Goal: Task Accomplishment & Management: Manage account settings

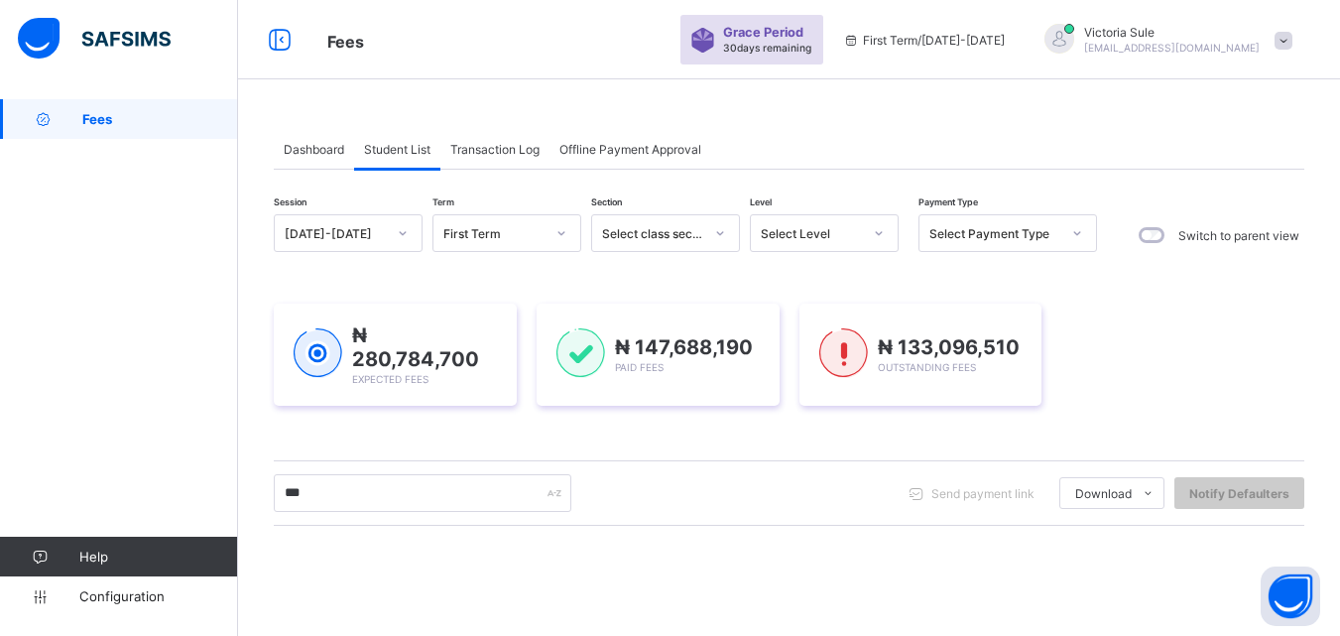
scroll to position [312, 0]
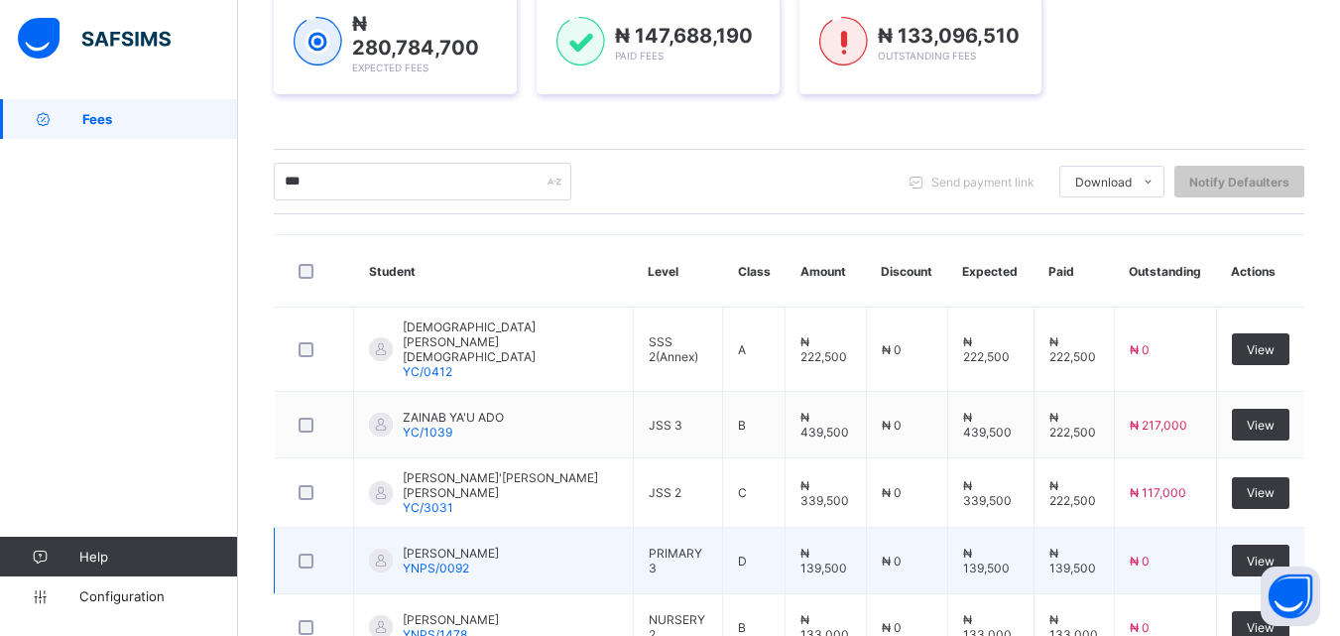
click at [450, 567] on td "SAADATU ADO MOHAMMED YNPS/0092" at bounding box center [494, 561] width 280 height 66
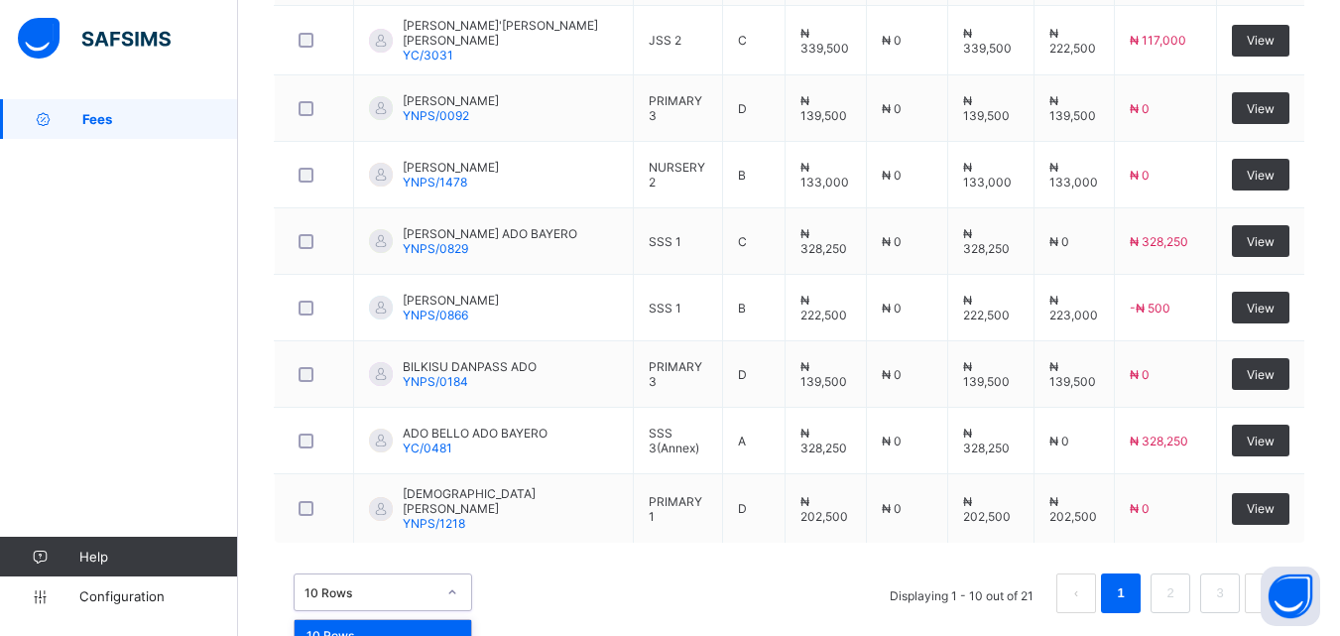
scroll to position [815, 0]
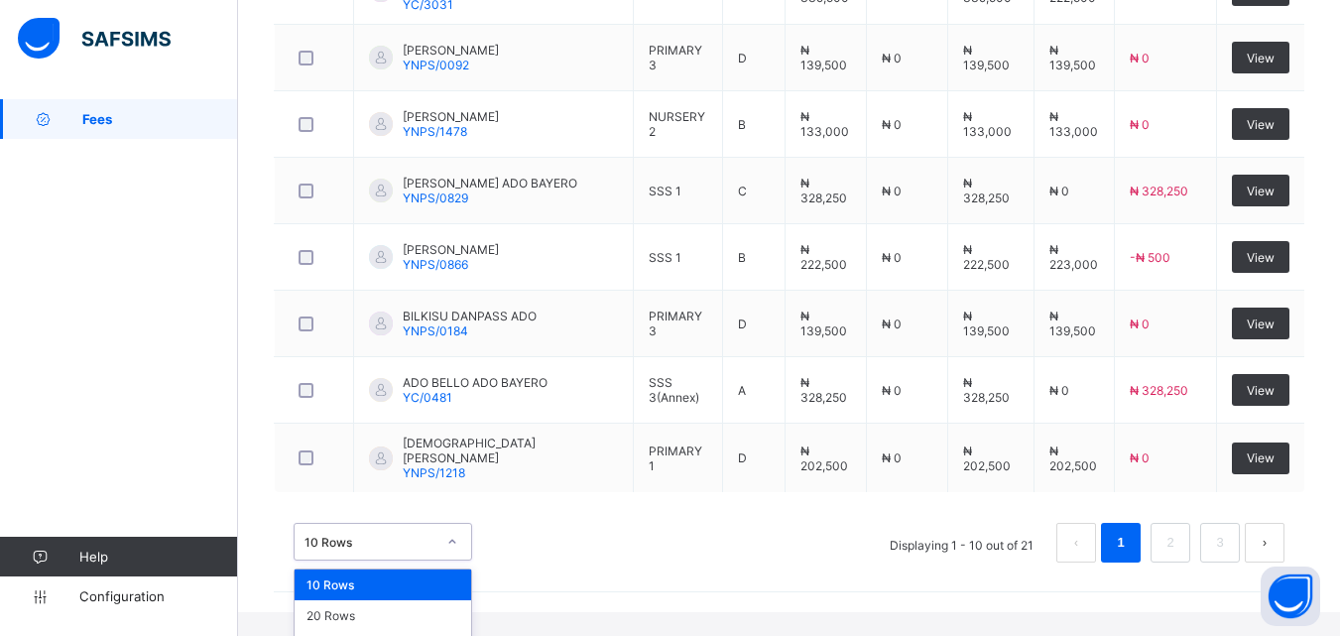
click at [452, 561] on div "option 10 Rows focused, 1 of 3. 3 results available. Use Up and Down to choose …" at bounding box center [383, 542] width 179 height 38
click at [398, 631] on div "50 Rows" at bounding box center [383, 646] width 177 height 31
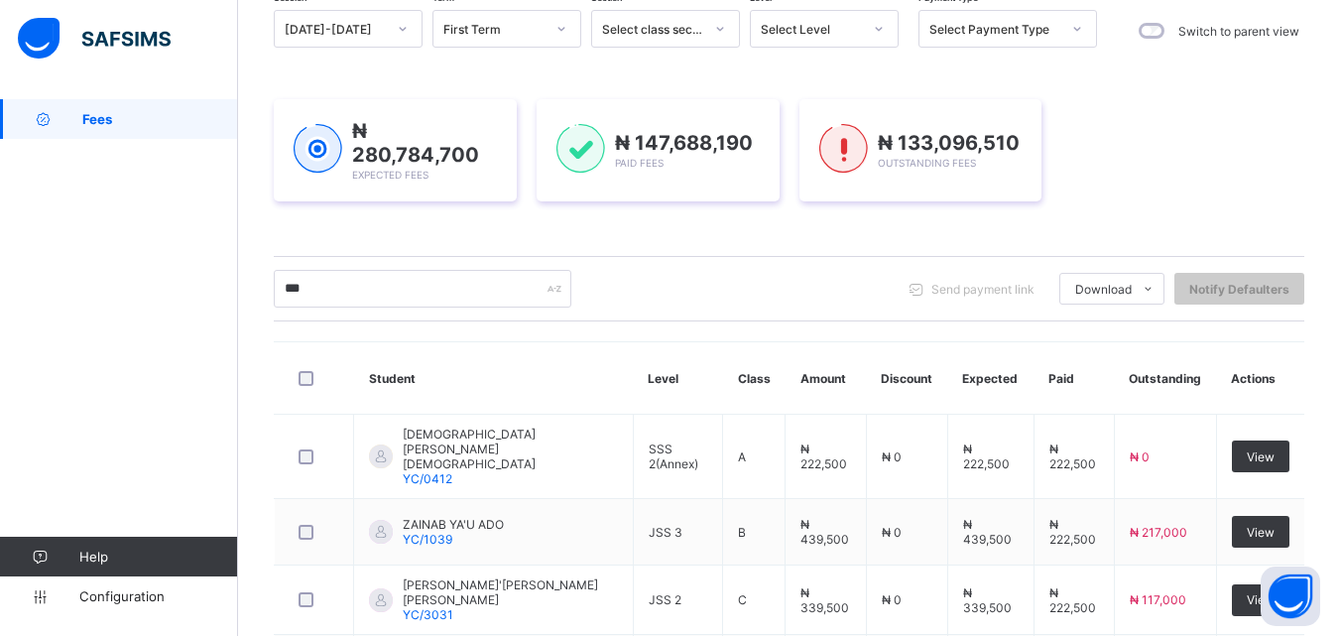
scroll to position [169, 0]
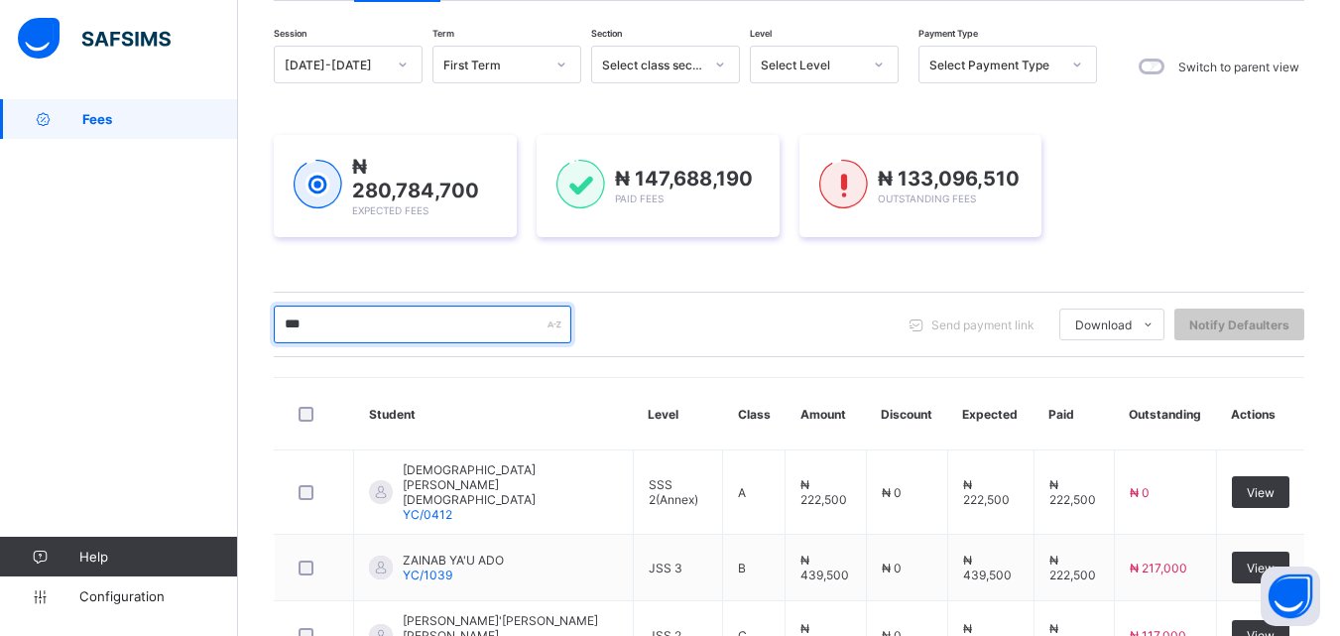
drag, startPoint x: 347, startPoint y: 322, endPoint x: 264, endPoint y: 324, distance: 83.4
click at [264, 324] on div "Dashboard Student List Transaction Log Offline Payment Approval Student List Mo…" at bounding box center [789, 595] width 1102 height 1328
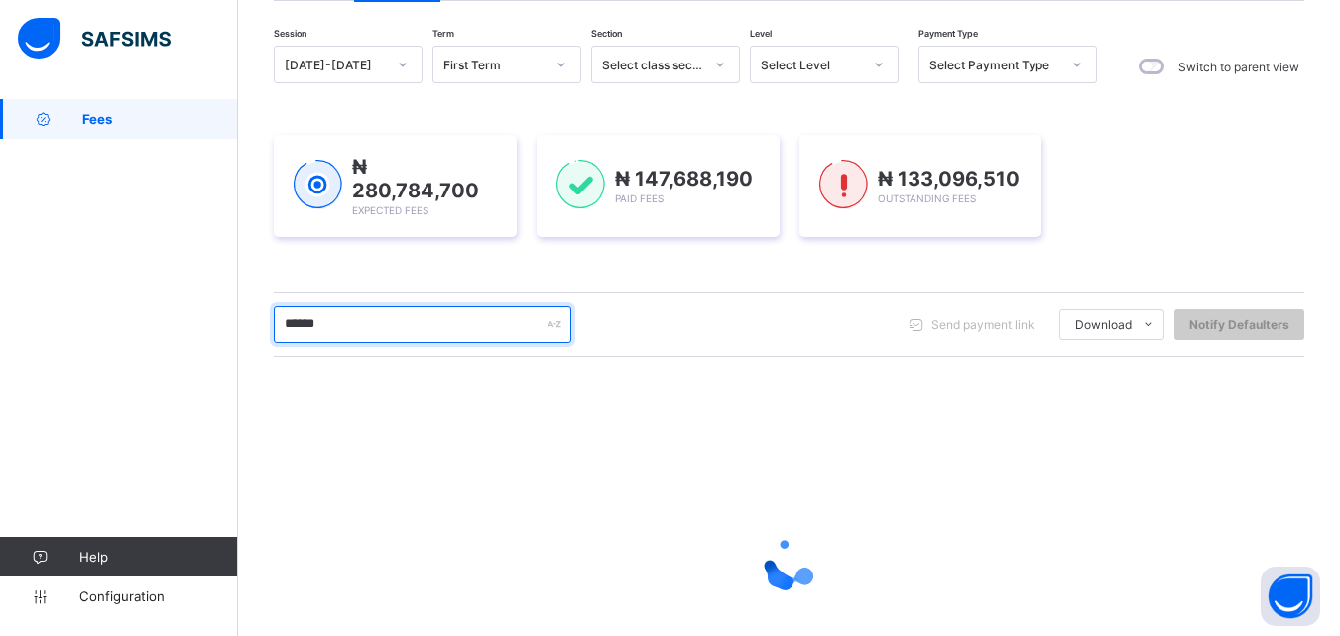
type input "******"
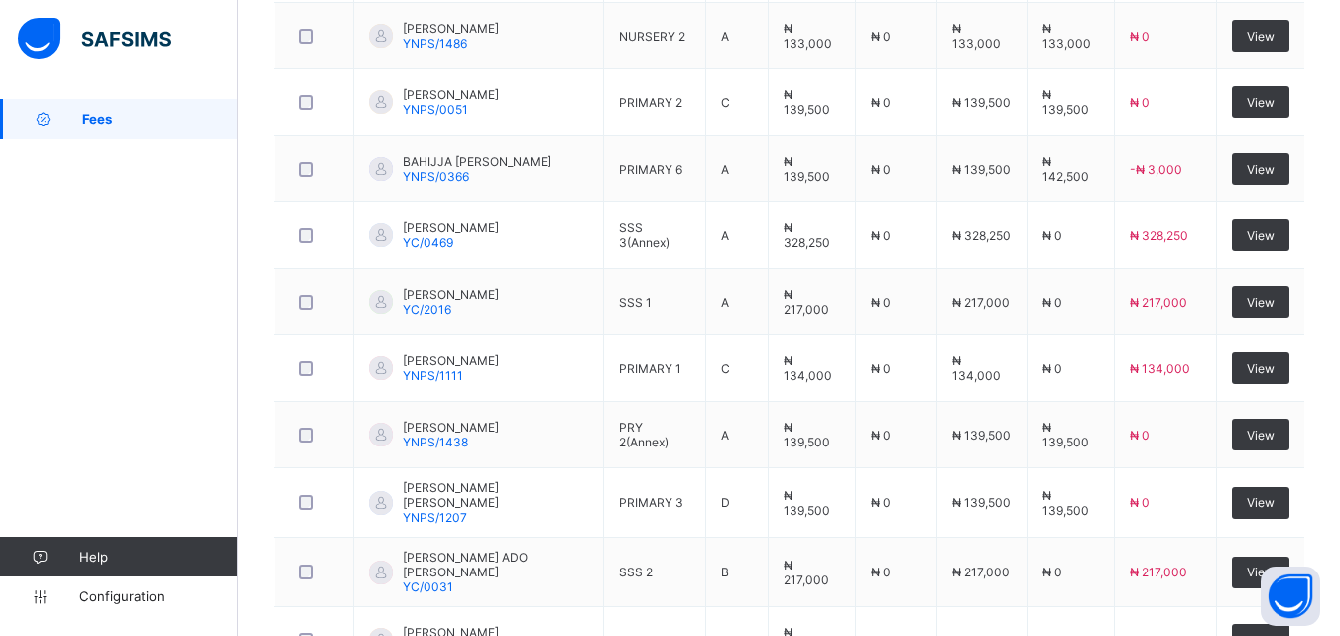
scroll to position [2451, 0]
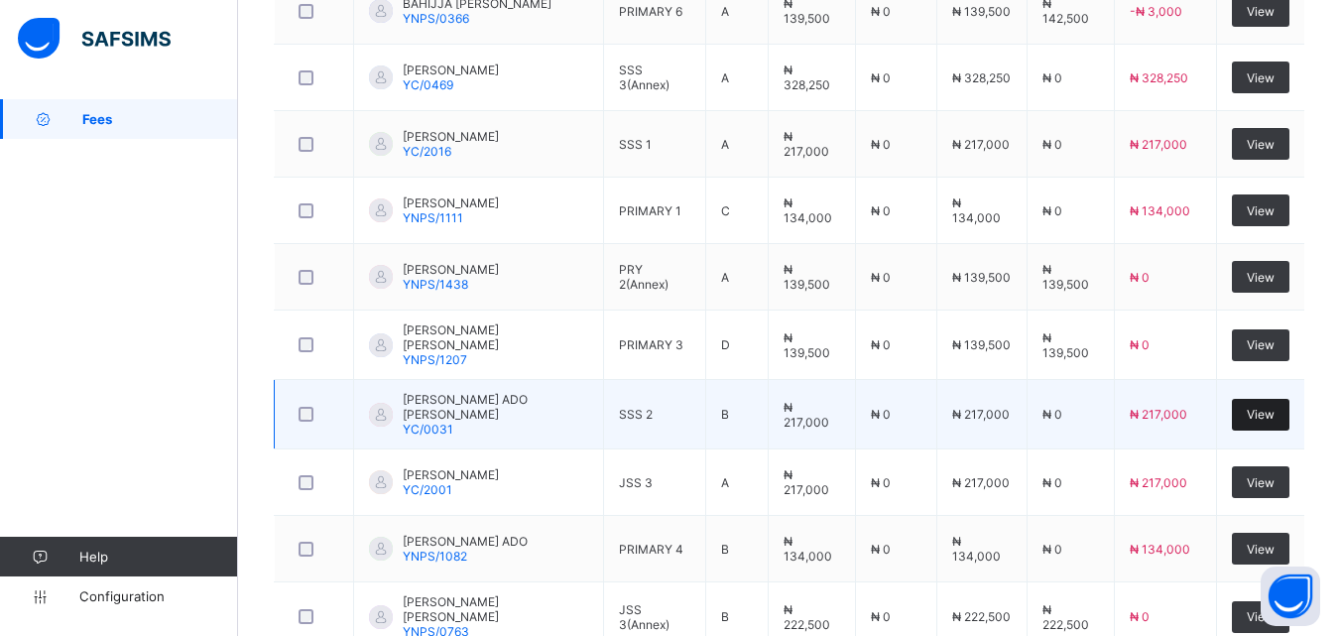
click at [1283, 407] on div "View" at bounding box center [1261, 415] width 58 height 32
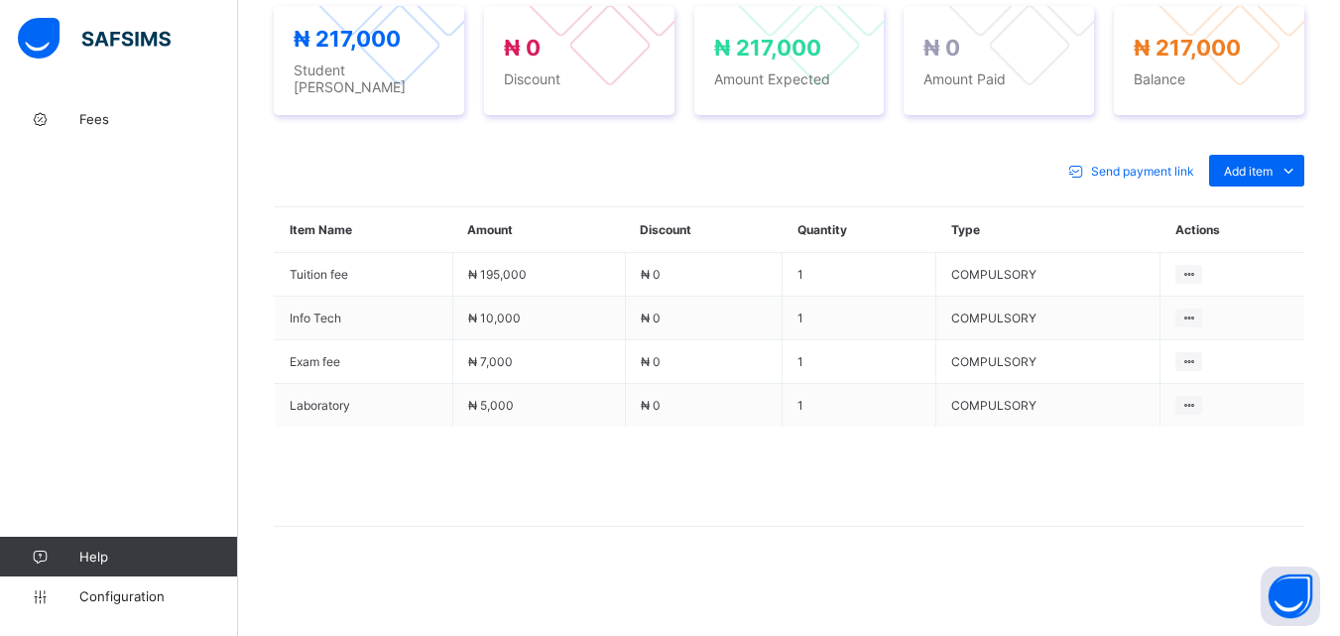
scroll to position [756, 0]
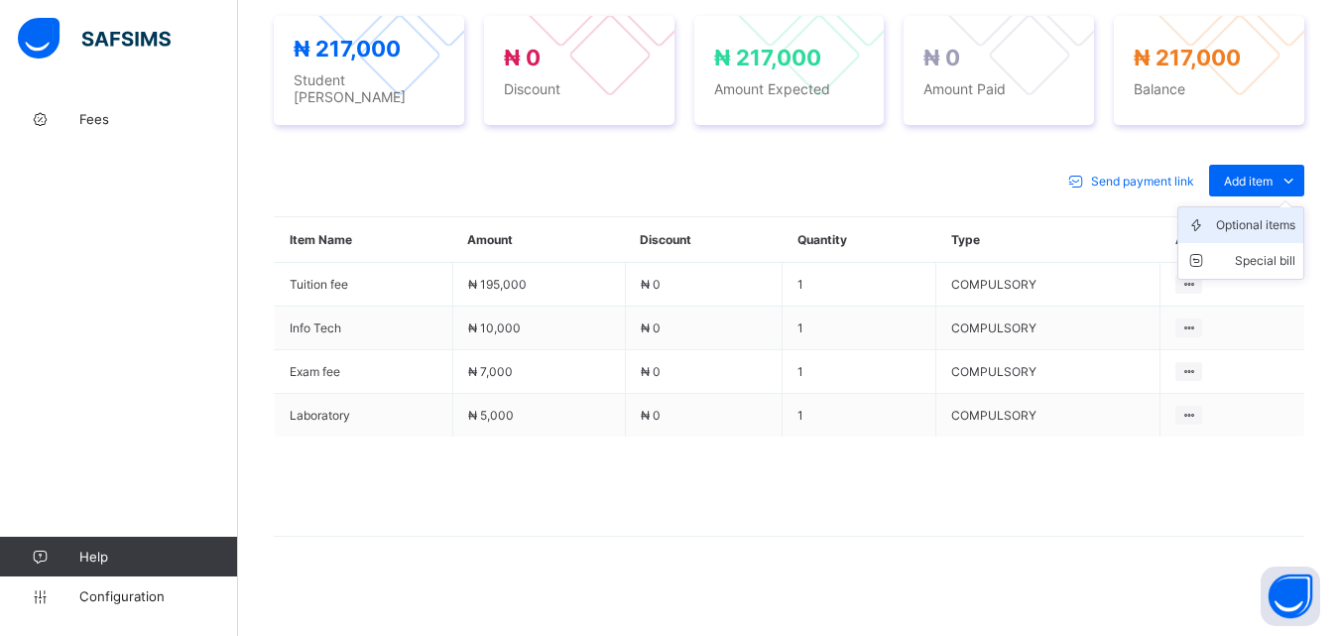
click at [1273, 217] on div "Optional items" at bounding box center [1255, 225] width 79 height 20
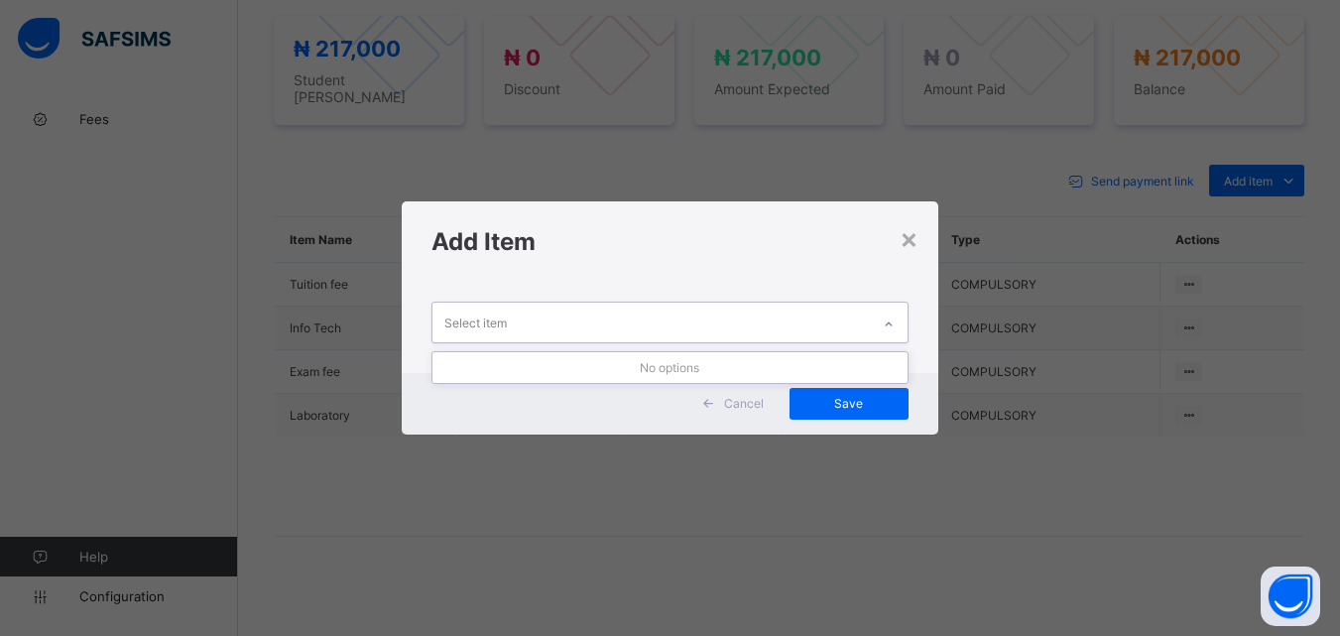
click at [890, 315] on div at bounding box center [889, 325] width 34 height 32
click at [911, 248] on div "×" at bounding box center [909, 238] width 19 height 34
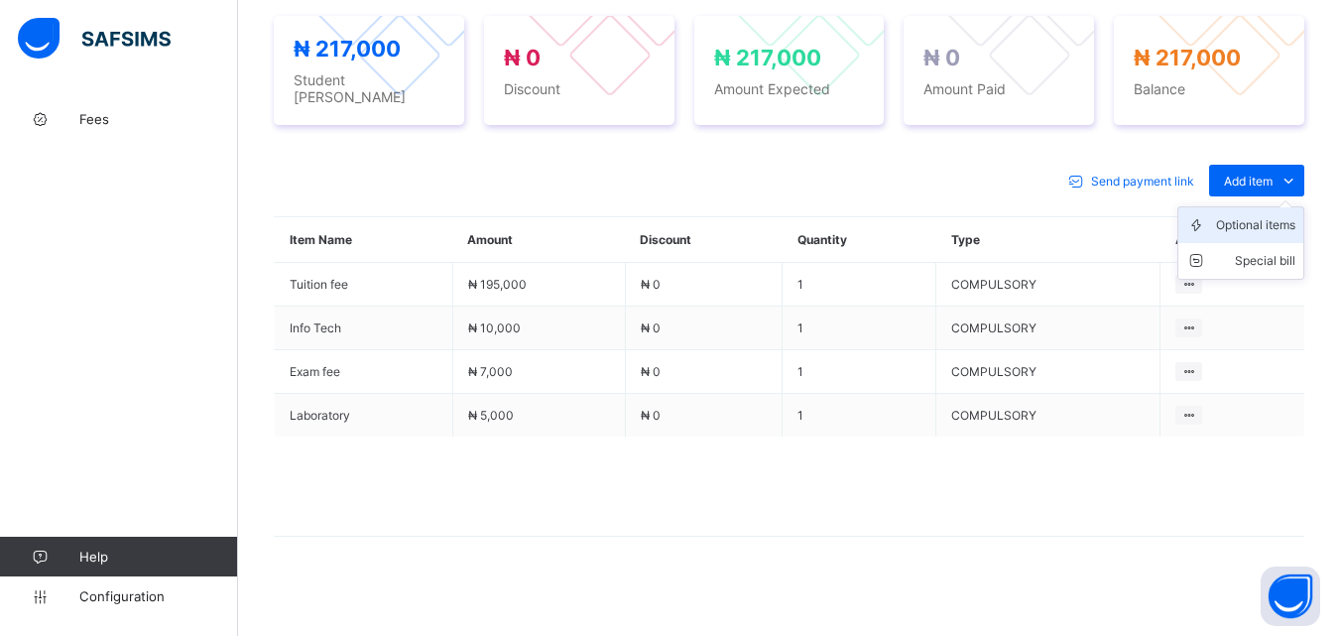
click at [1268, 221] on div "Optional items" at bounding box center [1255, 225] width 79 height 20
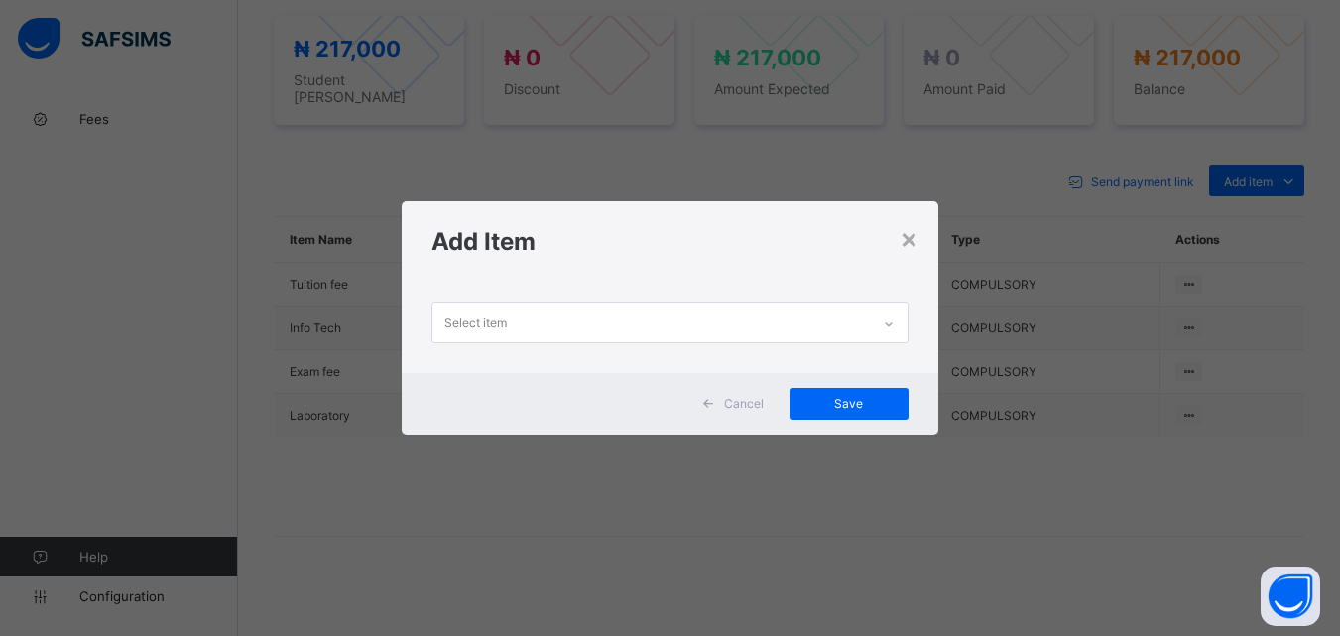
click at [895, 319] on icon at bounding box center [889, 325] width 12 height 20
click at [900, 253] on h1 "Add Item" at bounding box center [670, 241] width 476 height 29
click at [906, 244] on div "×" at bounding box center [909, 238] width 19 height 34
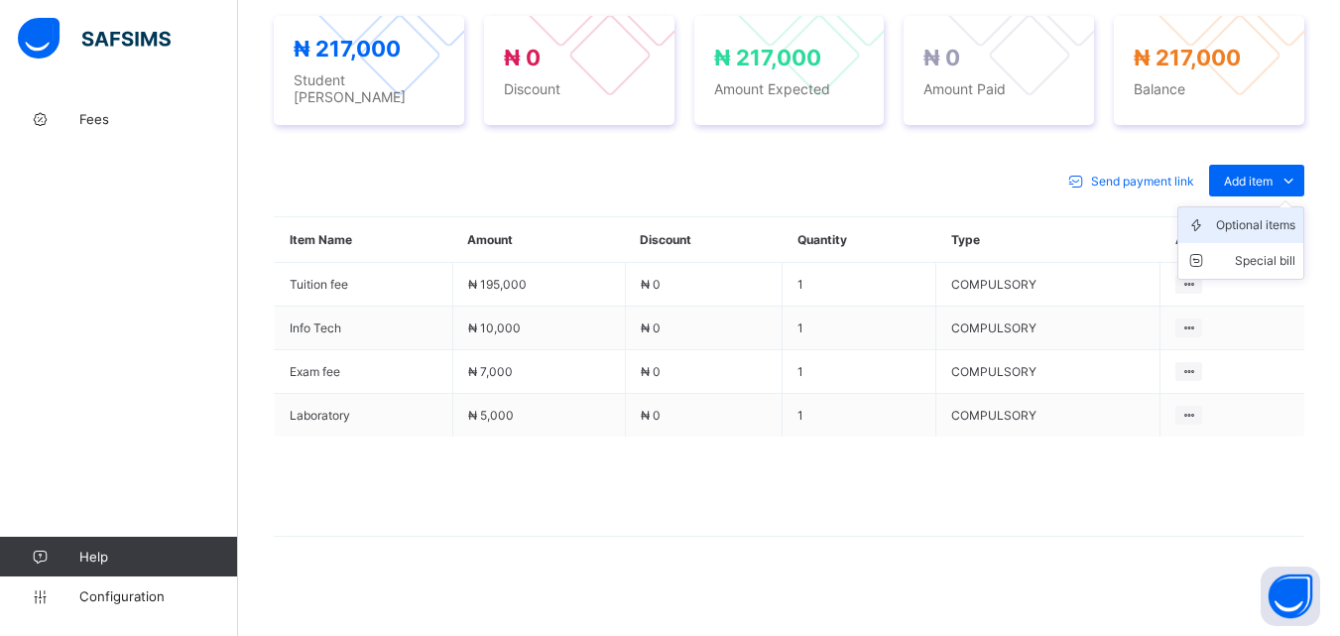
click at [1265, 220] on div "Optional items" at bounding box center [1255, 225] width 79 height 20
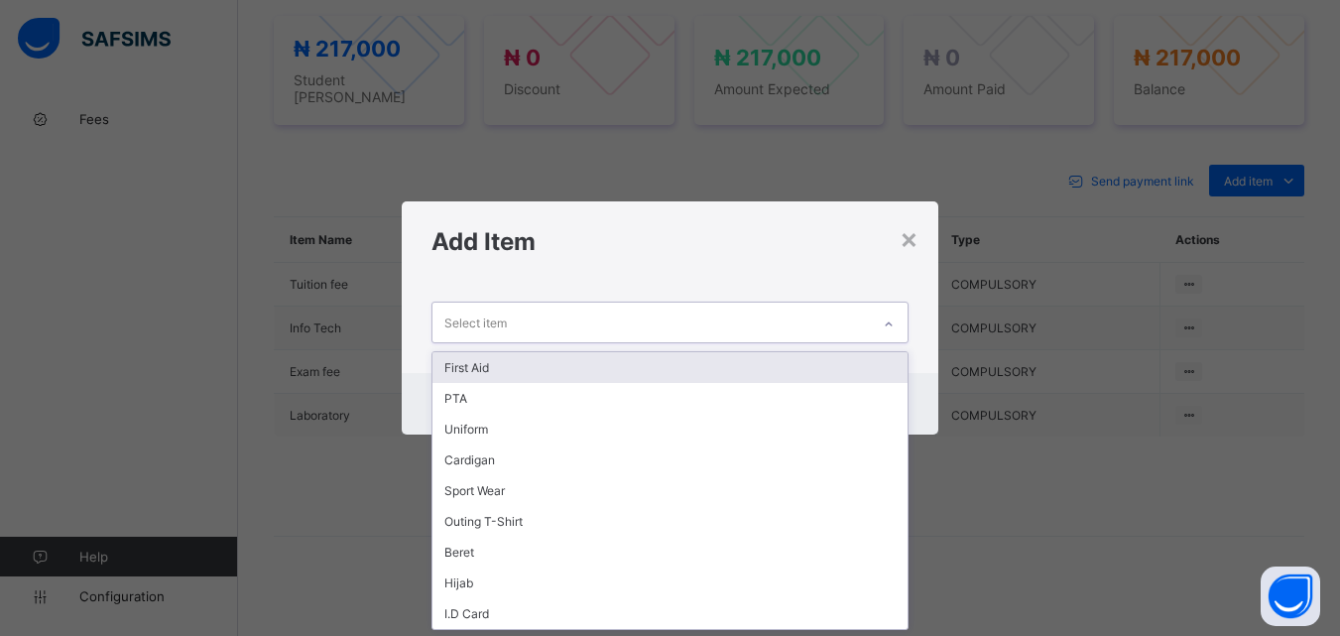
click at [895, 319] on icon at bounding box center [889, 325] width 12 height 20
click at [661, 369] on div "First Aid" at bounding box center [670, 367] width 474 height 31
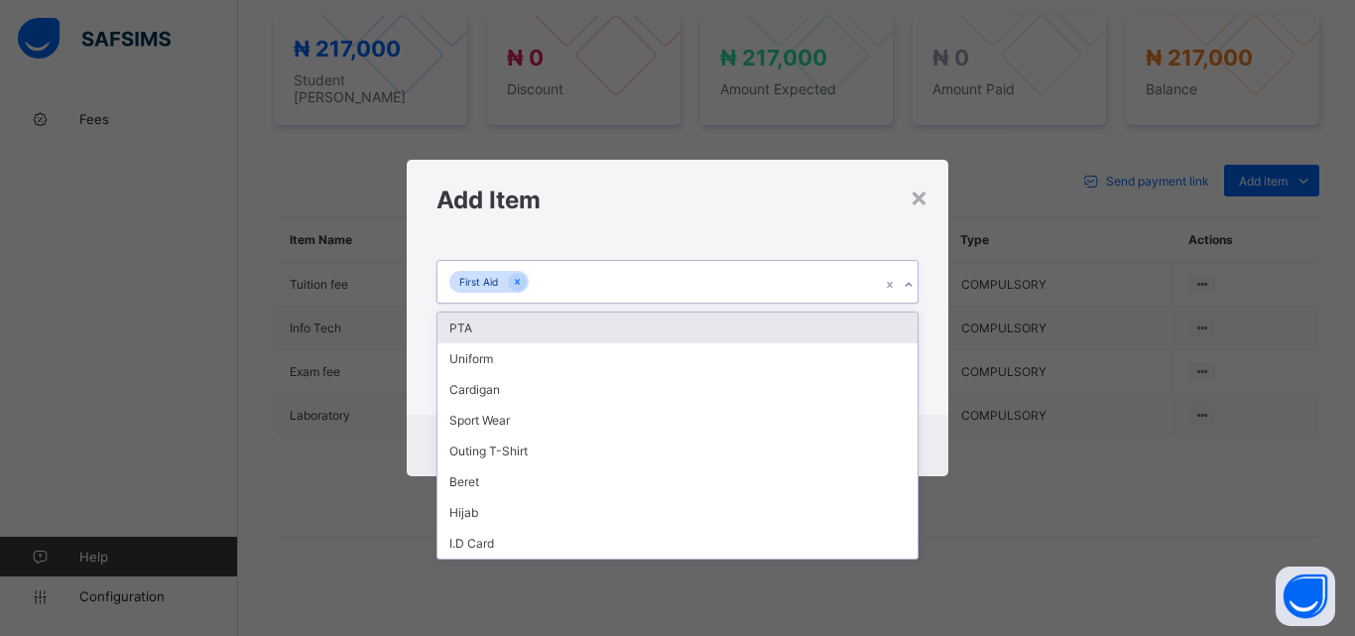
click at [734, 269] on div "First Aid" at bounding box center [659, 282] width 443 height 42
click at [686, 331] on div "PTA" at bounding box center [678, 328] width 480 height 31
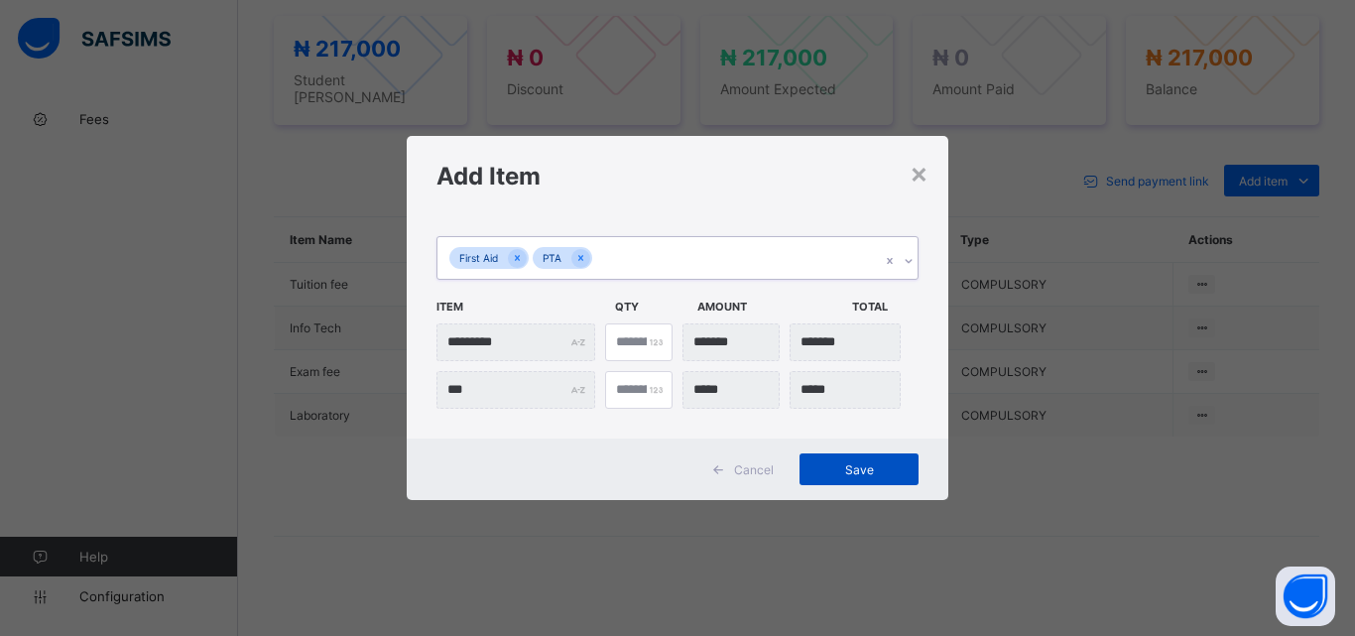
click at [842, 468] on span "Save" at bounding box center [859, 469] width 89 height 15
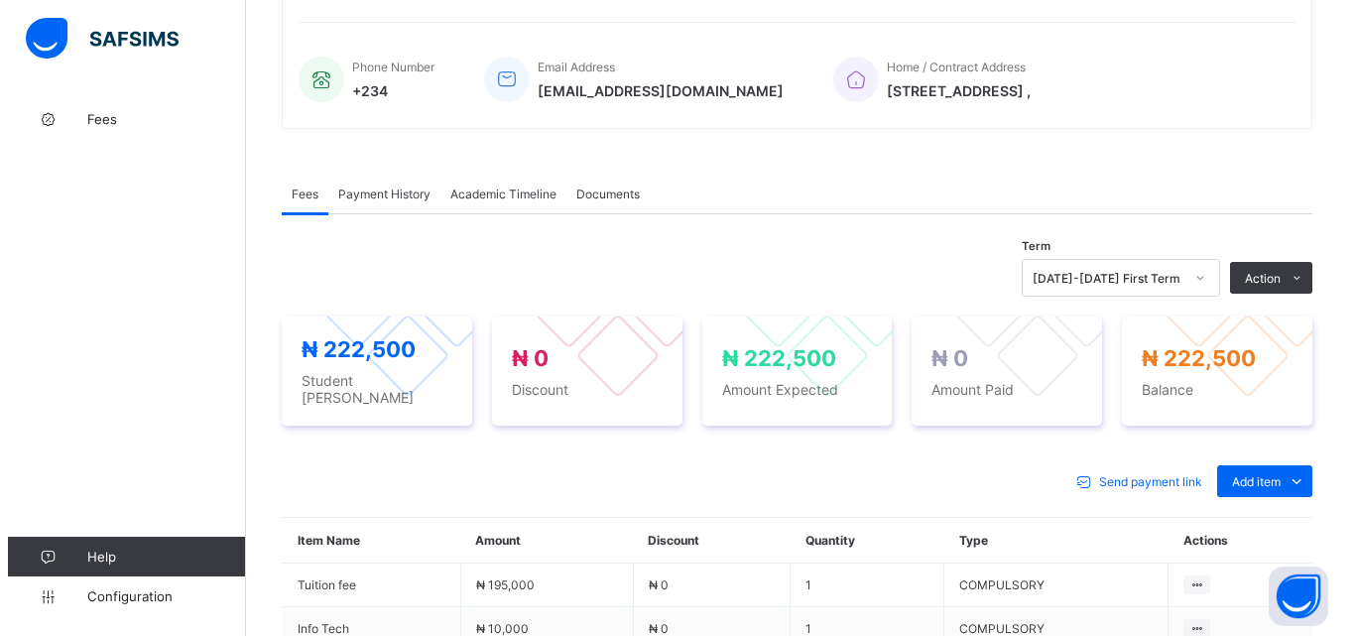
scroll to position [446, 0]
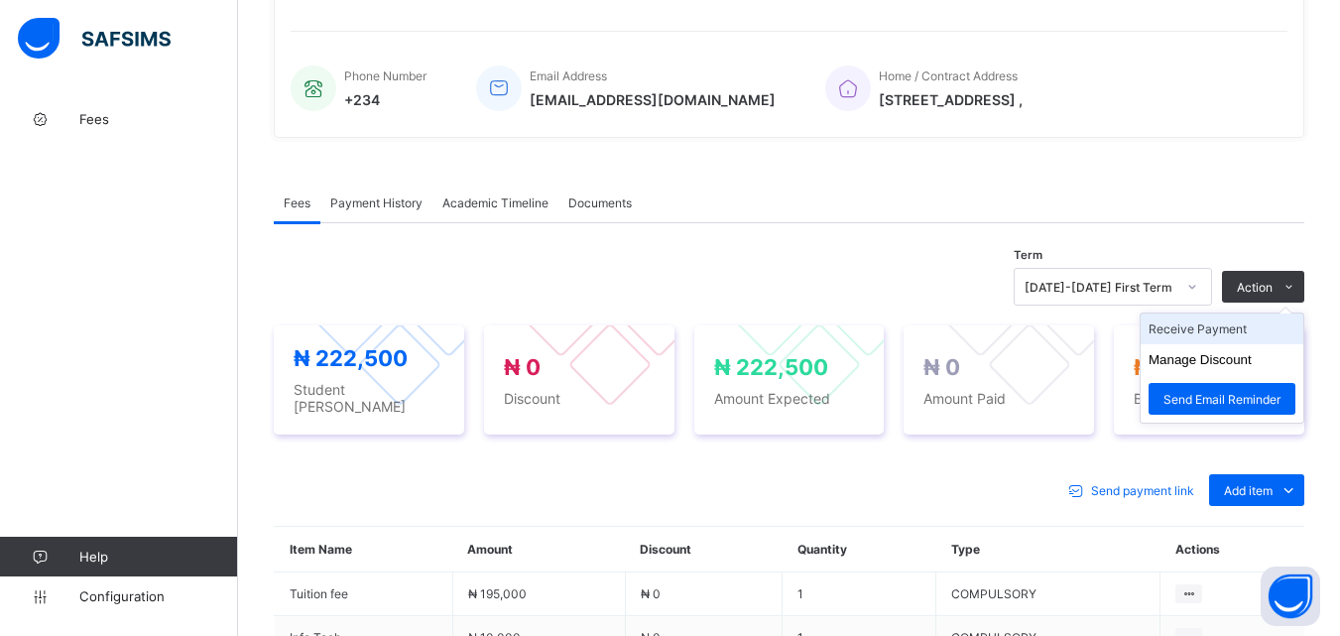
click at [1216, 327] on li "Receive Payment" at bounding box center [1222, 329] width 163 height 31
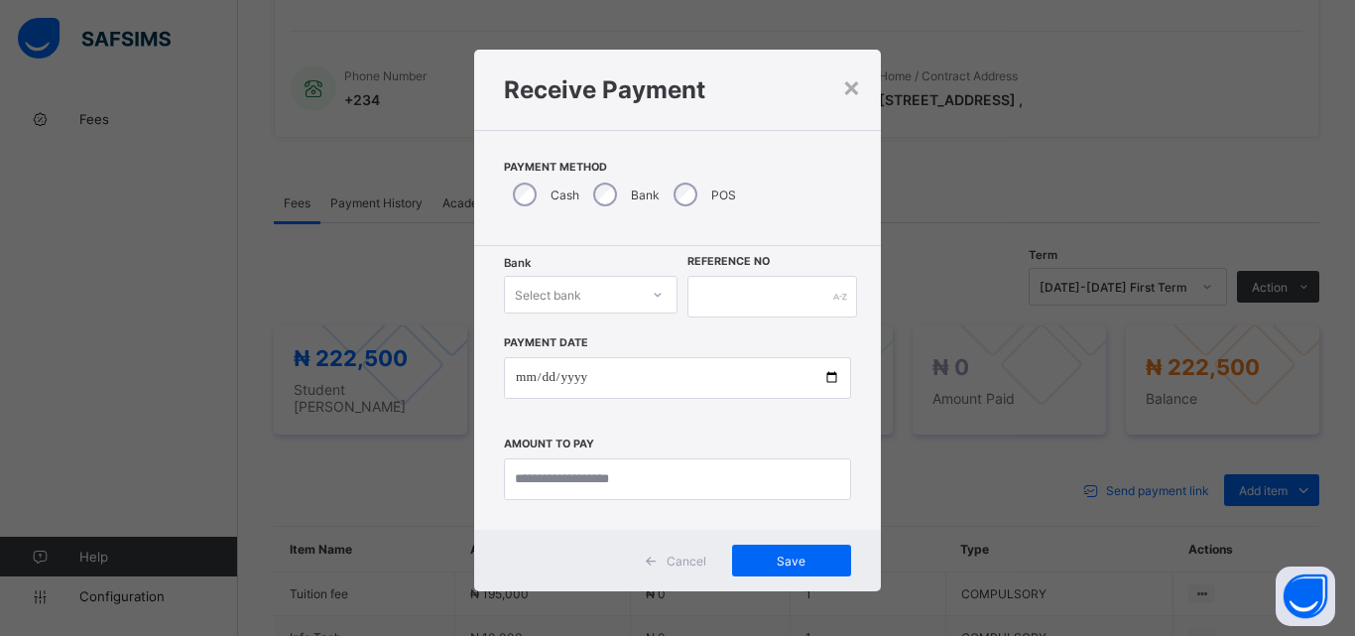
click at [633, 292] on div "Select bank" at bounding box center [572, 295] width 134 height 28
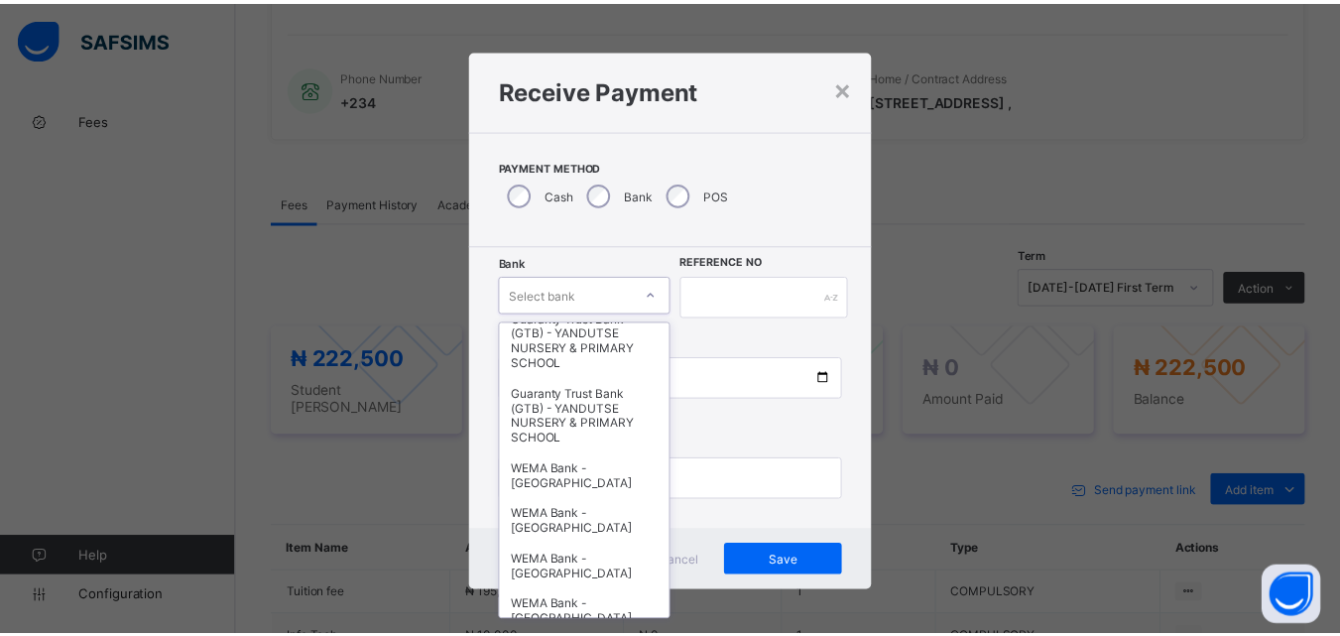
scroll to position [595, 0]
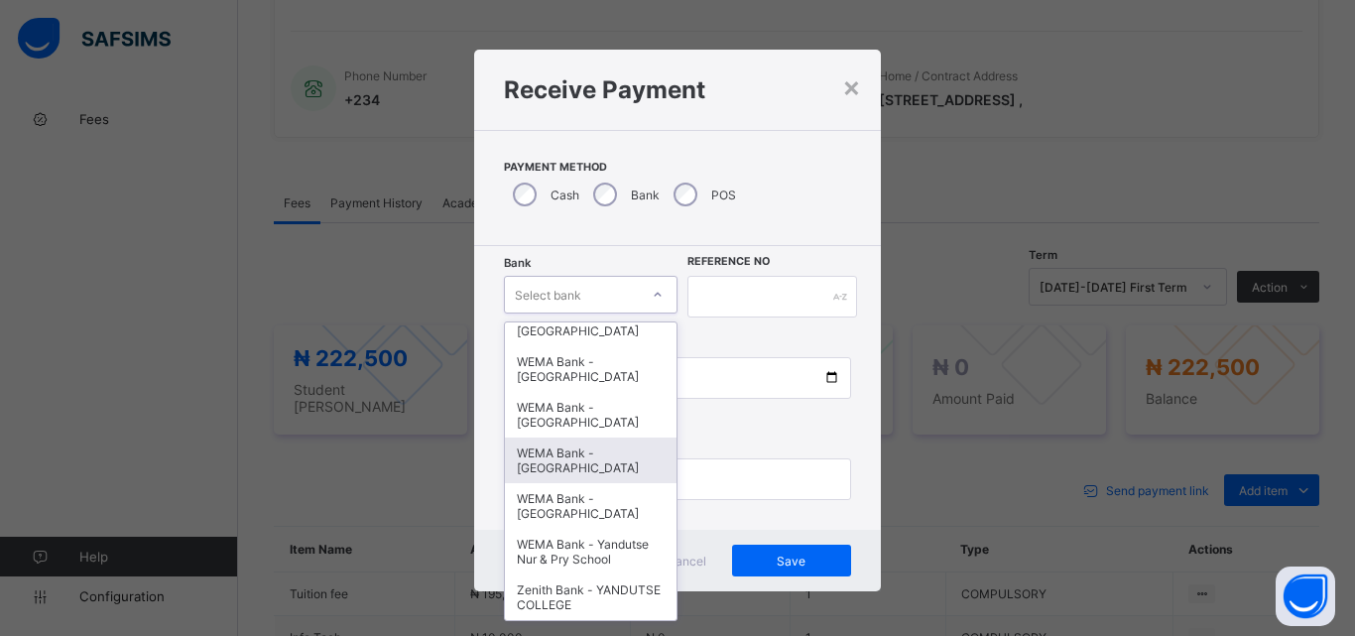
click at [586, 479] on div "WEMA Bank - YANDUTSE COLLEGE" at bounding box center [591, 461] width 172 height 46
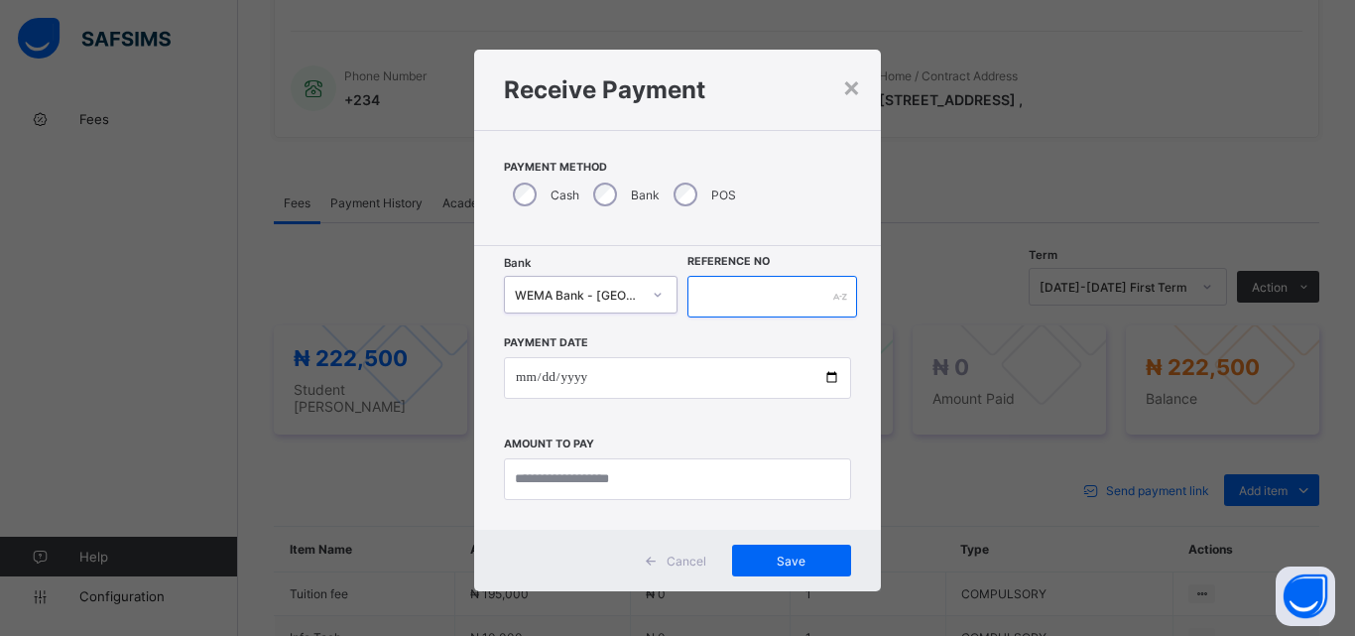
click at [773, 292] on input "text" at bounding box center [773, 297] width 170 height 42
type input "**********"
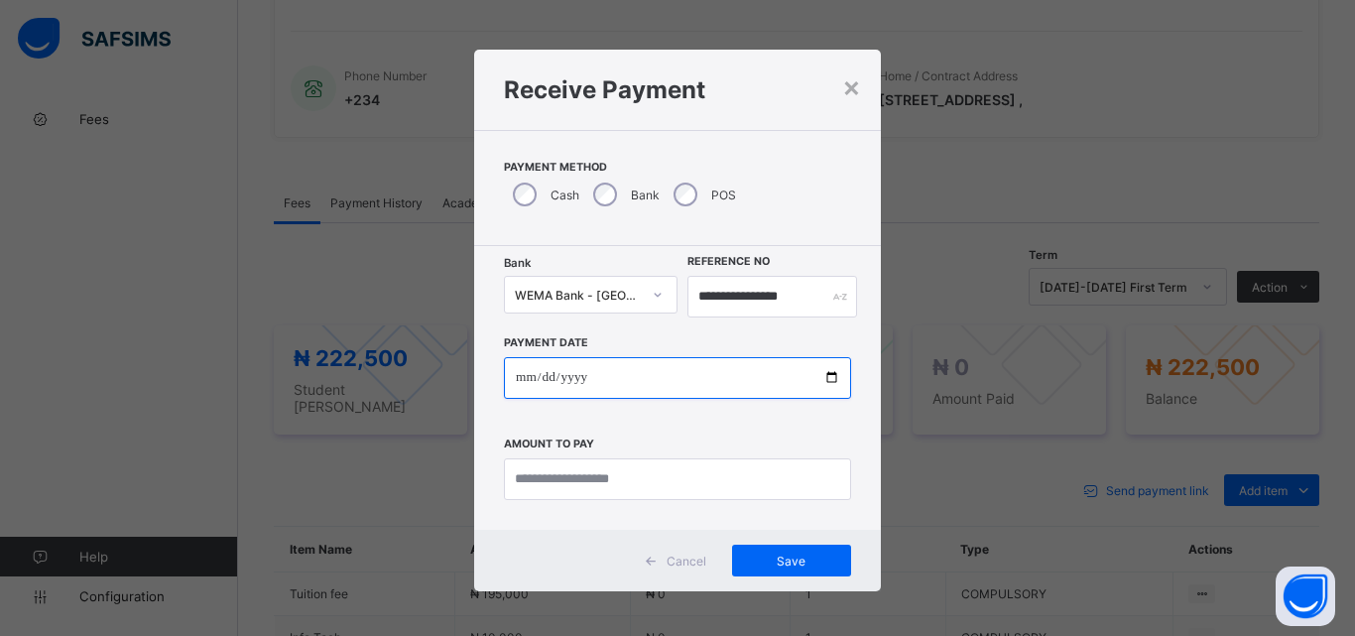
click at [826, 387] on input "date" at bounding box center [677, 378] width 347 height 42
click at [825, 381] on input "date" at bounding box center [677, 378] width 347 height 42
type input "**********"
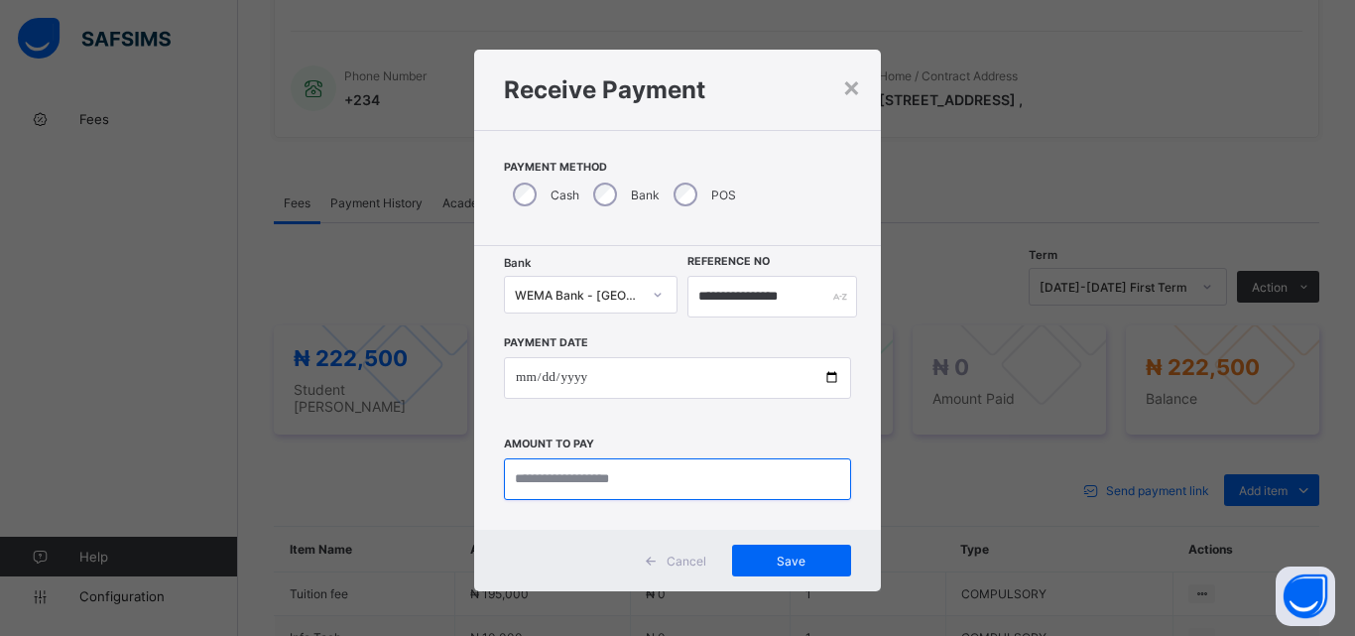
click at [552, 489] on input "currency" at bounding box center [677, 479] width 347 height 42
type input "*********"
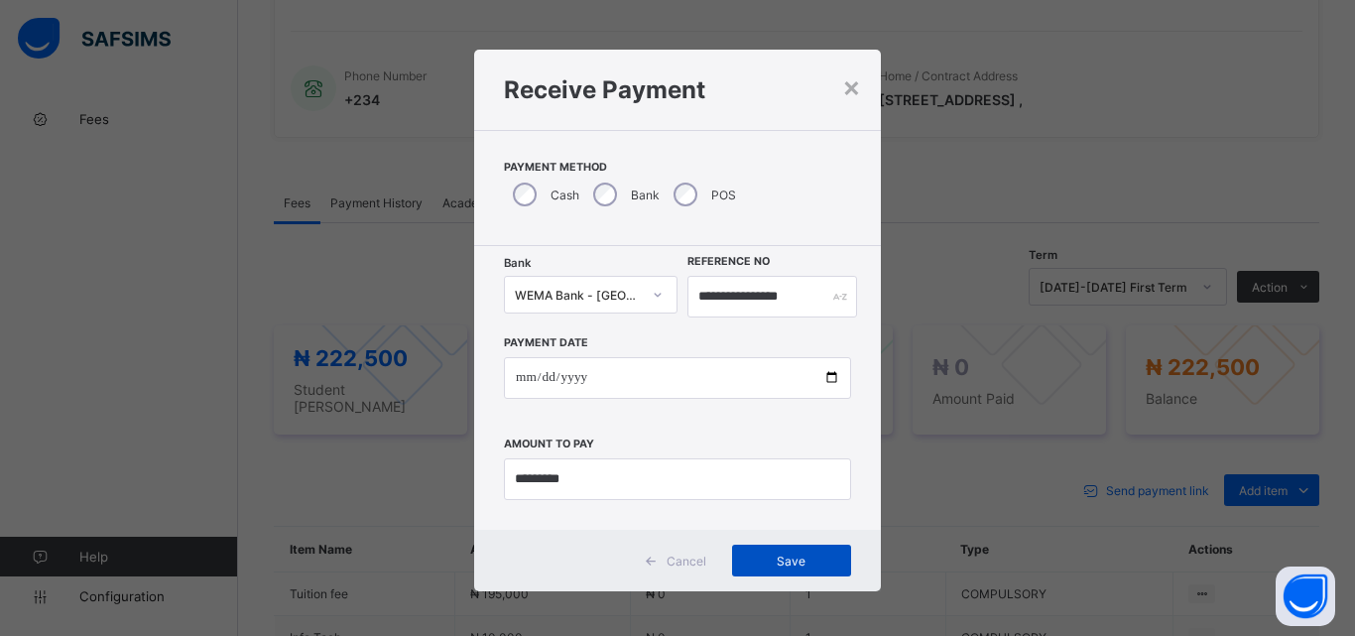
click at [776, 558] on span "Save" at bounding box center [791, 561] width 89 height 15
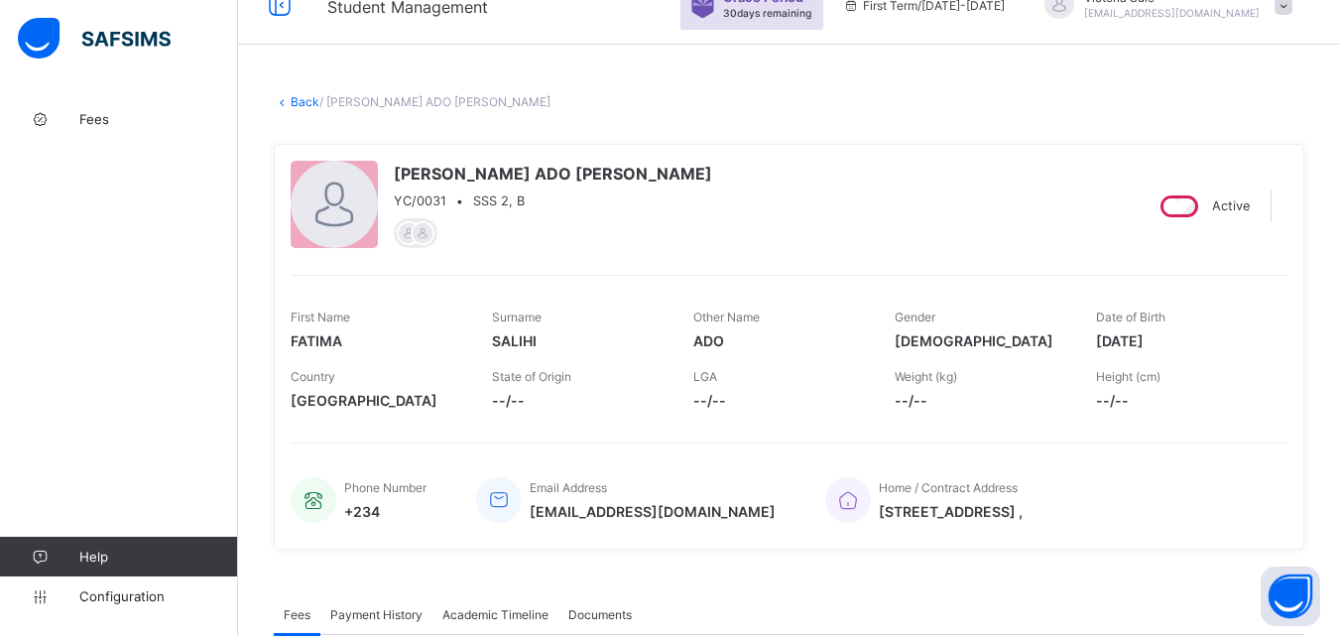
scroll to position [0, 0]
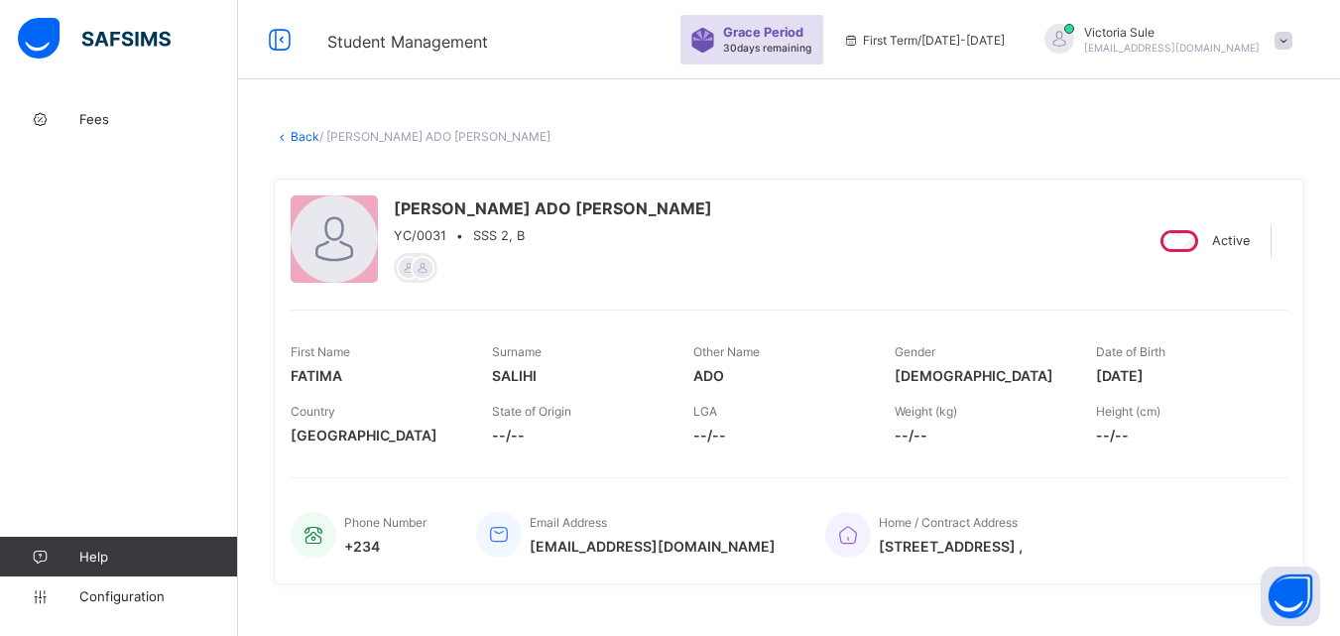
click at [301, 137] on link "Back" at bounding box center [305, 136] width 29 height 15
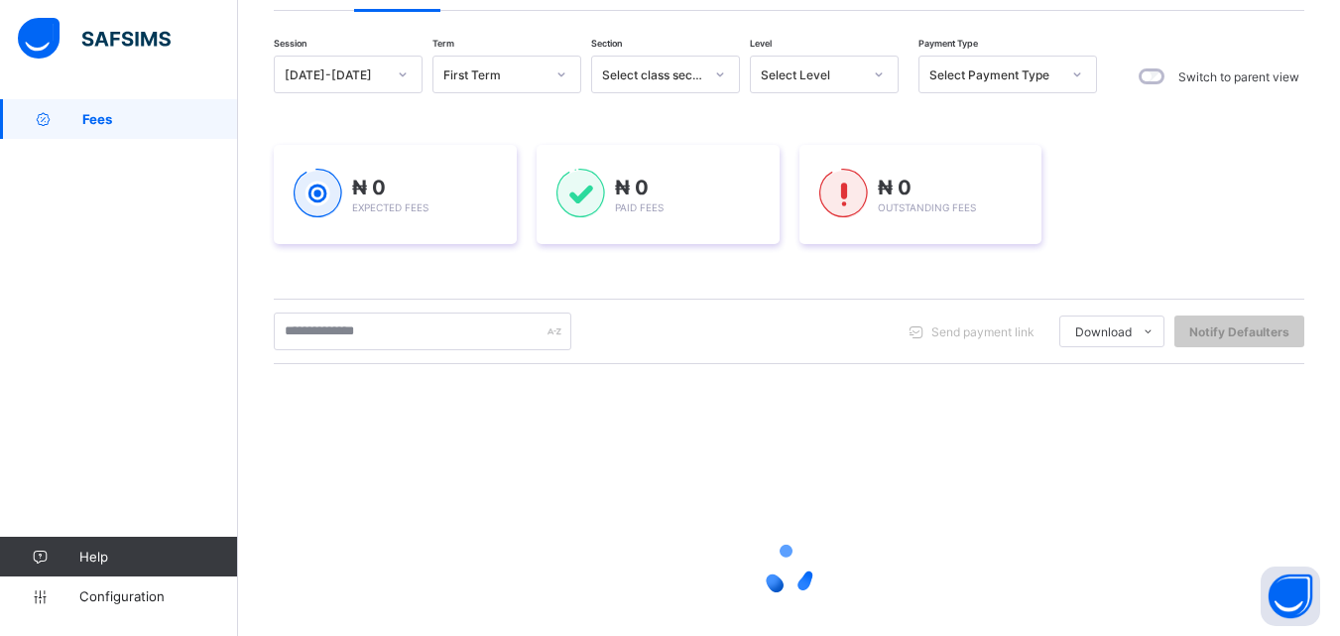
scroll to position [298, 0]
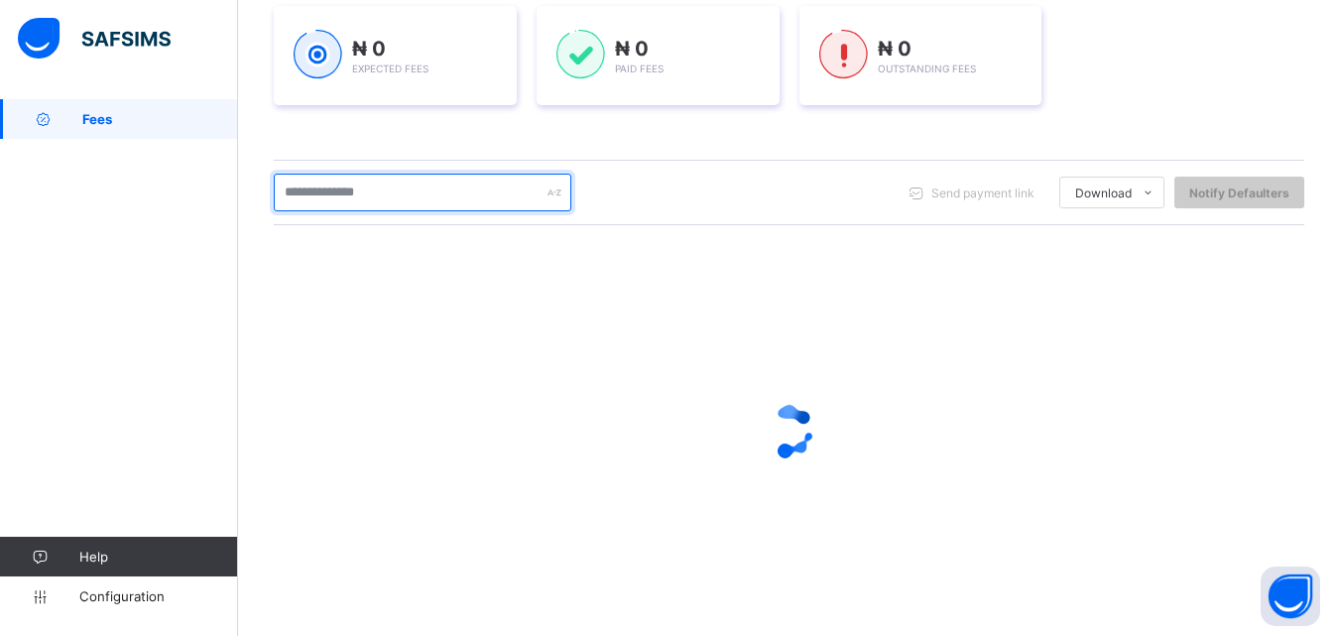
click at [396, 195] on input "text" at bounding box center [423, 193] width 298 height 38
type input "******"
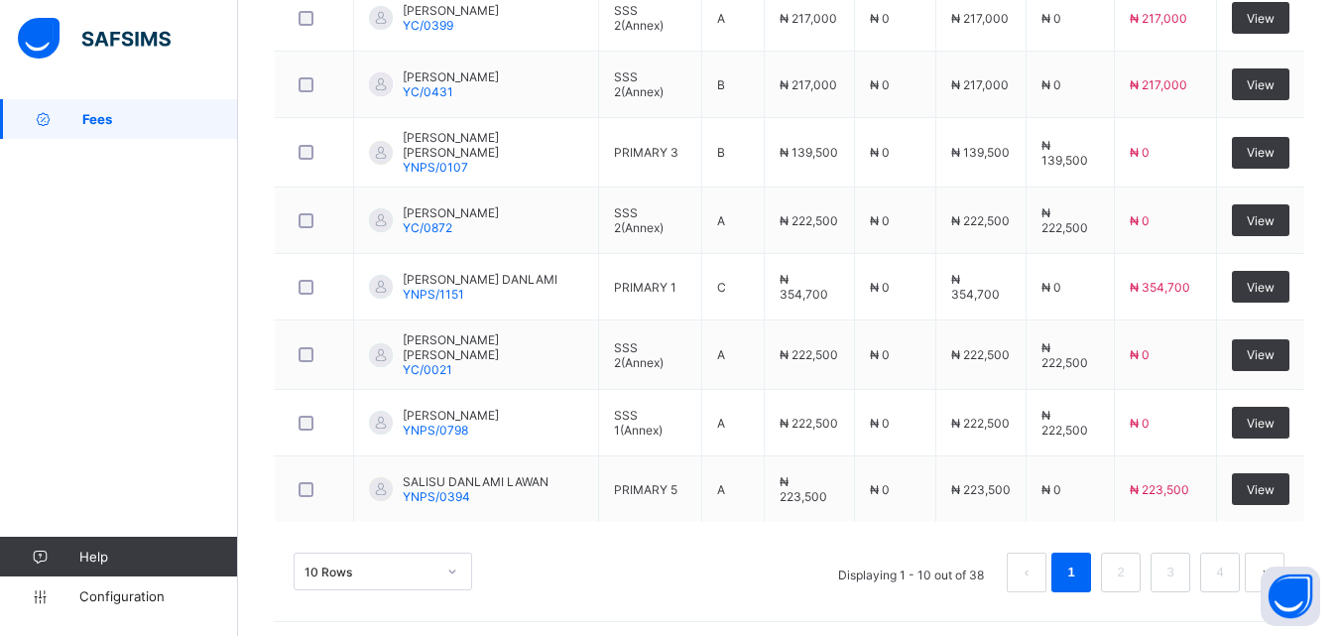
scroll to position [821, 0]
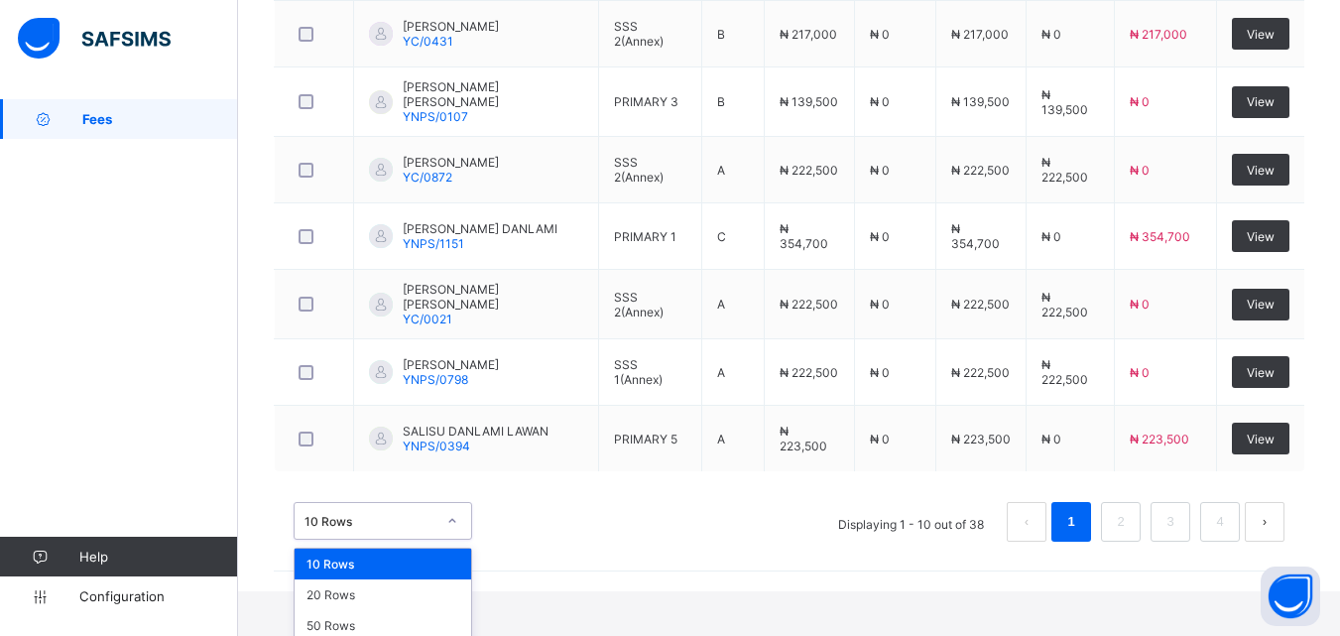
click at [451, 540] on div "option 10 Rows focused, 1 of 3. 3 results available. Use Up and Down to choose …" at bounding box center [383, 521] width 179 height 38
click at [430, 612] on div "50 Rows" at bounding box center [383, 625] width 177 height 31
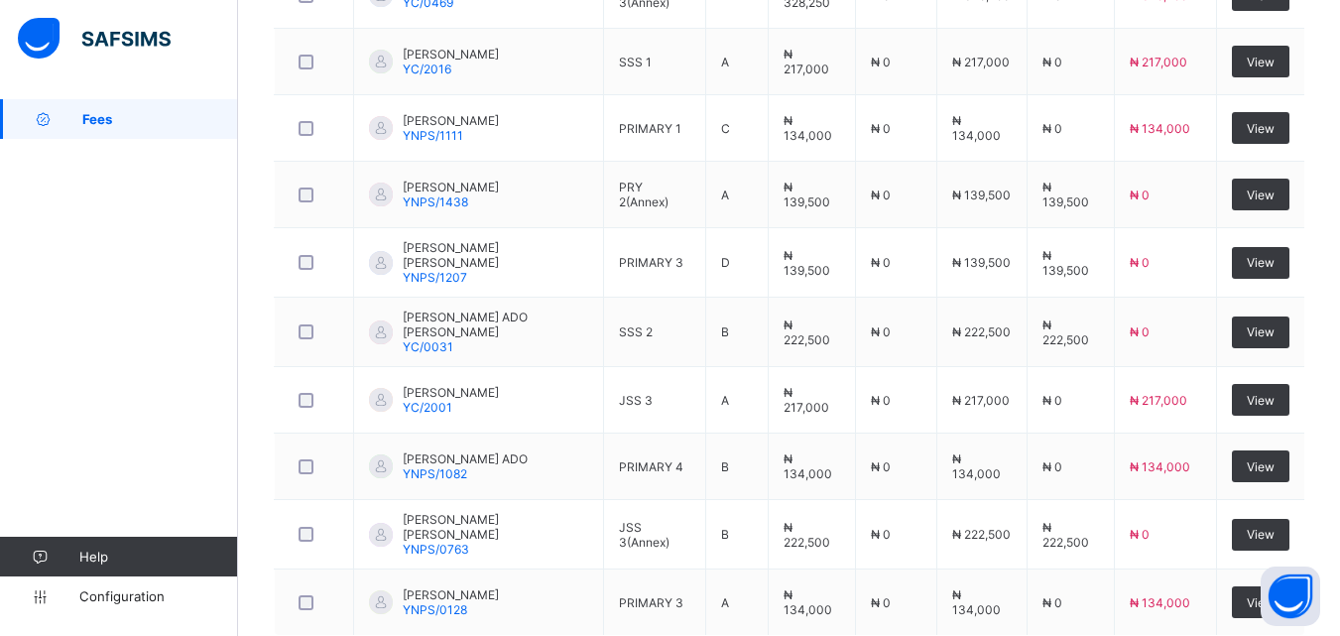
scroll to position [2550, 0]
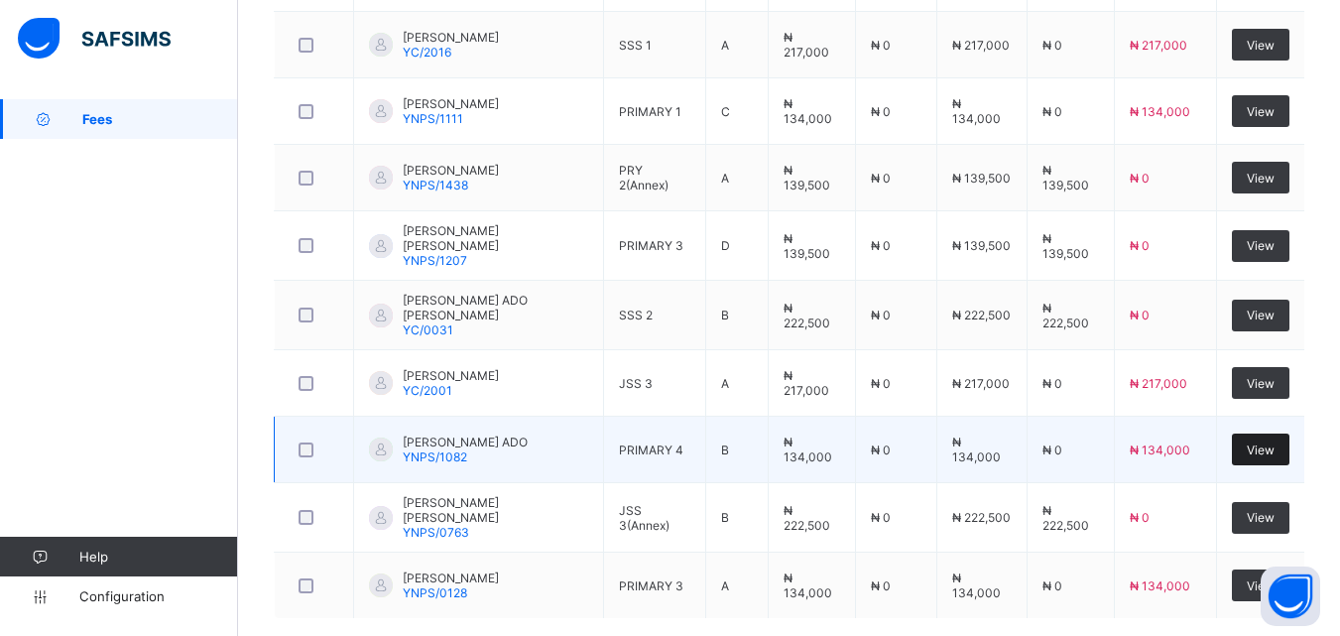
click at [1290, 434] on div "View" at bounding box center [1261, 450] width 58 height 32
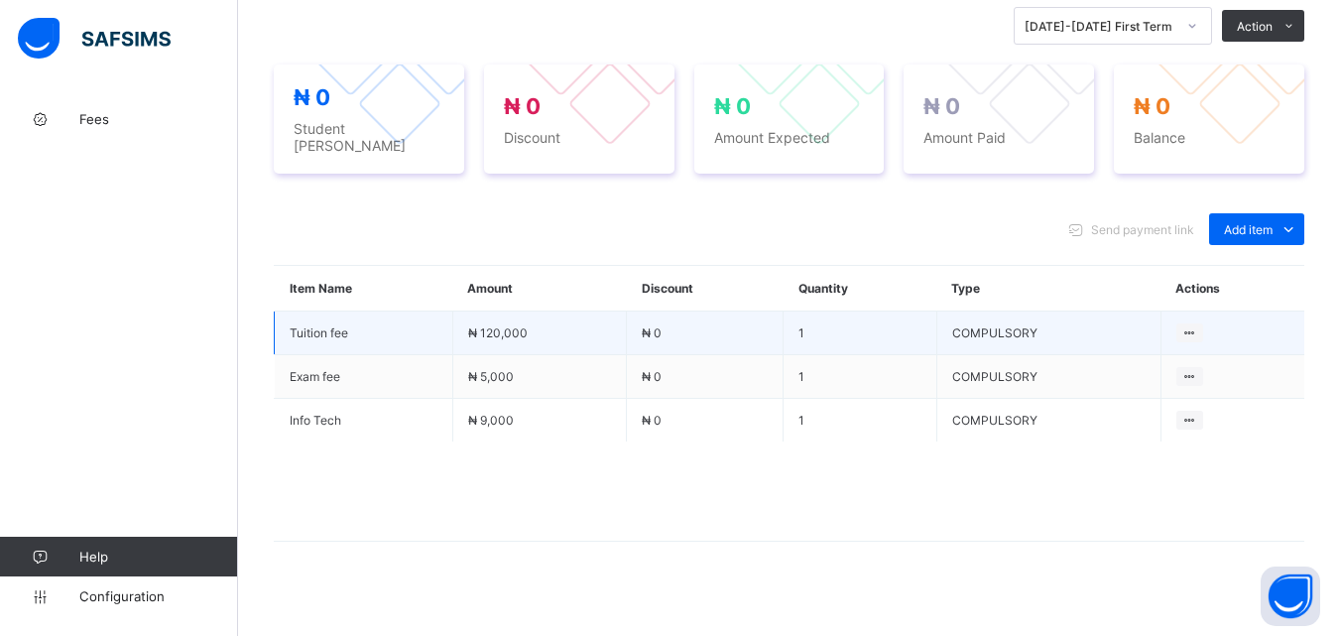
scroll to position [712, 0]
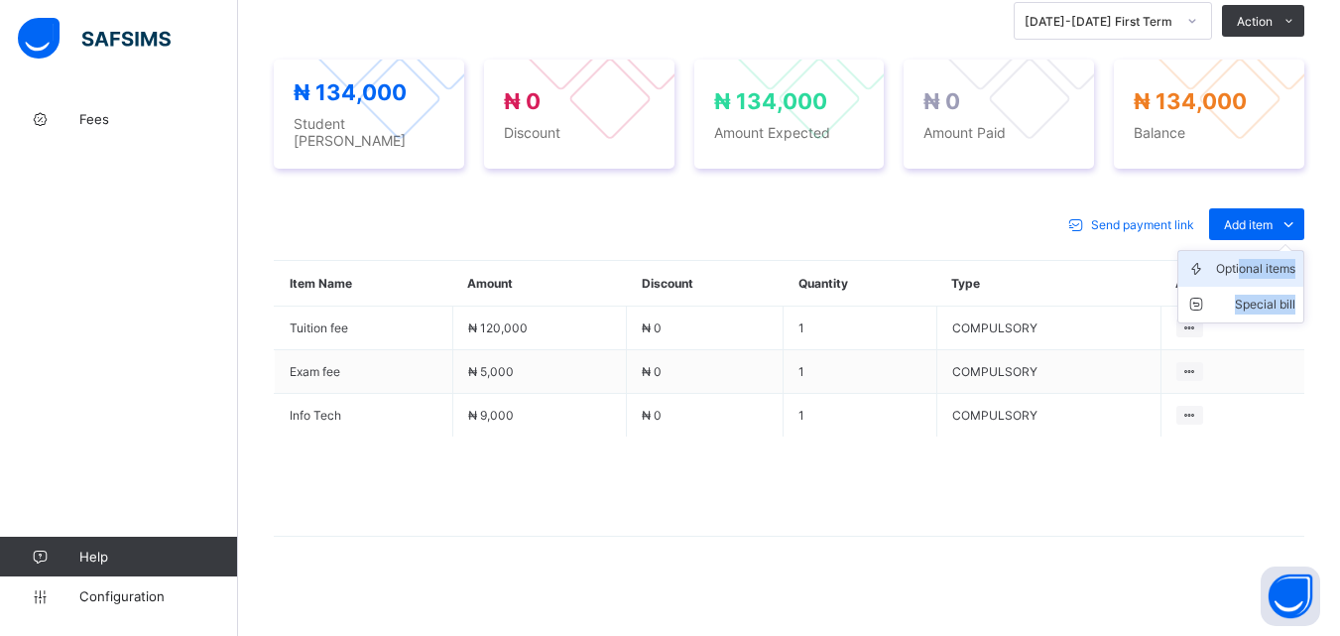
click at [1255, 254] on ul "Optional items Special bill" at bounding box center [1241, 286] width 127 height 73
click at [1239, 260] on div "Optional items" at bounding box center [1255, 269] width 79 height 20
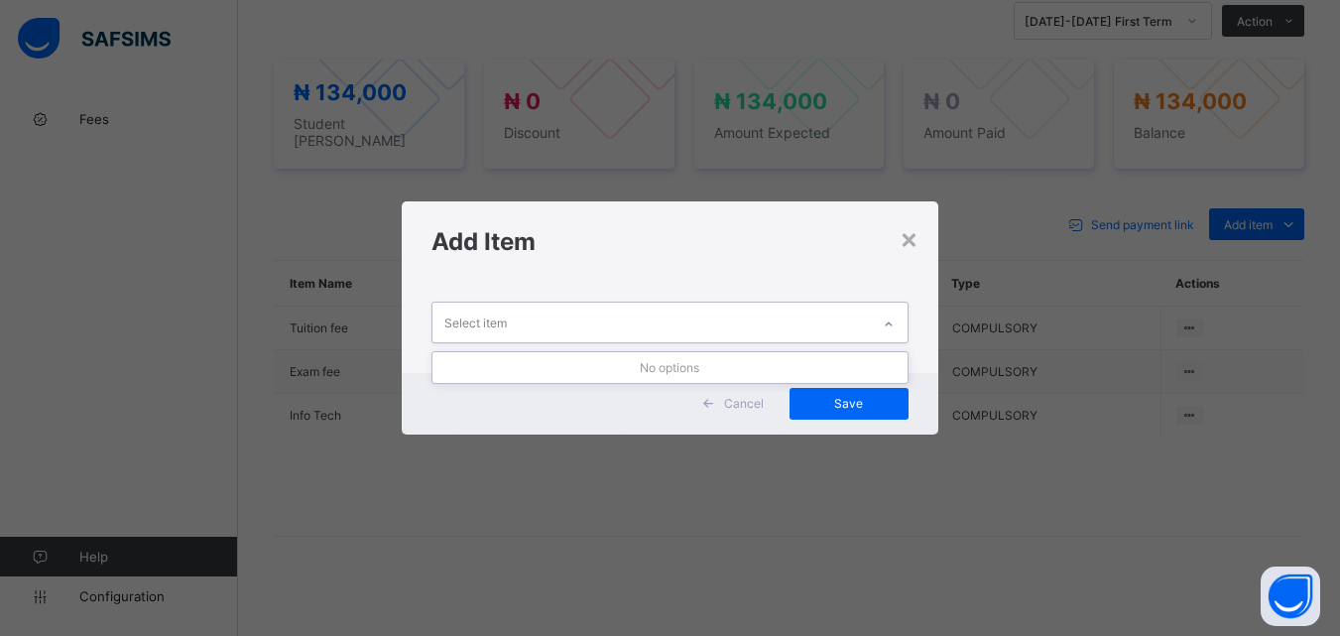
click at [889, 320] on icon at bounding box center [889, 325] width 12 height 20
click at [905, 237] on div "×" at bounding box center [909, 238] width 19 height 34
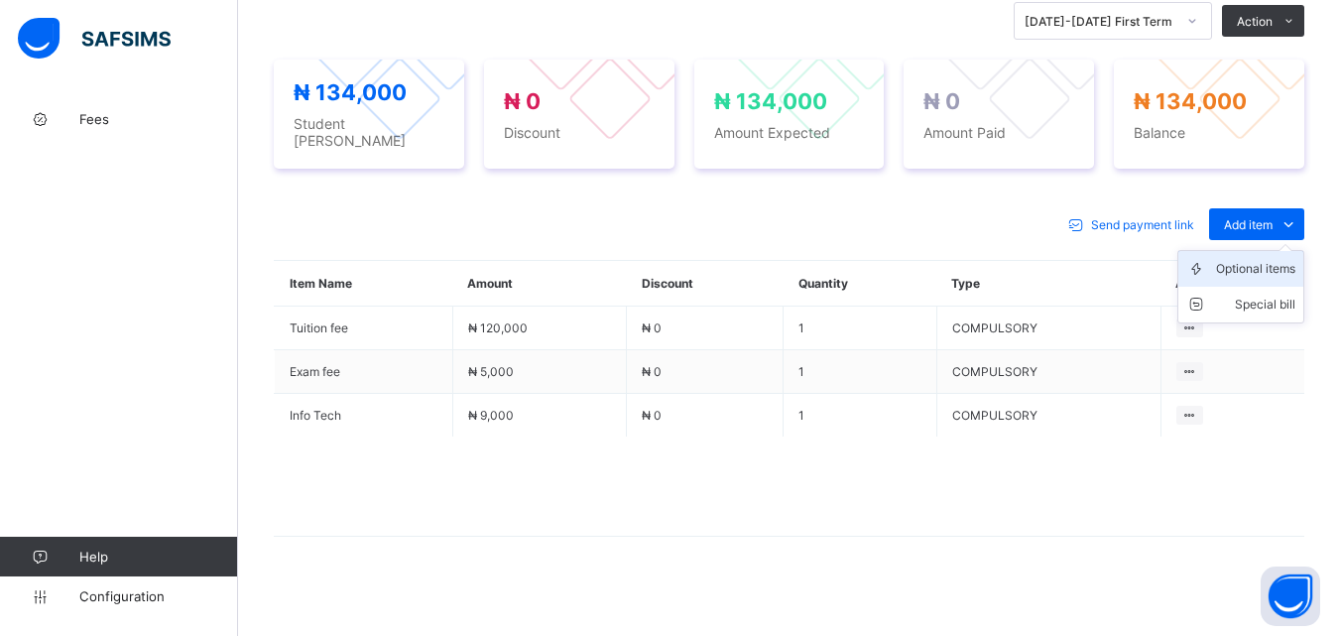
click at [1242, 259] on div "Optional items" at bounding box center [1255, 269] width 79 height 20
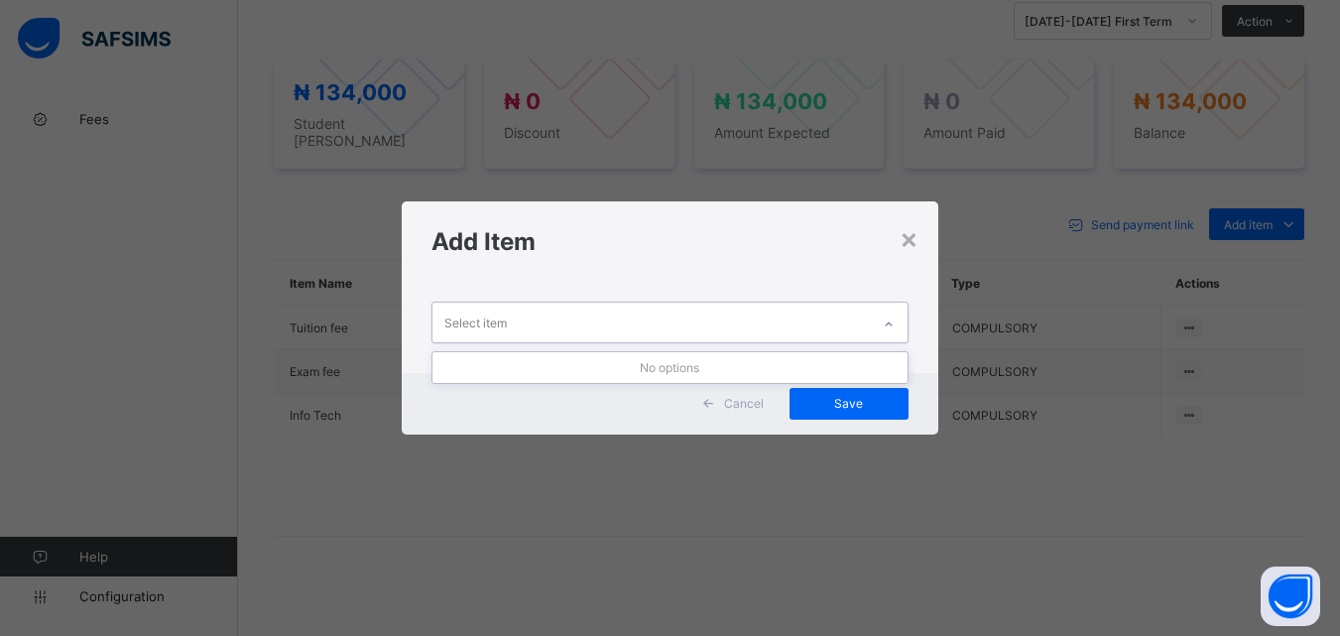
click at [866, 316] on div "Select item" at bounding box center [651, 322] width 437 height 39
click at [918, 238] on div "×" at bounding box center [909, 238] width 19 height 34
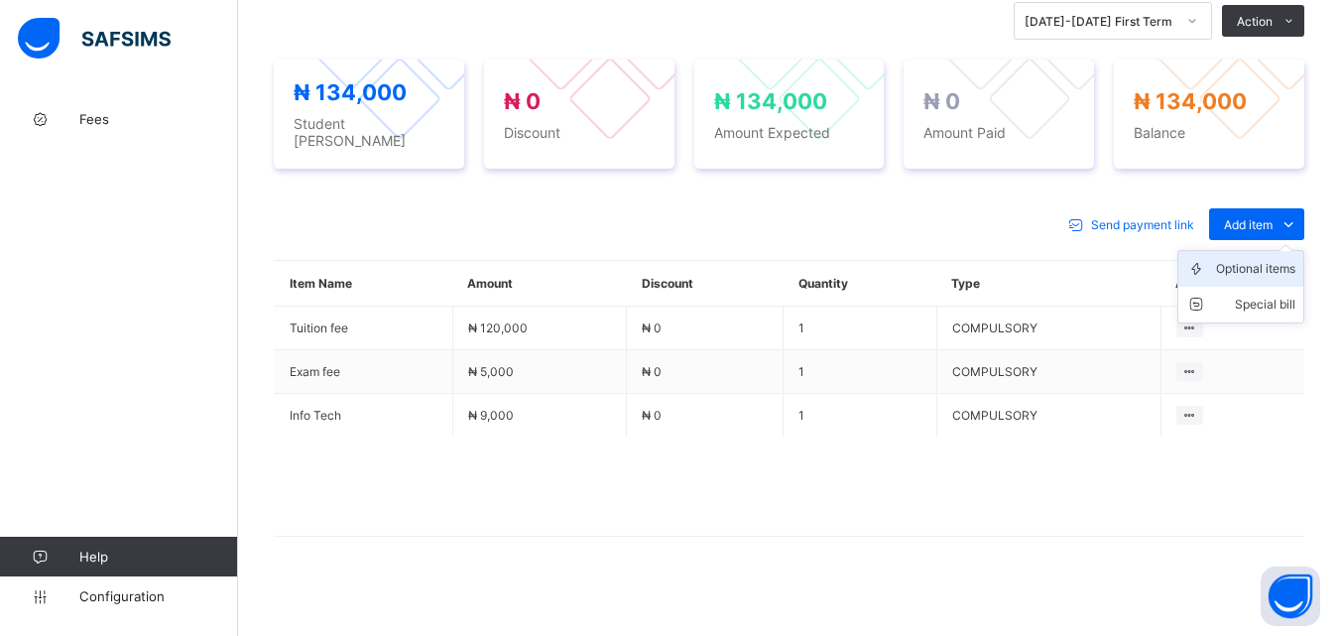
click at [1264, 260] on div "Optional items" at bounding box center [1255, 269] width 79 height 20
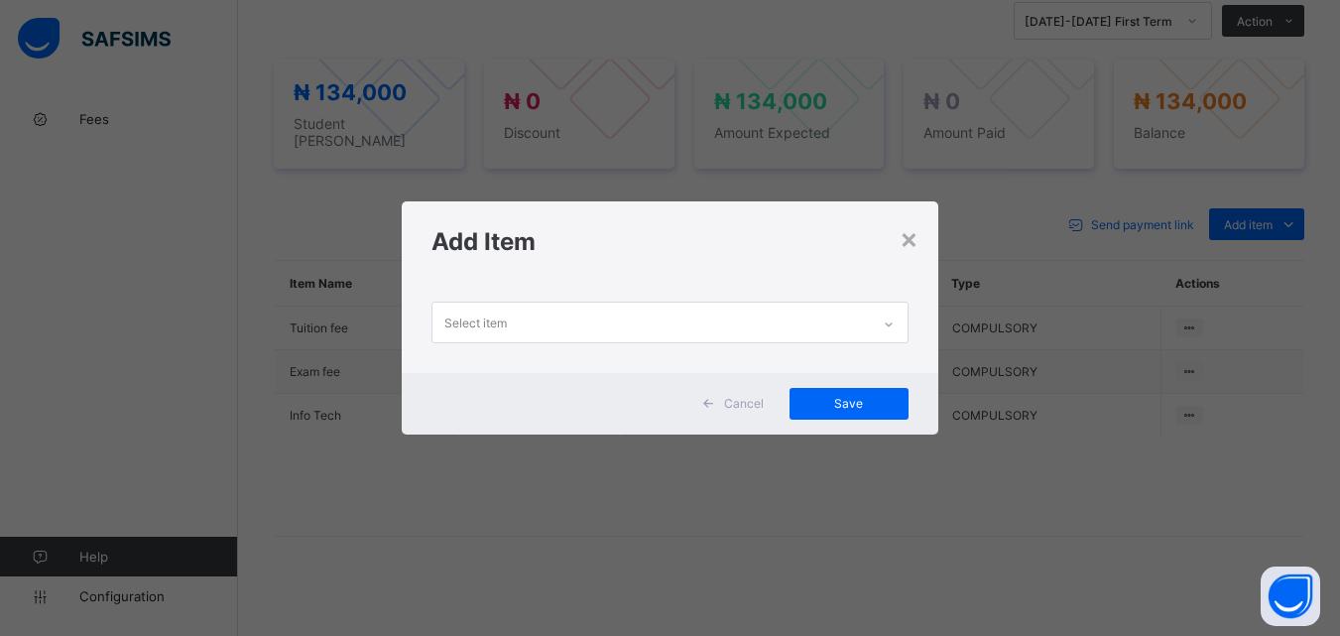
click at [890, 325] on icon at bounding box center [889, 325] width 12 height 20
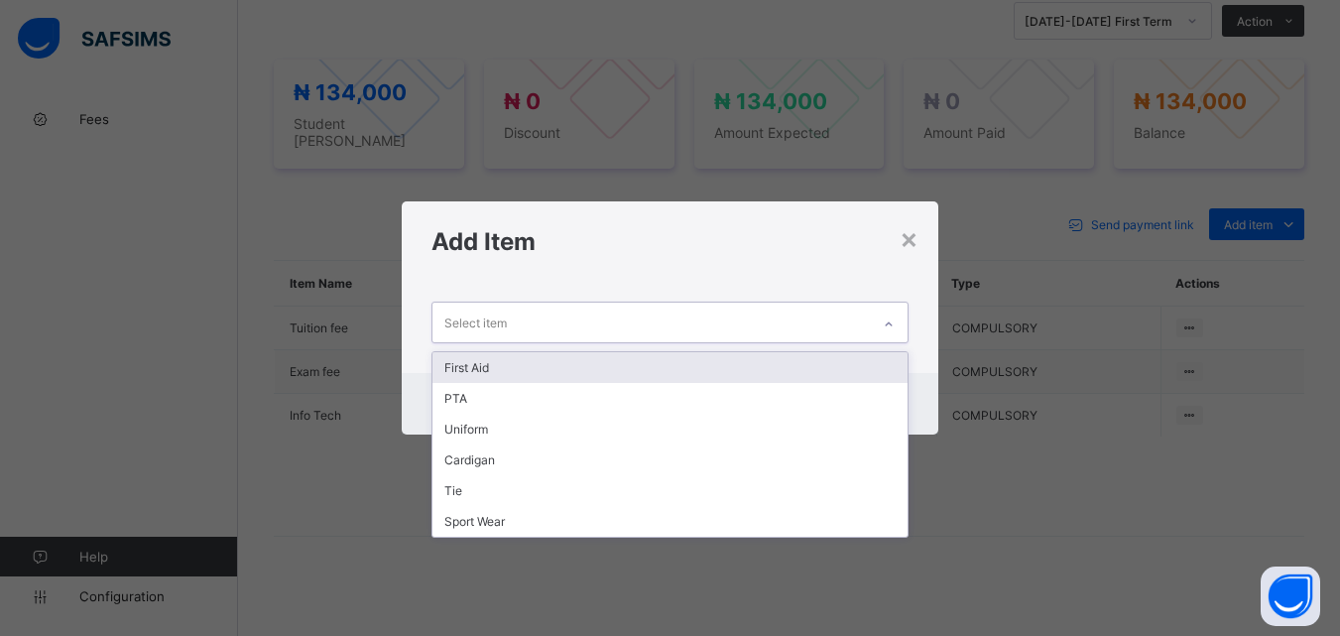
click at [831, 358] on div "First Aid" at bounding box center [670, 367] width 474 height 31
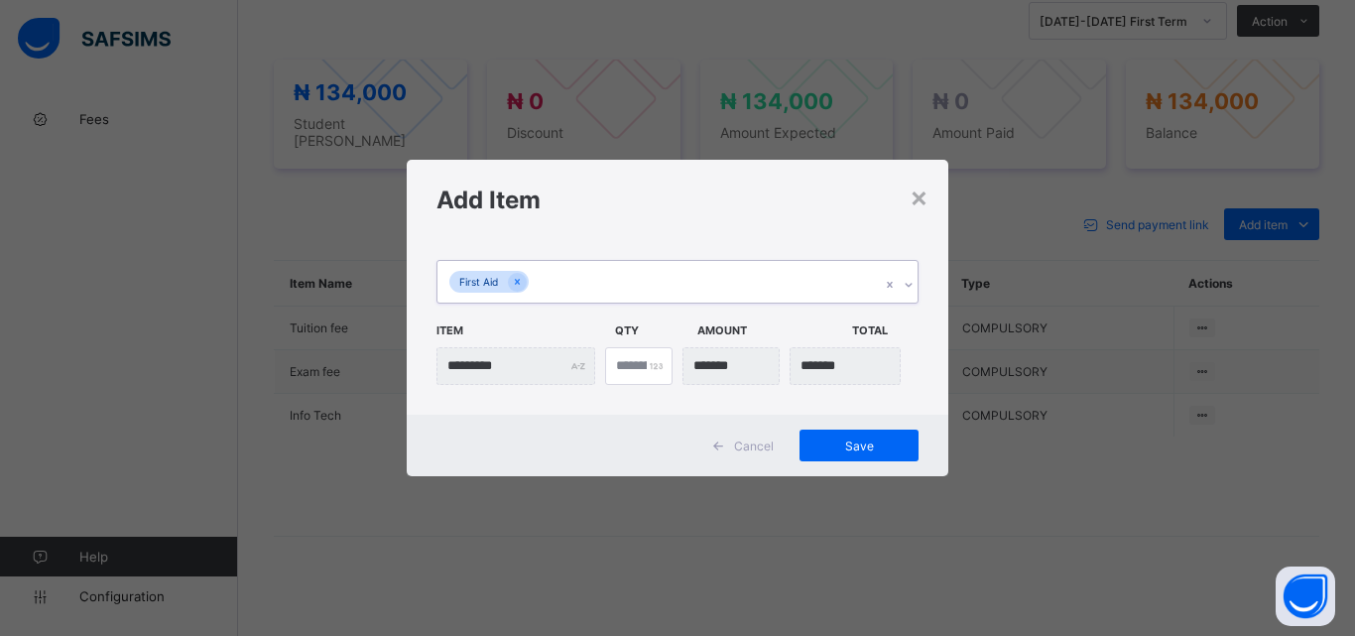
click at [818, 276] on div "First Aid" at bounding box center [659, 282] width 443 height 42
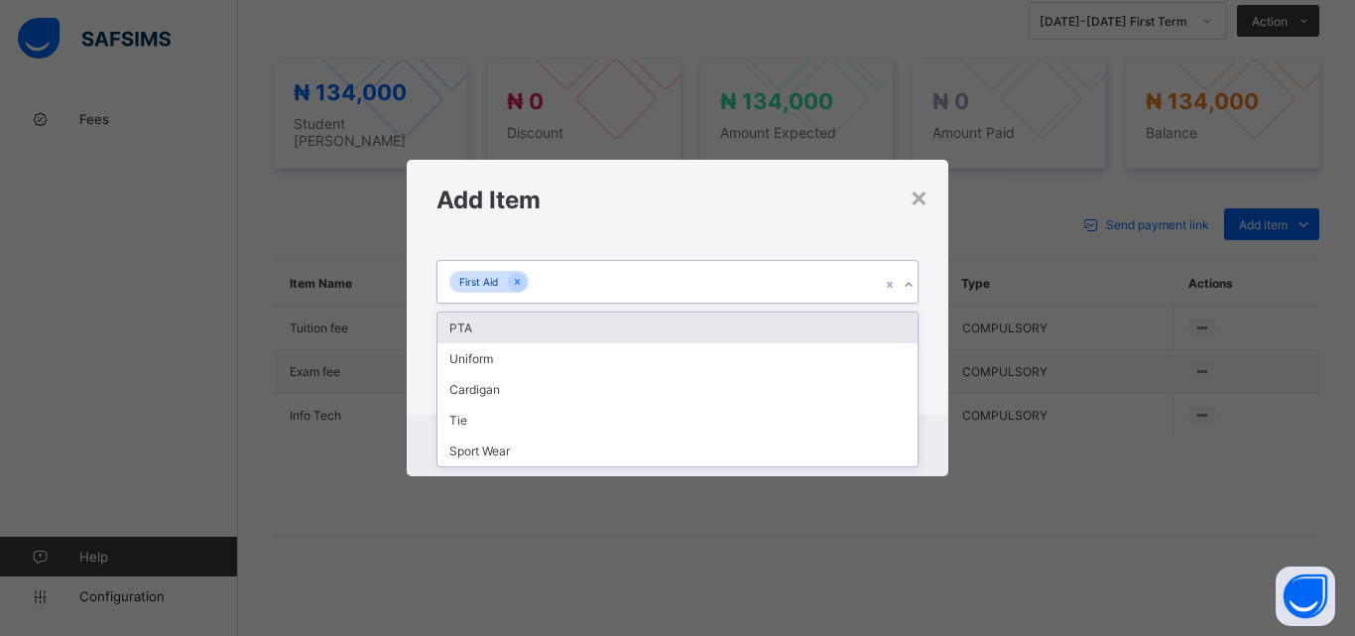
click at [793, 329] on div "PTA" at bounding box center [678, 328] width 480 height 31
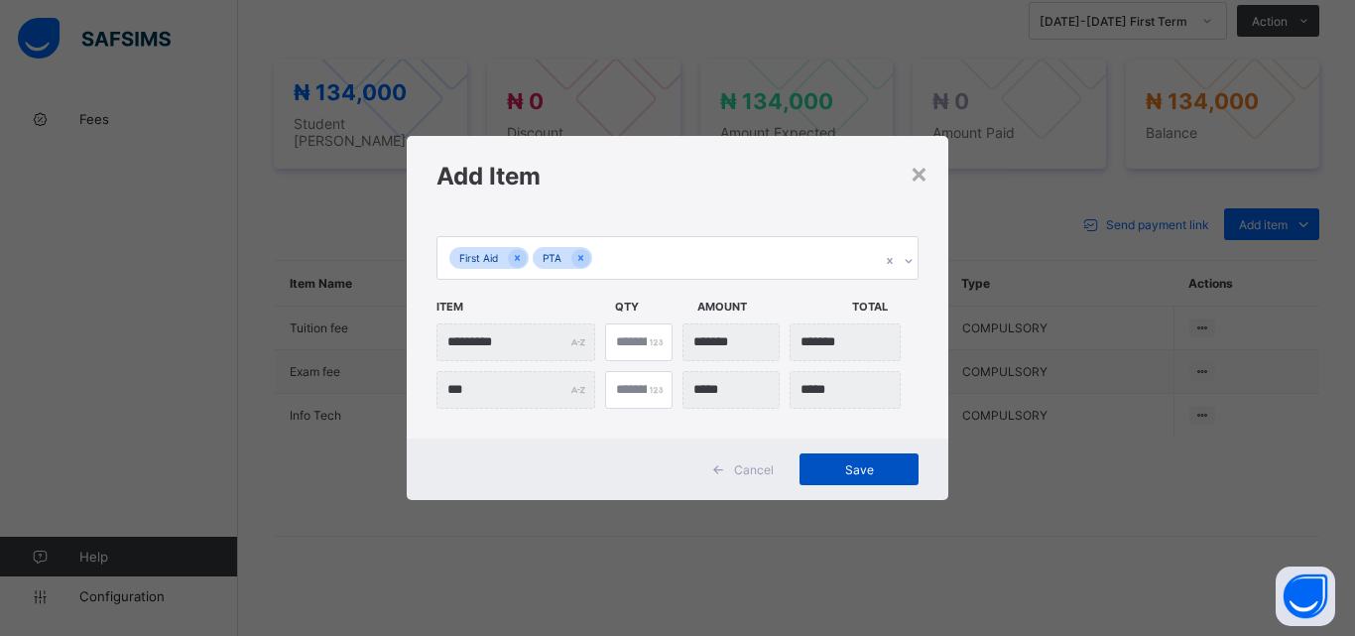
click at [814, 474] on div "Save" at bounding box center [859, 469] width 119 height 32
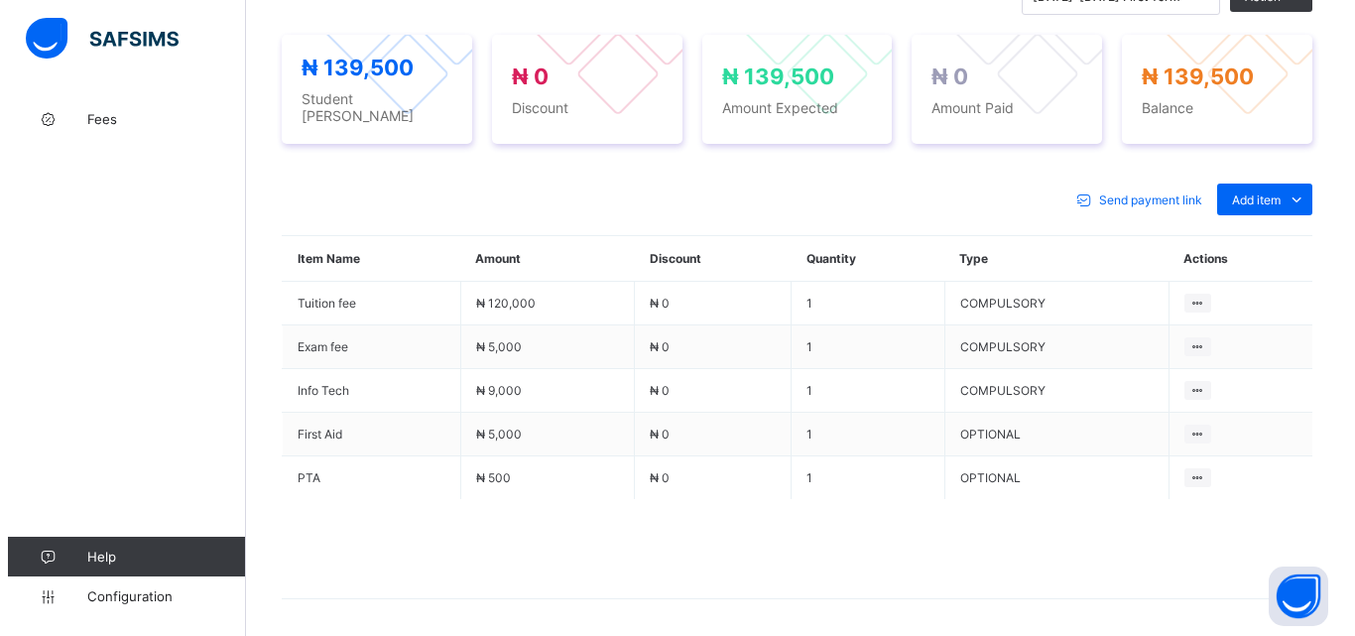
scroll to position [595, 0]
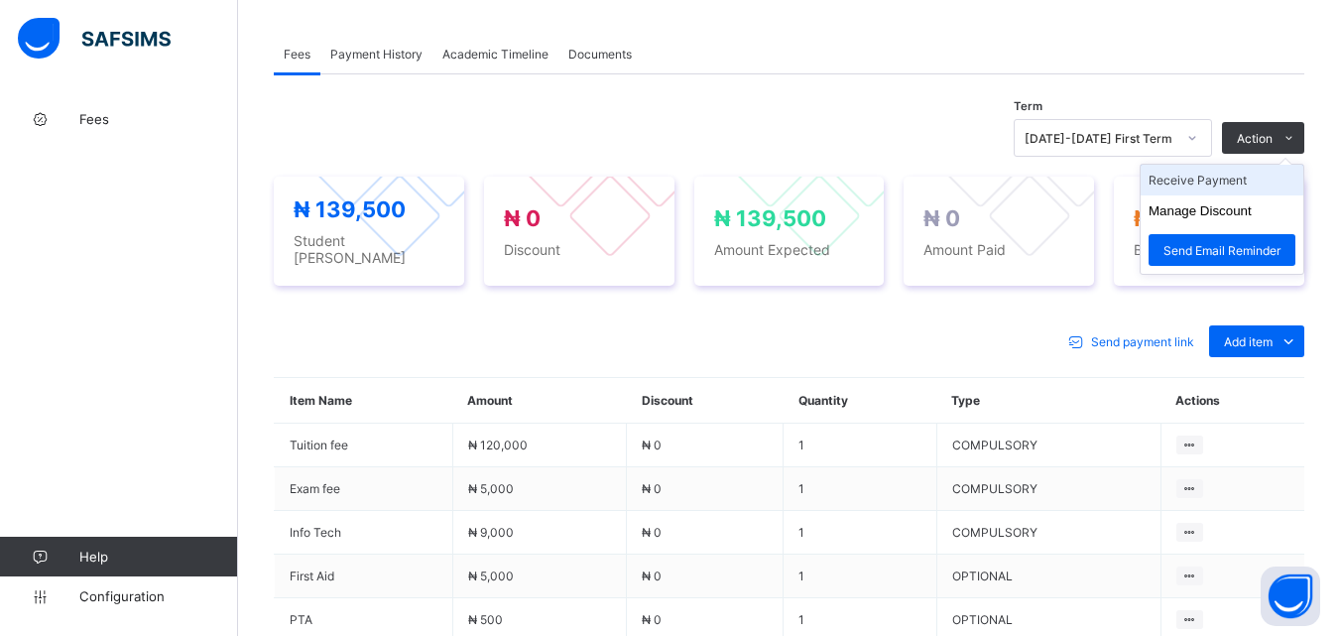
click at [1224, 180] on li "Receive Payment" at bounding box center [1222, 180] width 163 height 31
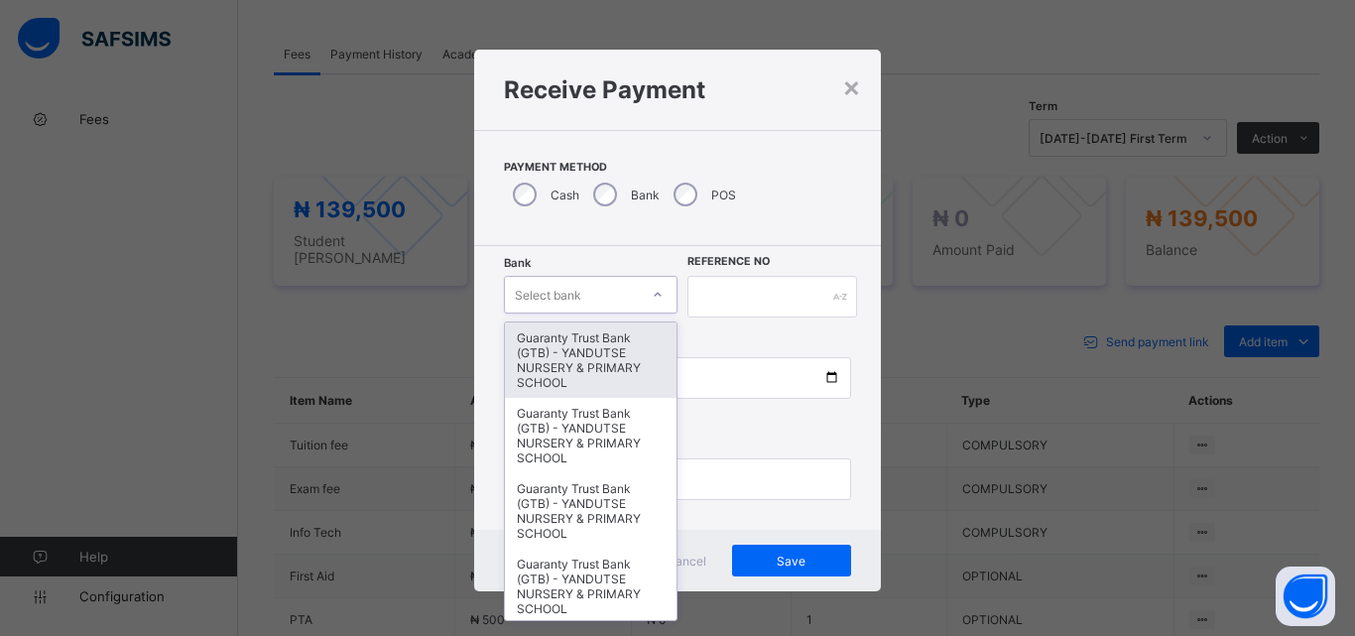
click at [654, 293] on icon at bounding box center [658, 295] width 12 height 20
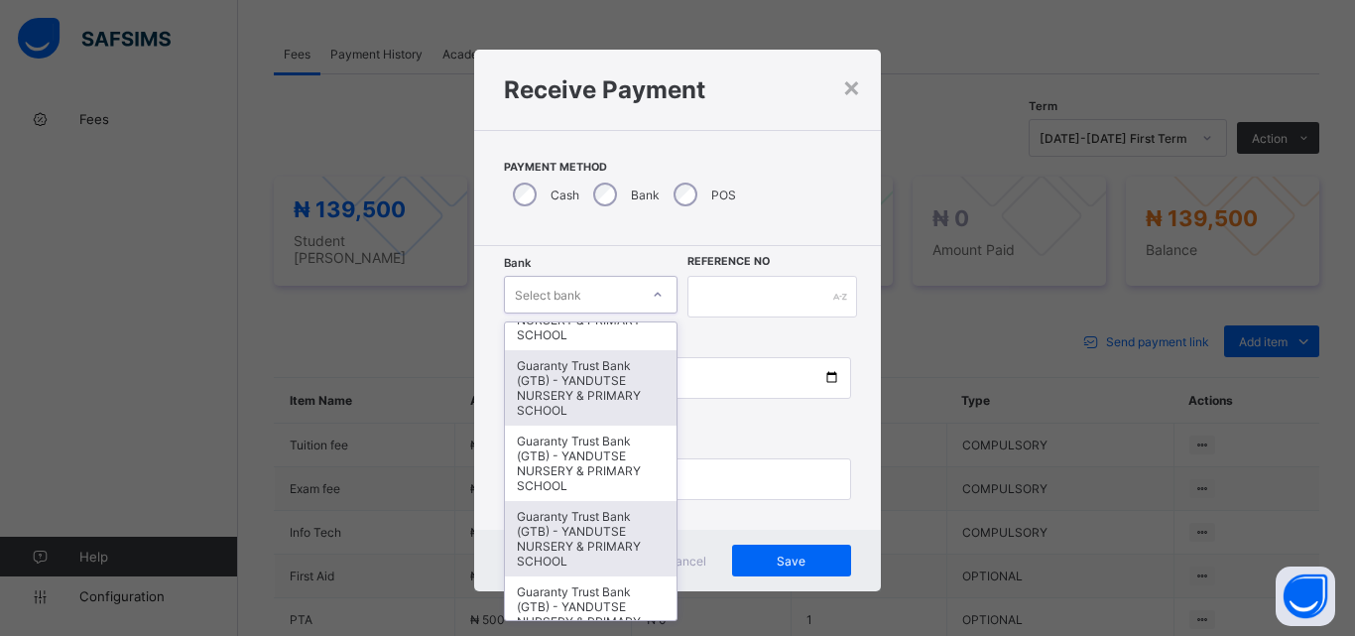
scroll to position [397, 0]
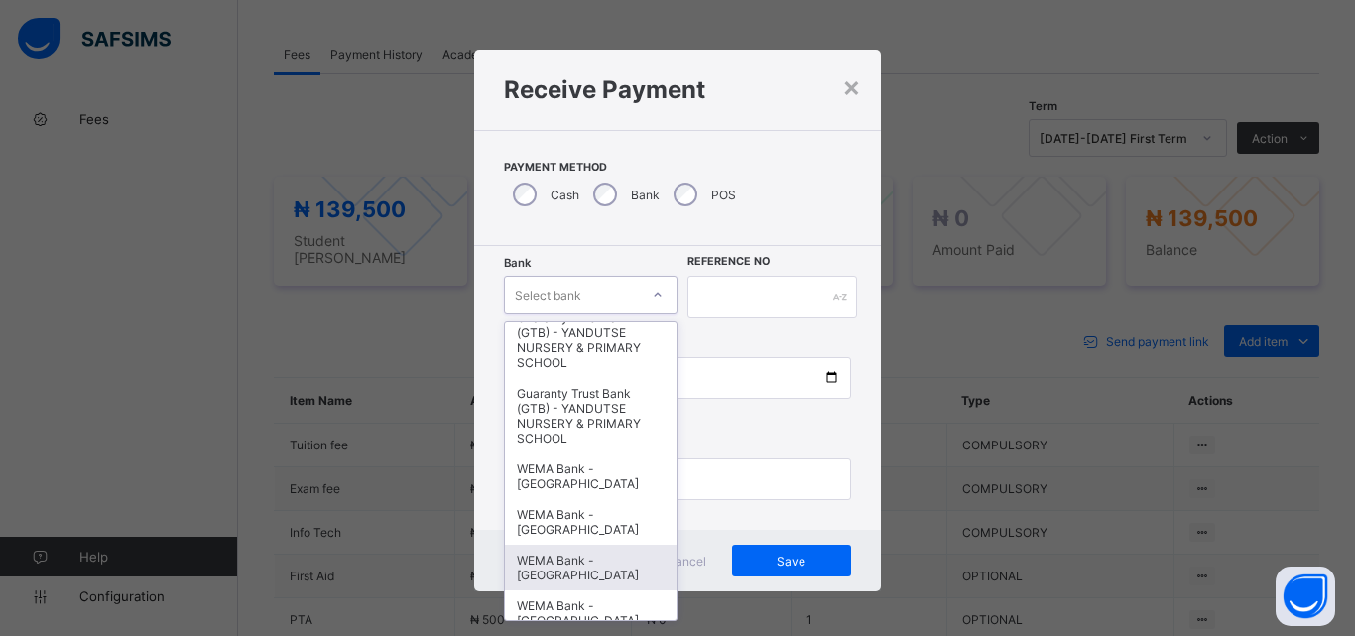
click at [603, 556] on div "WEMA Bank - YANDUTSE COLLEGE" at bounding box center [591, 568] width 172 height 46
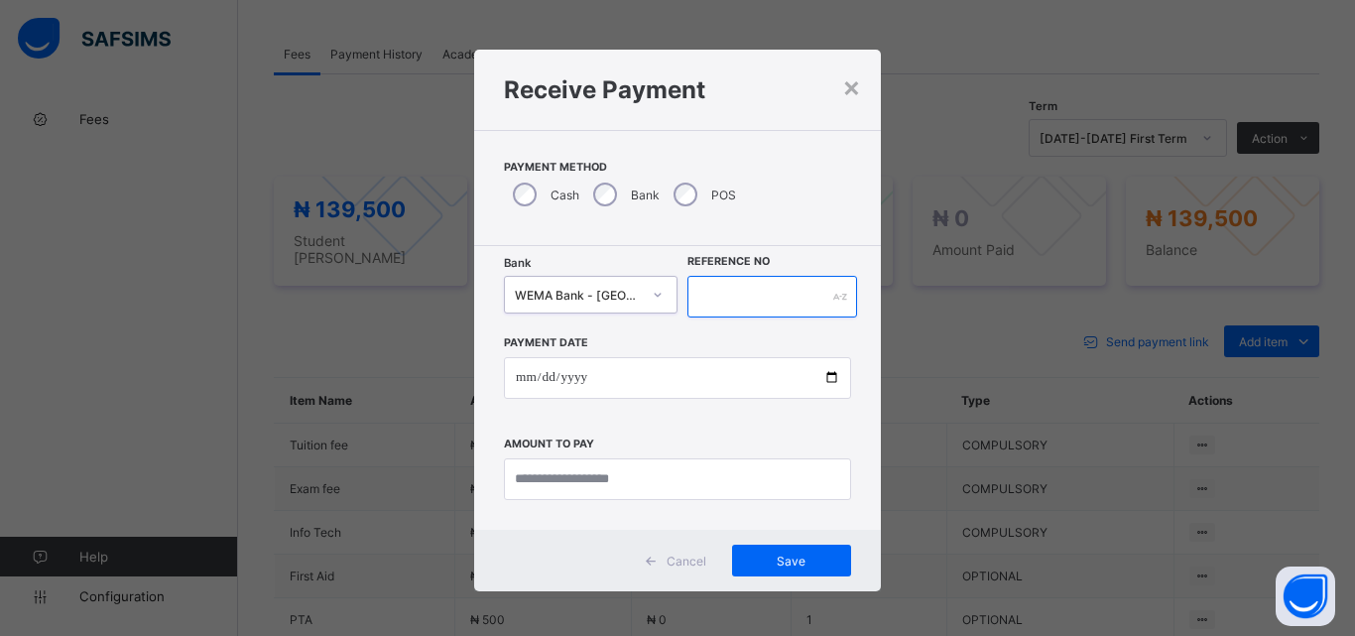
click at [764, 279] on input "text" at bounding box center [773, 297] width 170 height 42
type input "**********"
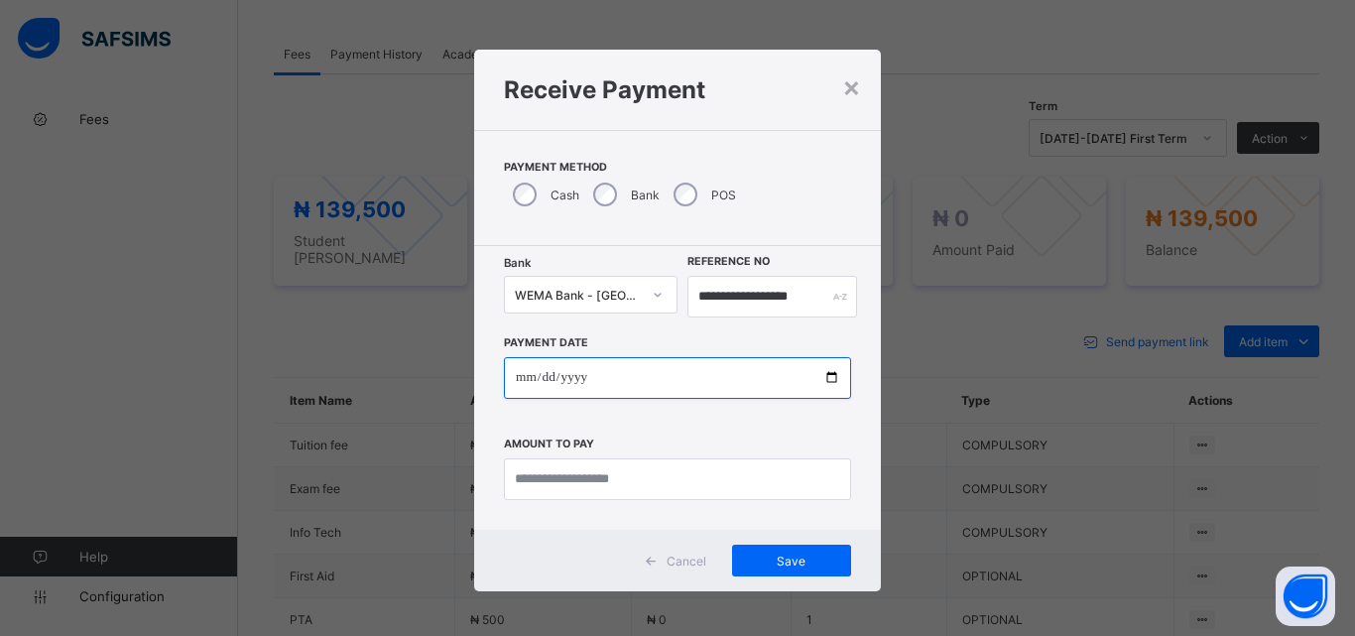
click at [826, 377] on input "date" at bounding box center [677, 378] width 347 height 42
type input "**********"
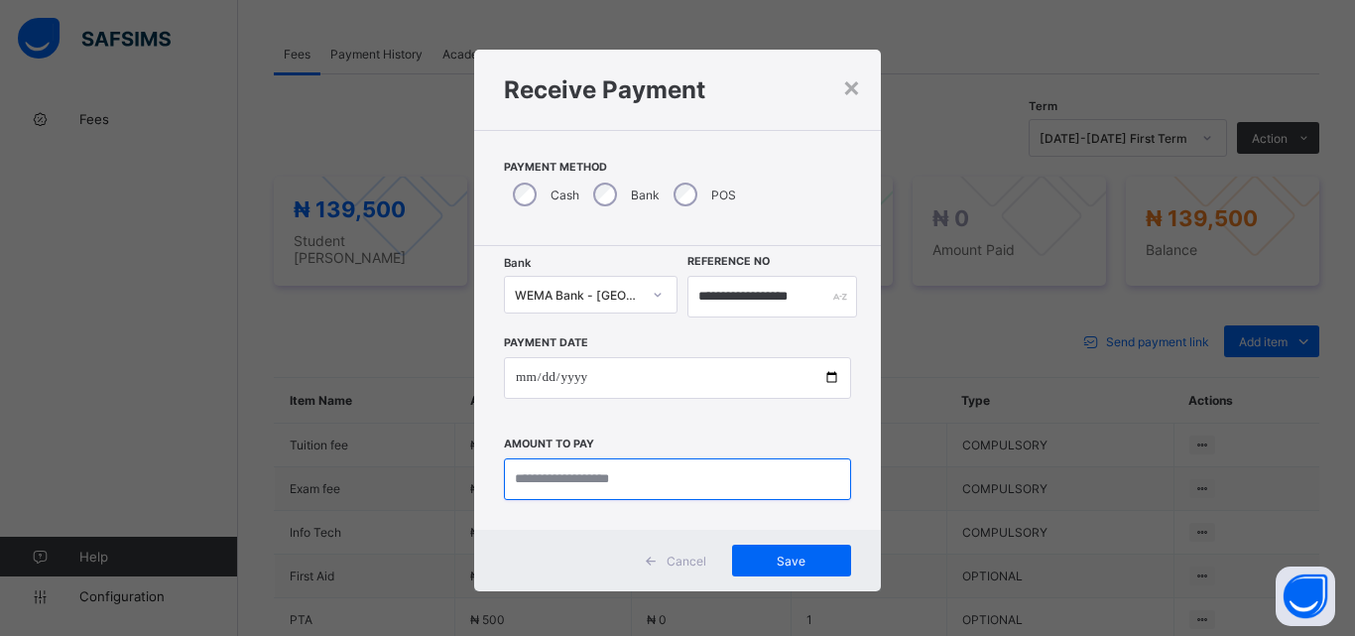
click at [571, 487] on input "currency" at bounding box center [677, 479] width 347 height 42
type input "*********"
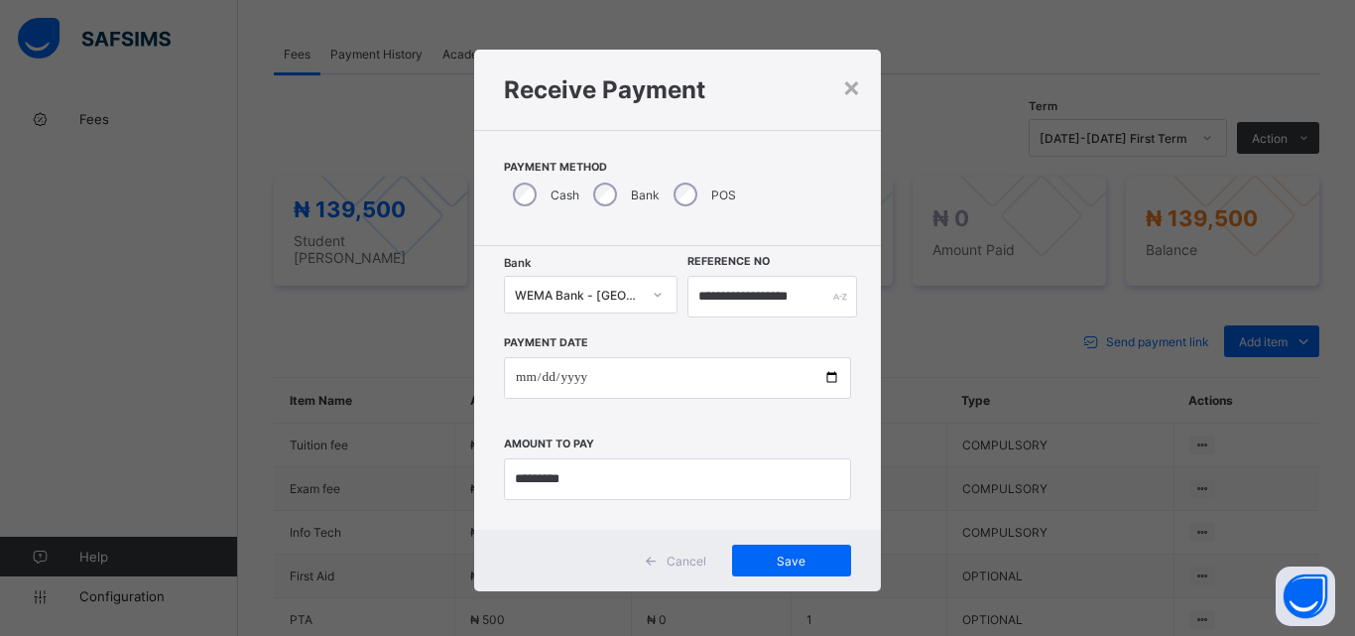
click at [1088, 444] on div "**********" at bounding box center [677, 318] width 1355 height 636
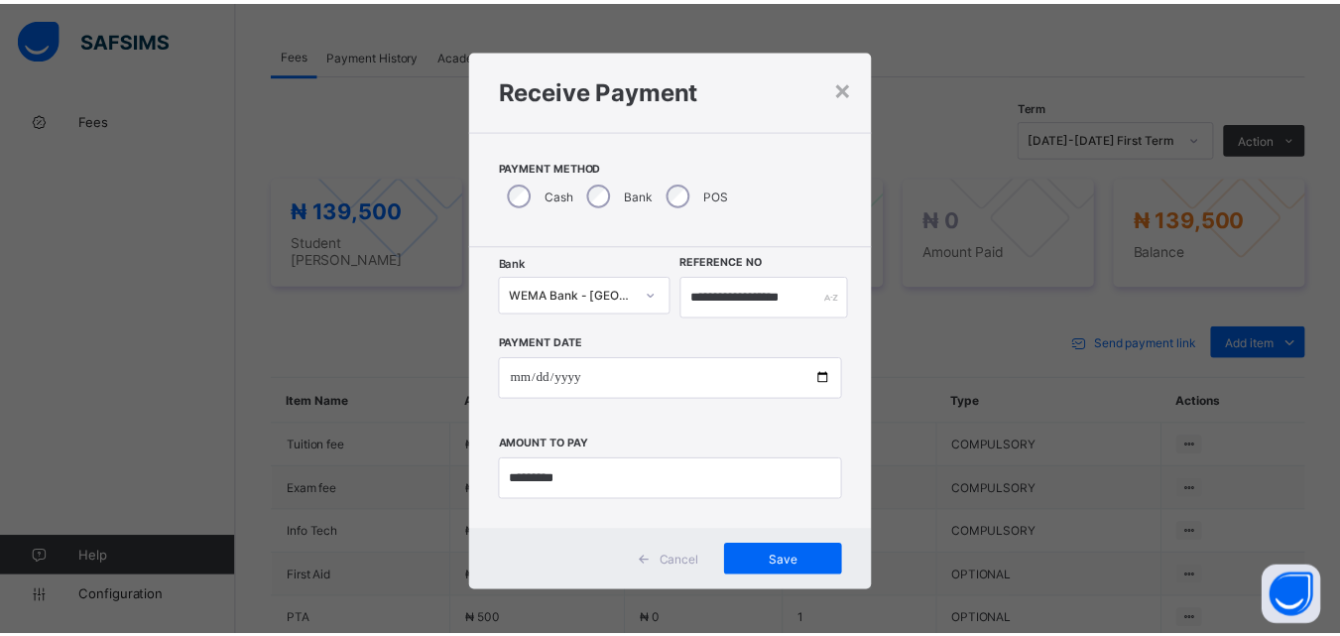
scroll to position [5, 0]
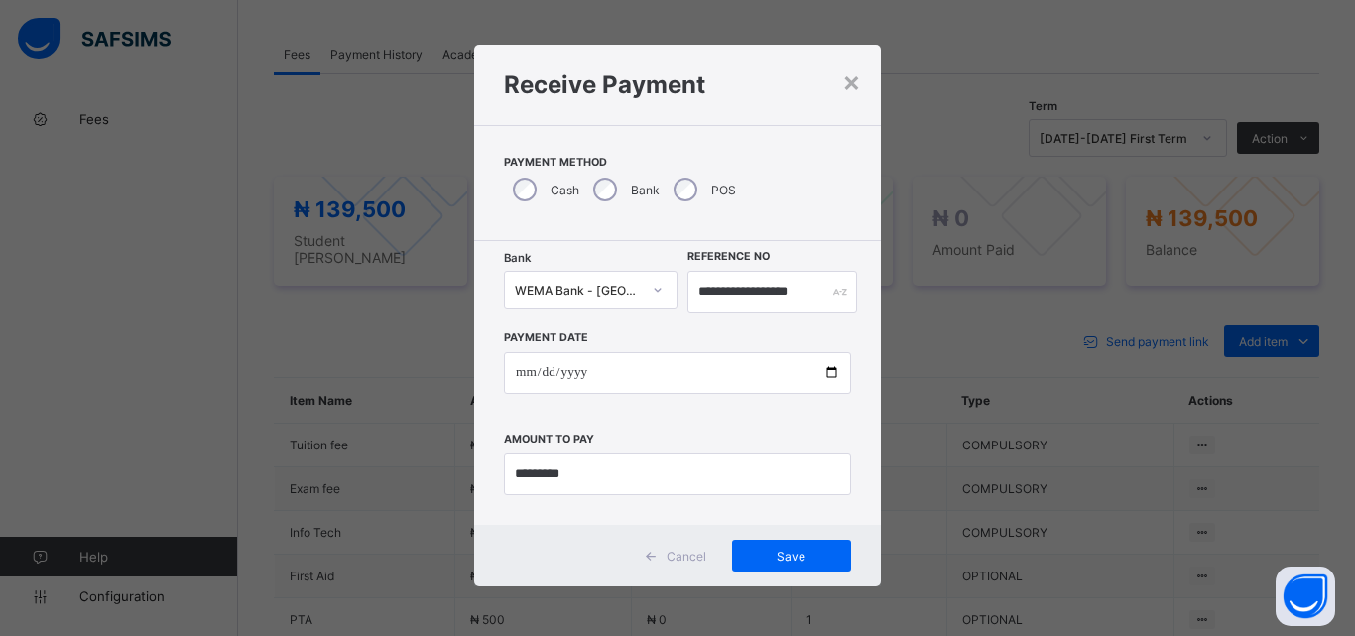
click at [1054, 518] on div "**********" at bounding box center [677, 318] width 1355 height 636
click at [785, 557] on span "Save" at bounding box center [791, 556] width 89 height 15
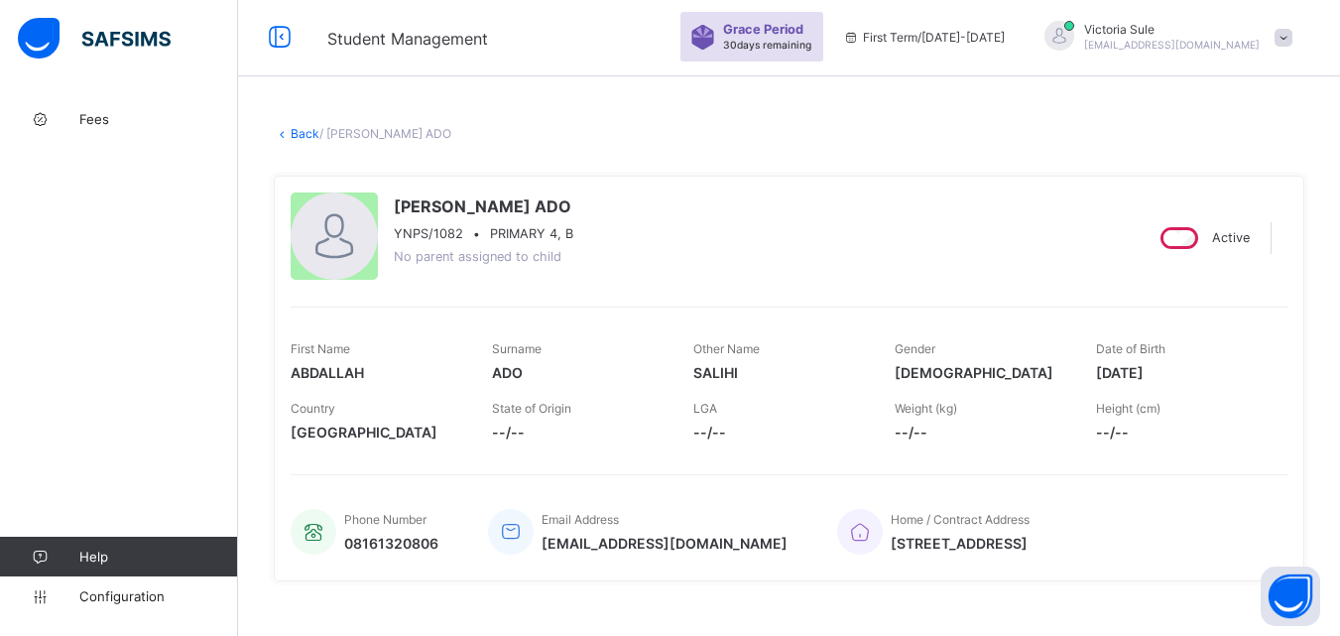
scroll to position [0, 0]
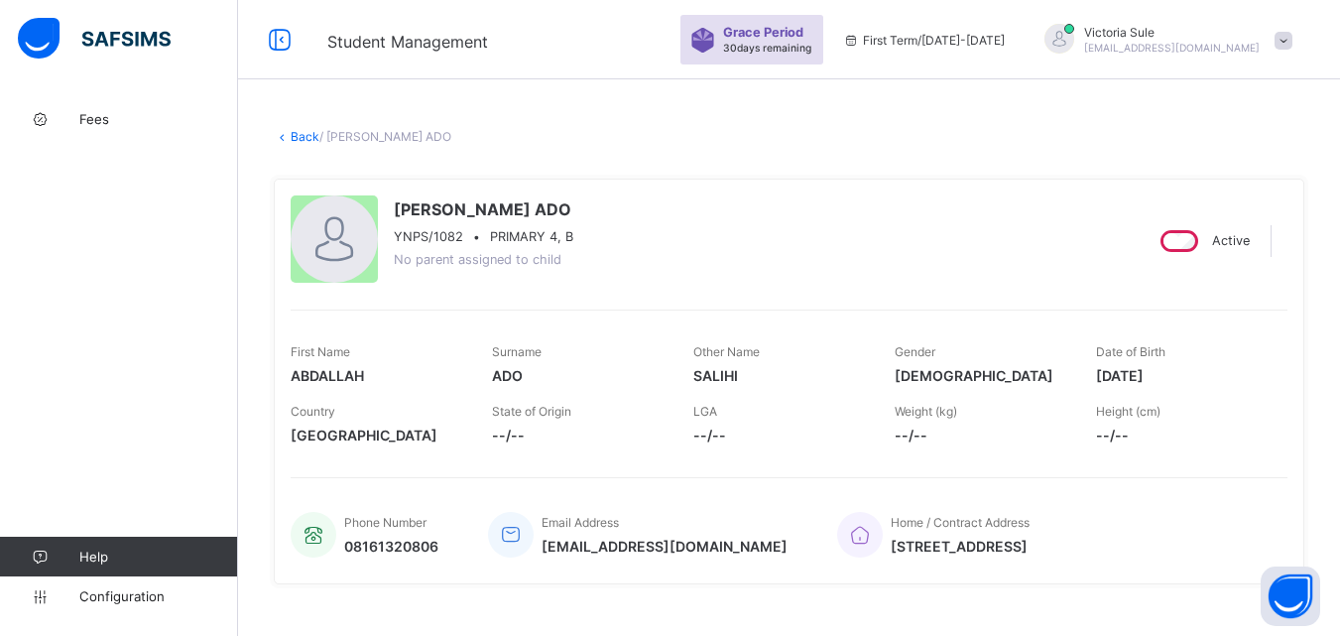
click at [303, 137] on link "Back" at bounding box center [305, 136] width 29 height 15
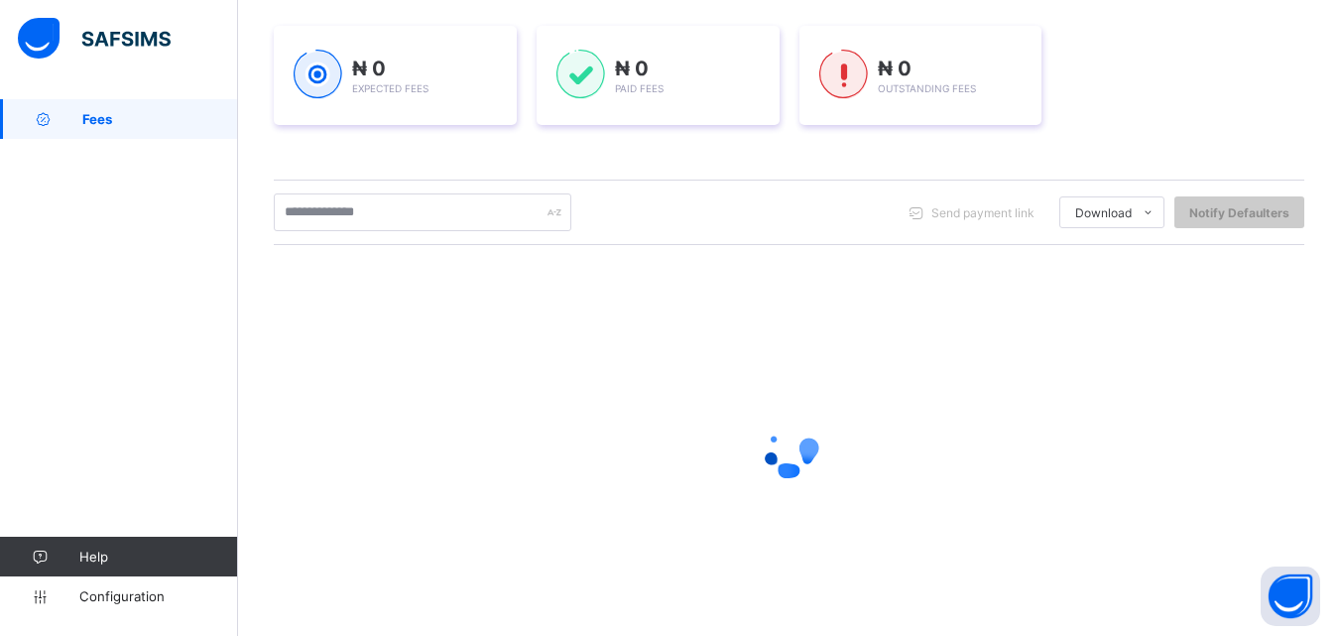
scroll to position [298, 0]
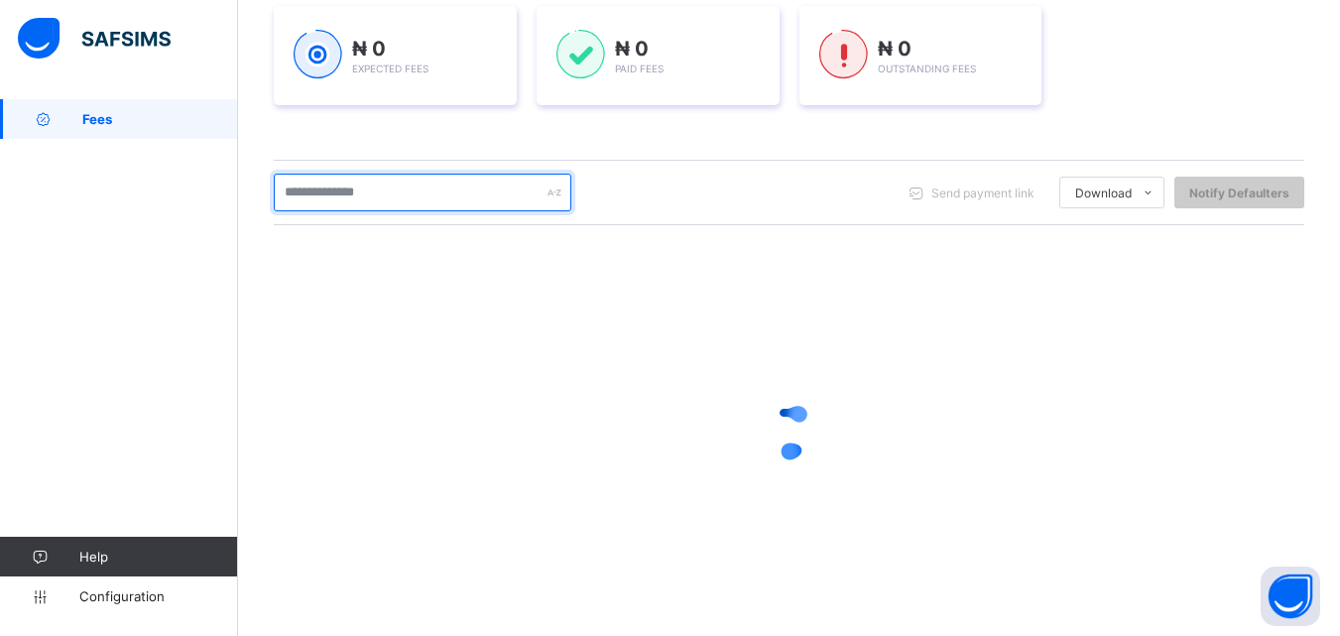
click at [380, 182] on input "text" at bounding box center [423, 193] width 298 height 38
type input "******"
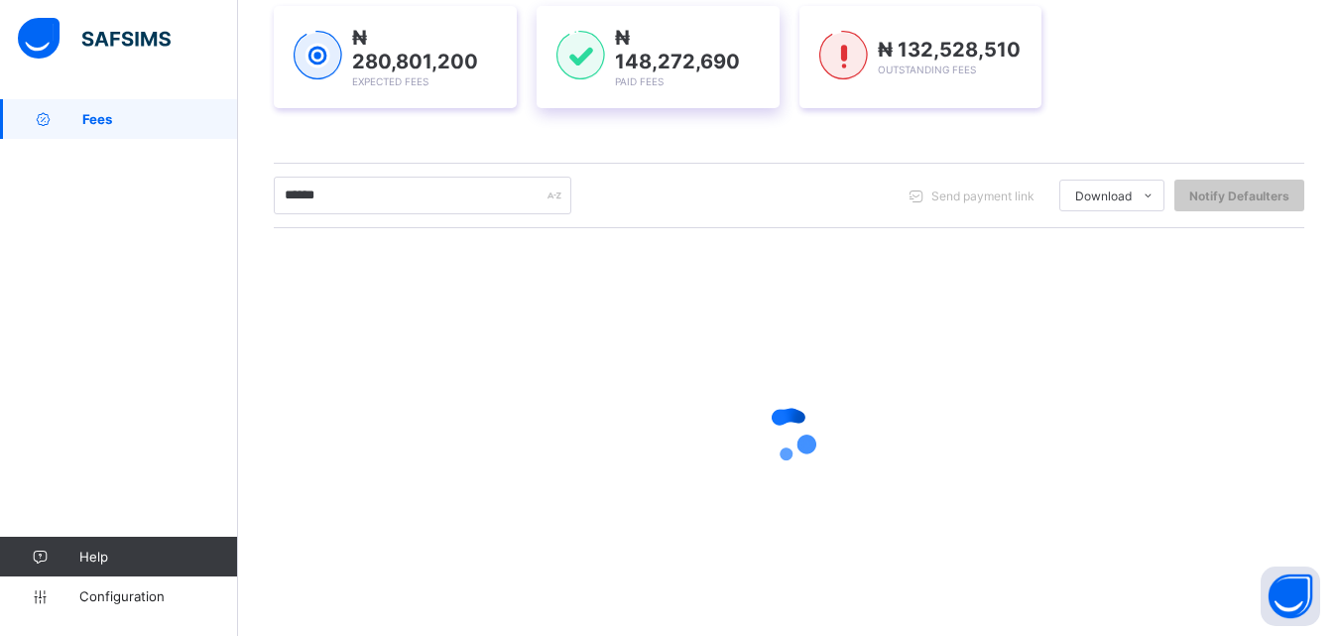
scroll to position [0, 0]
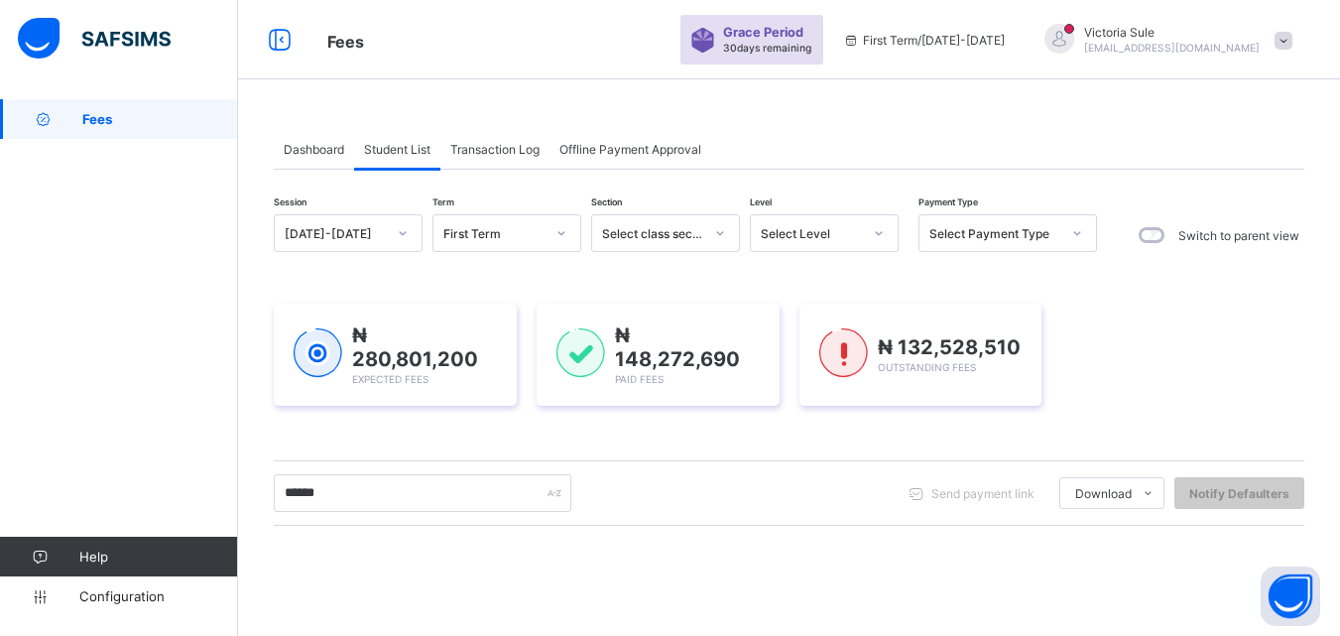
click at [855, 222] on div "Select Level" at bounding box center [805, 233] width 109 height 28
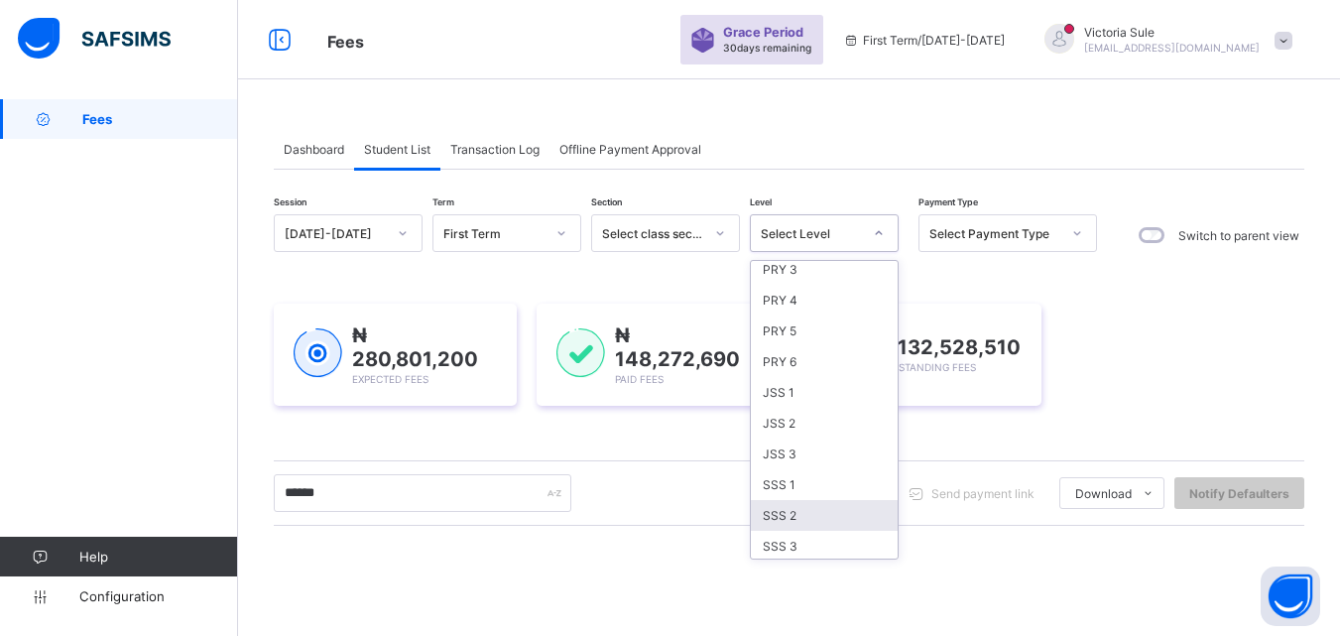
scroll to position [198, 0]
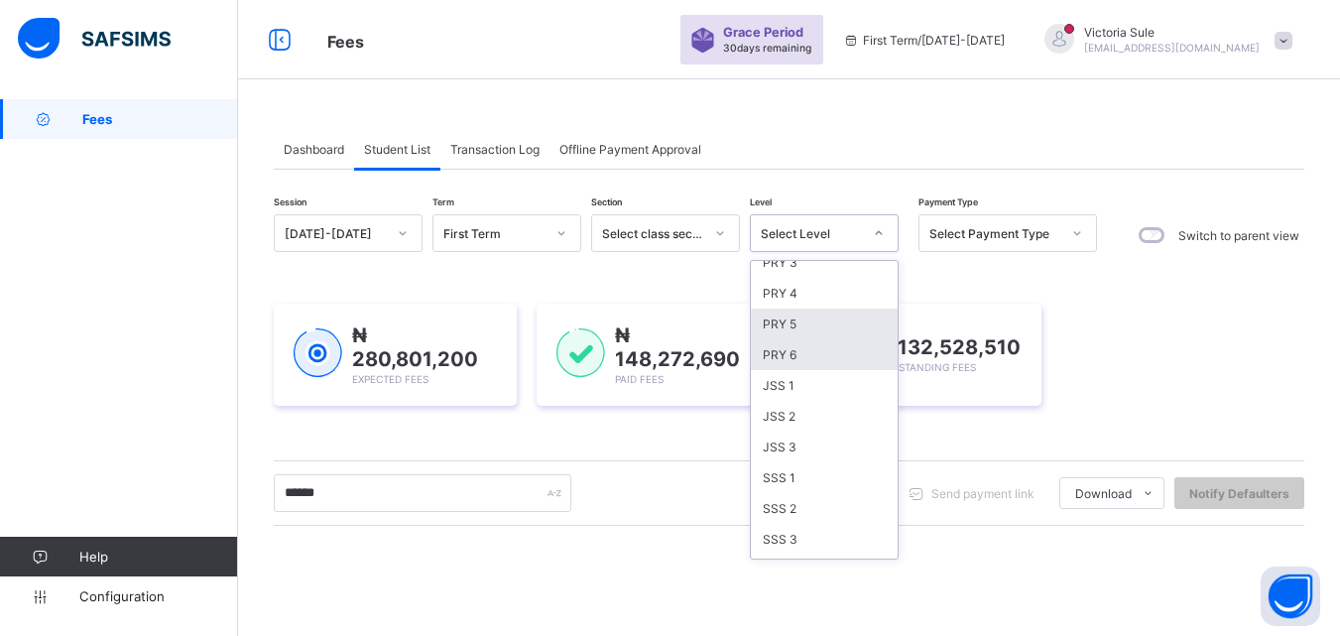
click at [787, 338] on div "PRY 5" at bounding box center [824, 324] width 147 height 31
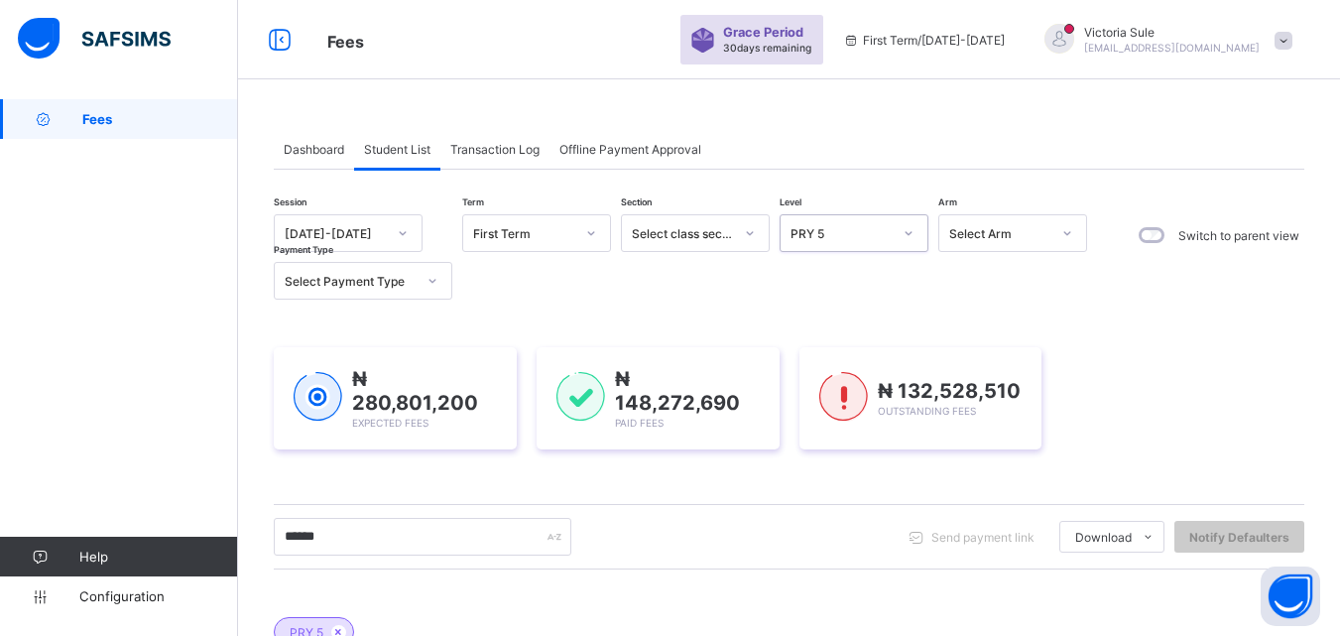
click at [871, 233] on div "PRY 5" at bounding box center [841, 233] width 101 height 15
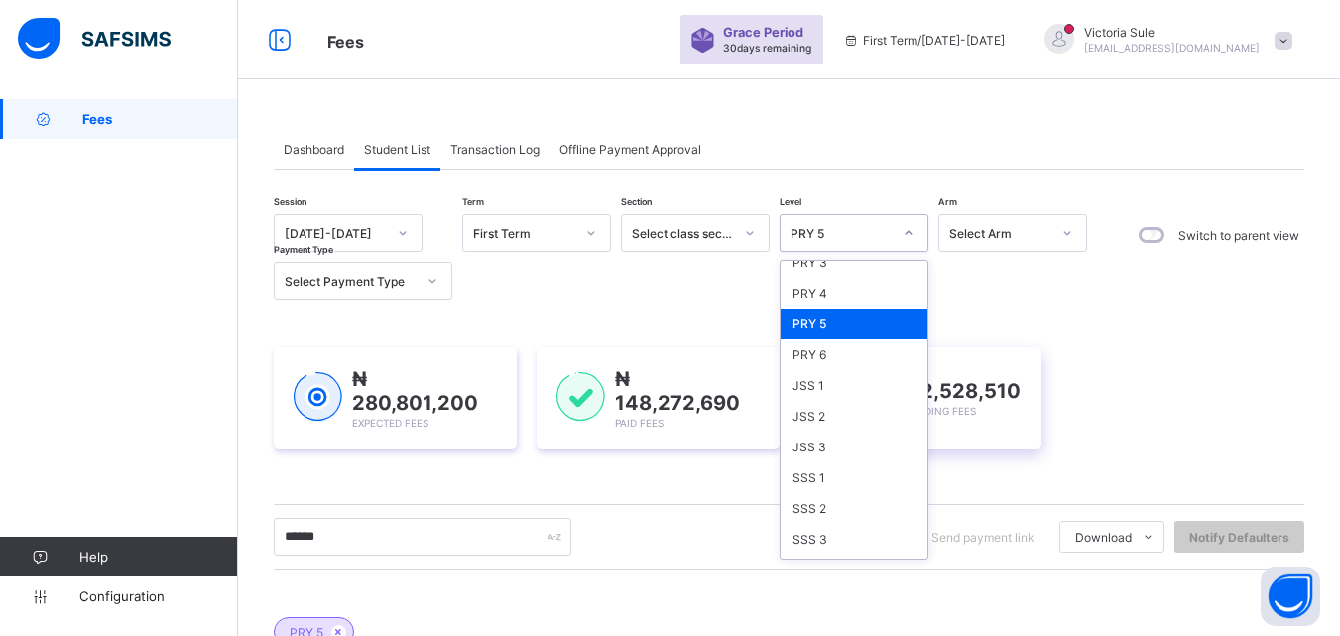
click at [824, 357] on div "PRY 6" at bounding box center [854, 354] width 147 height 31
click at [1233, 402] on div "₦ 280,801,200 Expected Fees ₦ 148,272,690 Paid Fees ₦ 132,528,510 Outstanding F…" at bounding box center [789, 398] width 1031 height 102
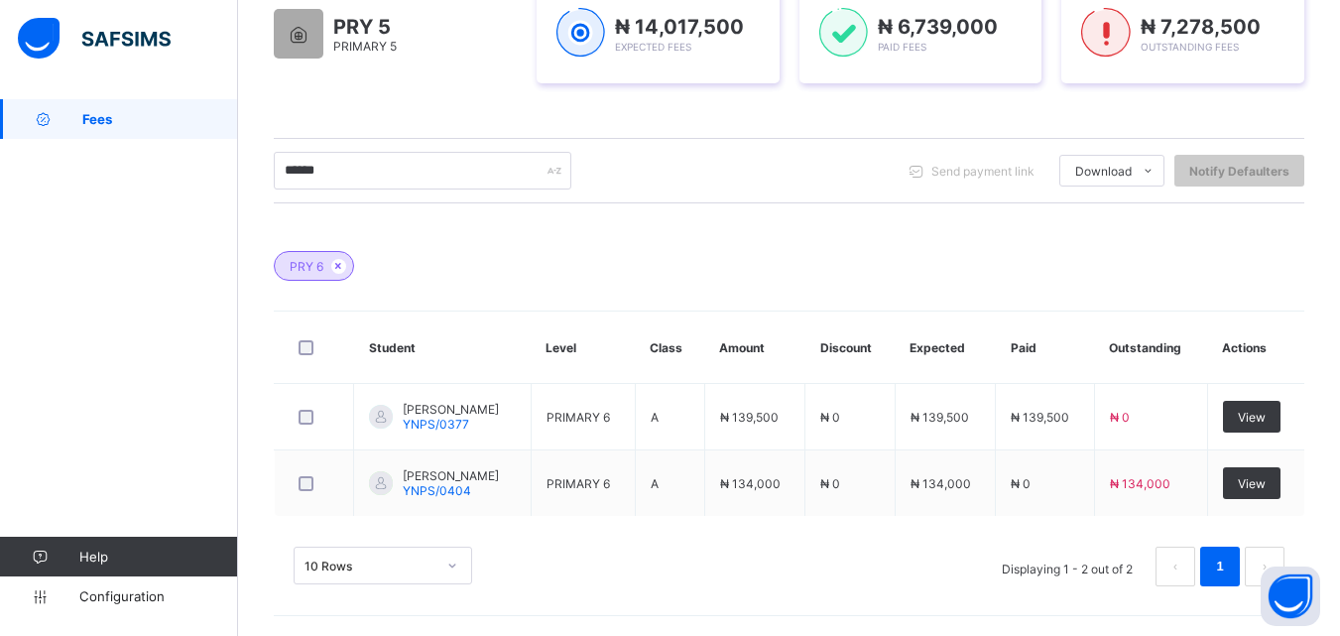
scroll to position [363, 0]
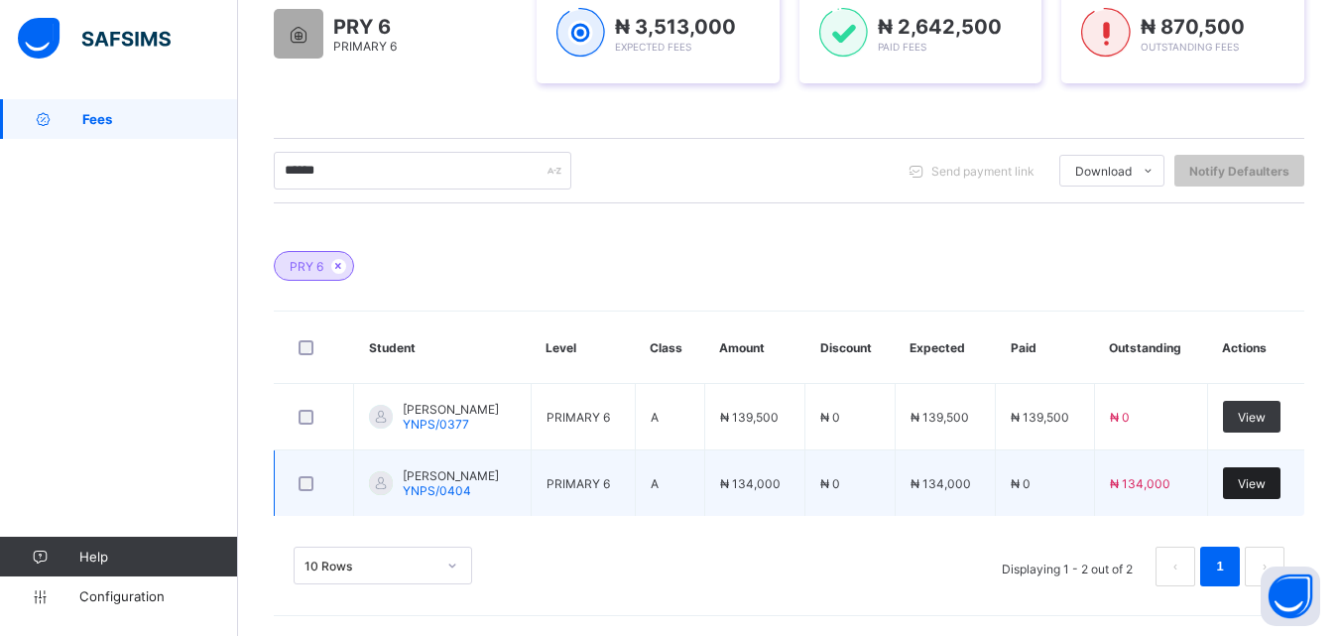
click at [1264, 490] on span "View" at bounding box center [1252, 483] width 28 height 15
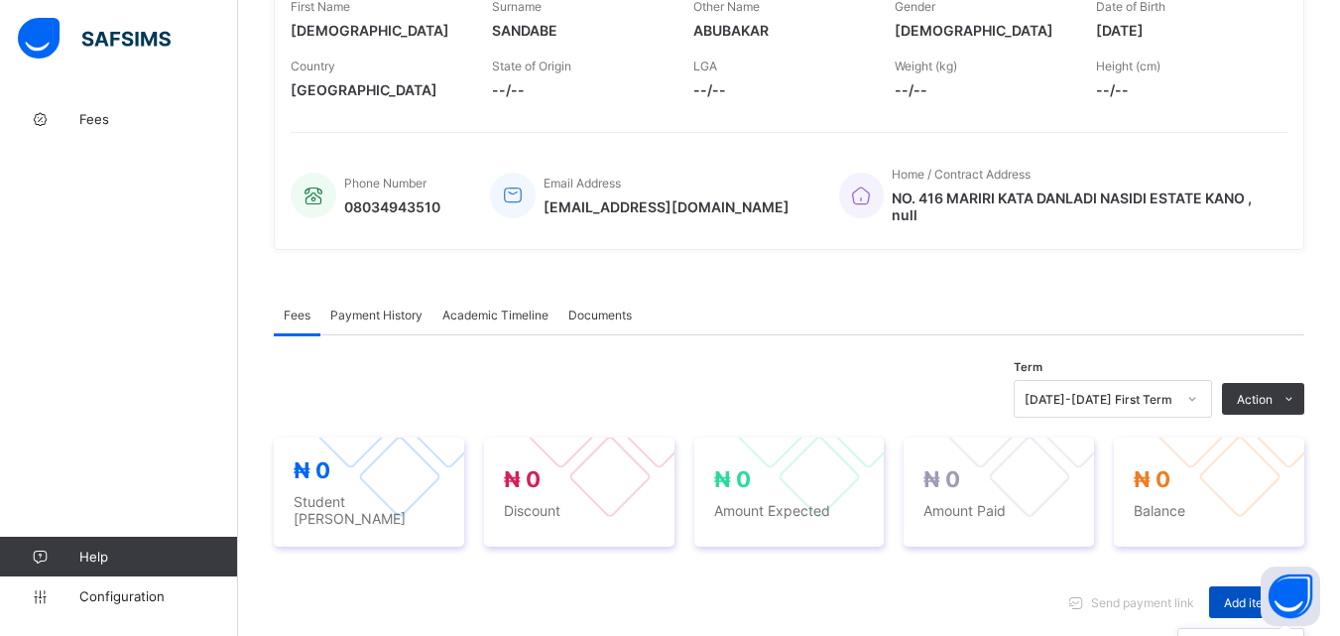
scroll to position [602, 0]
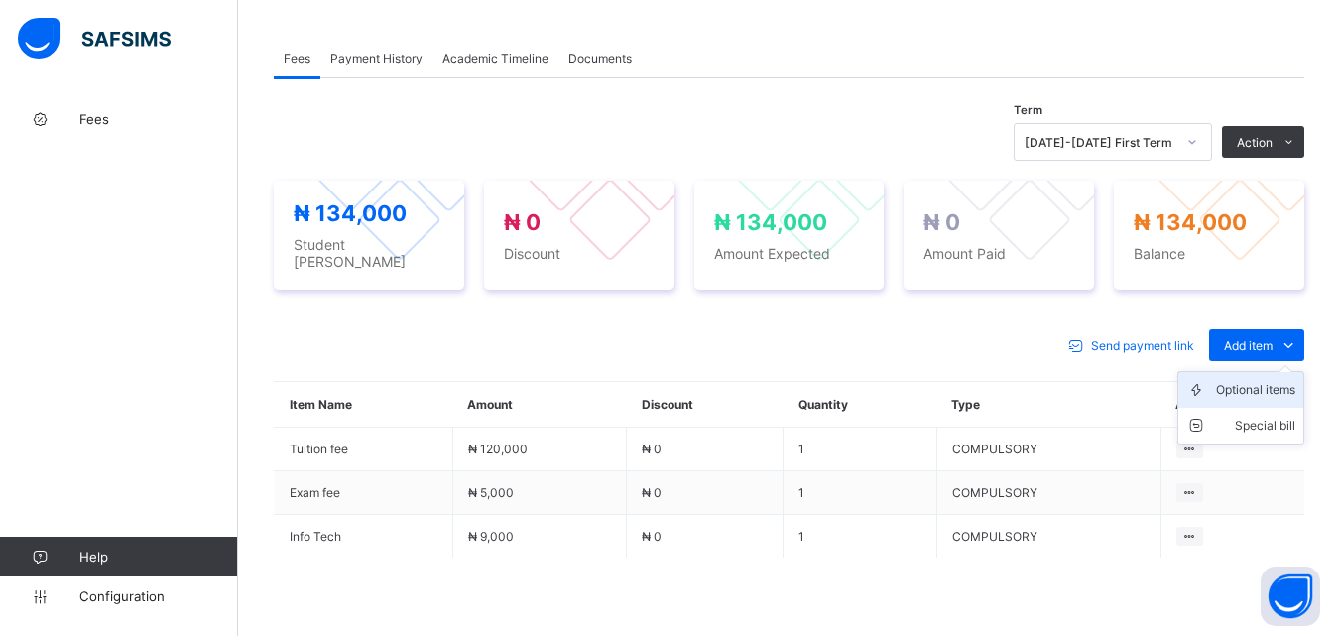
click at [1261, 380] on div "Optional items" at bounding box center [1255, 390] width 79 height 20
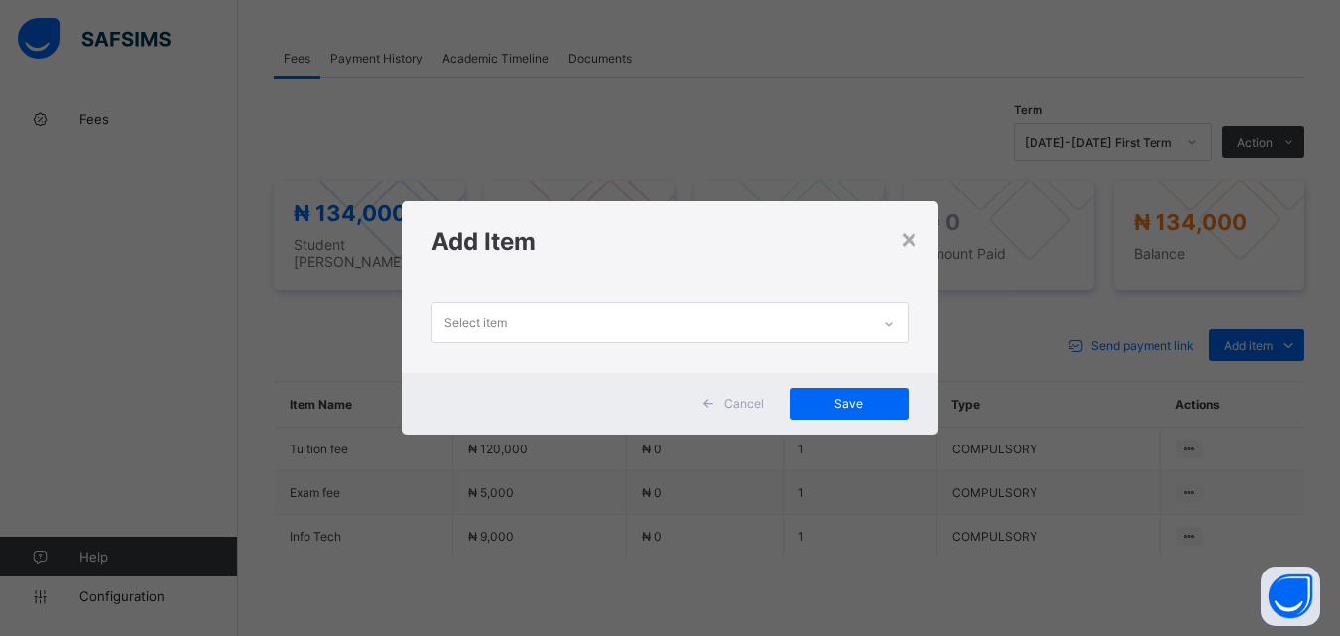
click at [835, 318] on div "Select item" at bounding box center [651, 322] width 437 height 39
click at [907, 237] on div "×" at bounding box center [909, 238] width 19 height 34
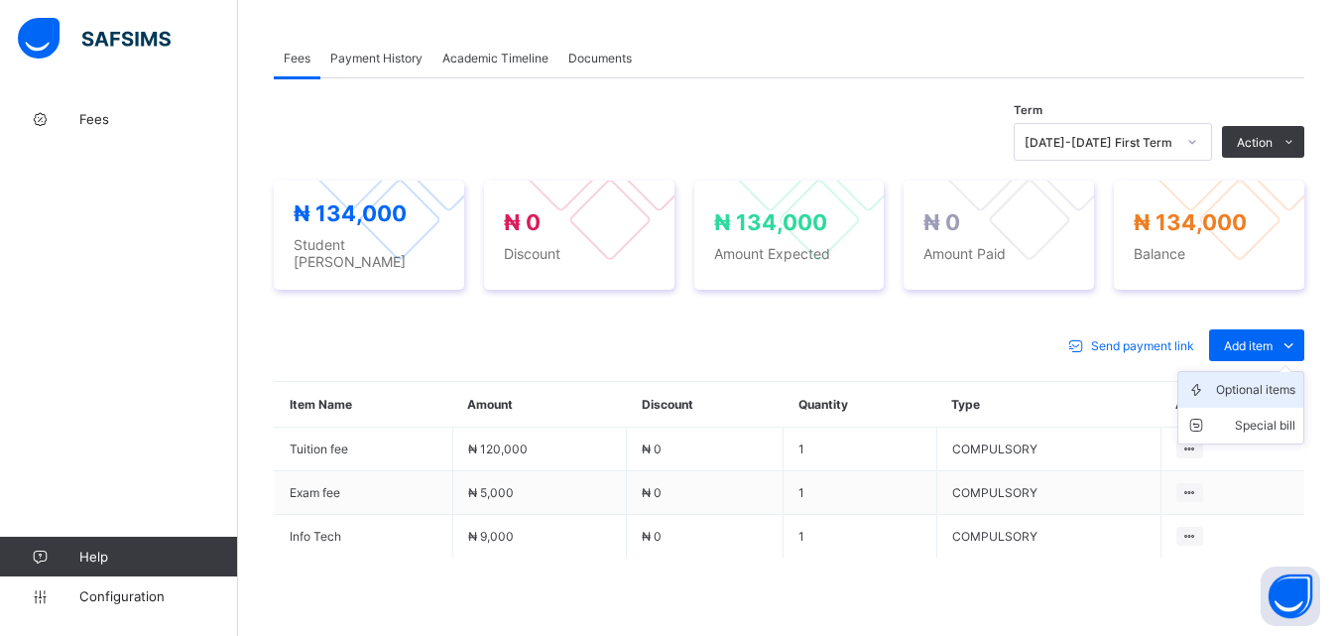
click at [1261, 380] on div "Optional items" at bounding box center [1255, 390] width 79 height 20
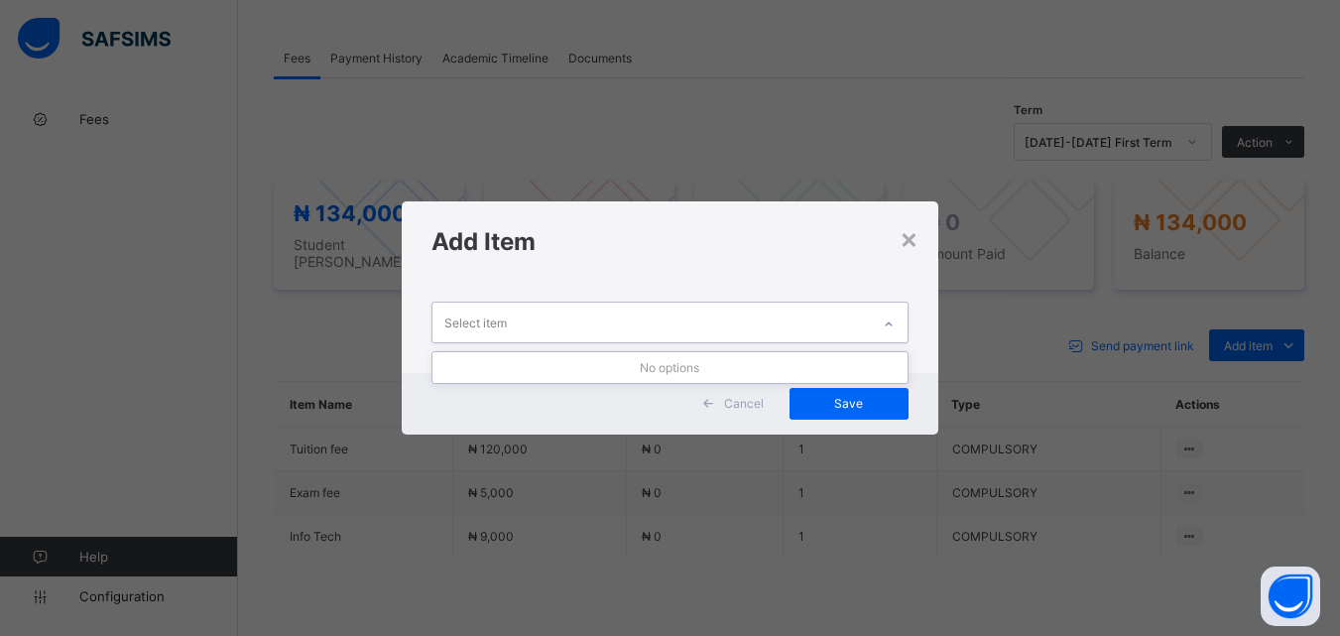
click at [868, 315] on div "Select item" at bounding box center [651, 322] width 437 height 39
click at [813, 336] on div "Select item" at bounding box center [651, 322] width 437 height 39
click at [911, 235] on div "×" at bounding box center [909, 238] width 19 height 34
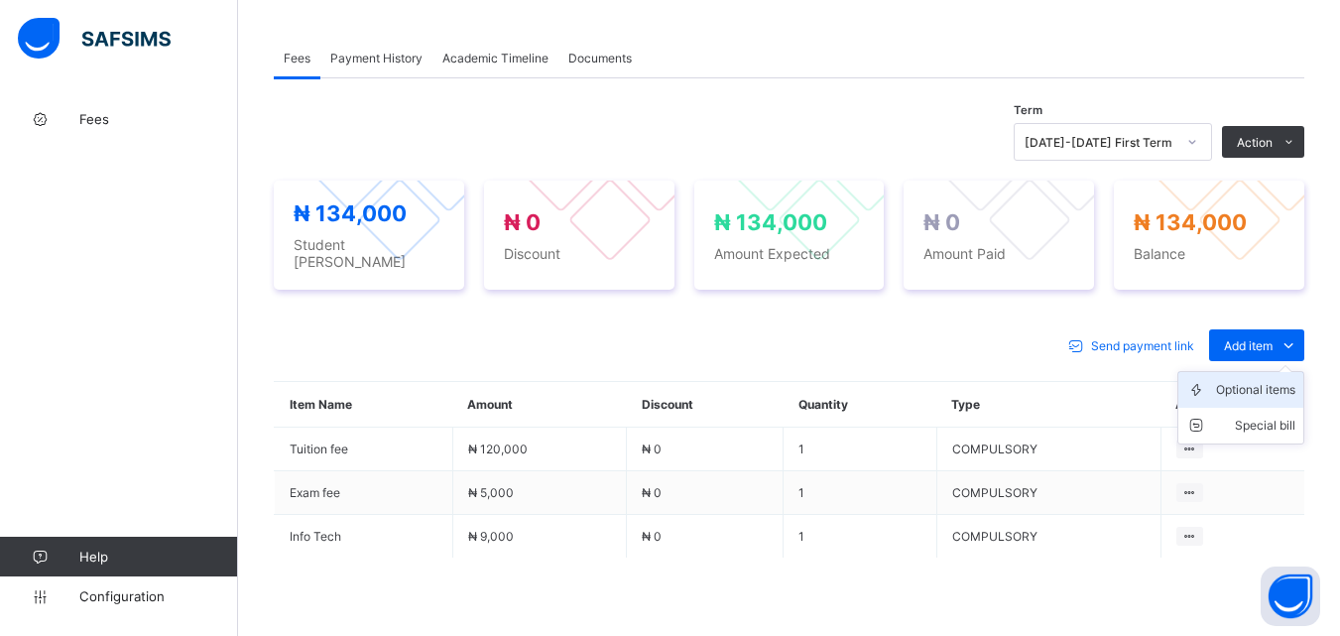
click at [1267, 380] on div "Optional items" at bounding box center [1255, 390] width 79 height 20
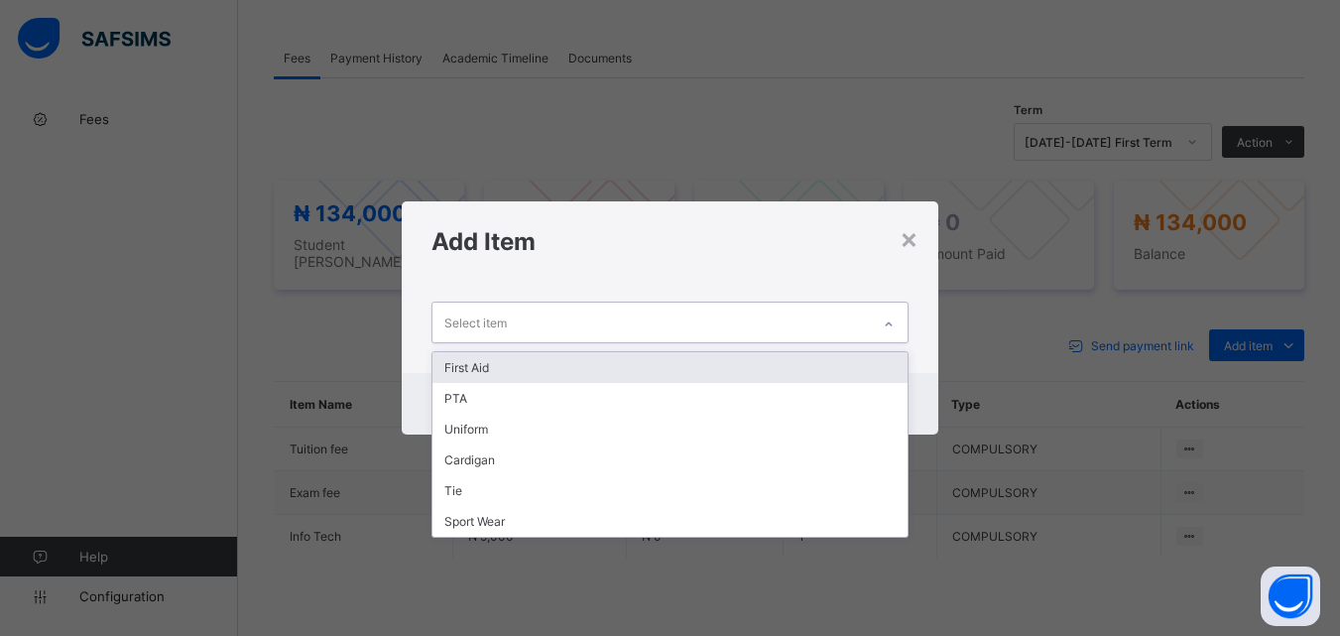
click at [861, 326] on div "Select item" at bounding box center [651, 322] width 437 height 39
click at [797, 366] on div "First Aid" at bounding box center [670, 367] width 474 height 31
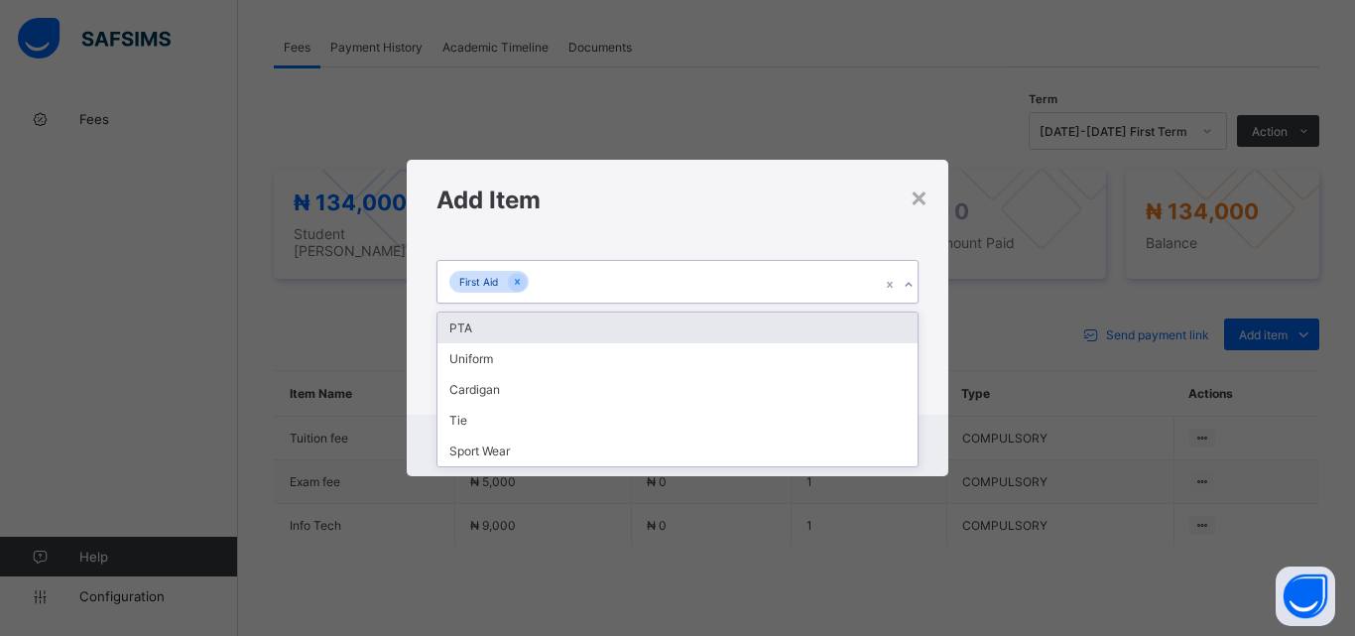
click at [743, 281] on div "First Aid" at bounding box center [659, 282] width 443 height 42
click at [717, 327] on div "PTA" at bounding box center [678, 328] width 480 height 31
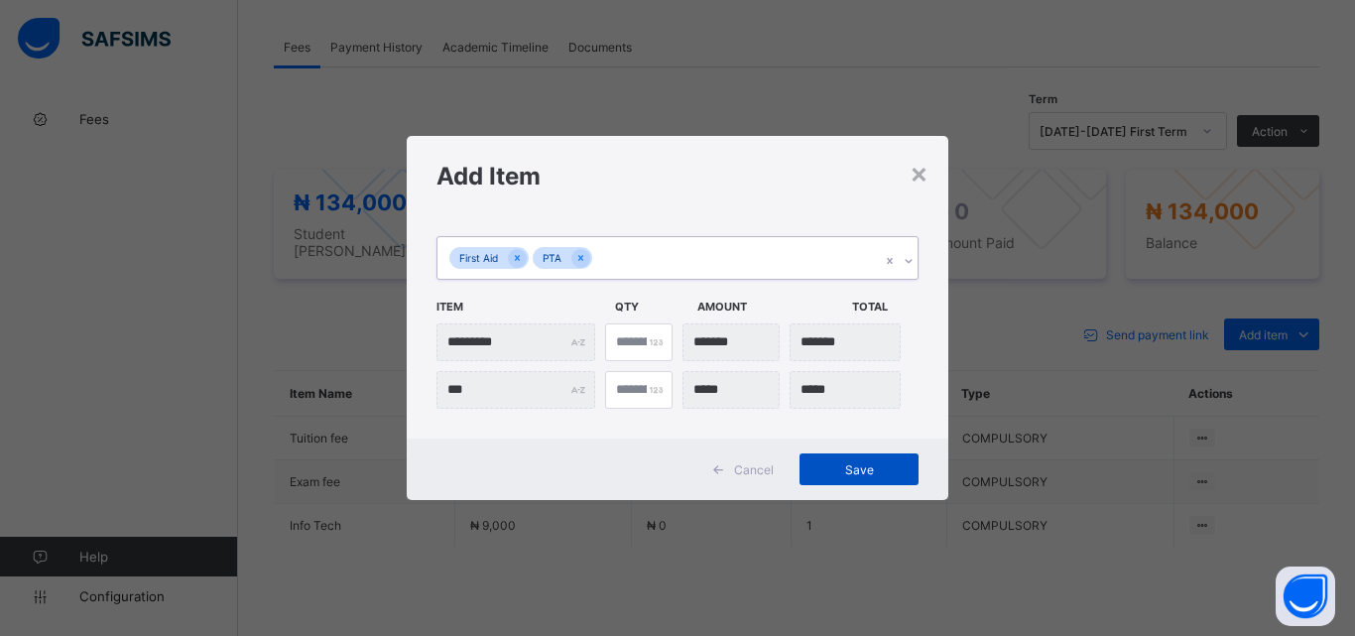
click at [836, 474] on span "Save" at bounding box center [859, 469] width 89 height 15
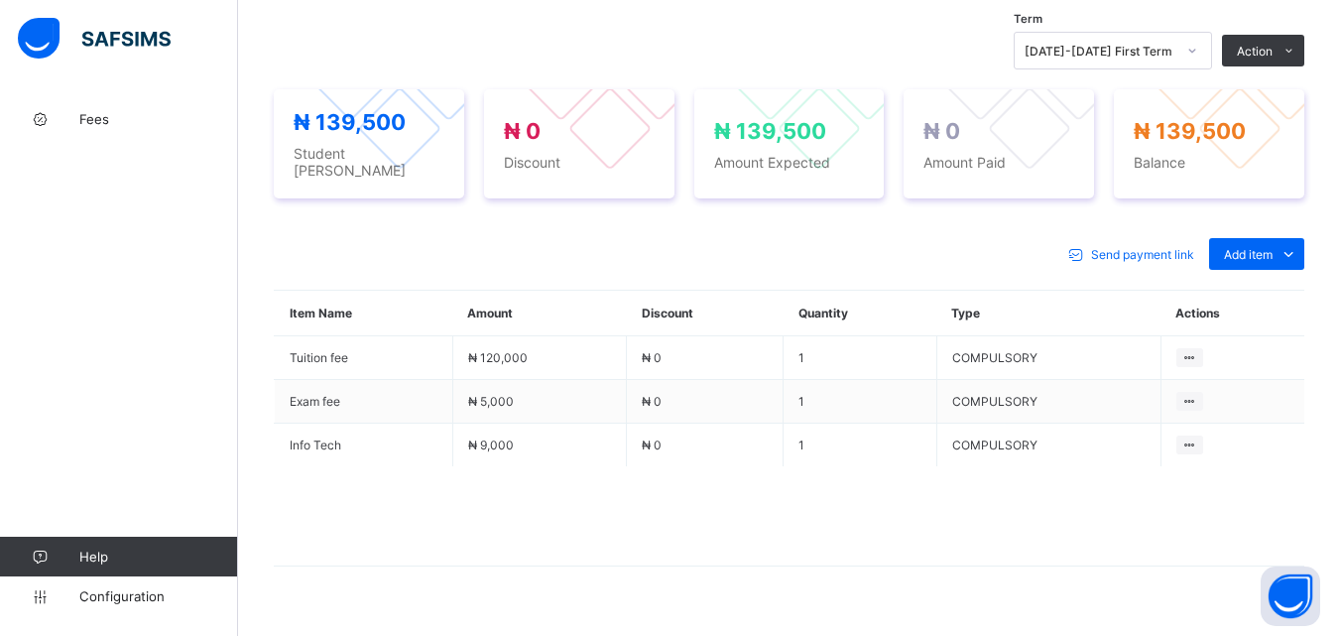
scroll to position [695, 0]
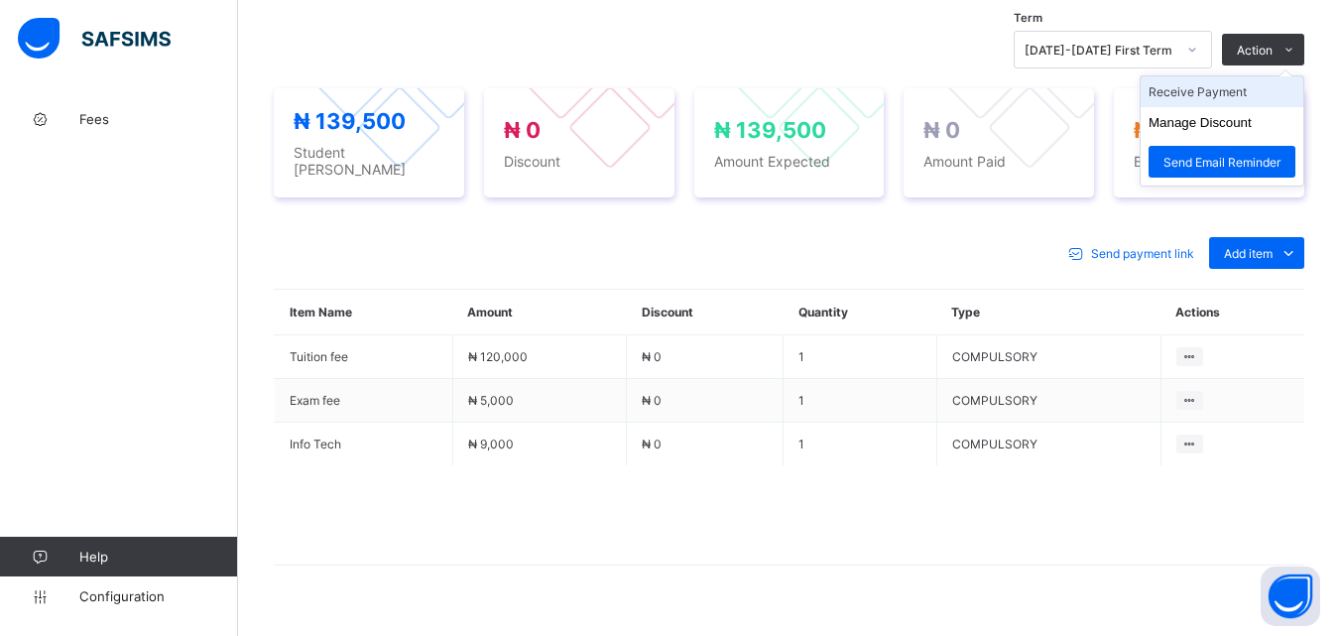
click at [1250, 90] on li "Receive Payment" at bounding box center [1222, 91] width 163 height 31
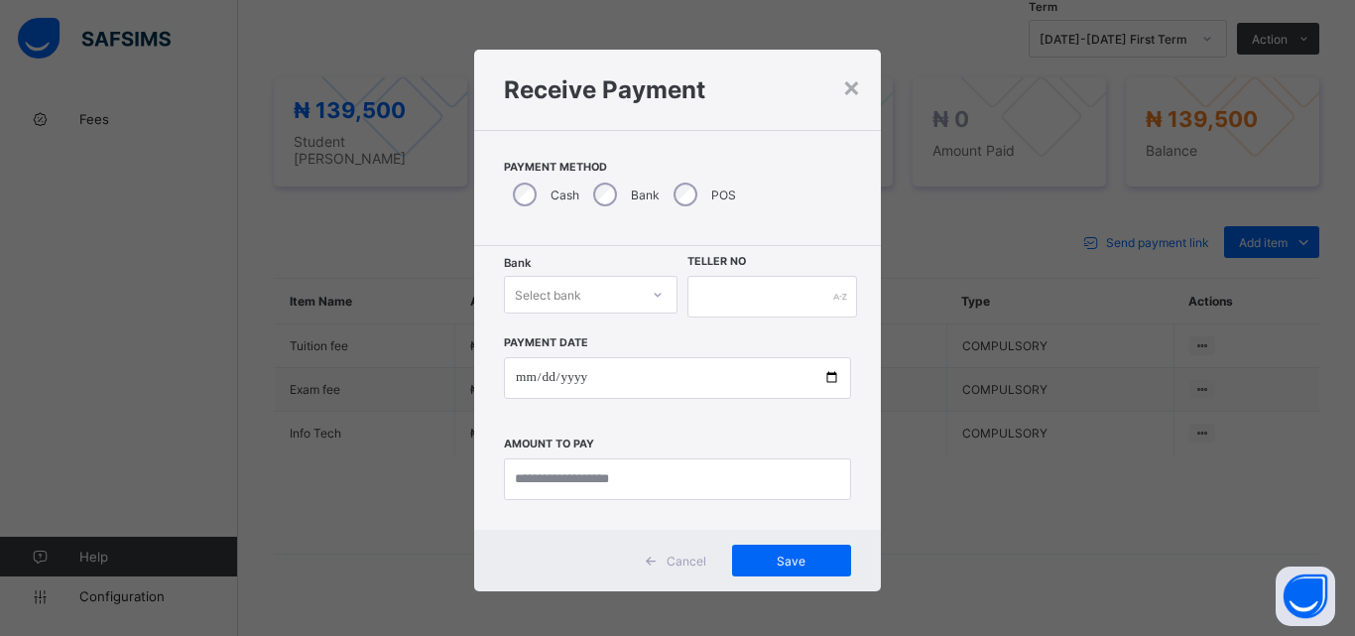
click at [631, 295] on div "Select bank" at bounding box center [572, 295] width 134 height 28
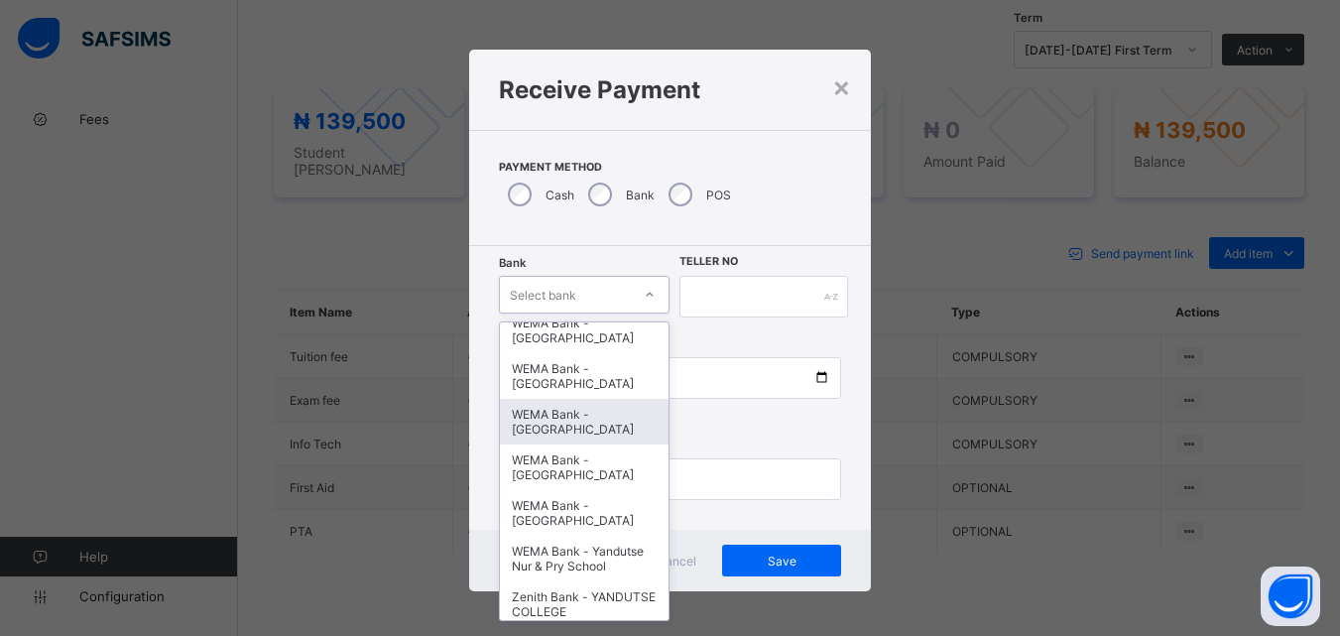
scroll to position [610, 0]
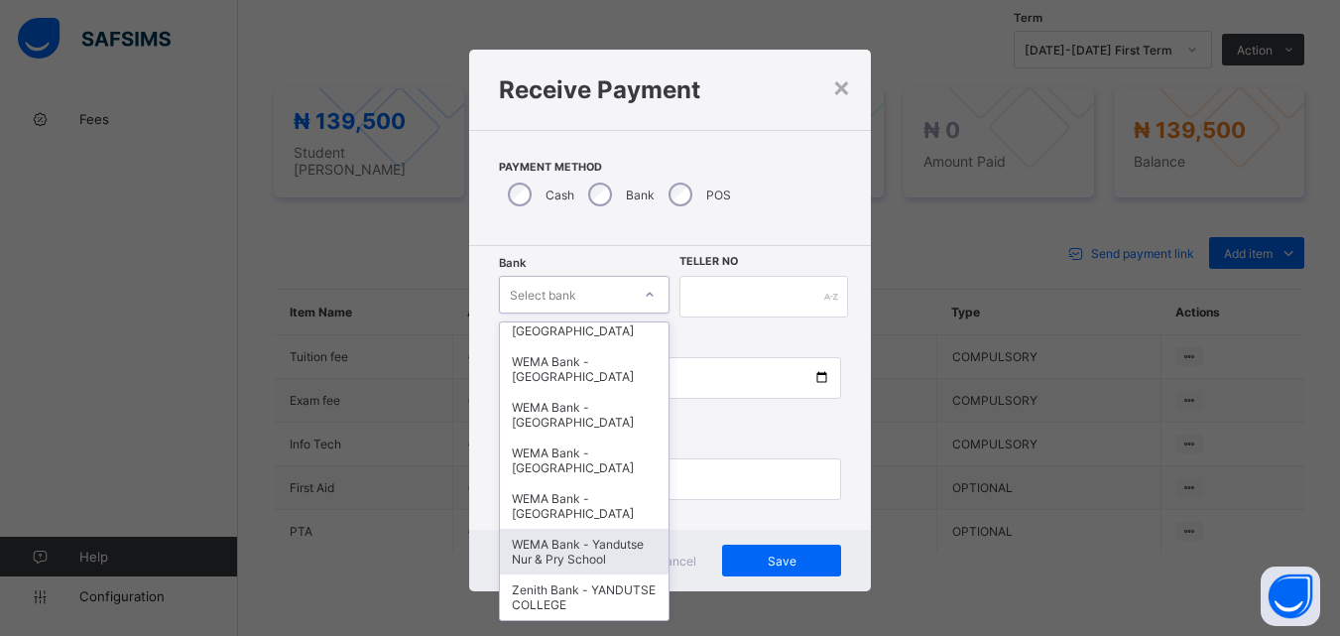
click at [591, 547] on div "WEMA Bank - Yandutse Nur & Pry School" at bounding box center [585, 552] width 170 height 46
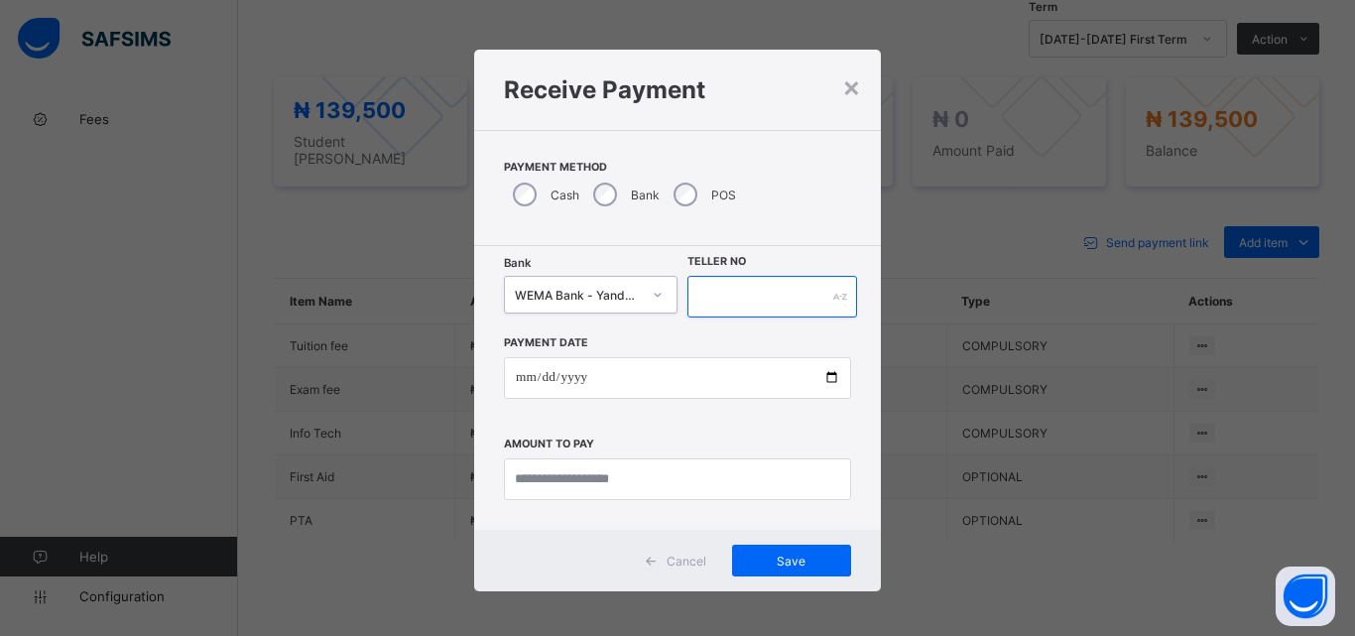
click at [741, 292] on input "text" at bounding box center [773, 297] width 170 height 42
type input "**********"
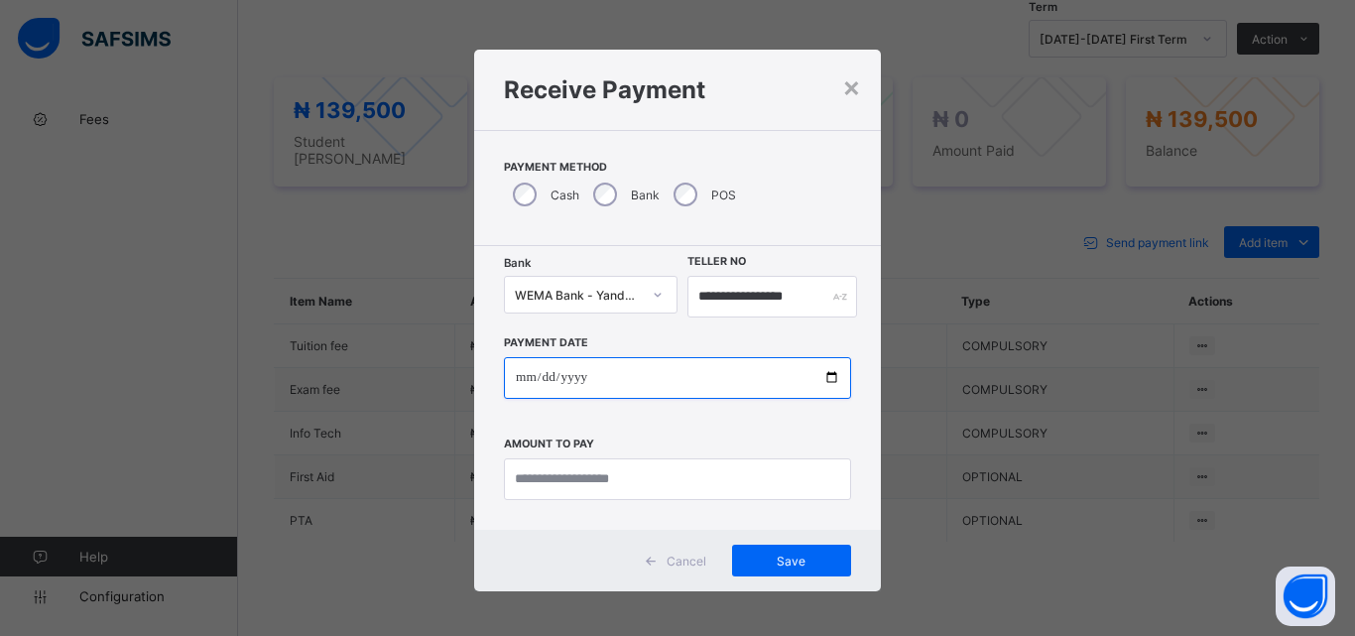
click at [824, 378] on input "date" at bounding box center [677, 378] width 347 height 42
type input "**********"
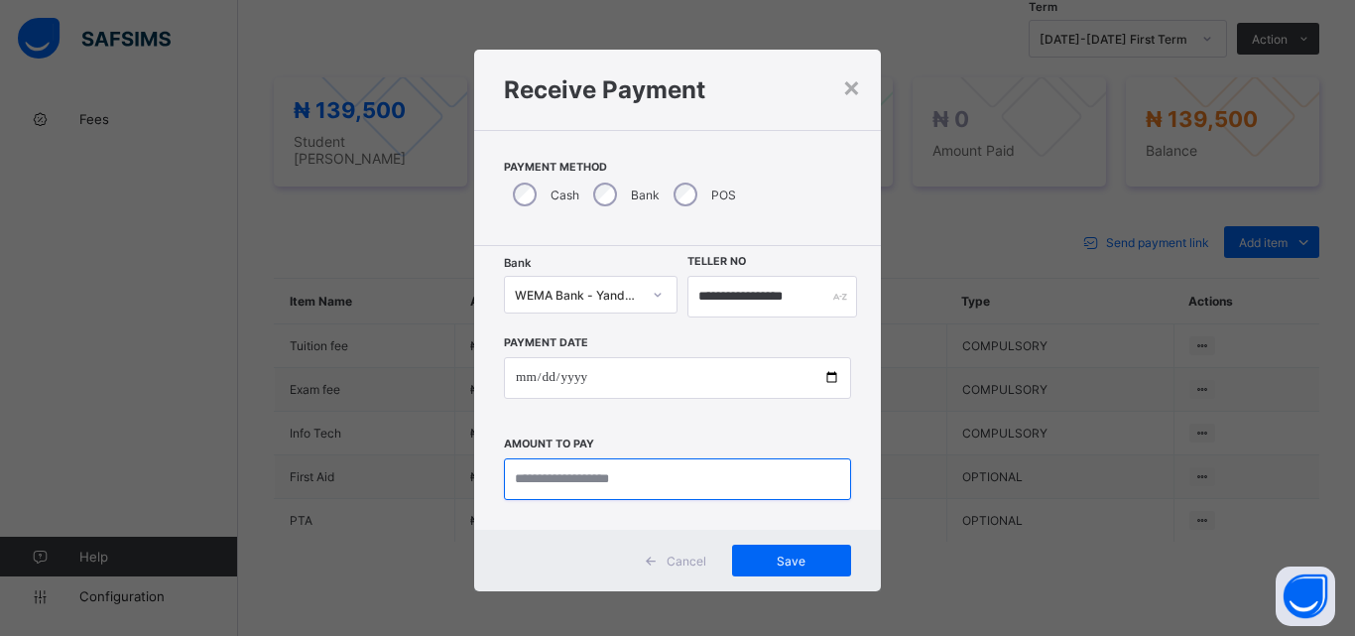
click at [548, 484] on input "currency" at bounding box center [677, 479] width 347 height 42
type input "*********"
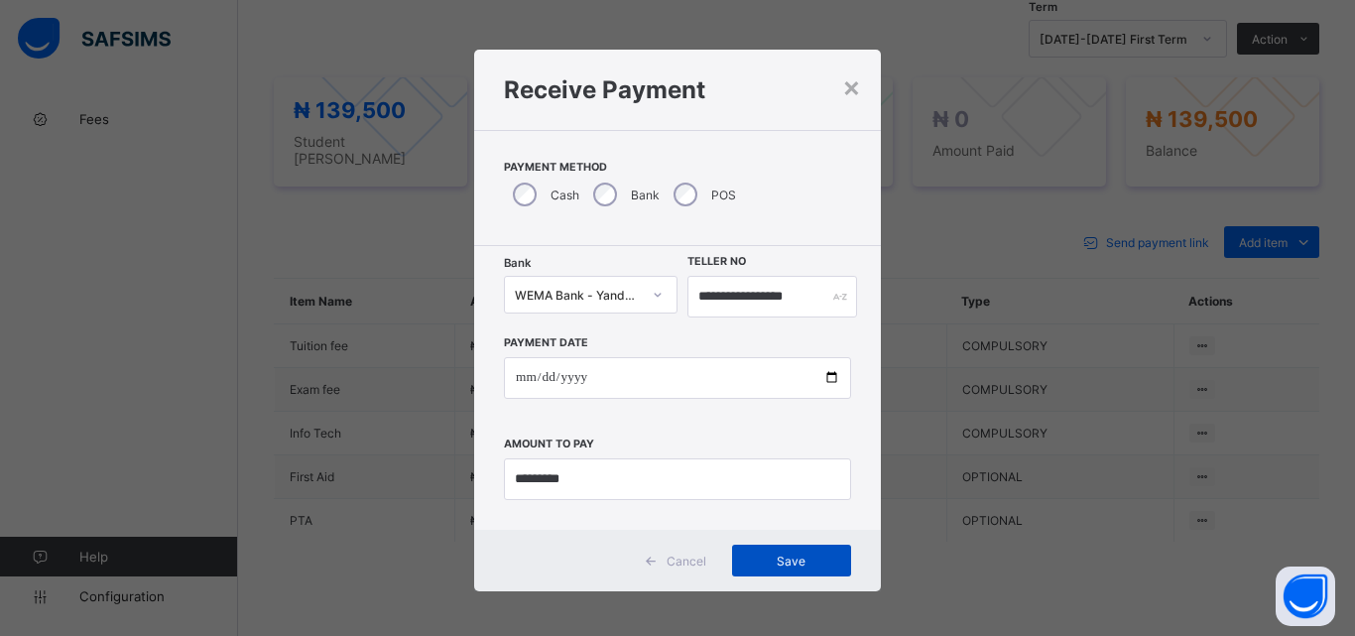
click at [806, 570] on div "Save" at bounding box center [791, 561] width 119 height 32
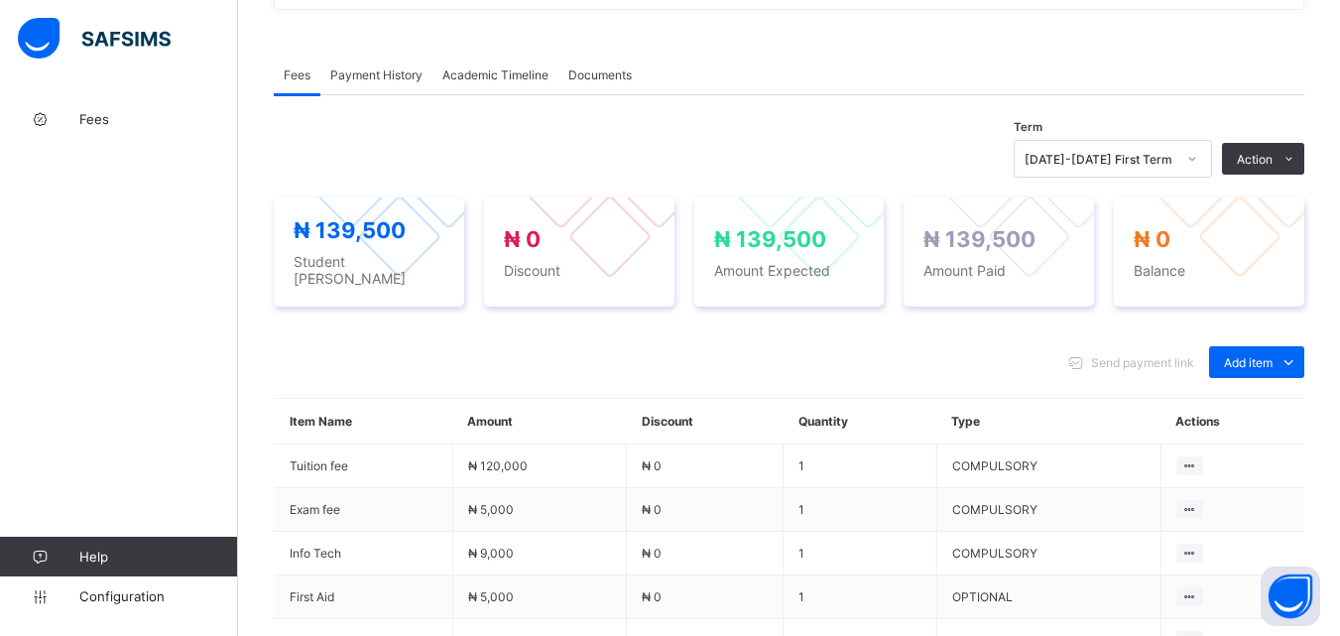
scroll to position [496, 0]
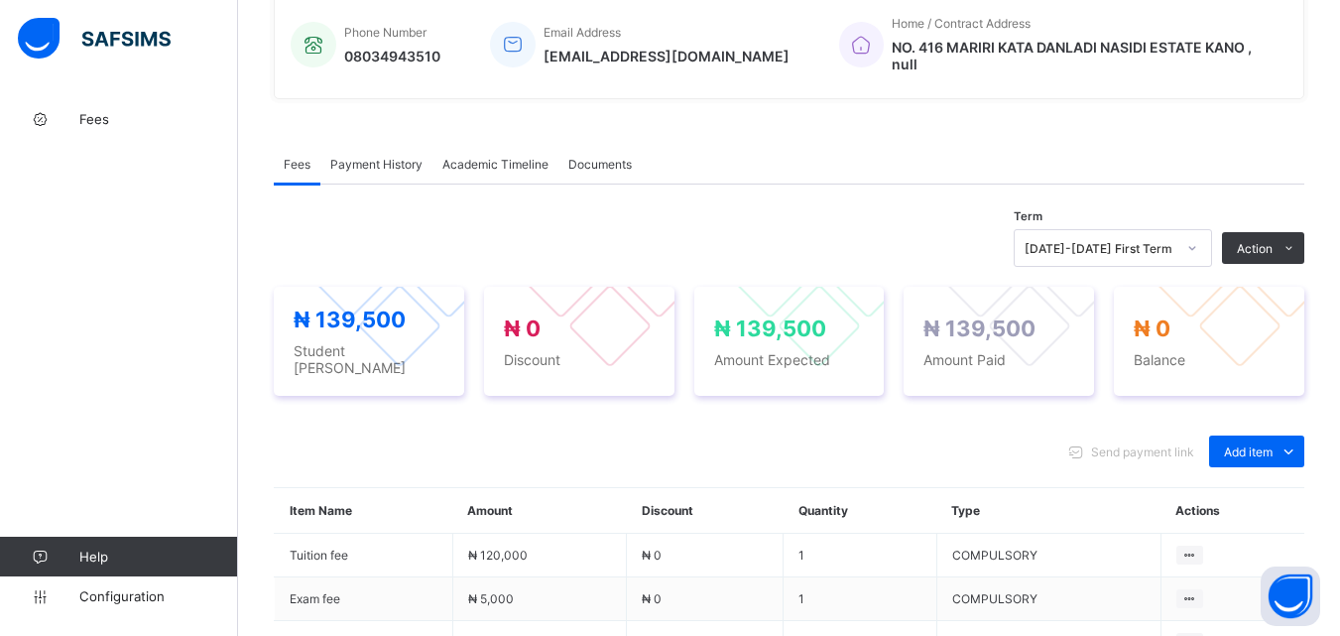
click at [378, 157] on span "Payment History" at bounding box center [376, 164] width 92 height 15
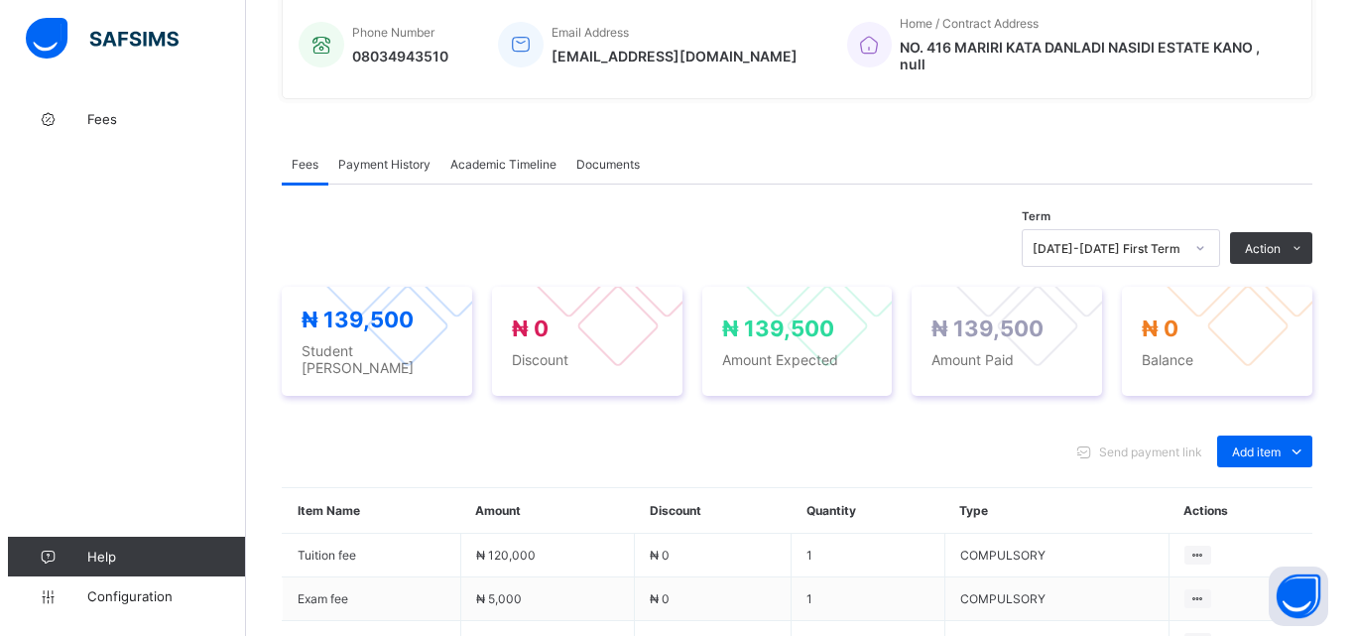
scroll to position [309, 0]
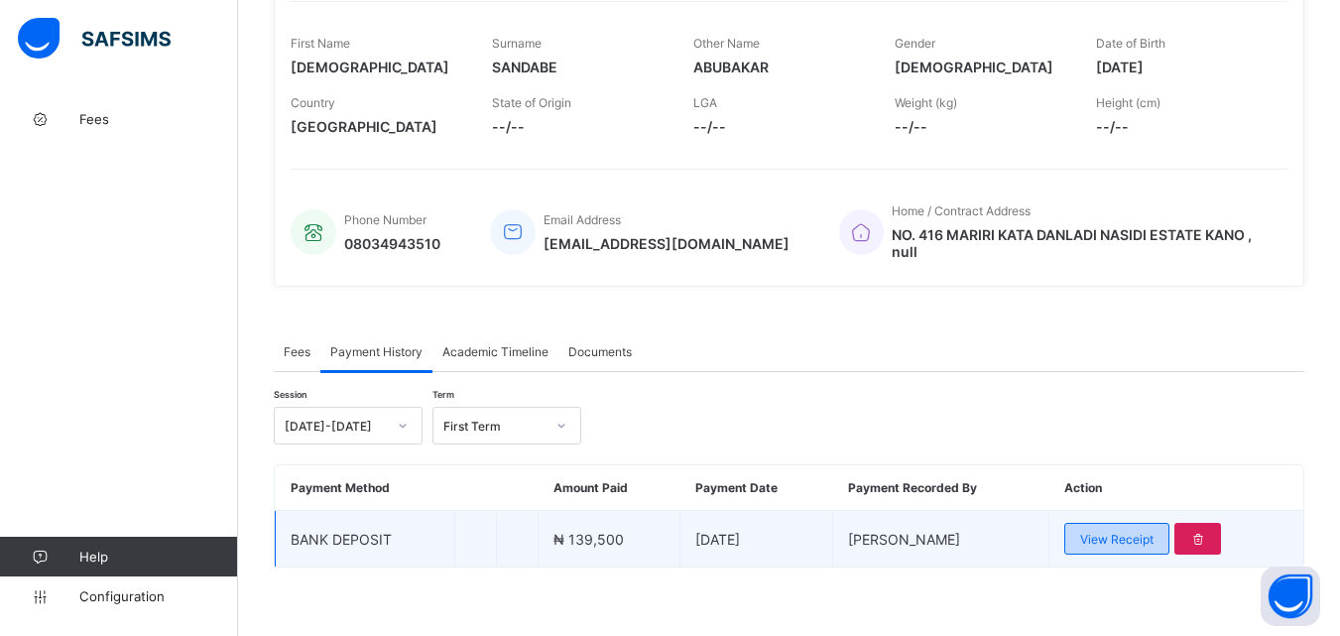
click at [1141, 532] on span "View Receipt" at bounding box center [1116, 539] width 73 height 15
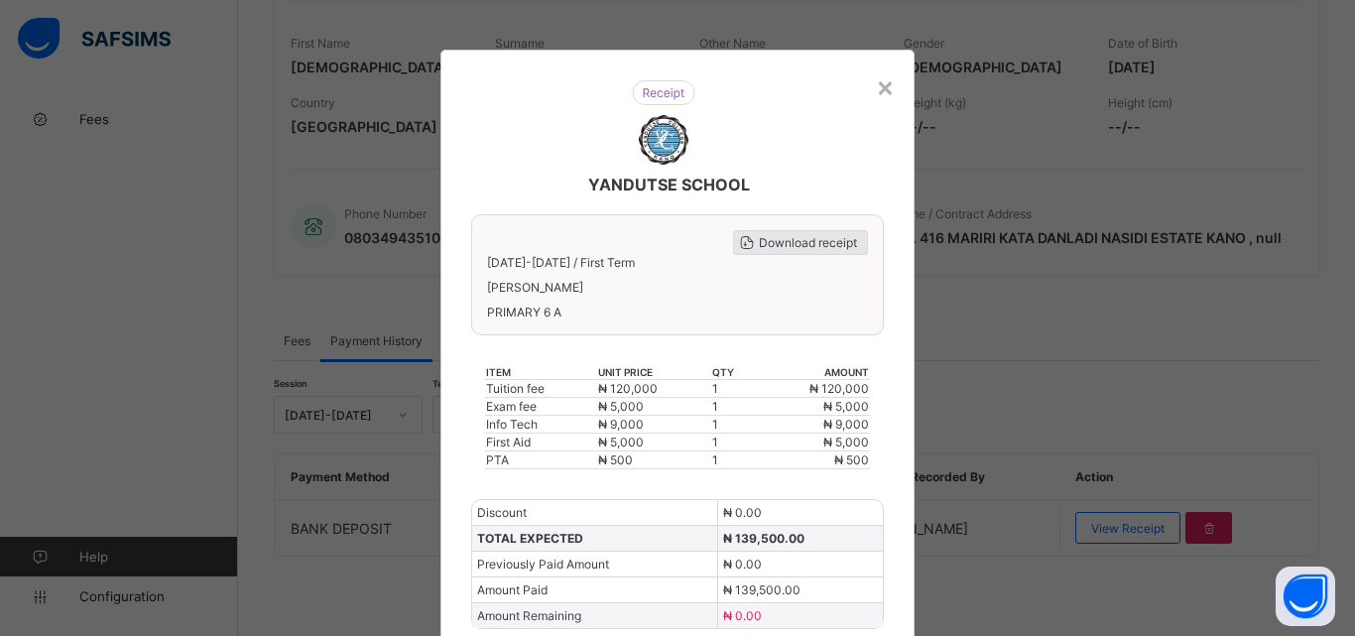
click at [802, 237] on span "Download receipt" at bounding box center [808, 242] width 98 height 15
click at [789, 245] on span "Download receipt" at bounding box center [808, 242] width 98 height 15
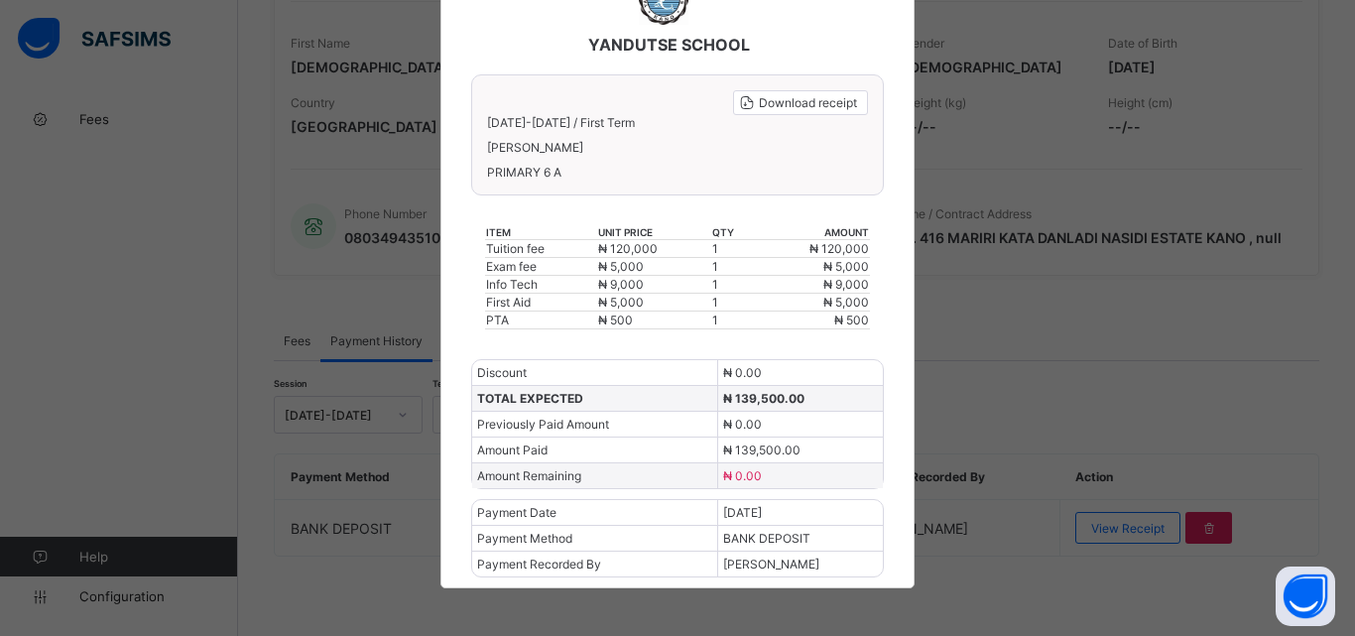
scroll to position [142, 0]
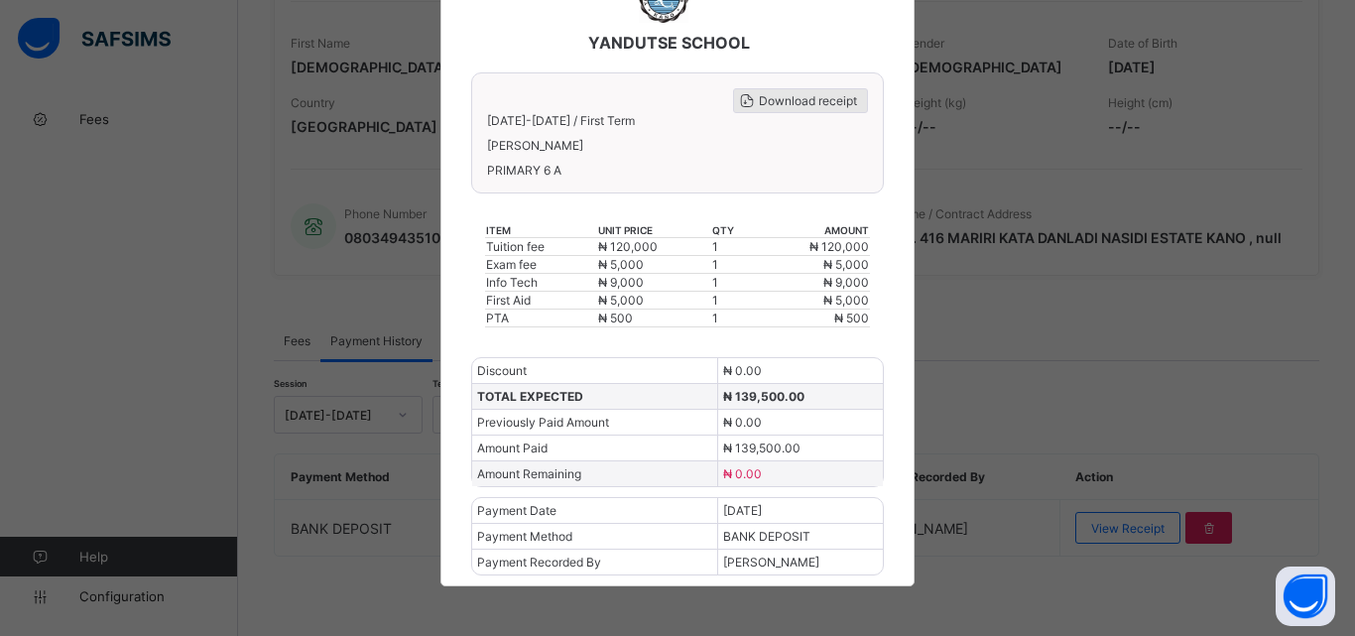
click at [819, 101] on span "Download receipt" at bounding box center [808, 100] width 98 height 15
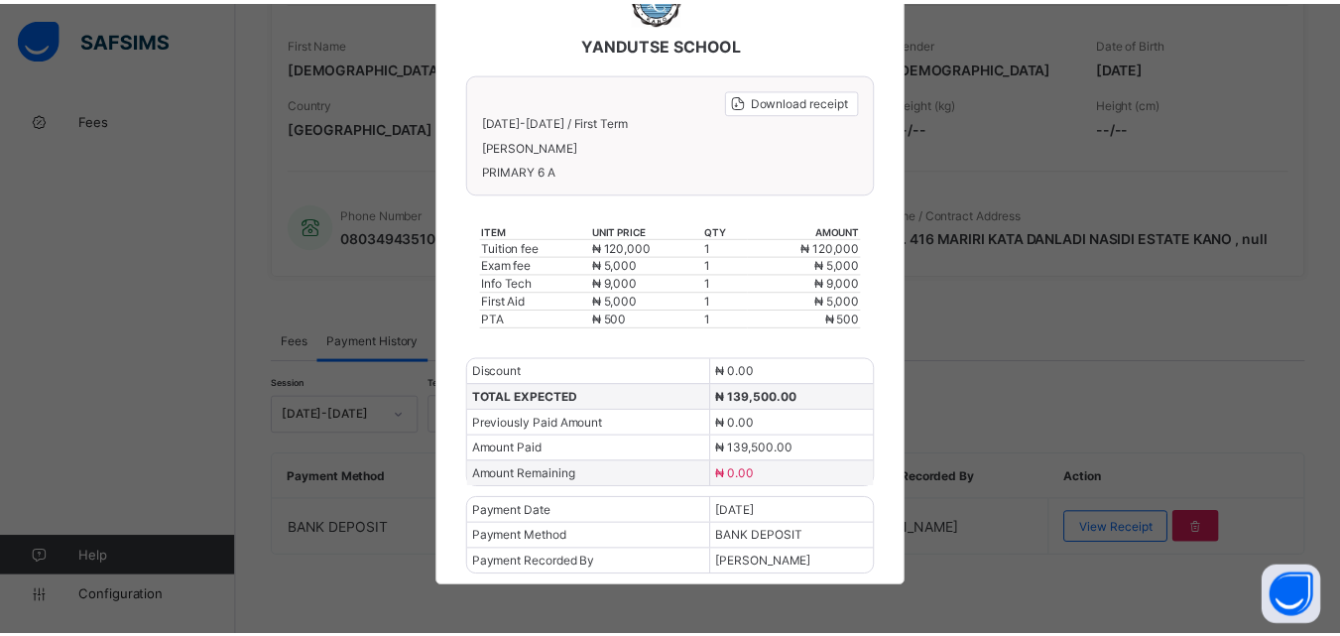
scroll to position [0, 0]
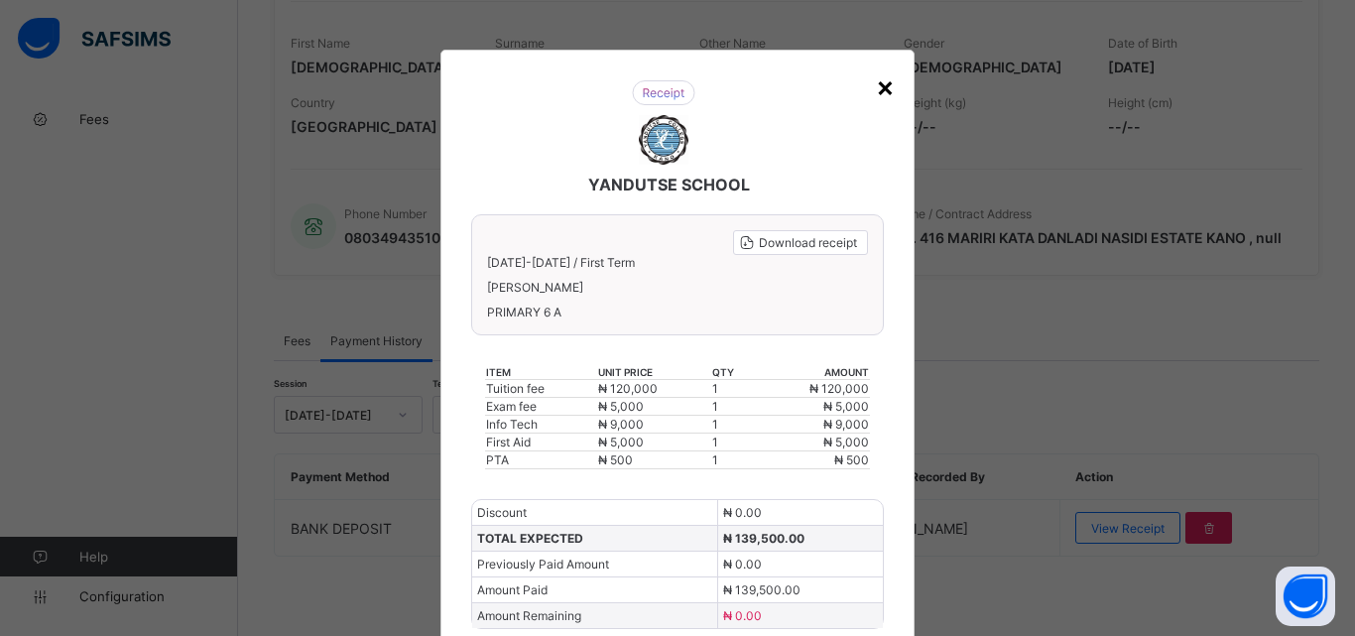
click at [882, 87] on div "×" at bounding box center [885, 86] width 19 height 34
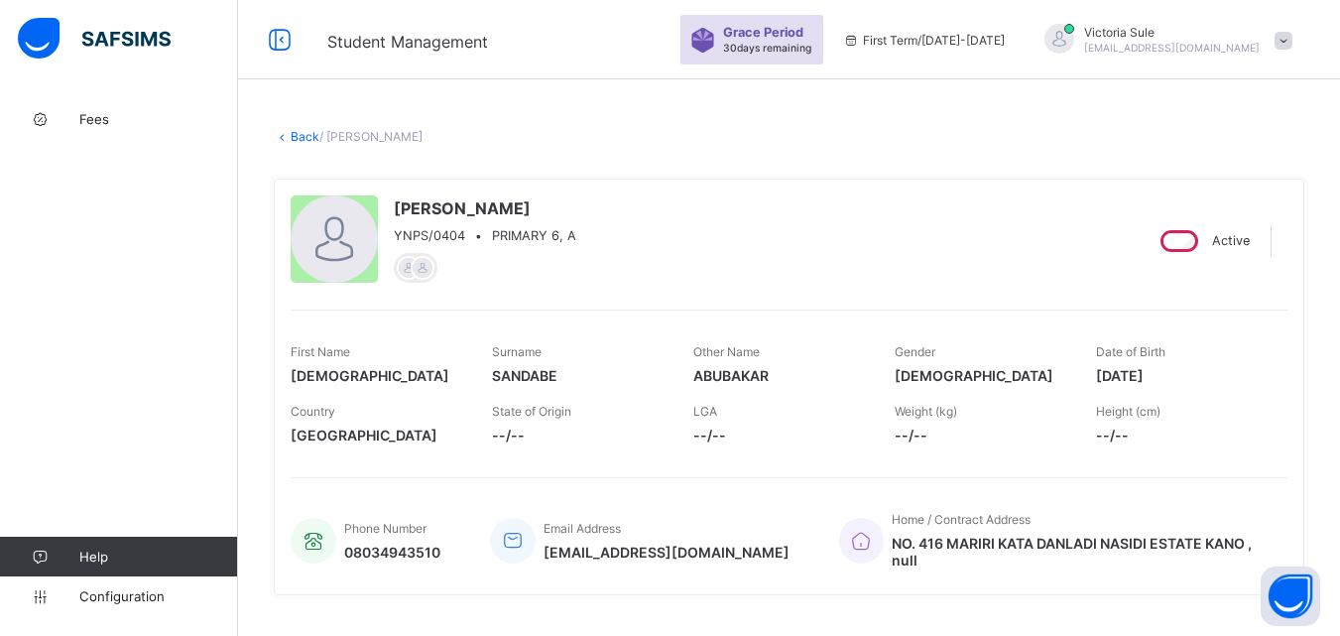
click at [295, 132] on link "Back" at bounding box center [305, 136] width 29 height 15
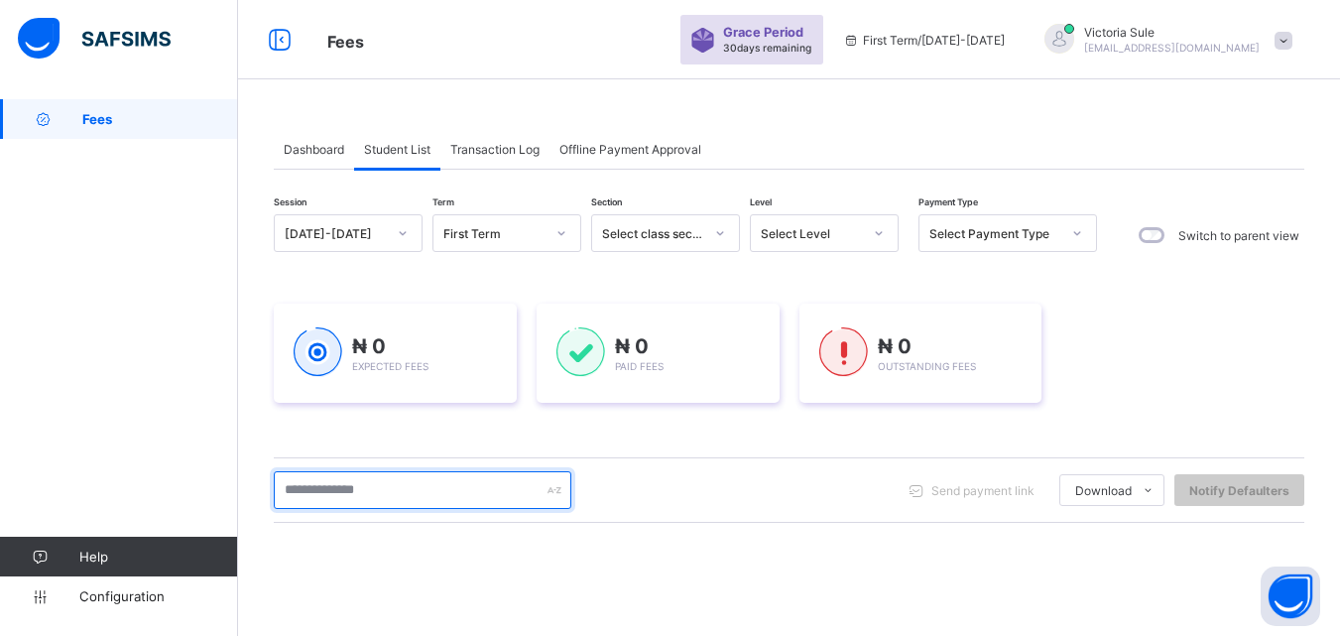
click at [339, 497] on input "text" at bounding box center [423, 490] width 298 height 38
type input "*******"
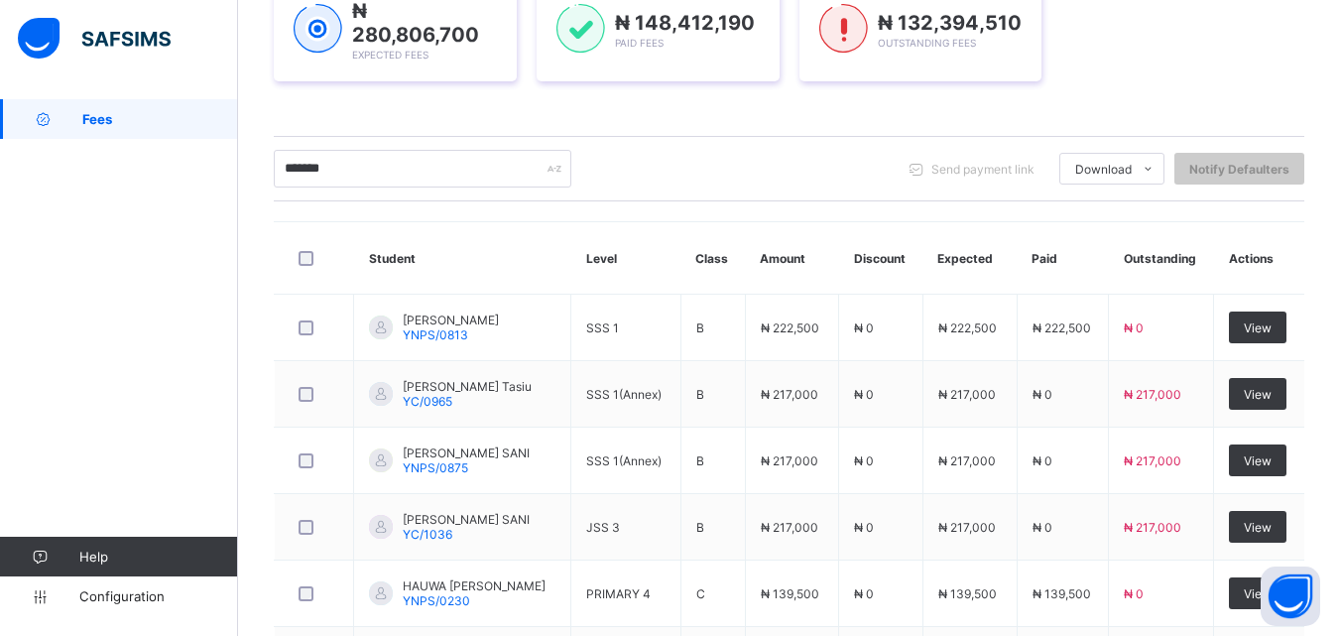
scroll to position [268, 0]
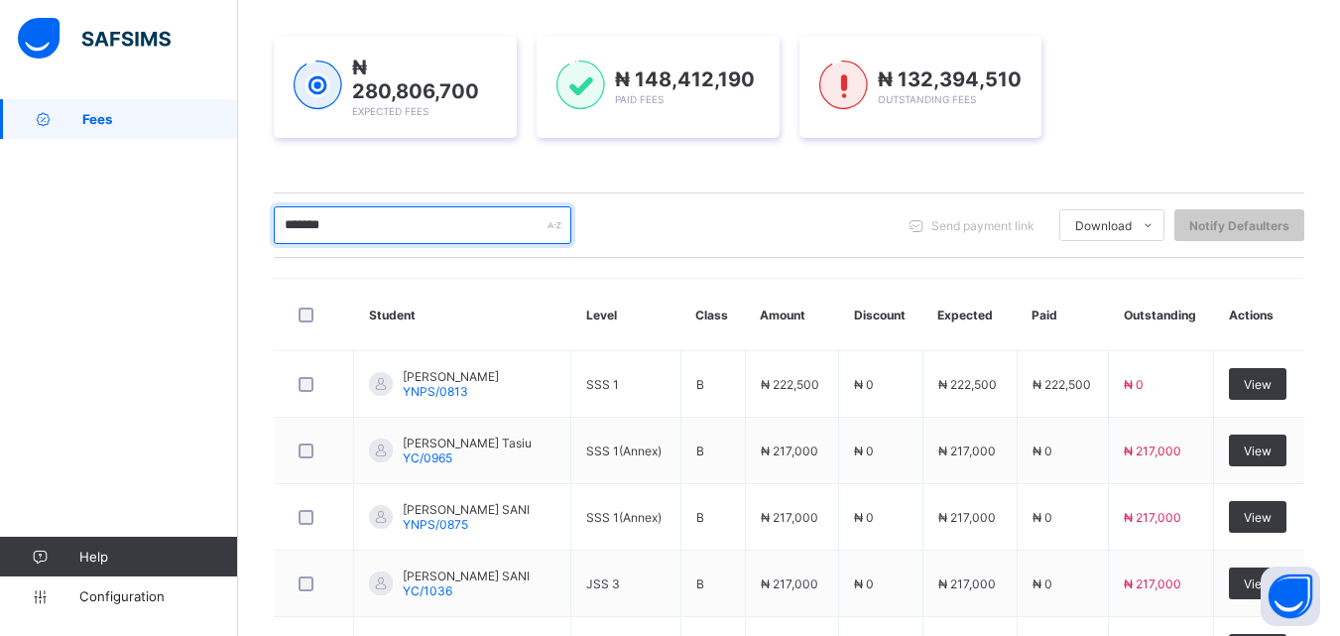
click at [404, 231] on input "*******" at bounding box center [423, 225] width 298 height 38
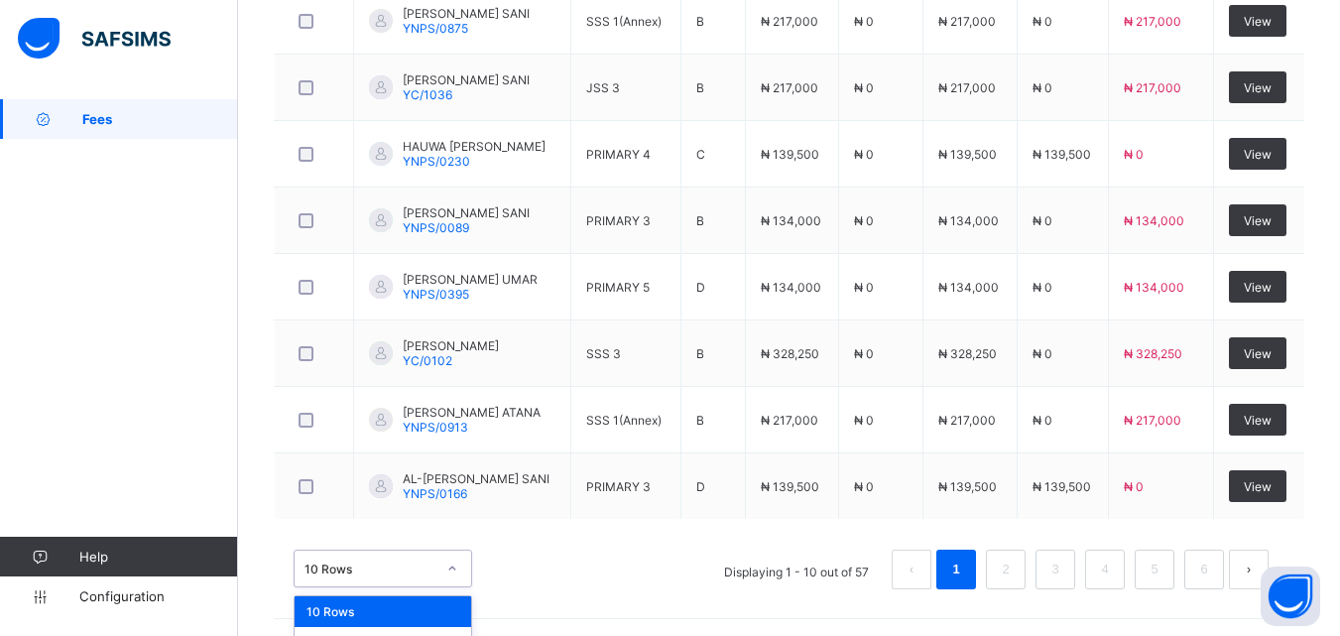
scroll to position [815, 0]
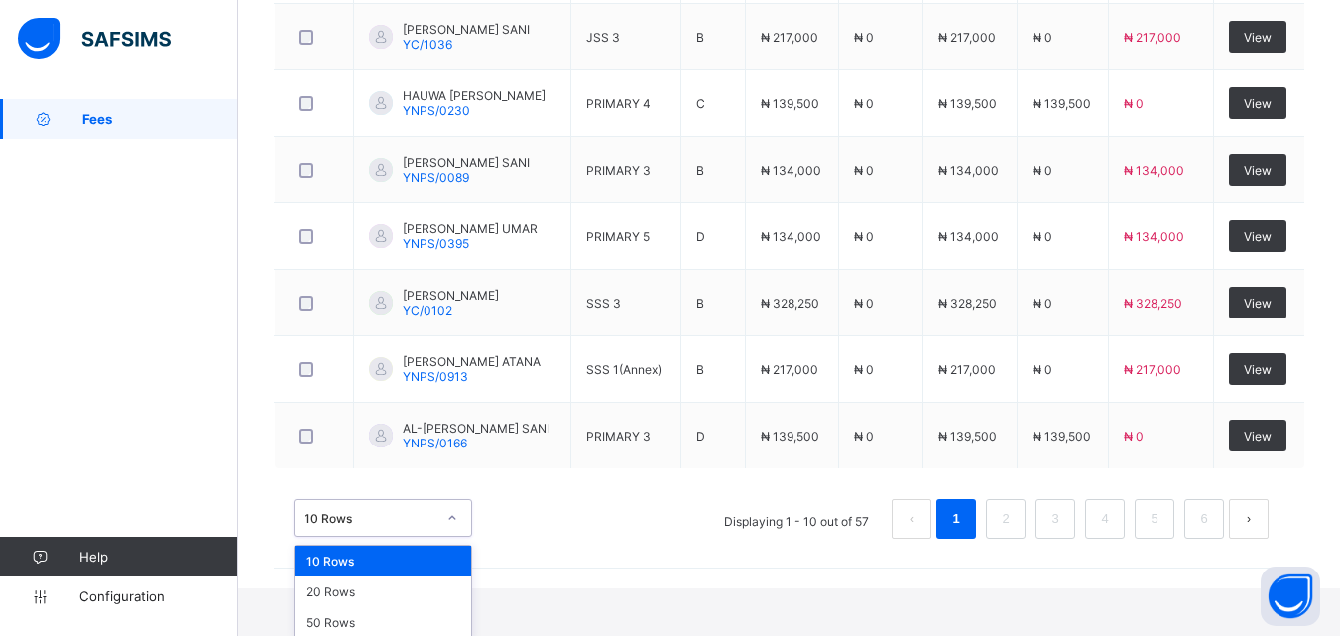
click at [451, 537] on div "option 10 Rows focused, 1 of 3. 3 results available. Use Up and Down to choose …" at bounding box center [383, 518] width 179 height 38
click at [418, 621] on div "50 Rows" at bounding box center [383, 622] width 177 height 31
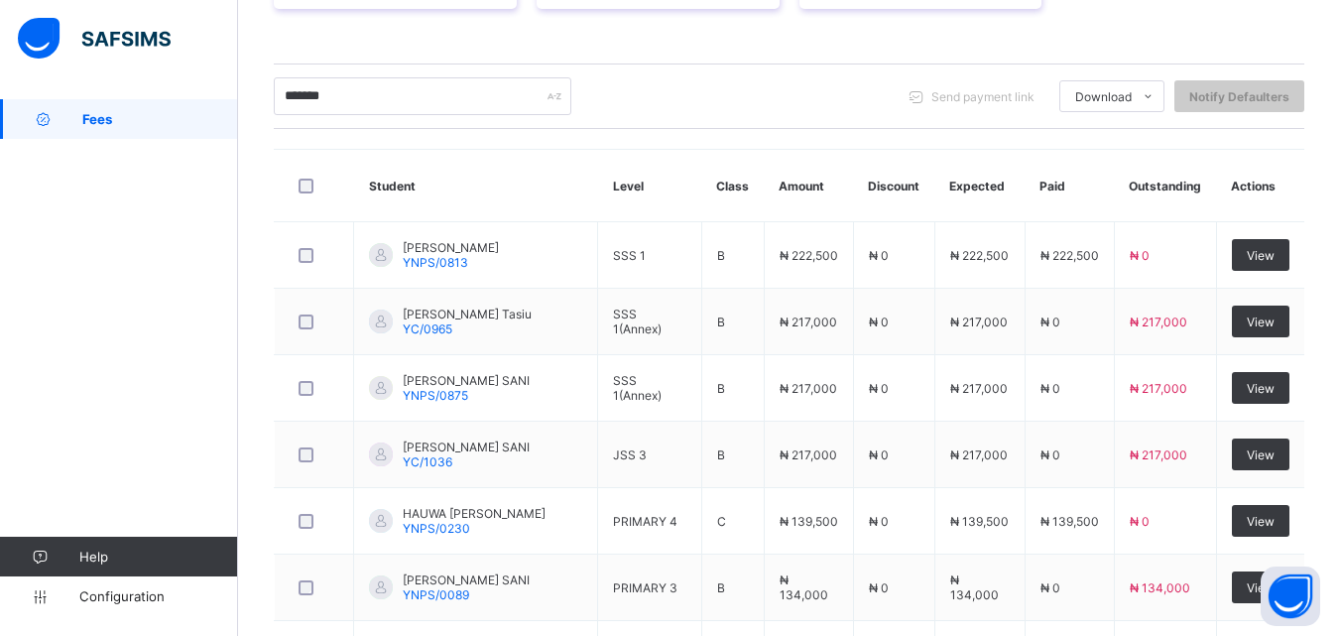
scroll to position [1389, 0]
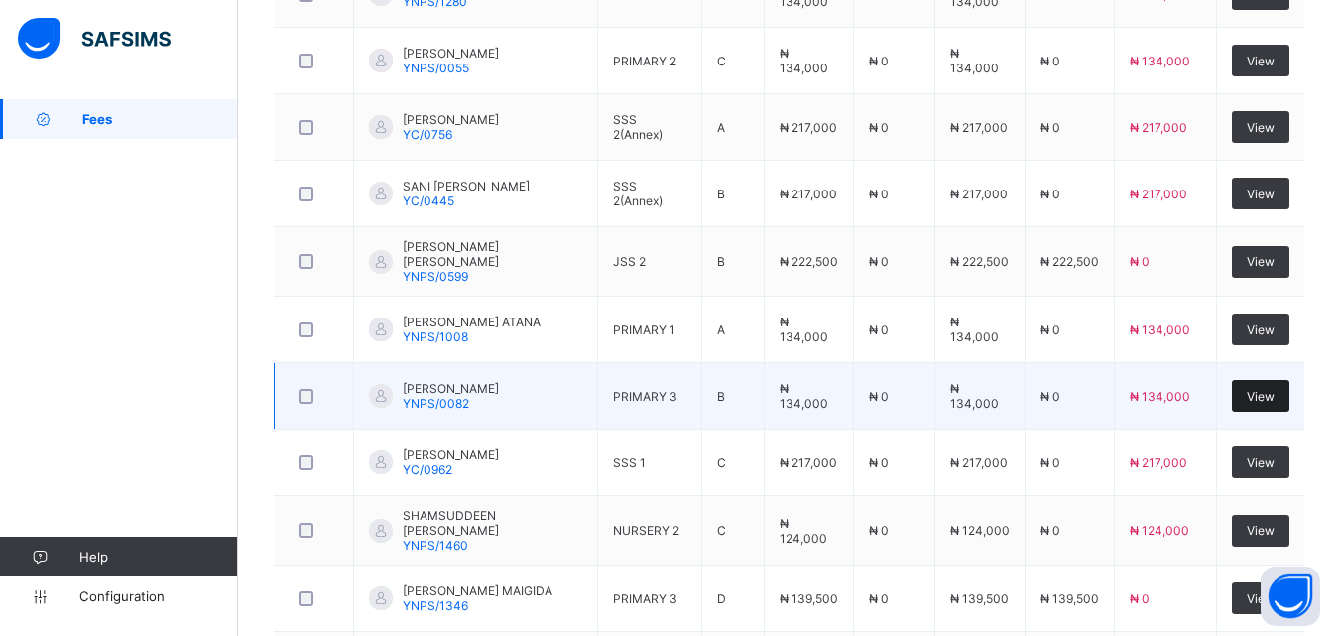
click at [1275, 391] on span "View" at bounding box center [1261, 396] width 28 height 15
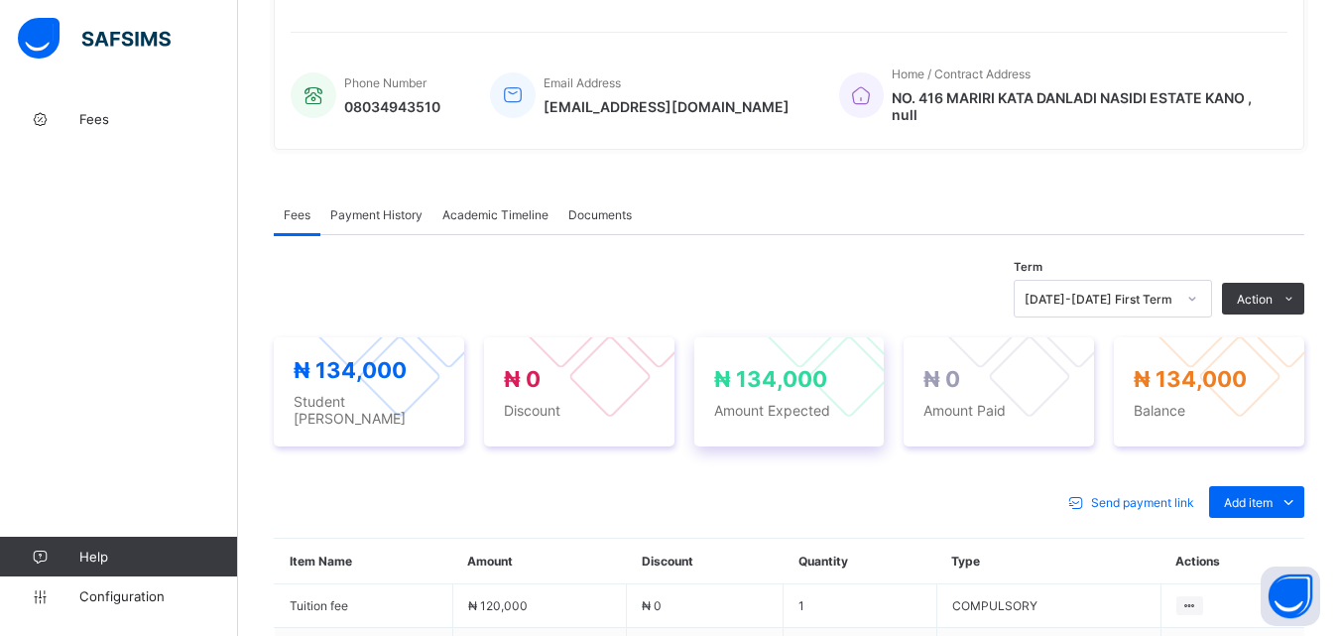
scroll to position [496, 0]
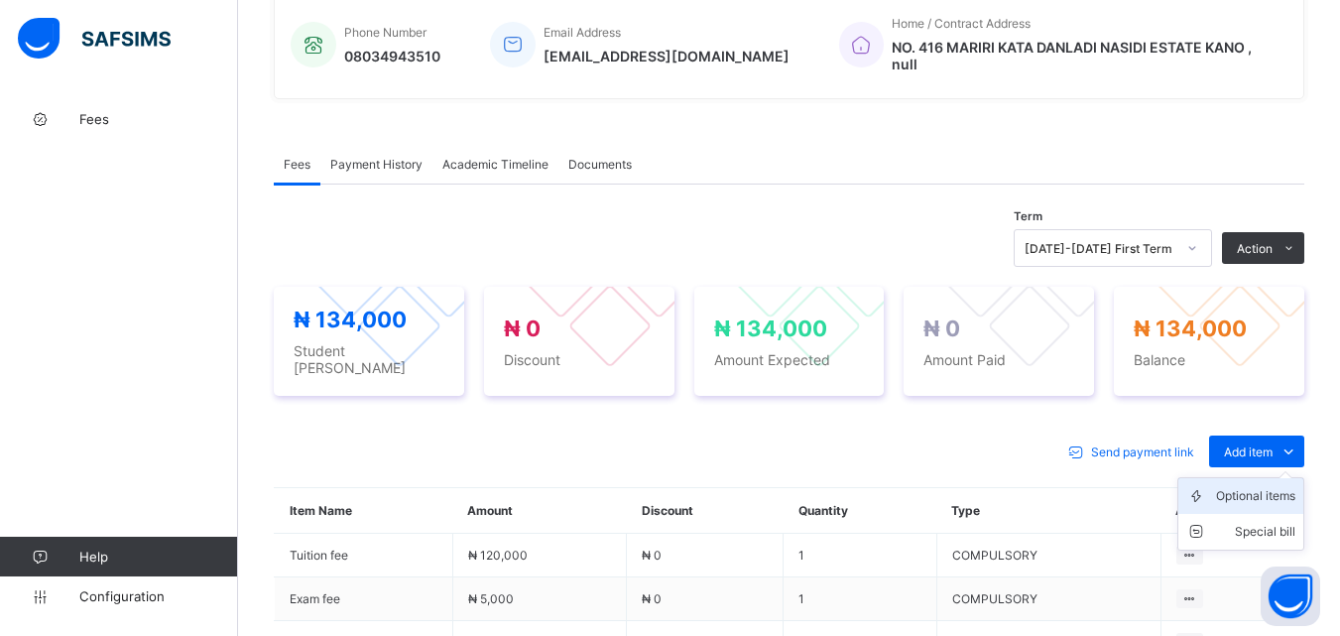
click at [1269, 486] on div "Optional items" at bounding box center [1255, 496] width 79 height 20
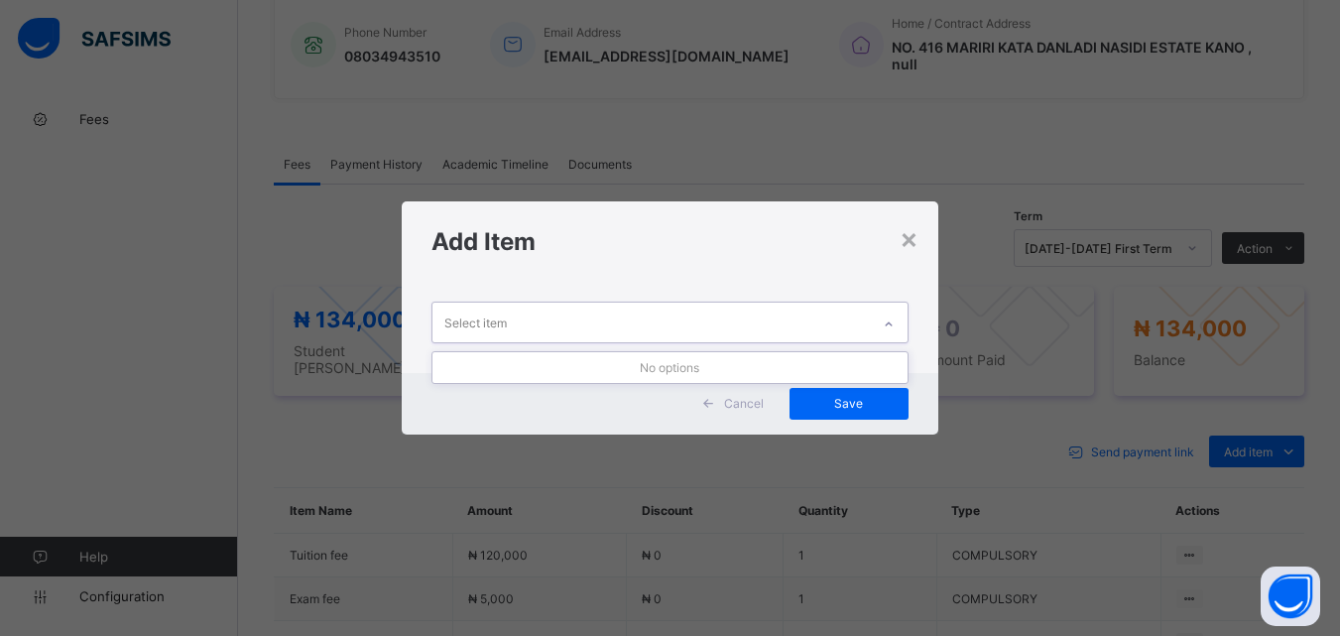
click at [885, 309] on div at bounding box center [889, 325] width 34 height 32
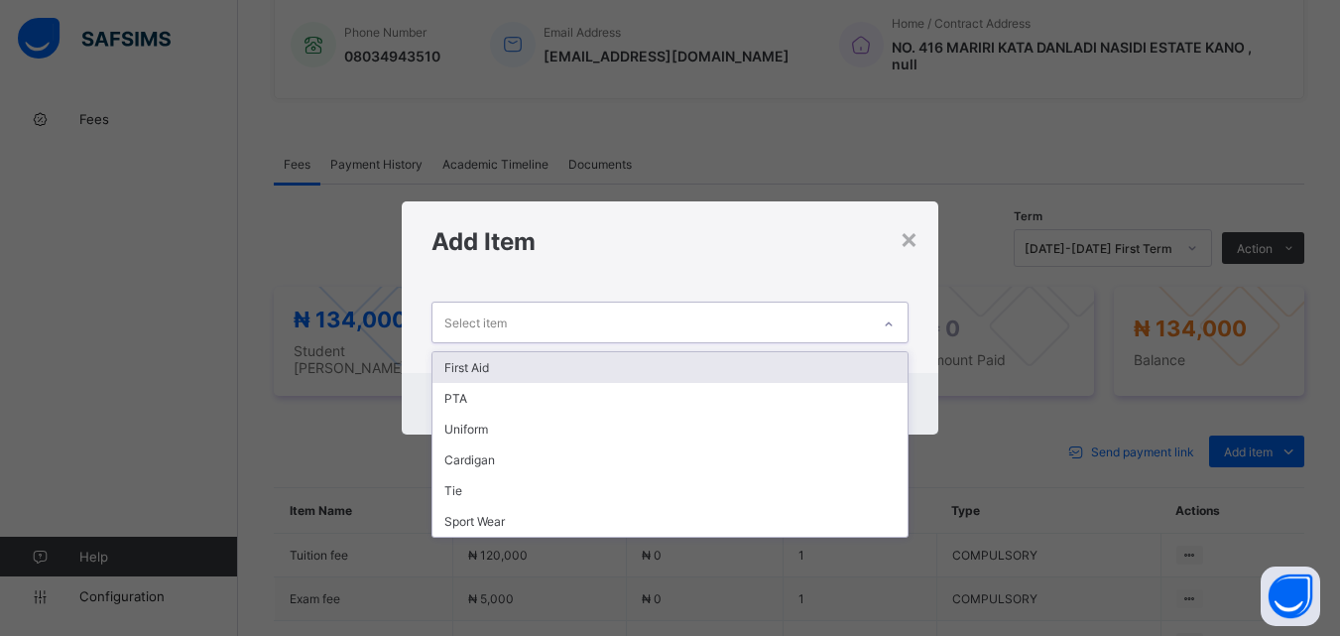
click at [686, 377] on div "First Aid" at bounding box center [670, 367] width 474 height 31
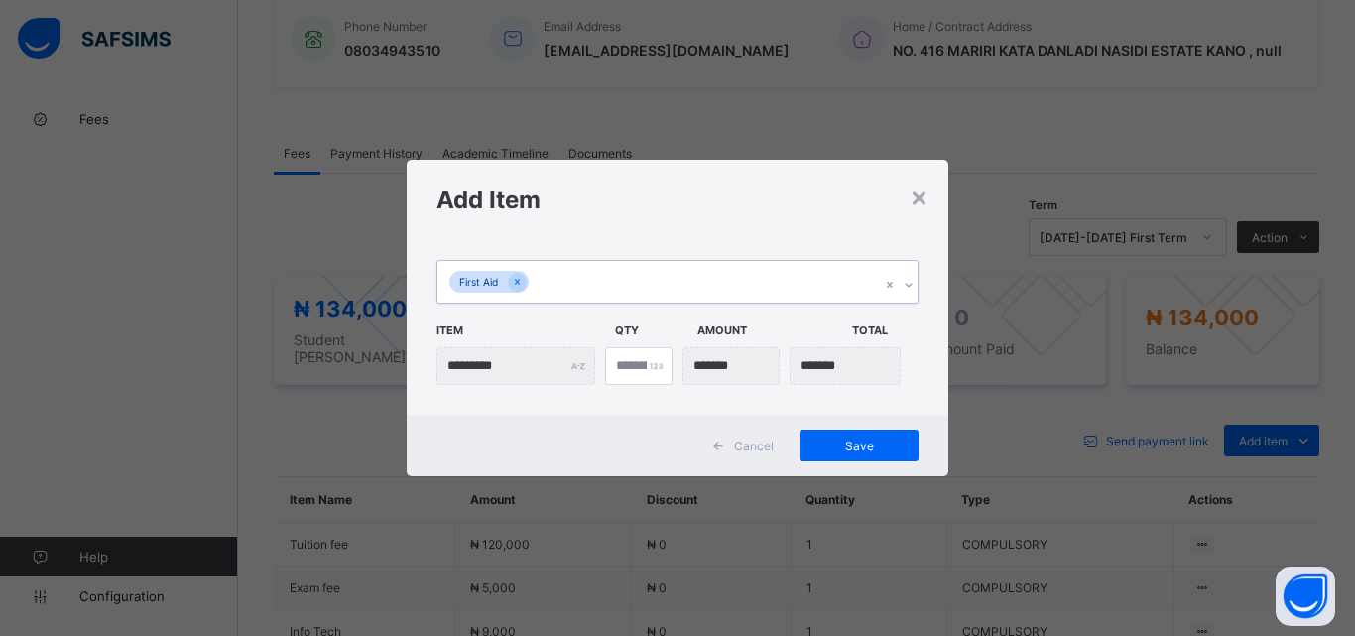
click at [707, 268] on div "First Aid" at bounding box center [659, 282] width 443 height 42
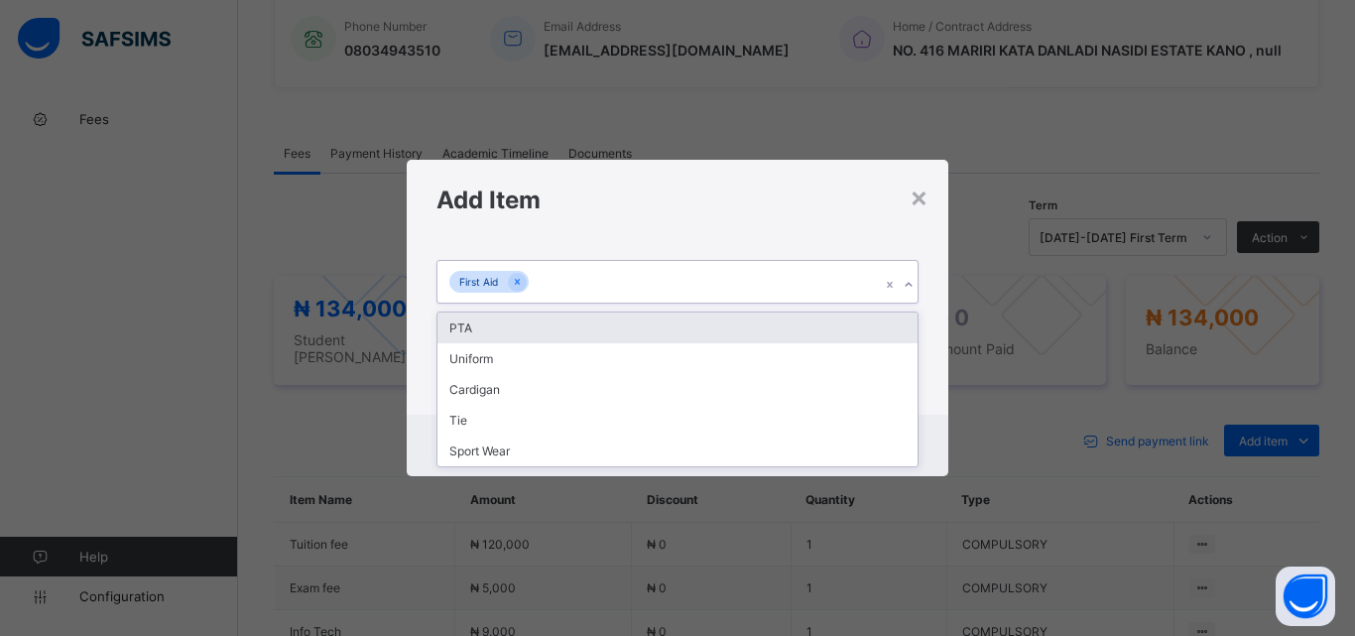
click at [679, 327] on div "PTA" at bounding box center [678, 328] width 480 height 31
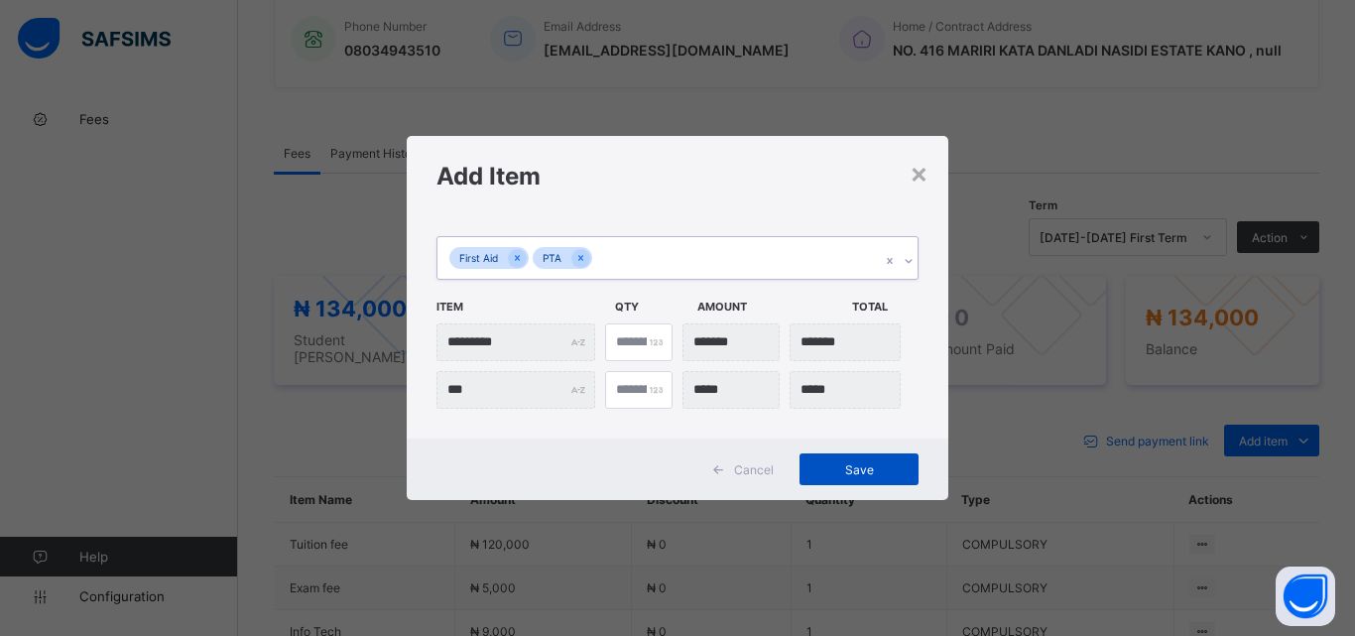
click at [831, 470] on span "Save" at bounding box center [859, 469] width 89 height 15
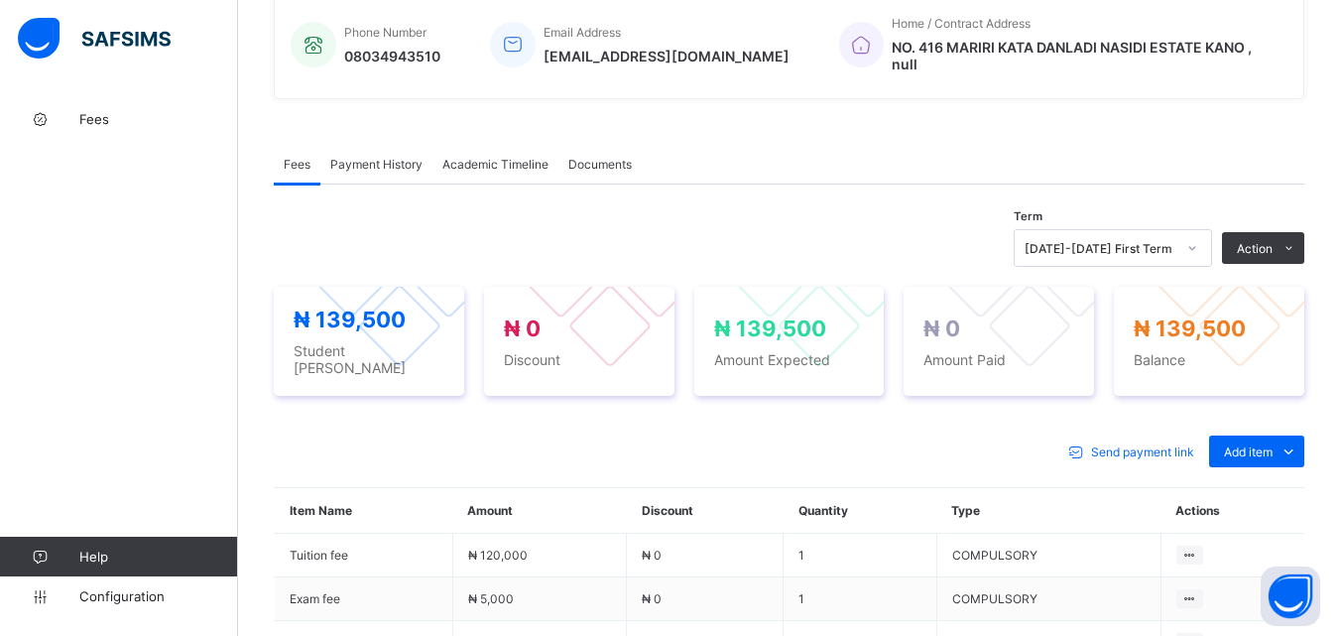
click at [0, 0] on li "Receive Payment" at bounding box center [0, 0] width 0 height 0
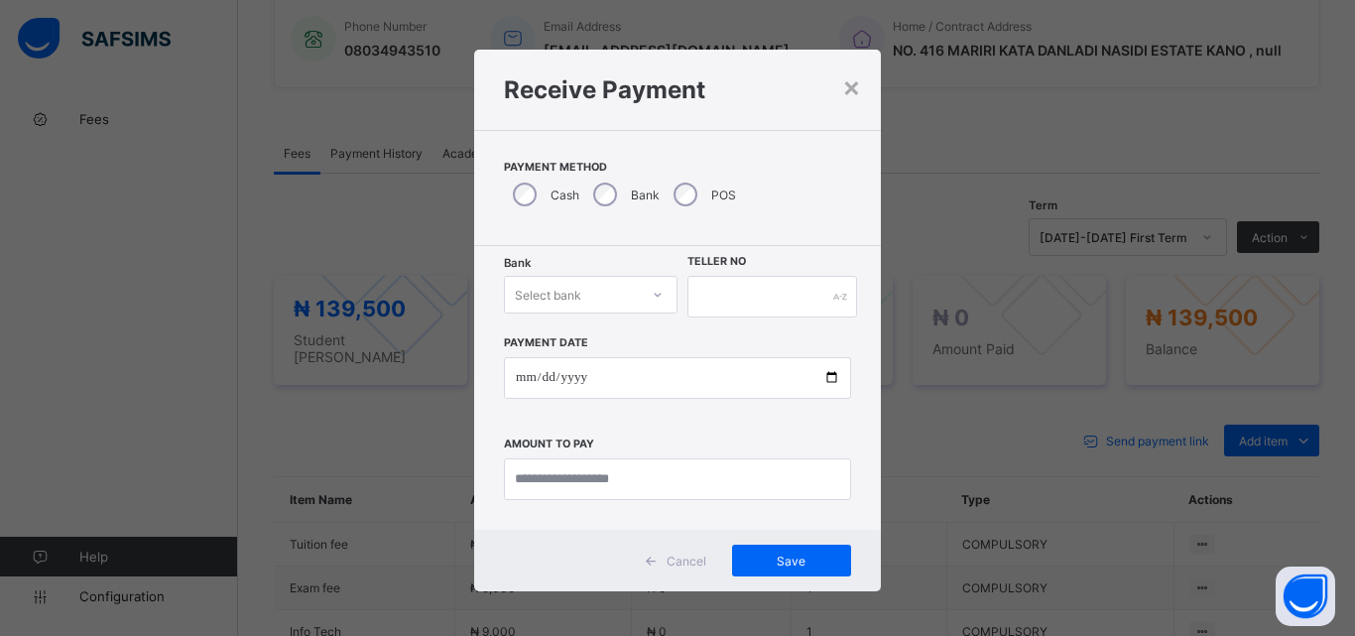
click at [641, 292] on div at bounding box center [658, 295] width 34 height 32
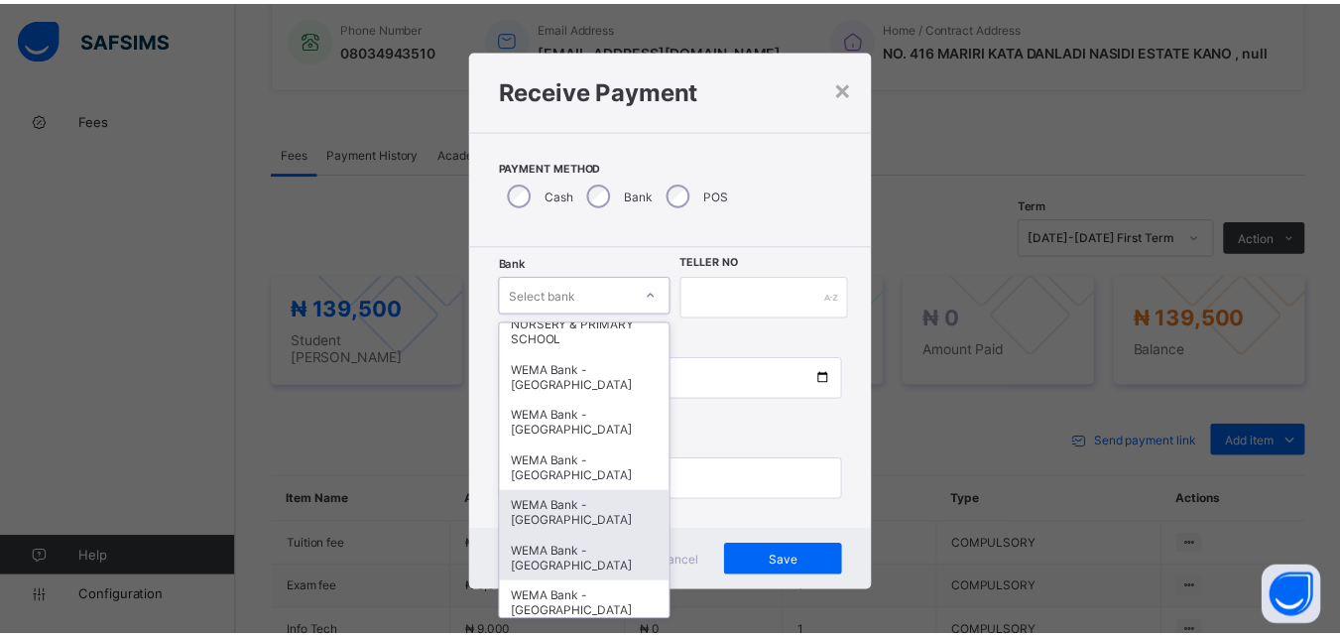
scroll to position [610, 0]
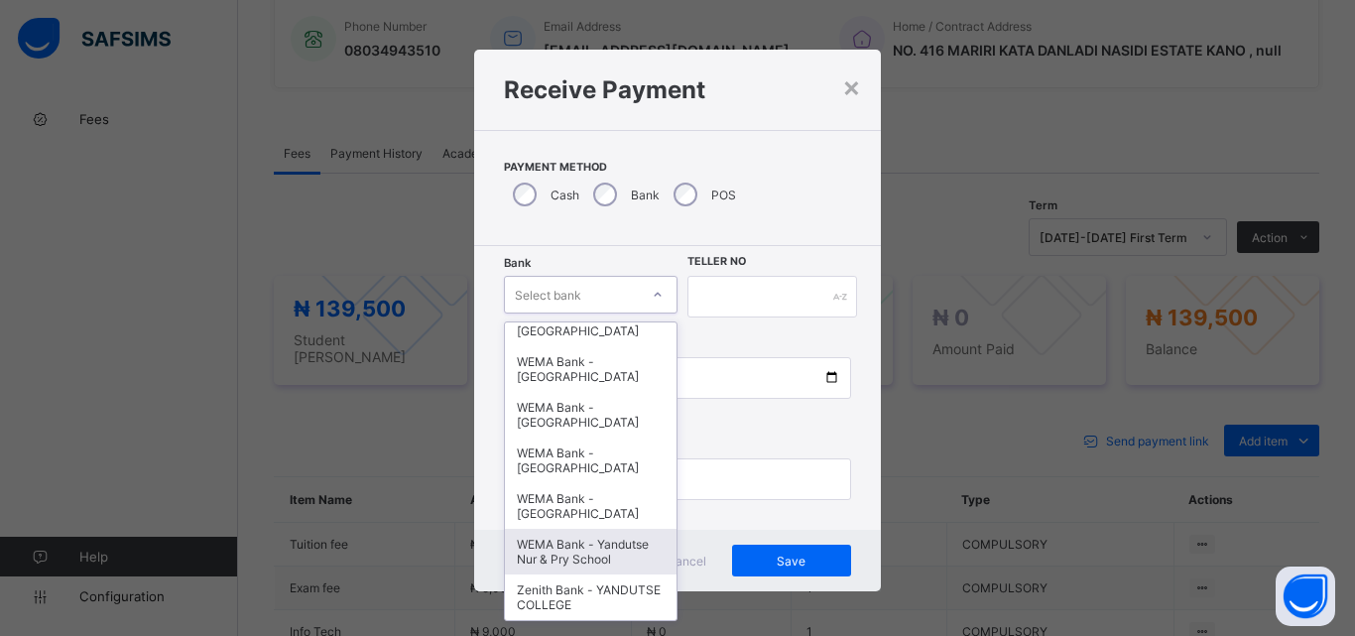
click at [575, 551] on div "WEMA Bank - Yandutse Nur & Pry School" at bounding box center [591, 552] width 172 height 46
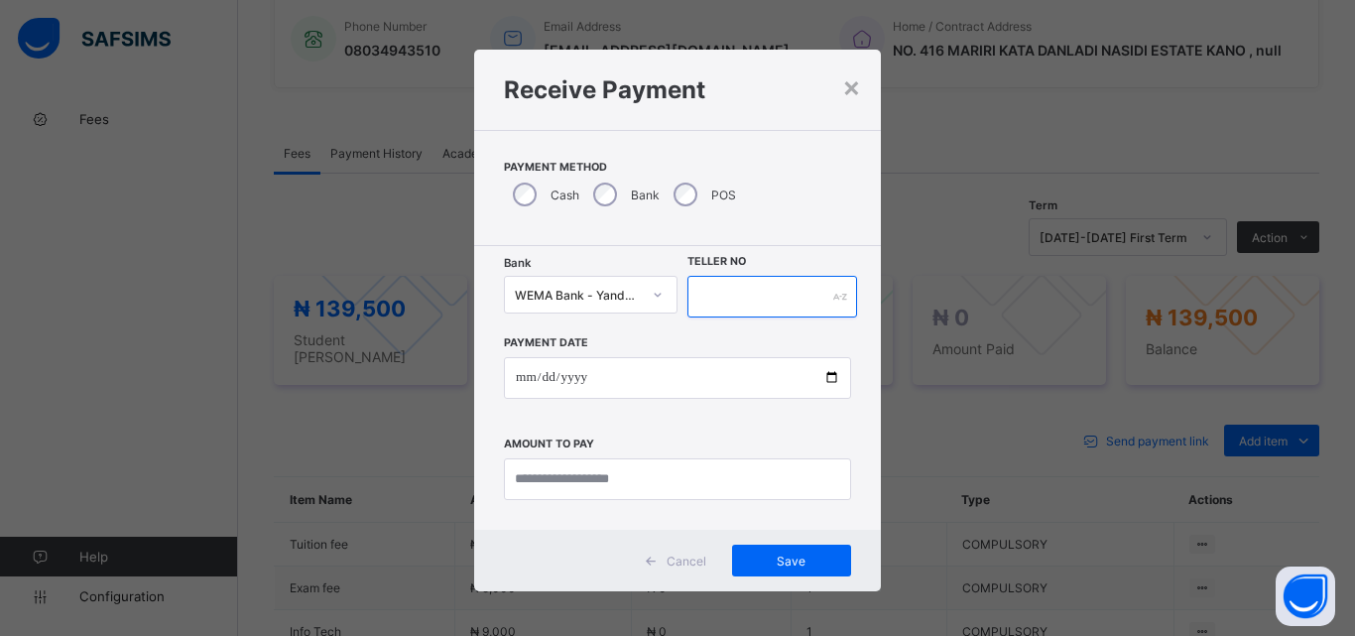
click at [743, 289] on input "text" at bounding box center [773, 297] width 170 height 42
type input "**********"
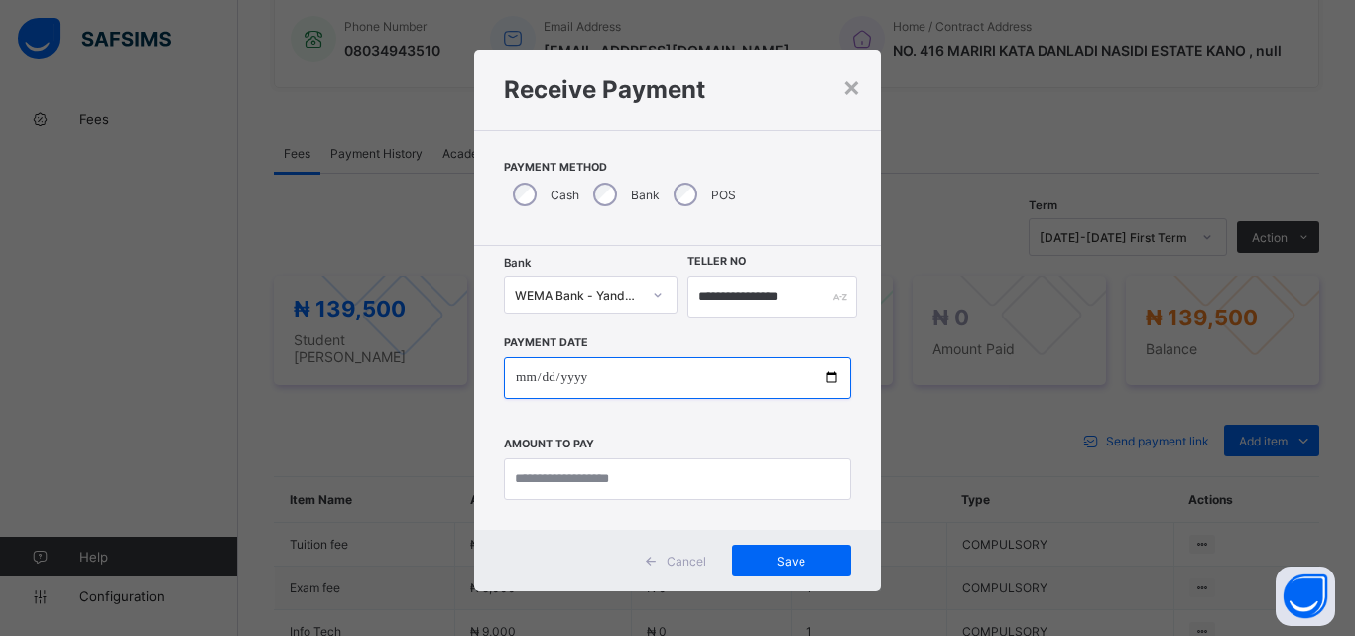
click at [822, 382] on input "date" at bounding box center [677, 378] width 347 height 42
type input "**********"
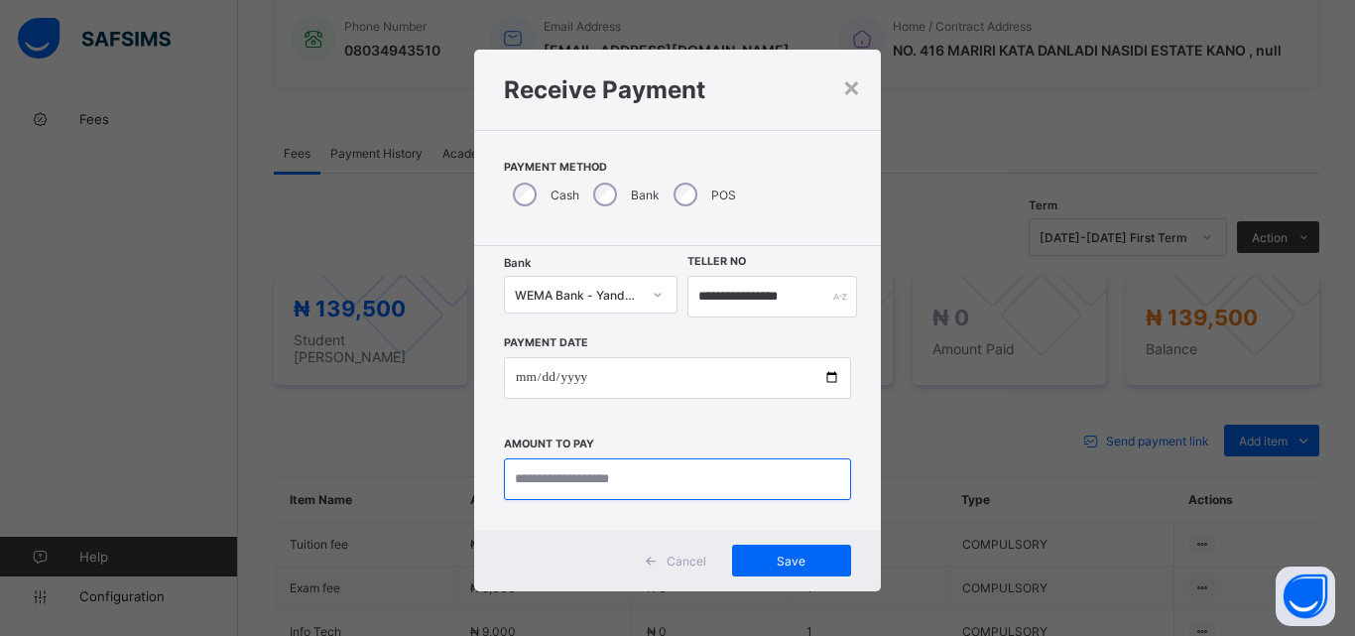
click at [562, 498] on input "currency" at bounding box center [677, 479] width 347 height 42
type input "*********"
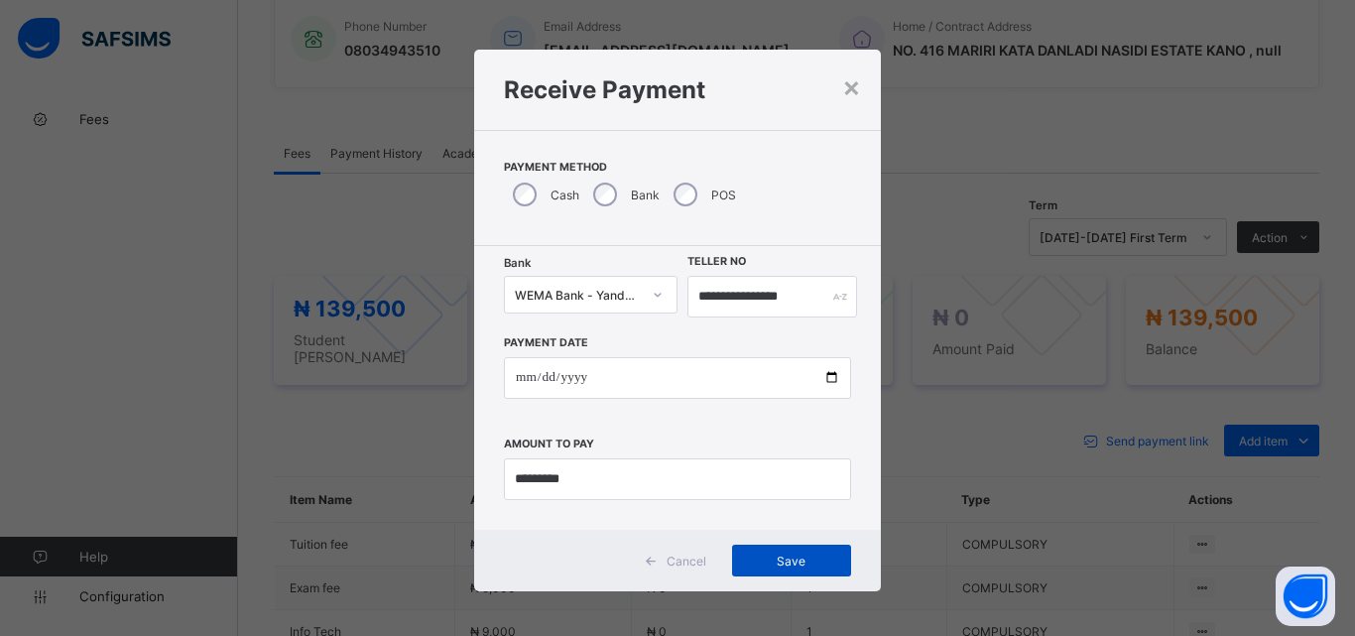
click at [802, 568] on span "Save" at bounding box center [791, 561] width 89 height 15
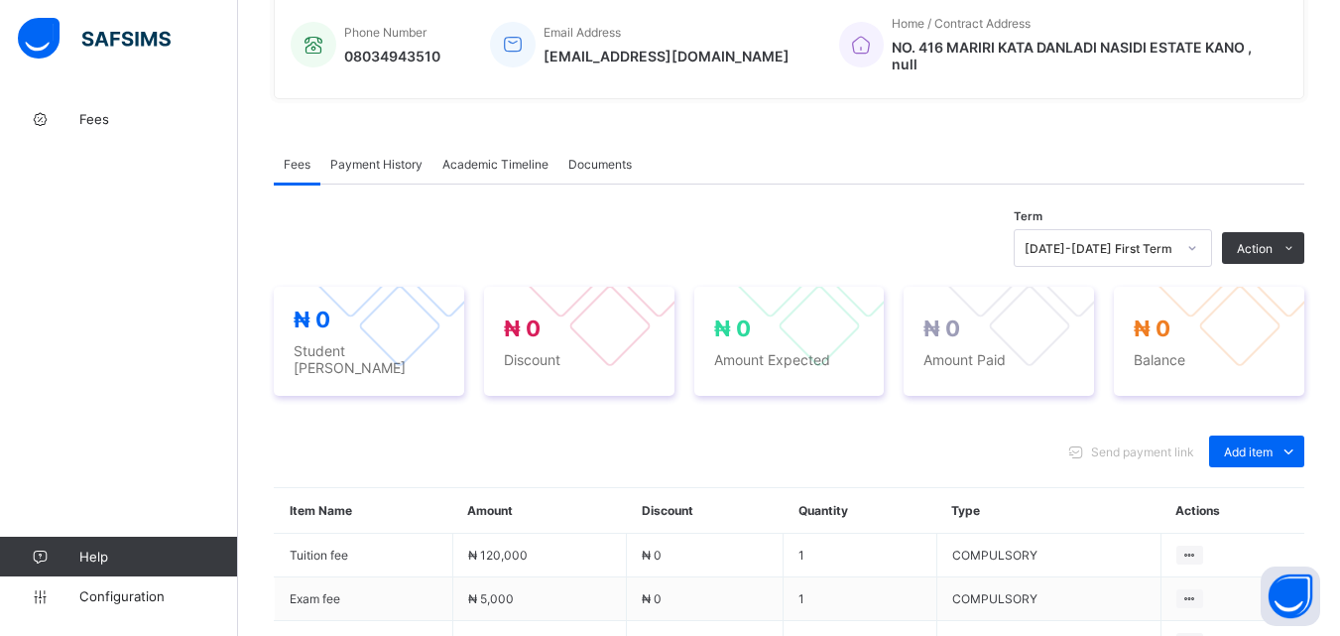
click at [404, 161] on span "Payment History" at bounding box center [376, 164] width 92 height 15
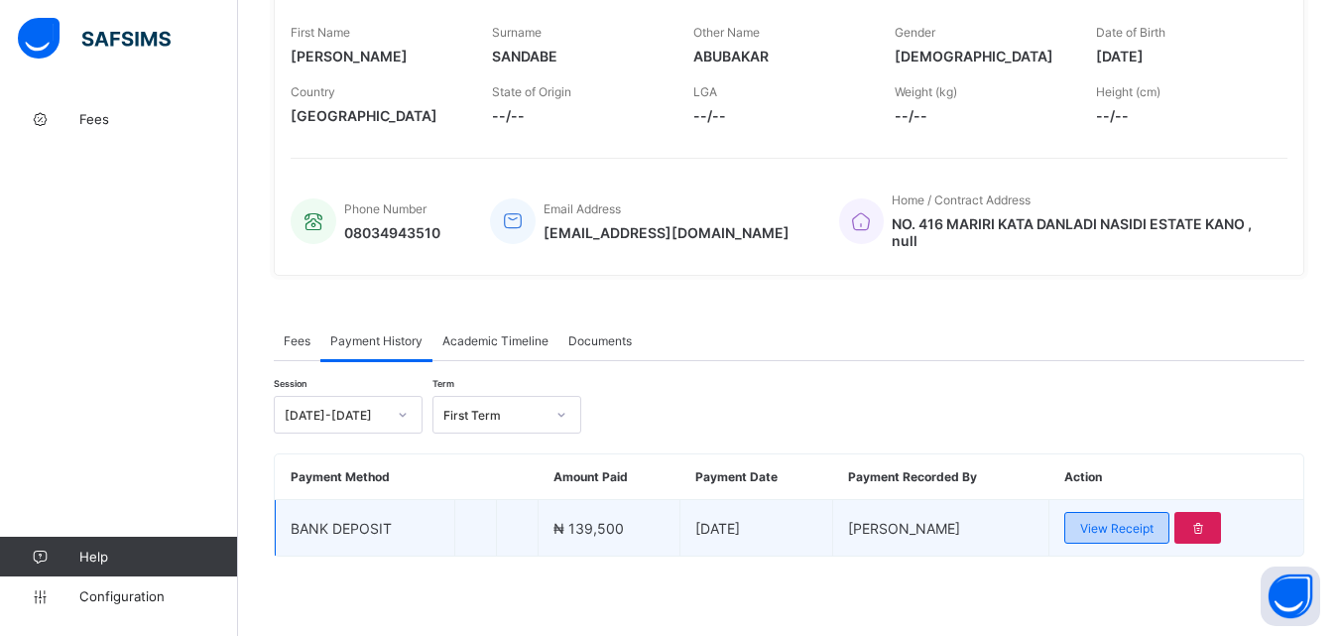
click at [1117, 532] on span "View Receipt" at bounding box center [1116, 528] width 73 height 15
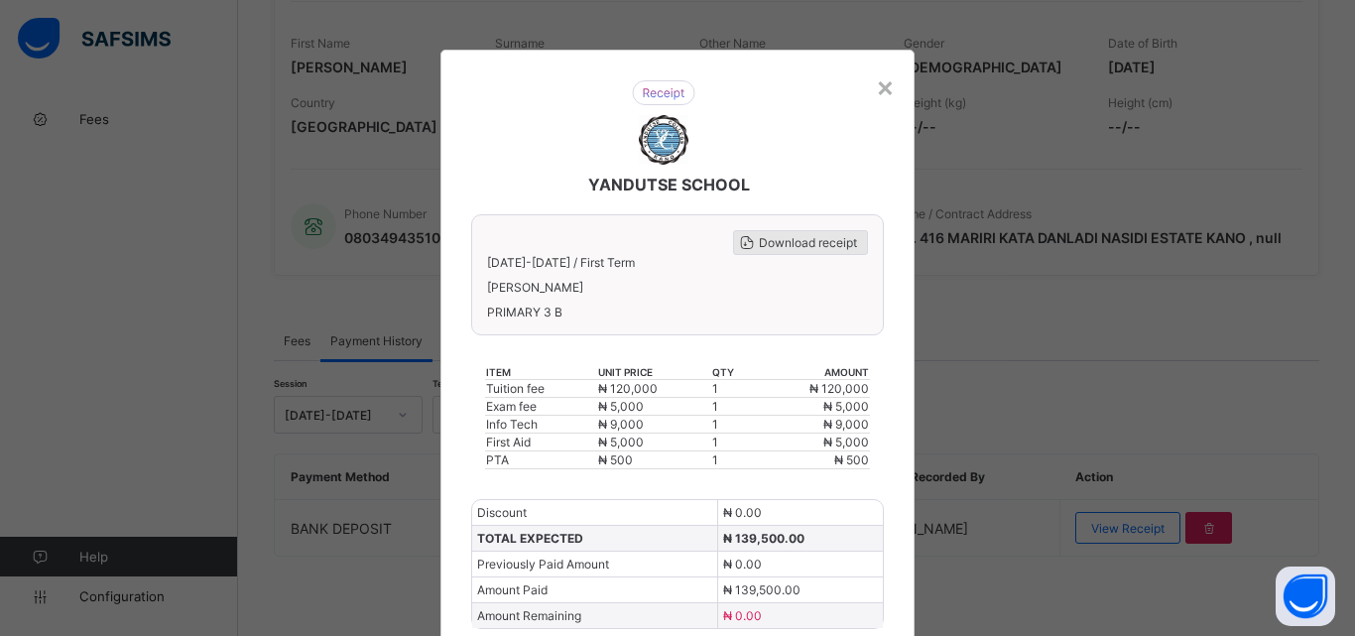
click at [781, 240] on span "Download receipt" at bounding box center [808, 242] width 98 height 15
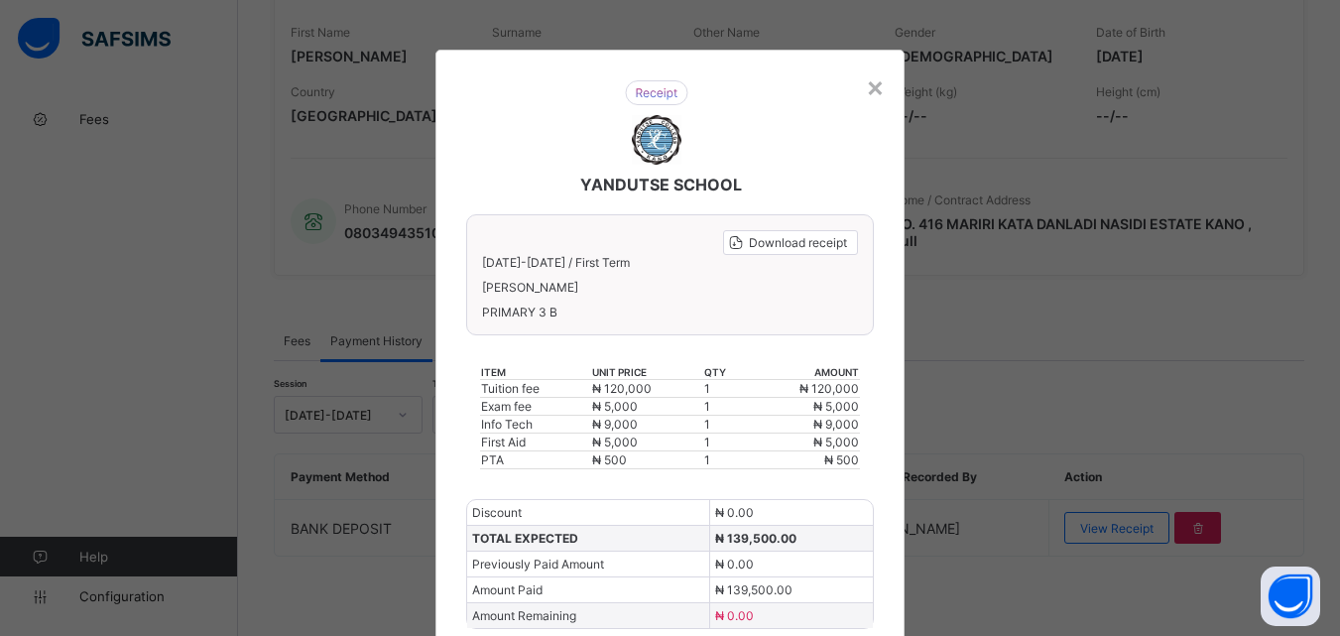
scroll to position [0, 0]
click at [874, 86] on div "×" at bounding box center [875, 86] width 19 height 34
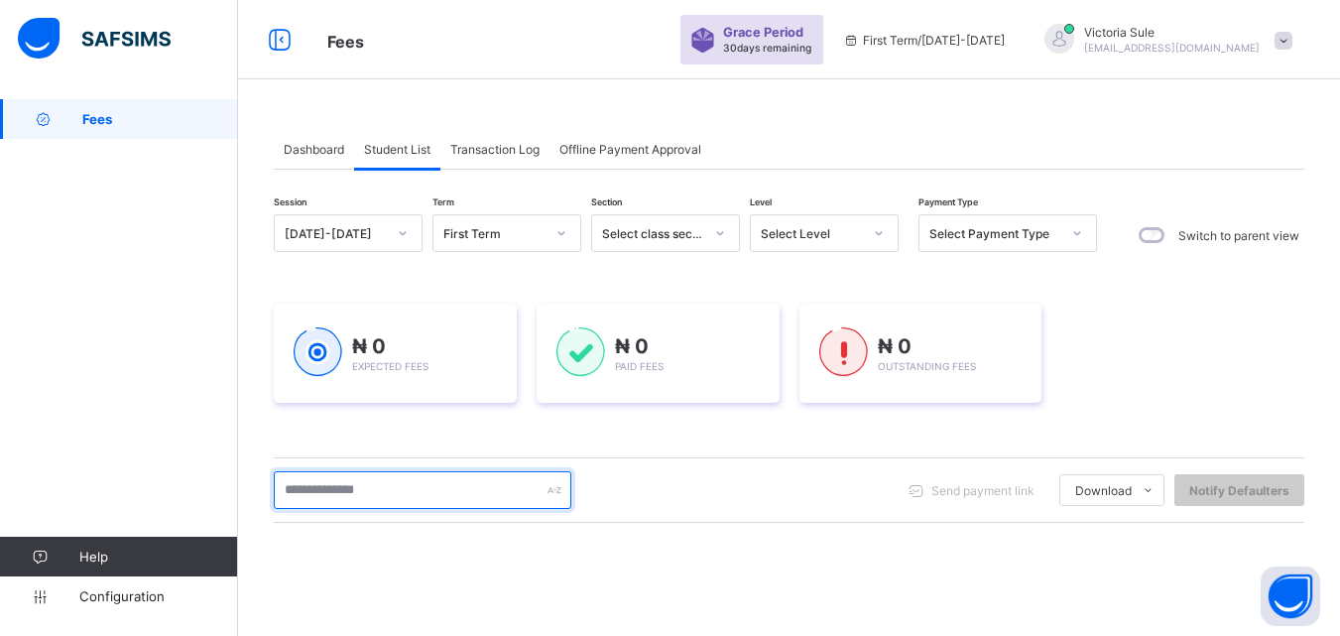
click at [353, 497] on input "text" at bounding box center [423, 490] width 298 height 38
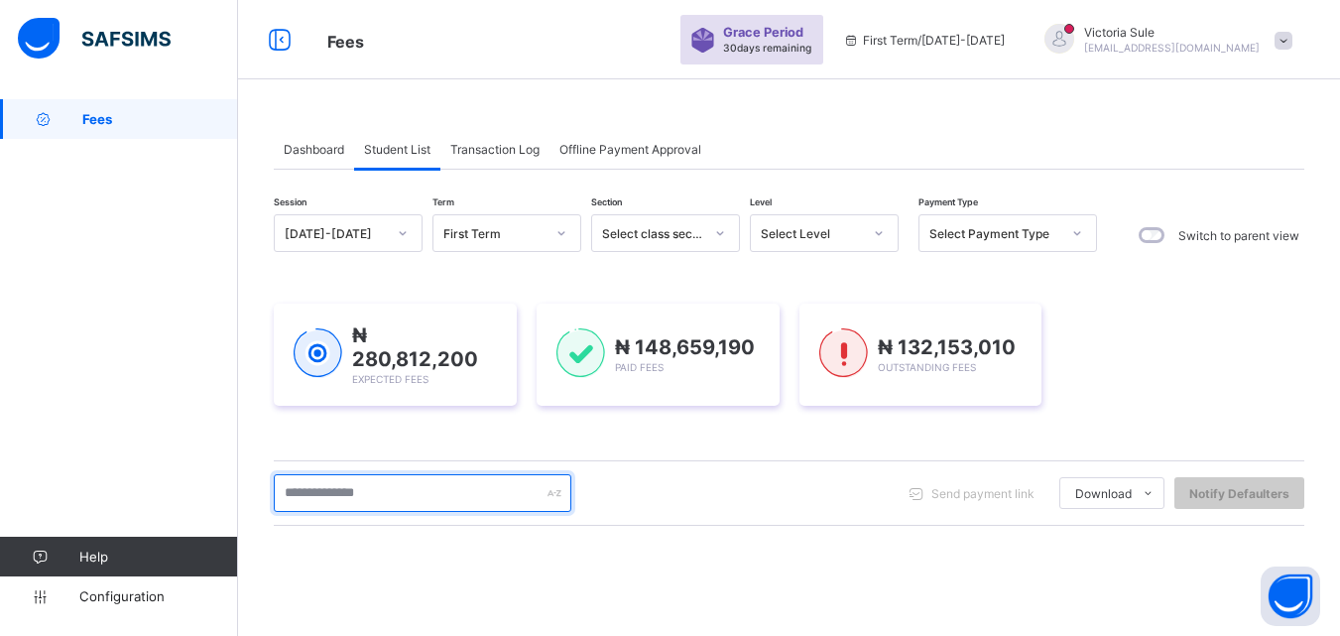
click at [336, 491] on input "text" at bounding box center [423, 493] width 298 height 38
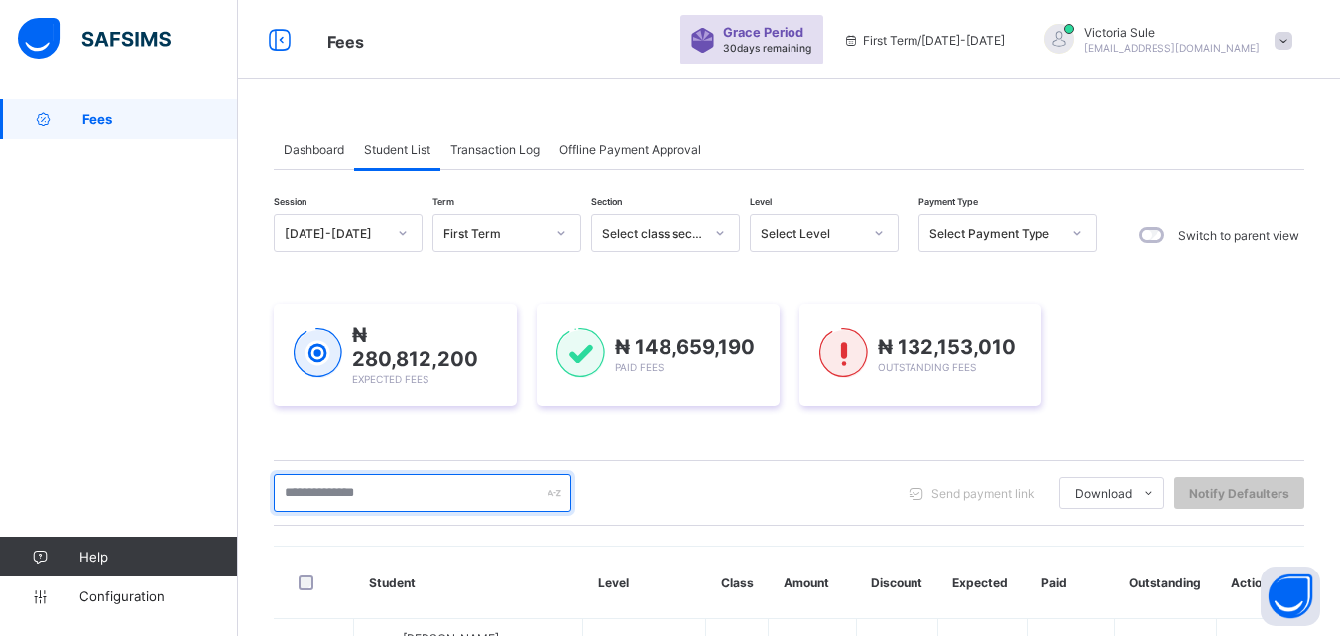
scroll to position [113, 0]
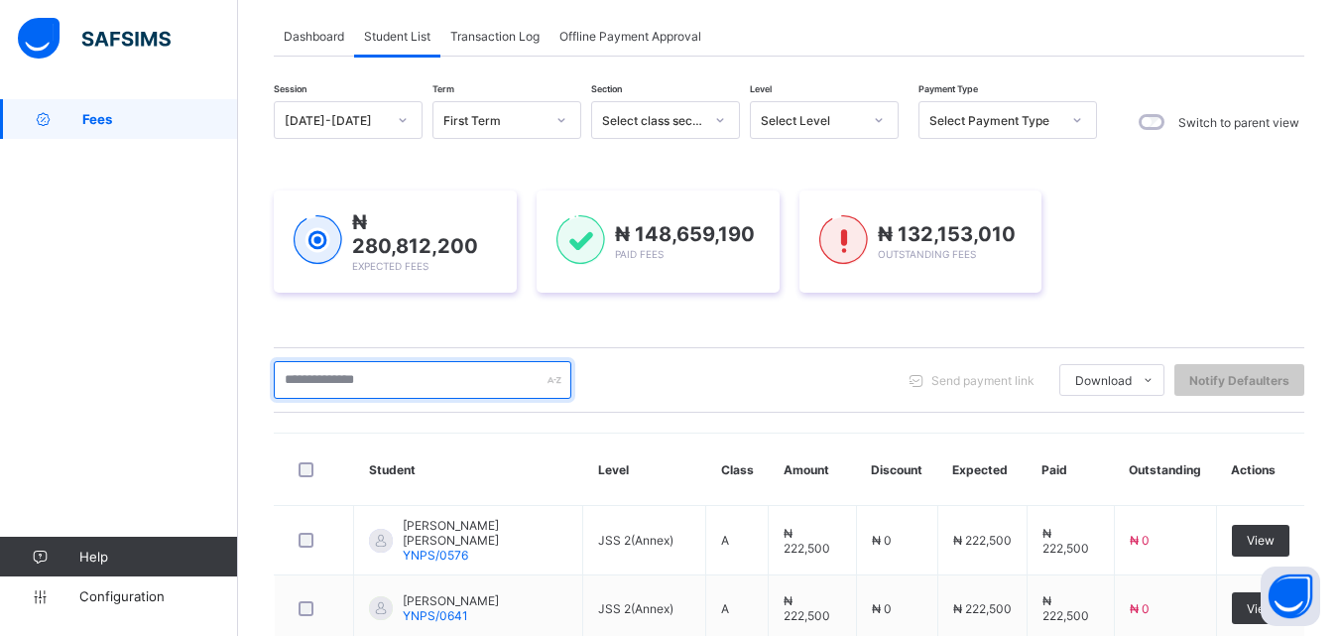
click at [393, 380] on input "text" at bounding box center [423, 380] width 298 height 38
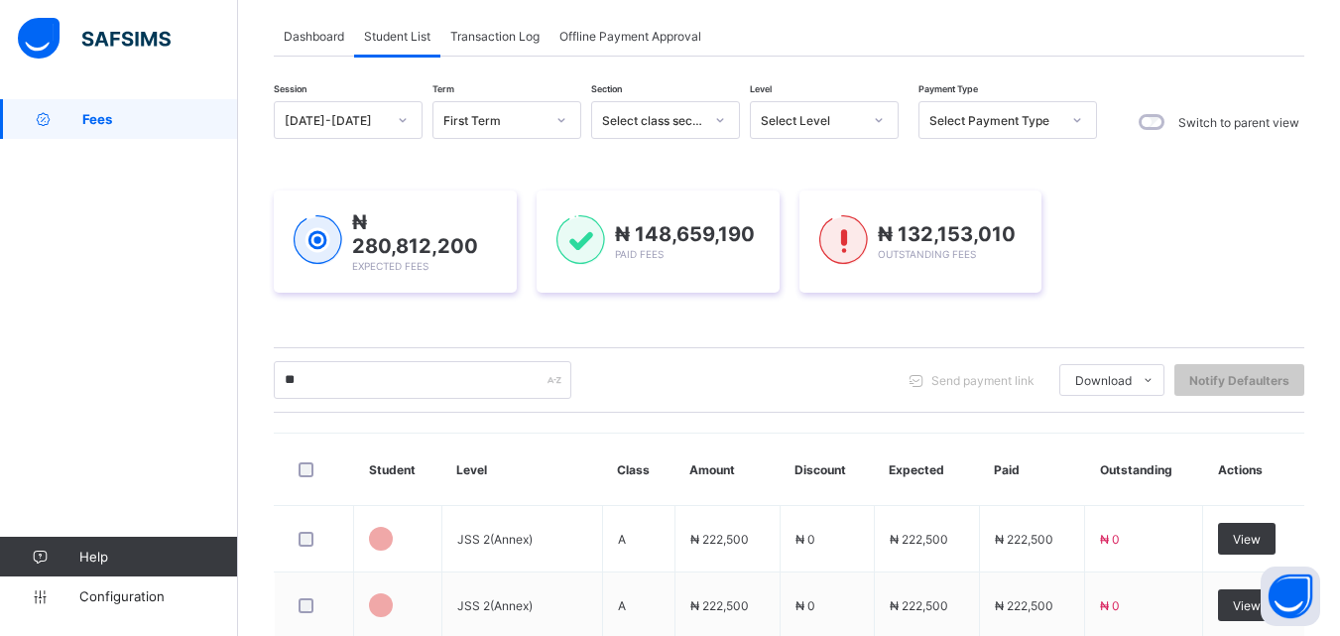
click at [831, 118] on div "Select Level" at bounding box center [811, 120] width 101 height 15
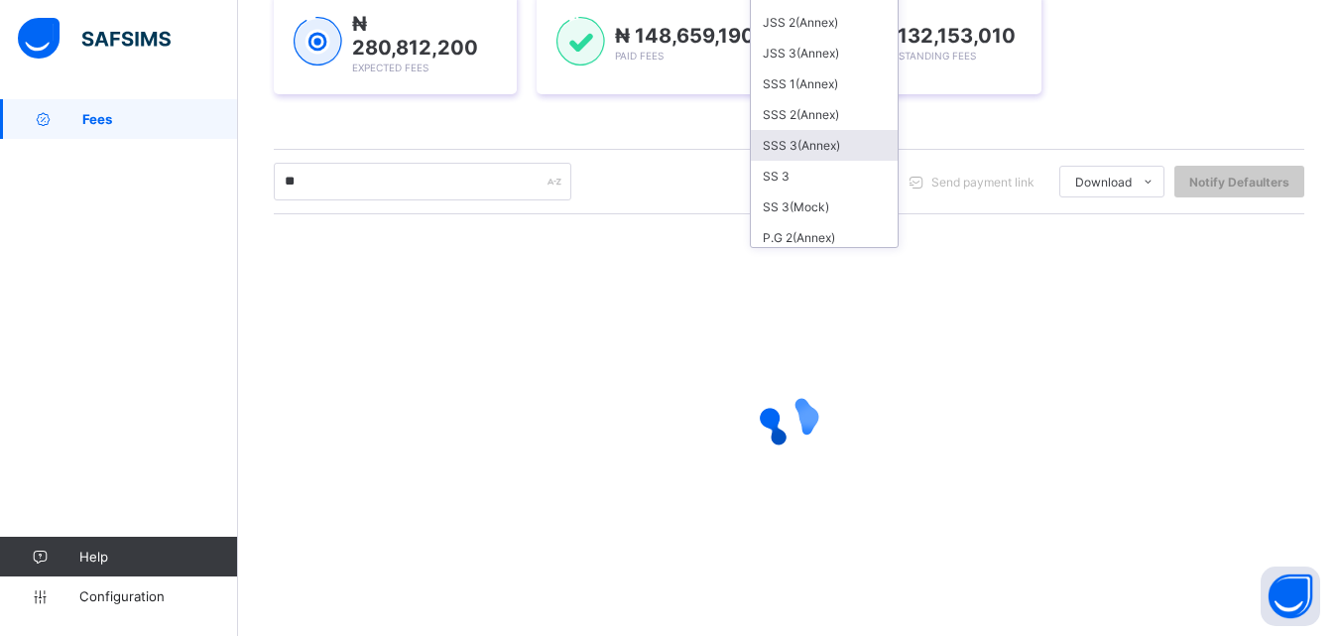
scroll to position [595, 0]
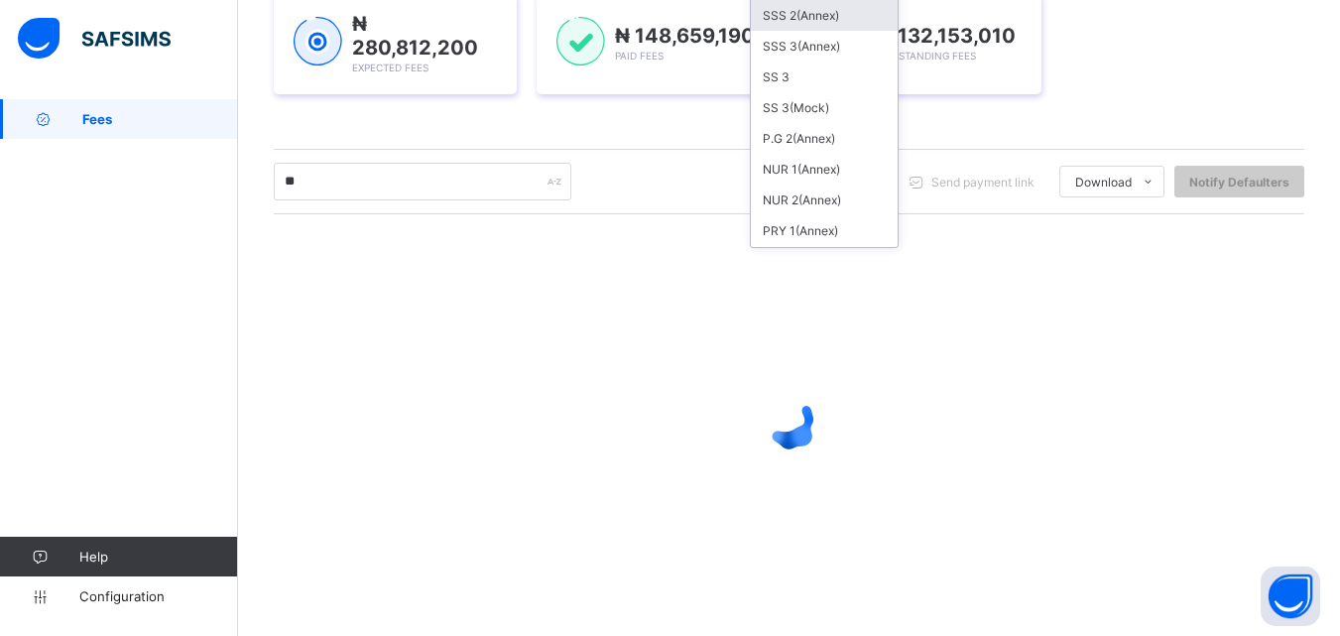
click at [832, 8] on div "SSS 2(Annex)" at bounding box center [824, 15] width 147 height 31
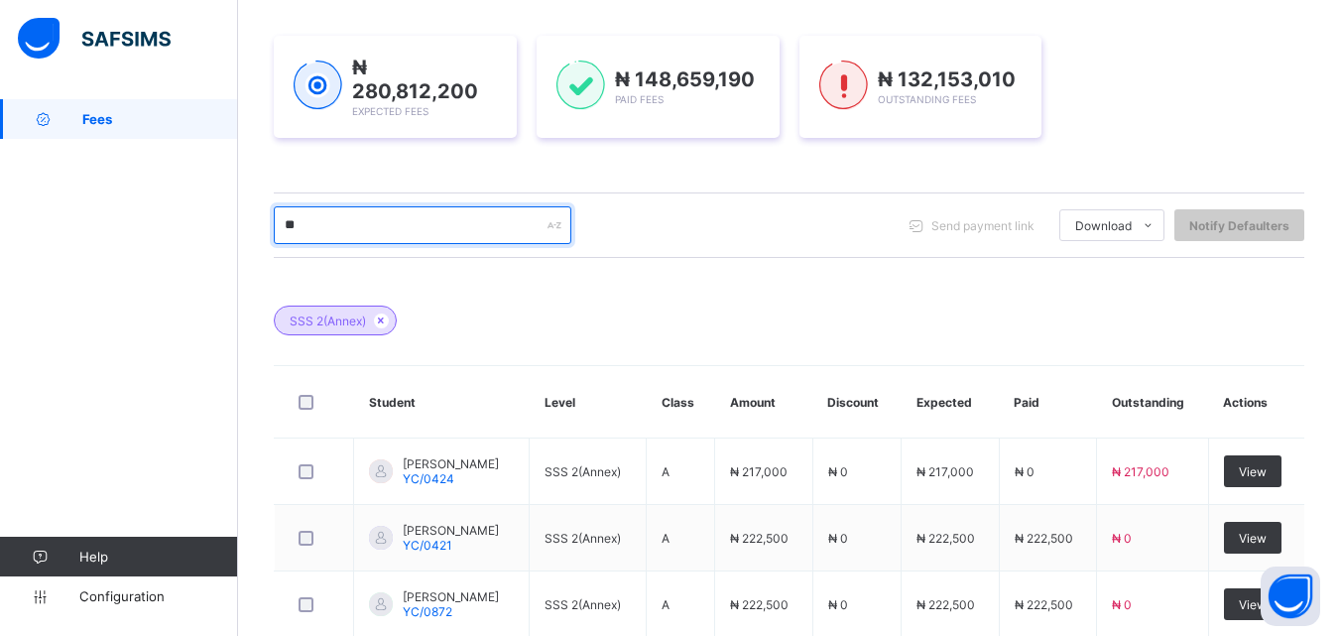
click at [349, 233] on input "**" at bounding box center [423, 225] width 298 height 38
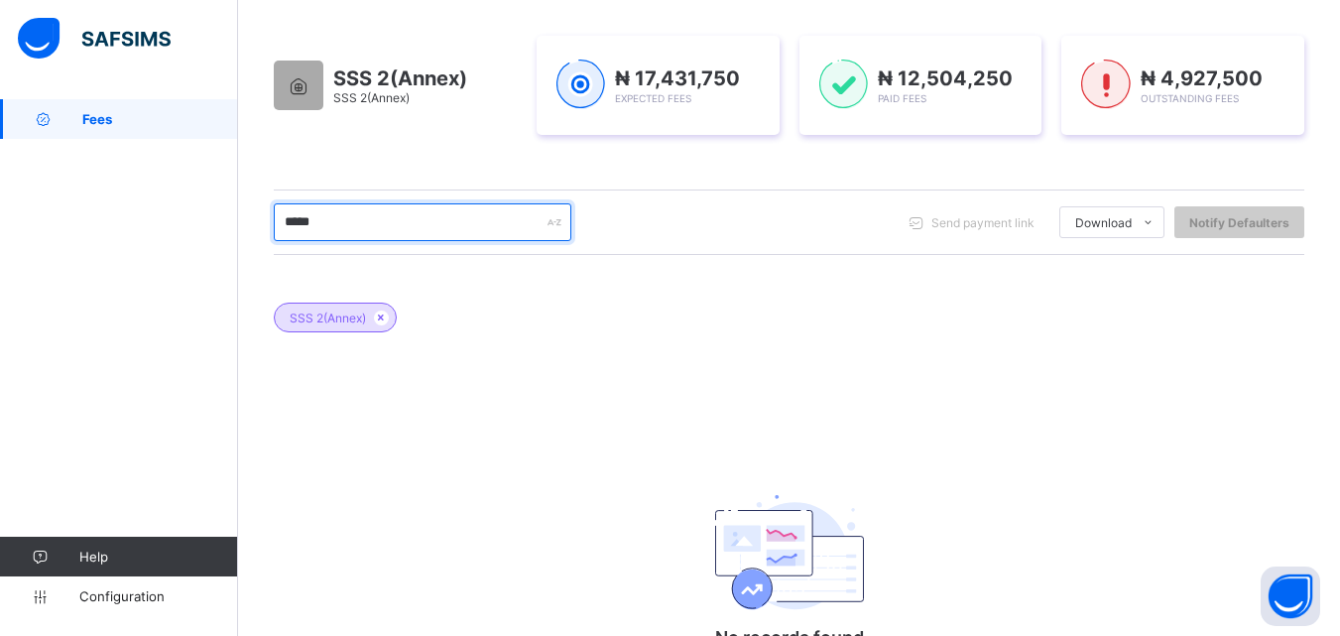
drag, startPoint x: 344, startPoint y: 227, endPoint x: 226, endPoint y: 256, distance: 121.5
click at [226, 256] on div "Fees Grace Period 30 days remaining First Term / 2025-2026 Victoria Sule sulevi…" at bounding box center [670, 225] width 1340 height 1074
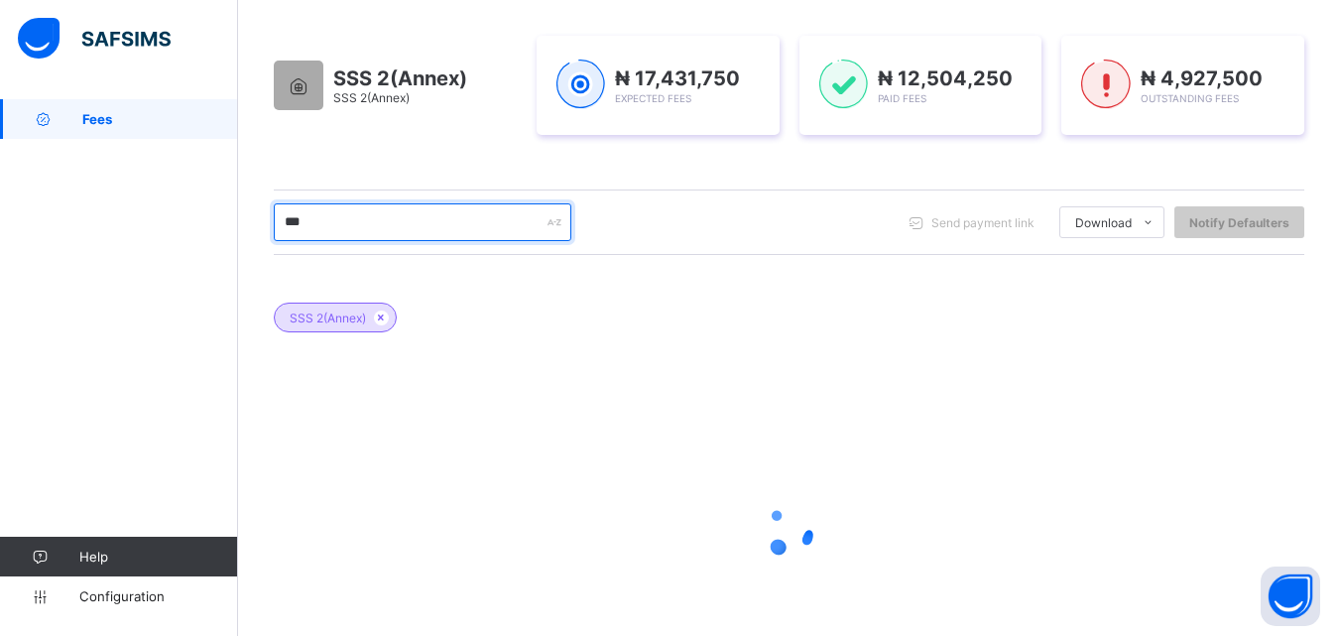
type input "****"
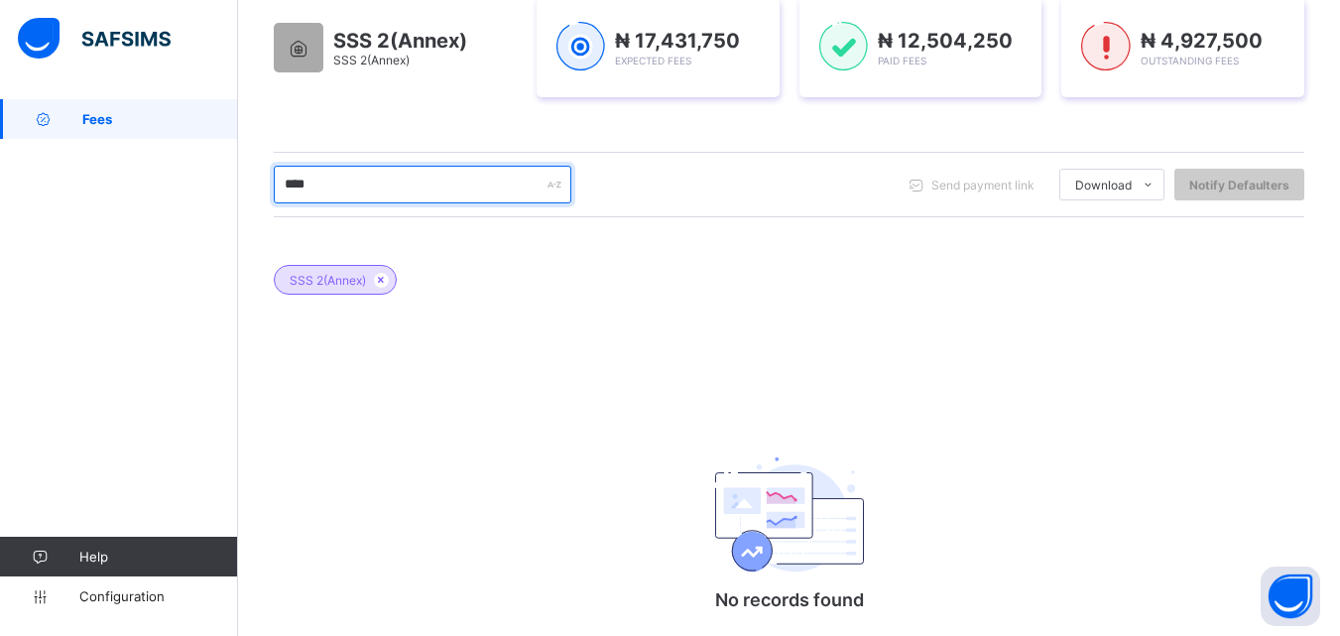
scroll to position [240, 0]
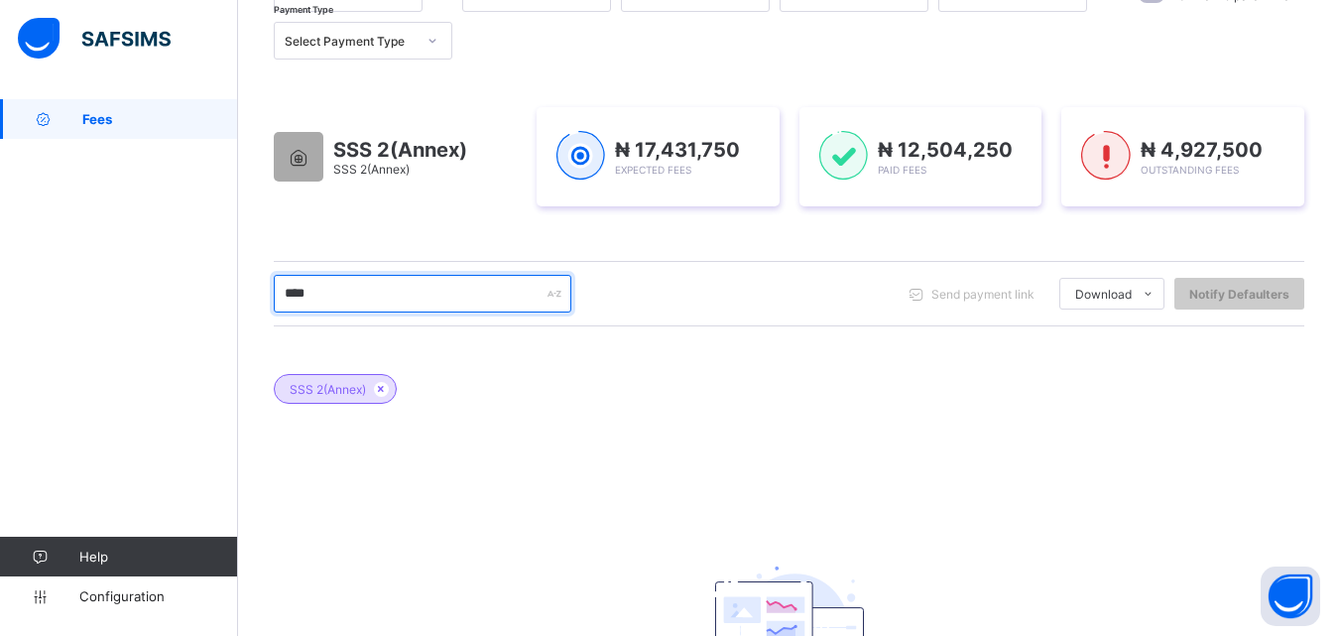
drag, startPoint x: 340, startPoint y: 294, endPoint x: 272, endPoint y: 308, distance: 69.9
click at [272, 308] on div "Dashboard Student List Transaction Log Offline Payment Approval Student List Mo…" at bounding box center [789, 346] width 1102 height 974
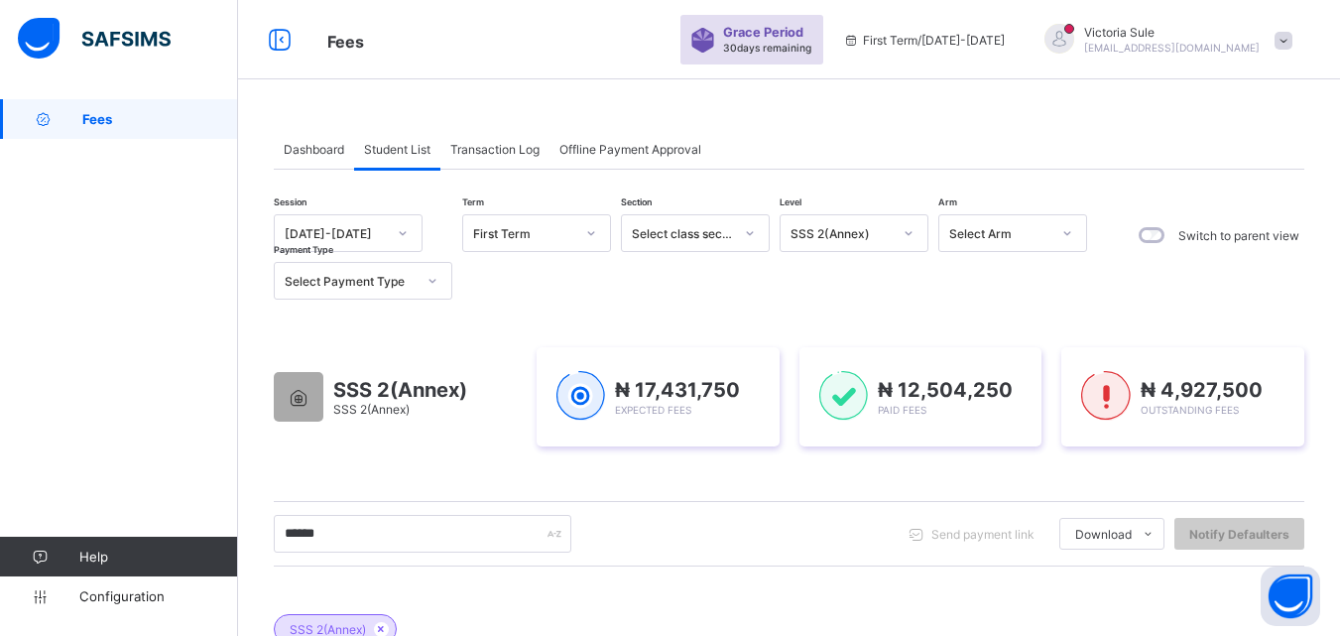
click at [980, 233] on div "Select Arm" at bounding box center [1000, 233] width 101 height 15
click at [987, 342] on div "B" at bounding box center [1013, 336] width 147 height 31
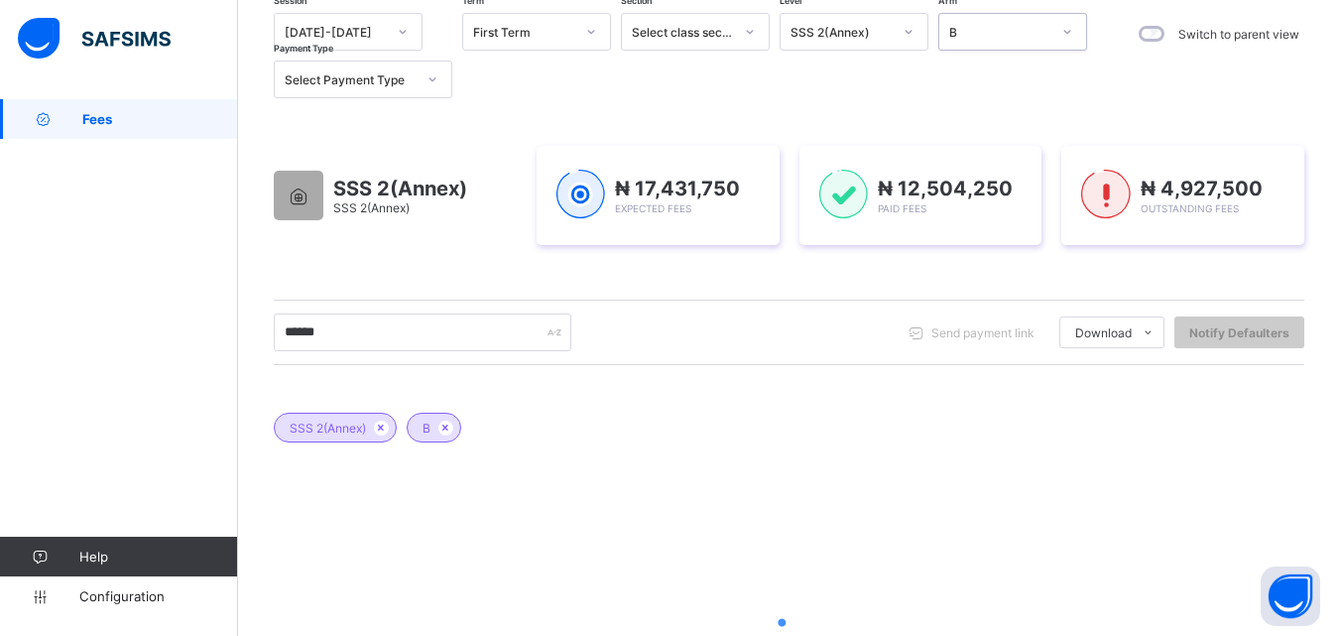
scroll to position [298, 0]
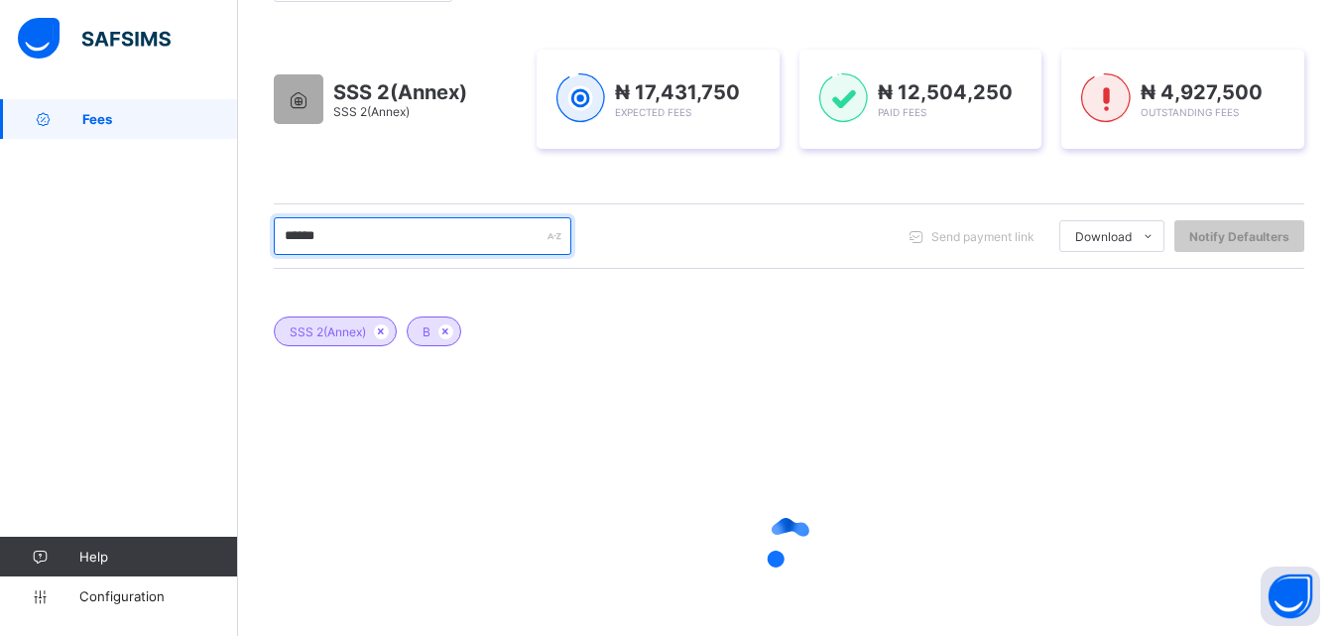
click at [303, 233] on input "******" at bounding box center [423, 236] width 298 height 38
click at [322, 237] on input "********" at bounding box center [423, 236] width 298 height 38
click at [328, 236] on input "********" at bounding box center [423, 236] width 298 height 38
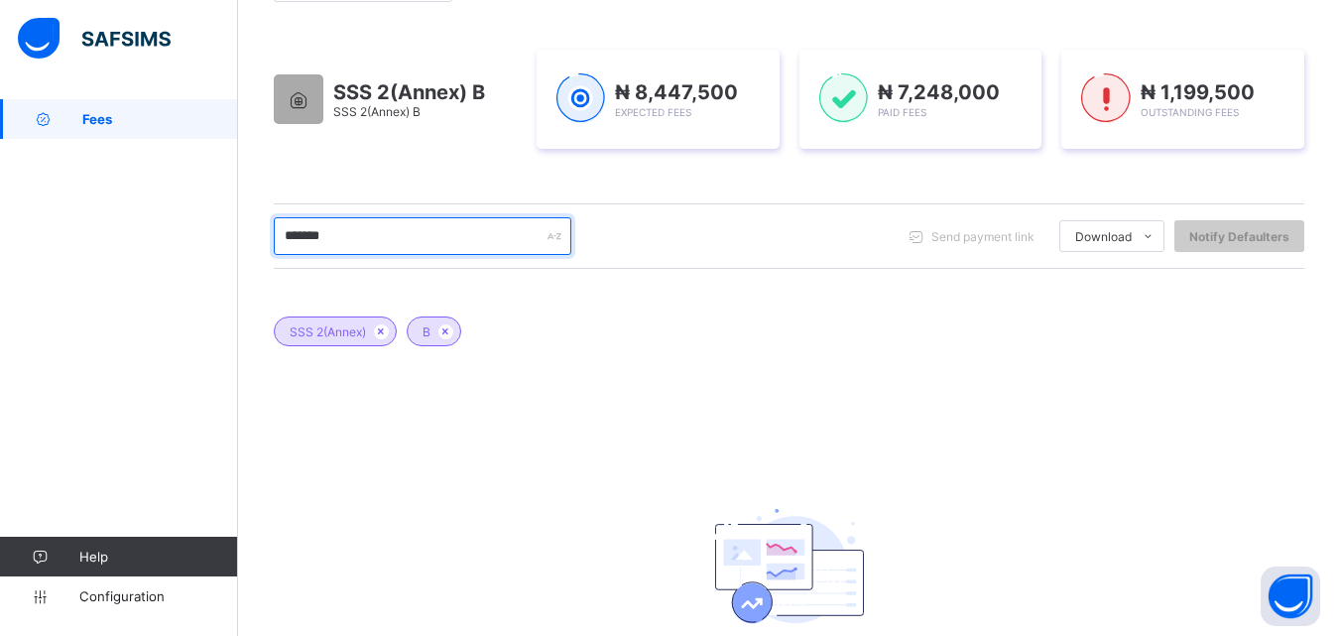
type input "******"
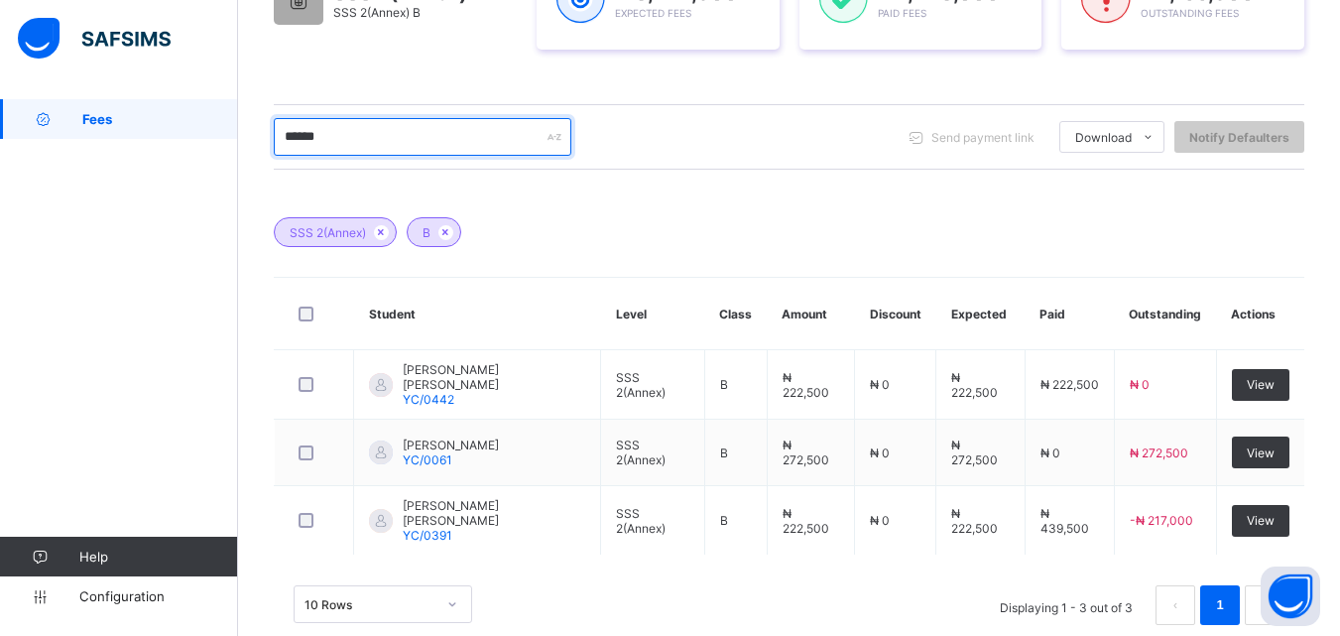
scroll to position [433, 0]
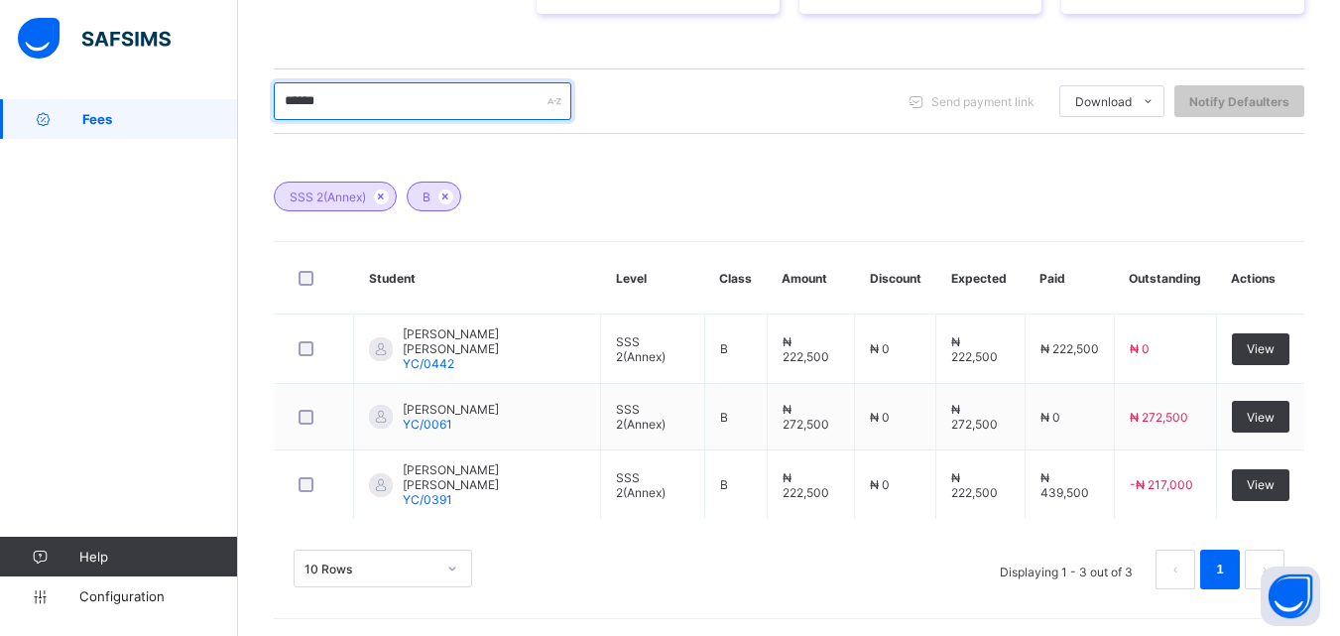
drag, startPoint x: 362, startPoint y: 109, endPoint x: 272, endPoint y: 104, distance: 90.4
click at [272, 104] on div "Dashboard Student List Transaction Log Offline Payment Approval Student List Mo…" at bounding box center [789, 153] width 1102 height 972
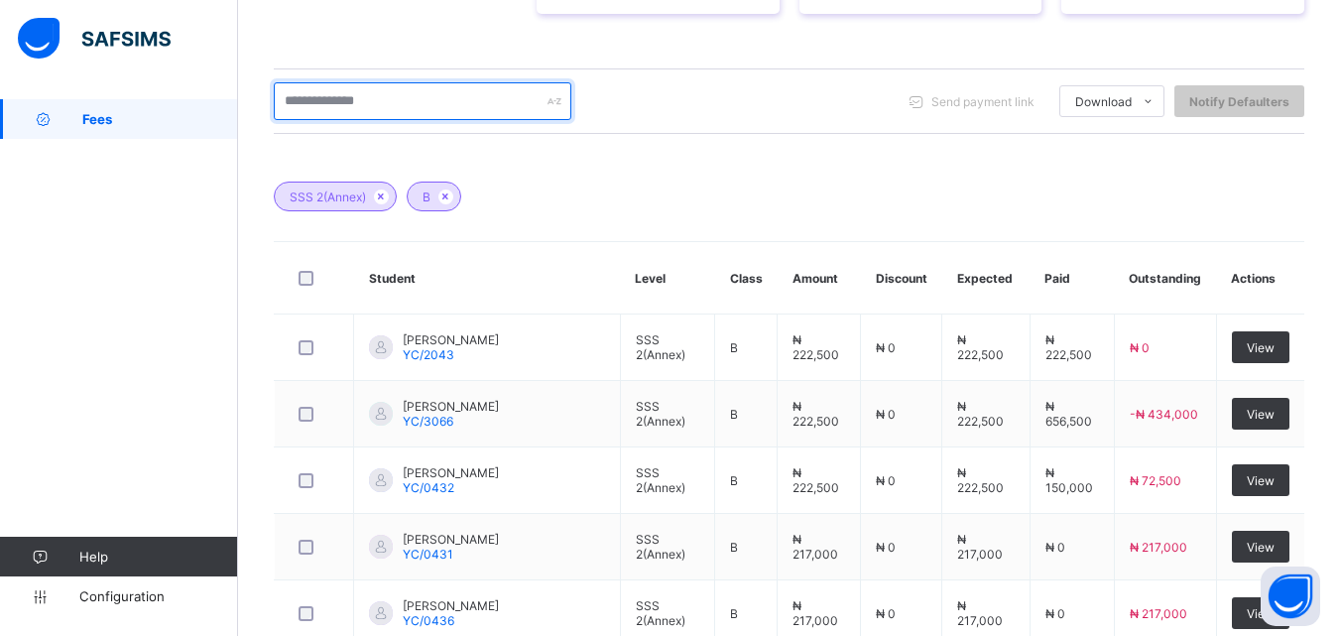
click at [326, 99] on input "text" at bounding box center [423, 101] width 298 height 38
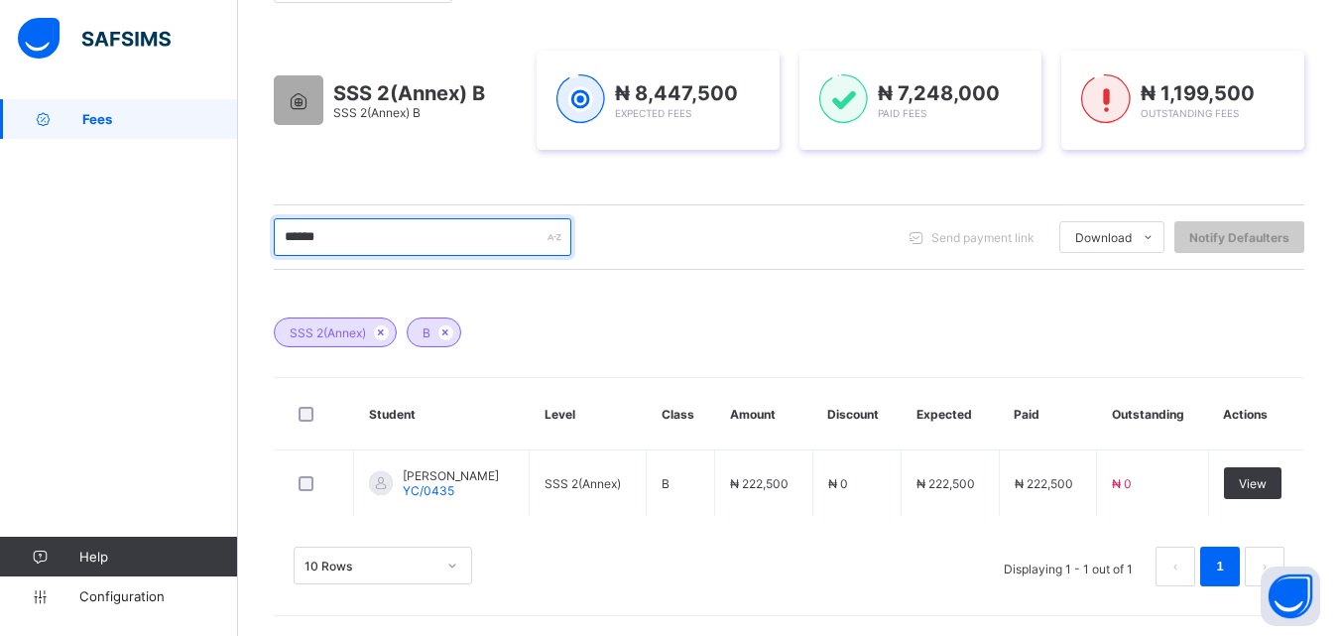
scroll to position [297, 0]
type input "******"
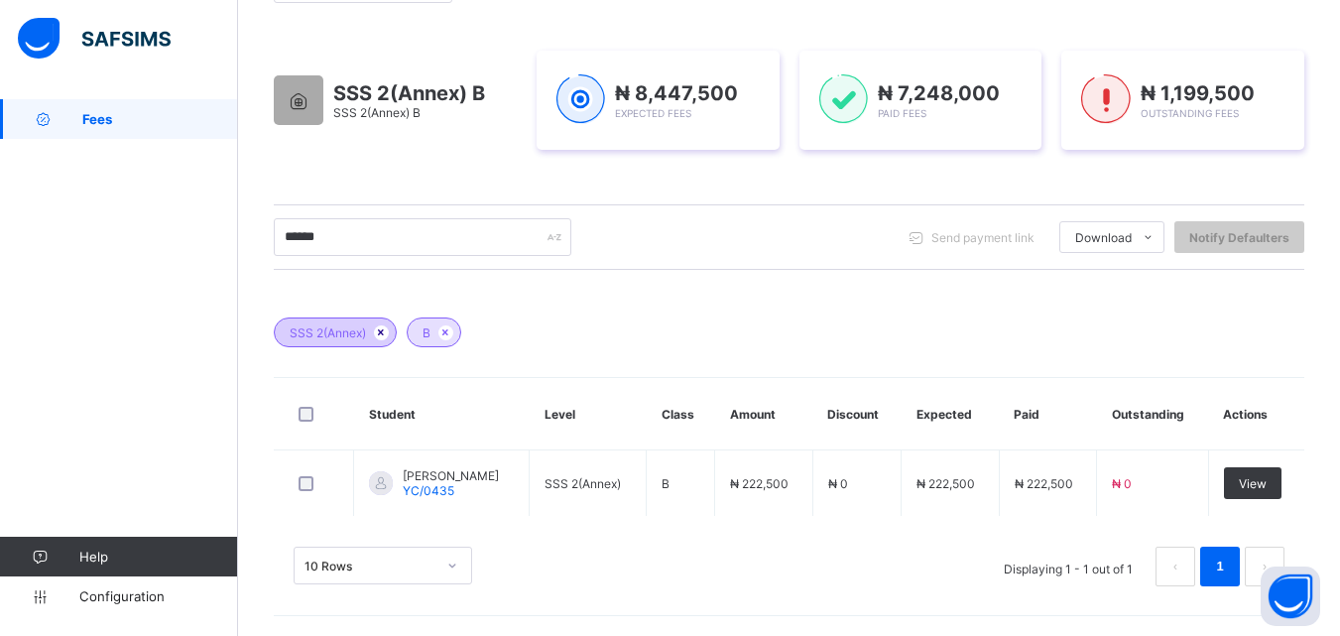
click at [380, 337] on icon at bounding box center [381, 332] width 17 height 12
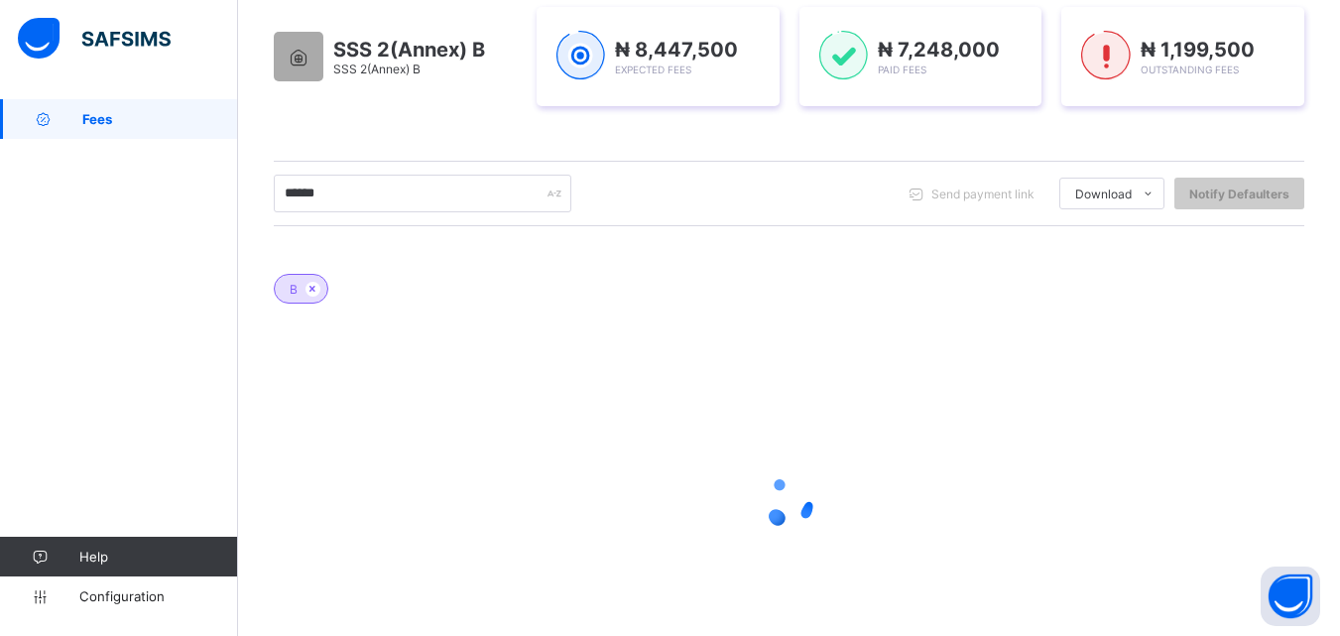
scroll to position [249, 0]
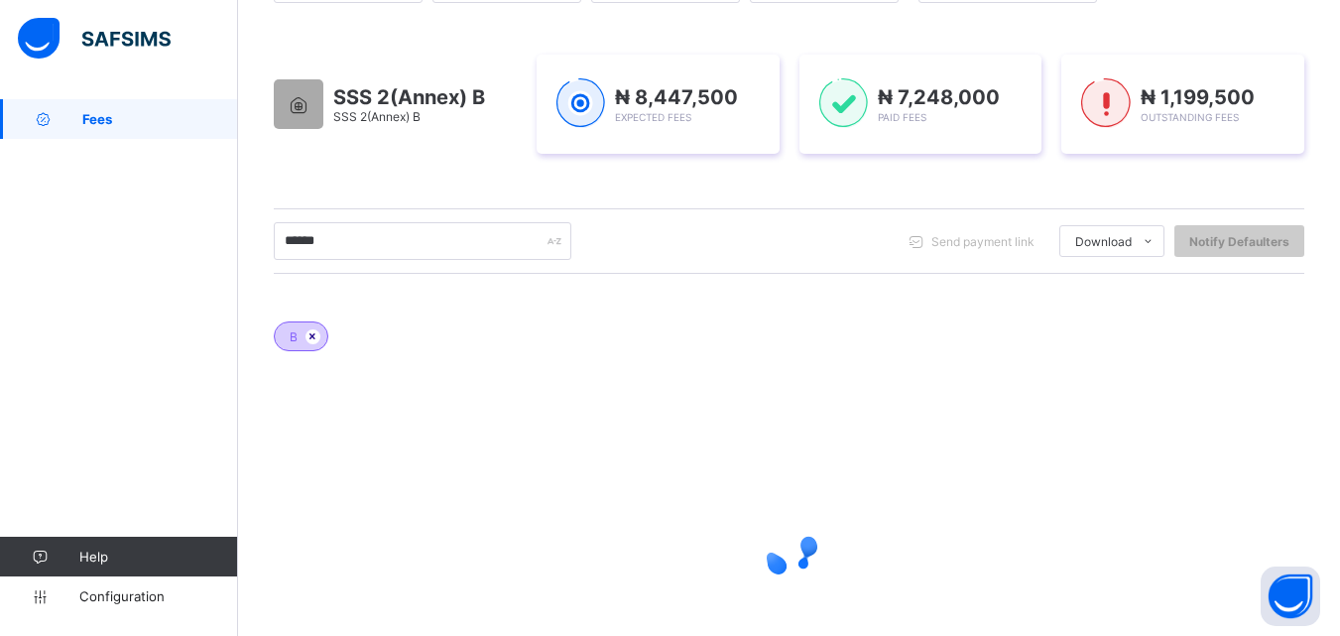
click at [309, 336] on icon at bounding box center [313, 336] width 17 height 12
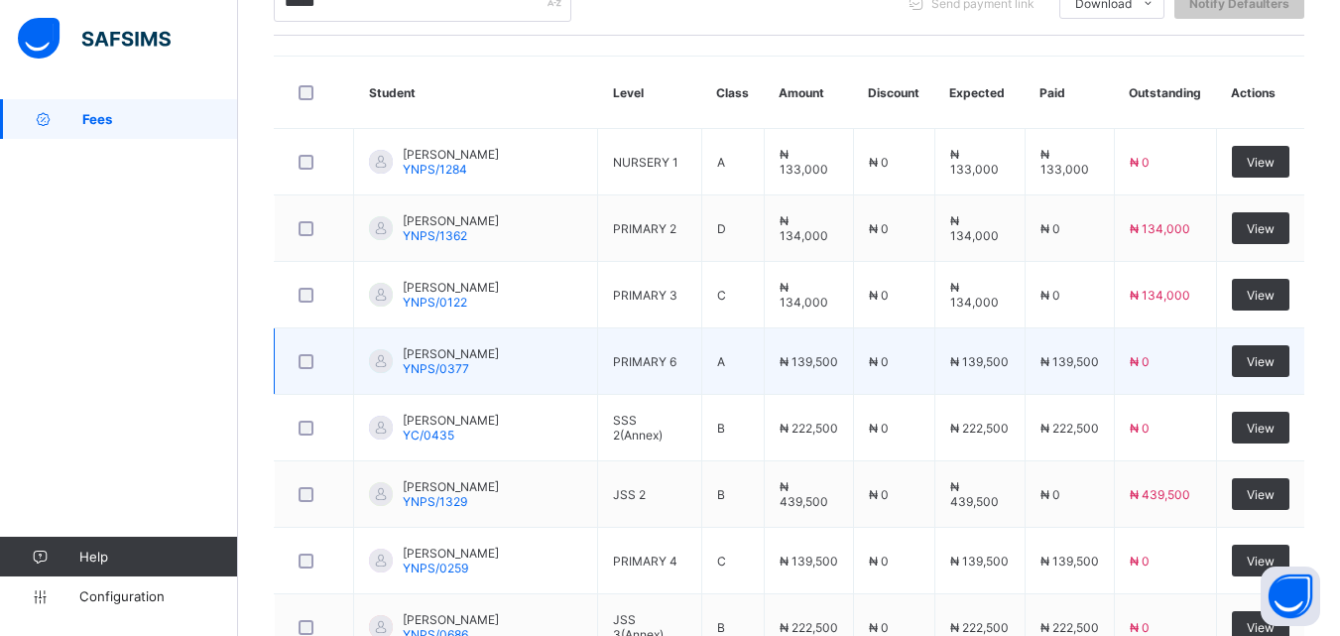
scroll to position [469, 0]
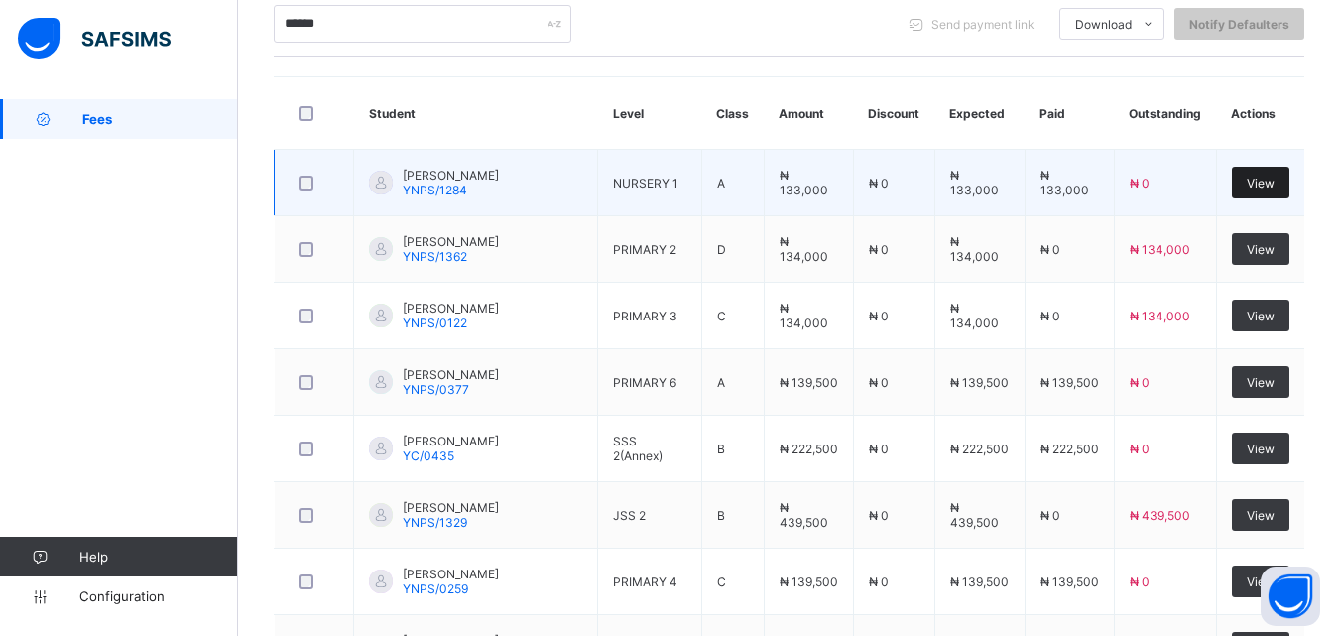
click at [1275, 183] on span "View" at bounding box center [1261, 183] width 28 height 15
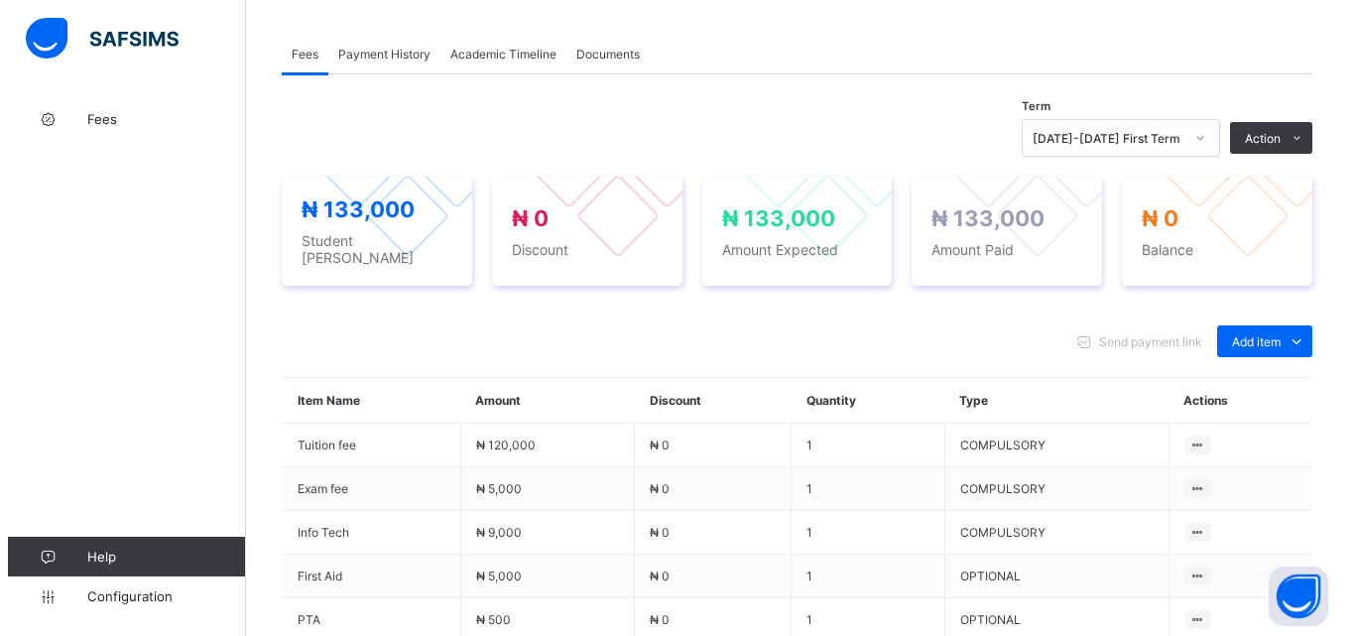
scroll to position [298, 0]
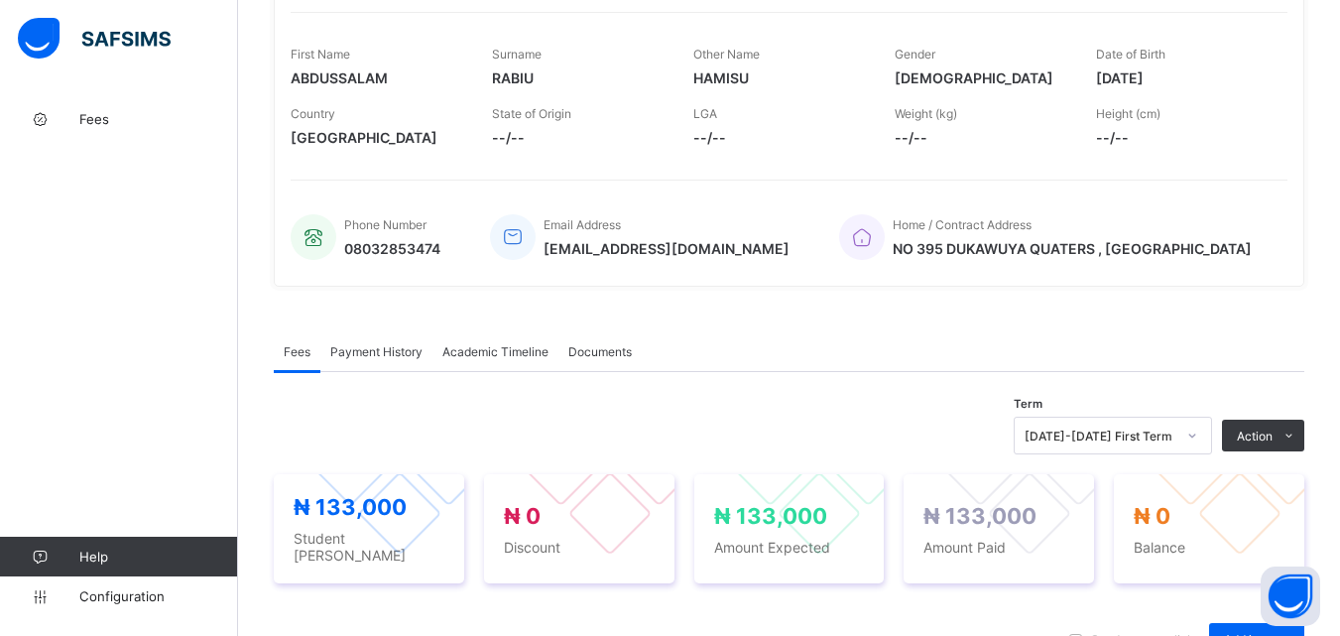
click at [382, 344] on span "Payment History" at bounding box center [376, 351] width 92 height 15
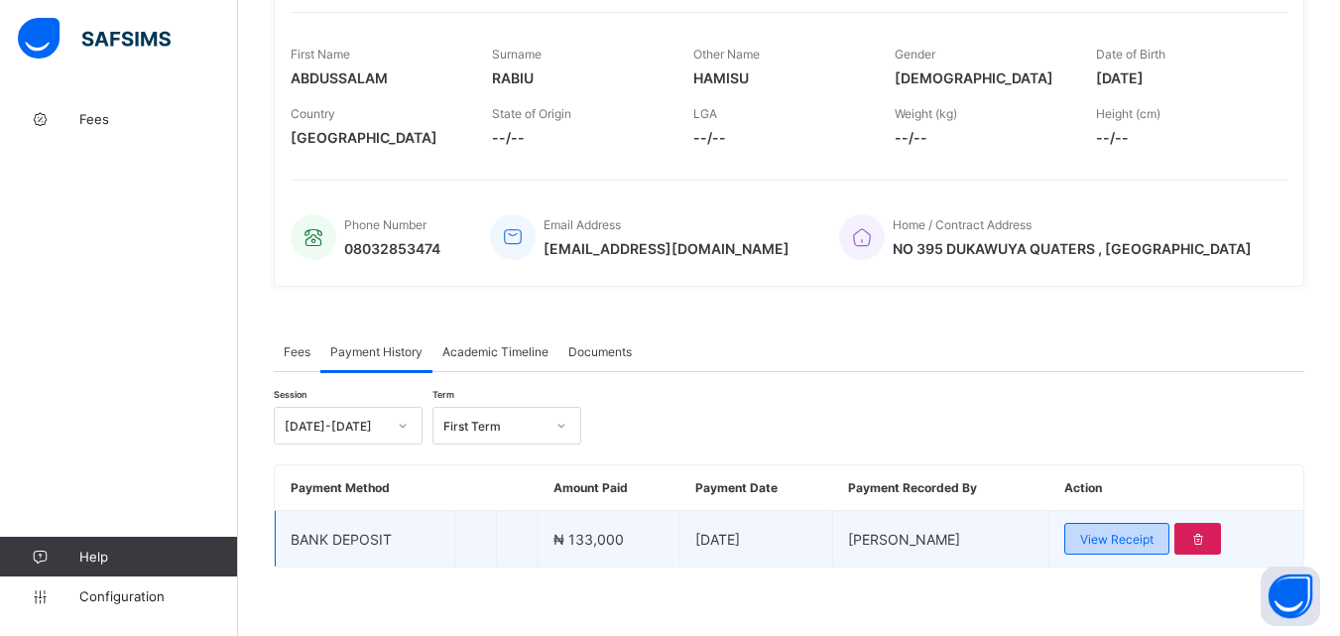
click at [1131, 539] on span "View Receipt" at bounding box center [1116, 539] width 73 height 15
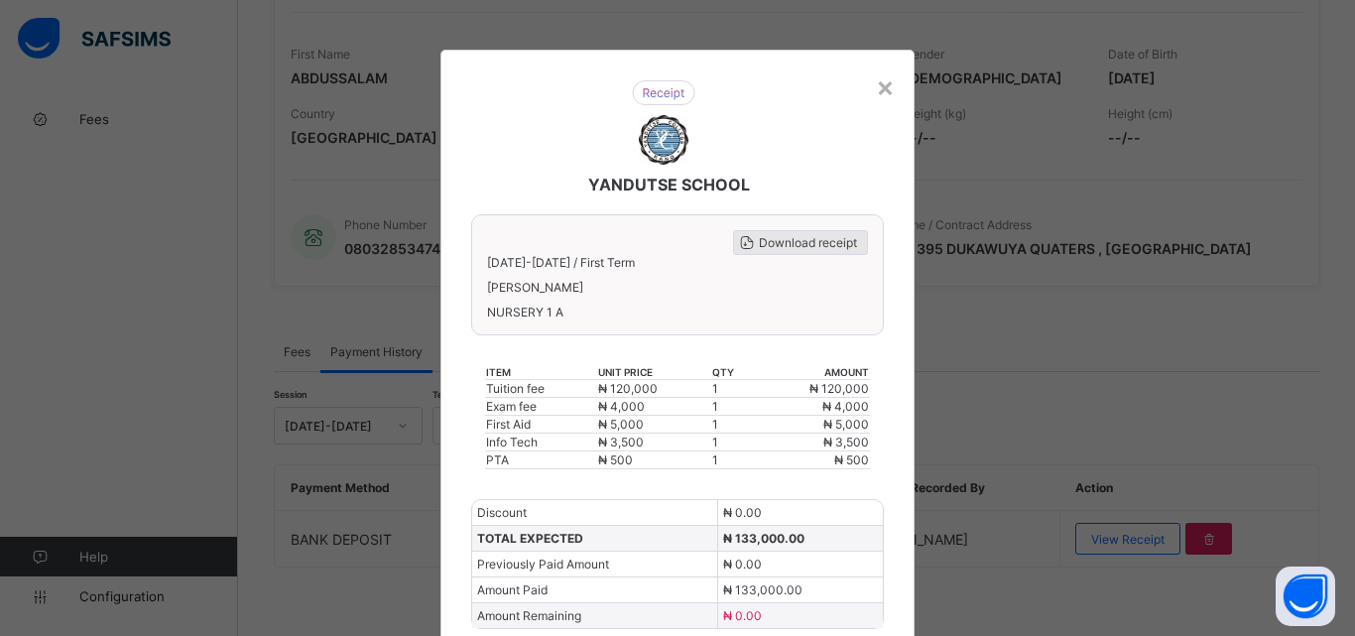
click at [816, 239] on span "Download receipt" at bounding box center [808, 242] width 98 height 15
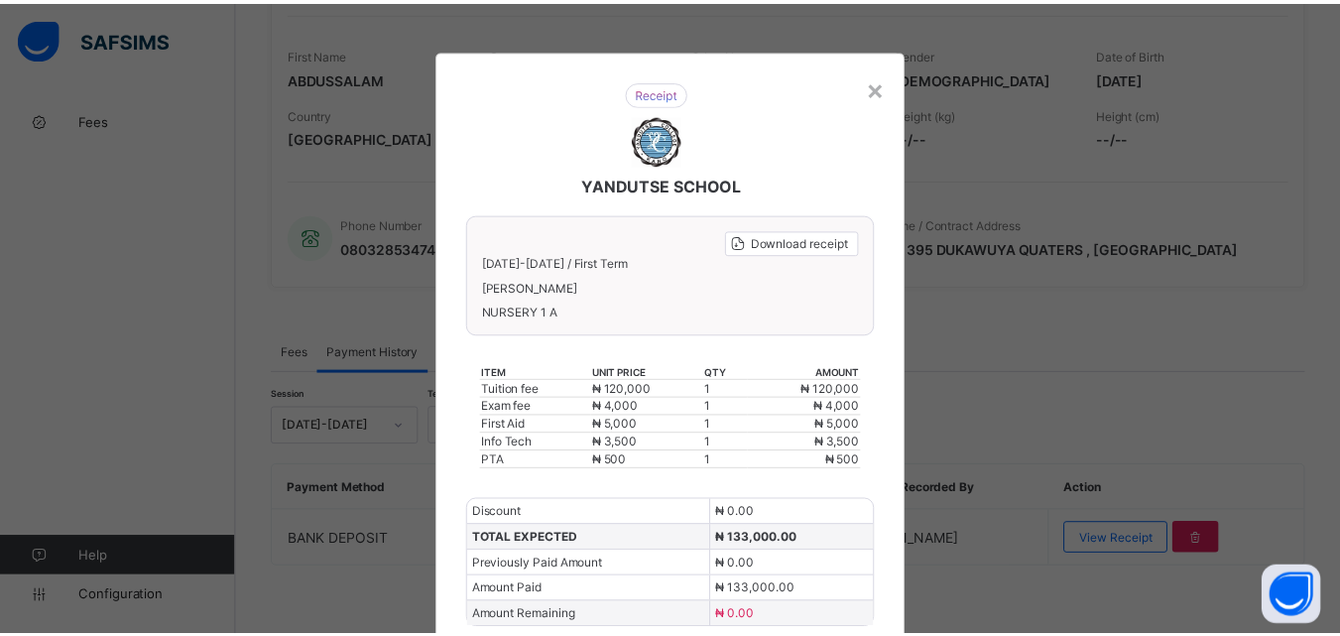
scroll to position [0, 0]
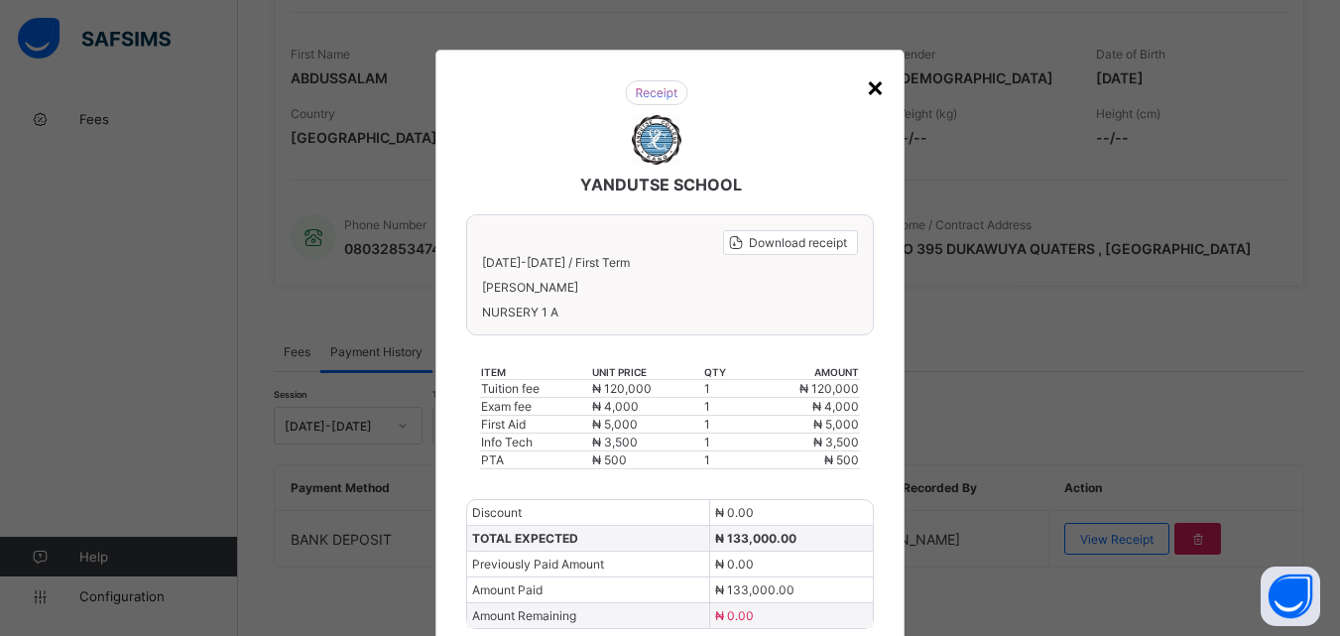
click at [872, 89] on div "×" at bounding box center [875, 86] width 19 height 34
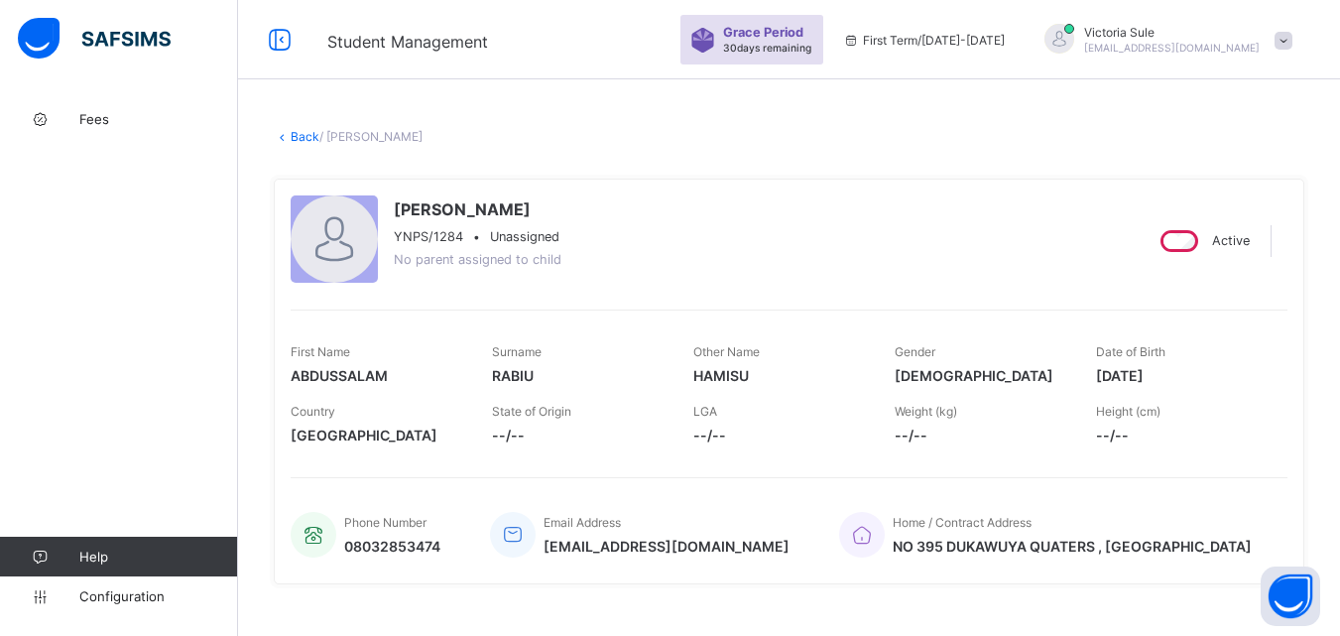
click at [306, 133] on link "Back" at bounding box center [305, 136] width 29 height 15
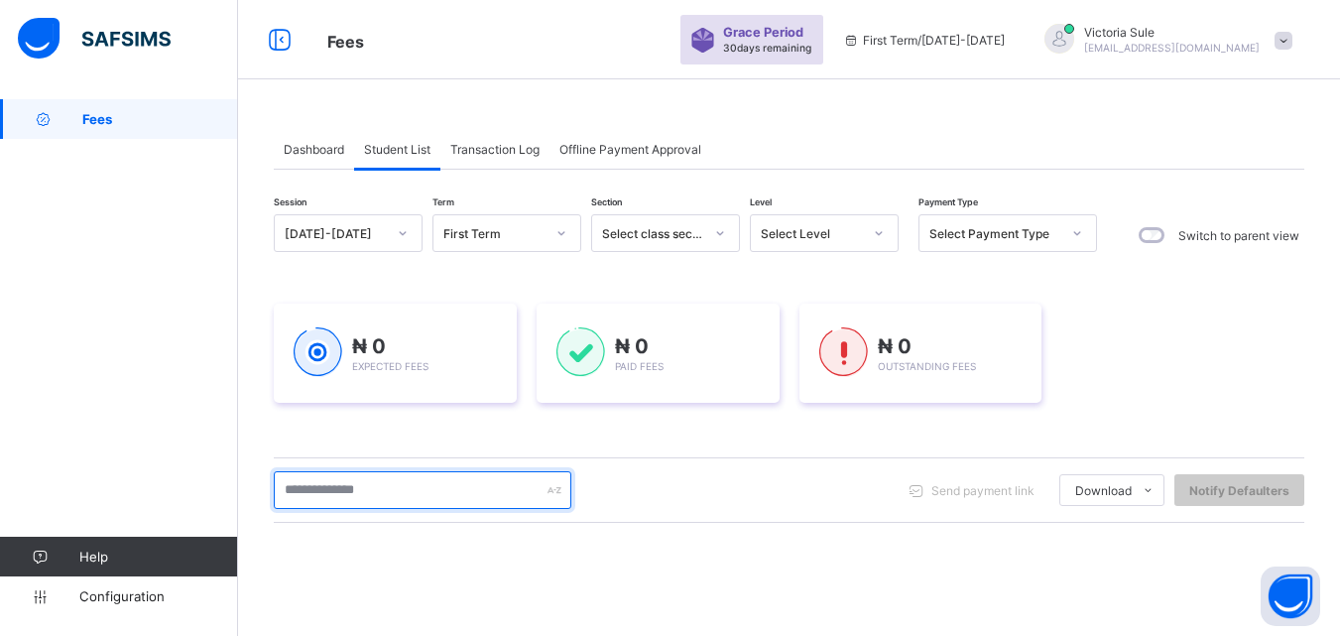
click at [391, 485] on input "text" at bounding box center [423, 490] width 298 height 38
type input "******"
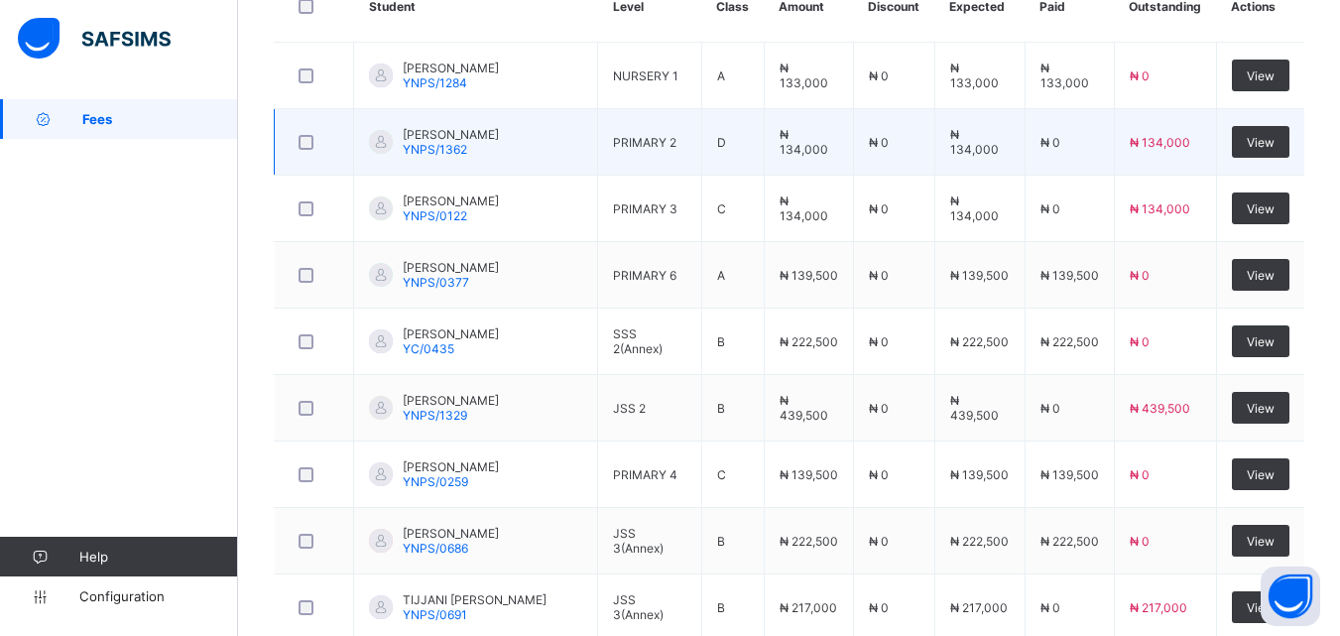
scroll to position [609, 0]
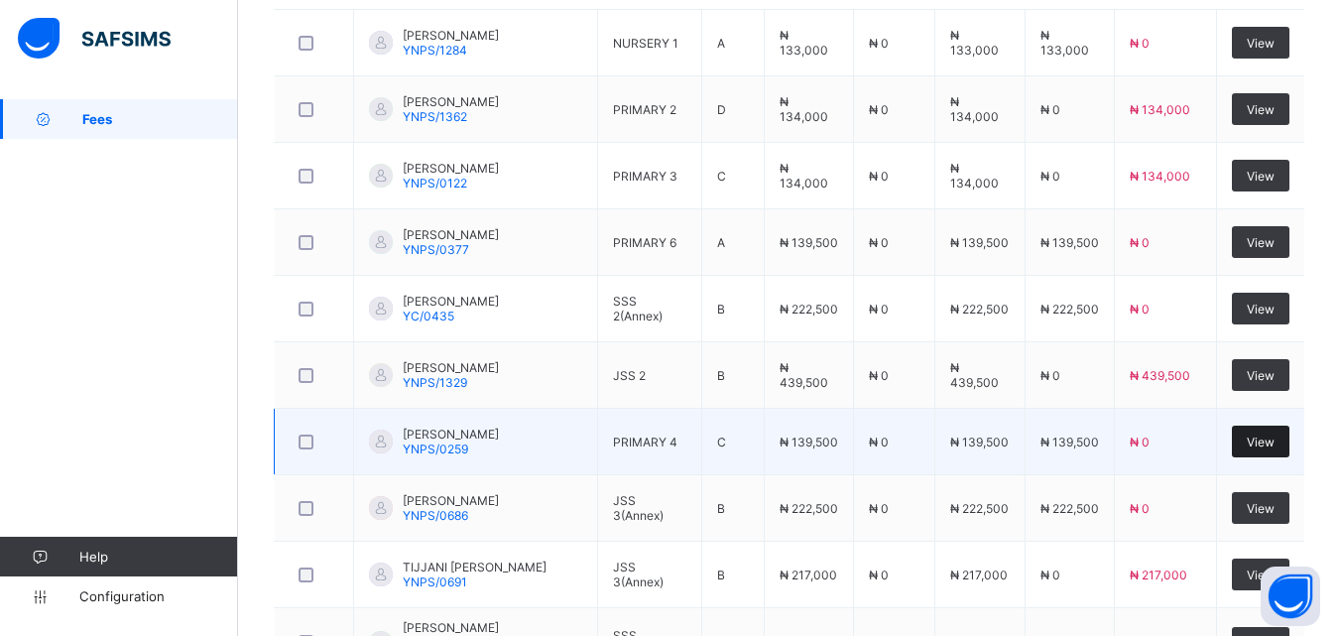
click at [1268, 446] on span "View" at bounding box center [1261, 442] width 28 height 15
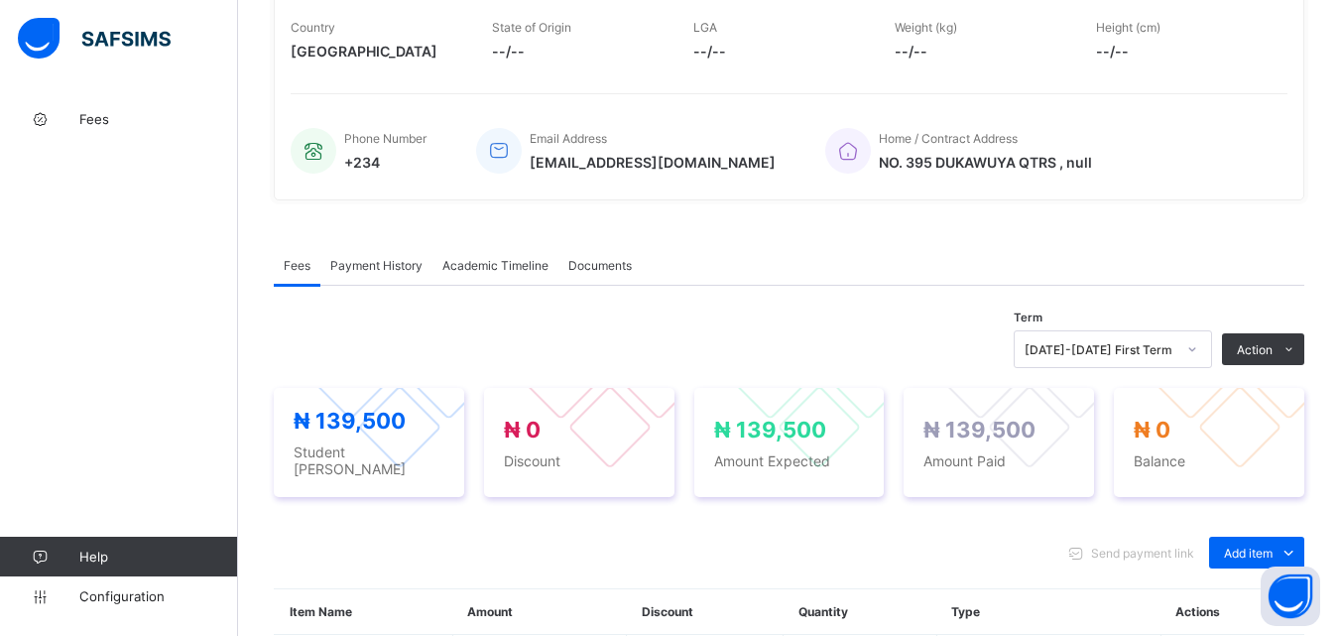
scroll to position [397, 0]
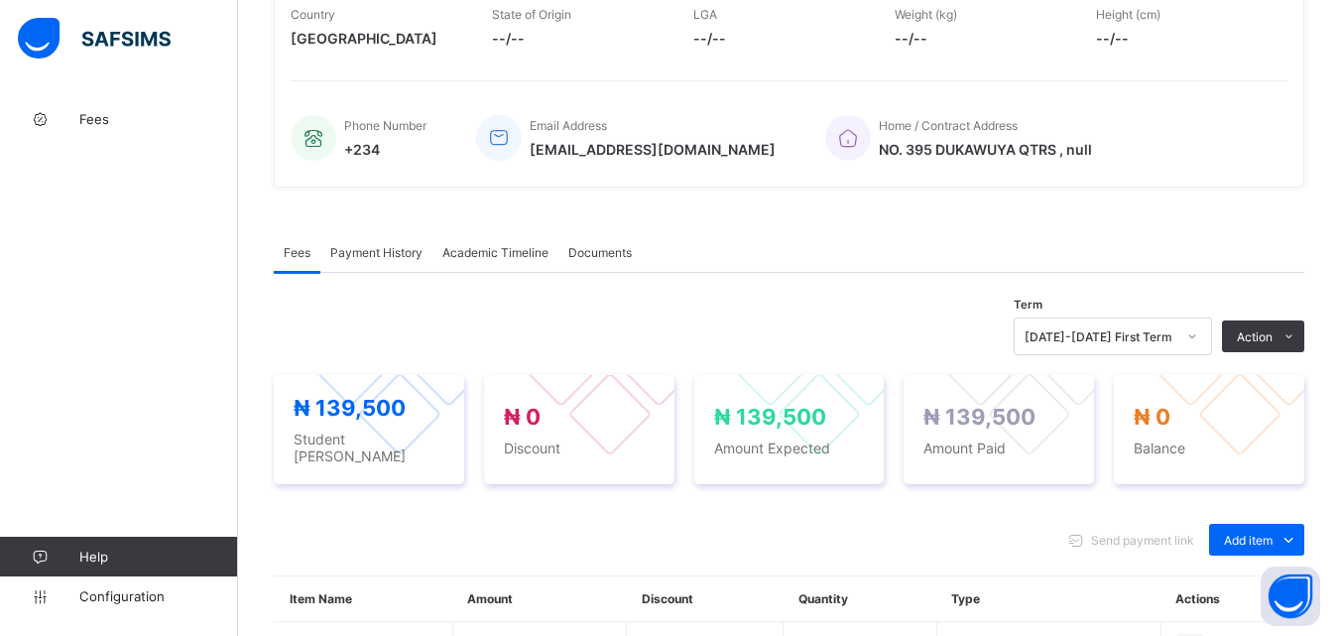
click at [383, 250] on span "Payment History" at bounding box center [376, 252] width 92 height 15
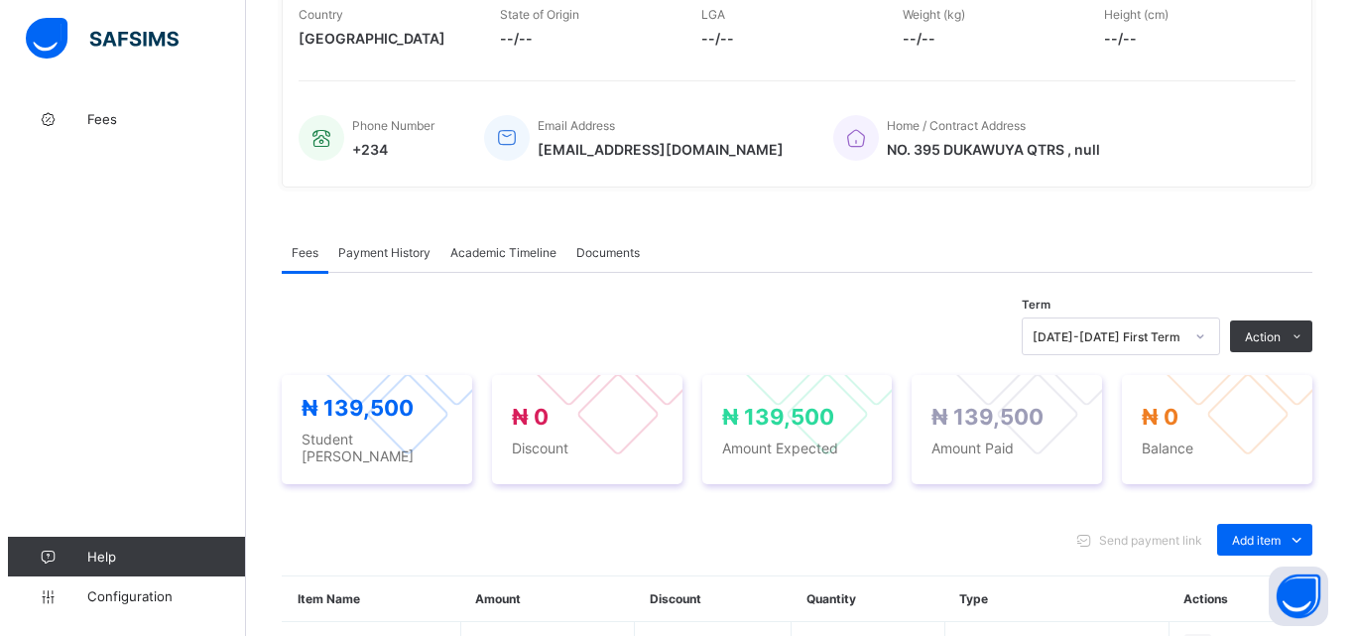
scroll to position [309, 0]
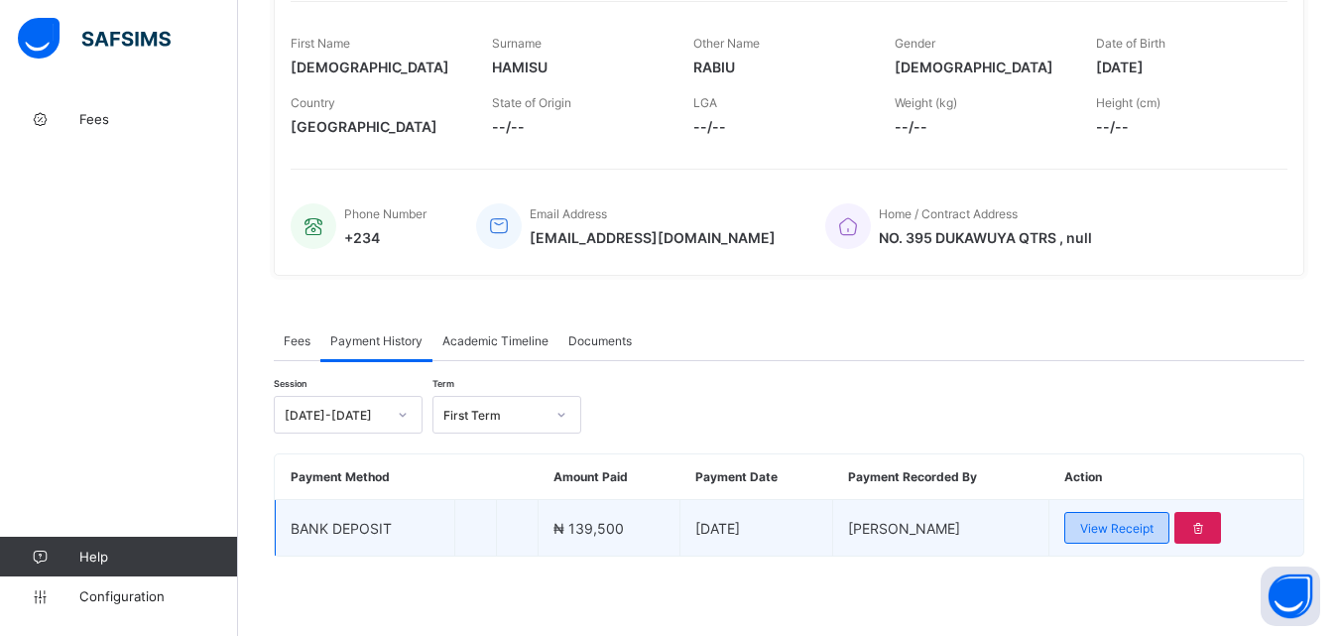
click at [1147, 527] on span "View Receipt" at bounding box center [1116, 528] width 73 height 15
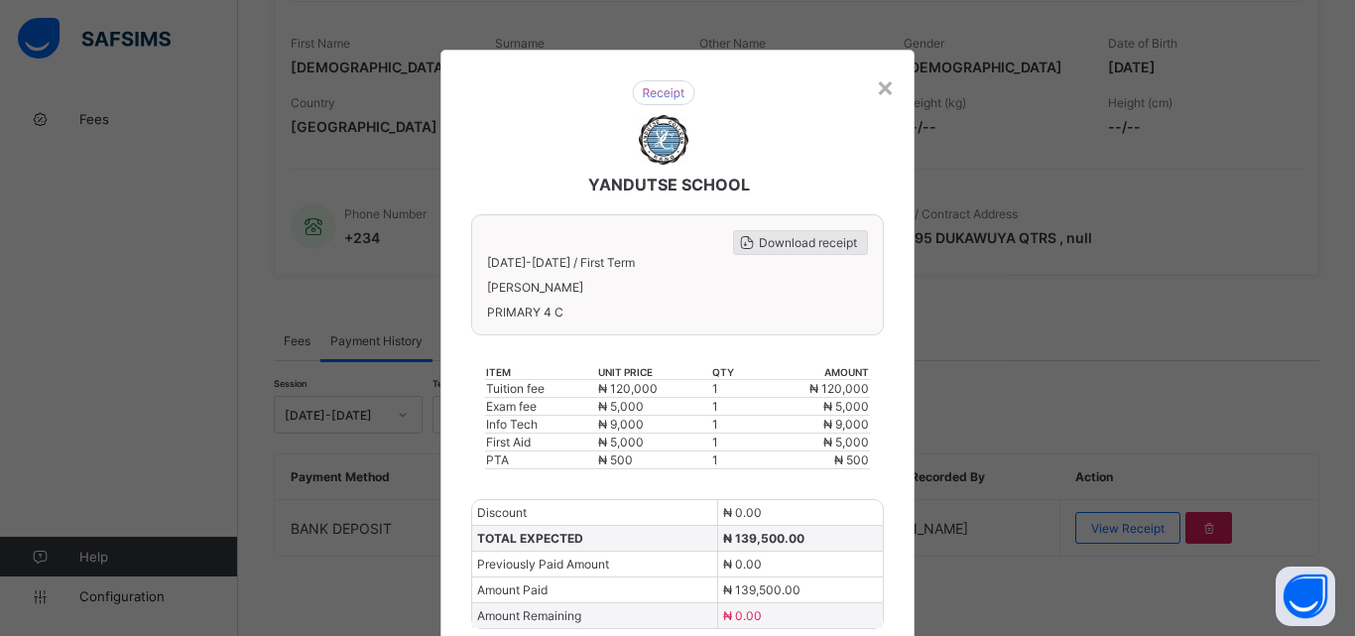
click at [802, 246] on span "Download receipt" at bounding box center [808, 242] width 98 height 15
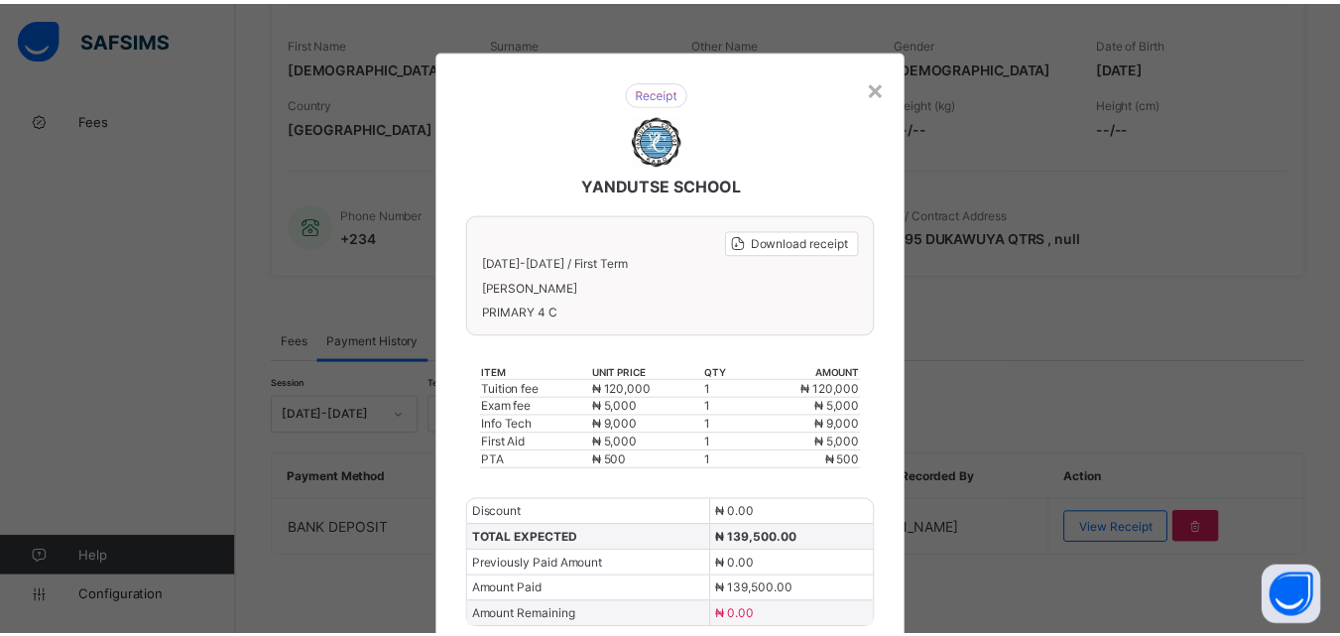
scroll to position [0, 0]
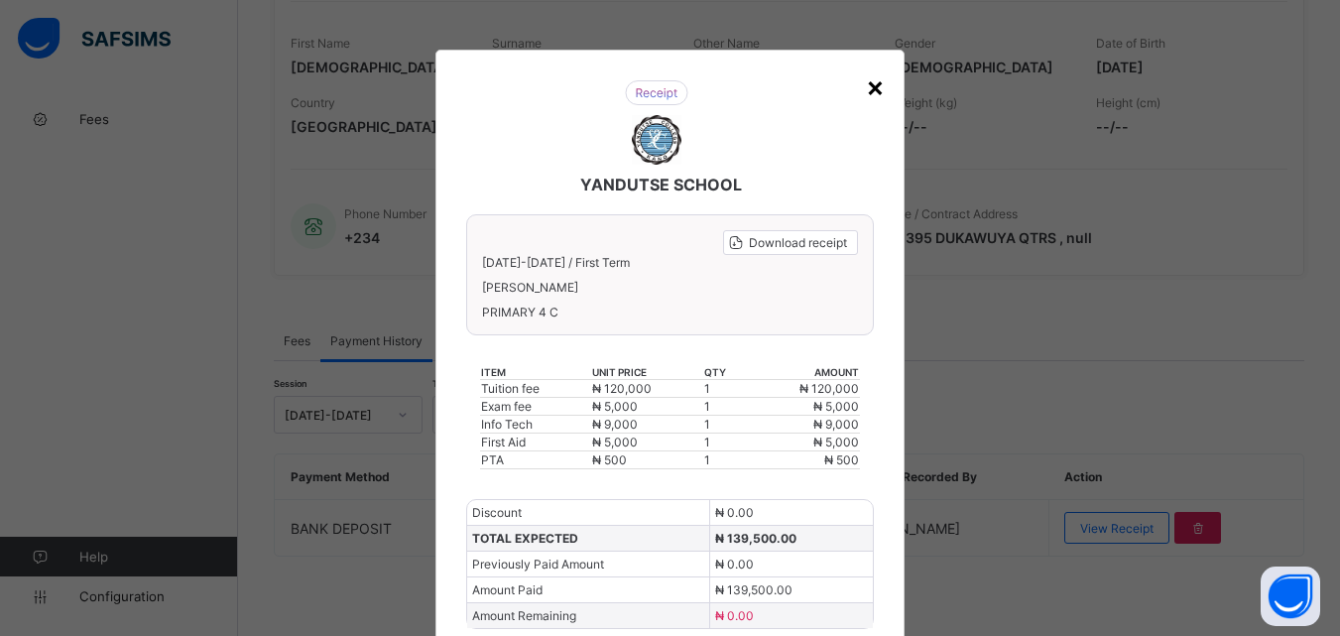
click at [871, 91] on div "×" at bounding box center [875, 86] width 19 height 34
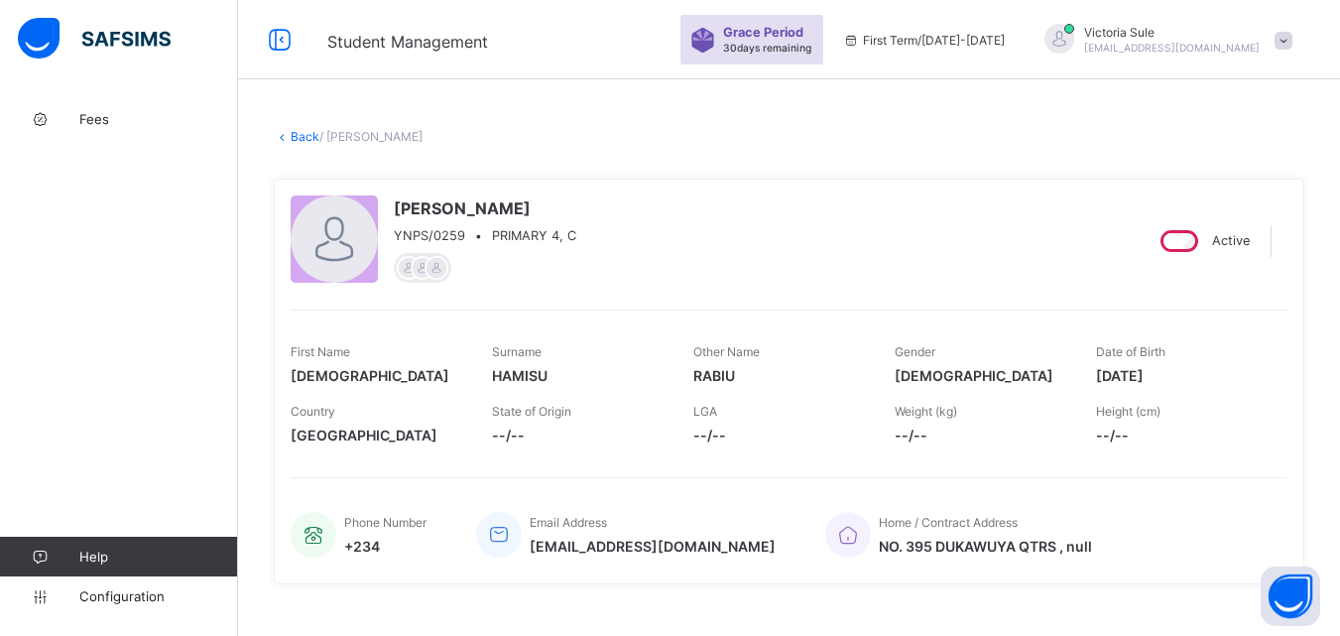
click at [314, 131] on link "Back" at bounding box center [305, 136] width 29 height 15
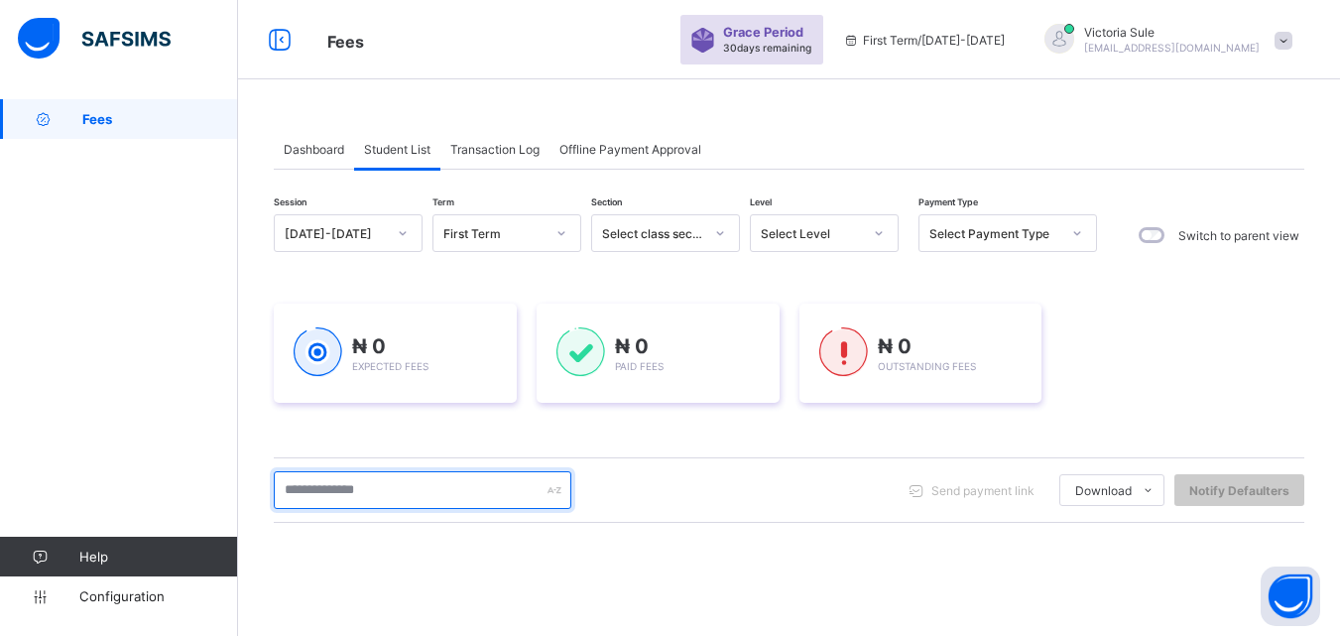
click at [367, 484] on input "text" at bounding box center [423, 490] width 298 height 38
type input "******"
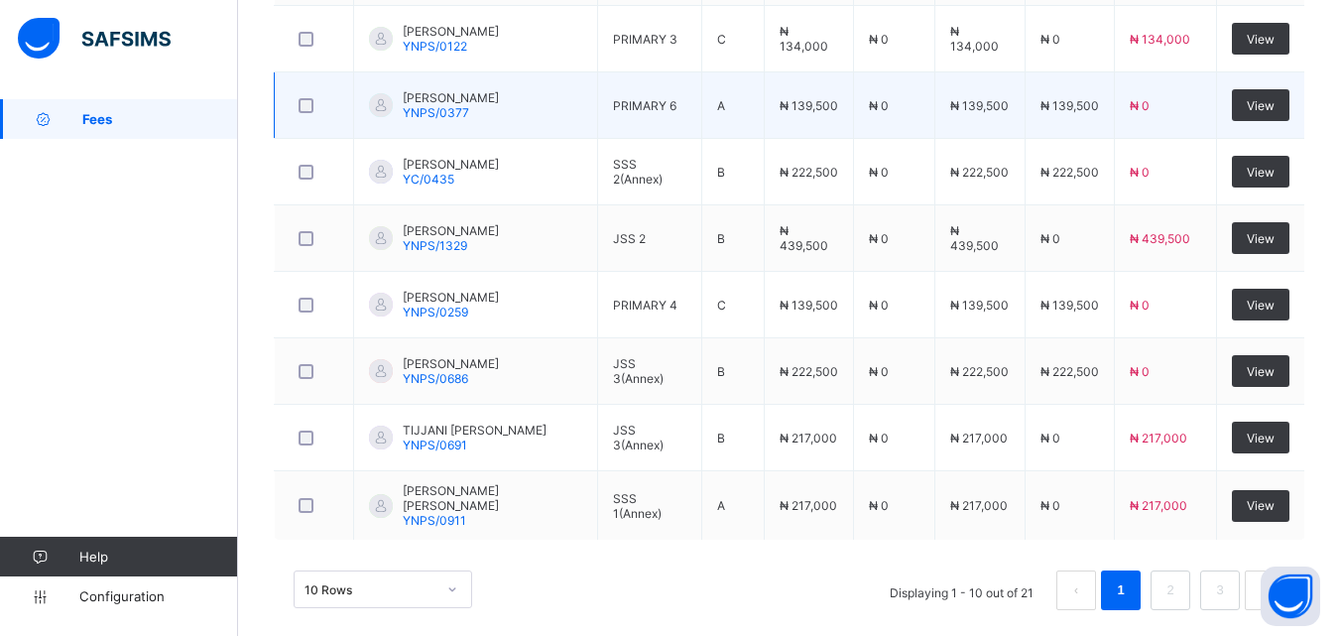
scroll to position [767, 0]
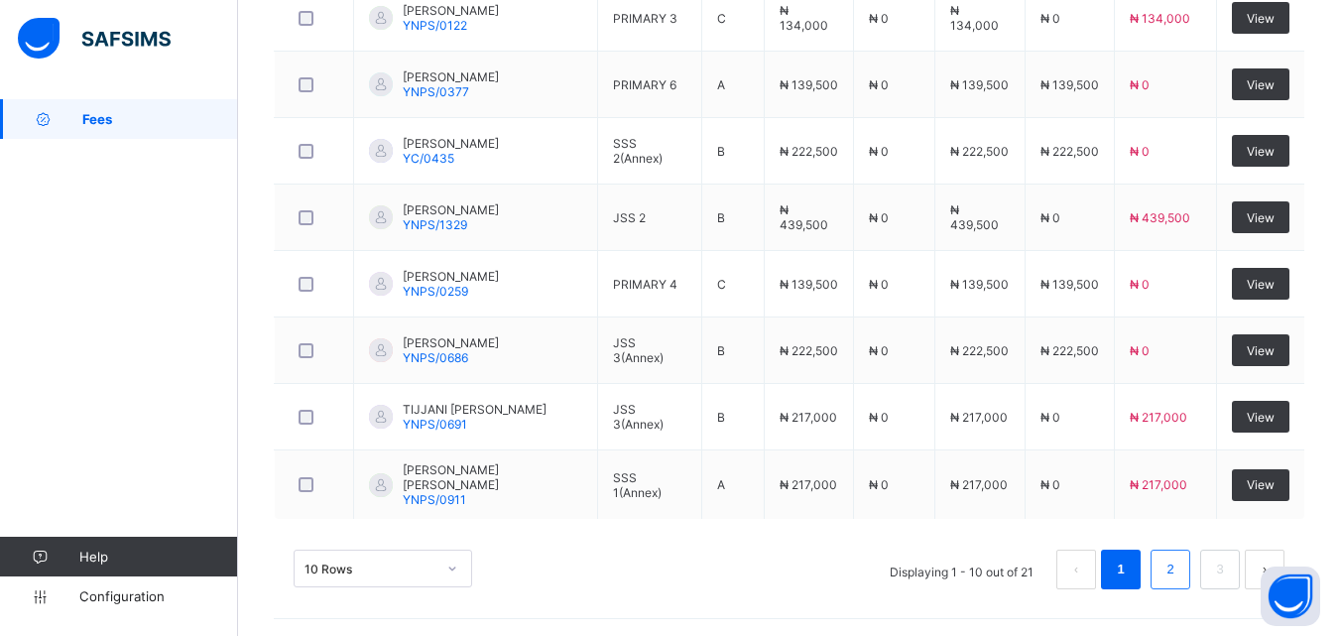
click at [1180, 570] on link "2" at bounding box center [1170, 570] width 19 height 26
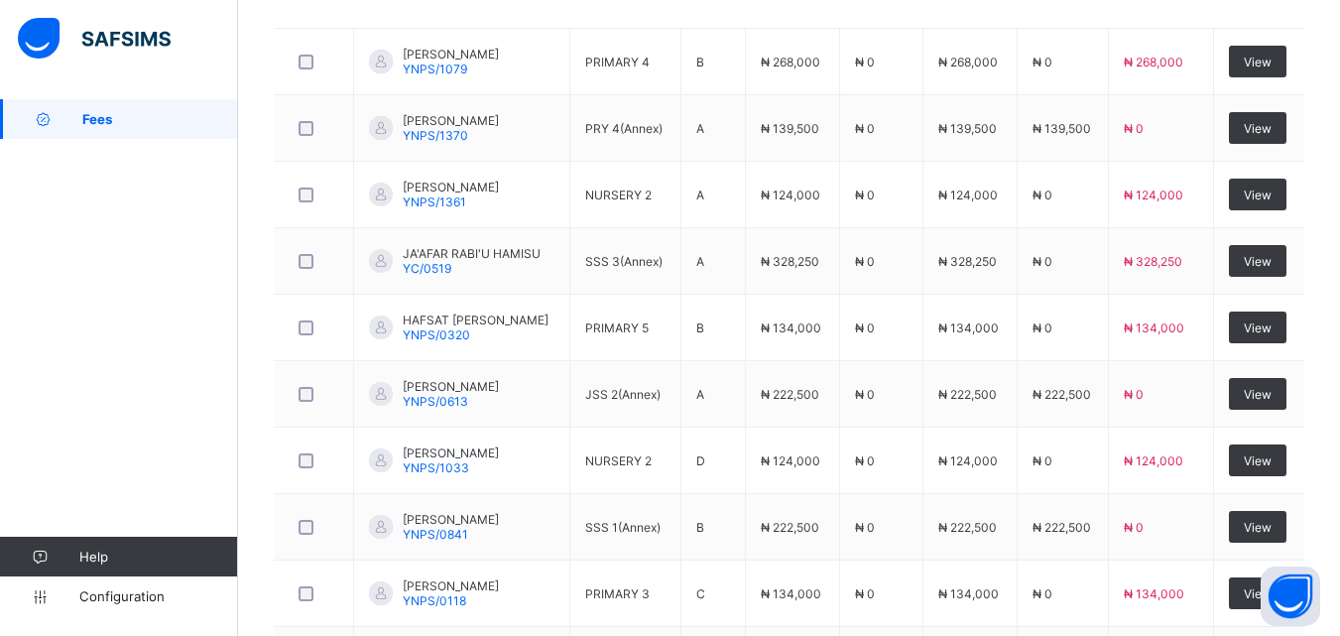
scroll to position [750, 0]
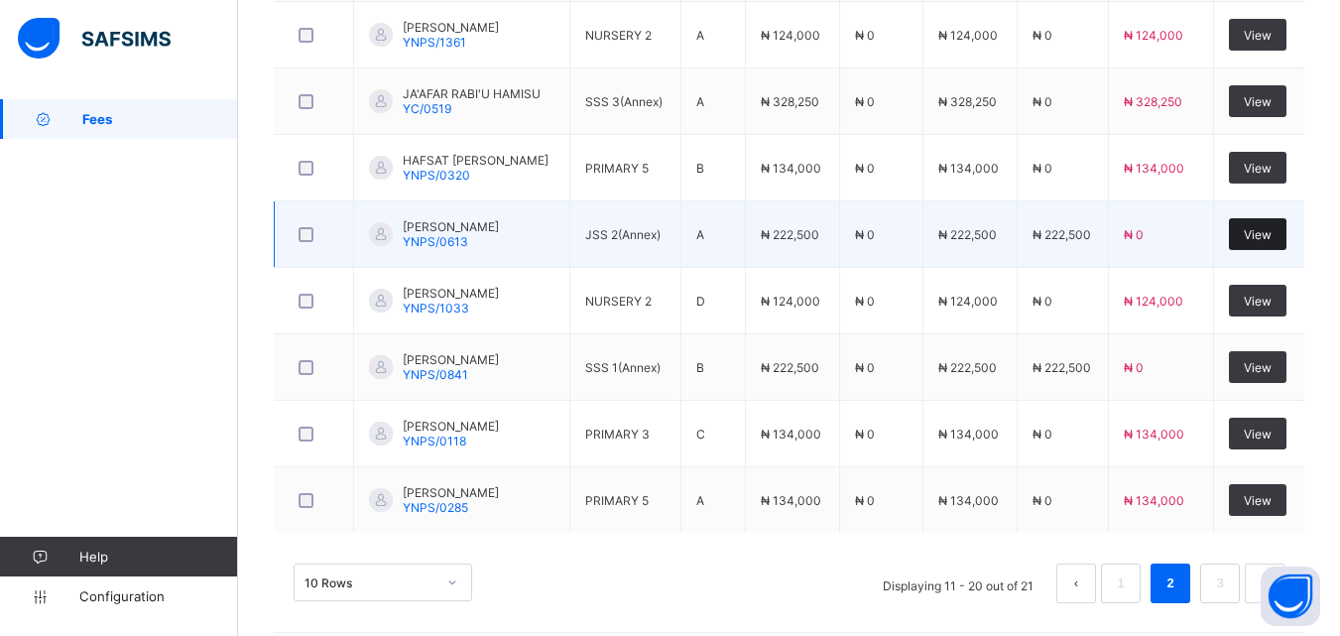
click at [1257, 225] on div "View" at bounding box center [1258, 234] width 58 height 32
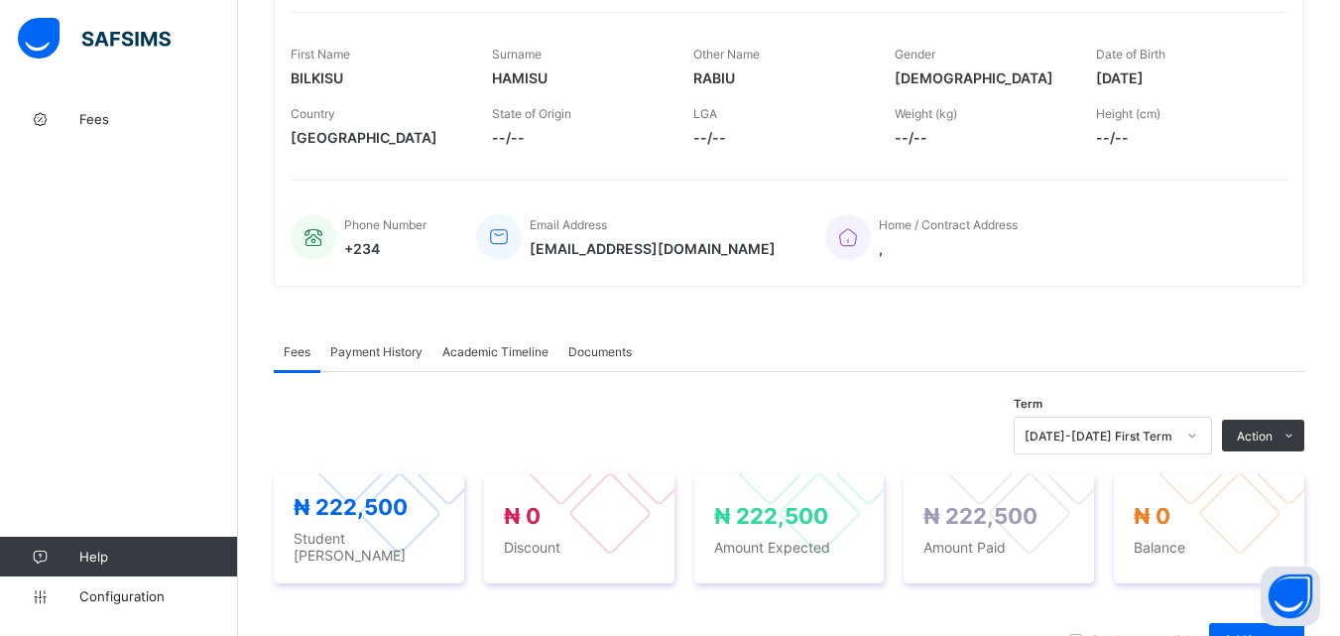
scroll to position [496, 0]
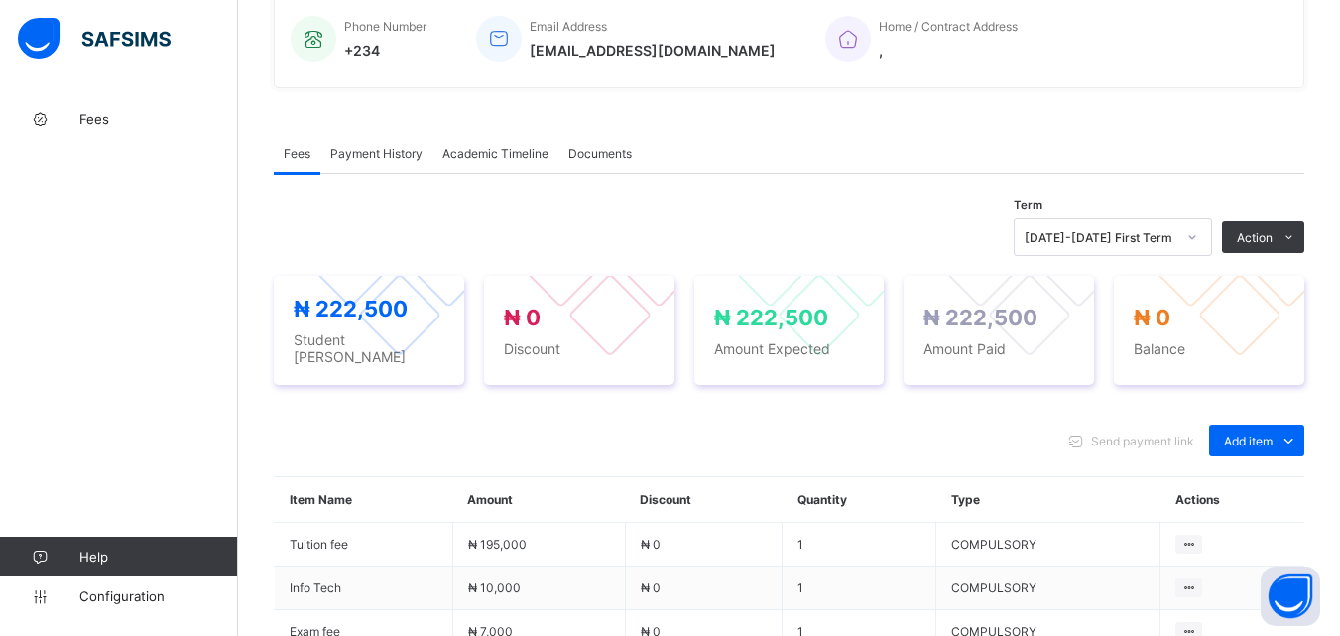
click at [383, 149] on span "Payment History" at bounding box center [376, 153] width 92 height 15
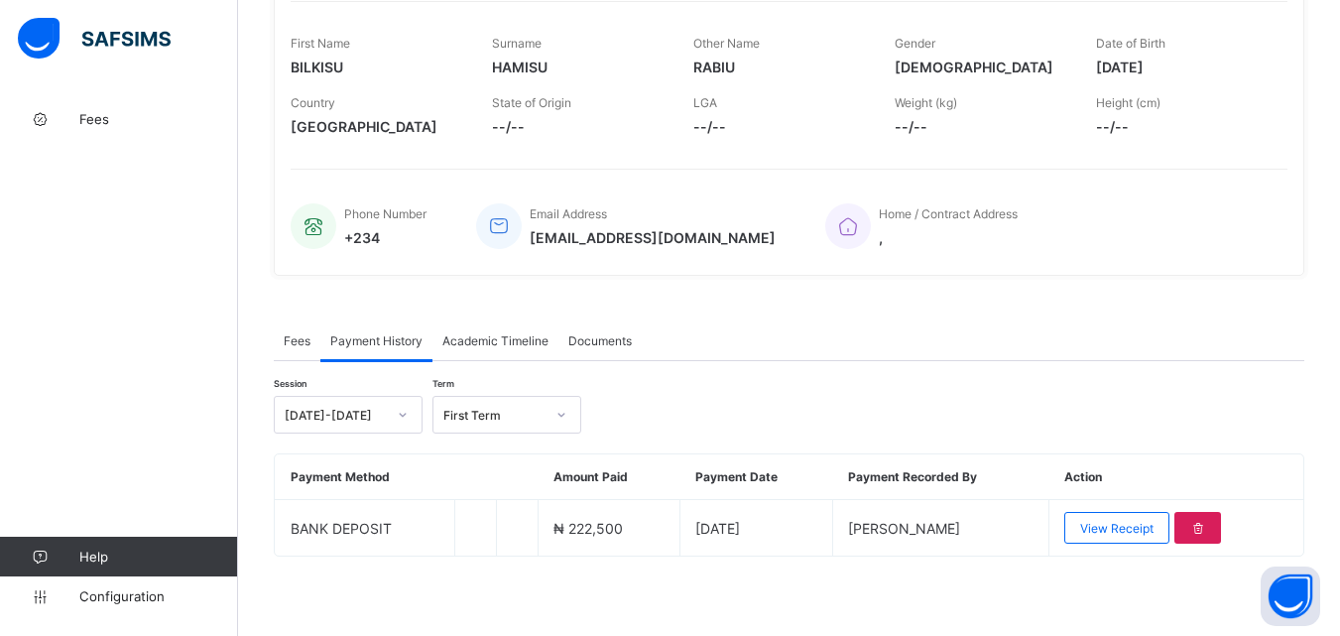
scroll to position [309, 0]
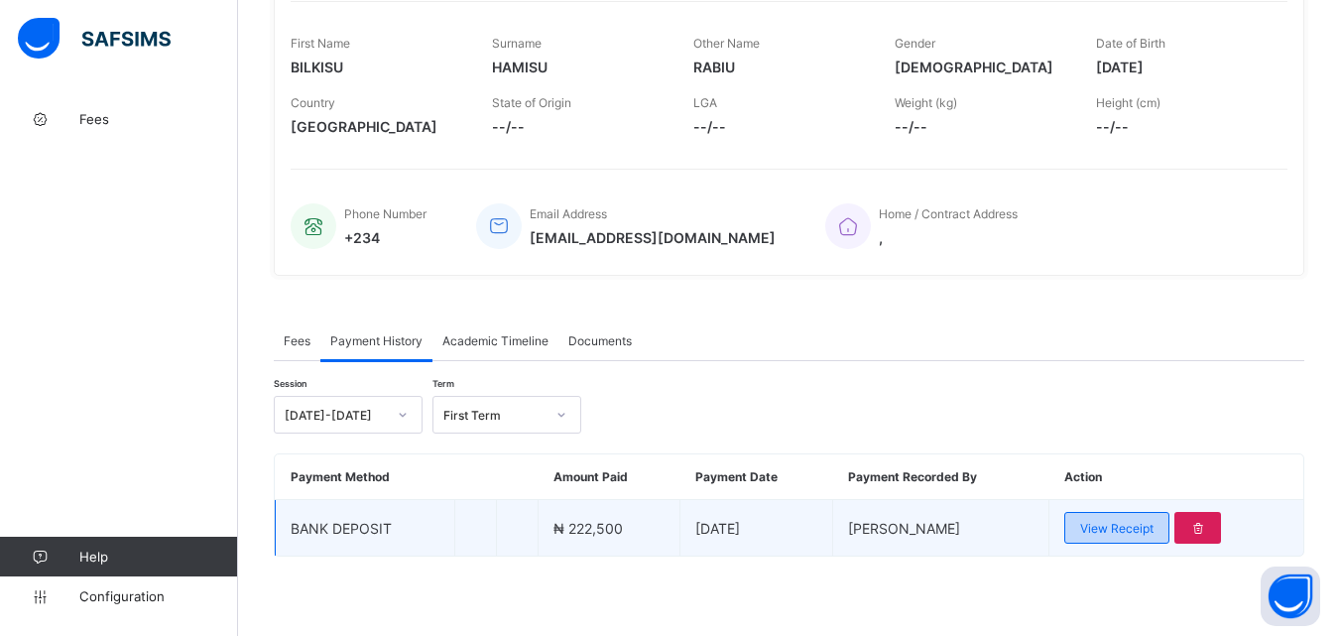
click at [1136, 531] on span "View Receipt" at bounding box center [1116, 528] width 73 height 15
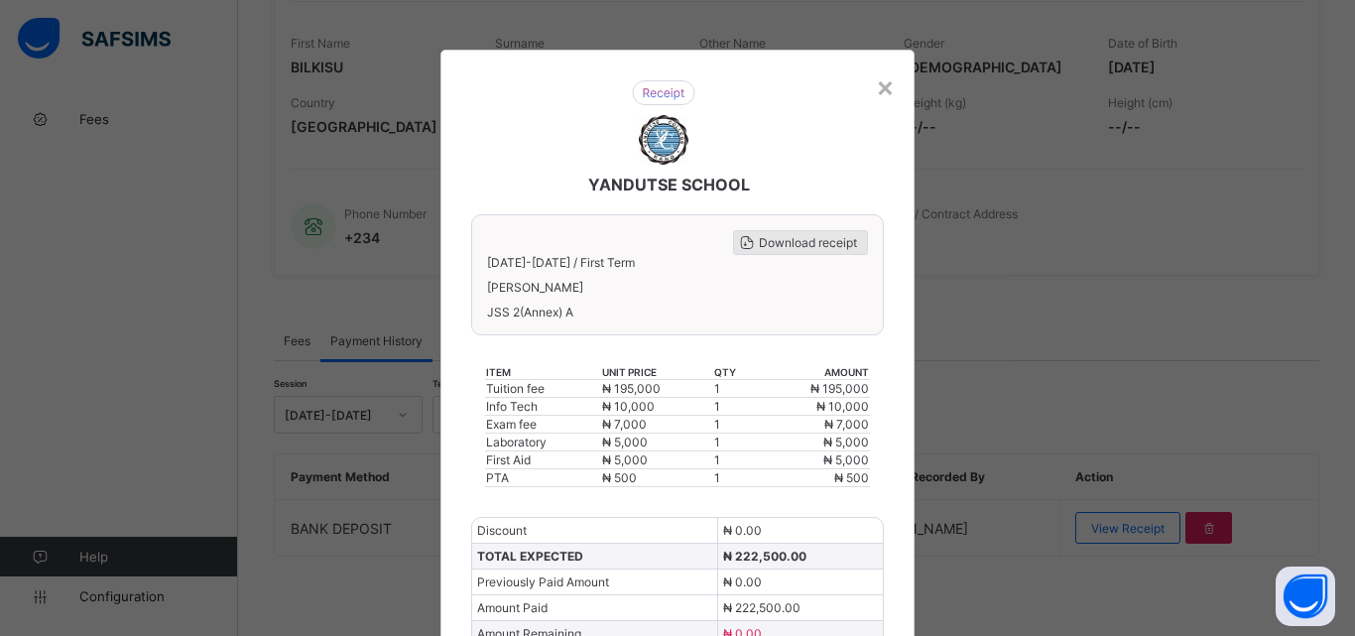
click at [807, 247] on span "Download receipt" at bounding box center [808, 242] width 98 height 15
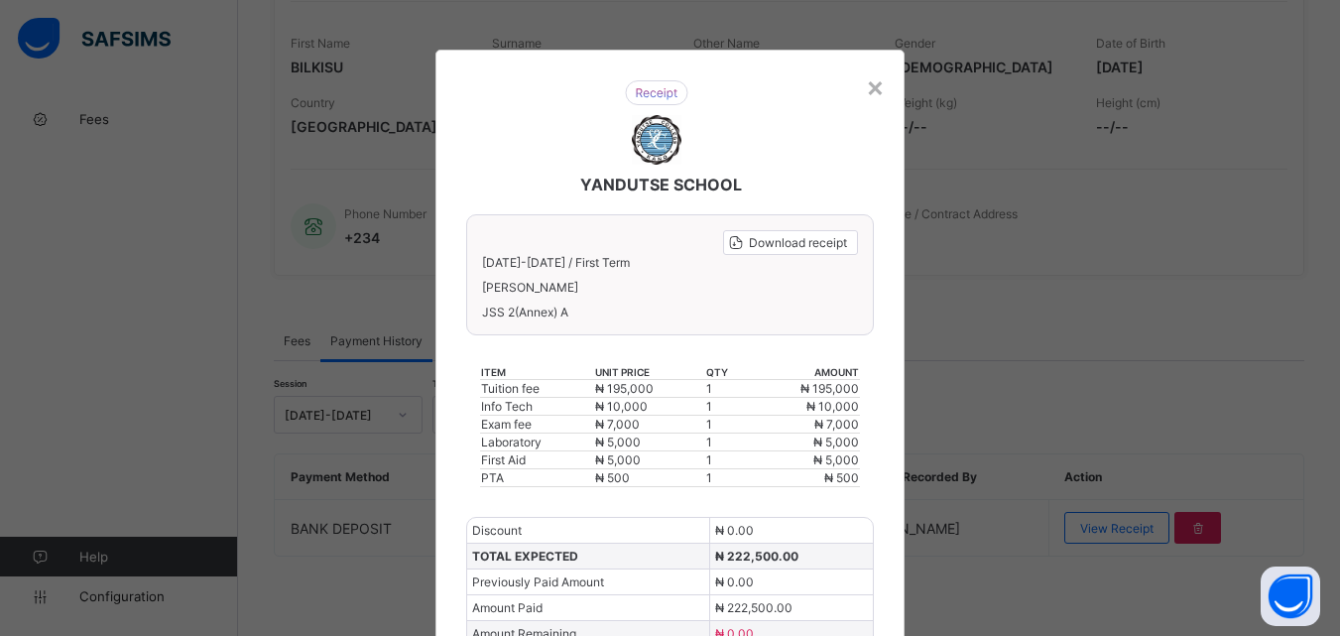
scroll to position [0, 0]
click at [870, 84] on div "×" at bounding box center [875, 86] width 19 height 34
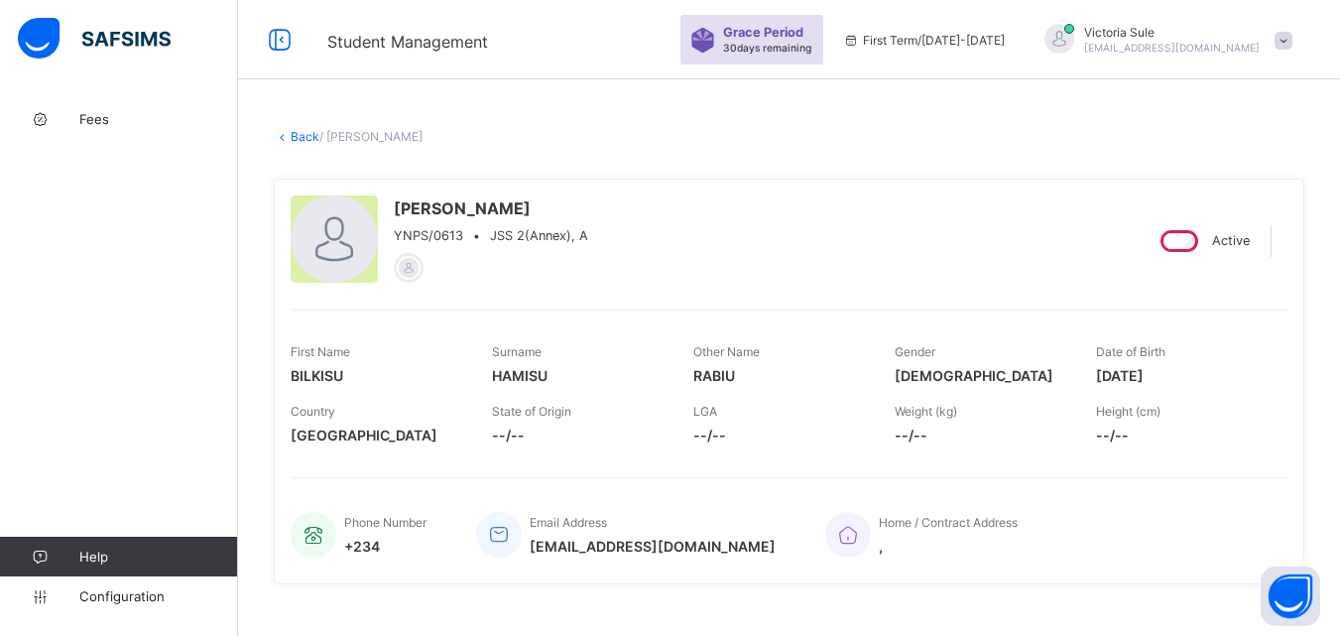
click at [298, 135] on link "Back" at bounding box center [305, 136] width 29 height 15
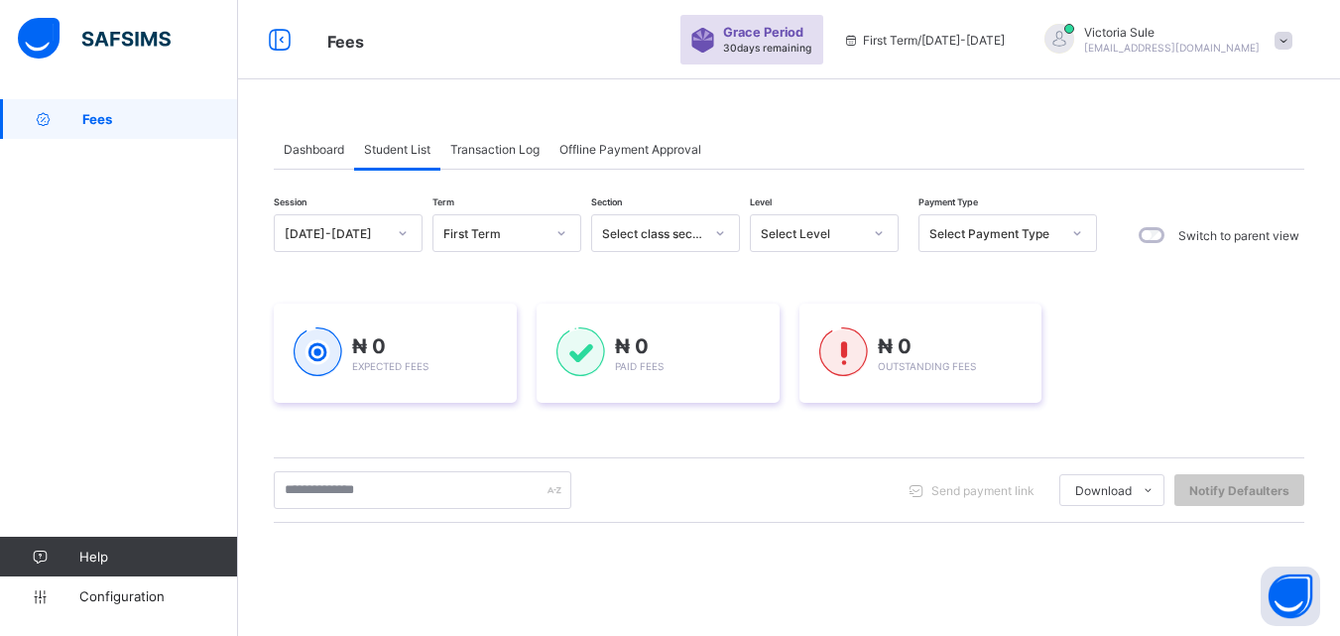
scroll to position [312, 0]
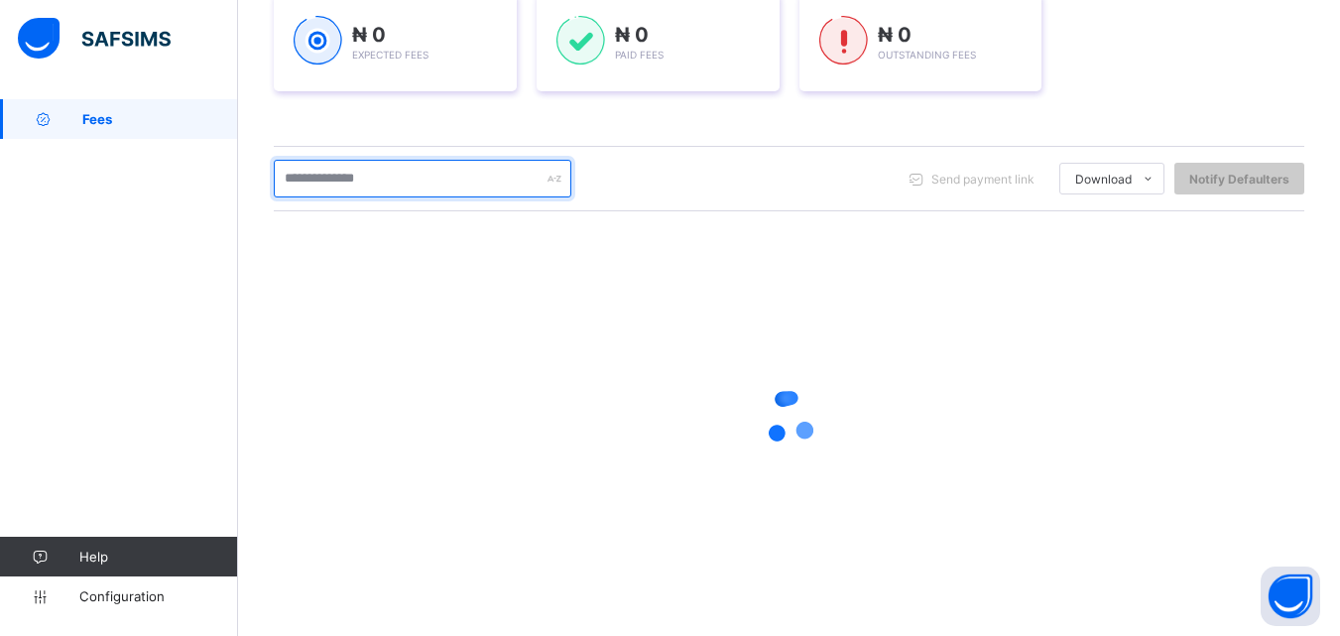
click at [389, 187] on input "text" at bounding box center [423, 179] width 298 height 38
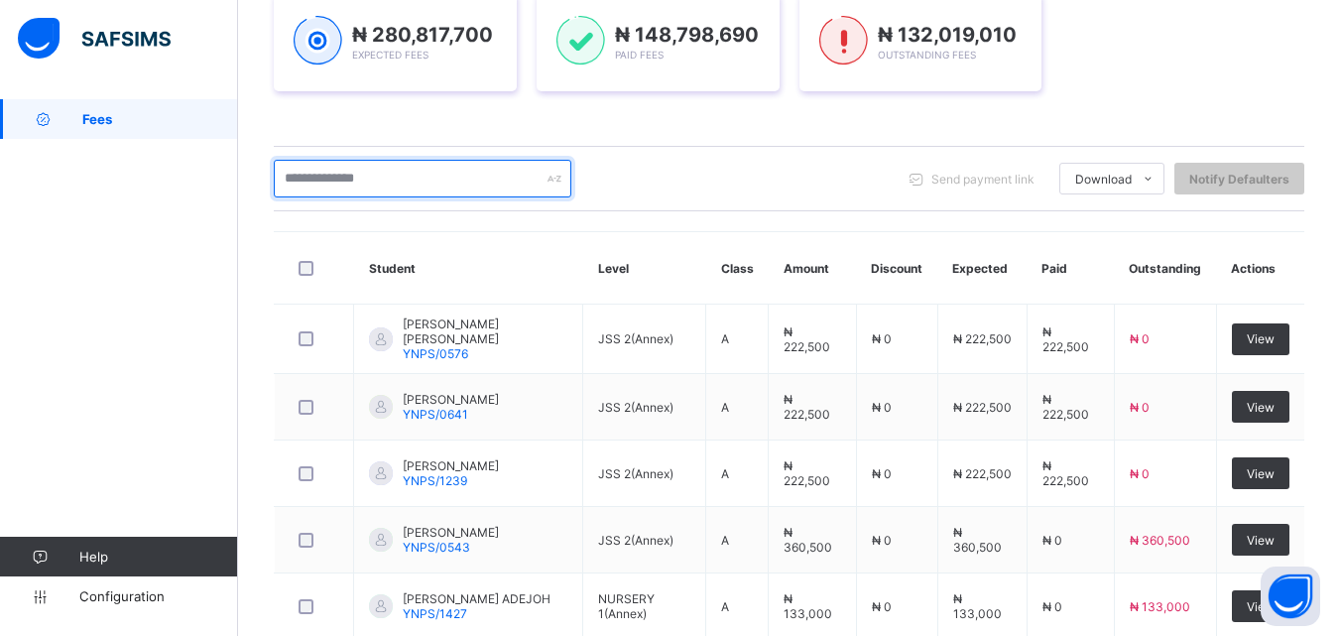
click at [355, 183] on input "text" at bounding box center [423, 179] width 298 height 38
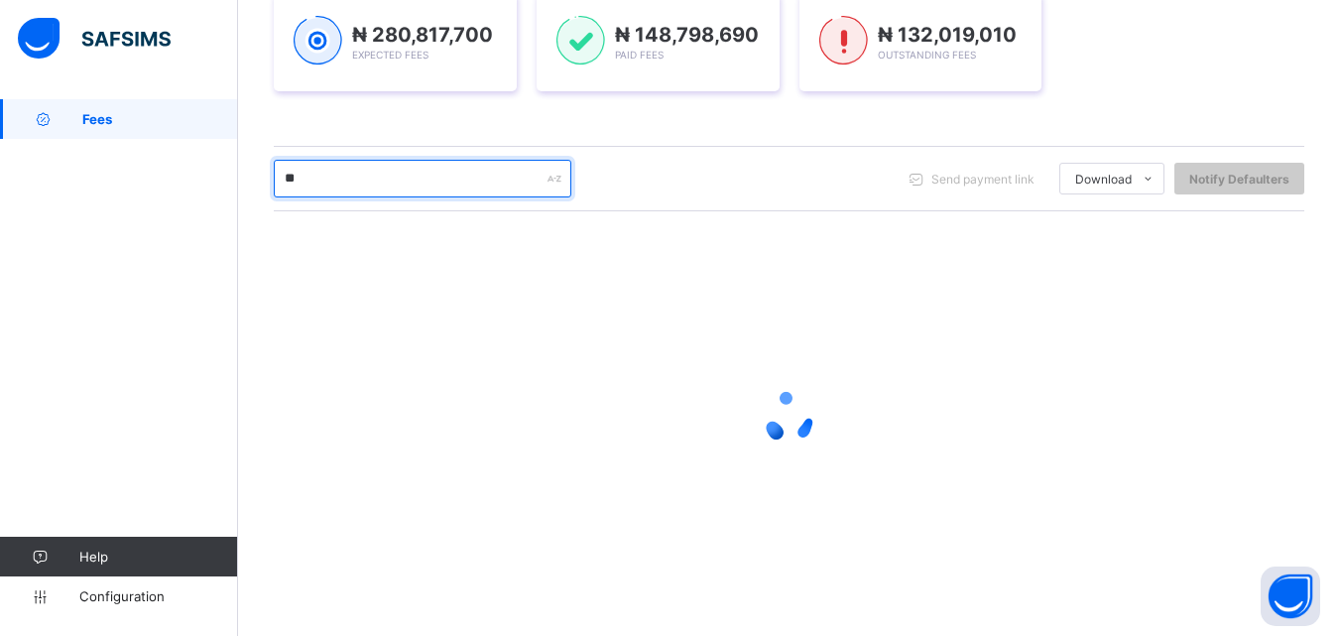
type input "******"
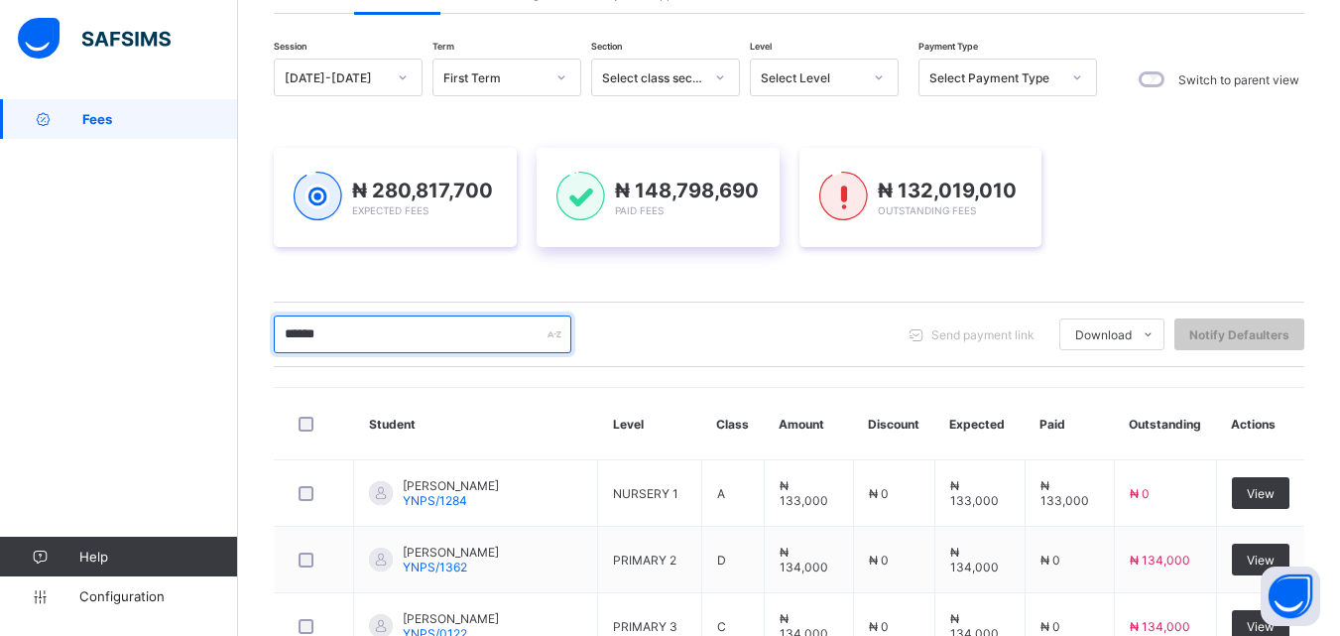
scroll to position [212, 0]
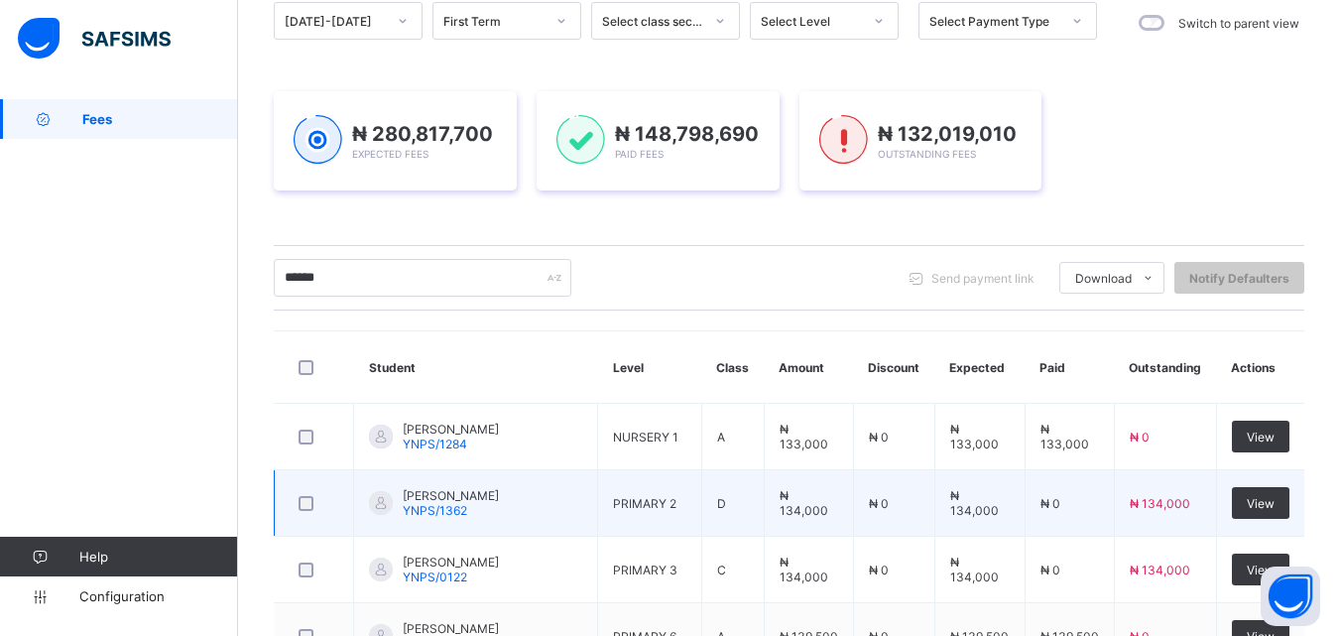
click at [1190, 567] on td "₦ 134,000" at bounding box center [1165, 570] width 102 height 66
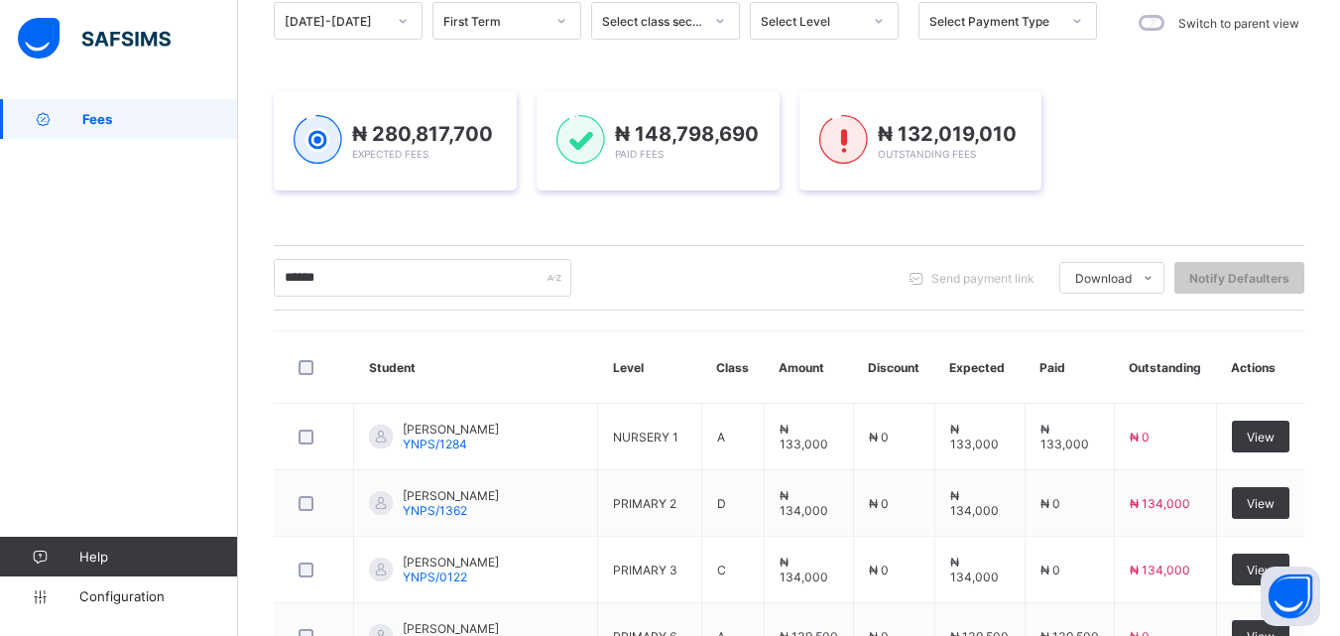
drag, startPoint x: 1184, startPoint y: 566, endPoint x: 880, endPoint y: 635, distance: 311.4
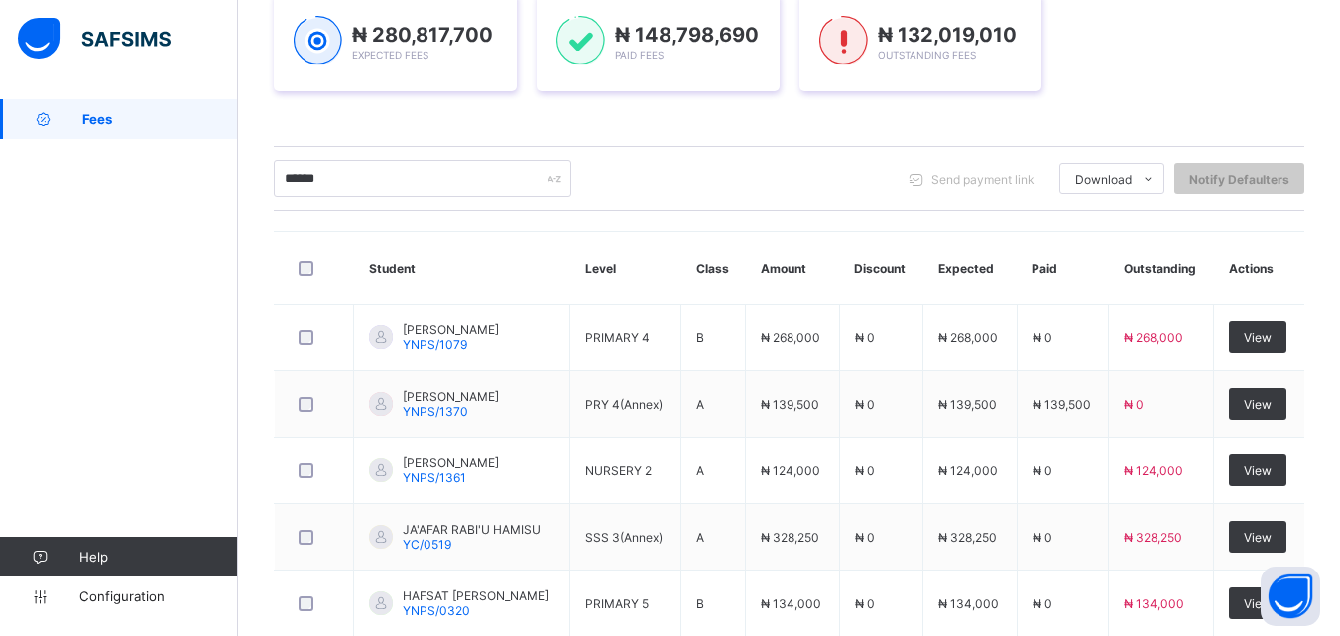
scroll to position [764, 0]
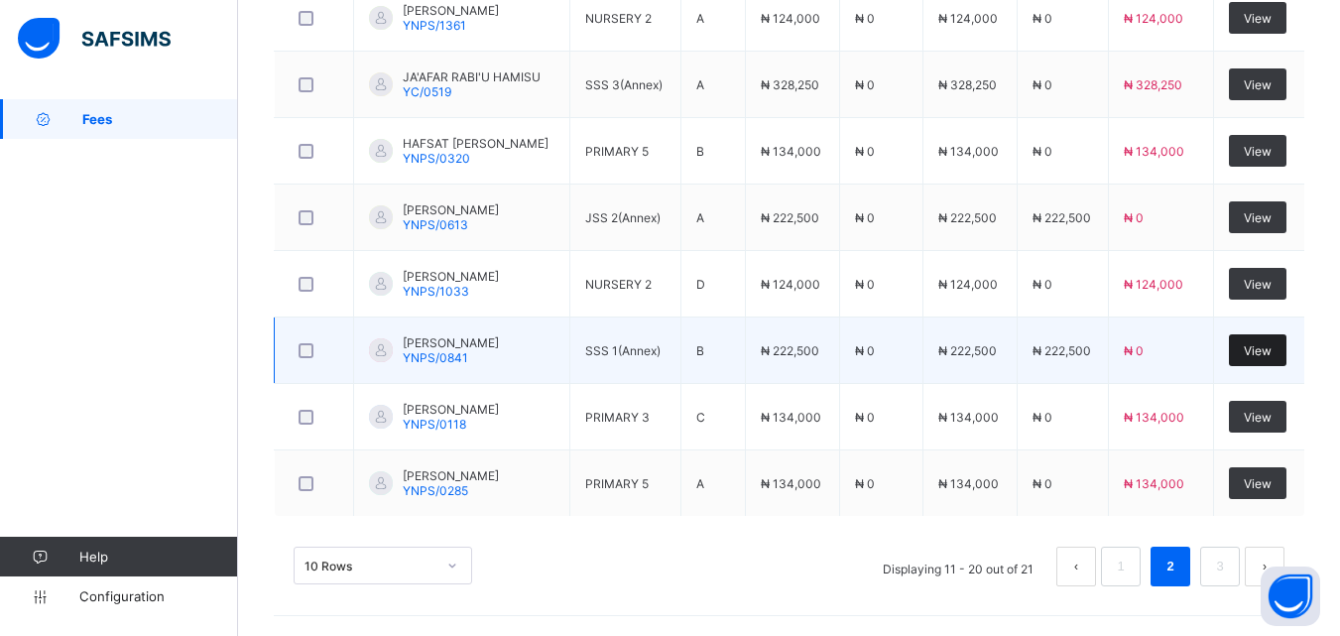
click at [1271, 347] on span "View" at bounding box center [1258, 350] width 28 height 15
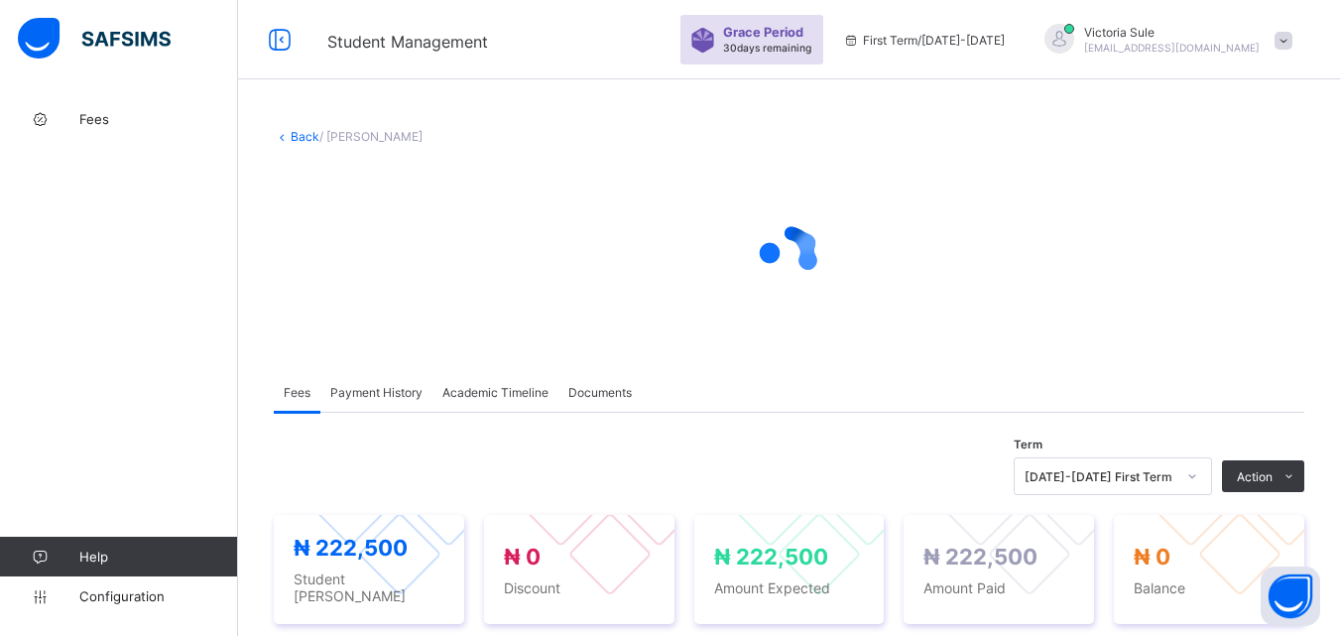
click at [366, 396] on span "Payment History" at bounding box center [376, 392] width 92 height 15
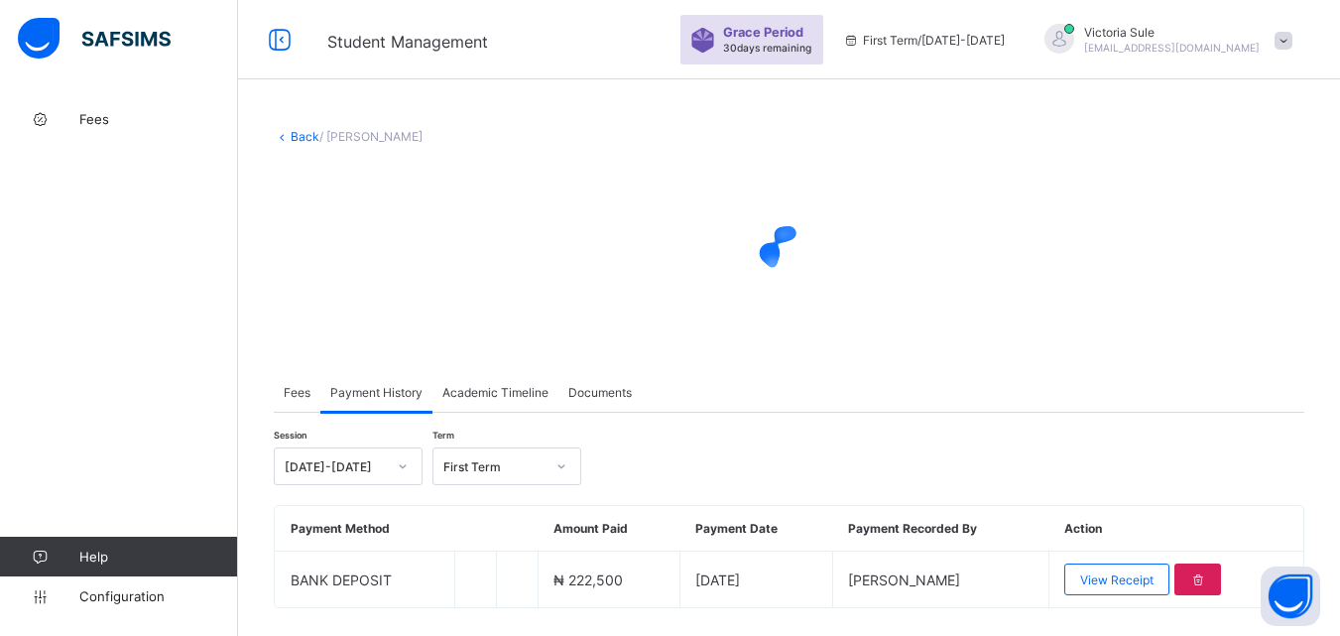
click at [1136, 585] on span "View Receipt" at bounding box center [1116, 579] width 73 height 15
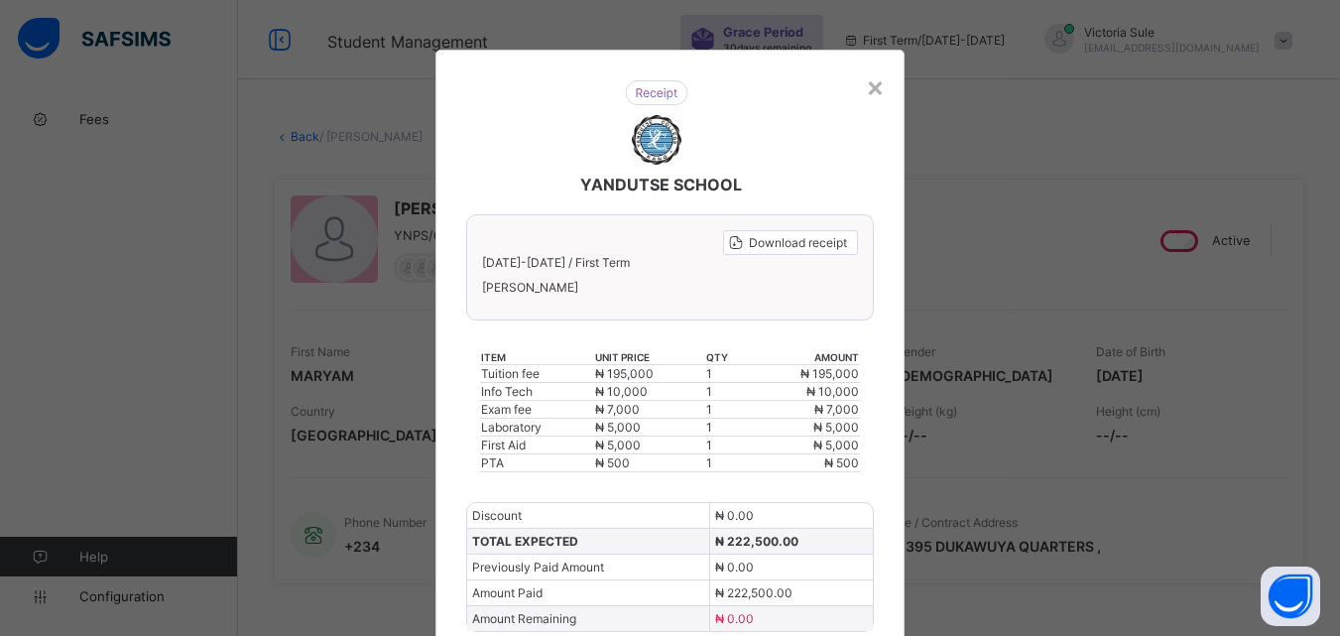
click at [797, 242] on span "Download receipt" at bounding box center [798, 242] width 98 height 15
click at [787, 243] on span "Download receipt" at bounding box center [798, 242] width 98 height 15
click at [870, 87] on div "×" at bounding box center [875, 86] width 19 height 34
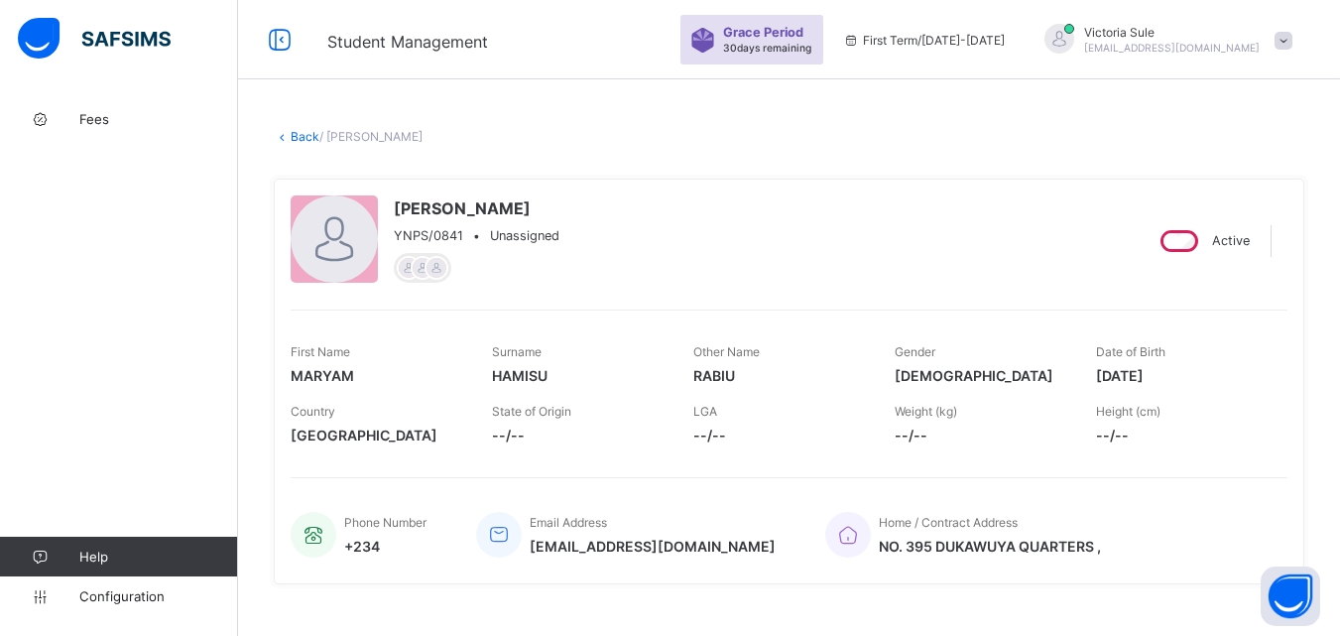
click at [307, 133] on link "Back" at bounding box center [305, 136] width 29 height 15
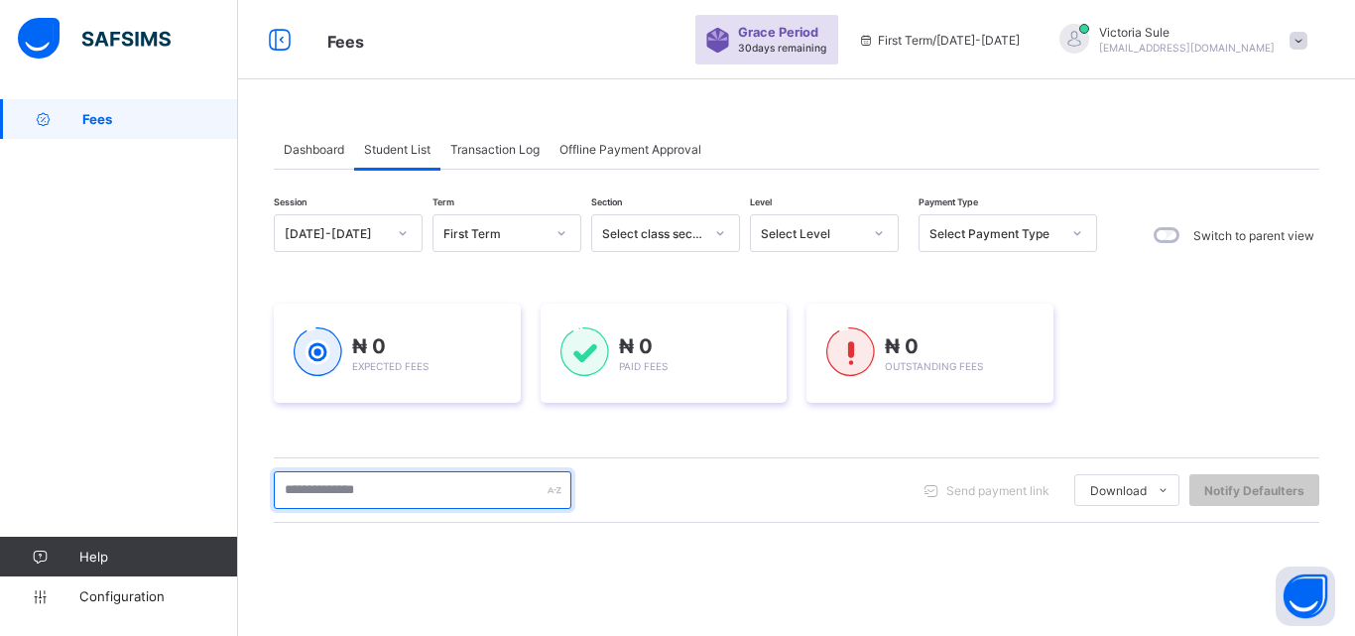
click at [357, 483] on input "text" at bounding box center [423, 490] width 298 height 38
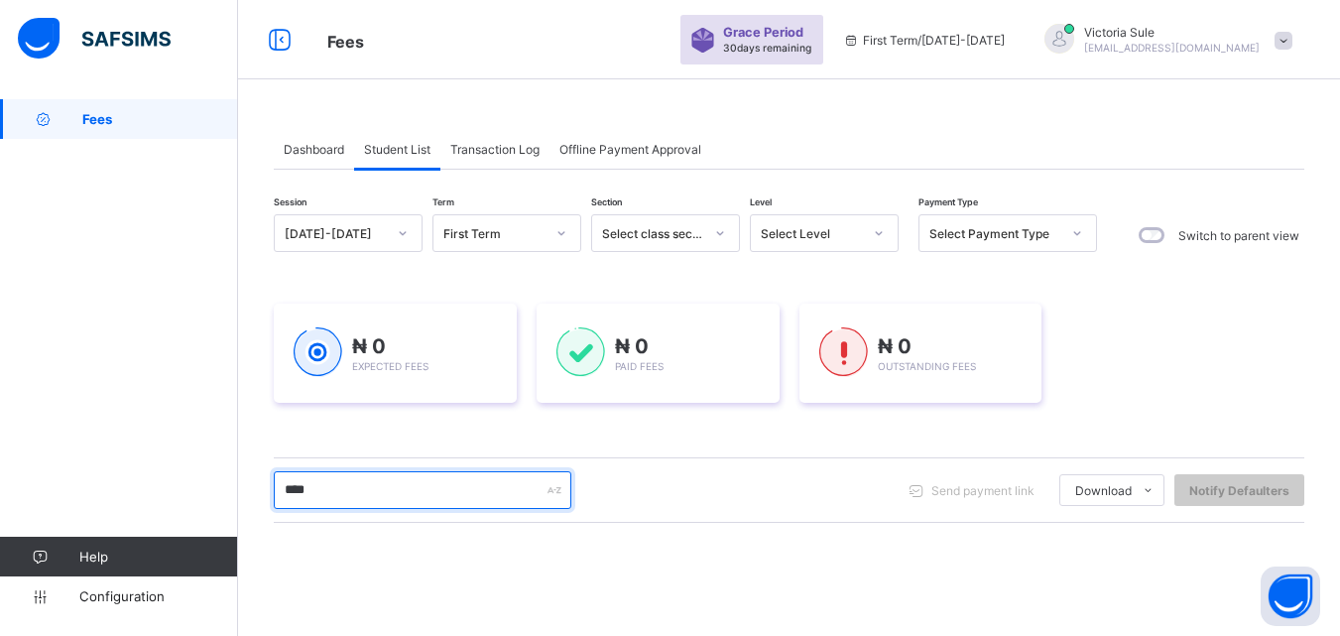
type input "****"
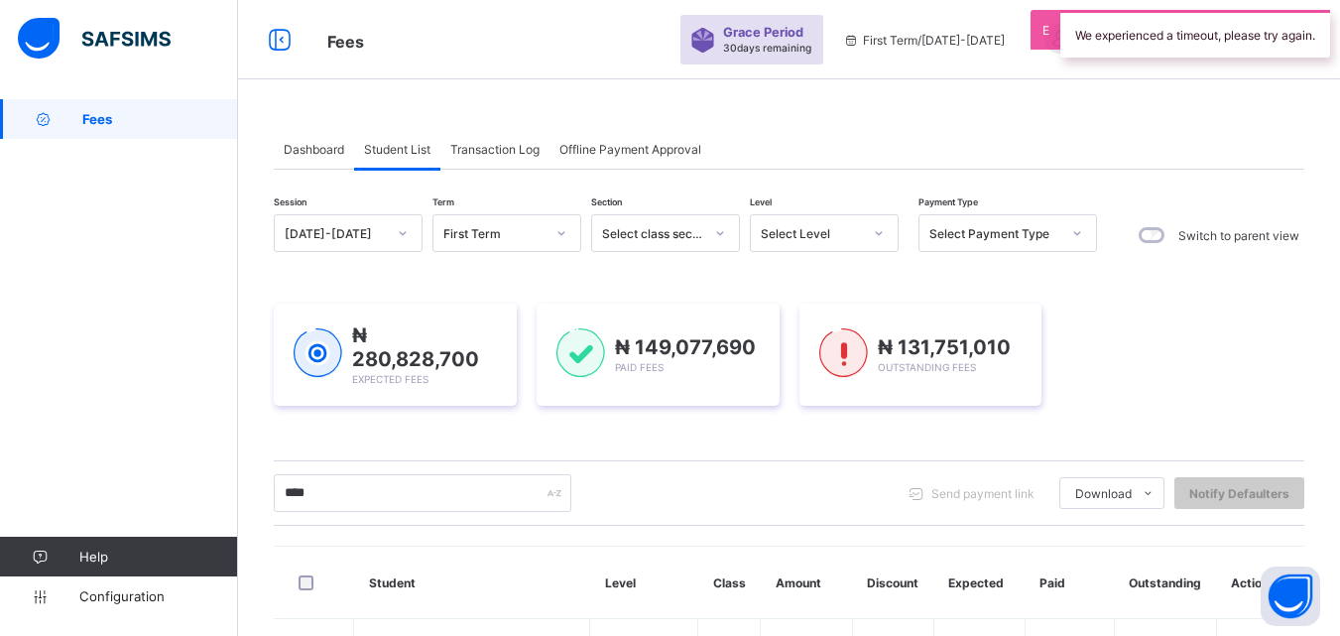
scroll to position [312, 0]
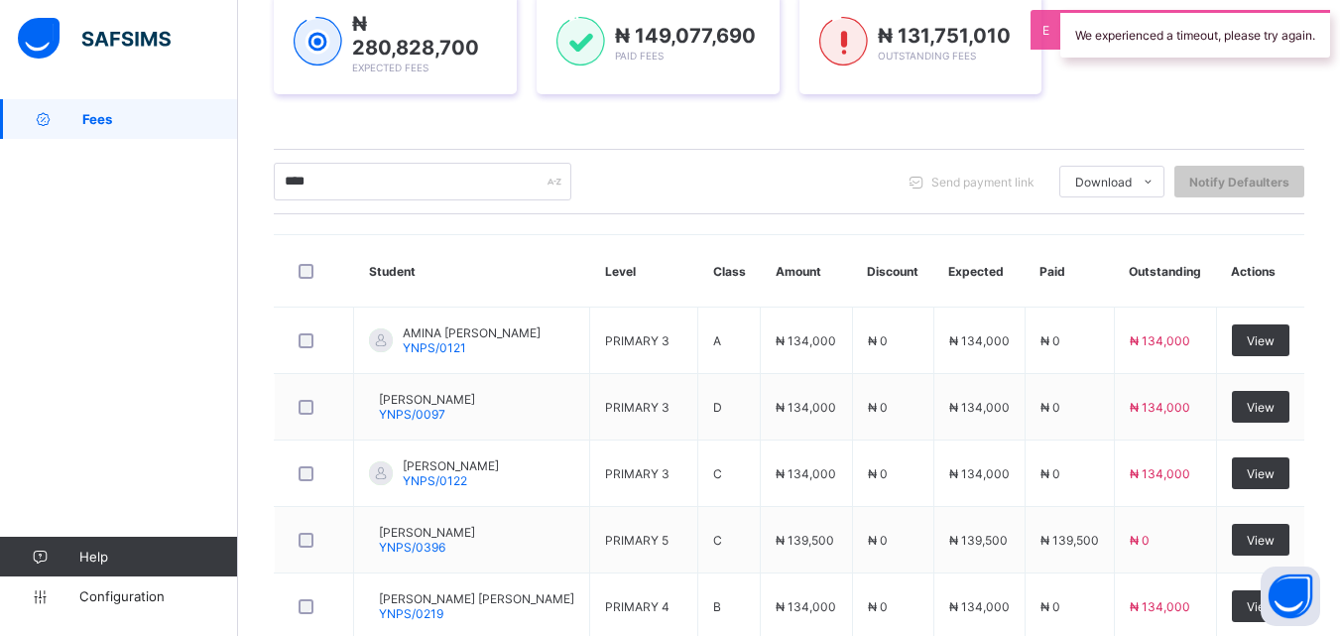
click at [0, 0] on div "× Idle Mode Due to inactivity you would be logged out to the system in the next…" at bounding box center [0, 0] width 0 height 0
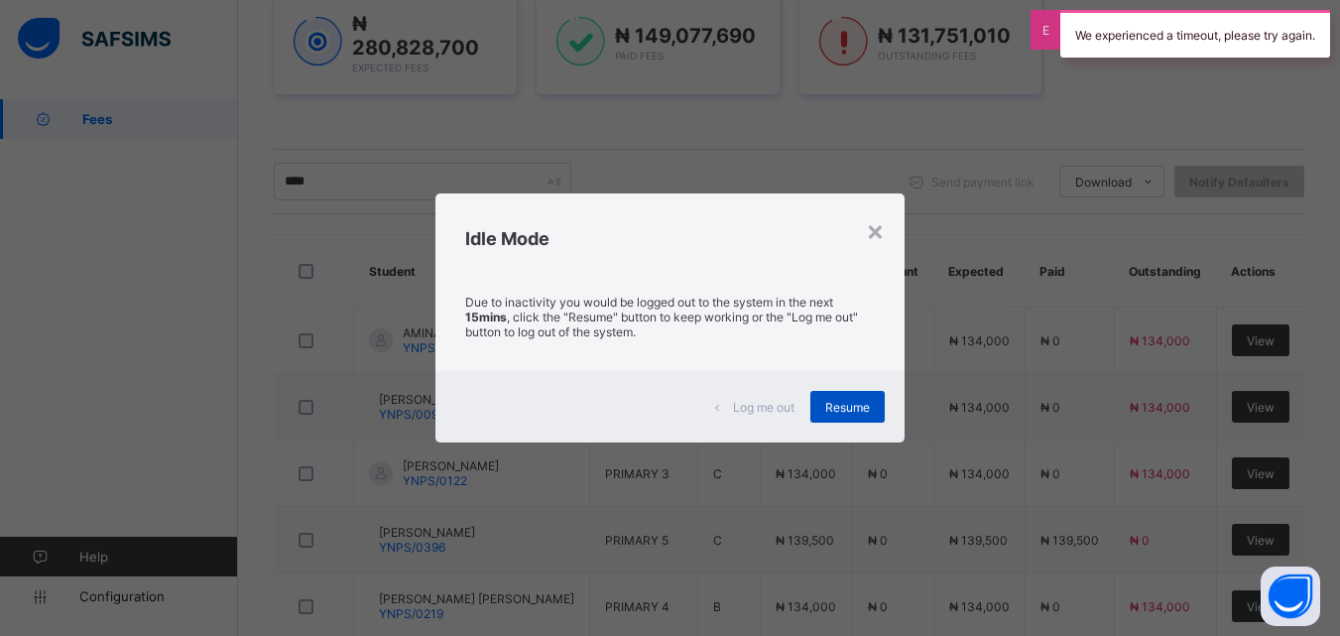
click at [860, 411] on span "Resume" at bounding box center [847, 407] width 45 height 15
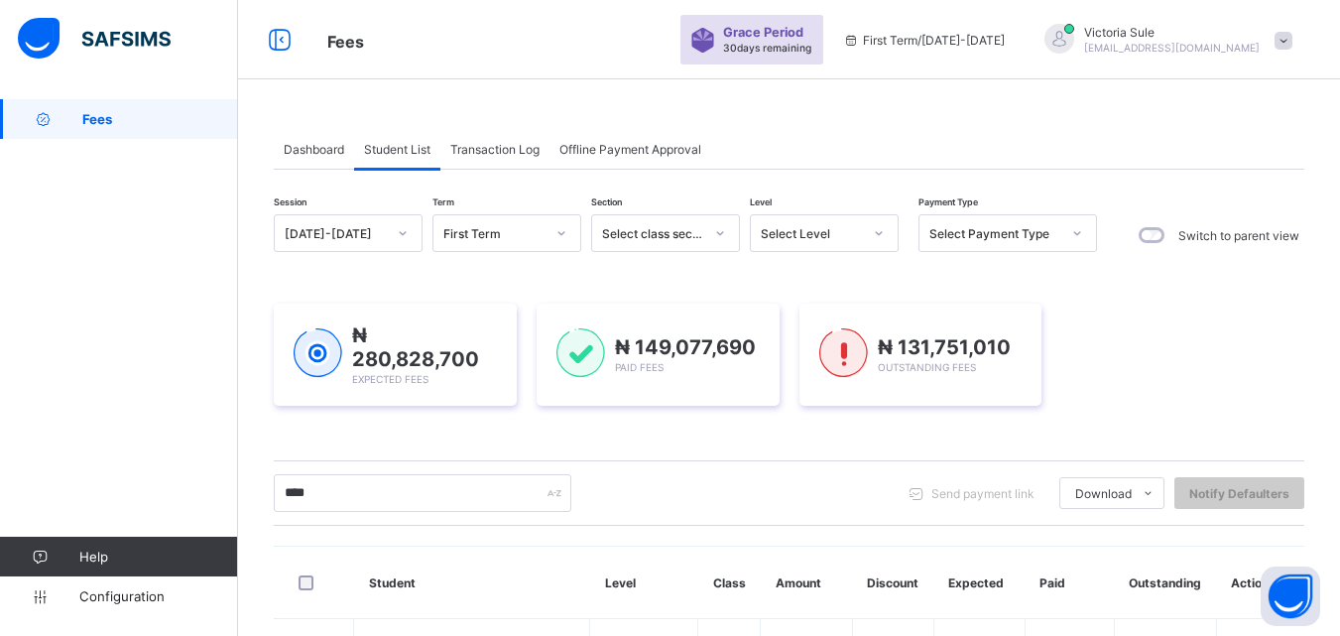
scroll to position [69, 0]
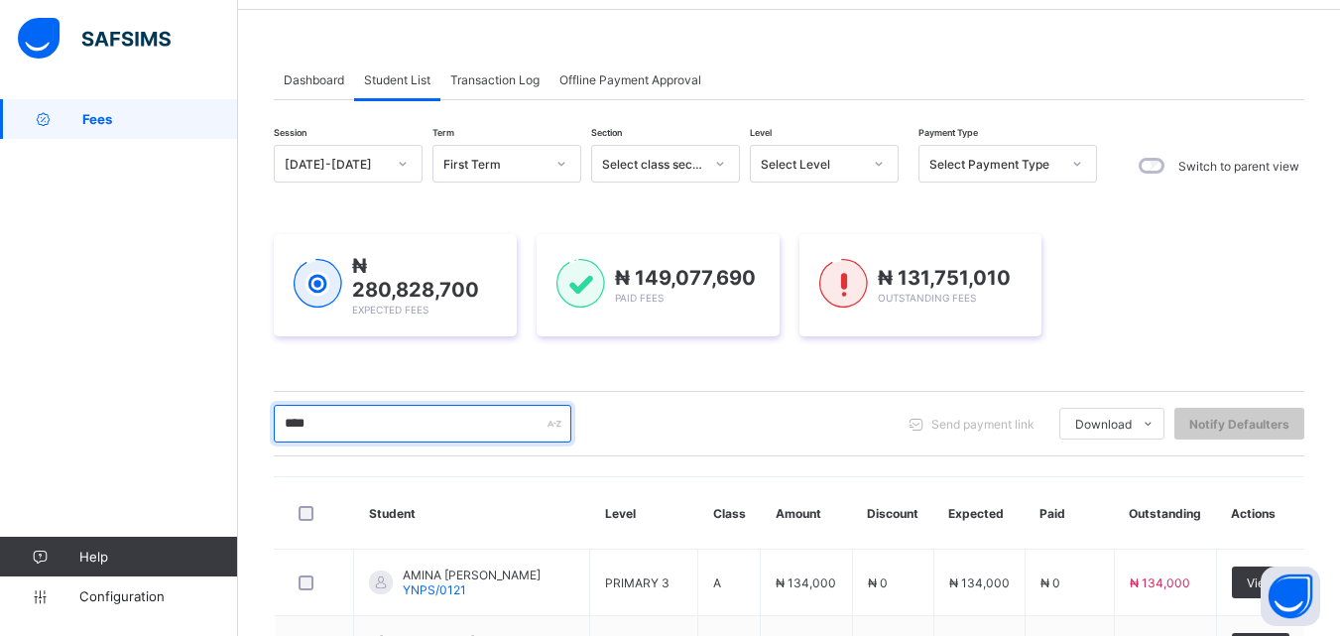
click at [398, 427] on input "****" at bounding box center [423, 424] width 298 height 38
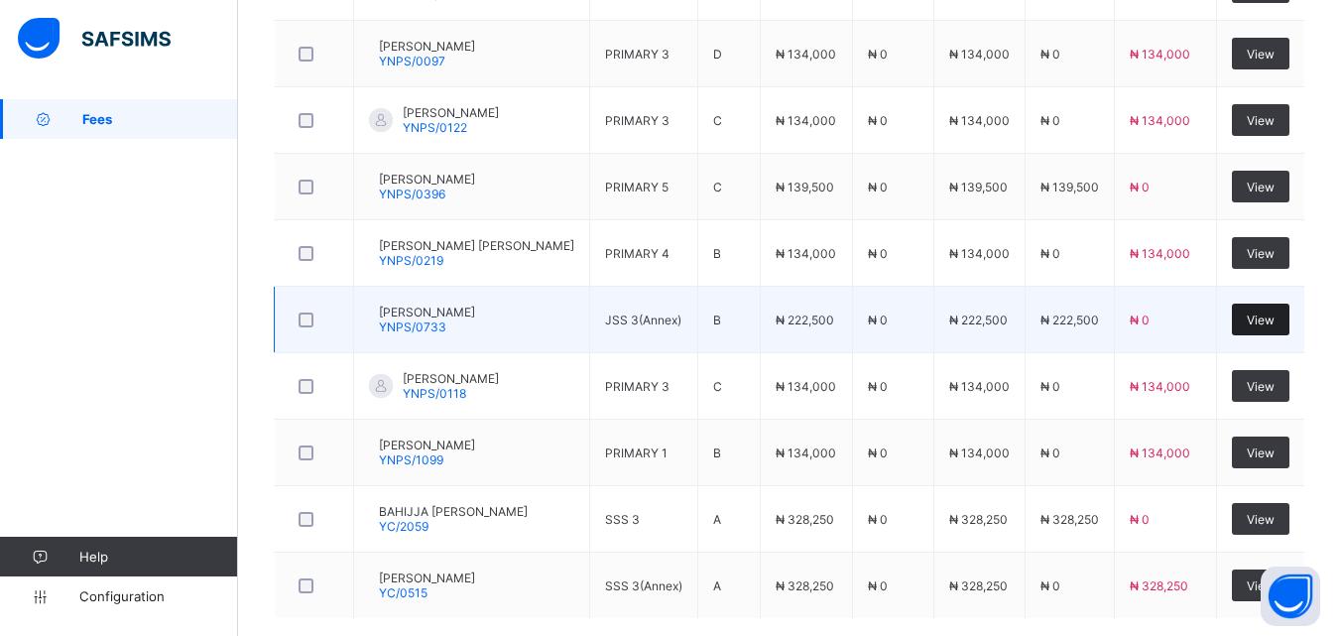
click at [1275, 321] on span "View" at bounding box center [1261, 320] width 28 height 15
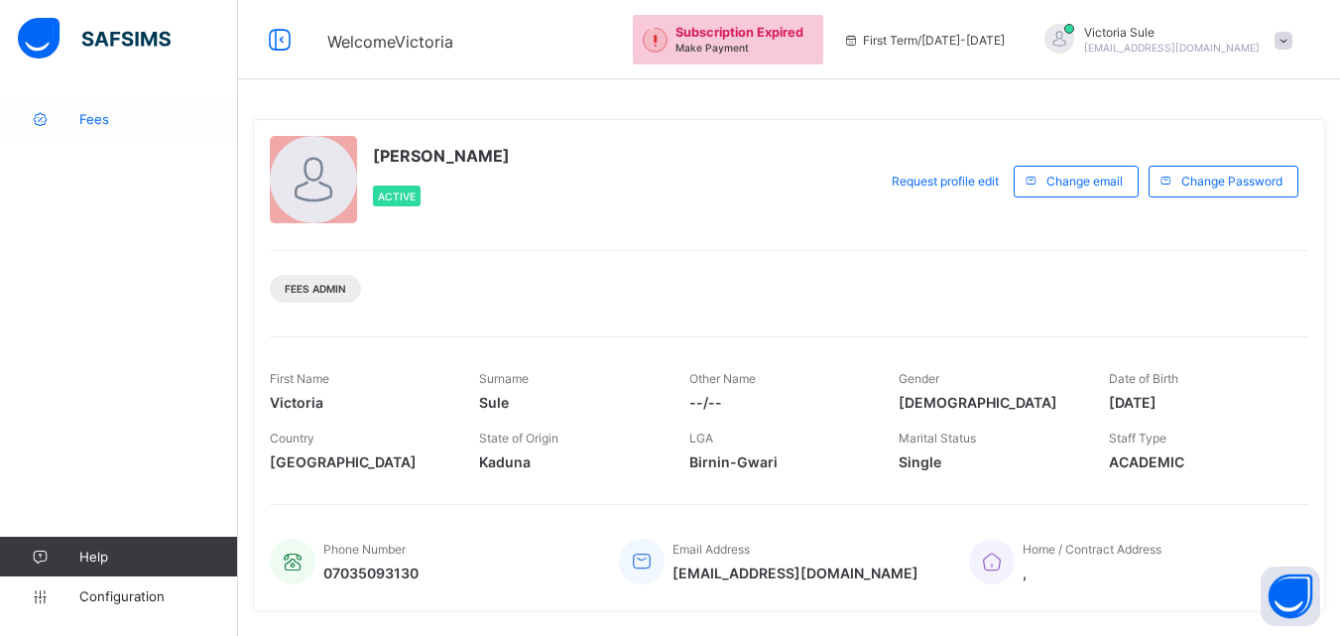
click at [106, 121] on span "Fees" at bounding box center [158, 119] width 159 height 16
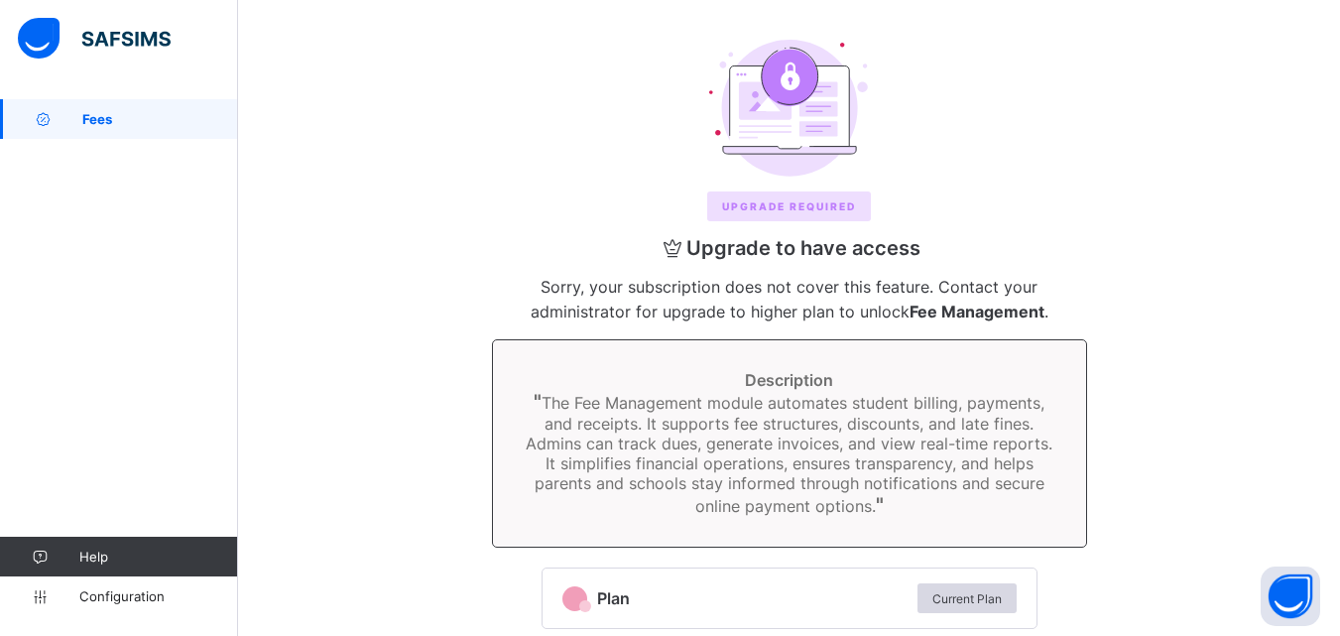
scroll to position [13, 0]
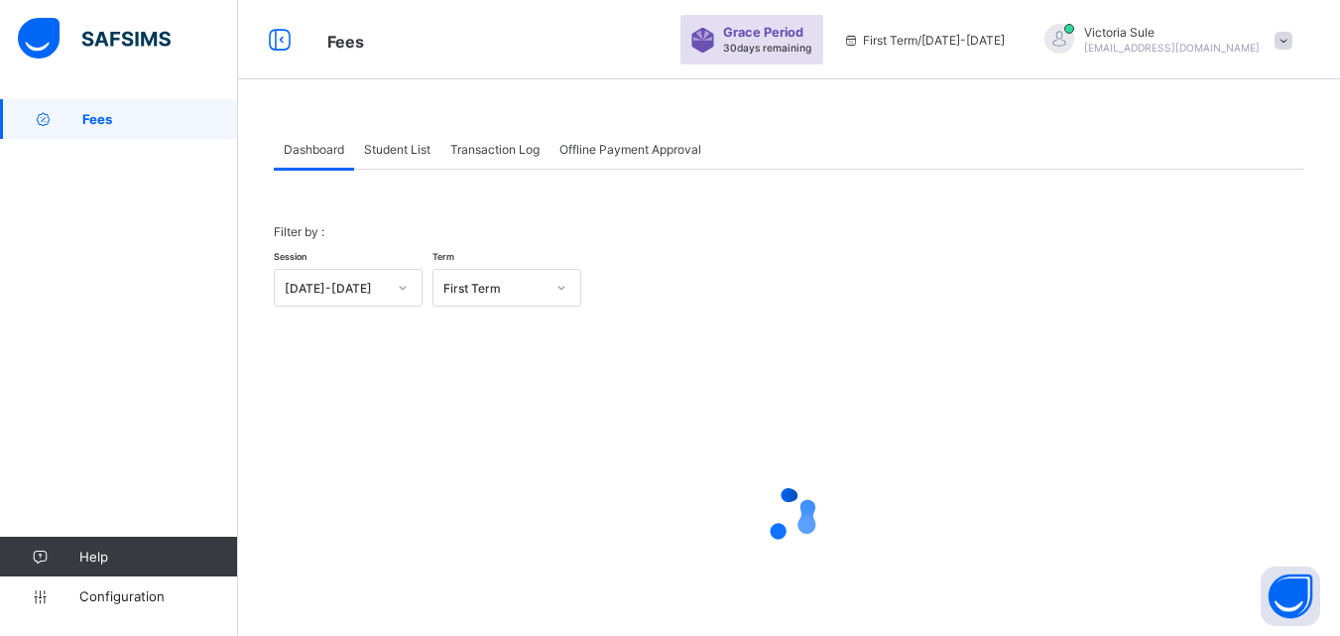
scroll to position [97, 0]
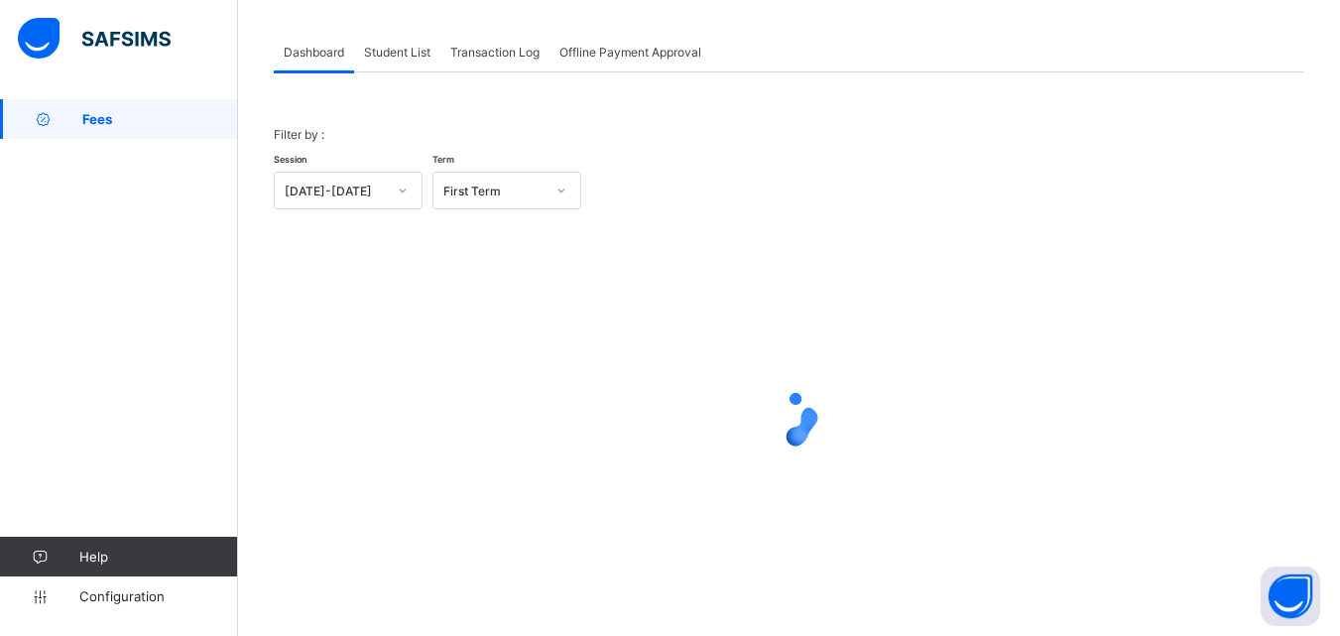
click at [98, 292] on div "Fees Help Configuration" at bounding box center [119, 357] width 238 height 557
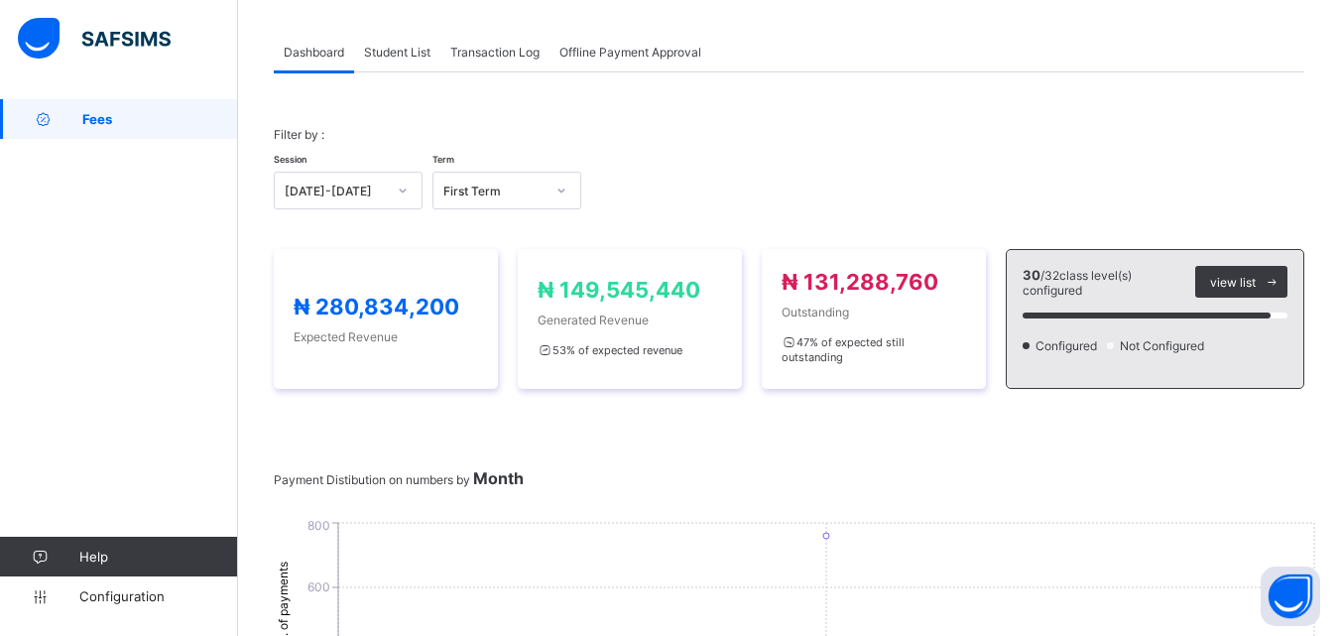
click at [398, 61] on div "Student List" at bounding box center [397, 52] width 86 height 40
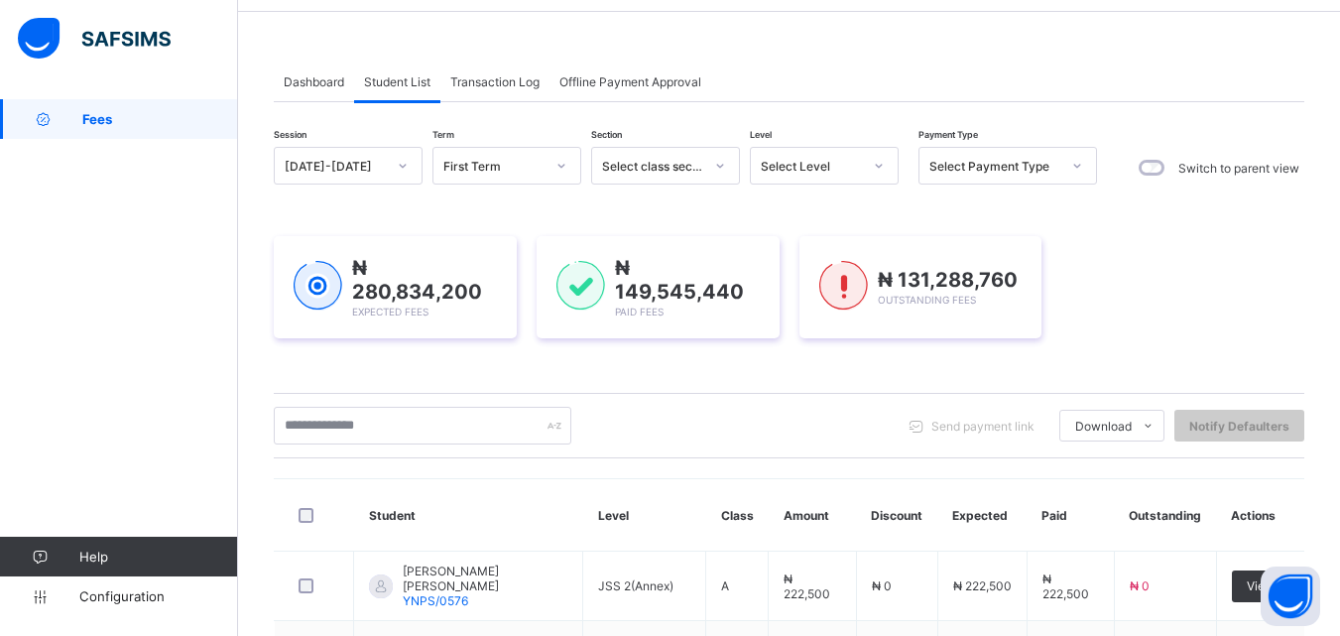
scroll to position [99, 0]
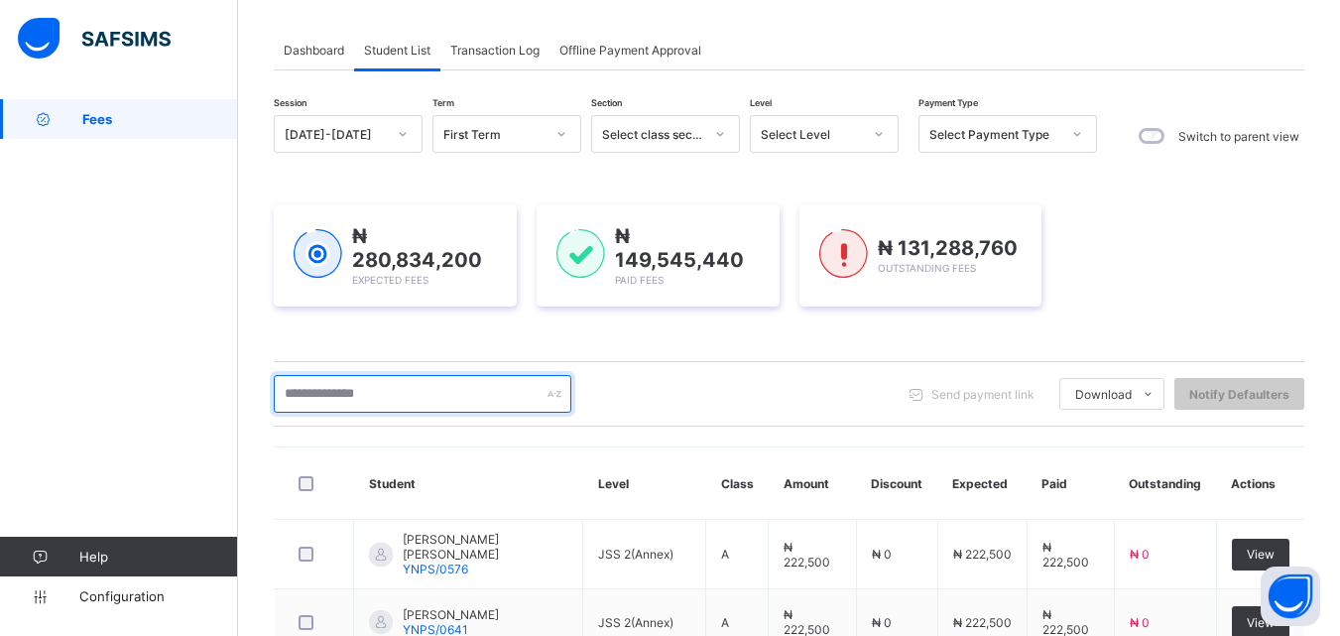
click at [367, 383] on input "text" at bounding box center [423, 394] width 298 height 38
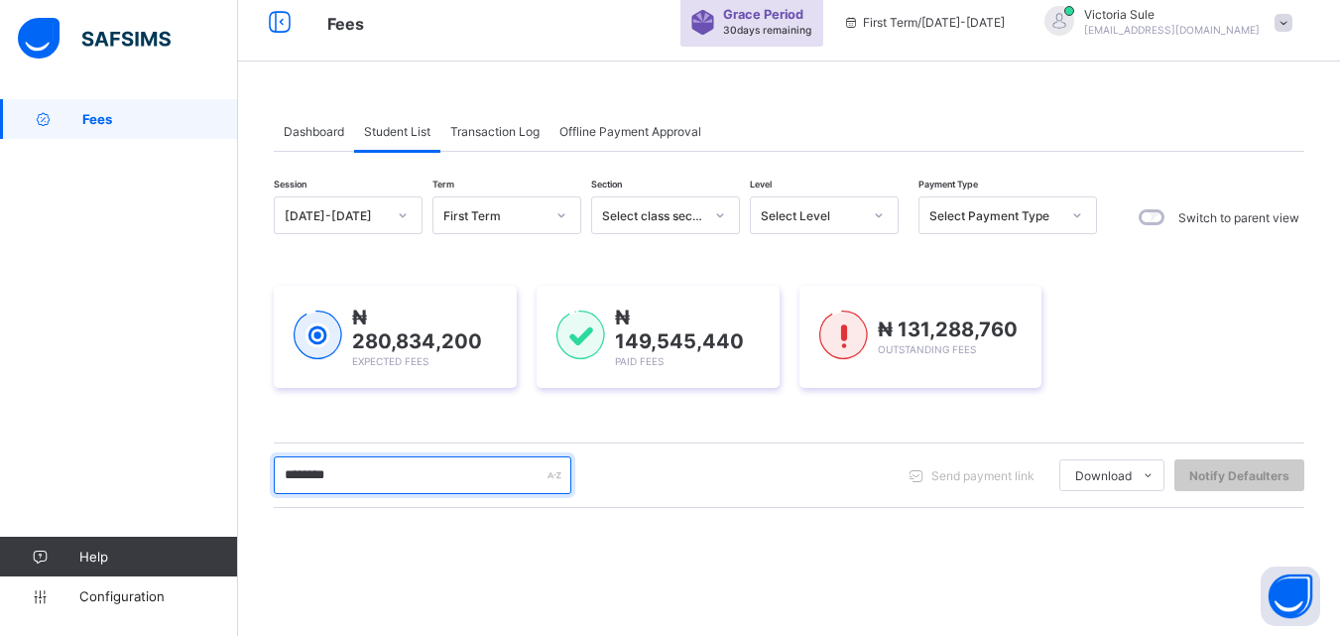
scroll to position [17, 0]
type input "********"
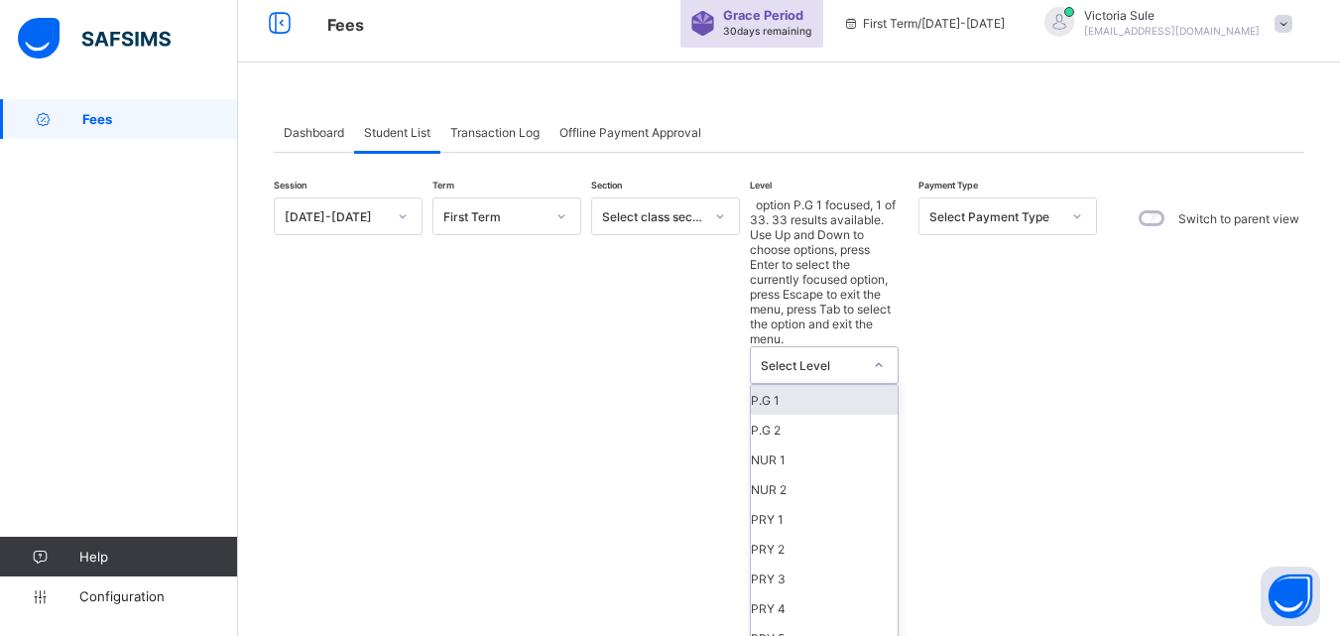
click at [832, 358] on div "Select Level" at bounding box center [811, 365] width 101 height 15
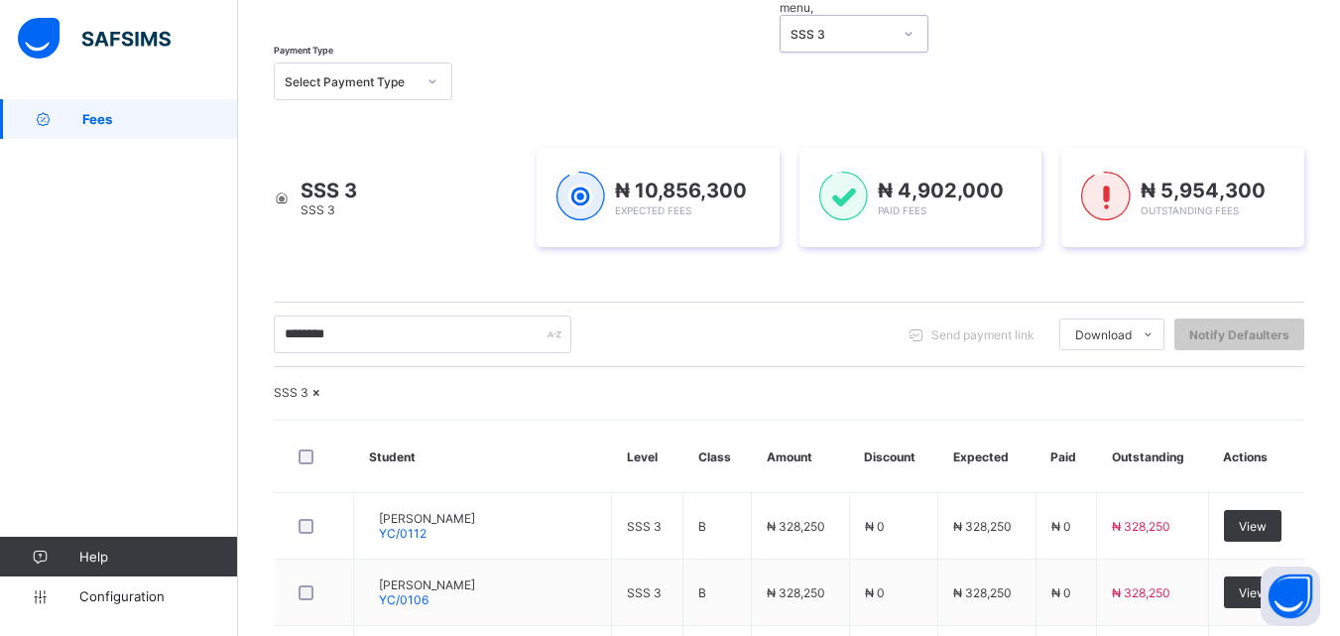
scroll to position [117, 0]
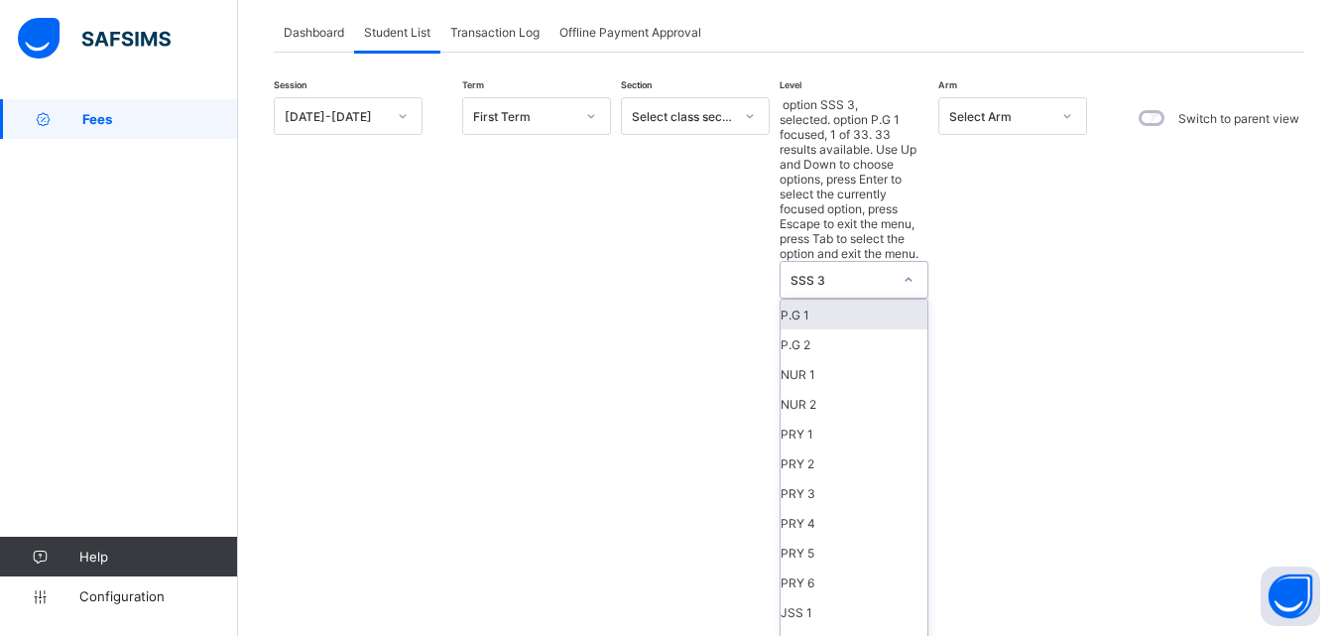
click at [879, 273] on div "SSS 3" at bounding box center [841, 280] width 101 height 15
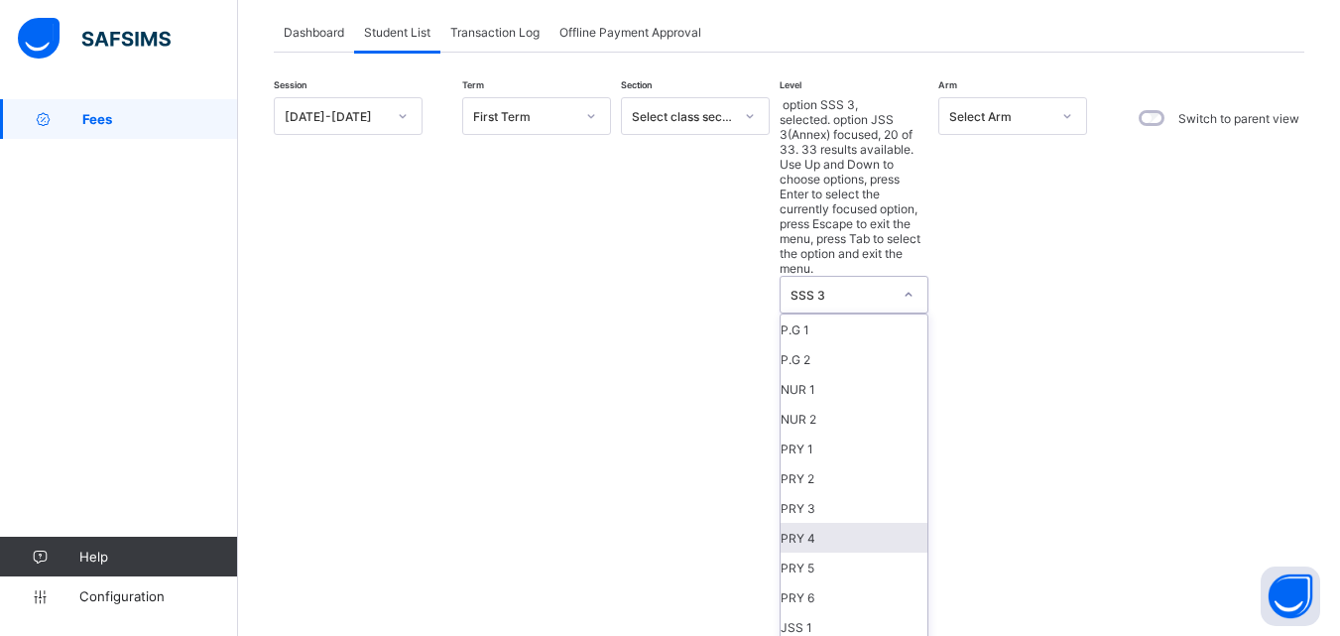
scroll to position [595, 0]
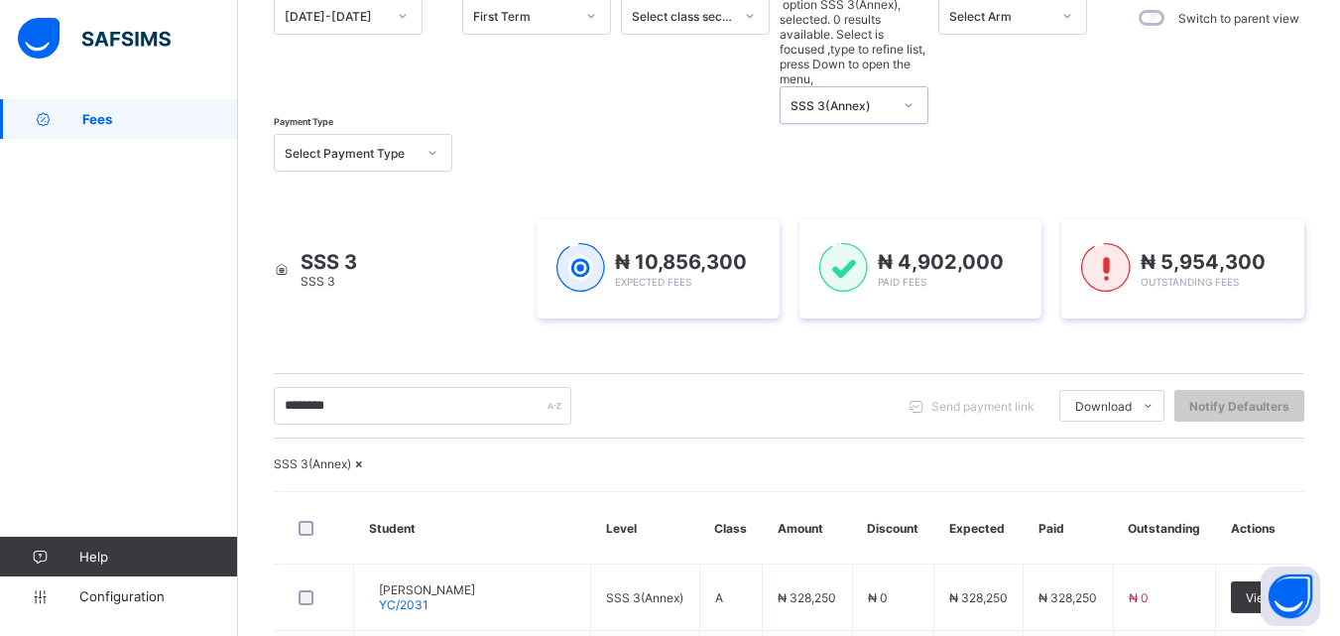
scroll to position [415, 0]
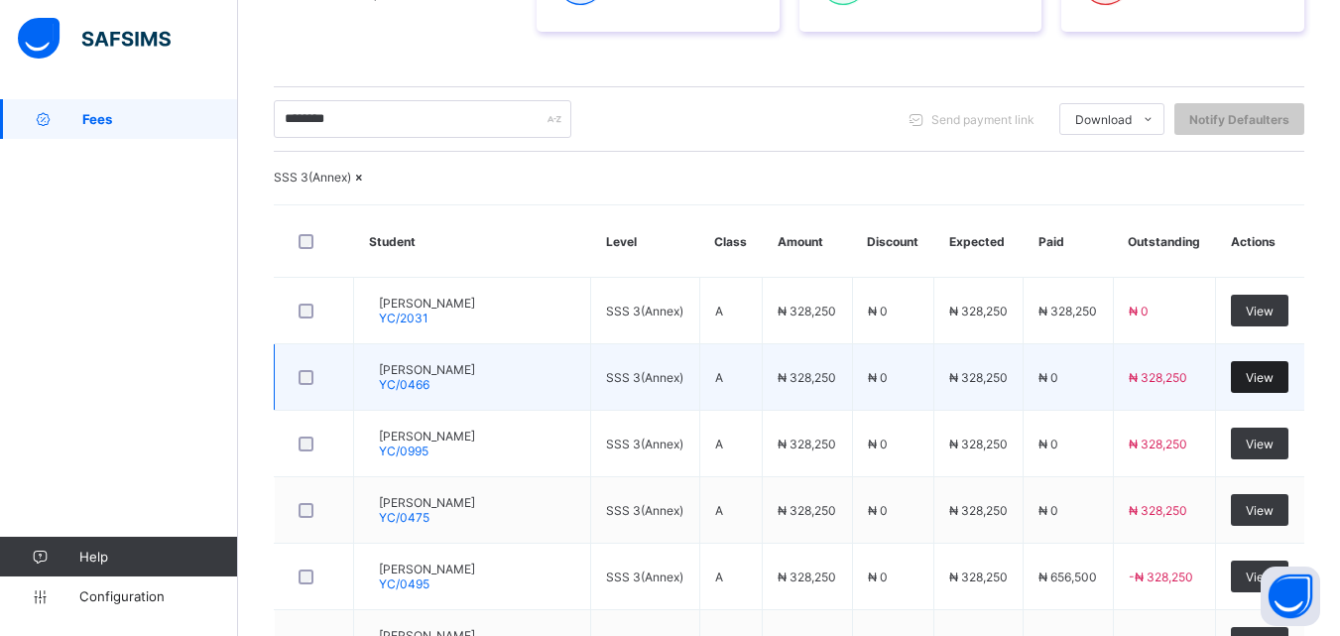
click at [1274, 385] on span "View" at bounding box center [1260, 377] width 28 height 15
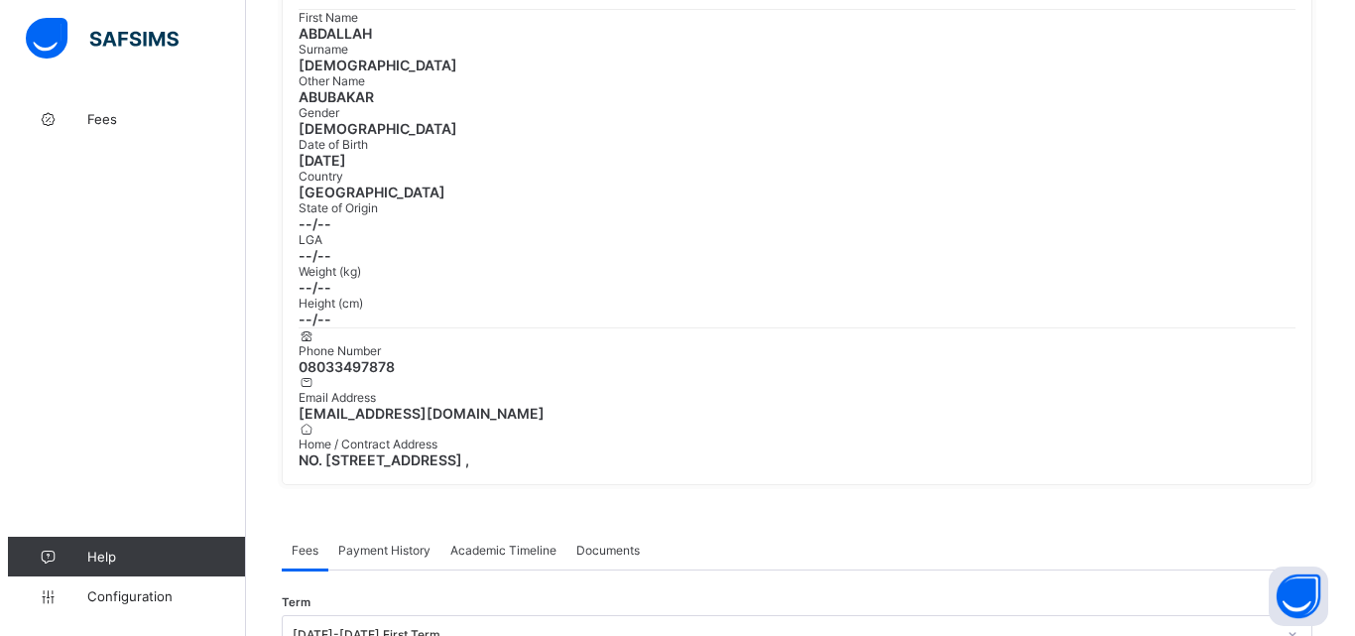
scroll to position [514, 0]
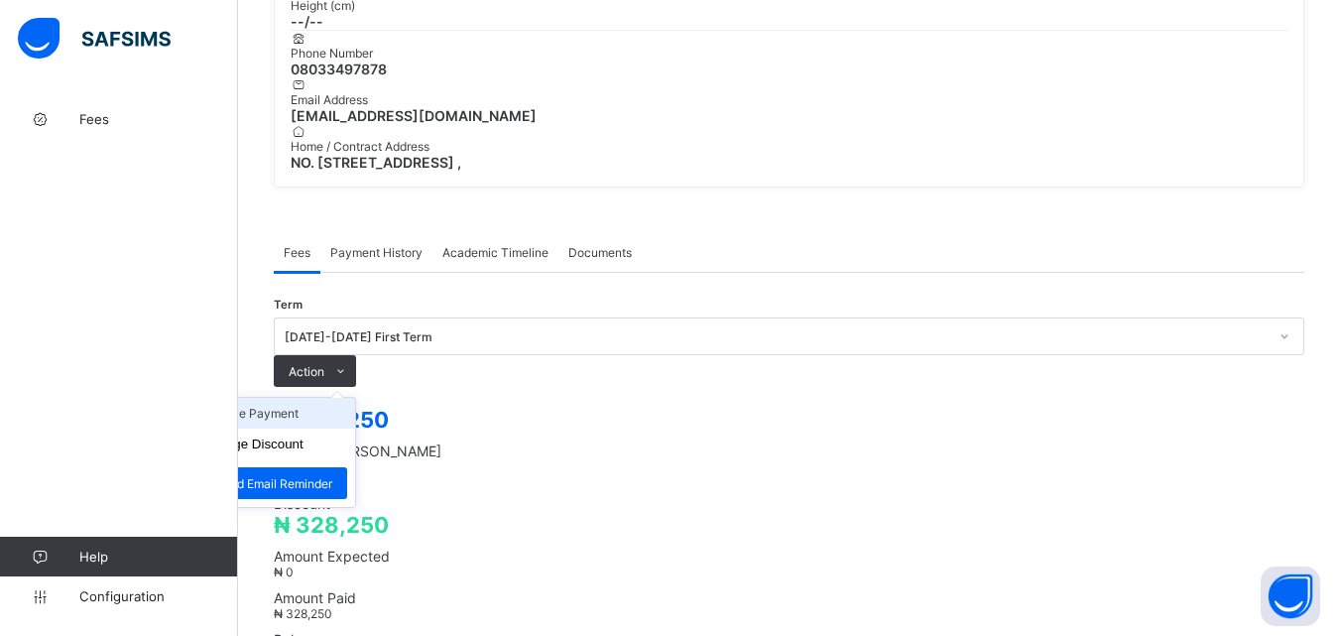
click at [355, 398] on li "Receive Payment" at bounding box center [273, 413] width 163 height 31
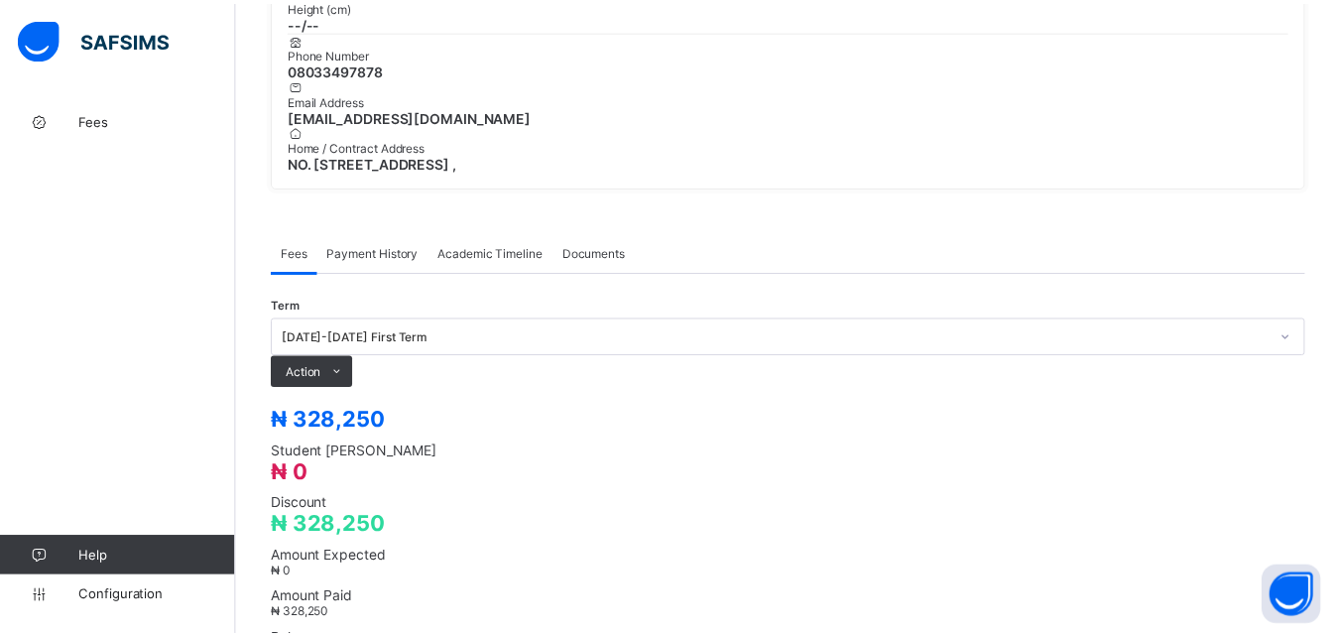
scroll to position [595, 0]
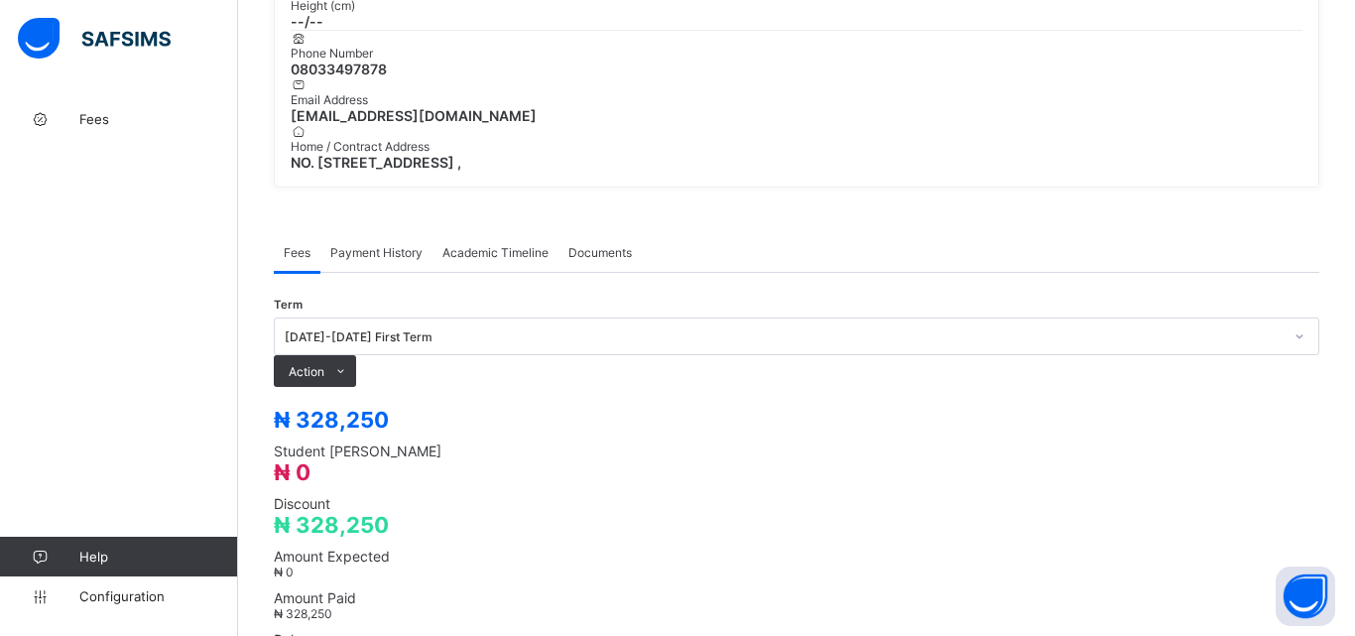
type input "**********"
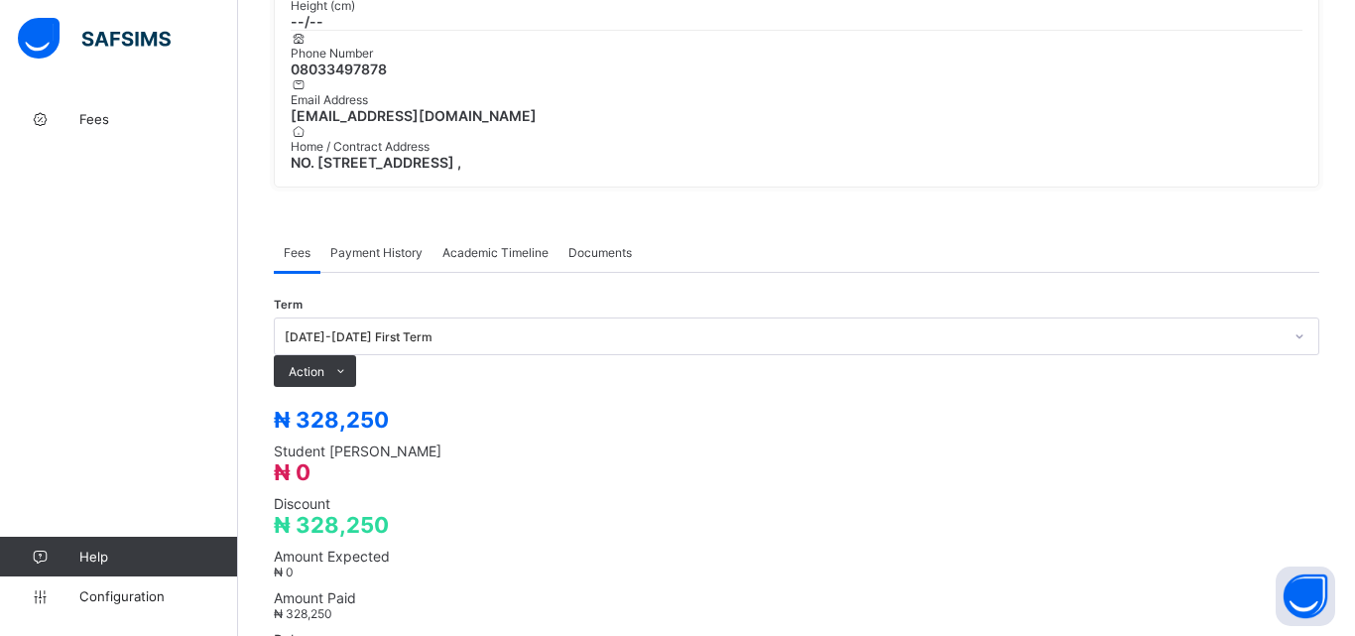
type input "**********"
type input "*********"
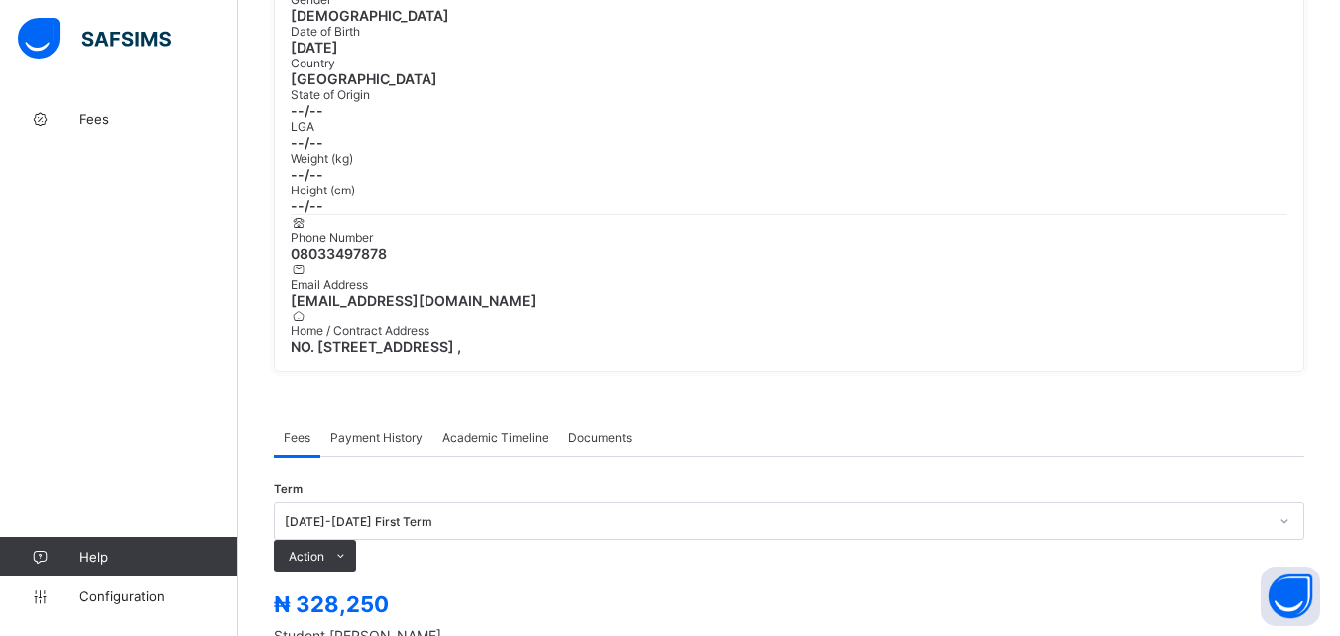
scroll to position [316, 0]
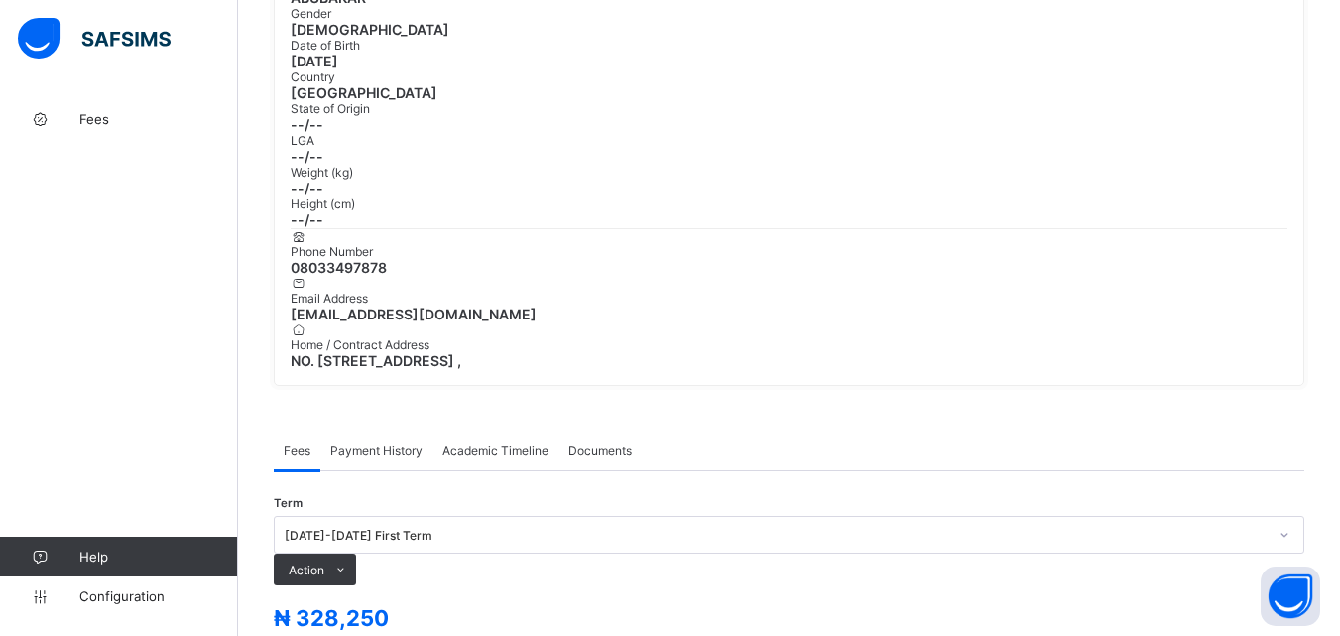
click at [401, 444] on span "Payment History" at bounding box center [376, 451] width 92 height 15
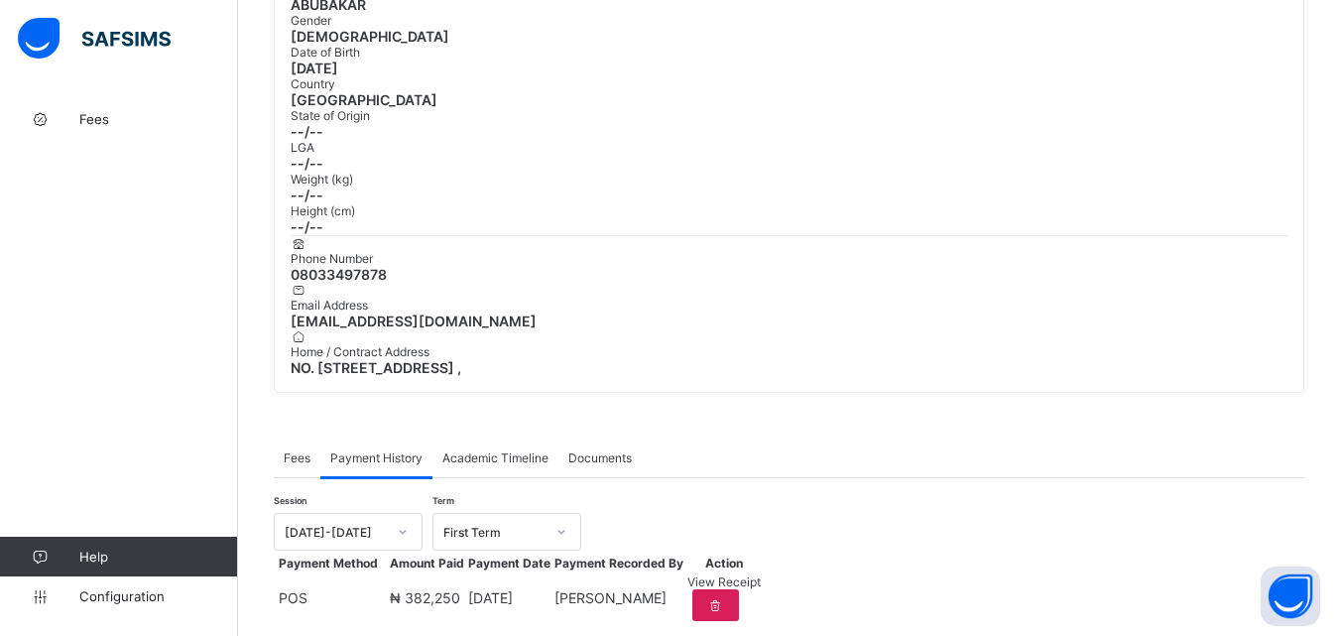
click at [299, 450] on span "Fees" at bounding box center [297, 457] width 27 height 15
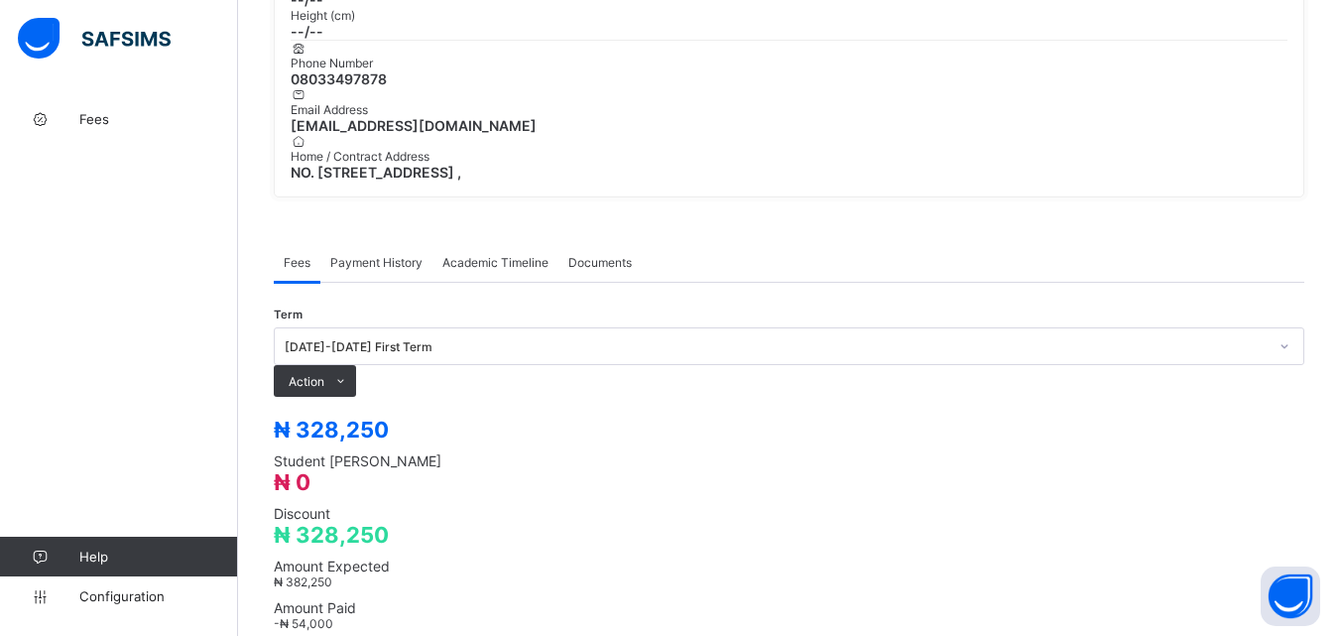
scroll to position [514, 0]
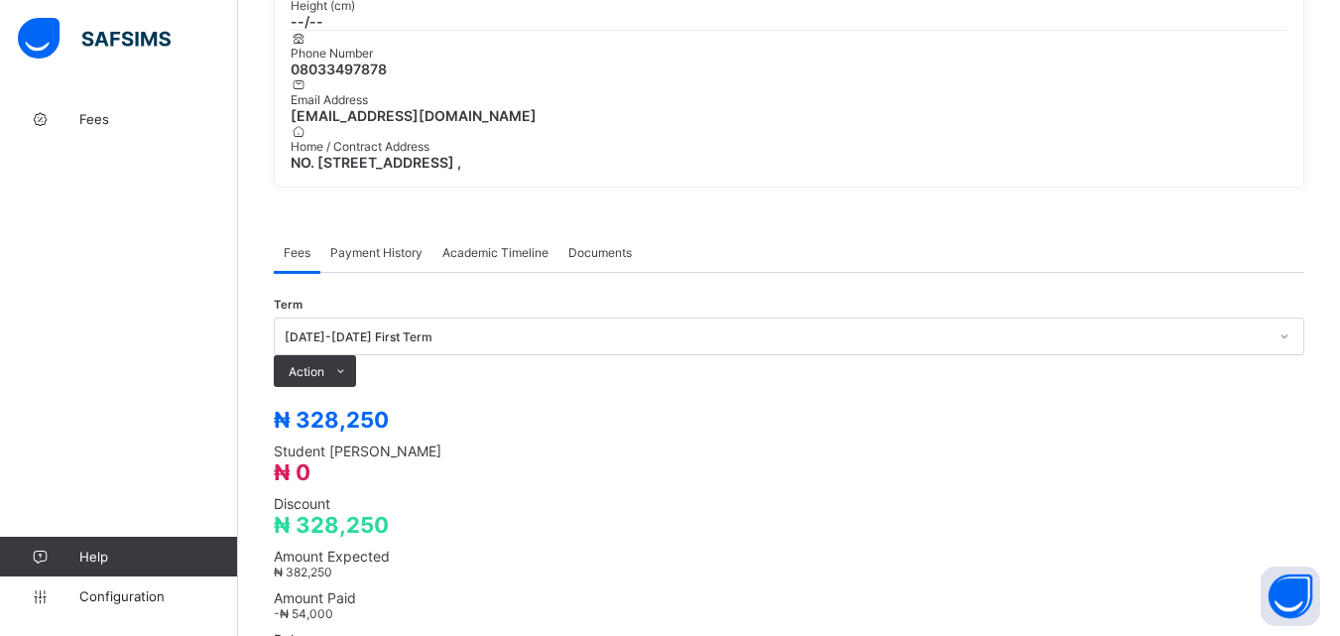
click at [376, 245] on span "Payment History" at bounding box center [376, 252] width 92 height 15
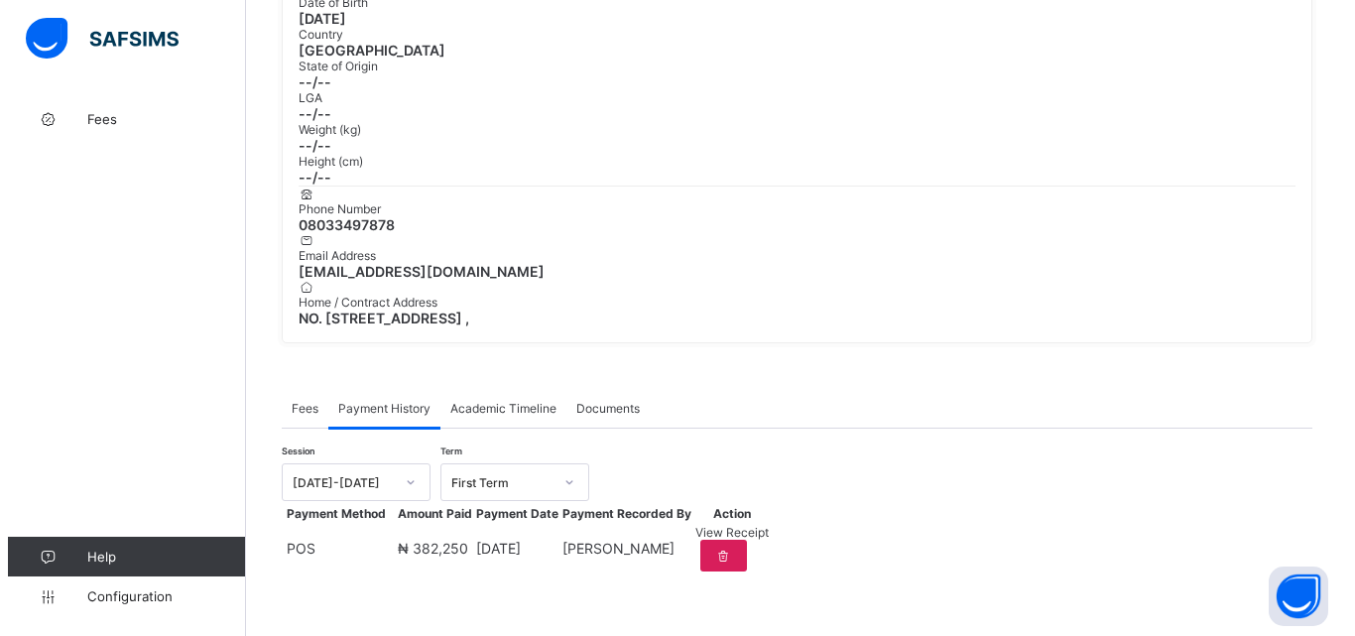
scroll to position [309, 0]
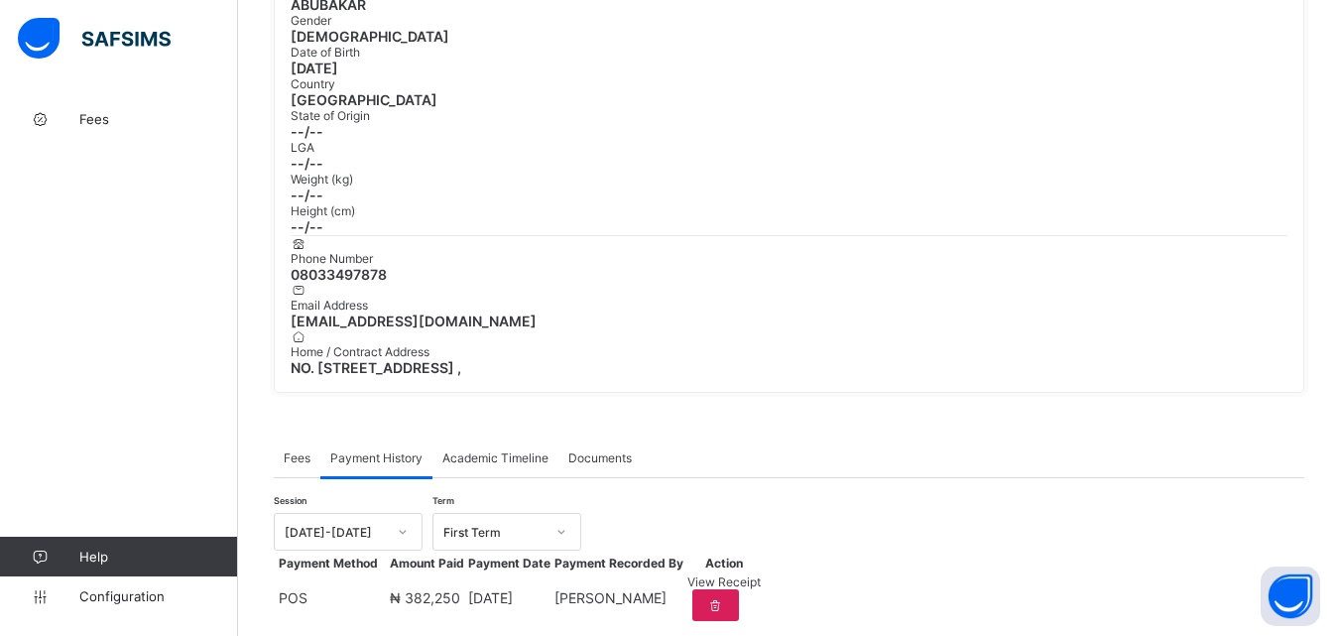
click at [761, 574] on span "View Receipt" at bounding box center [724, 581] width 73 height 15
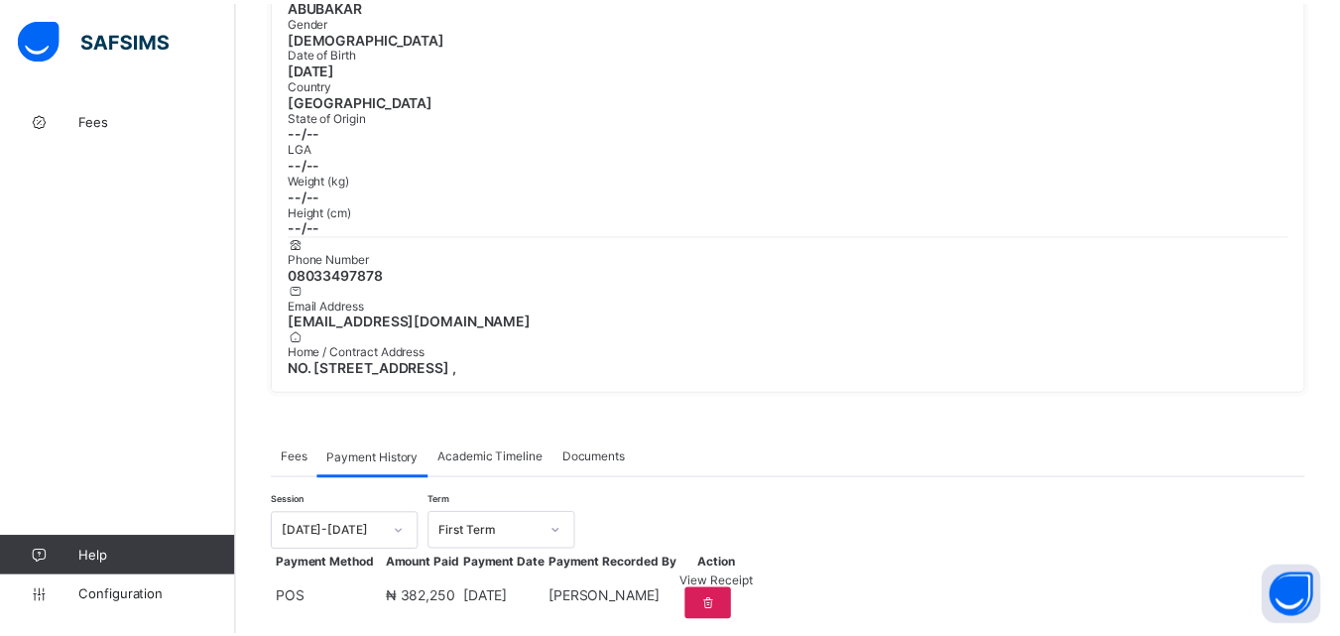
scroll to position [0, 0]
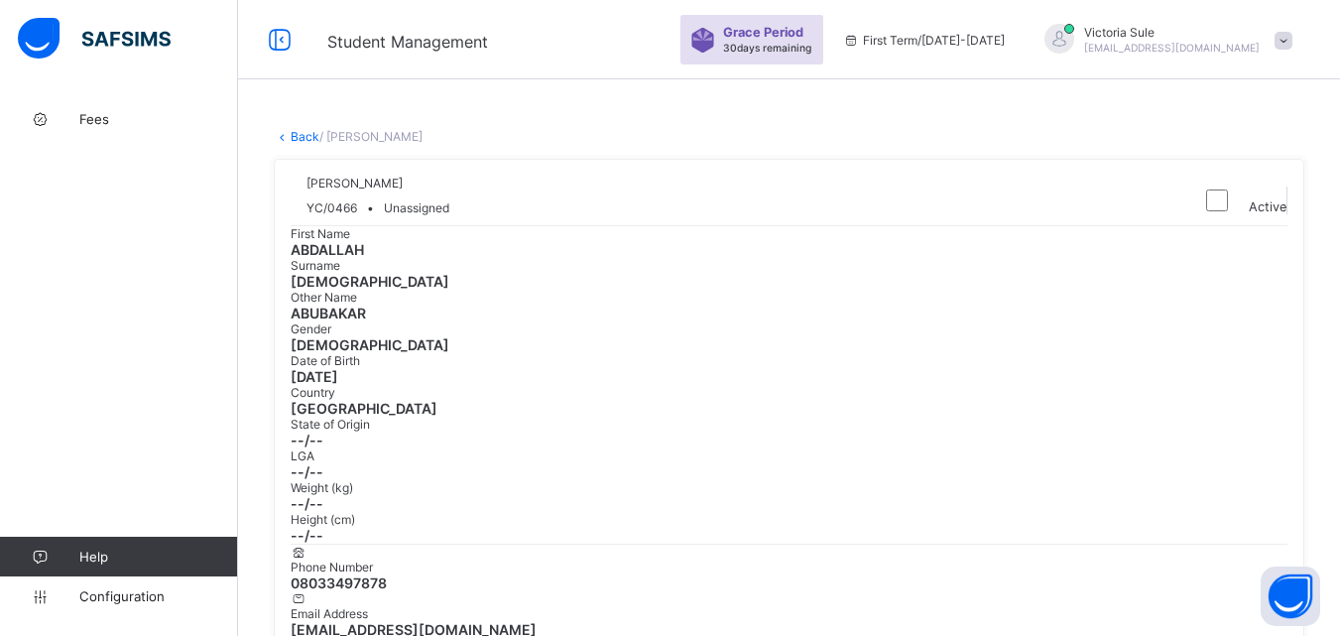
click at [302, 134] on link "Back" at bounding box center [305, 136] width 29 height 15
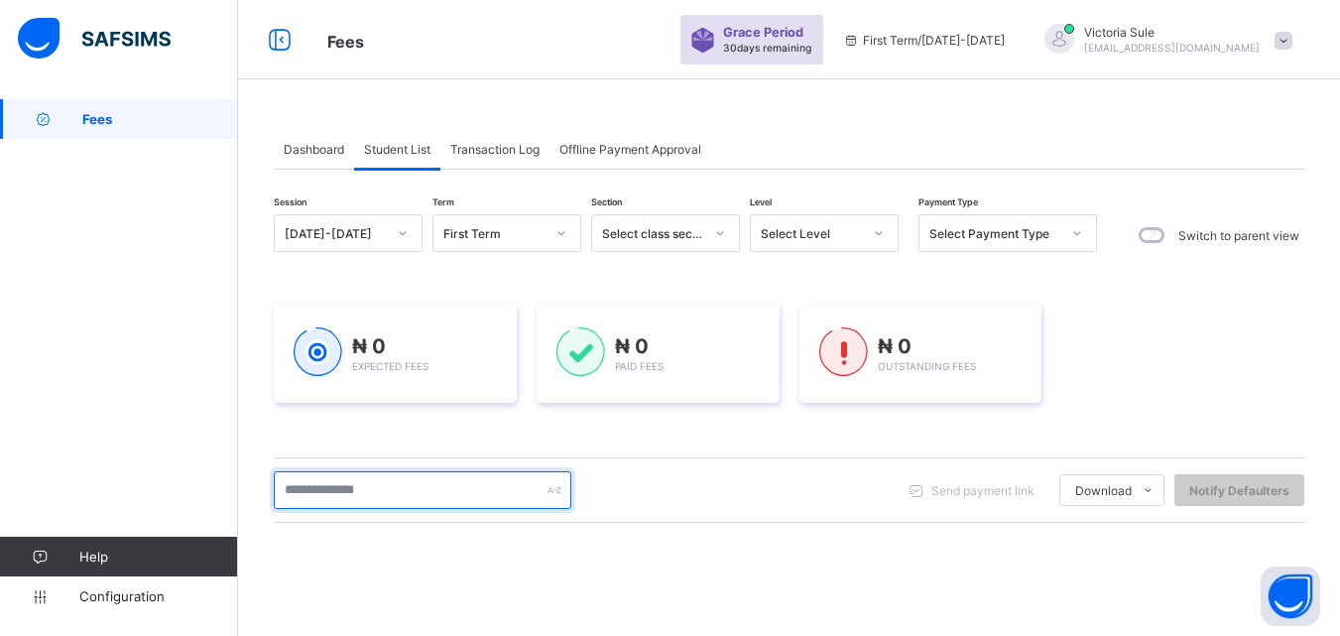
click at [410, 492] on input "text" at bounding box center [423, 490] width 298 height 38
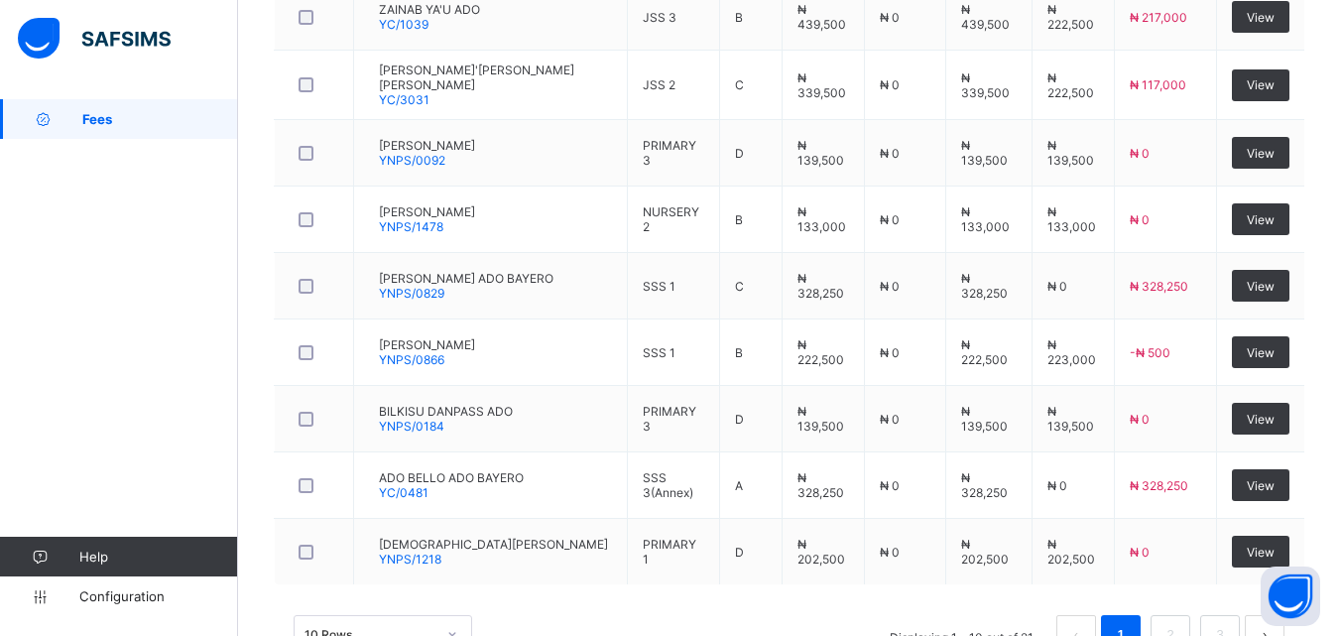
scroll to position [109, 0]
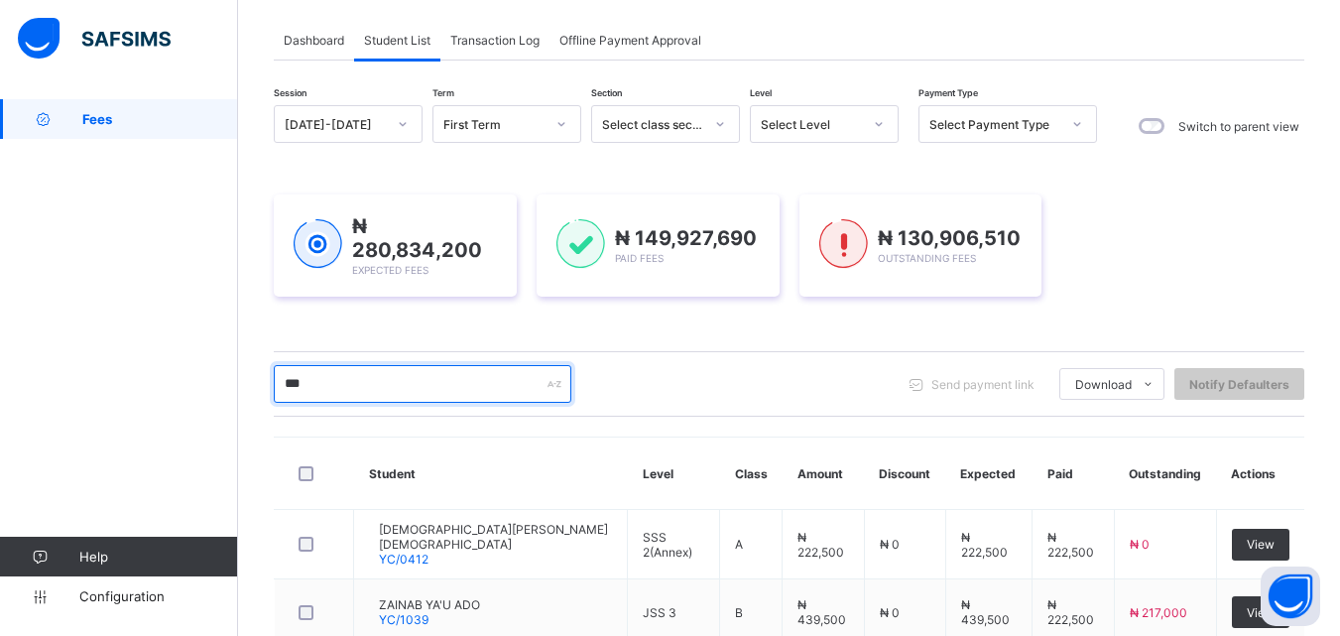
drag, startPoint x: 370, startPoint y: 386, endPoint x: 253, endPoint y: 386, distance: 117.1
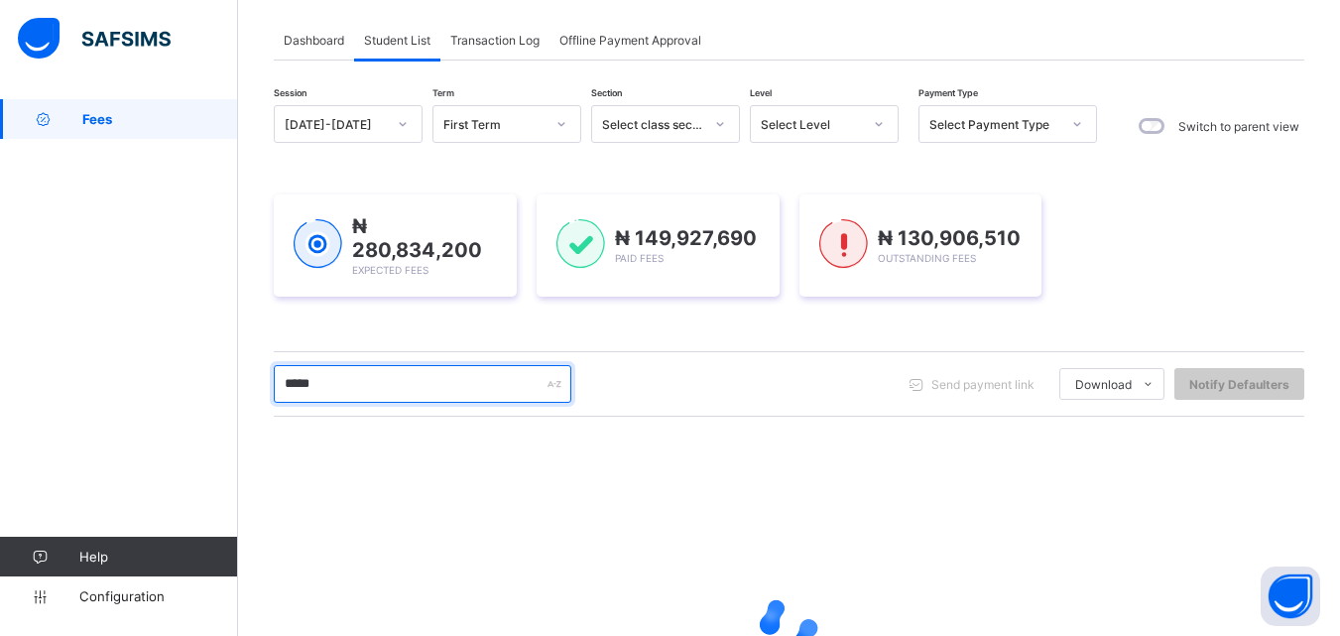
type input "*****"
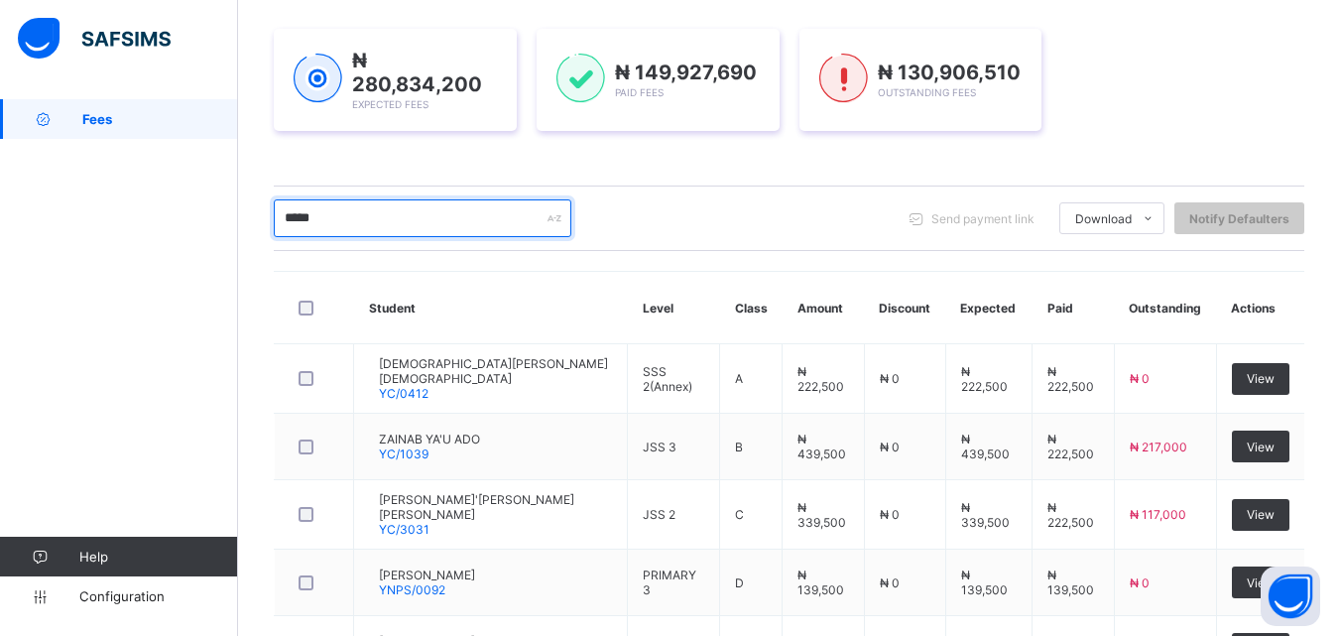
scroll to position [308, 0]
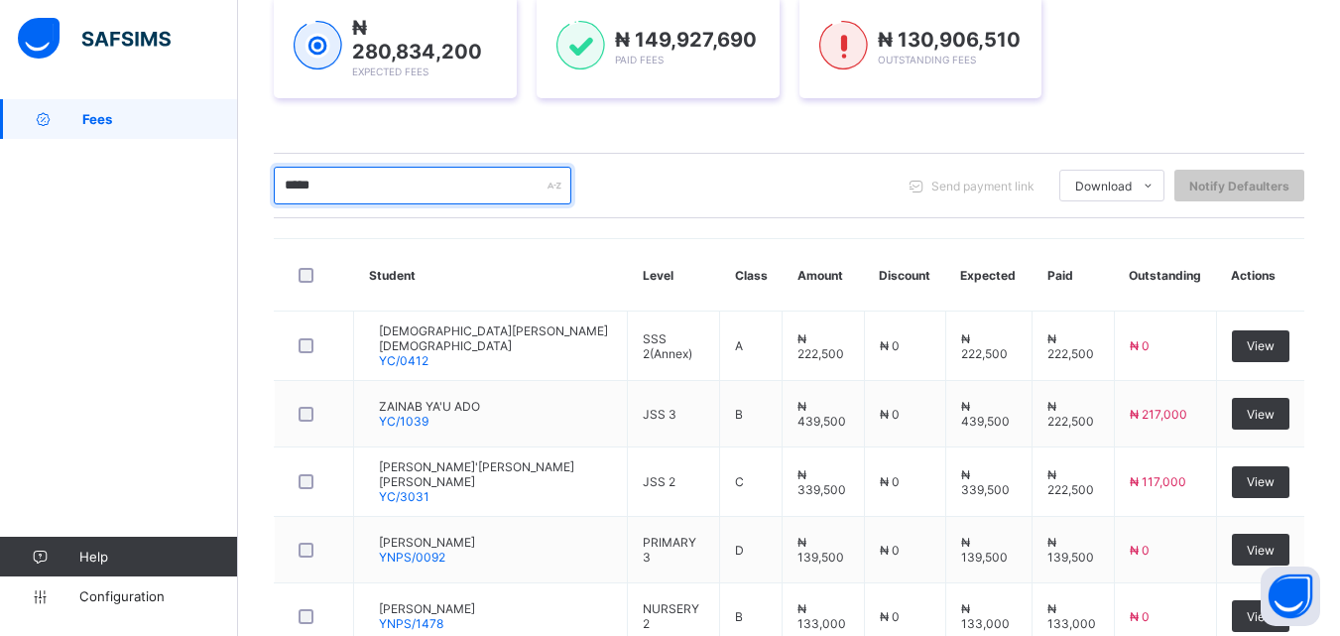
click at [367, 191] on input "*****" at bounding box center [423, 186] width 298 height 38
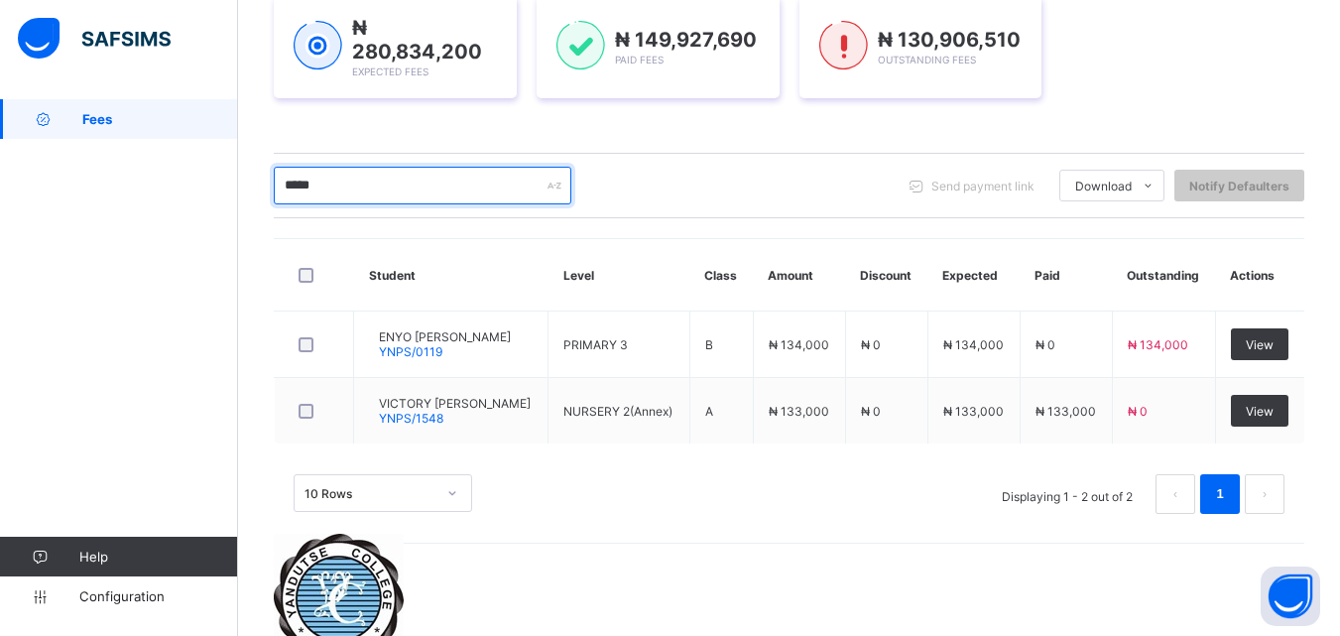
scroll to position [235, 0]
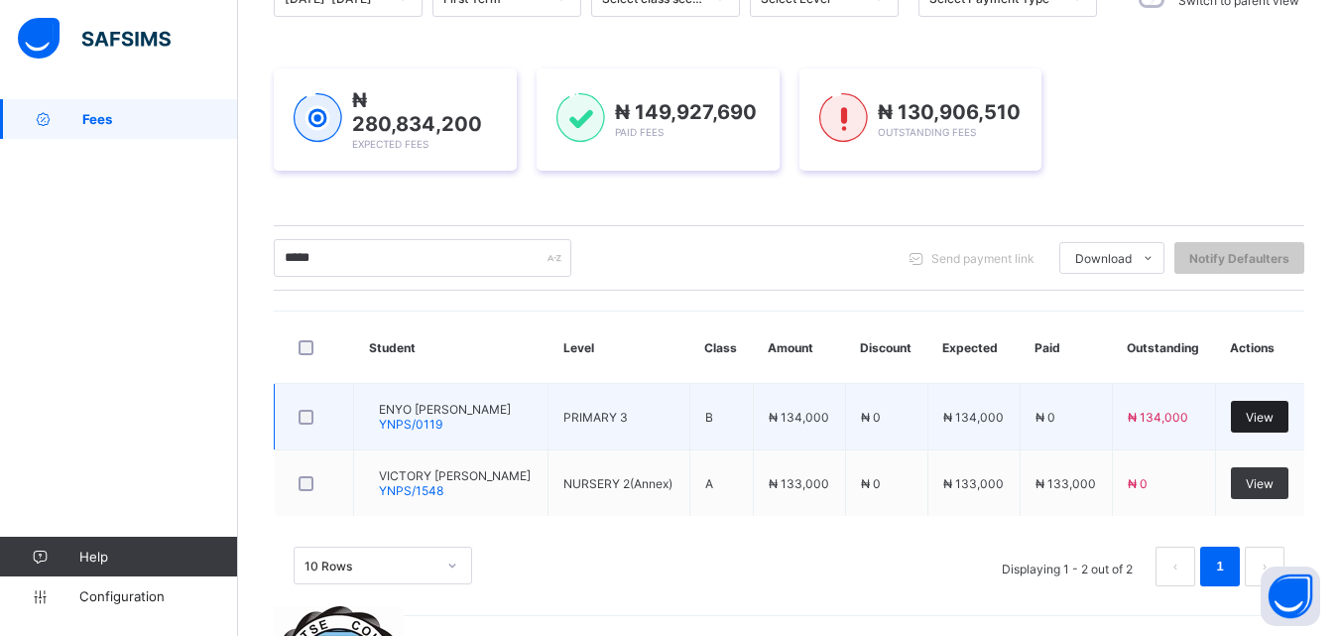
click at [1268, 414] on span "View" at bounding box center [1260, 417] width 28 height 15
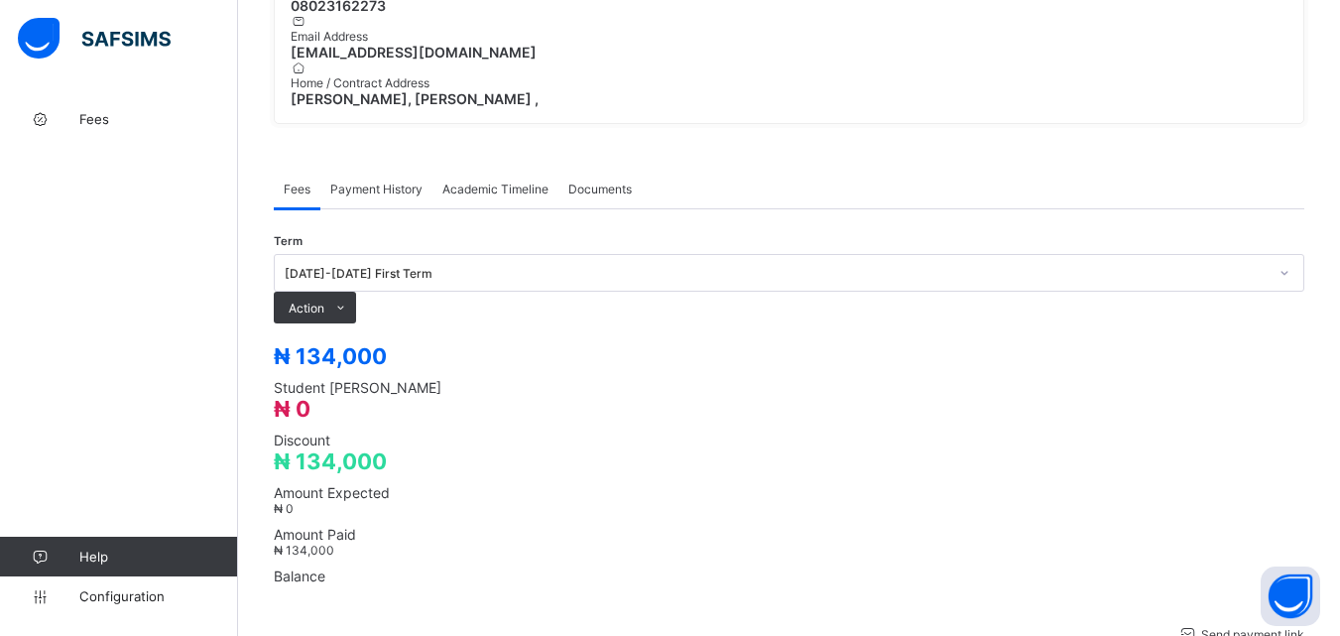
scroll to position [695, 0]
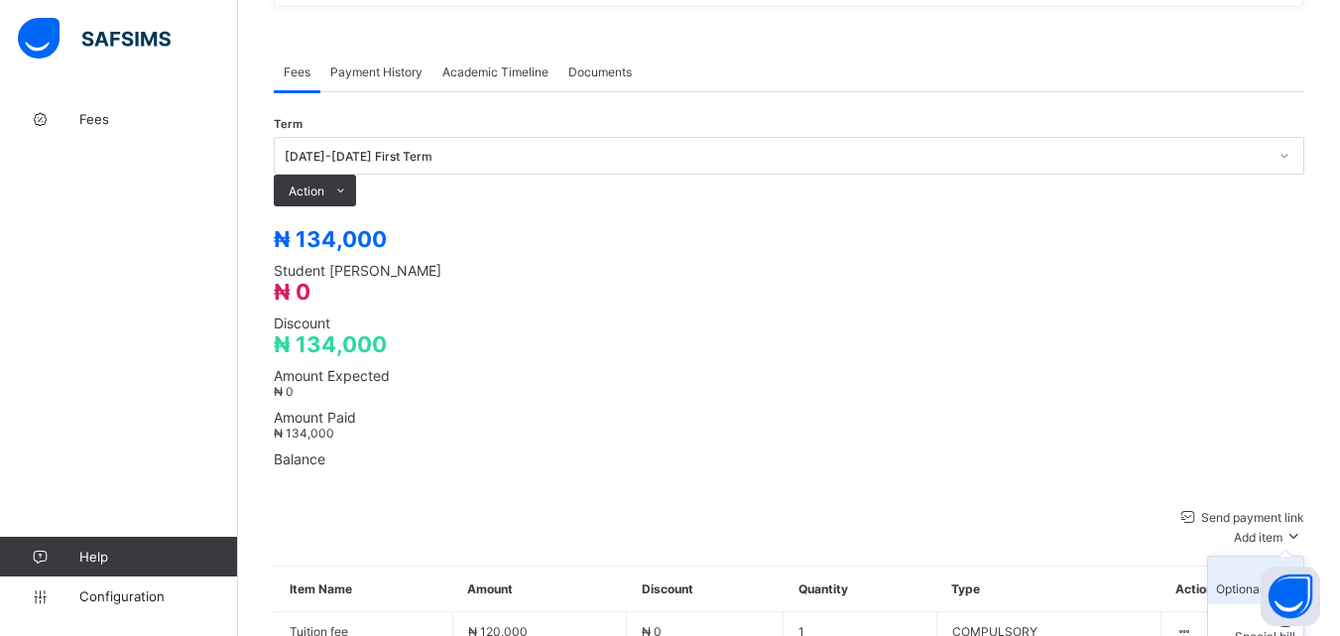
click at [1278, 581] on div "Optional items" at bounding box center [1255, 588] width 79 height 15
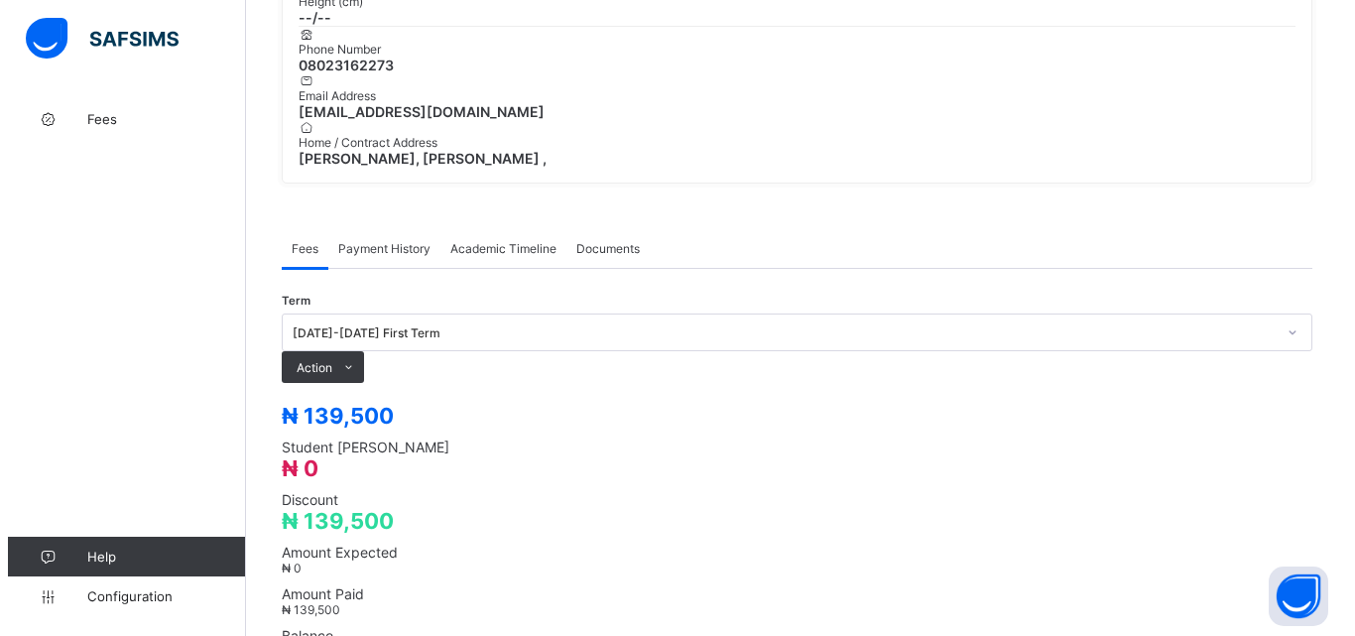
scroll to position [397, 0]
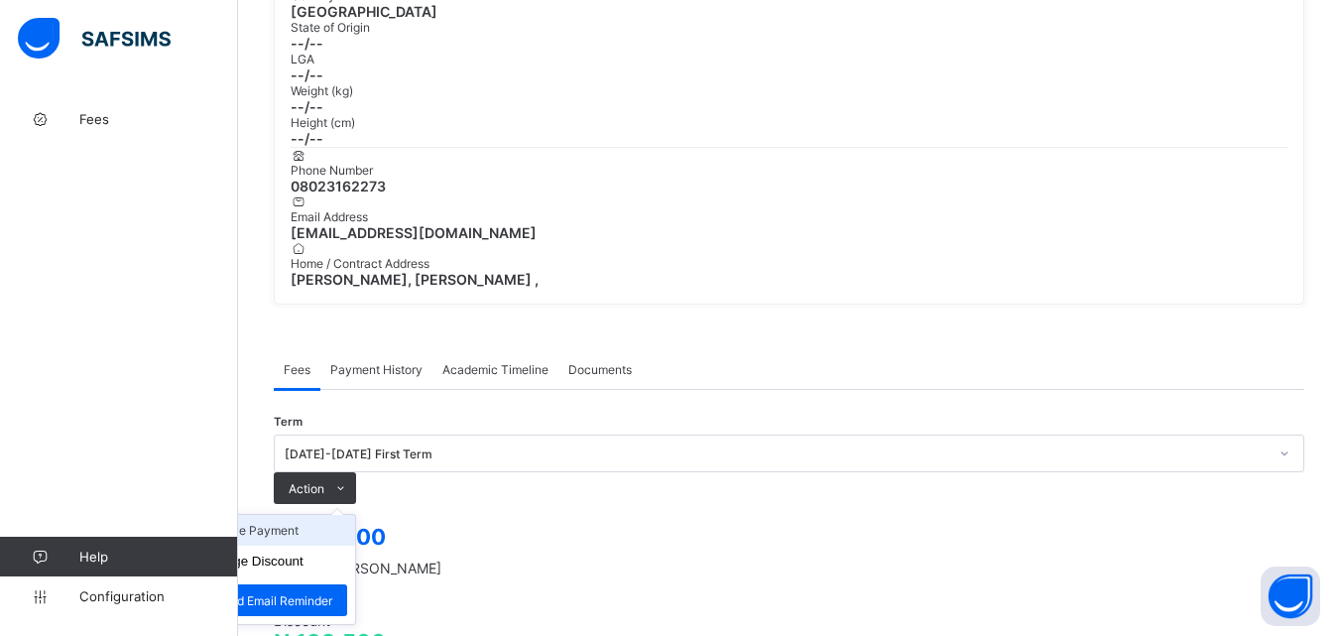
click at [355, 515] on li "Receive Payment" at bounding box center [273, 530] width 163 height 31
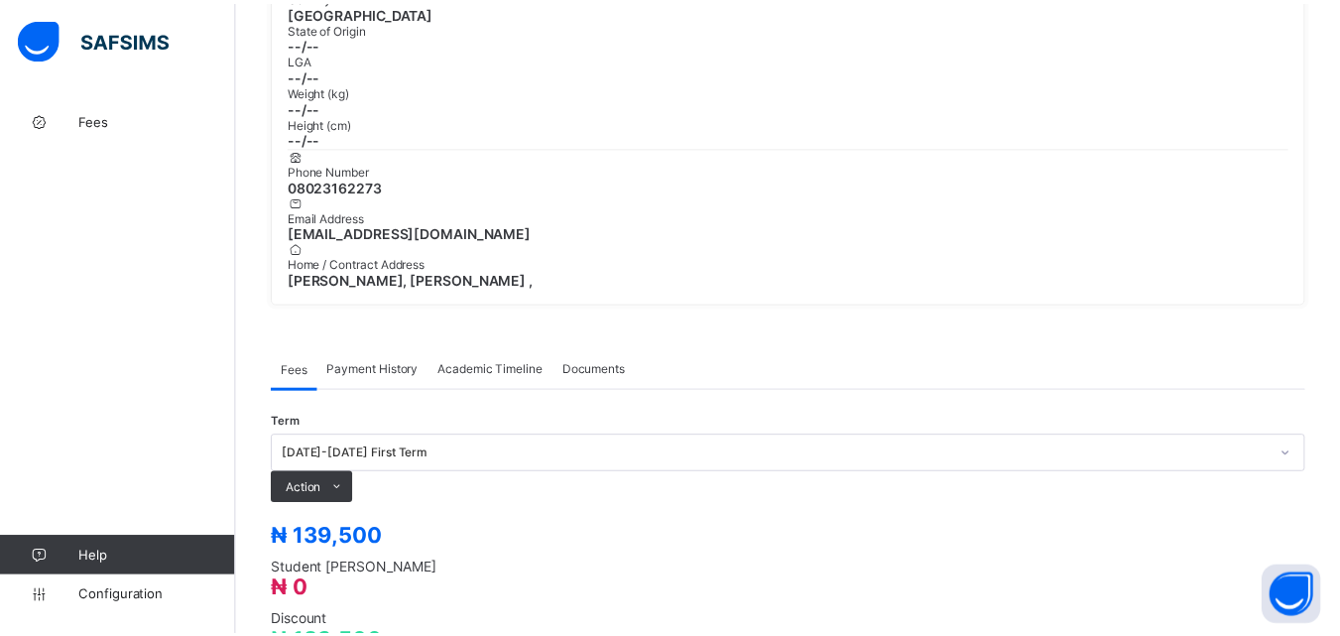
scroll to position [595, 0]
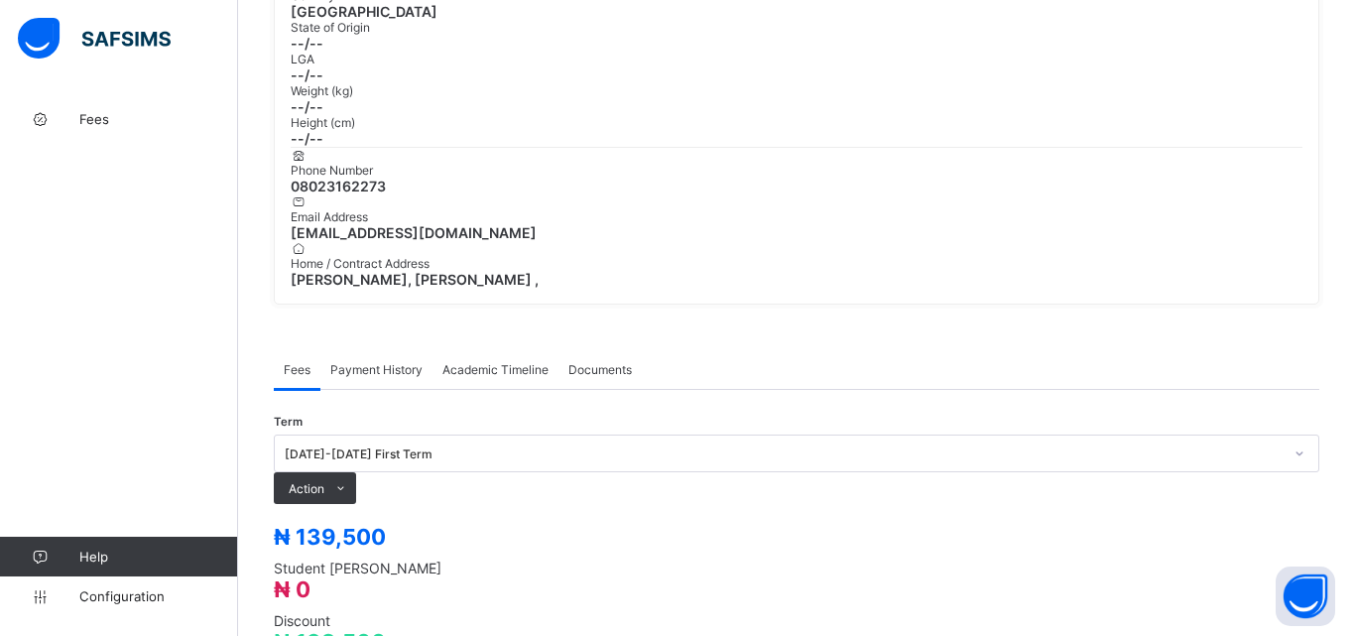
type input "**********"
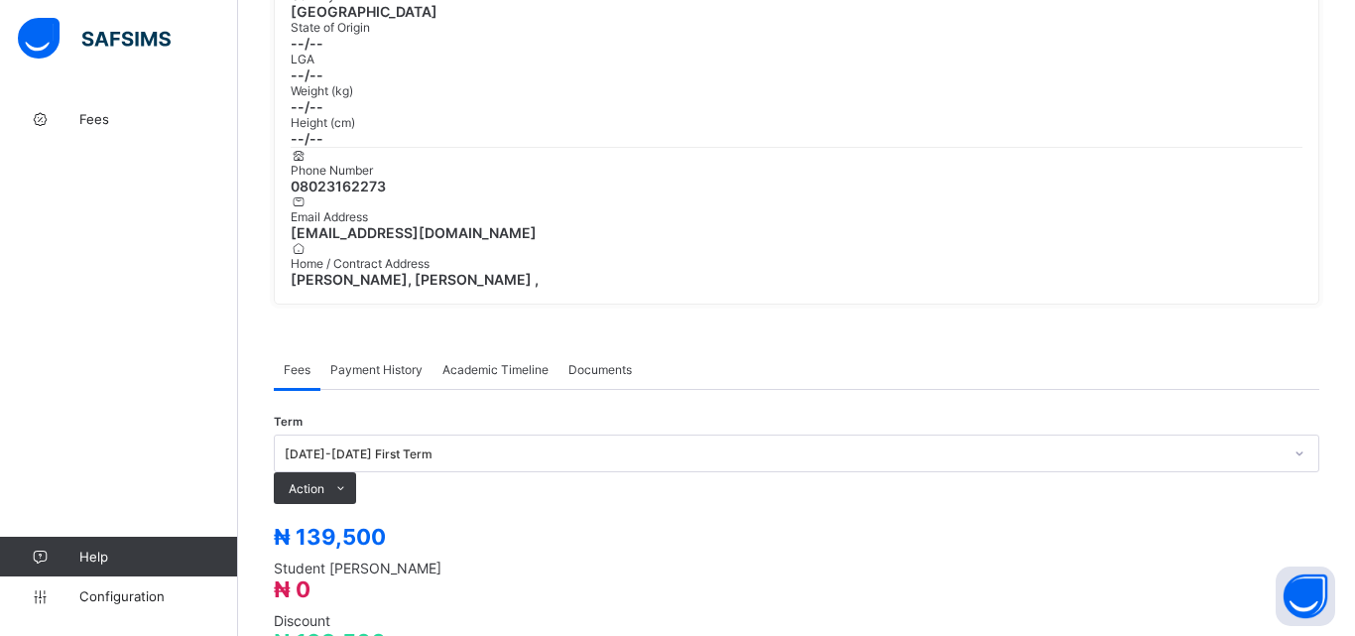
type input "*********"
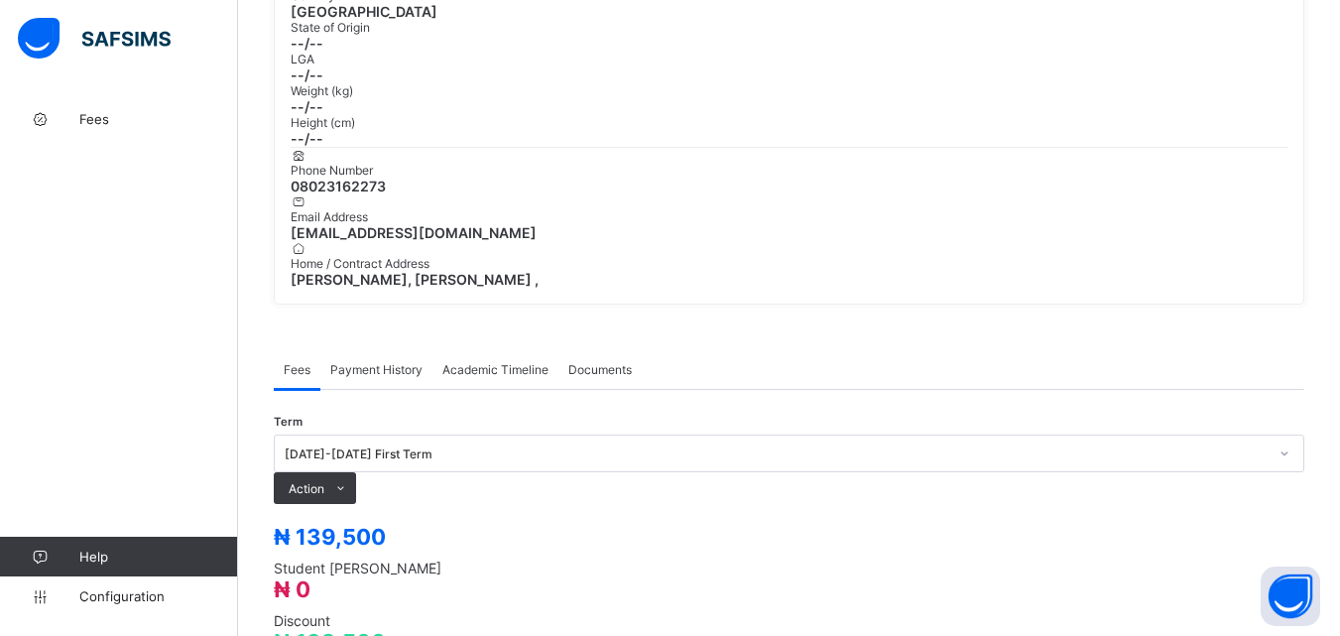
click at [376, 362] on span "Payment History" at bounding box center [376, 369] width 92 height 15
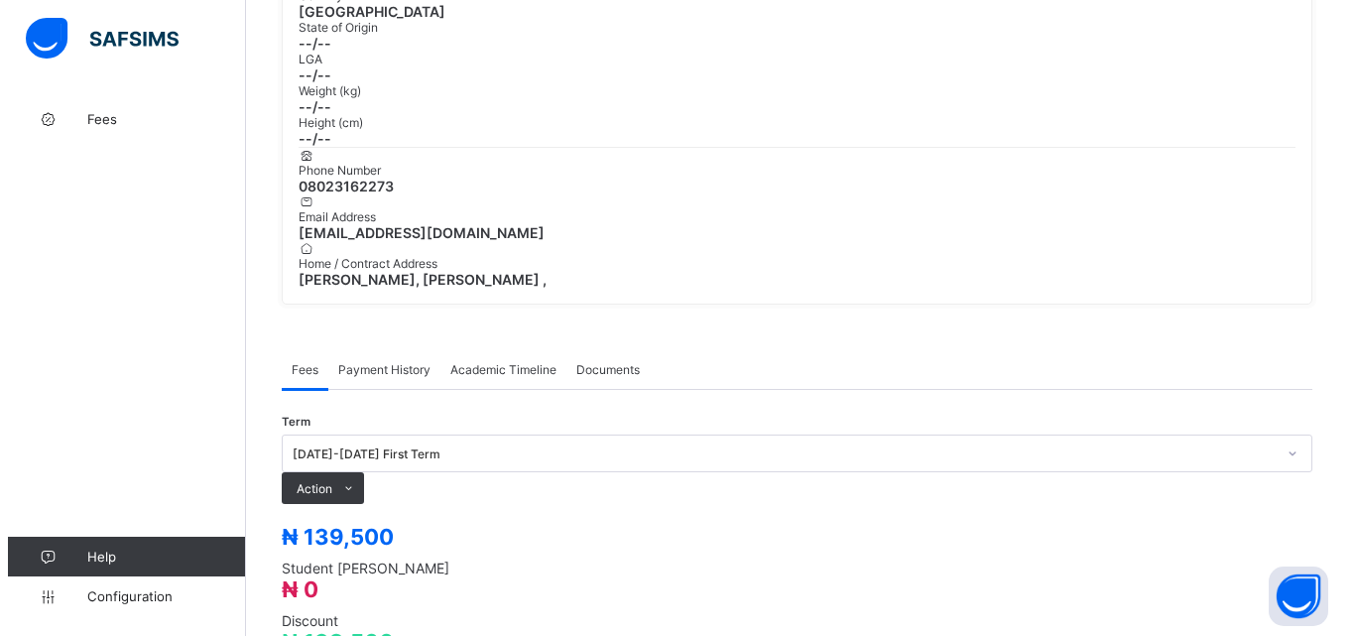
scroll to position [309, 0]
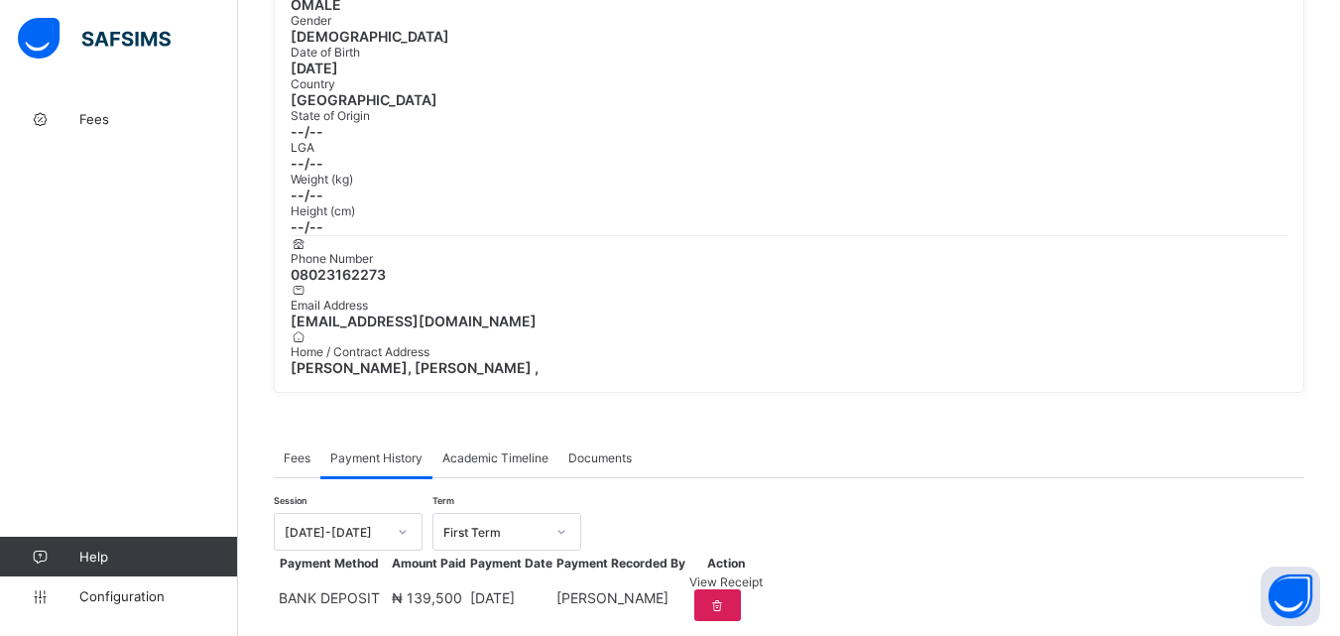
click at [763, 574] on span "View Receipt" at bounding box center [726, 581] width 73 height 15
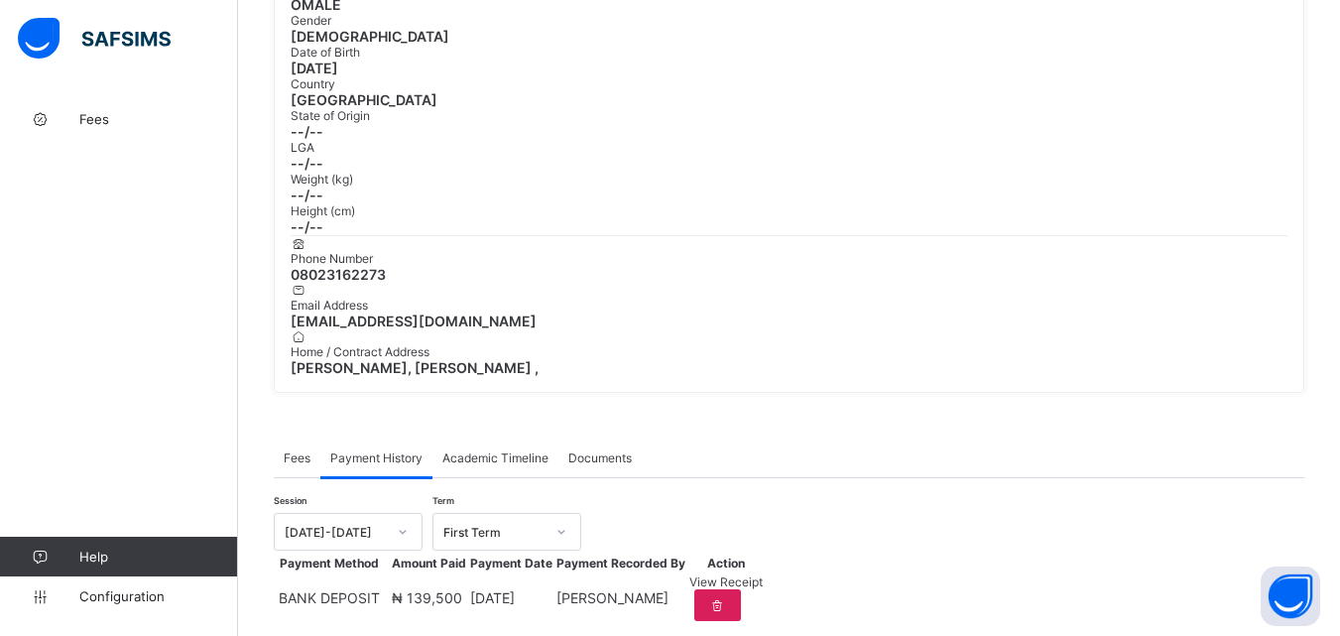
click at [763, 574] on span "View Receipt" at bounding box center [726, 581] width 73 height 15
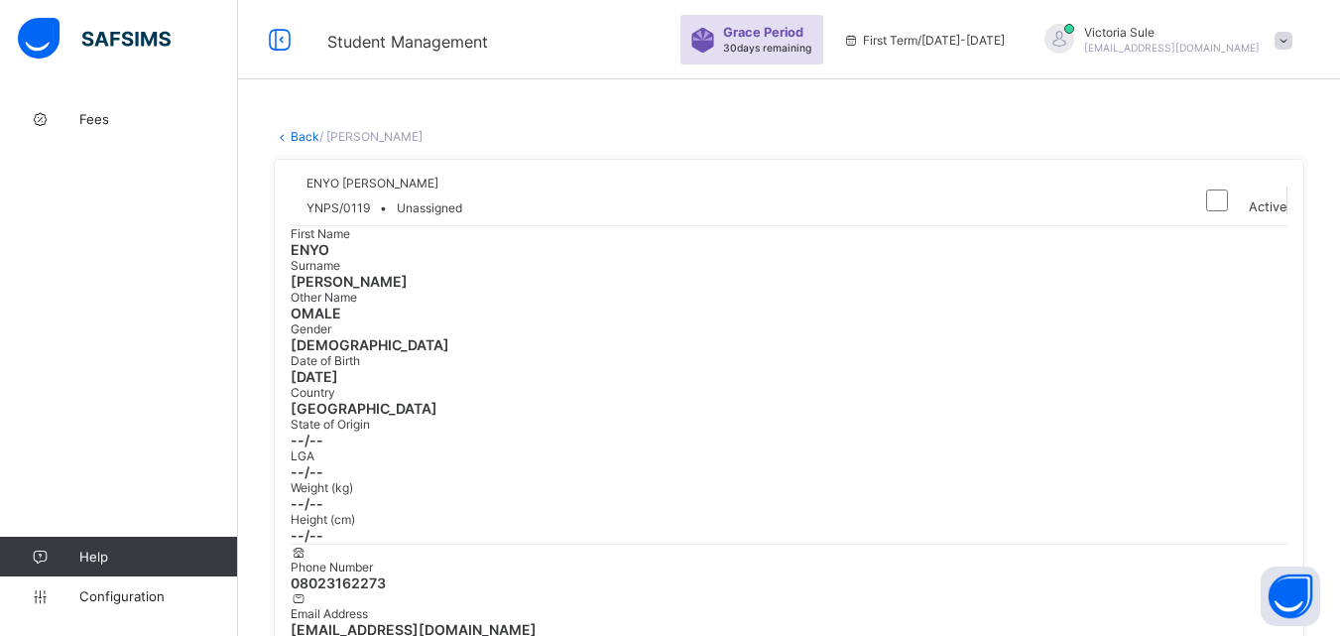
click at [301, 141] on link "Back" at bounding box center [305, 136] width 29 height 15
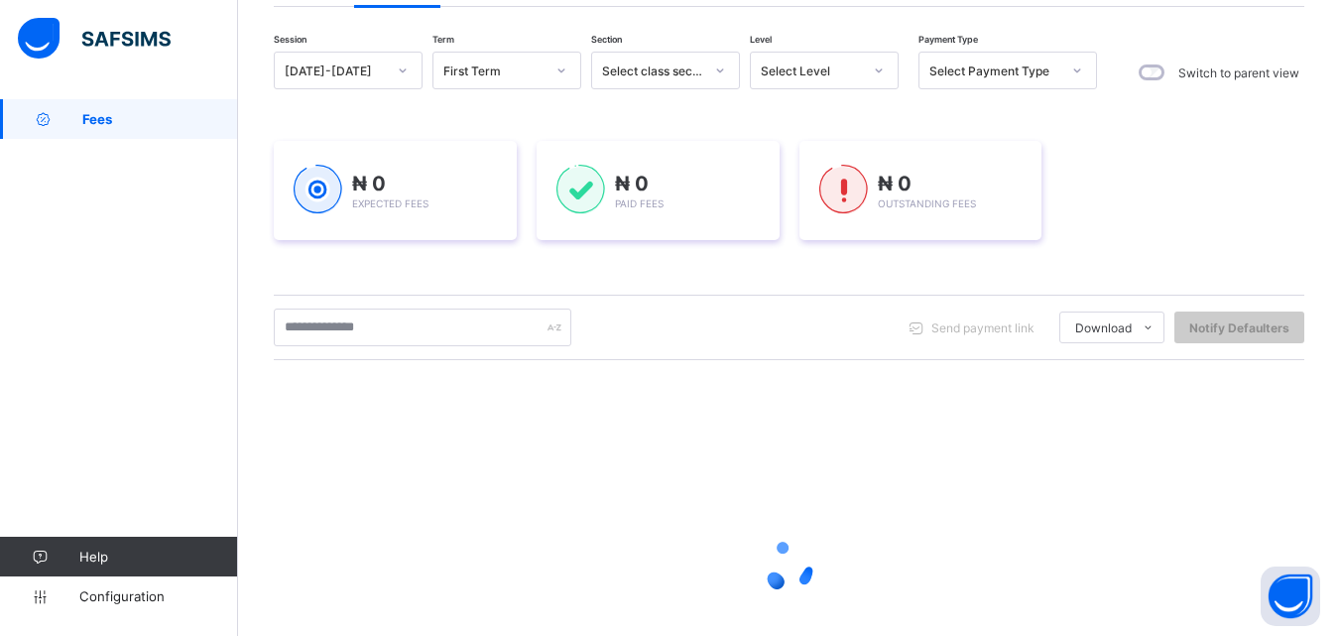
scroll to position [198, 0]
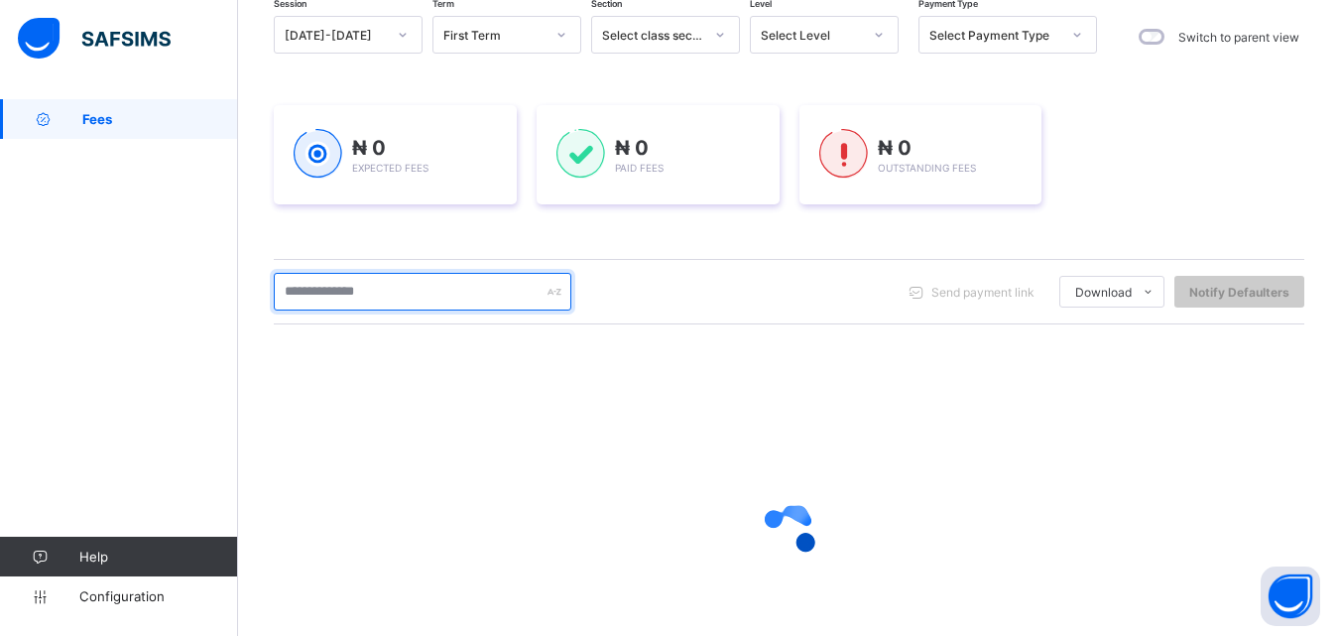
click at [412, 290] on input "text" at bounding box center [423, 292] width 298 height 38
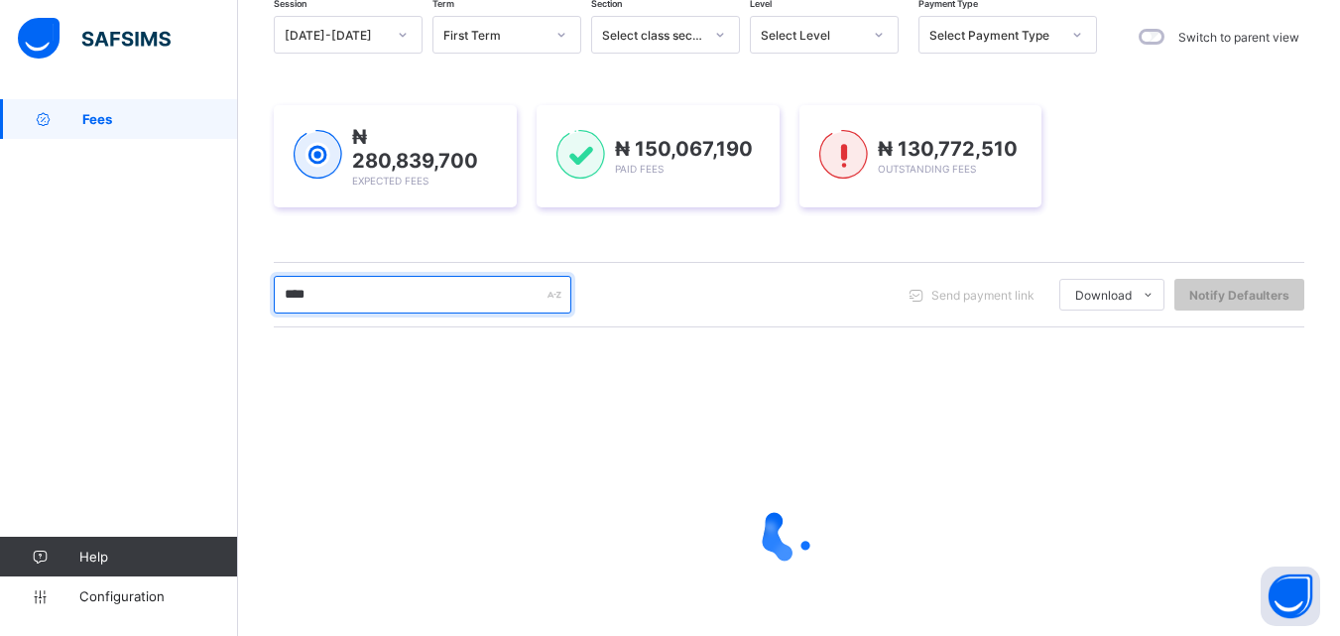
type input "****"
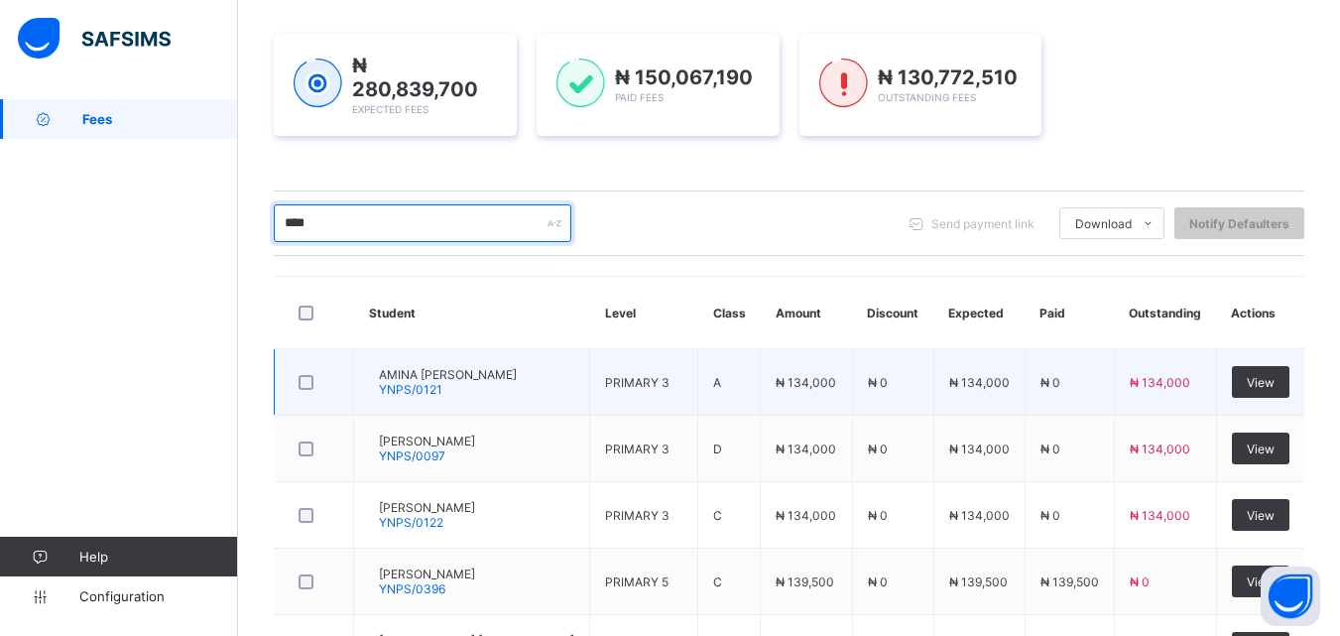
scroll to position [268, 0]
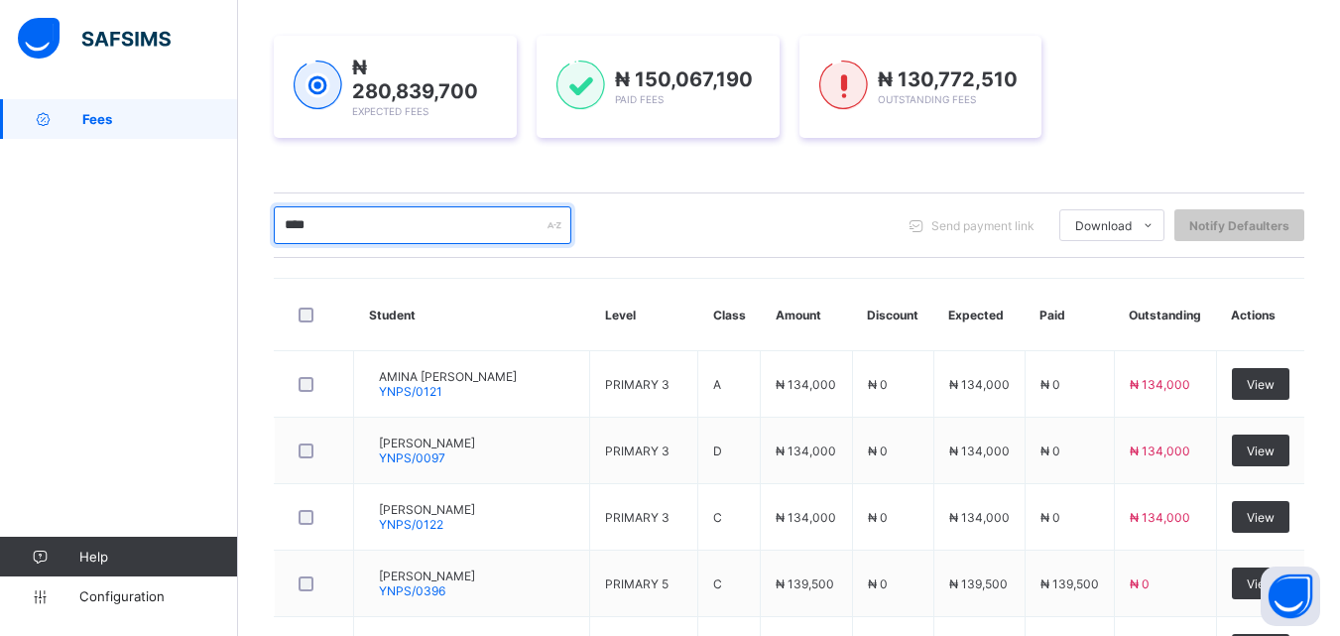
click at [397, 229] on input "****" at bounding box center [423, 225] width 298 height 38
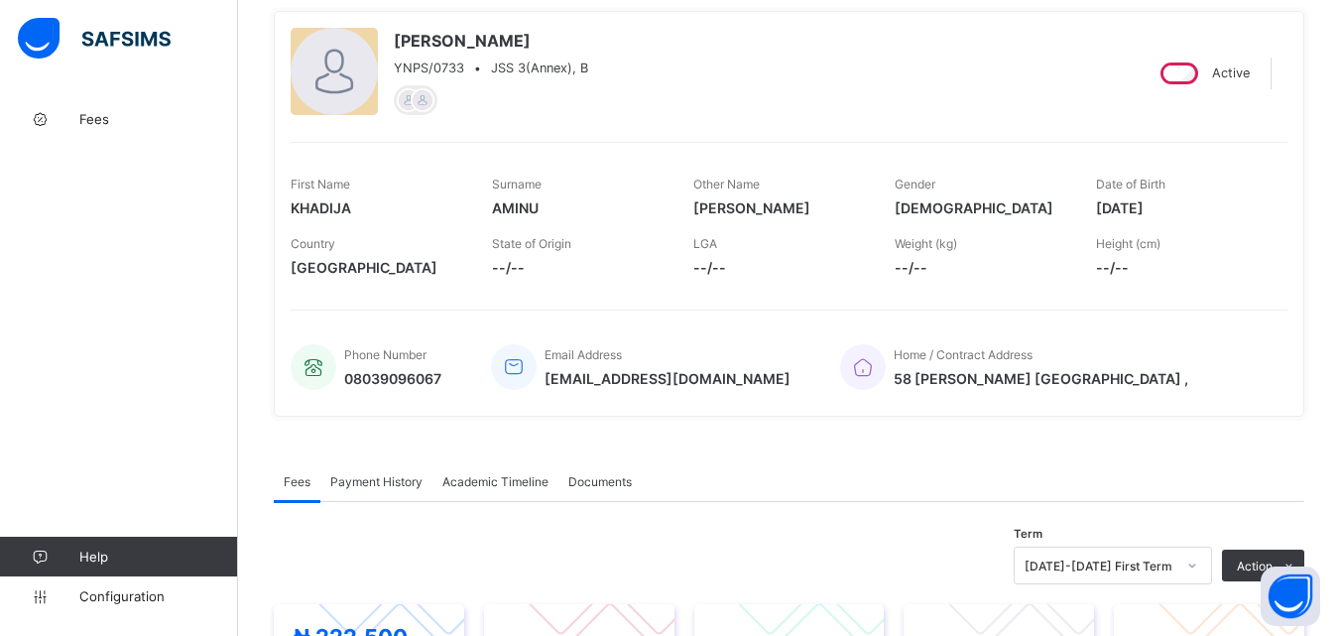
scroll to position [198, 0]
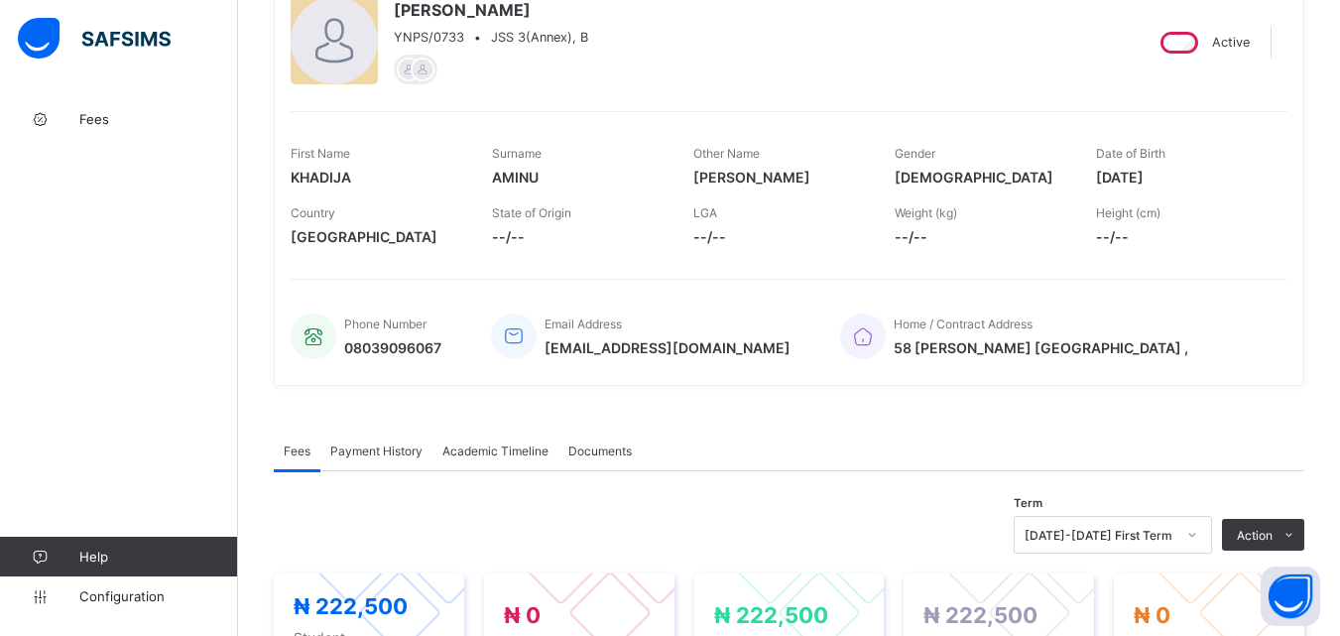
click at [369, 444] on span "Payment History" at bounding box center [376, 451] width 92 height 15
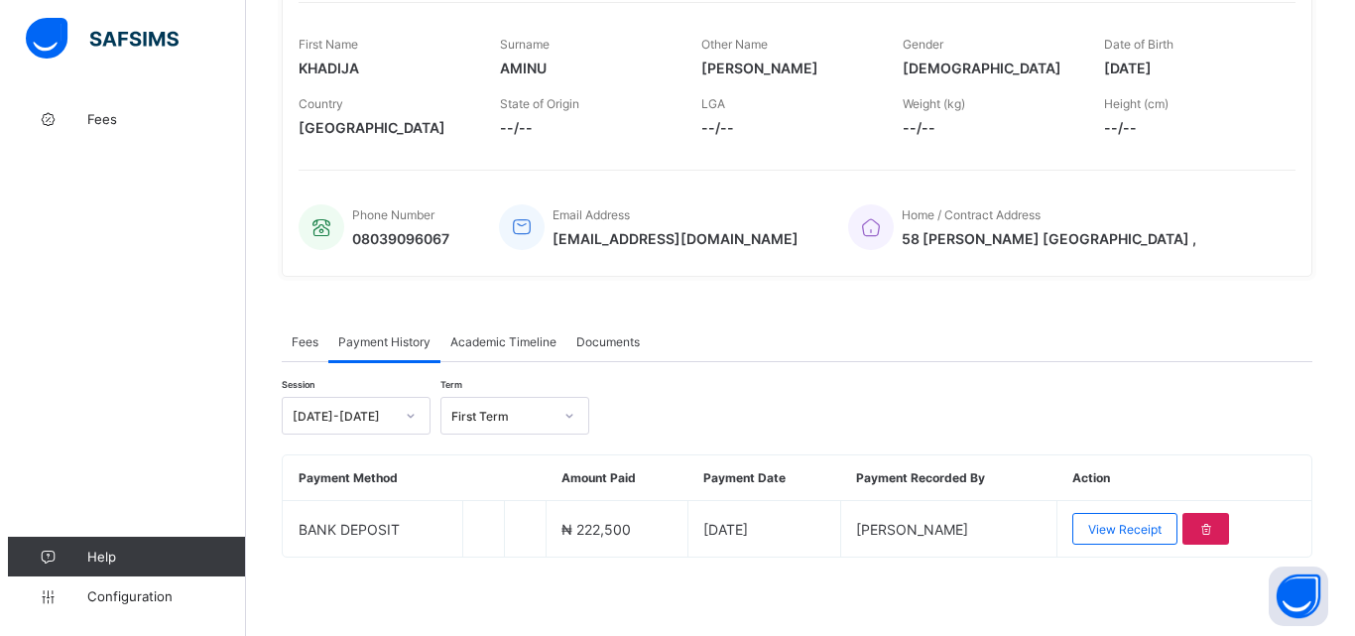
scroll to position [309, 0]
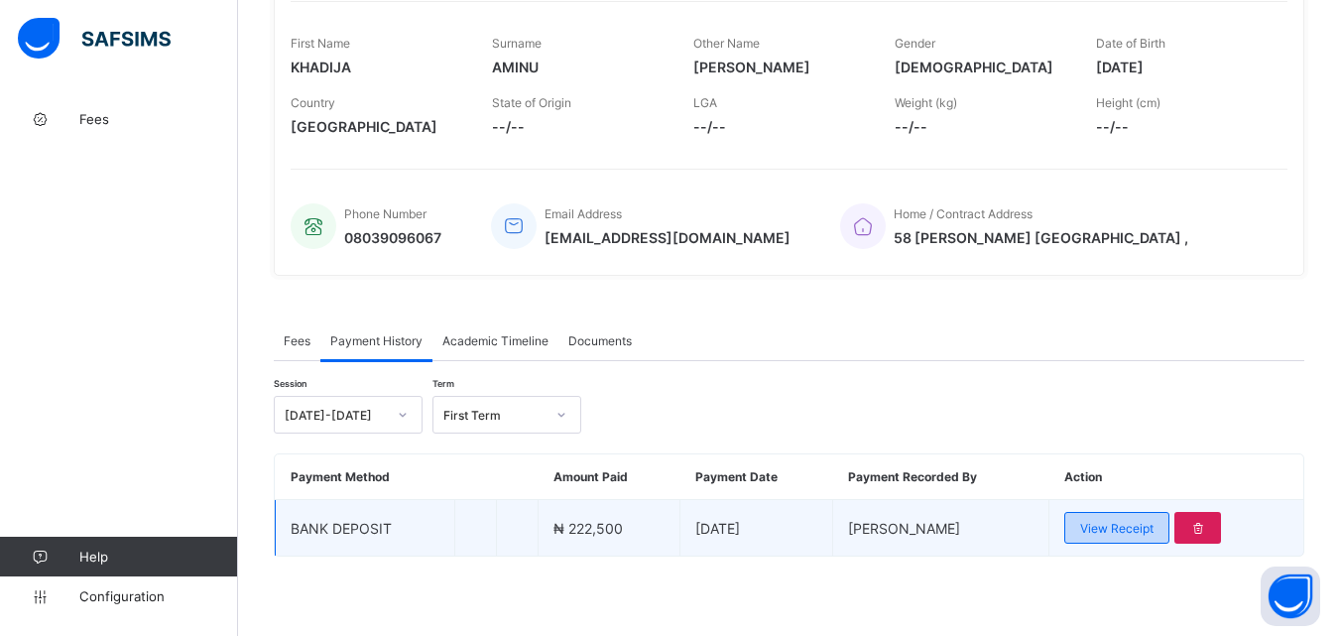
click at [1093, 530] on span "View Receipt" at bounding box center [1116, 528] width 73 height 15
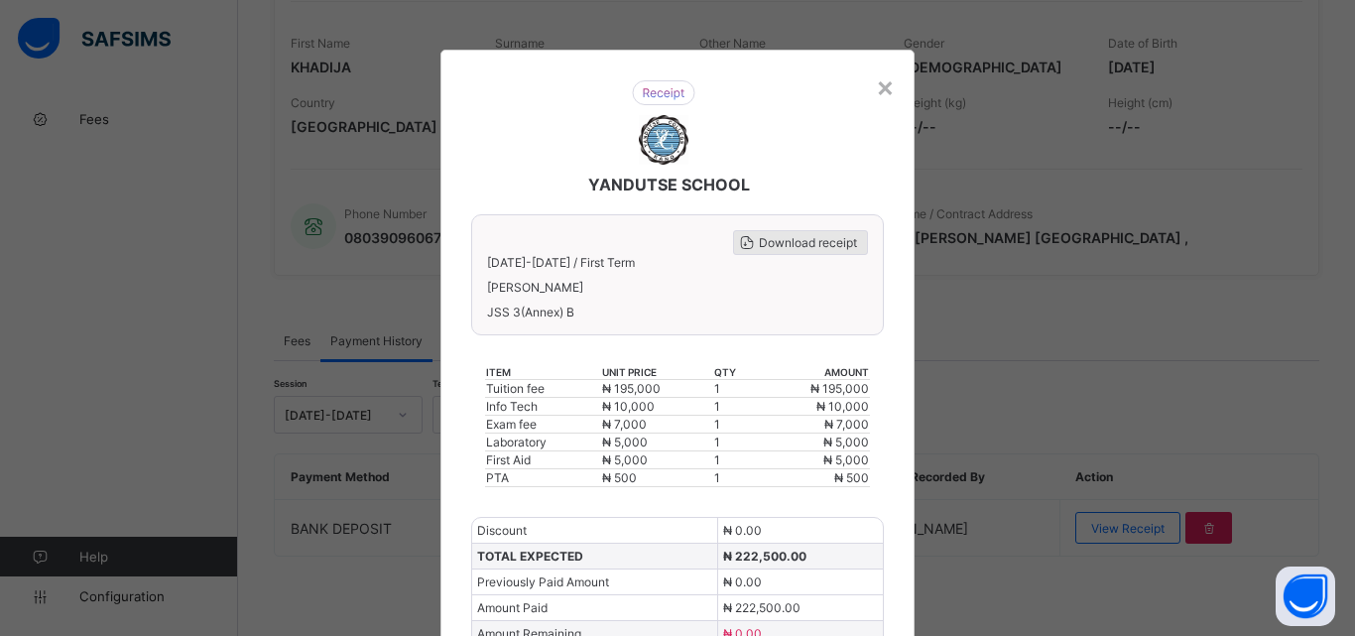
click at [827, 243] on span "Download receipt" at bounding box center [808, 242] width 98 height 15
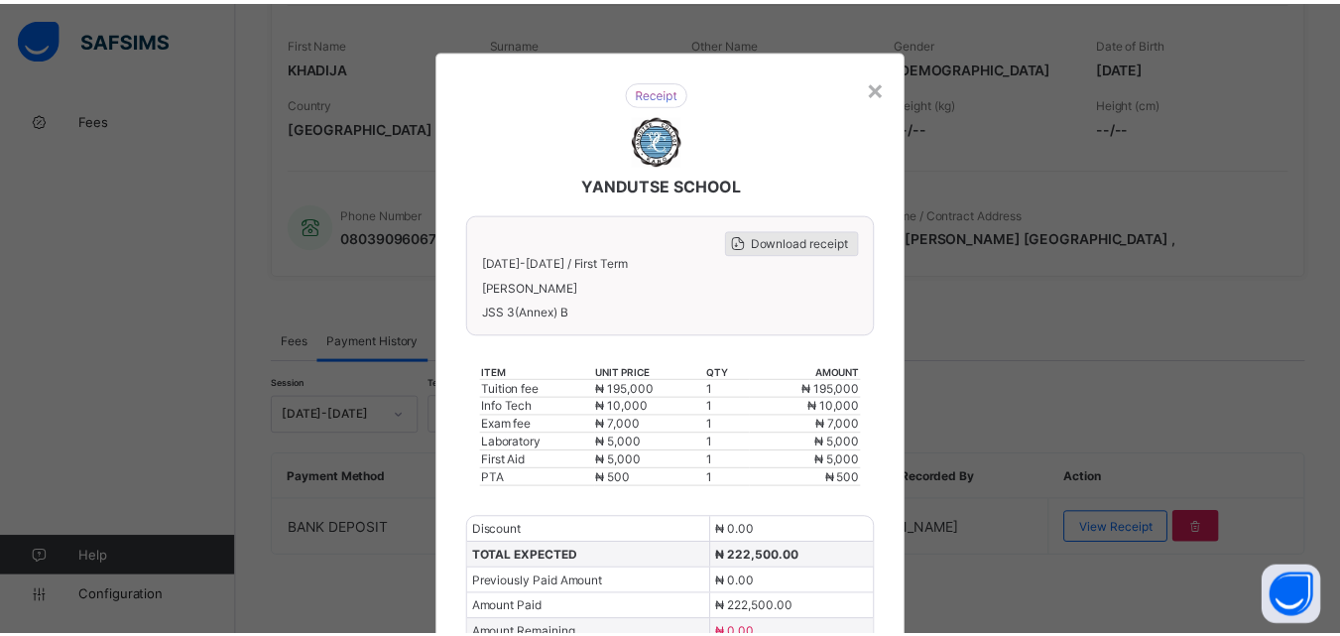
scroll to position [0, 0]
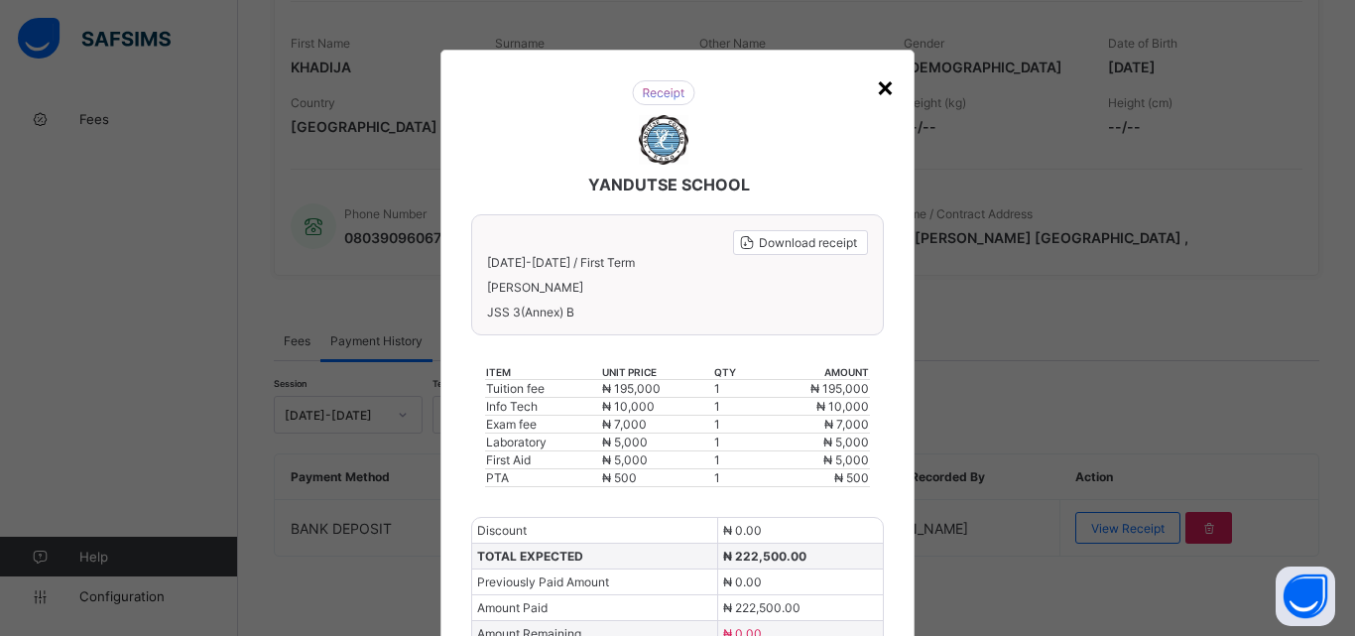
click at [882, 92] on div "×" at bounding box center [885, 86] width 19 height 34
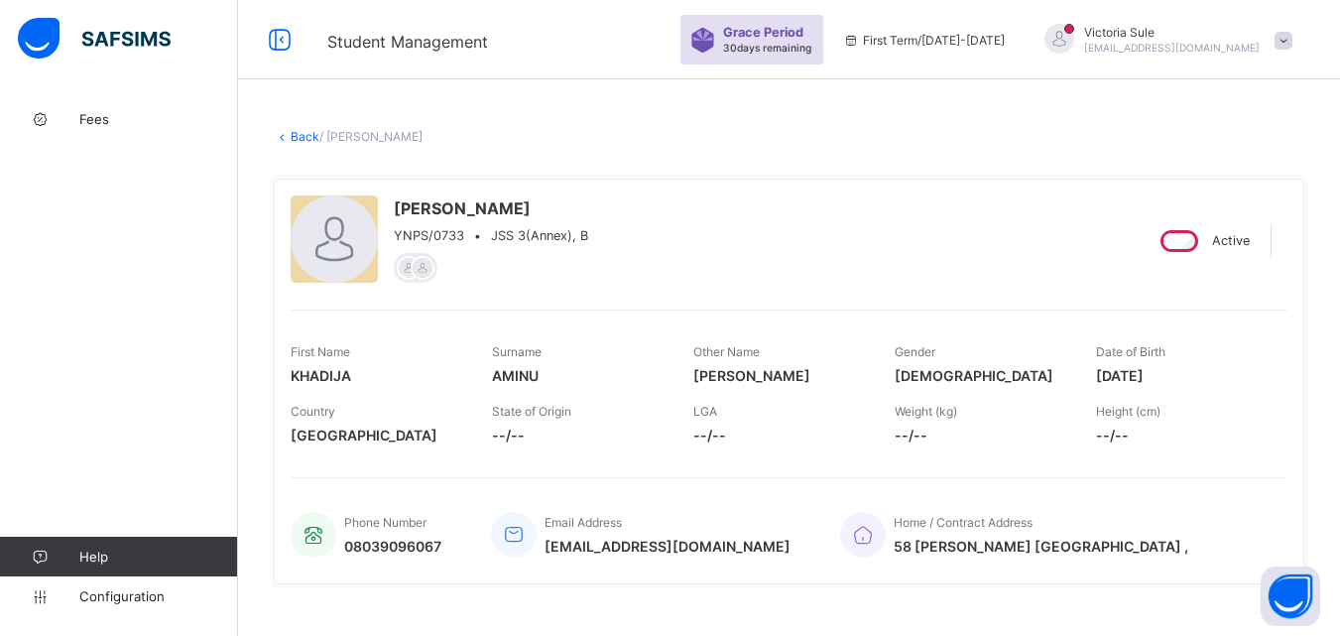
click at [304, 136] on link "Back" at bounding box center [305, 136] width 29 height 15
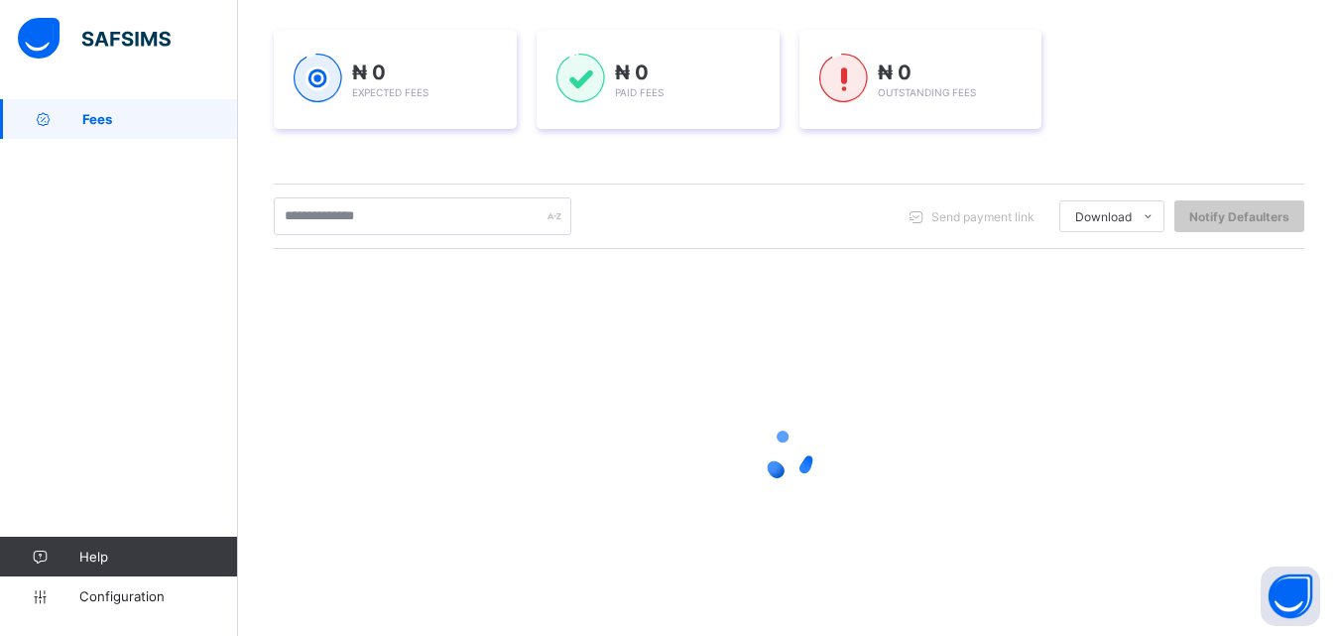
scroll to position [298, 0]
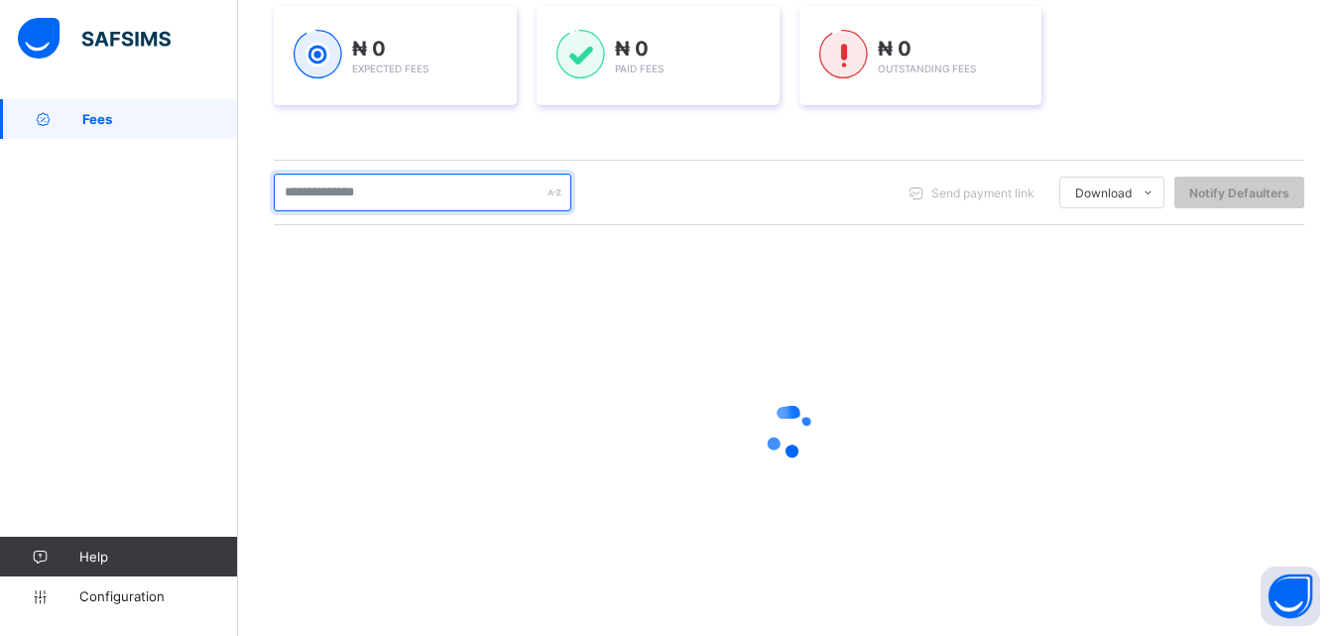
click at [347, 204] on input "text" at bounding box center [423, 193] width 298 height 38
type input "***"
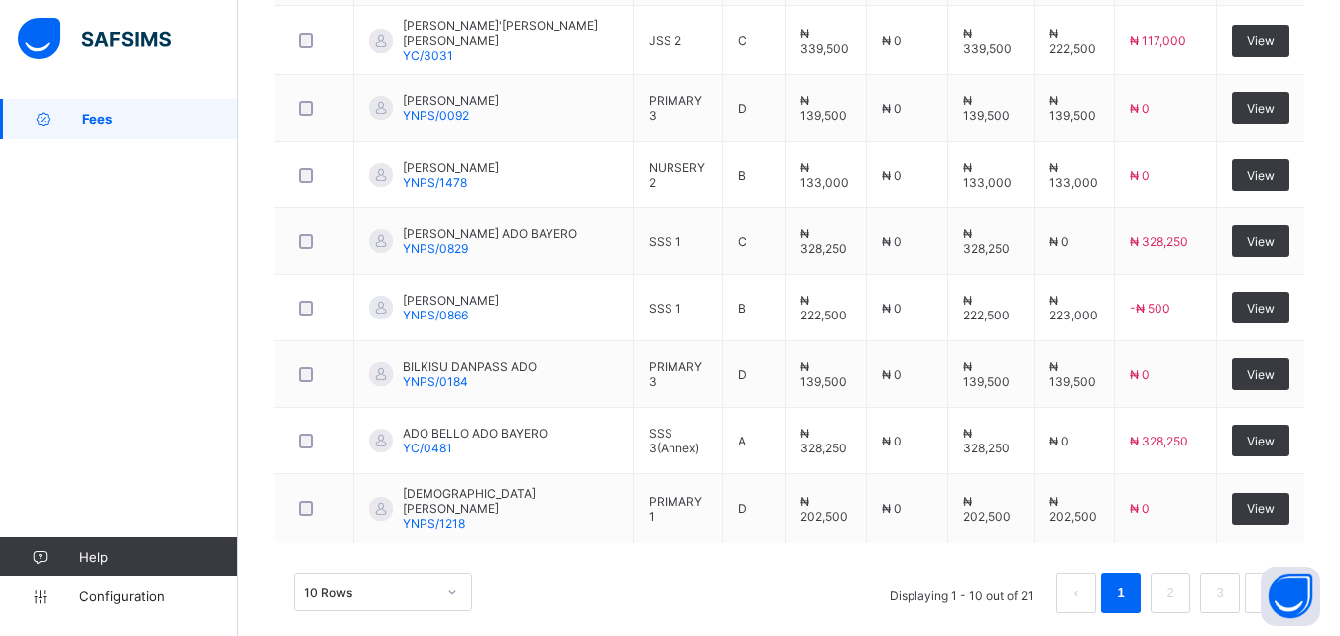
scroll to position [815, 0]
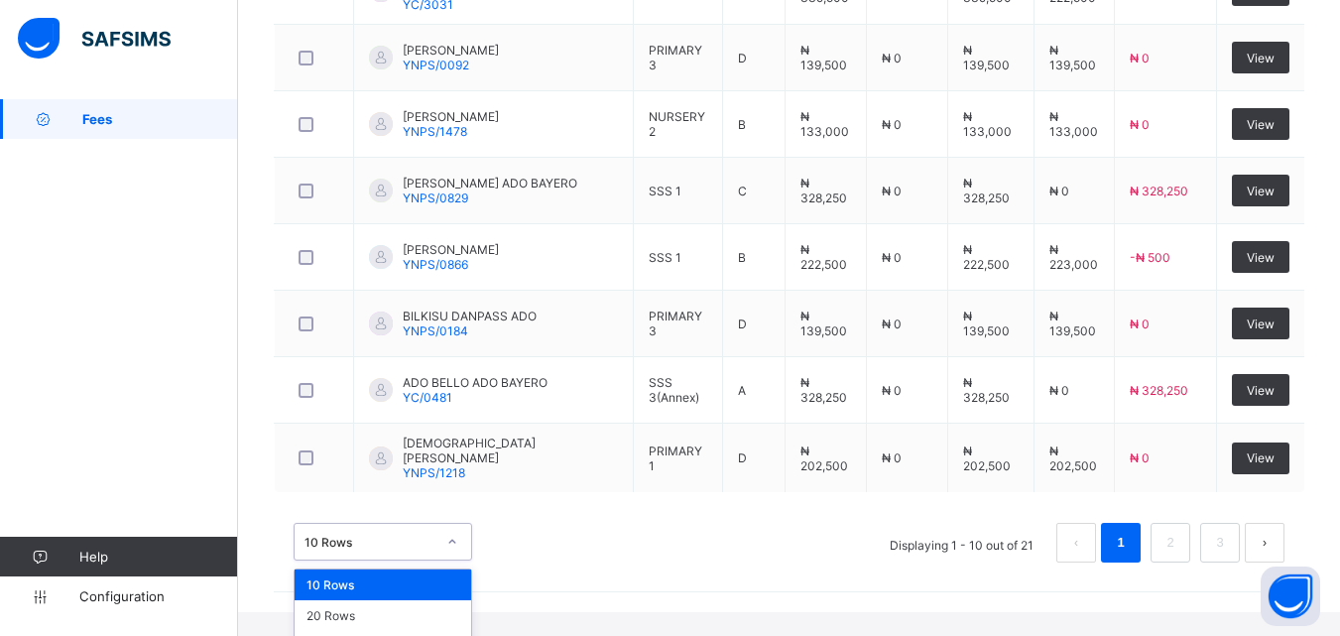
click at [450, 561] on div "option 10 Rows focused, 1 of 3. 3 results available. Use Up and Down to choose …" at bounding box center [383, 542] width 179 height 38
click at [424, 631] on div "50 Rows" at bounding box center [383, 646] width 177 height 31
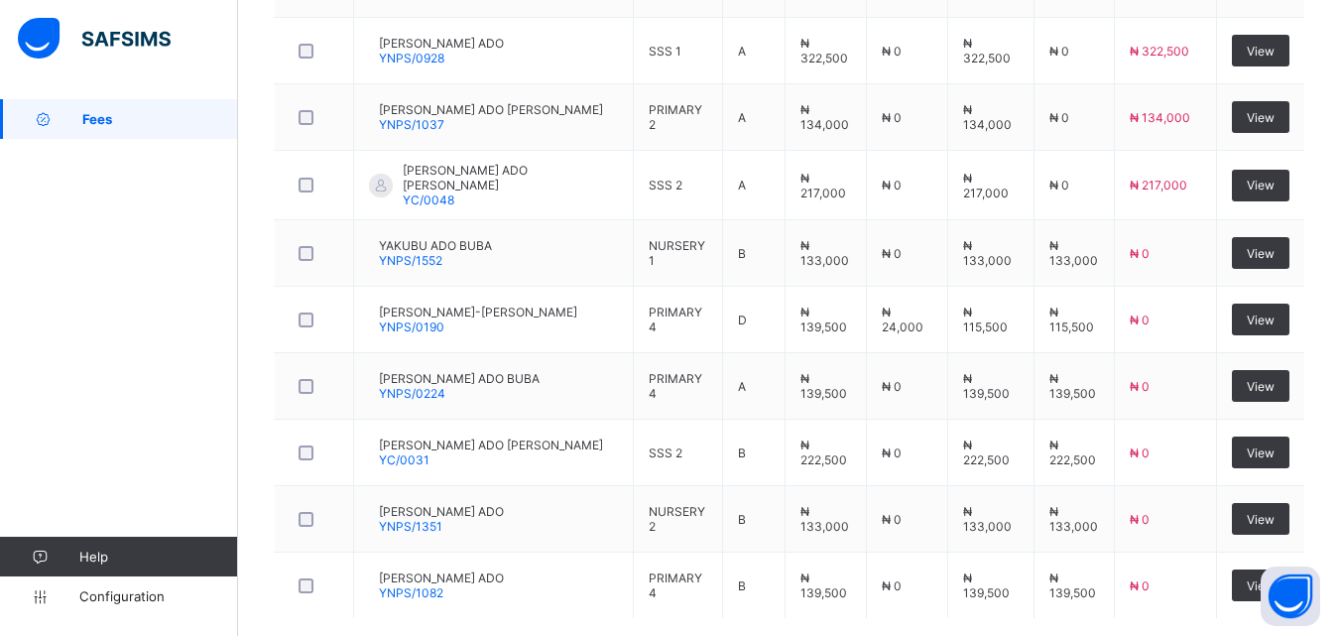
scroll to position [1458, 0]
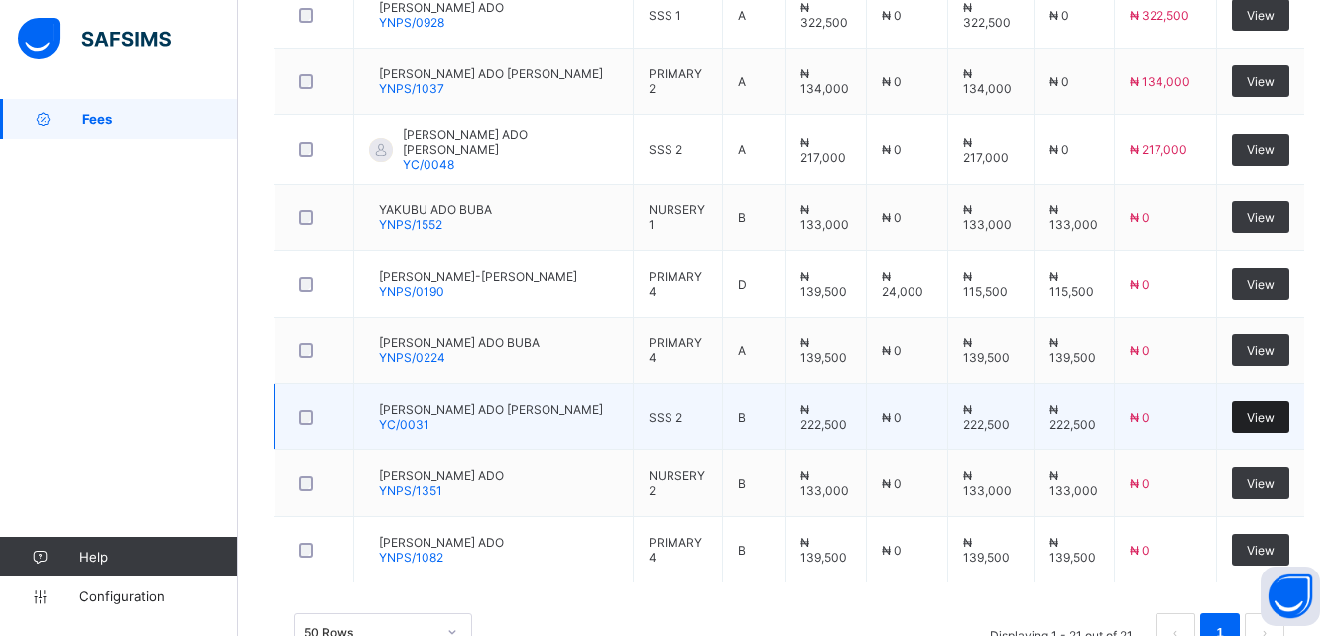
click at [1284, 401] on div "View" at bounding box center [1261, 417] width 58 height 32
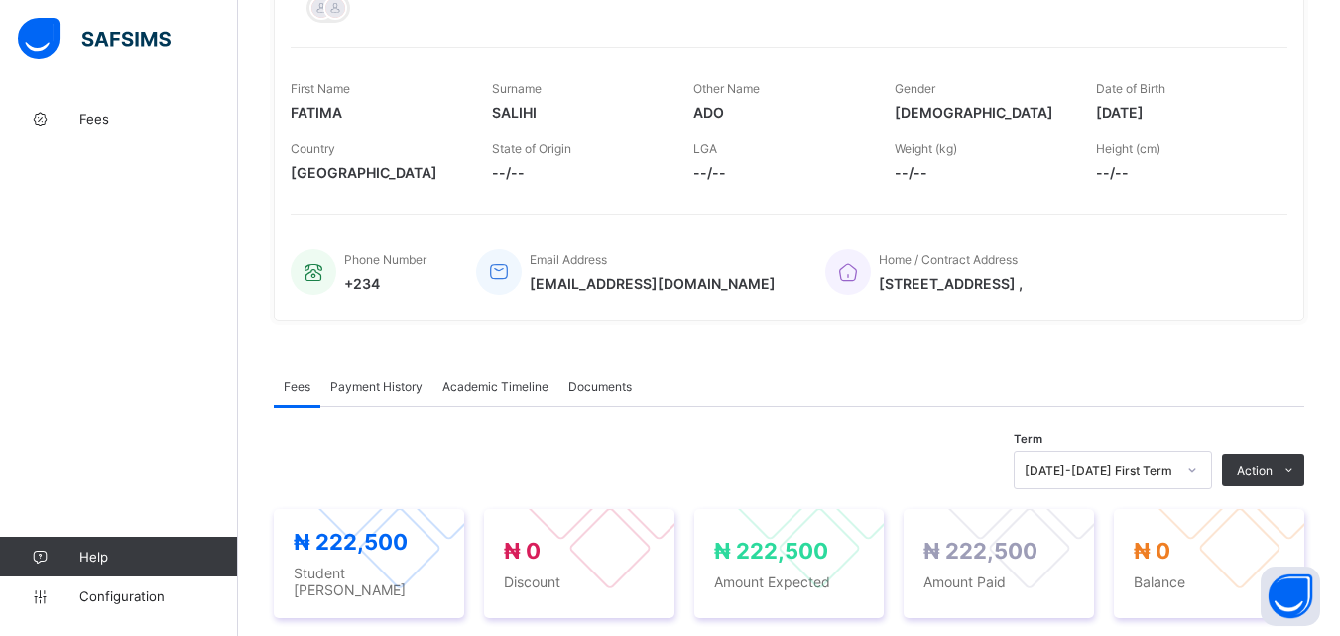
scroll to position [397, 0]
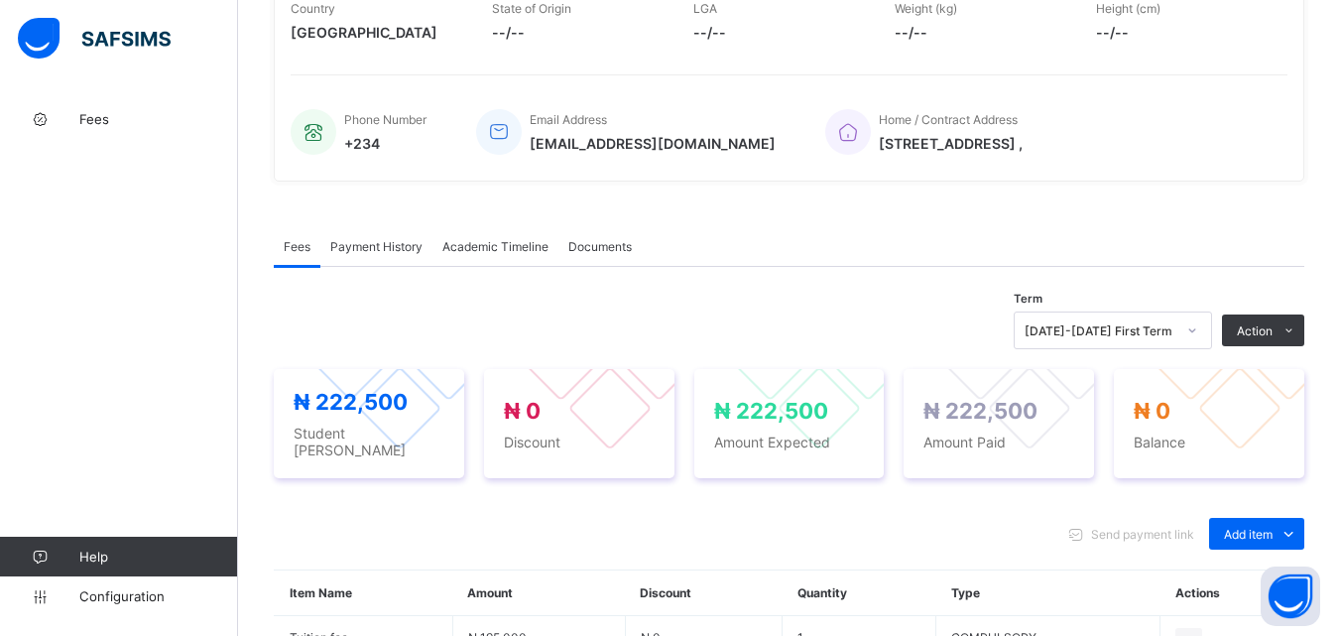
click at [383, 254] on span "Payment History" at bounding box center [376, 246] width 92 height 15
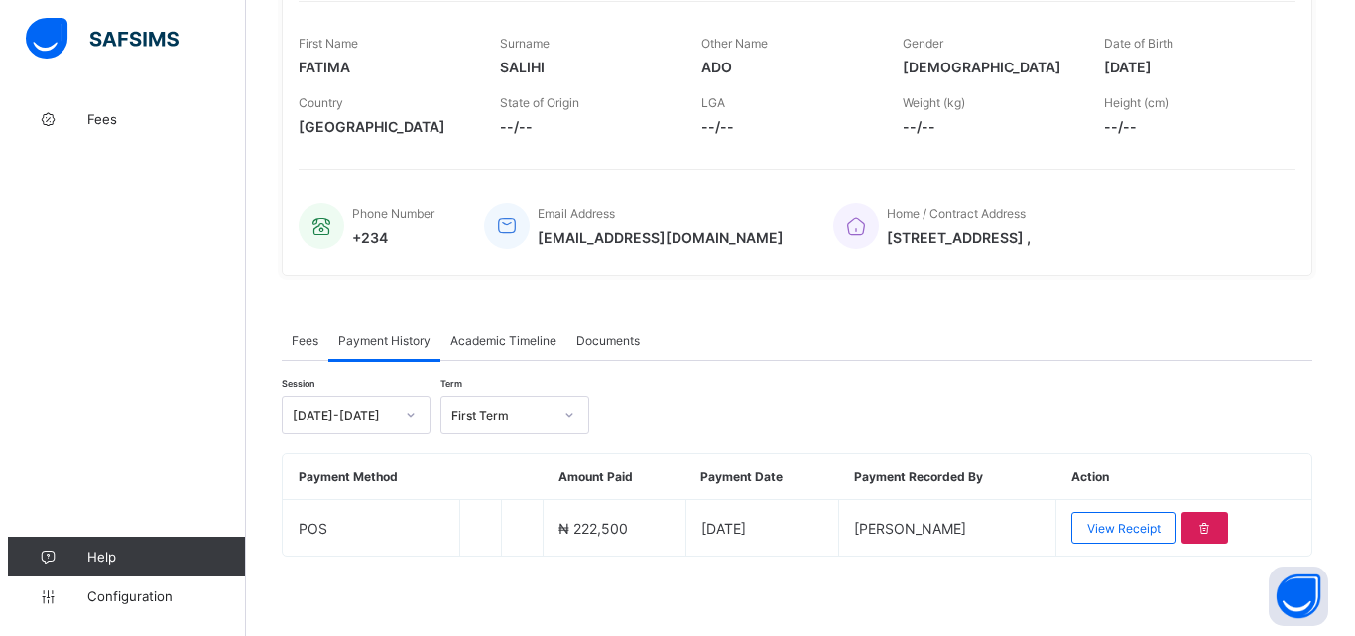
scroll to position [309, 0]
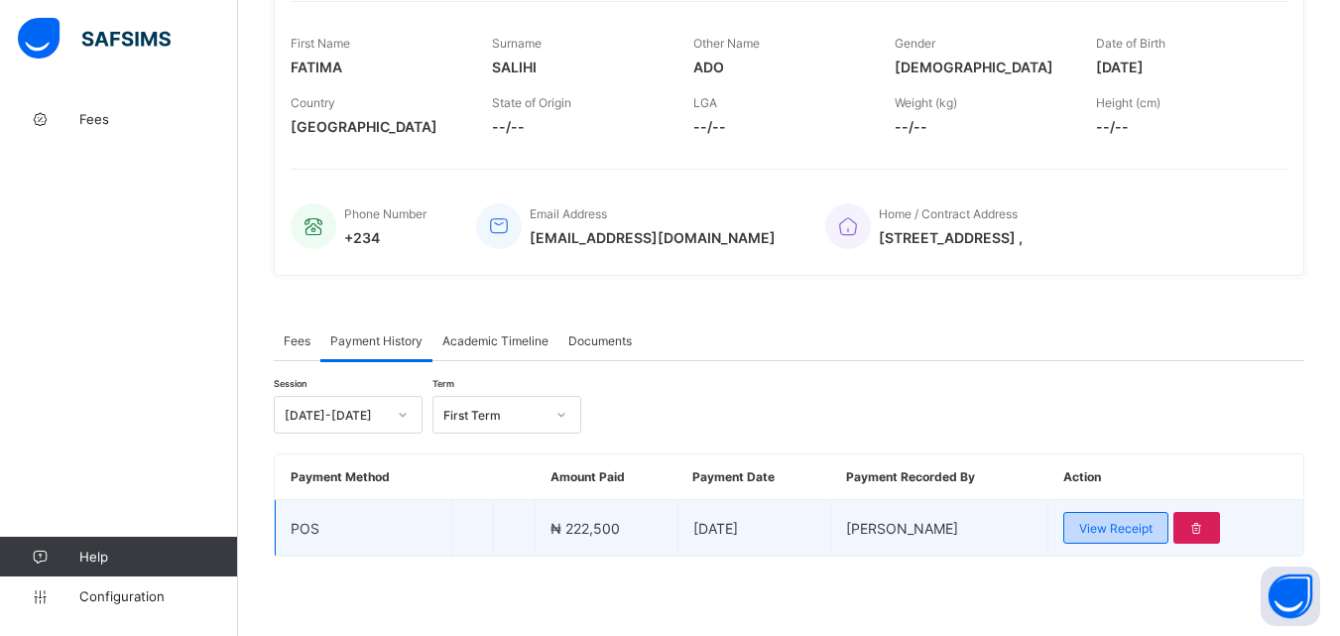
click at [1124, 532] on span "View Receipt" at bounding box center [1115, 528] width 73 height 15
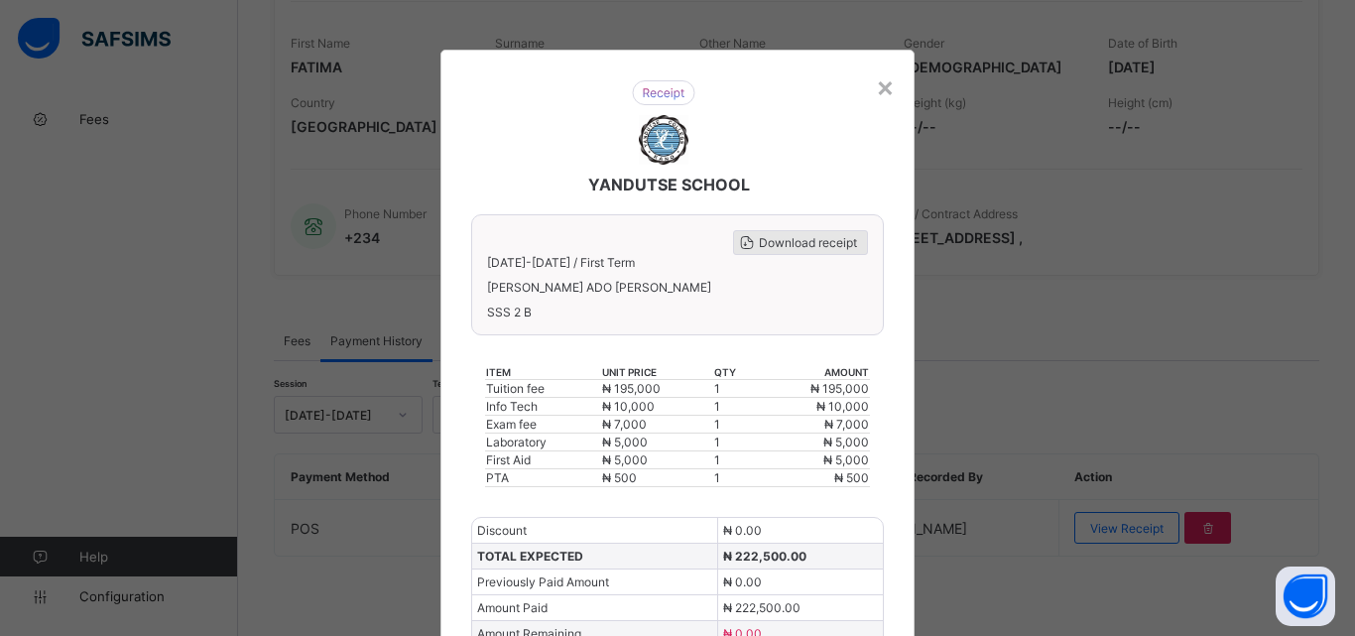
click at [824, 235] on span "Download receipt" at bounding box center [808, 242] width 98 height 15
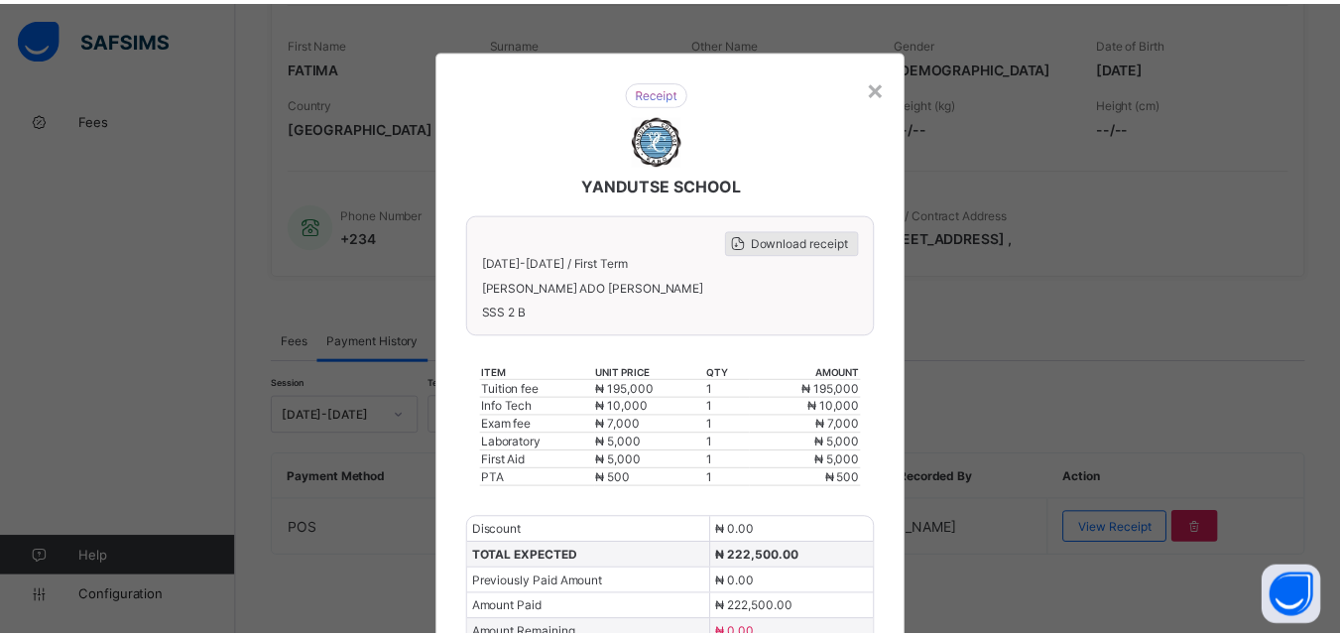
scroll to position [0, 0]
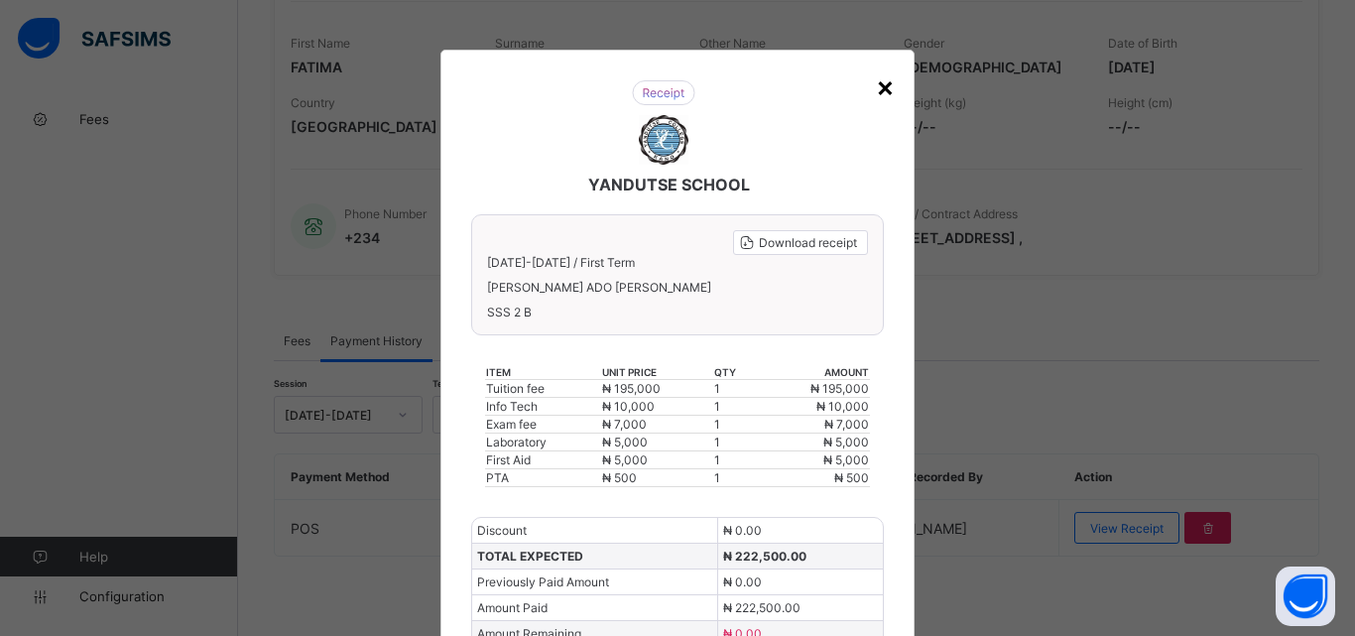
click at [882, 91] on div "×" at bounding box center [885, 86] width 19 height 34
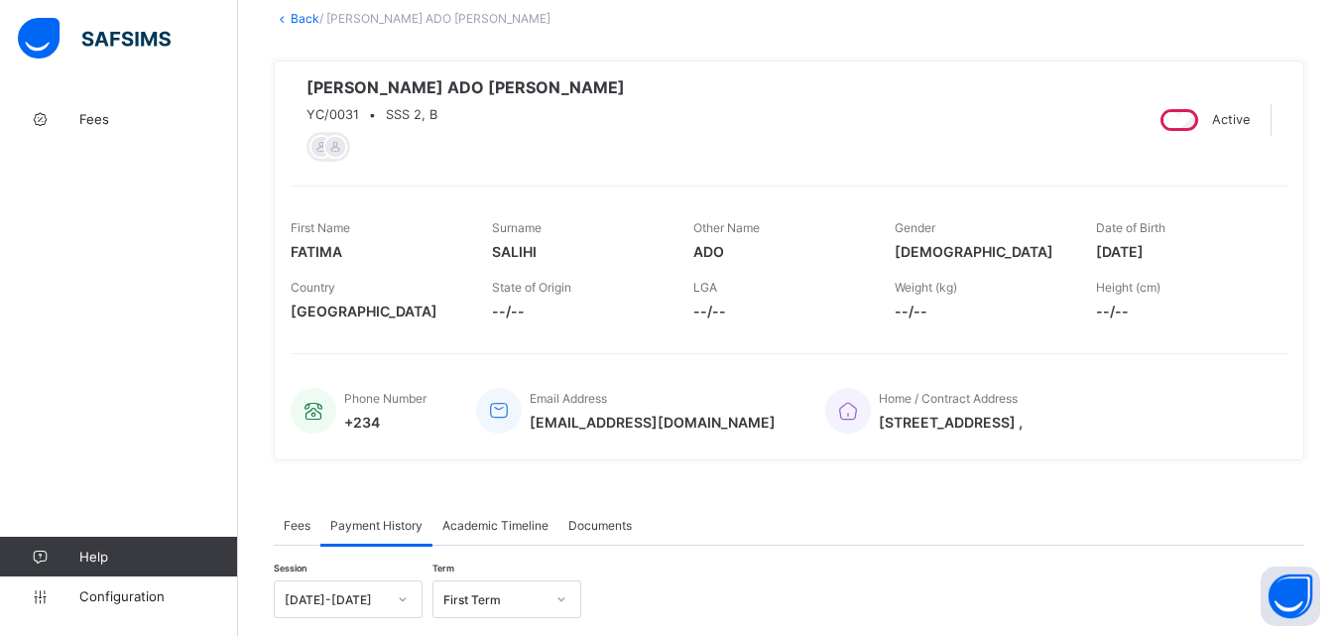
scroll to position [110, 0]
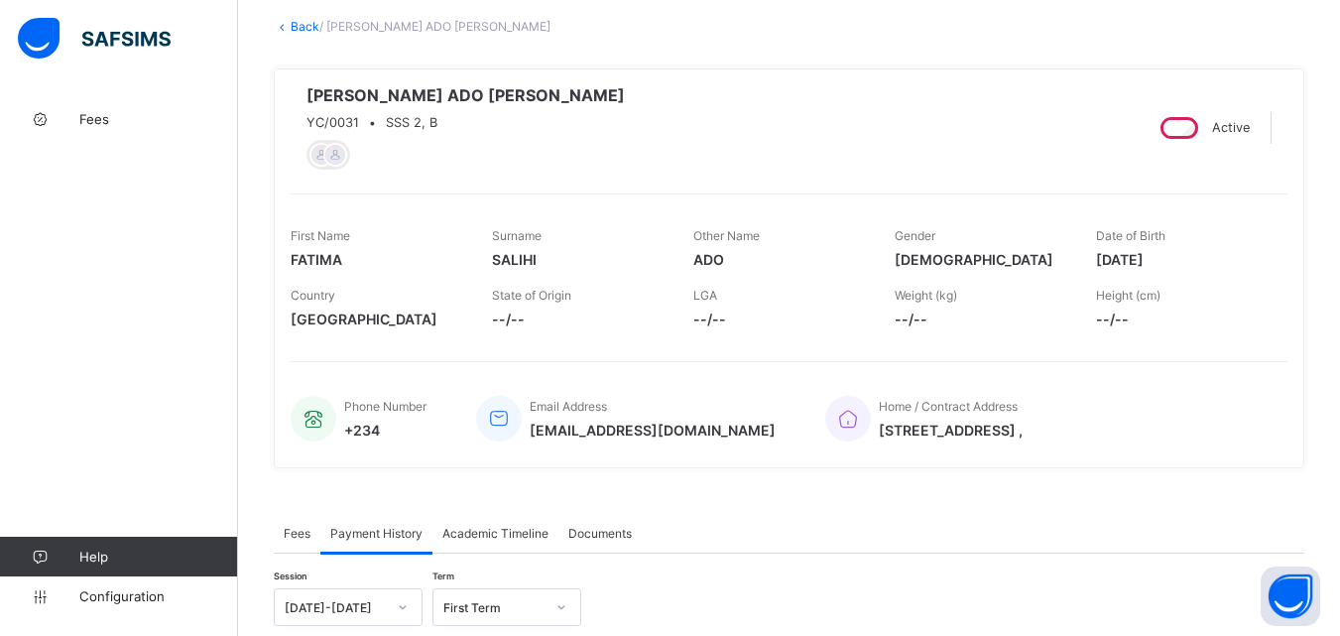
click at [305, 27] on link "Back" at bounding box center [305, 26] width 29 height 15
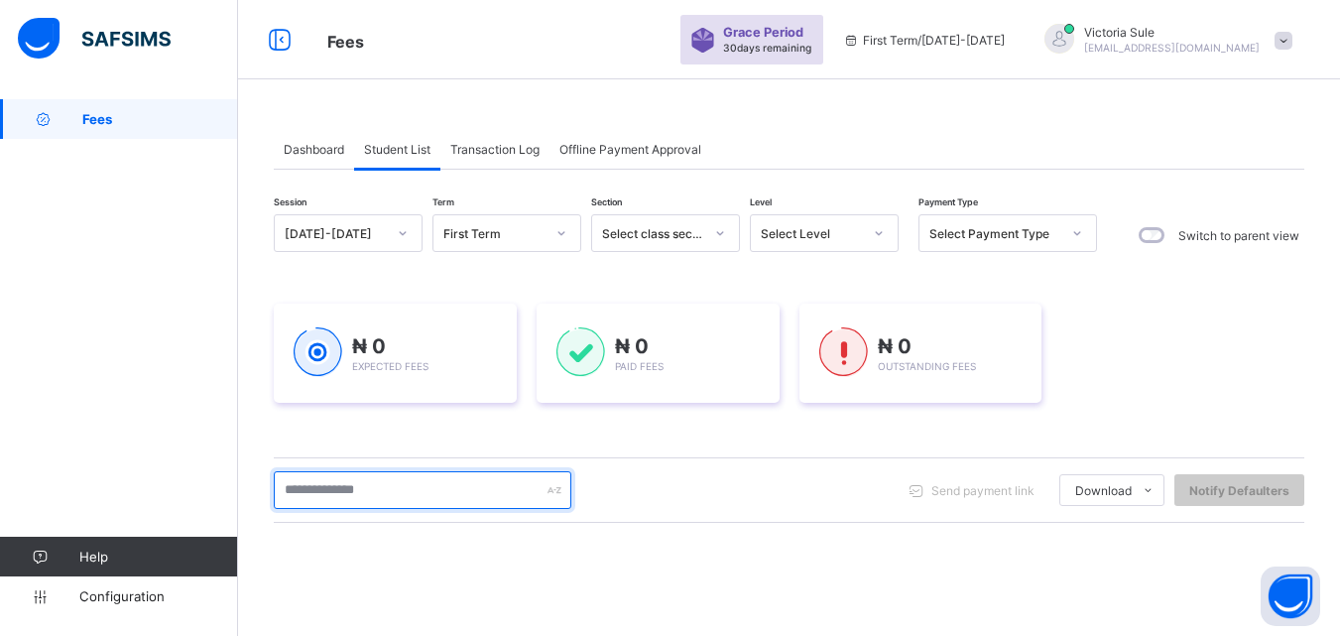
click at [372, 492] on input "text" at bounding box center [423, 490] width 298 height 38
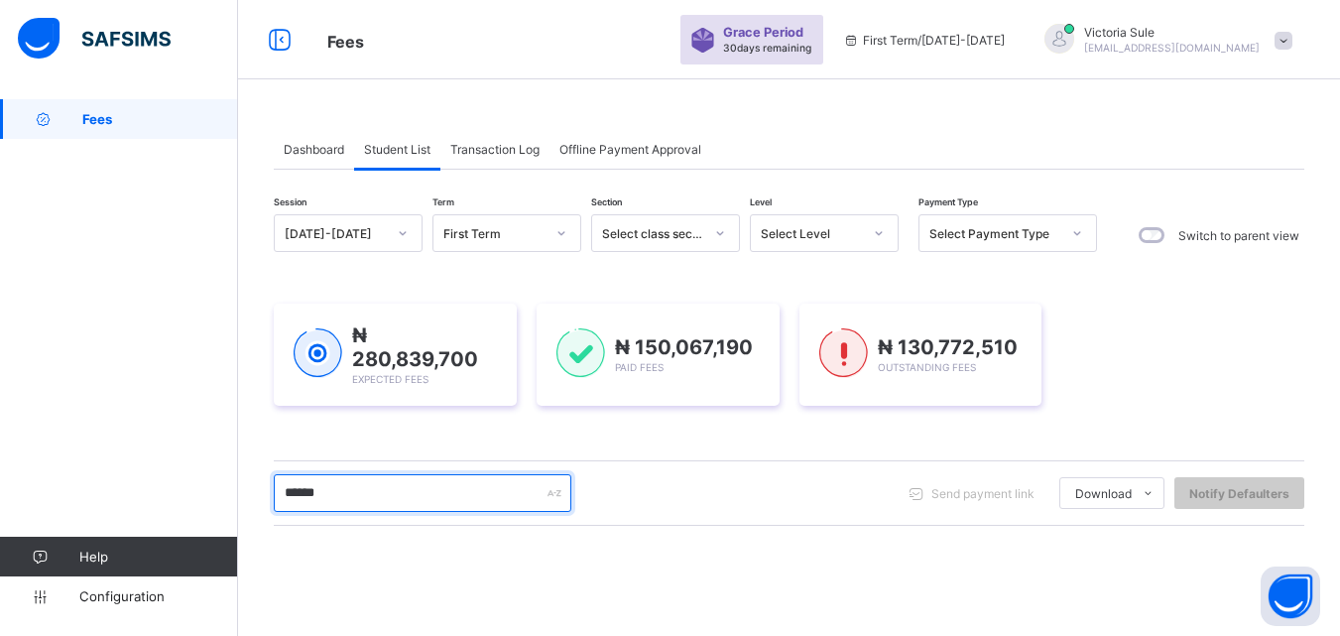
type input "******"
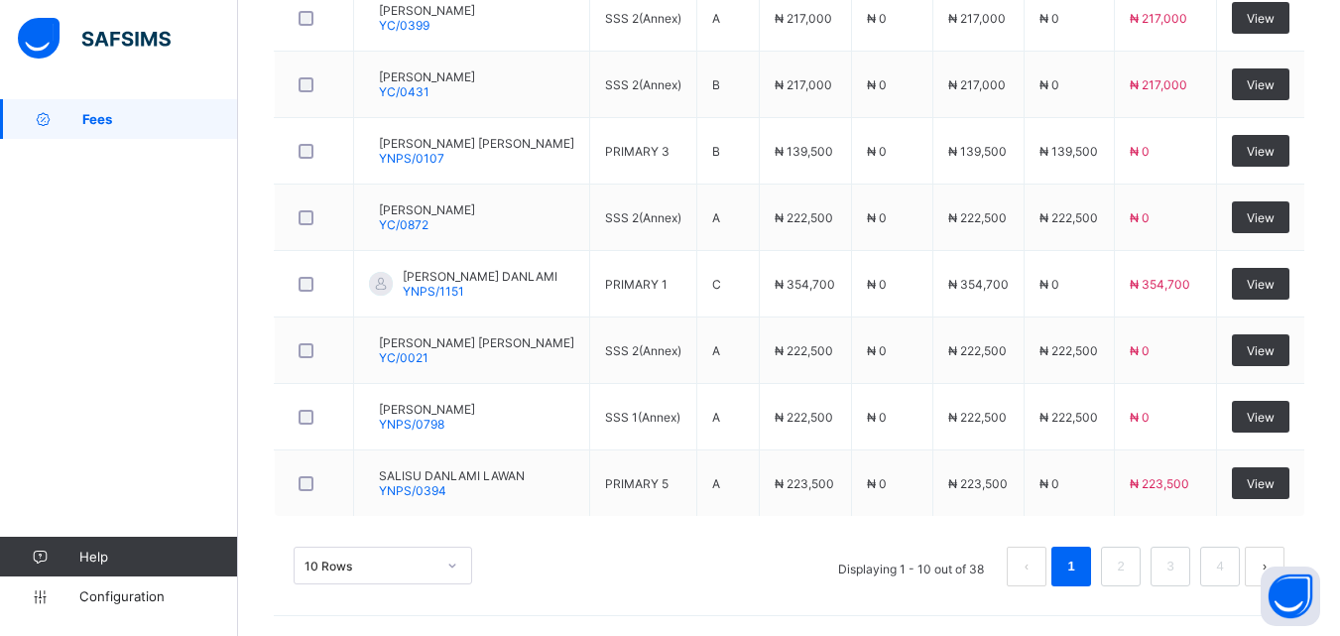
scroll to position [821, 0]
click at [448, 566] on div "10 Rows" at bounding box center [383, 566] width 179 height 38
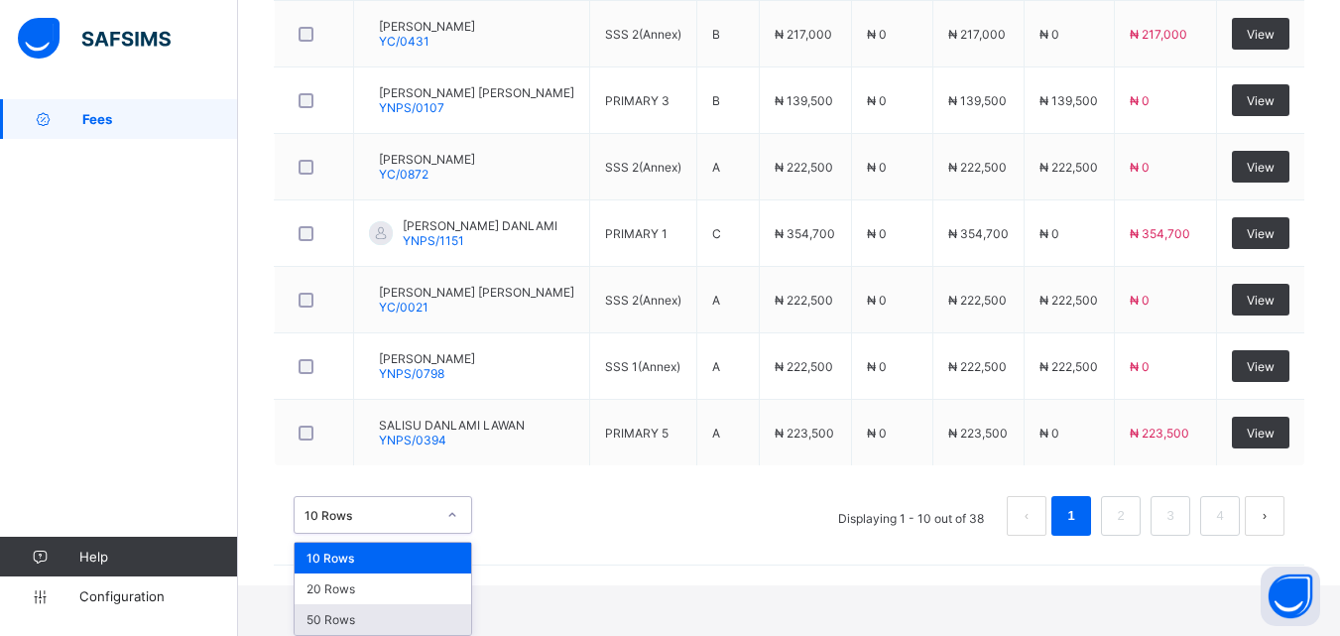
click at [426, 626] on div "50 Rows" at bounding box center [383, 619] width 177 height 31
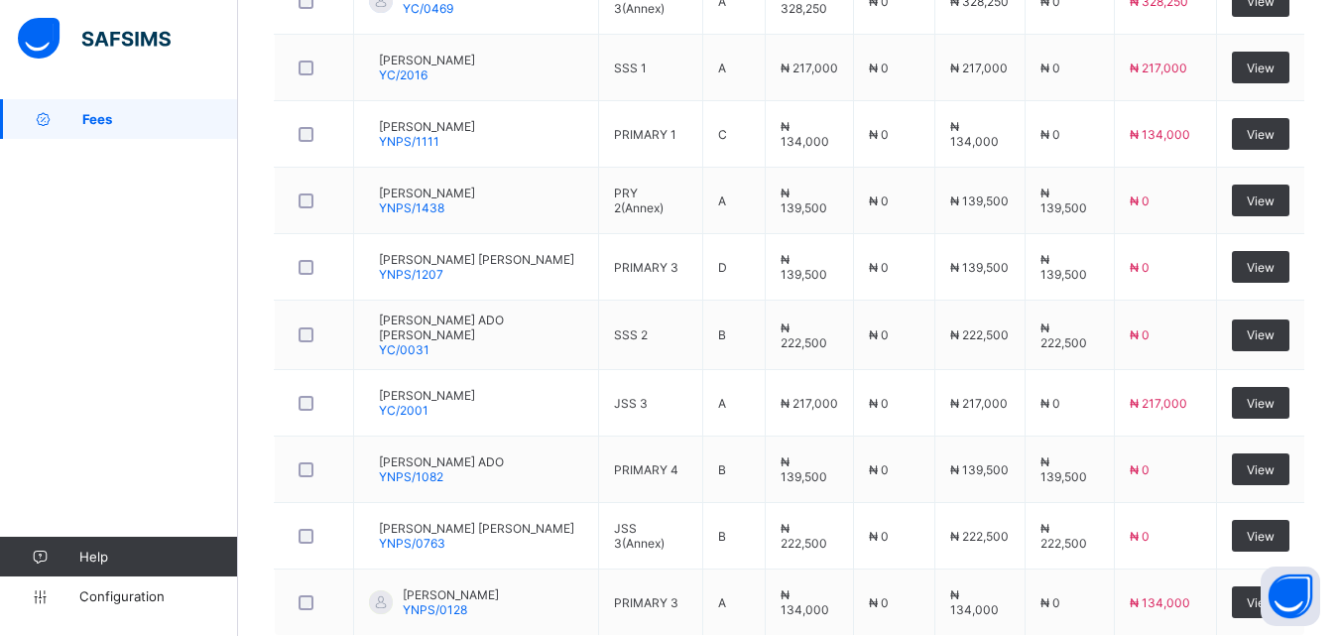
scroll to position [2550, 0]
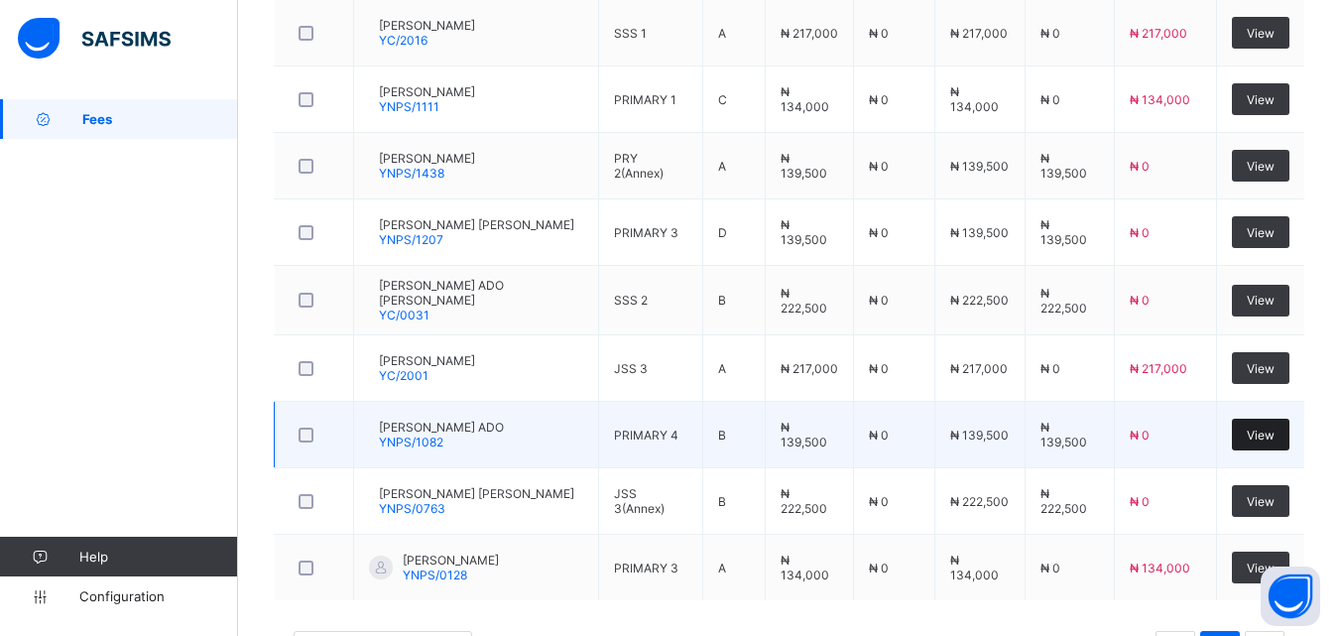
click at [1275, 433] on span "View" at bounding box center [1261, 435] width 28 height 15
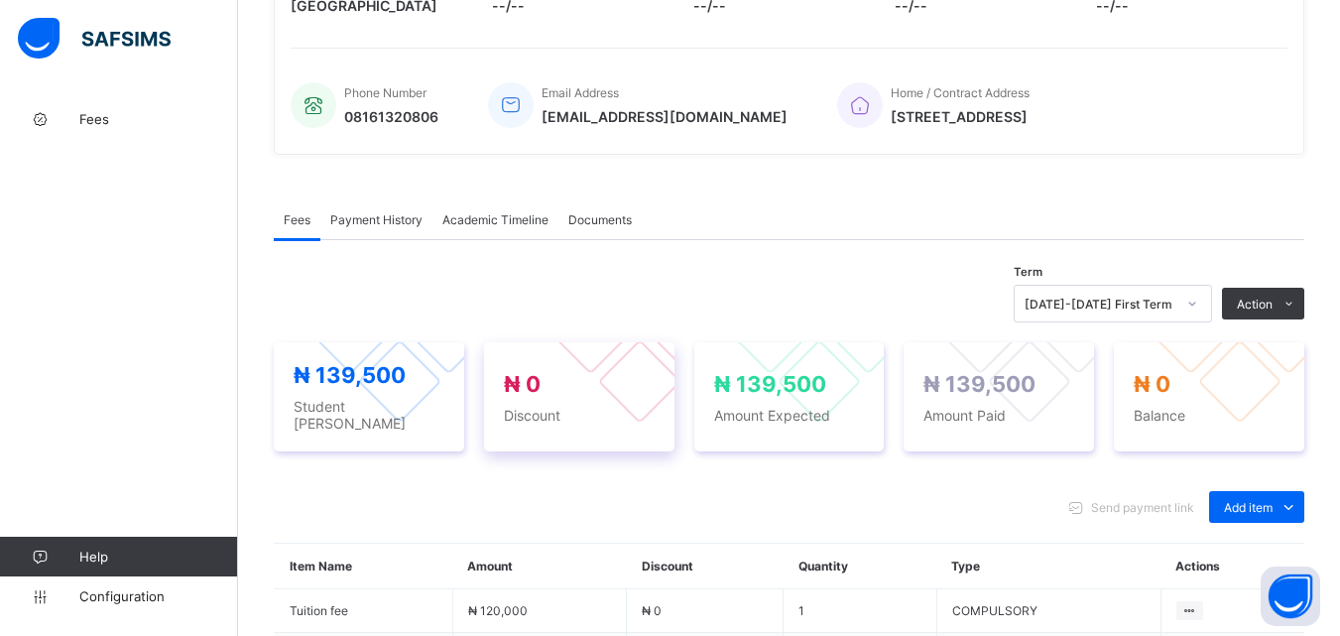
scroll to position [397, 0]
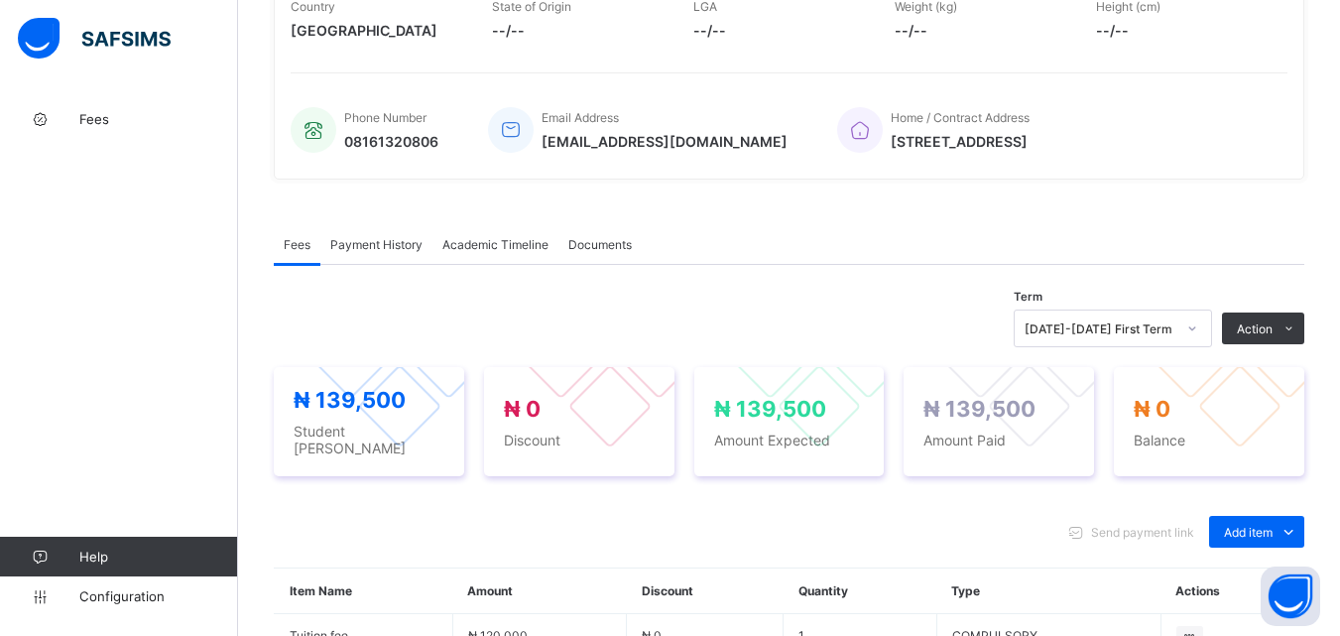
click at [367, 252] on span "Payment History" at bounding box center [376, 244] width 92 height 15
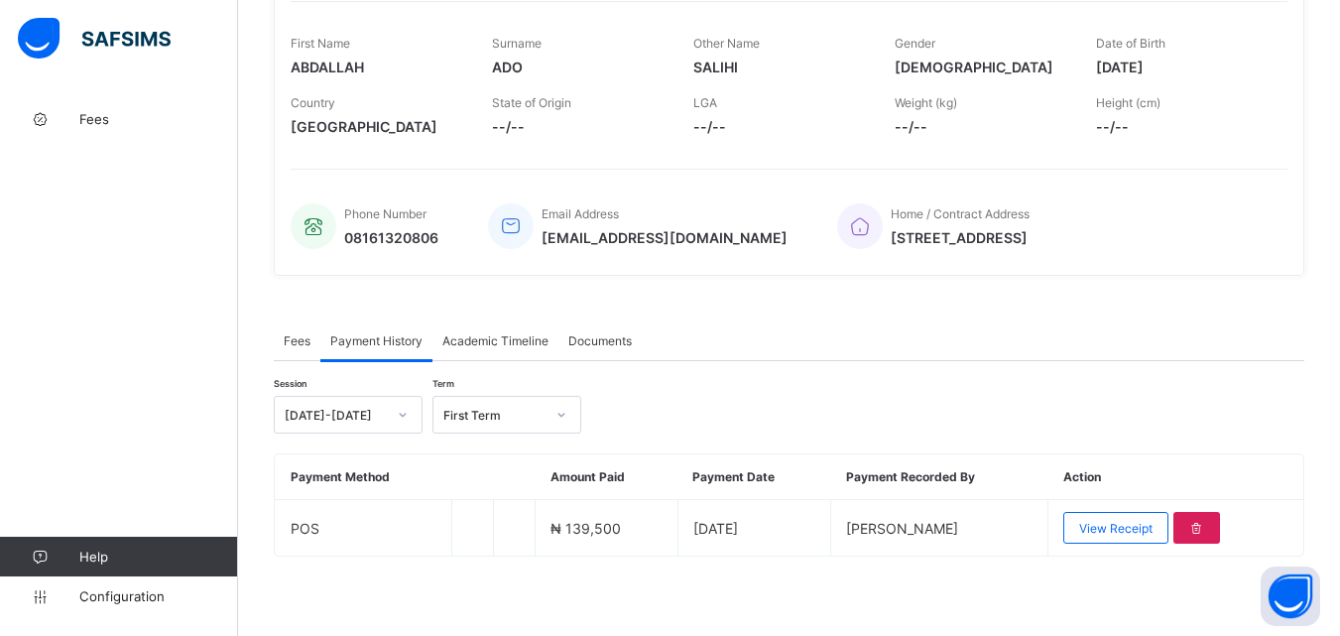
scroll to position [309, 0]
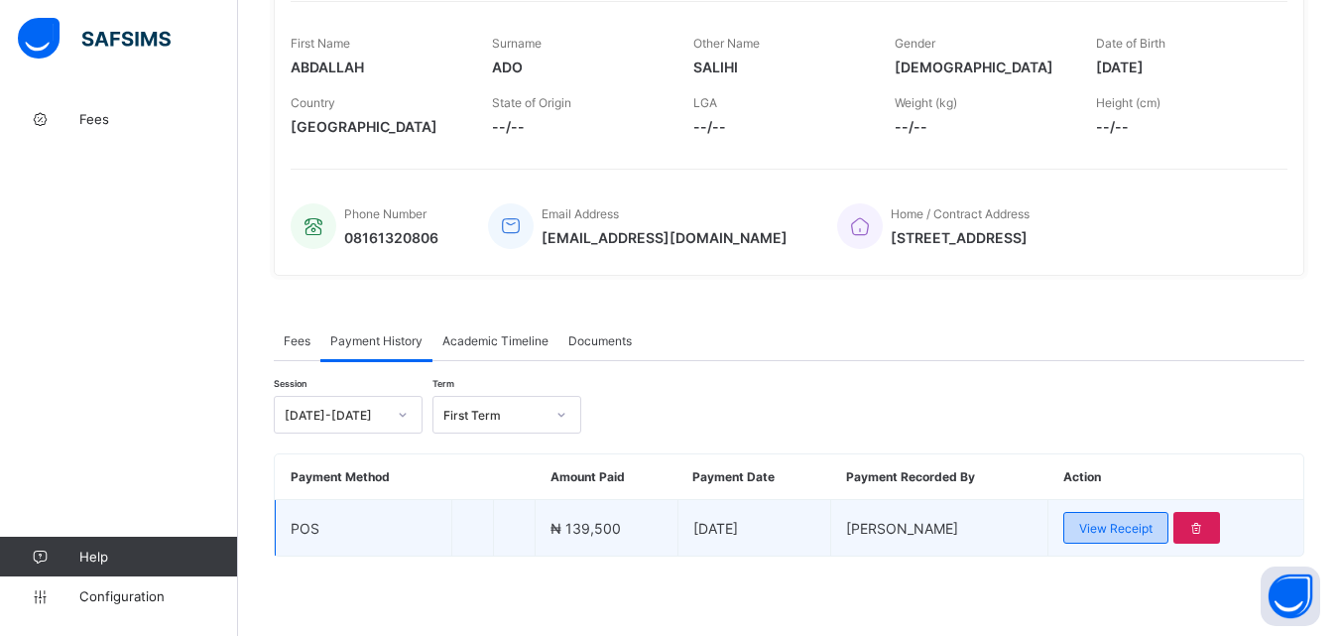
click at [1142, 531] on span "View Receipt" at bounding box center [1115, 528] width 73 height 15
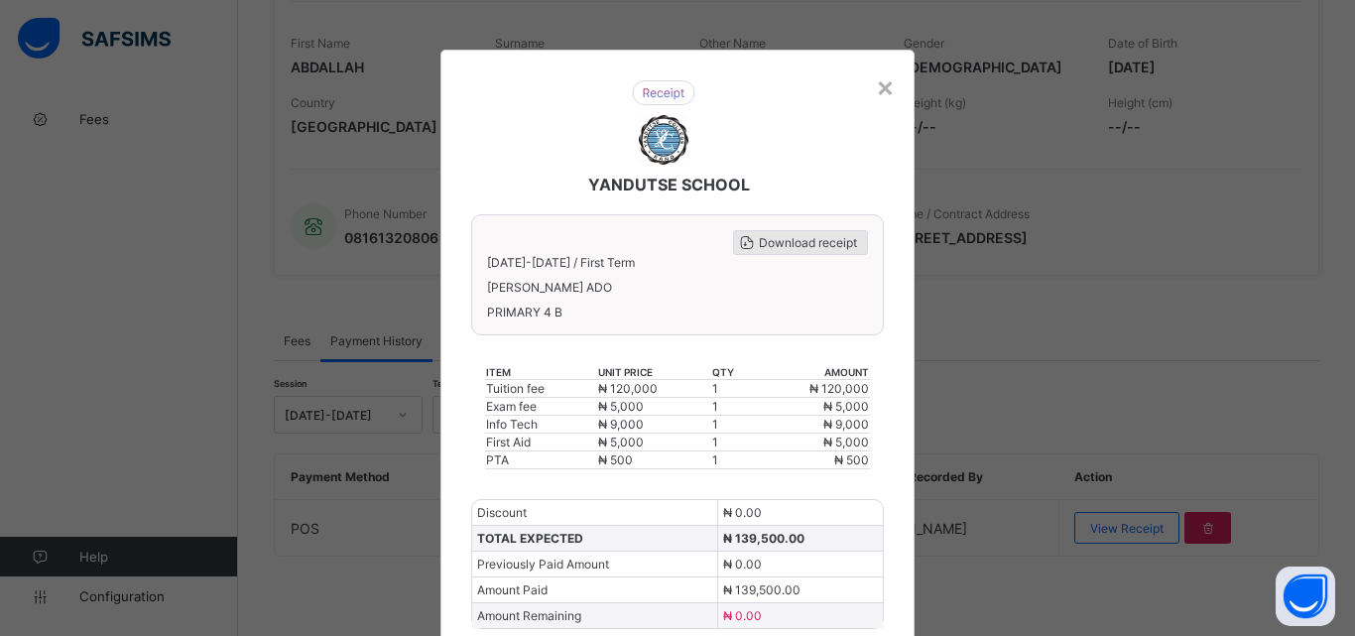
click at [804, 241] on span "Download receipt" at bounding box center [808, 242] width 98 height 15
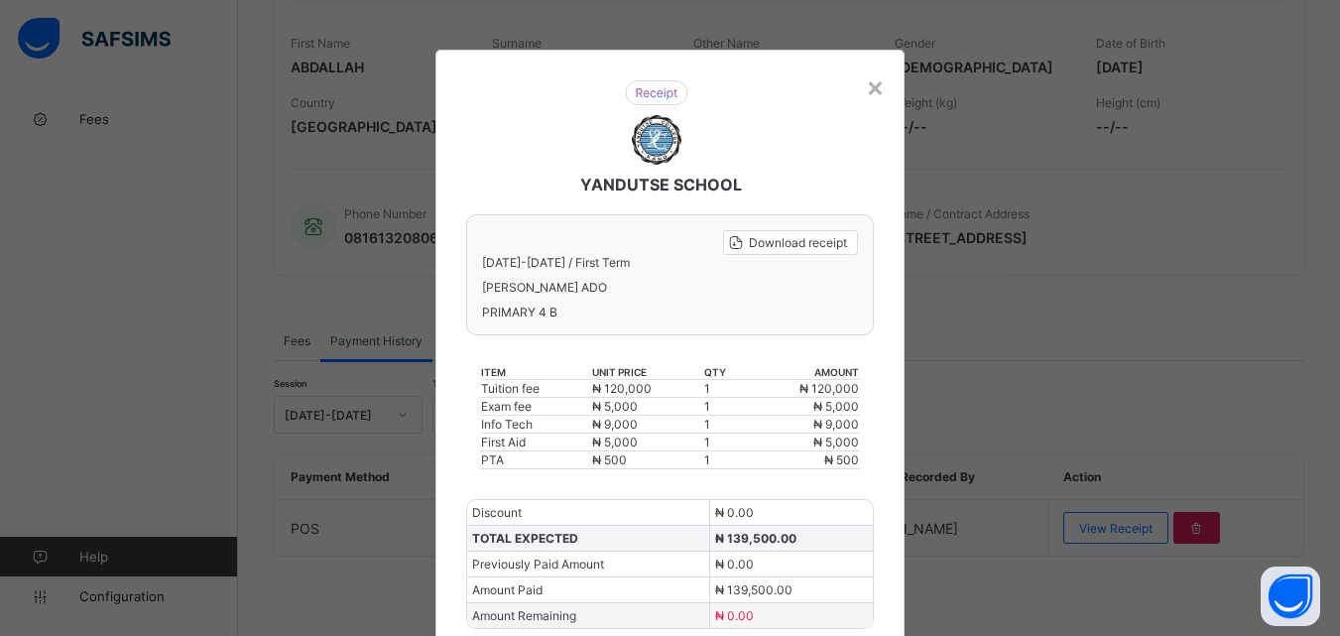
scroll to position [0, 0]
click at [791, 244] on span "Download receipt" at bounding box center [798, 242] width 98 height 15
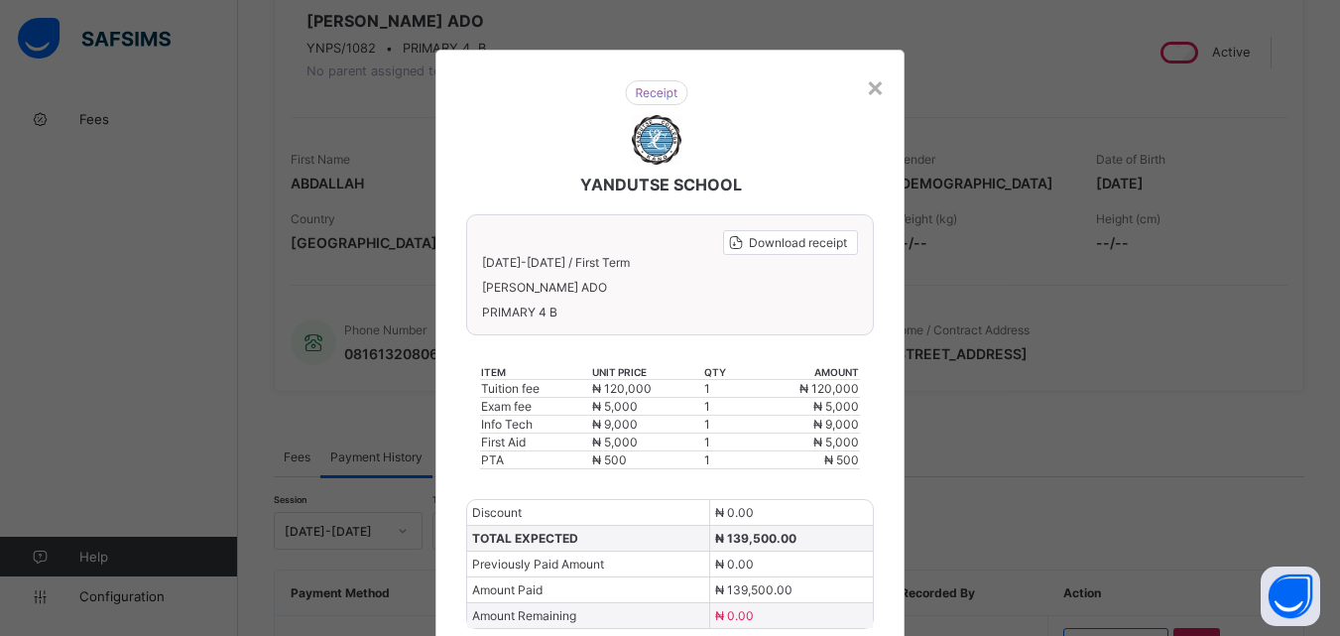
scroll to position [11, 0]
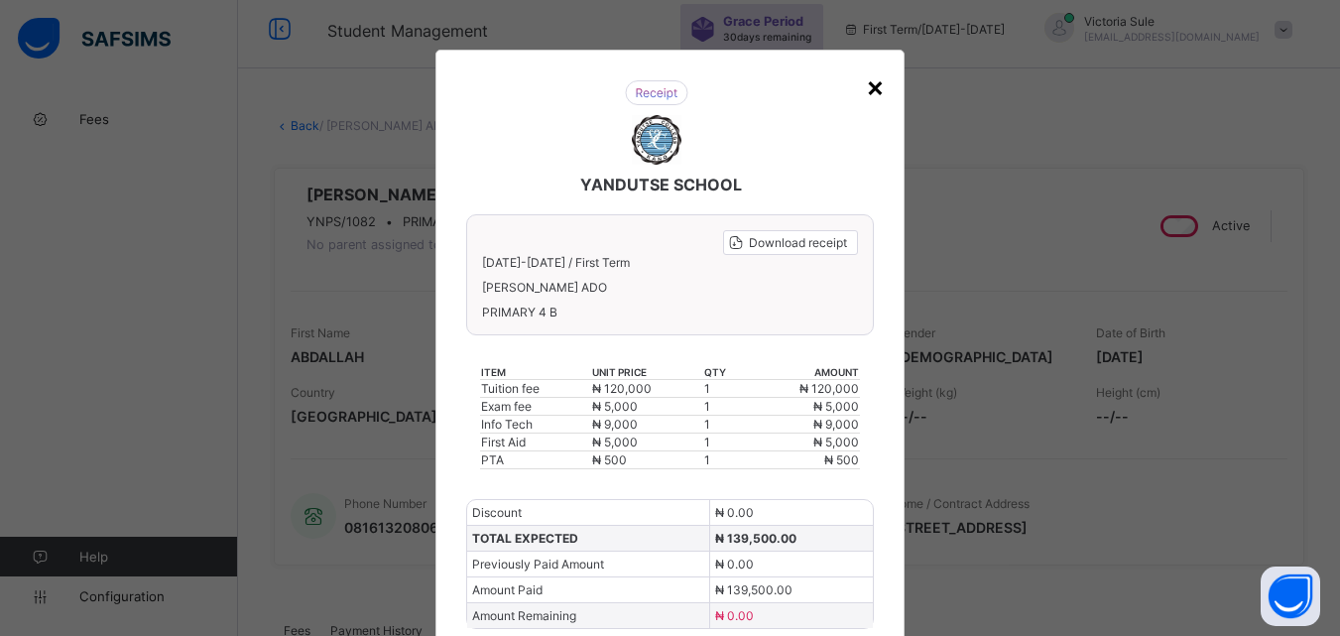
click at [877, 83] on div "×" at bounding box center [875, 86] width 19 height 34
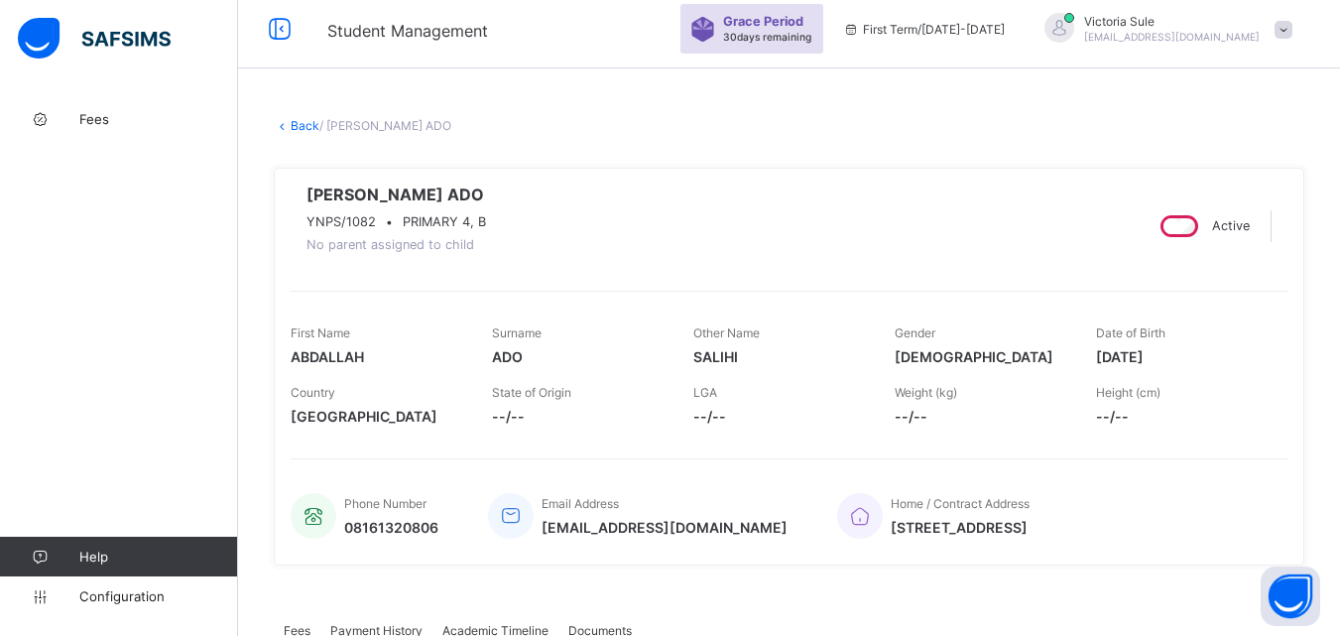
click at [297, 119] on link "Back" at bounding box center [305, 125] width 29 height 15
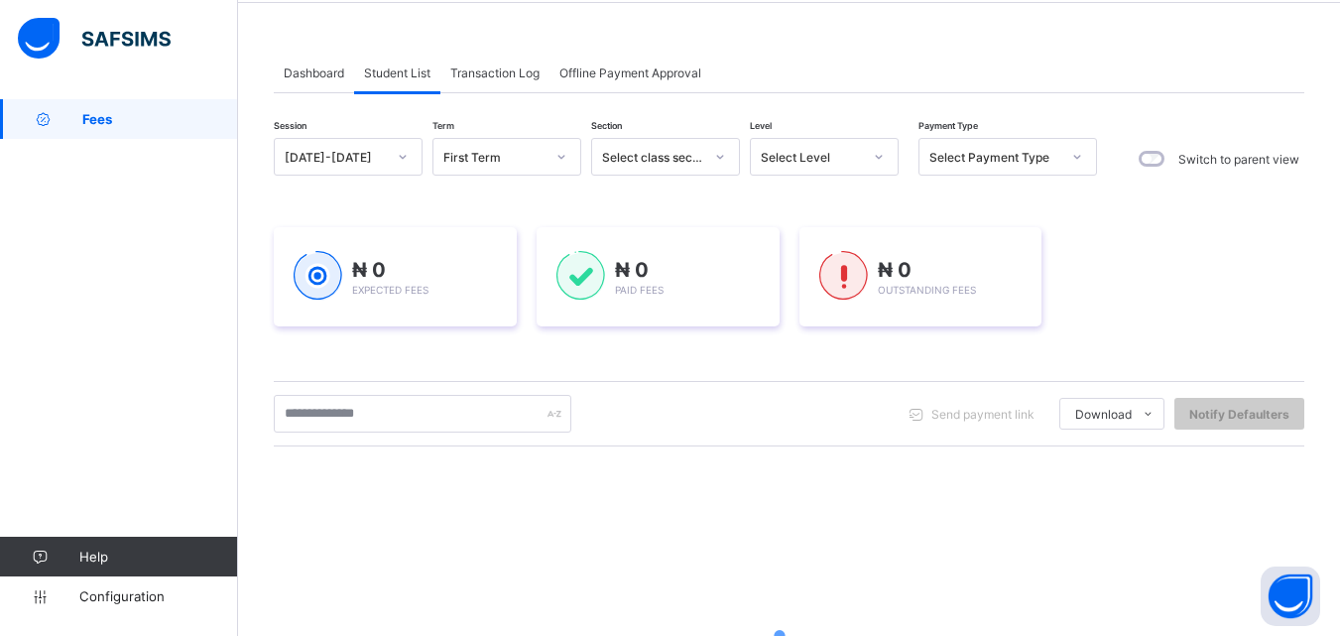
scroll to position [99, 0]
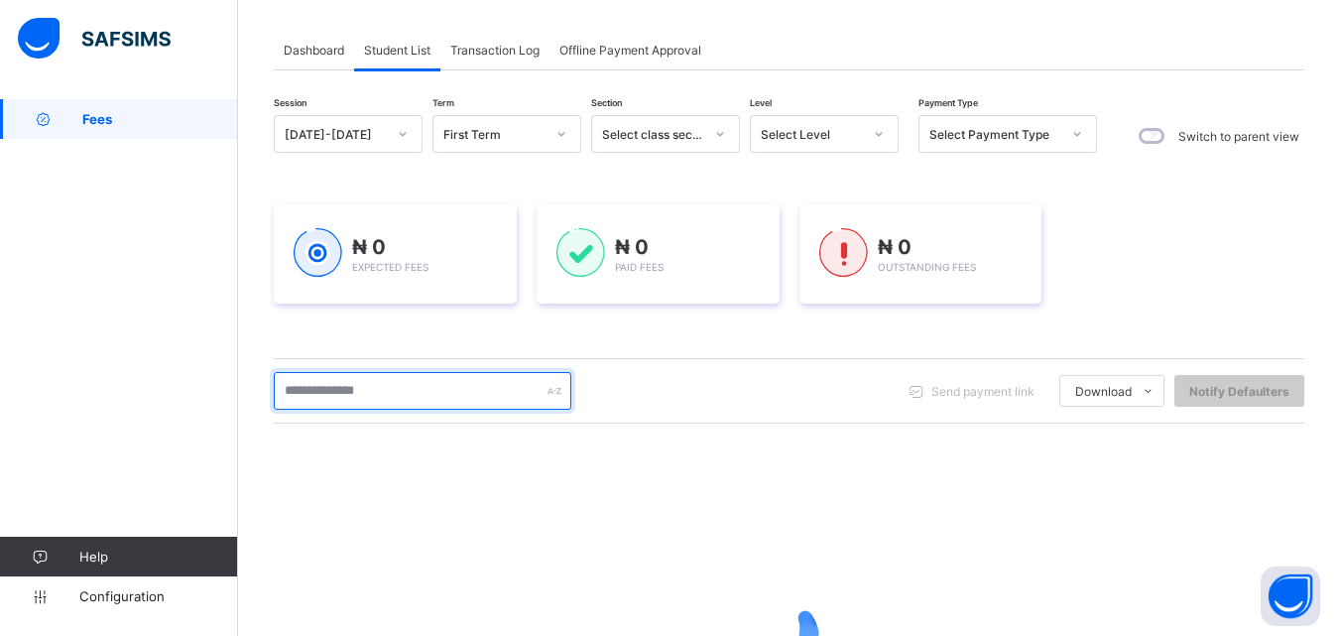
click at [426, 398] on input "text" at bounding box center [423, 391] width 298 height 38
type input "*****"
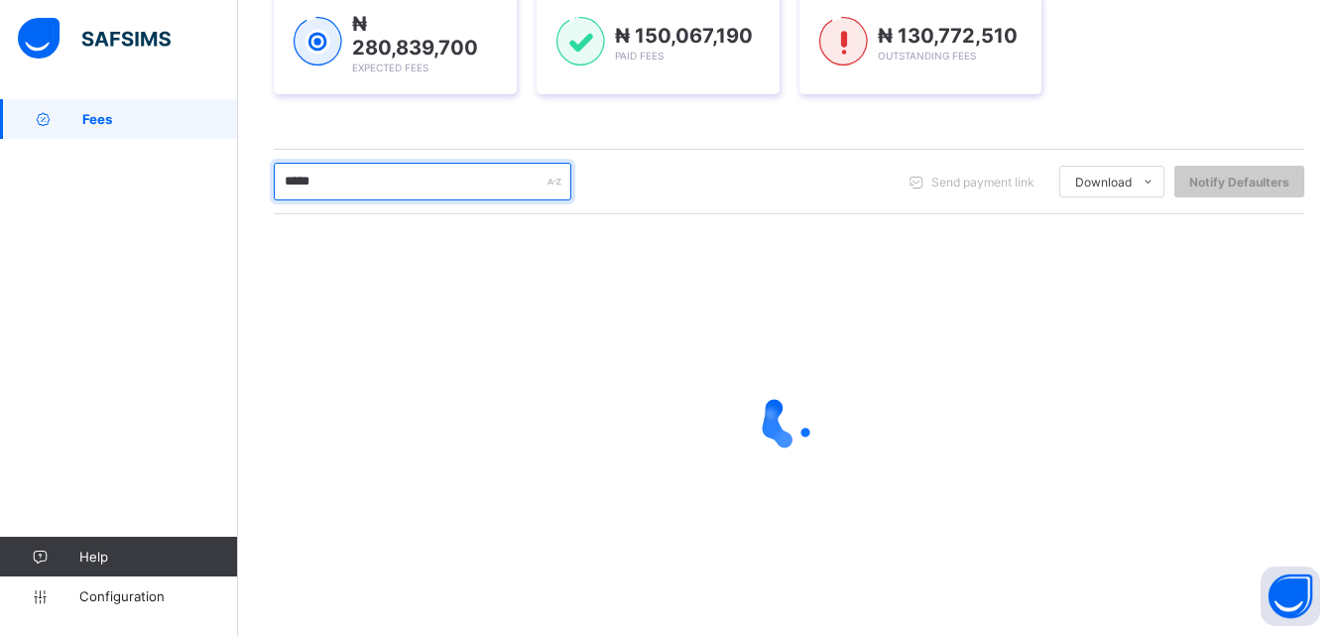
scroll to position [299, 0]
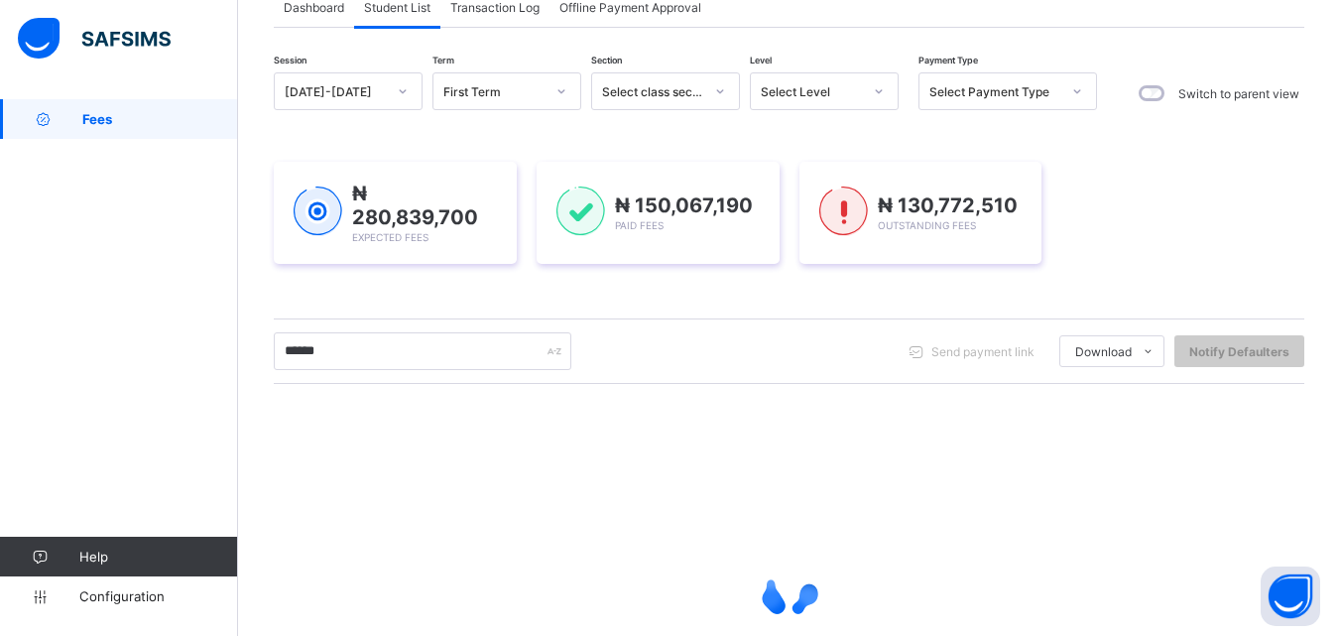
scroll to position [312, 0]
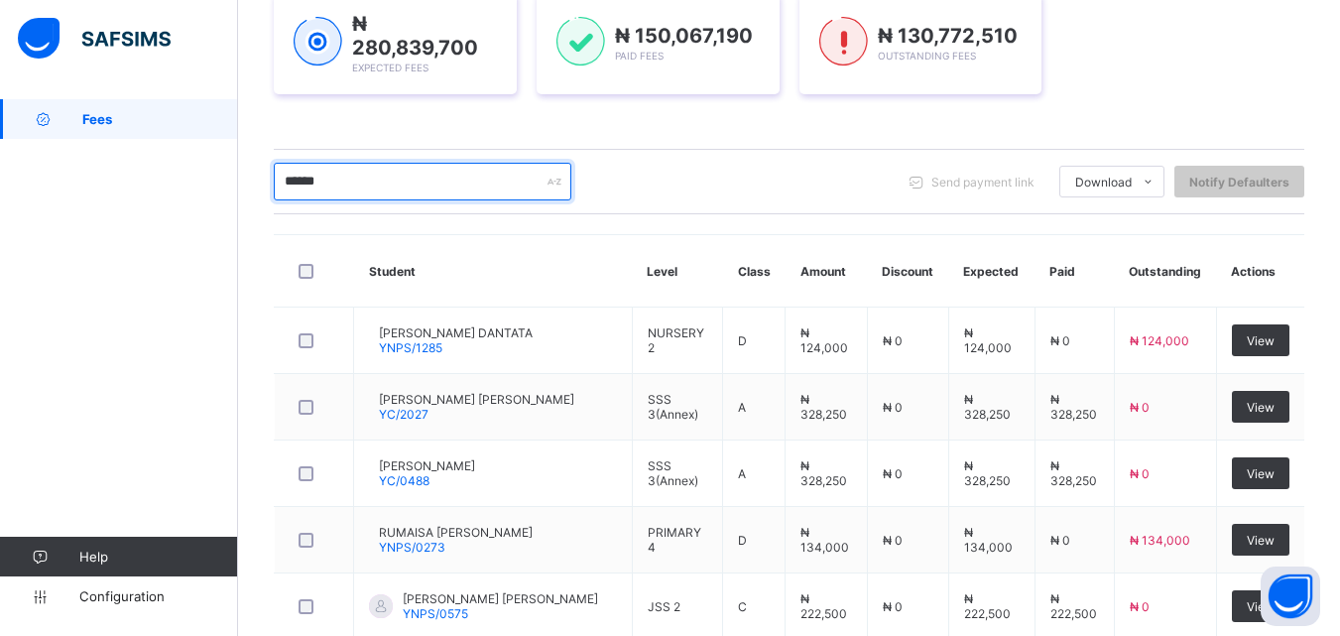
drag, startPoint x: 351, startPoint y: 169, endPoint x: 249, endPoint y: 186, distance: 103.6
click at [249, 186] on div "Dashboard Student List Transaction Log Offline Payment Approval Student List Mo…" at bounding box center [789, 441] width 1102 height 1307
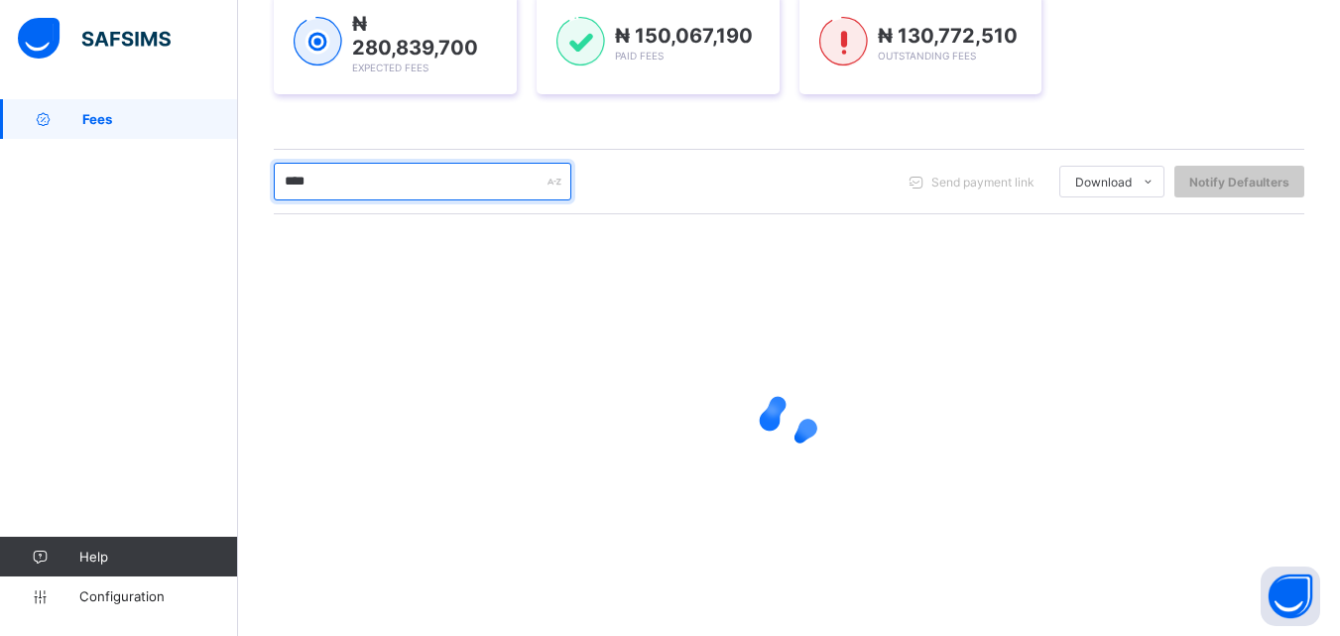
type input "****"
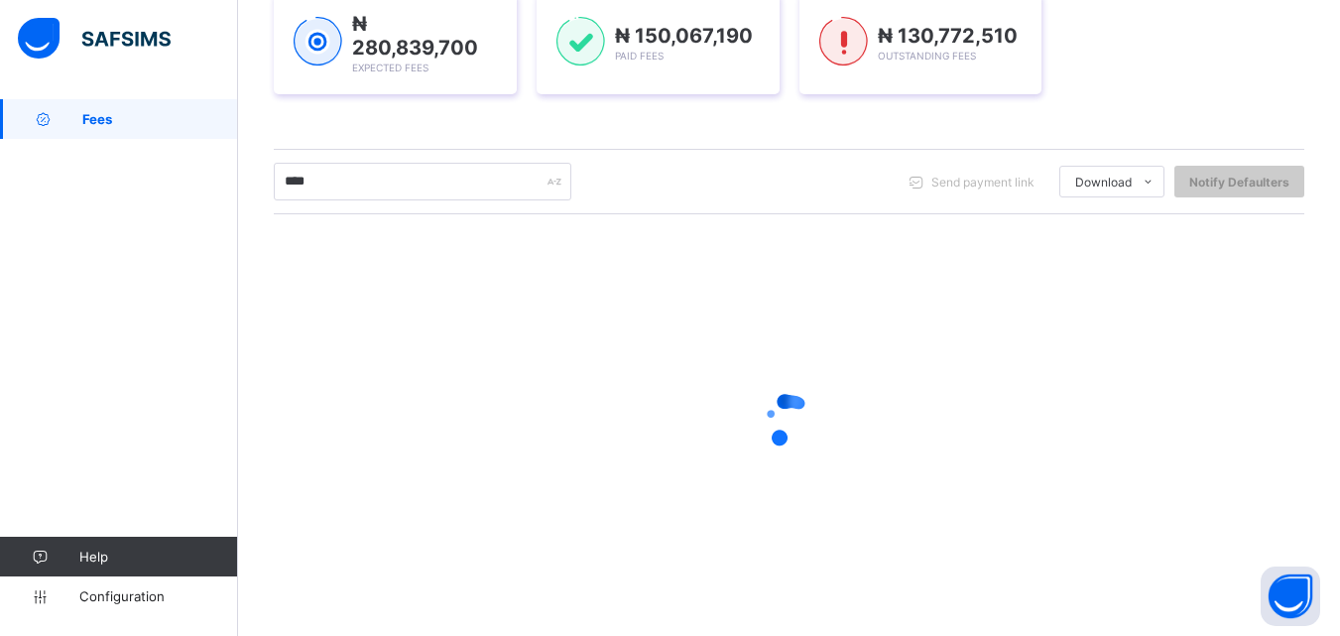
click at [467, 389] on div at bounding box center [789, 420] width 1031 height 79
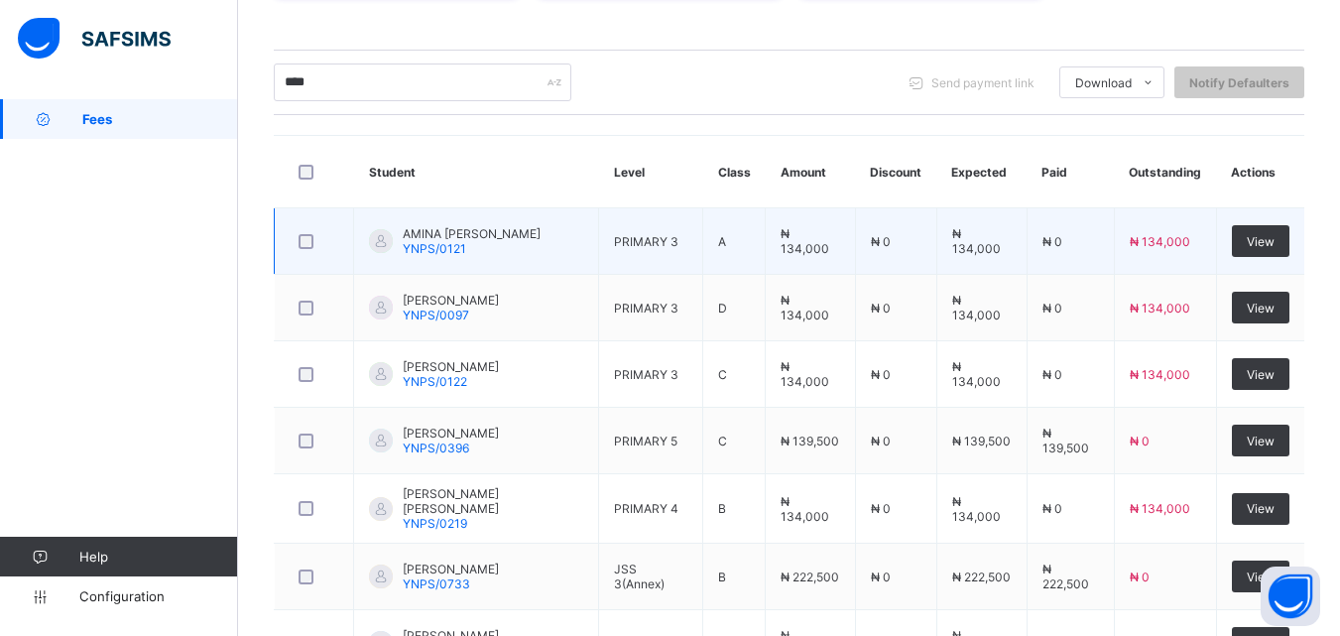
scroll to position [510, 0]
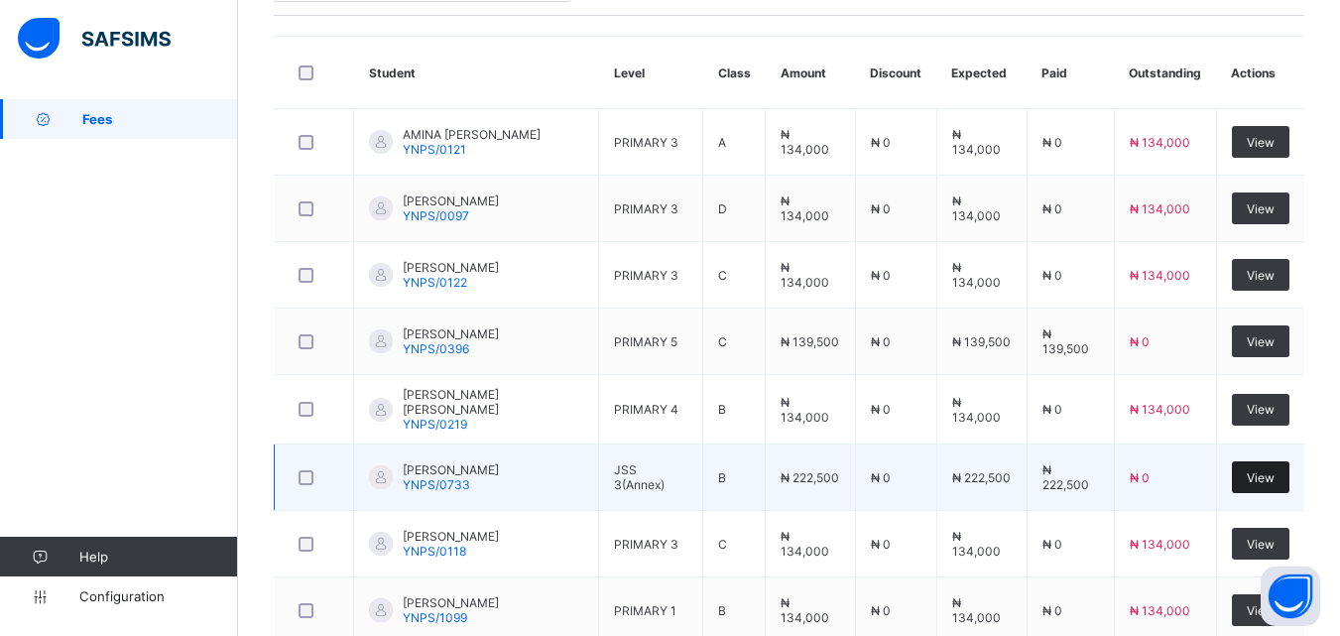
click at [1275, 472] on span "View" at bounding box center [1261, 477] width 28 height 15
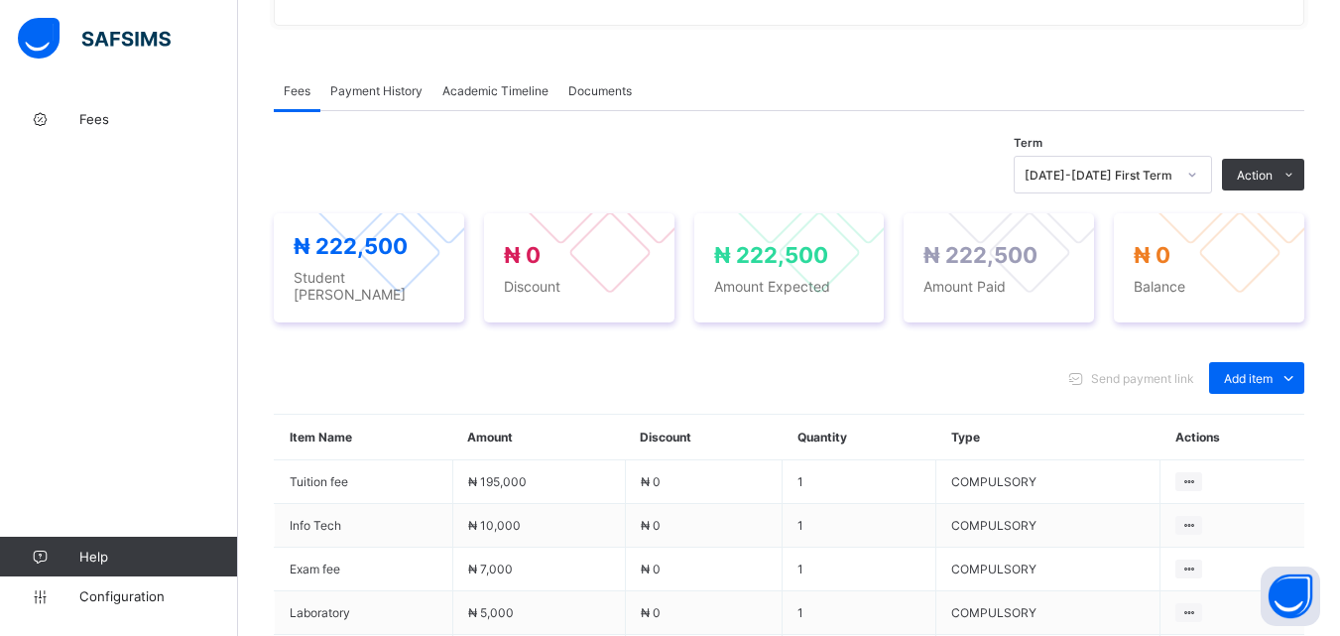
scroll to position [595, 0]
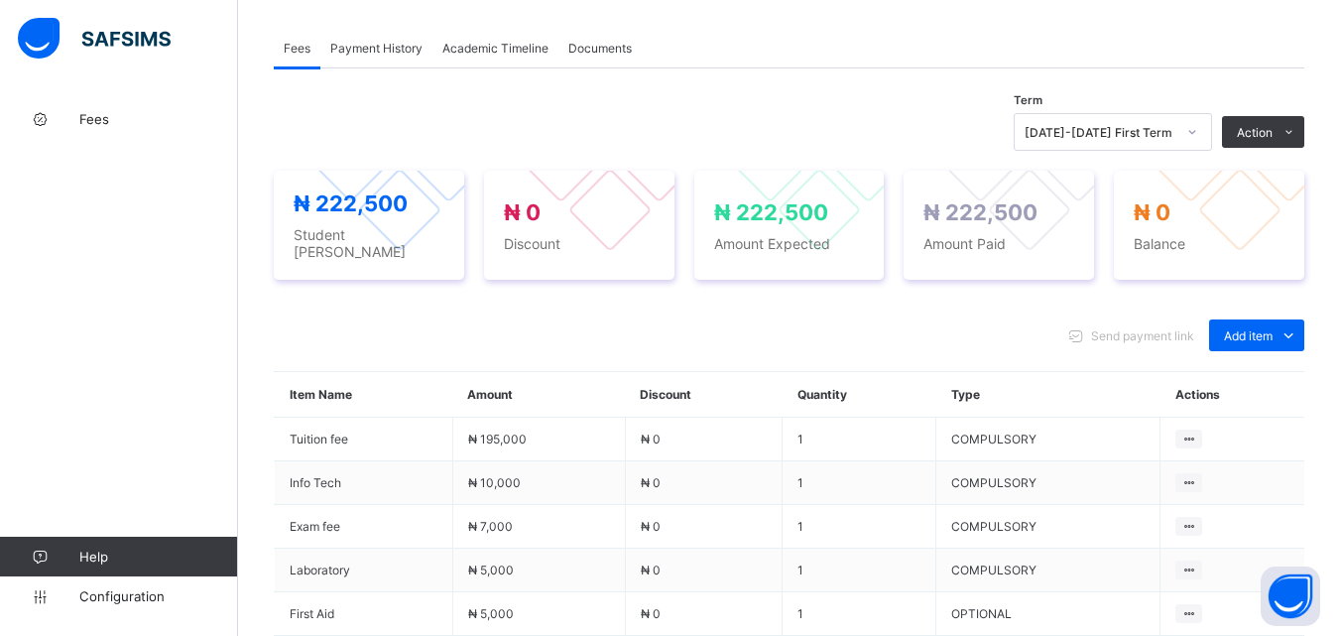
click at [393, 54] on span "Payment History" at bounding box center [376, 48] width 92 height 15
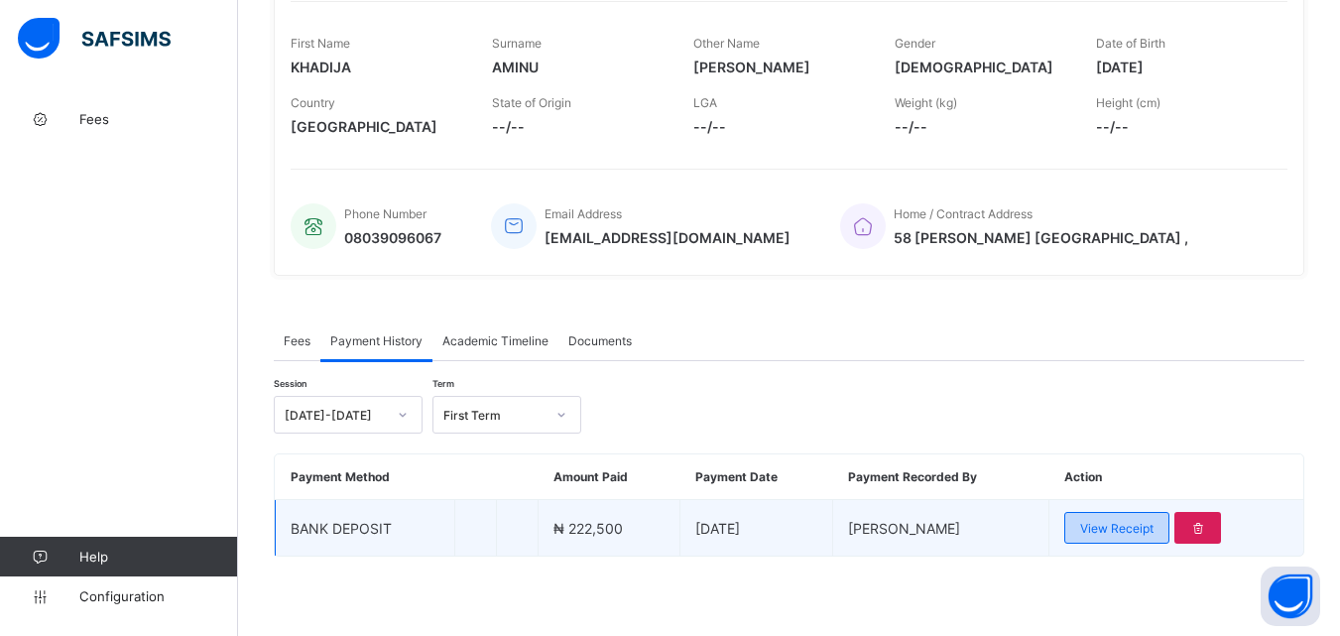
click at [1120, 527] on span "View Receipt" at bounding box center [1116, 528] width 73 height 15
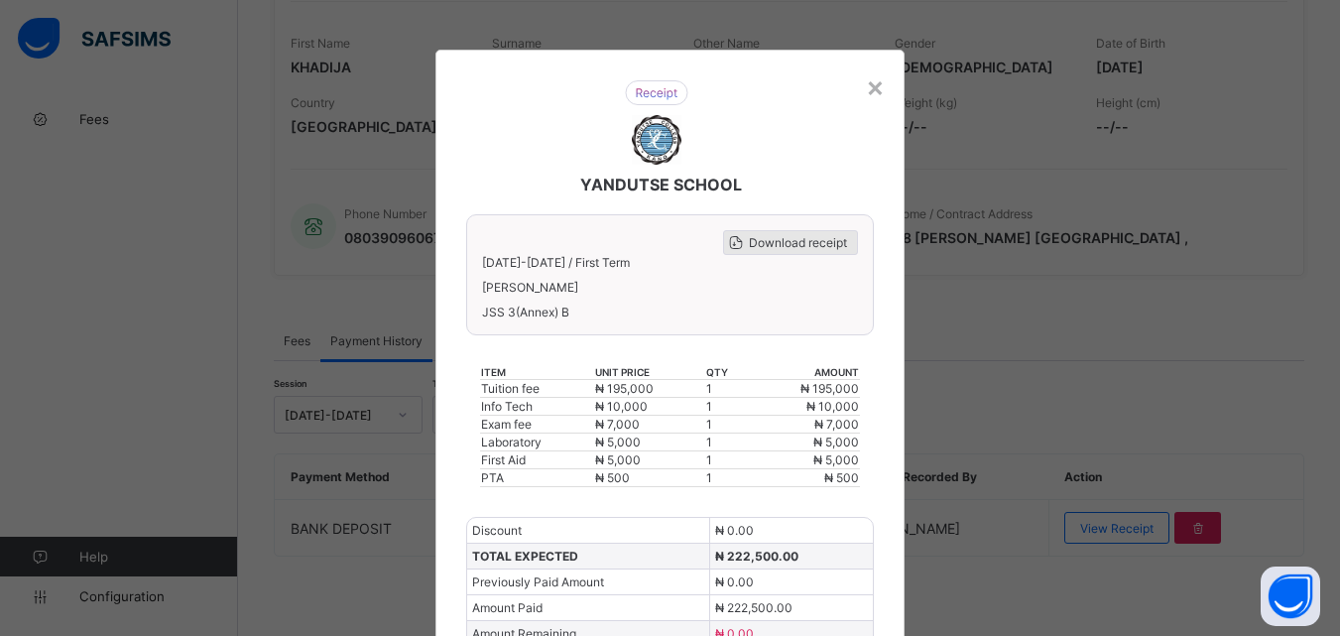
click at [794, 236] on span "Download receipt" at bounding box center [798, 242] width 98 height 15
click at [874, 88] on div "×" at bounding box center [875, 86] width 19 height 34
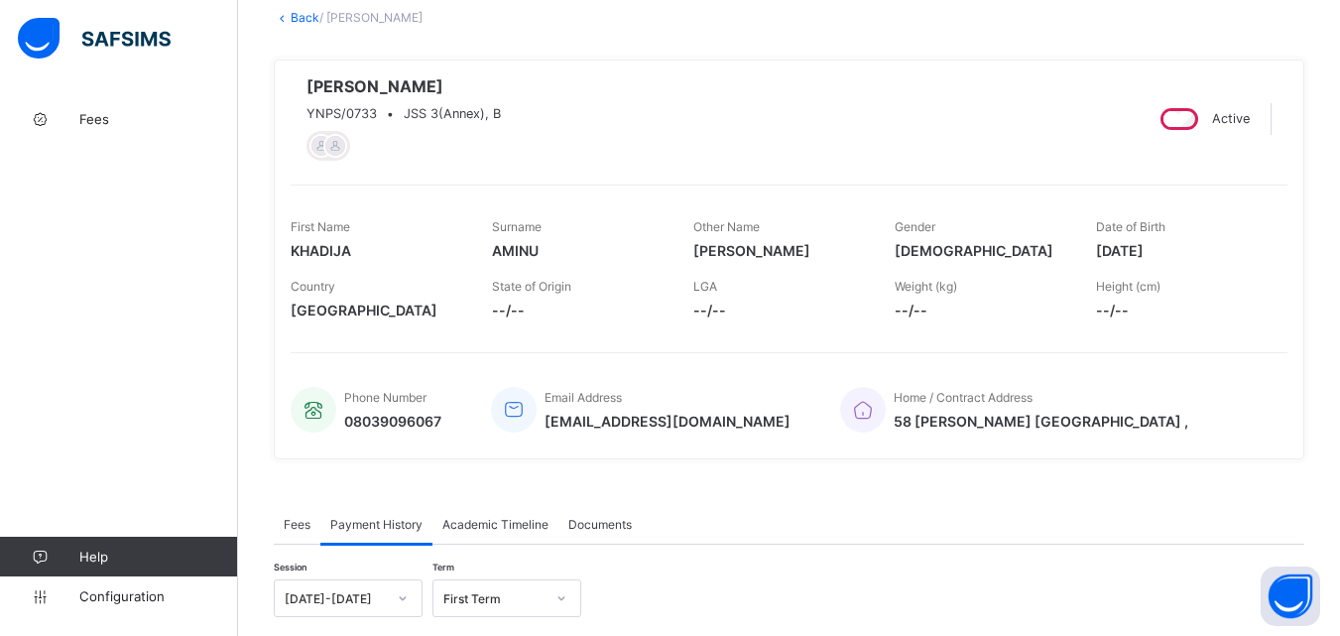
scroll to position [110, 0]
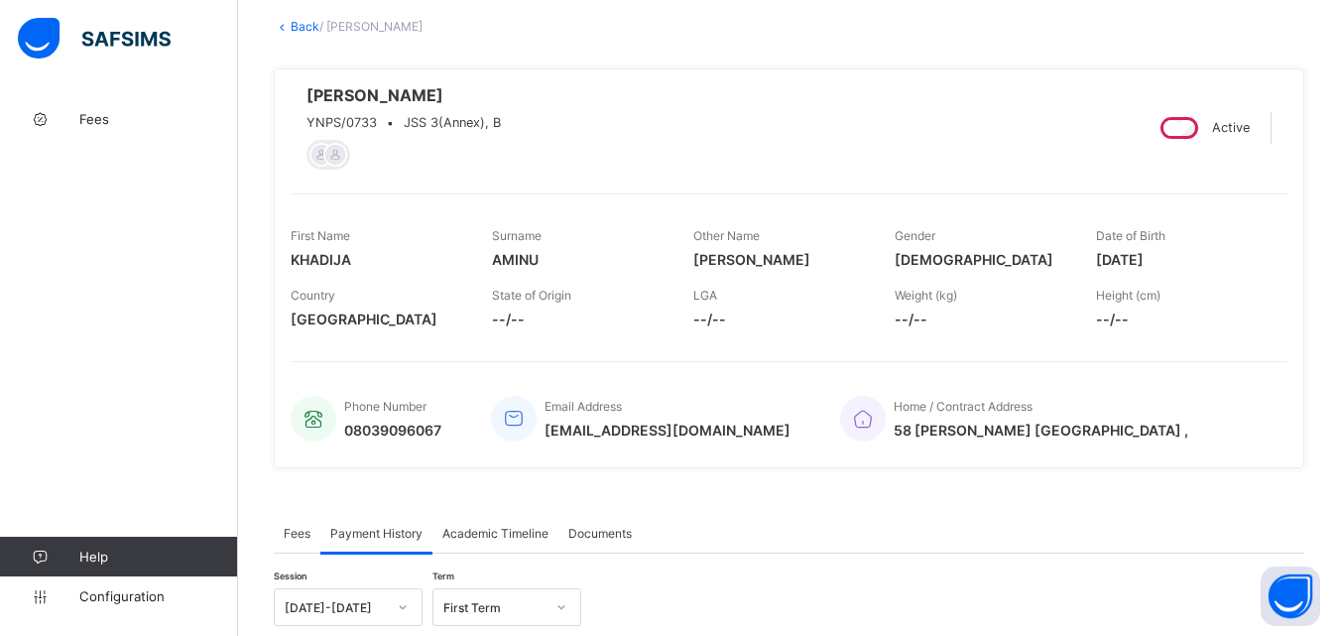
click at [295, 27] on link "Back" at bounding box center [305, 26] width 29 height 15
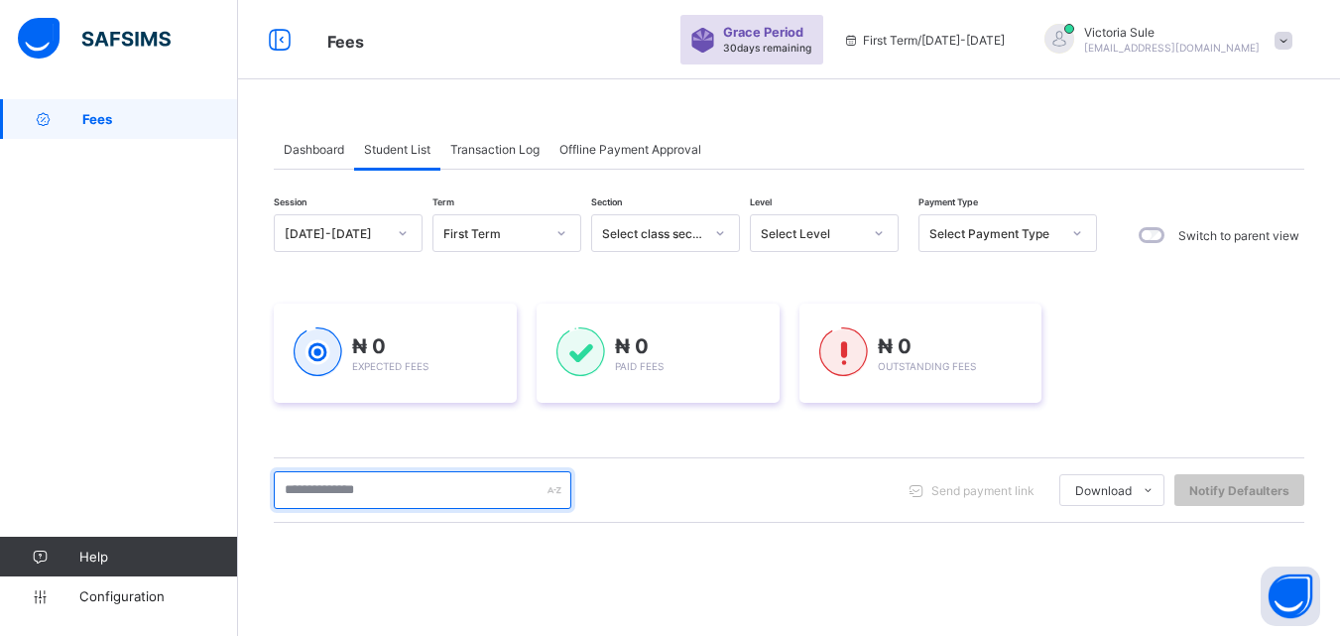
click at [399, 492] on input "text" at bounding box center [423, 490] width 298 height 38
type input "******"
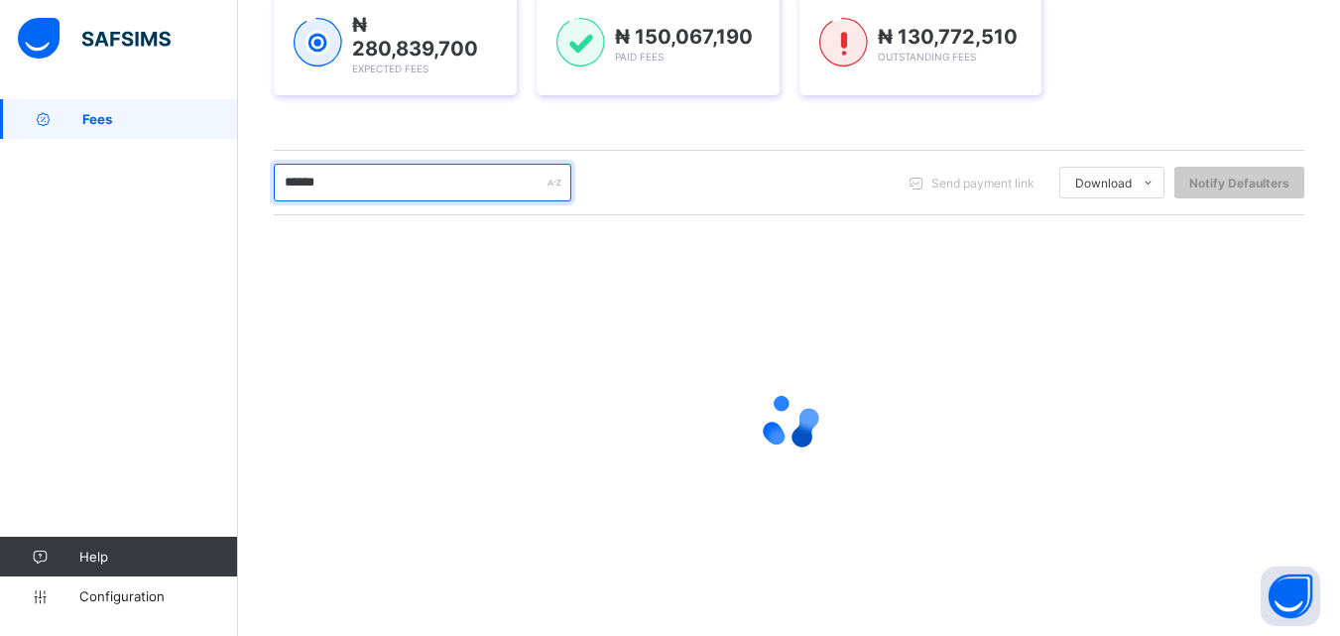
scroll to position [312, 0]
click at [415, 181] on input "******" at bounding box center [423, 182] width 298 height 38
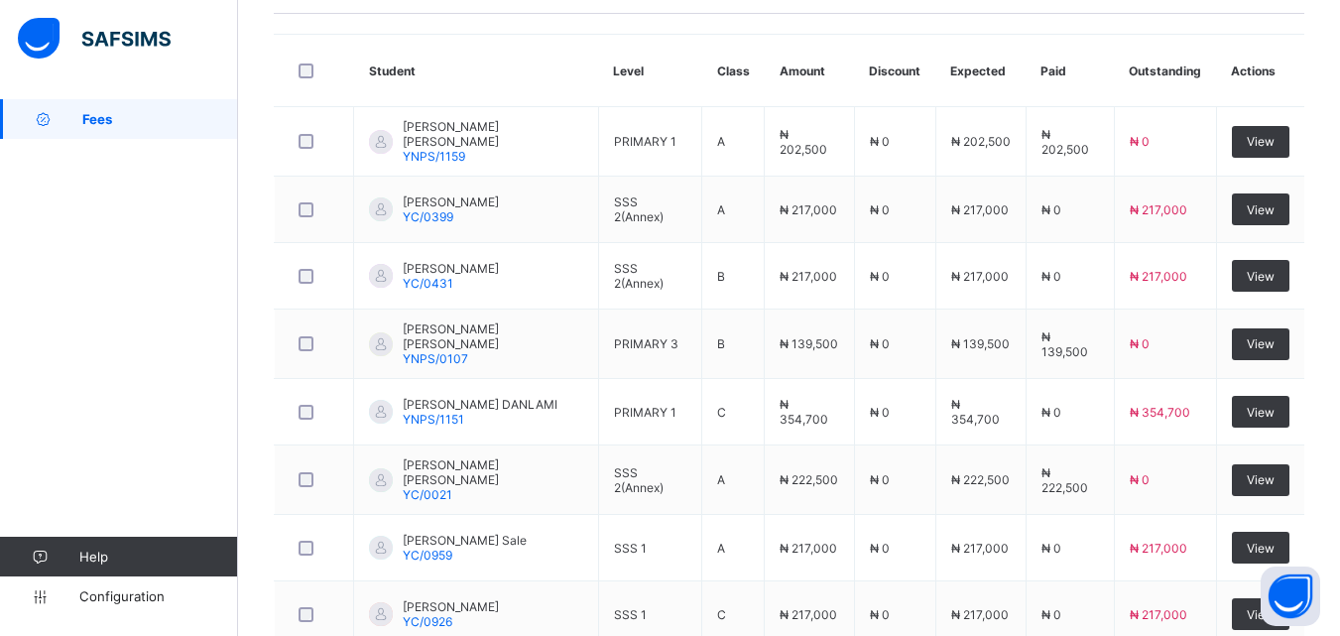
scroll to position [708, 0]
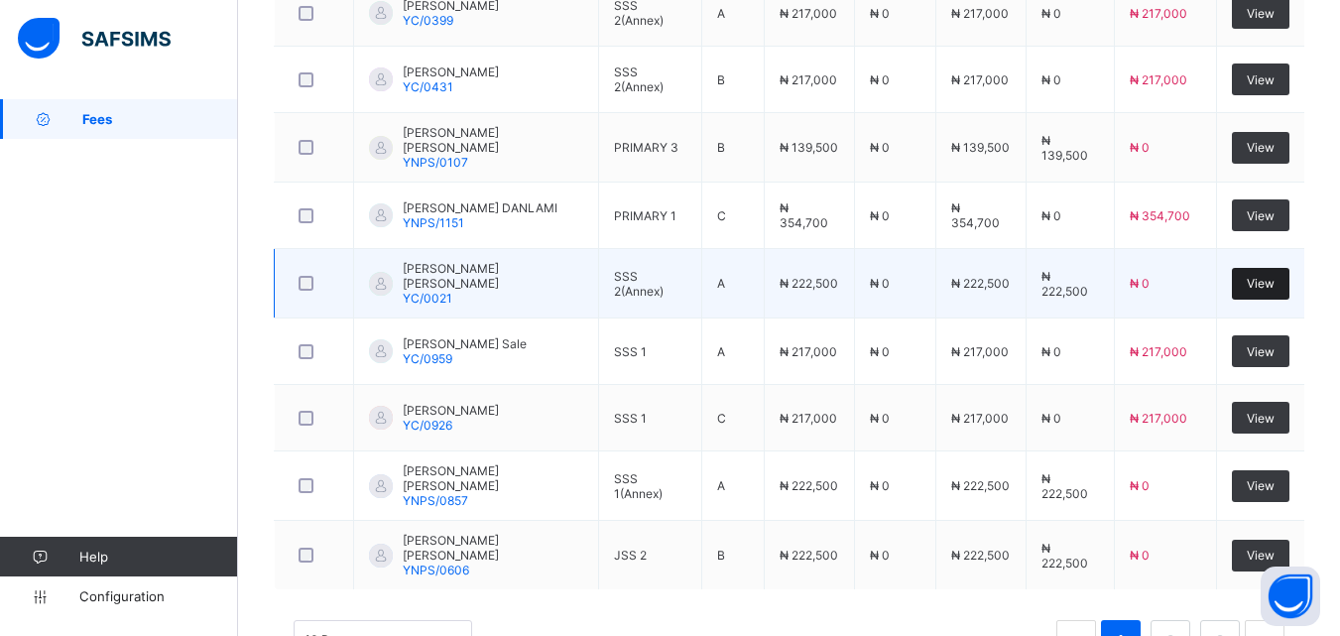
click at [1275, 277] on span "View" at bounding box center [1261, 283] width 28 height 15
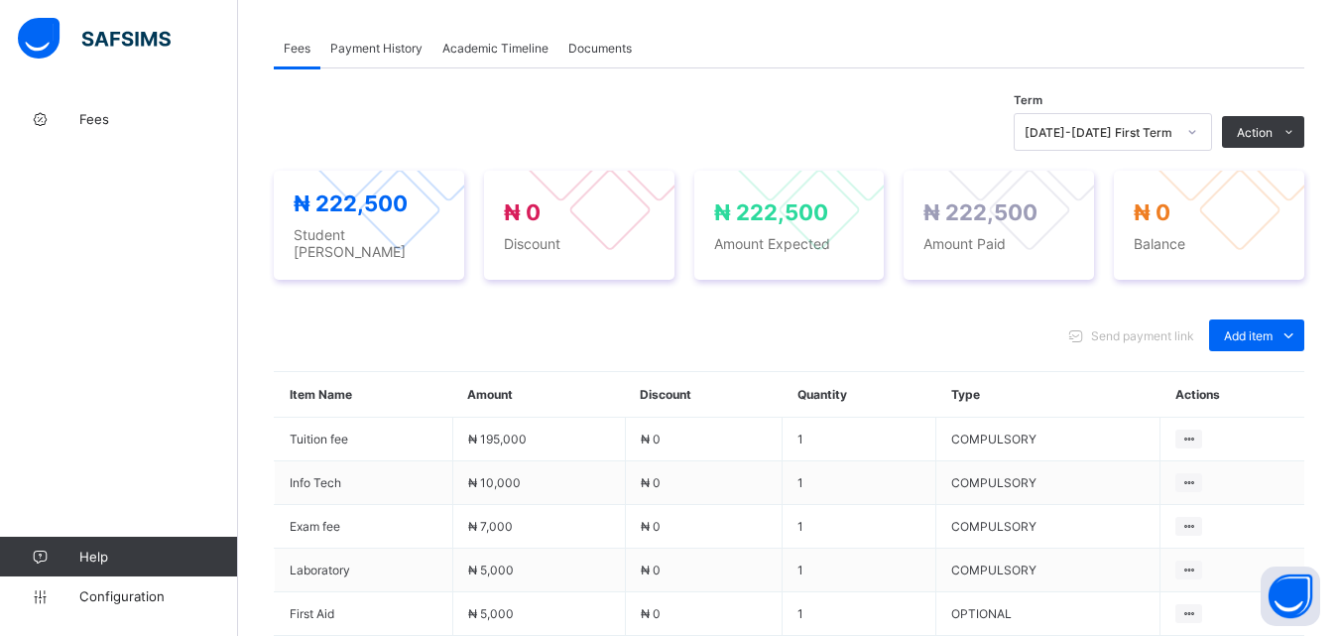
scroll to position [496, 0]
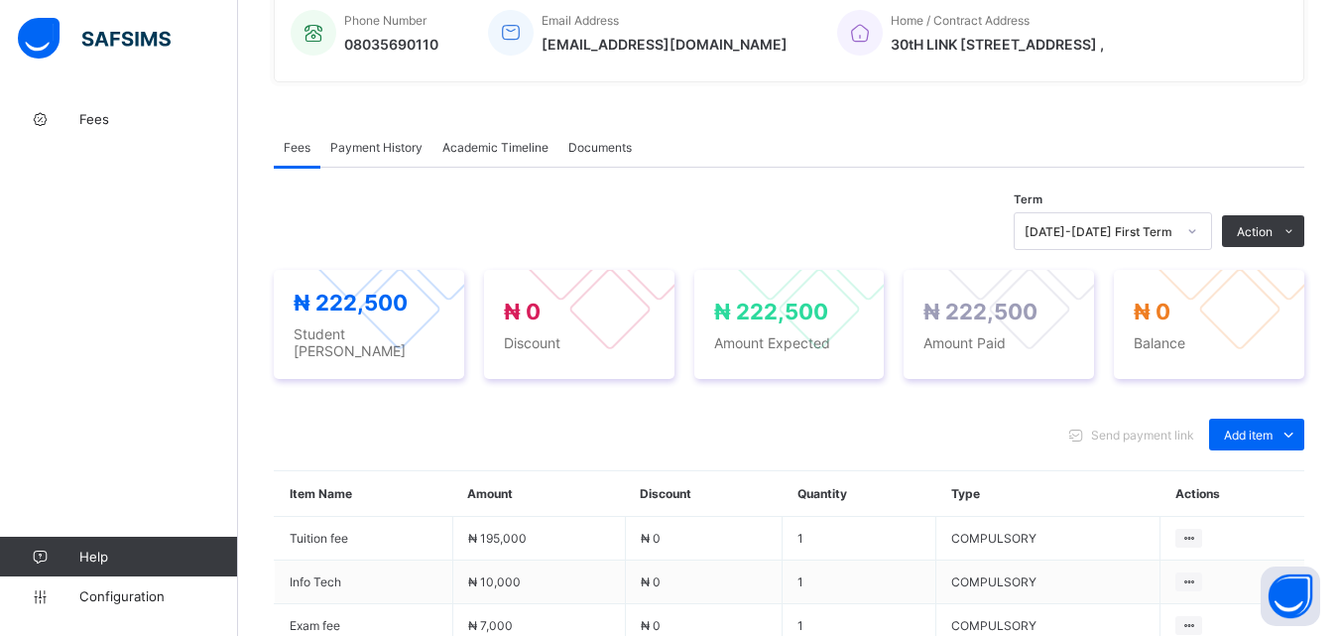
click at [390, 155] on span "Payment History" at bounding box center [376, 147] width 92 height 15
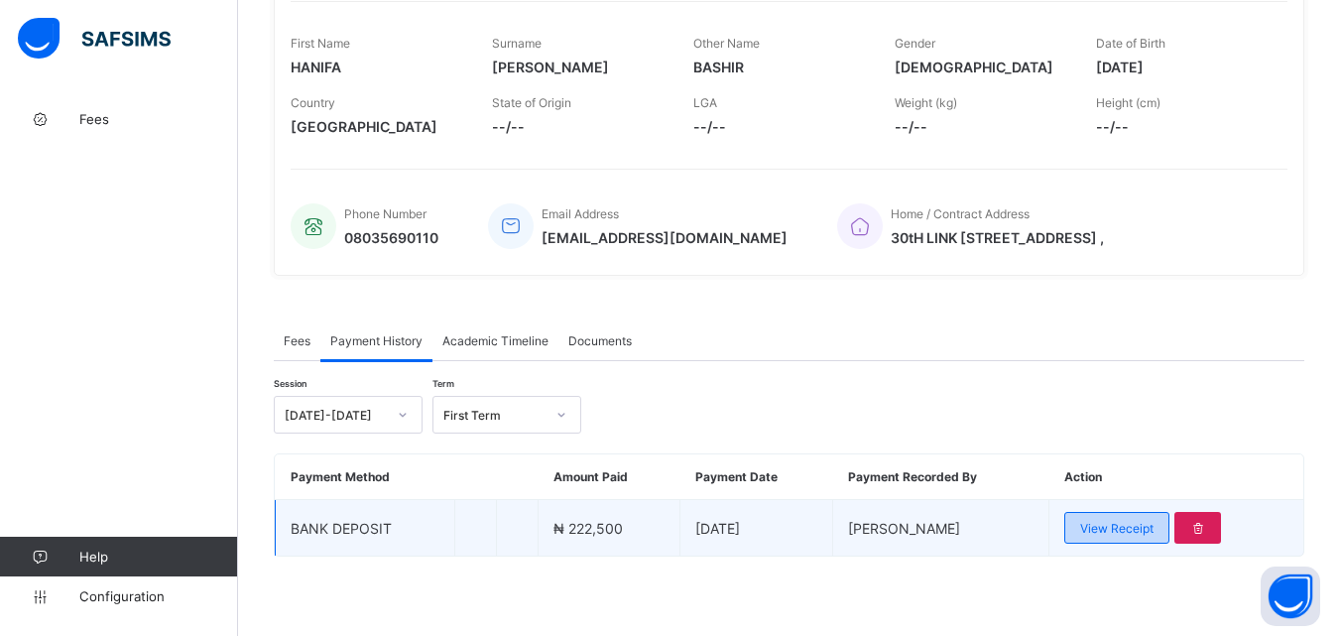
click at [1145, 522] on span "View Receipt" at bounding box center [1116, 528] width 73 height 15
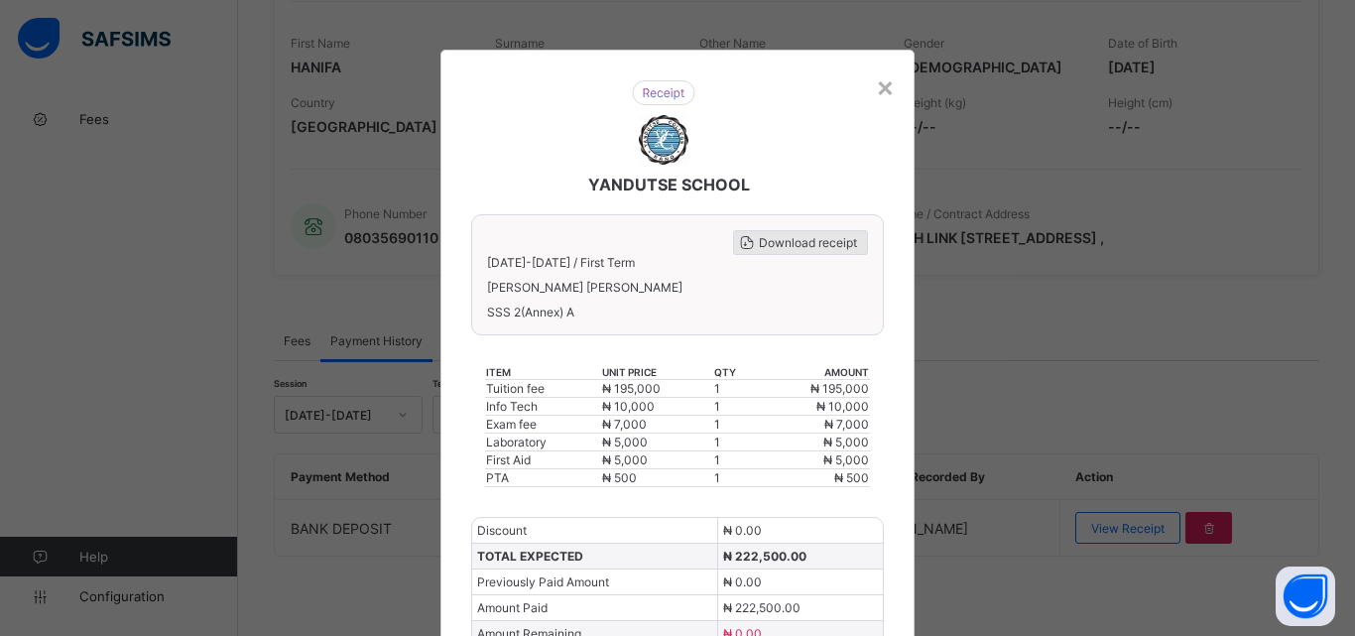
click at [813, 237] on span "Download receipt" at bounding box center [808, 242] width 98 height 15
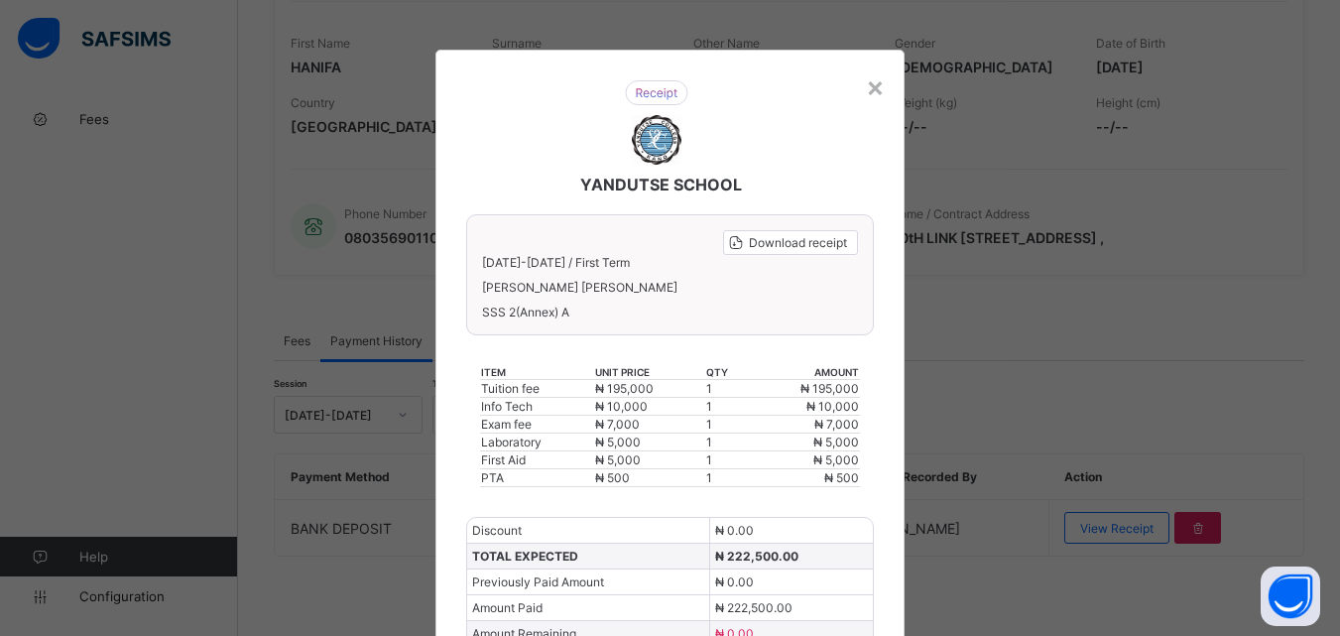
scroll to position [0, 0]
click at [868, 85] on div "×" at bounding box center [875, 86] width 19 height 34
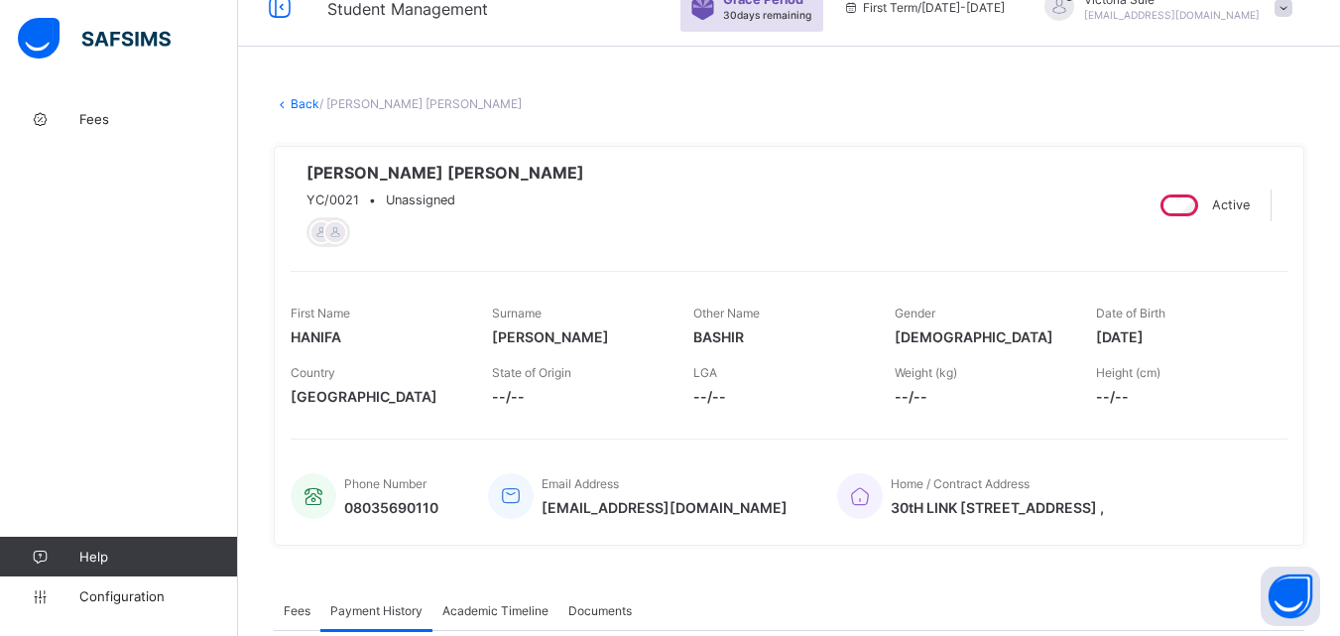
scroll to position [11, 0]
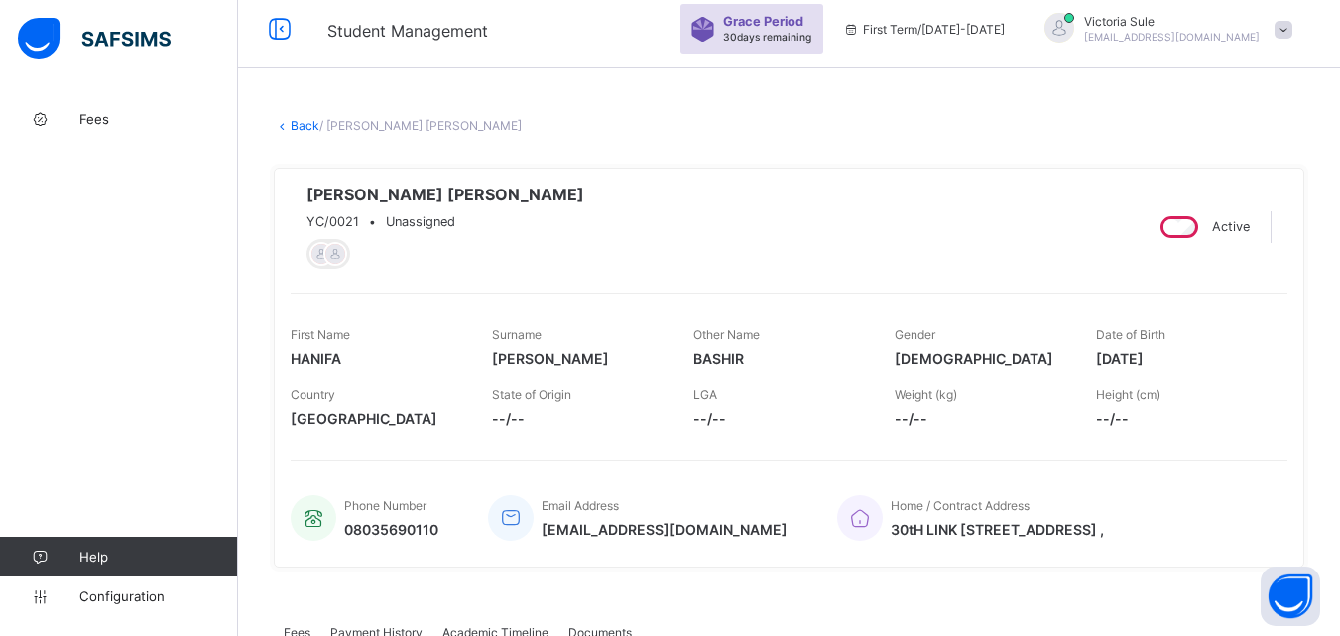
click at [313, 120] on link "Back" at bounding box center [305, 125] width 29 height 15
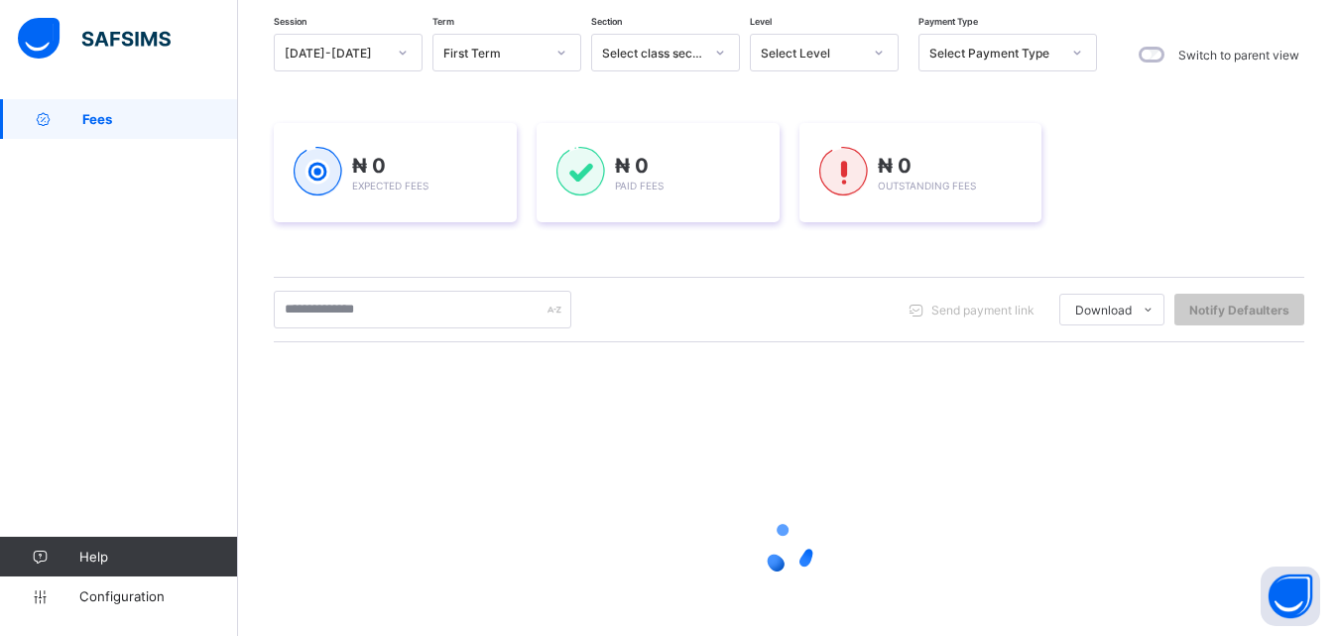
scroll to position [198, 0]
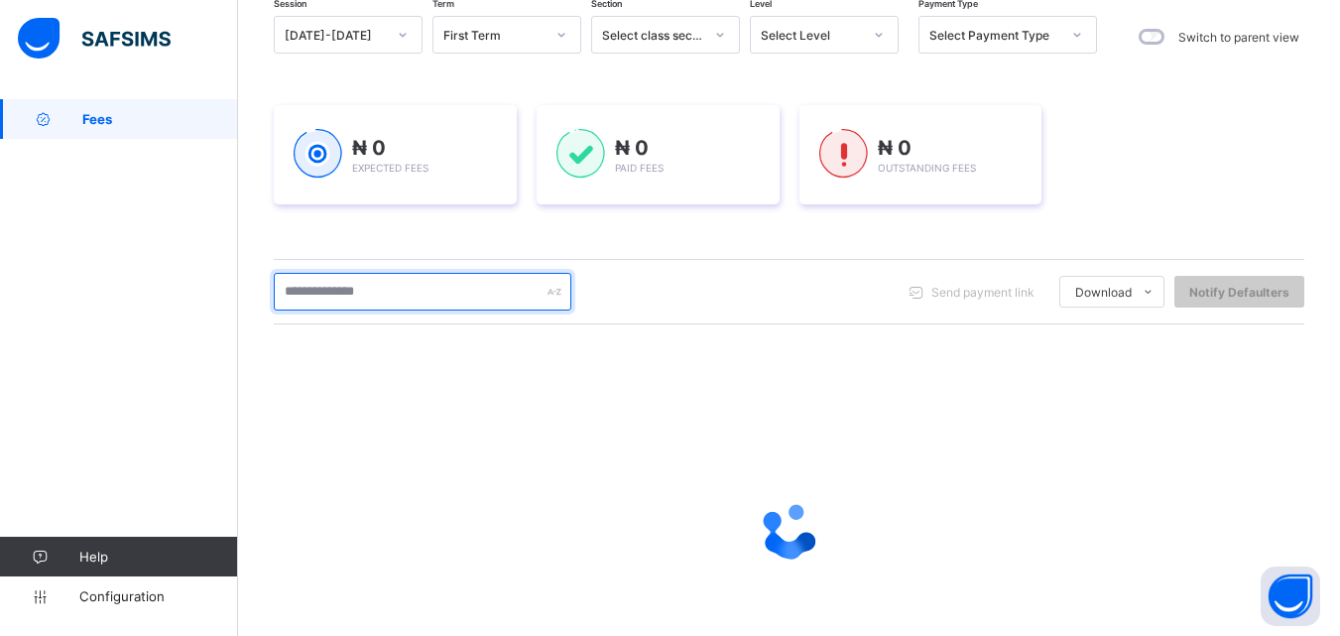
click at [470, 289] on input "text" at bounding box center [423, 292] width 298 height 38
type input "*****"
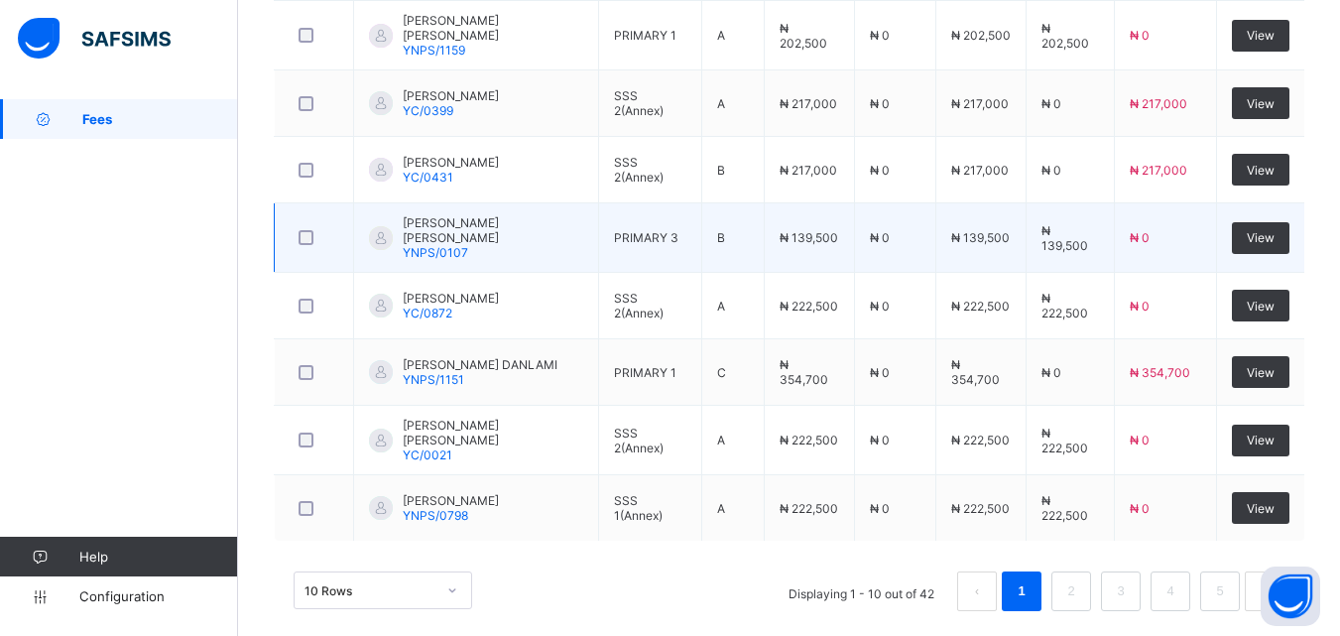
scroll to position [770, 0]
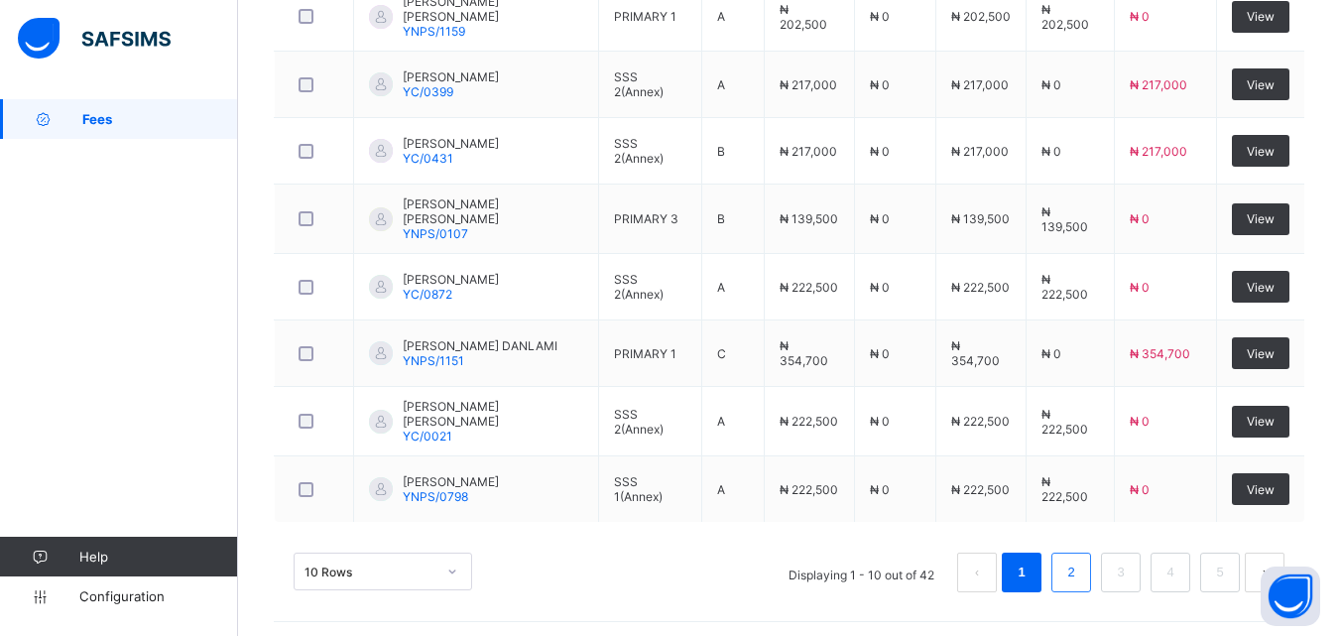
click at [1080, 570] on link "2" at bounding box center [1071, 573] width 19 height 26
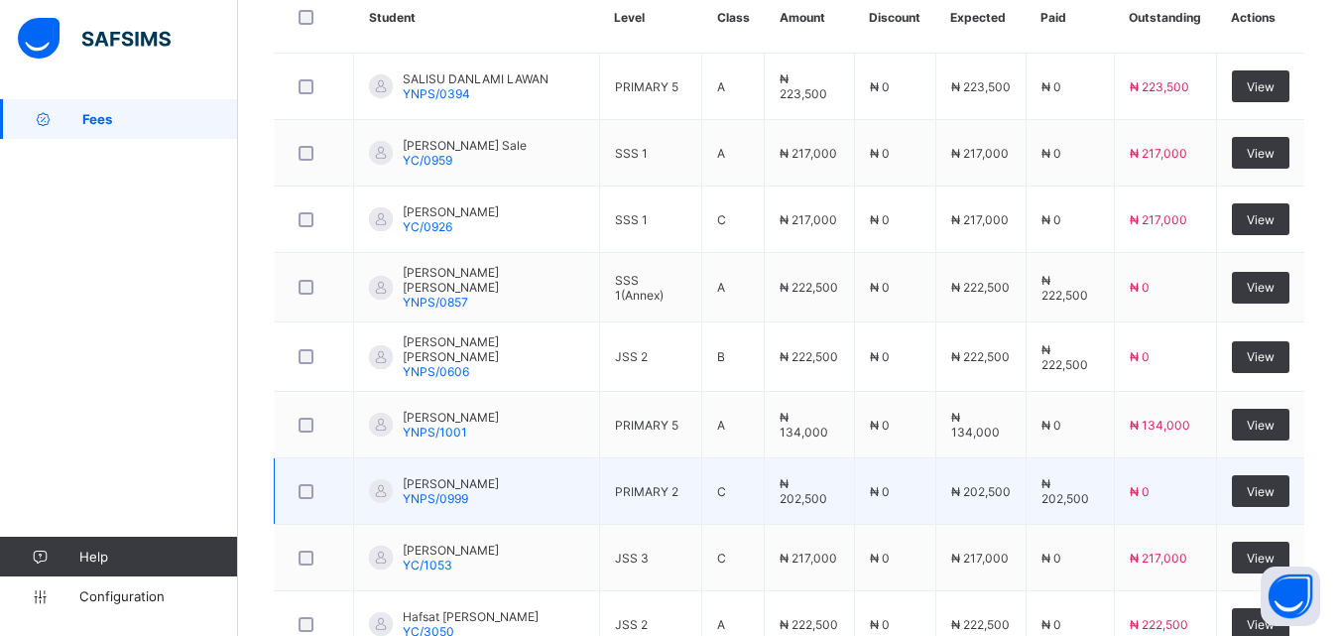
scroll to position [466, 0]
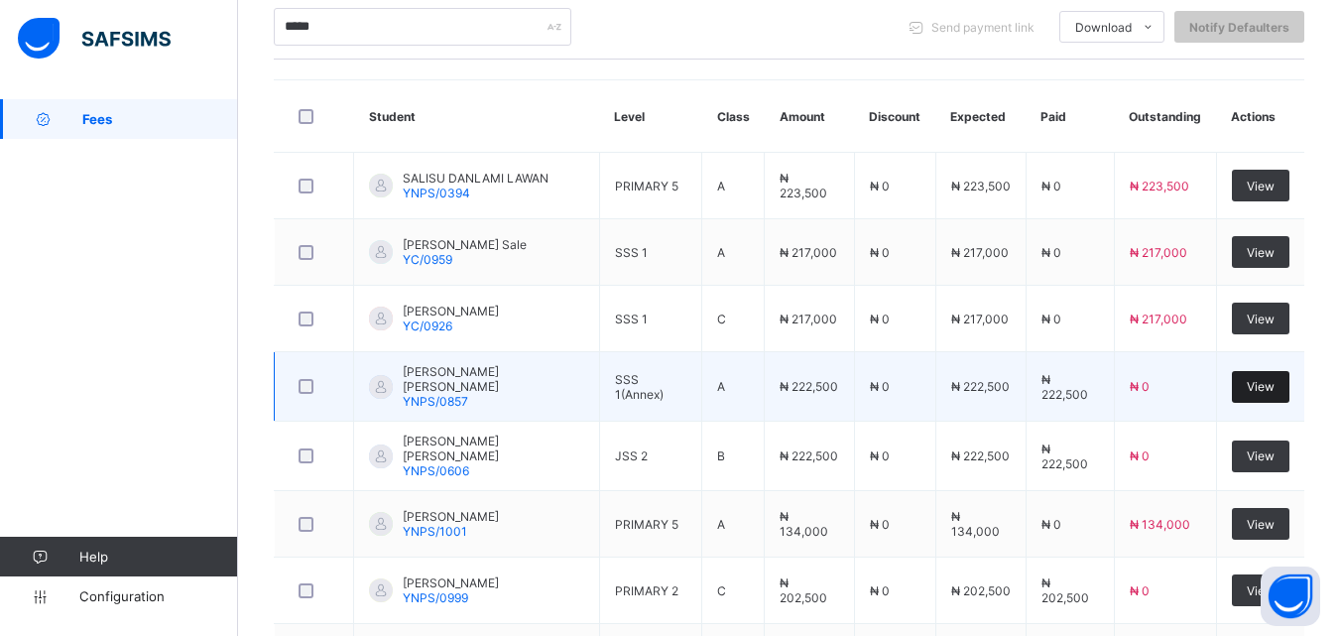
click at [1271, 383] on span "View" at bounding box center [1261, 386] width 28 height 15
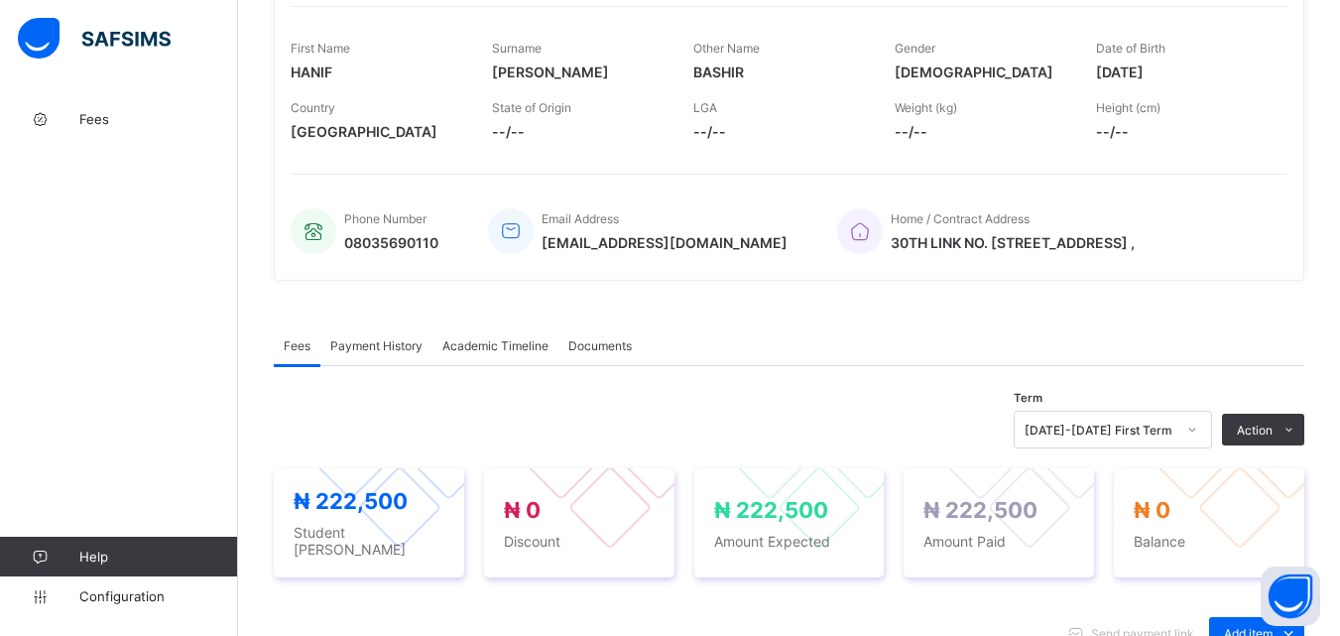
scroll to position [595, 0]
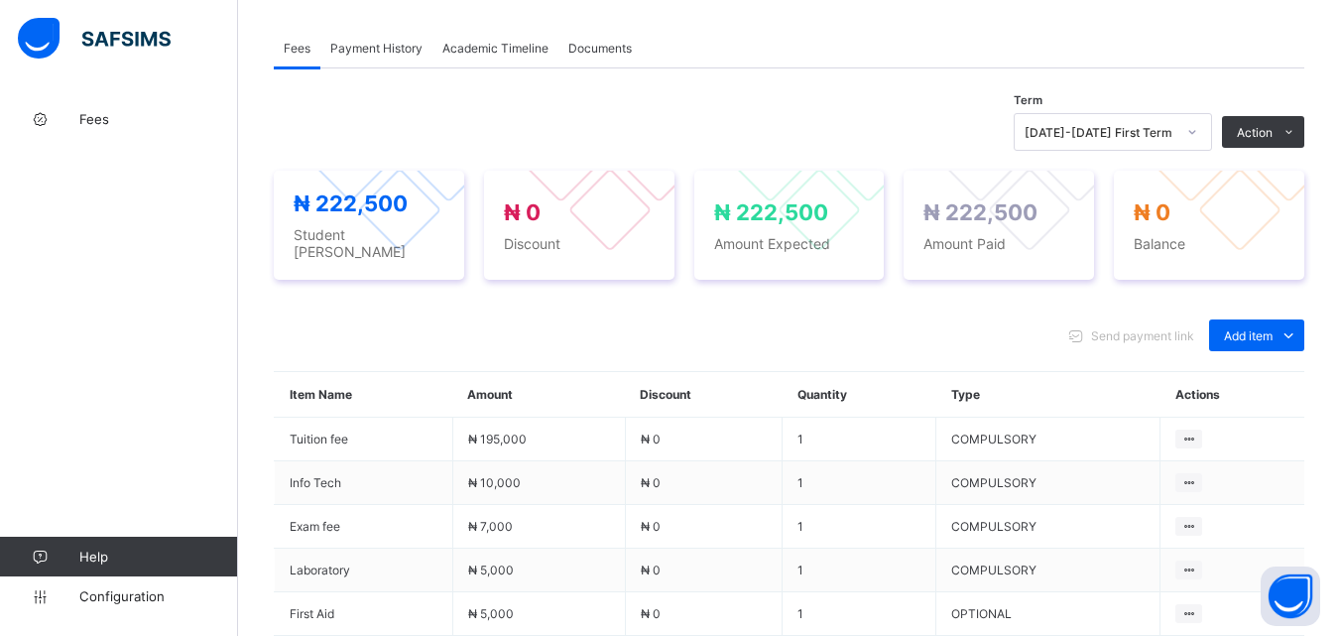
click at [396, 56] on span "Payment History" at bounding box center [376, 48] width 92 height 15
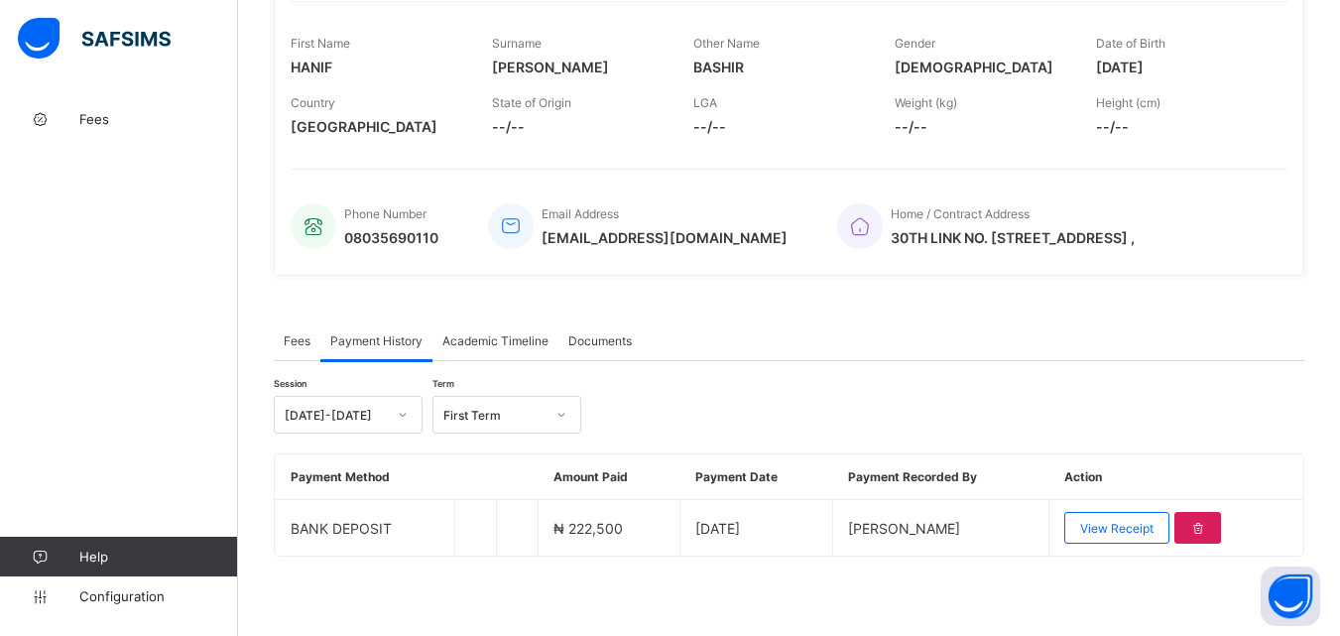
scroll to position [309, 0]
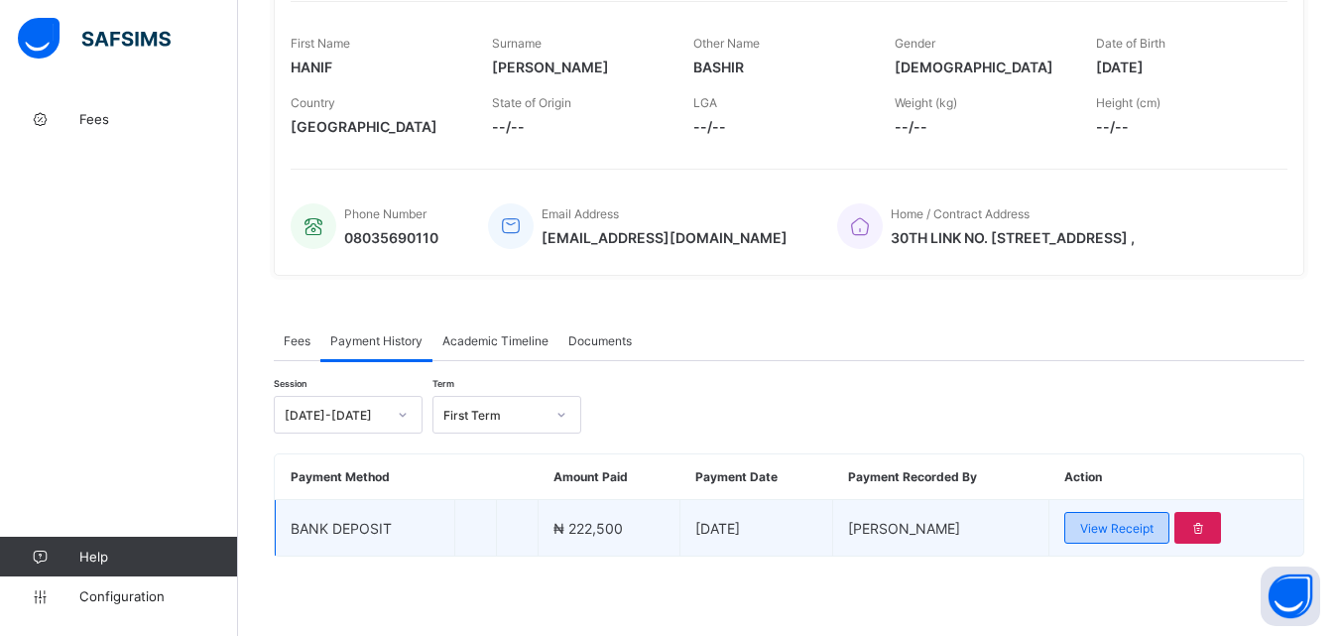
click at [1120, 534] on span "View Receipt" at bounding box center [1116, 528] width 73 height 15
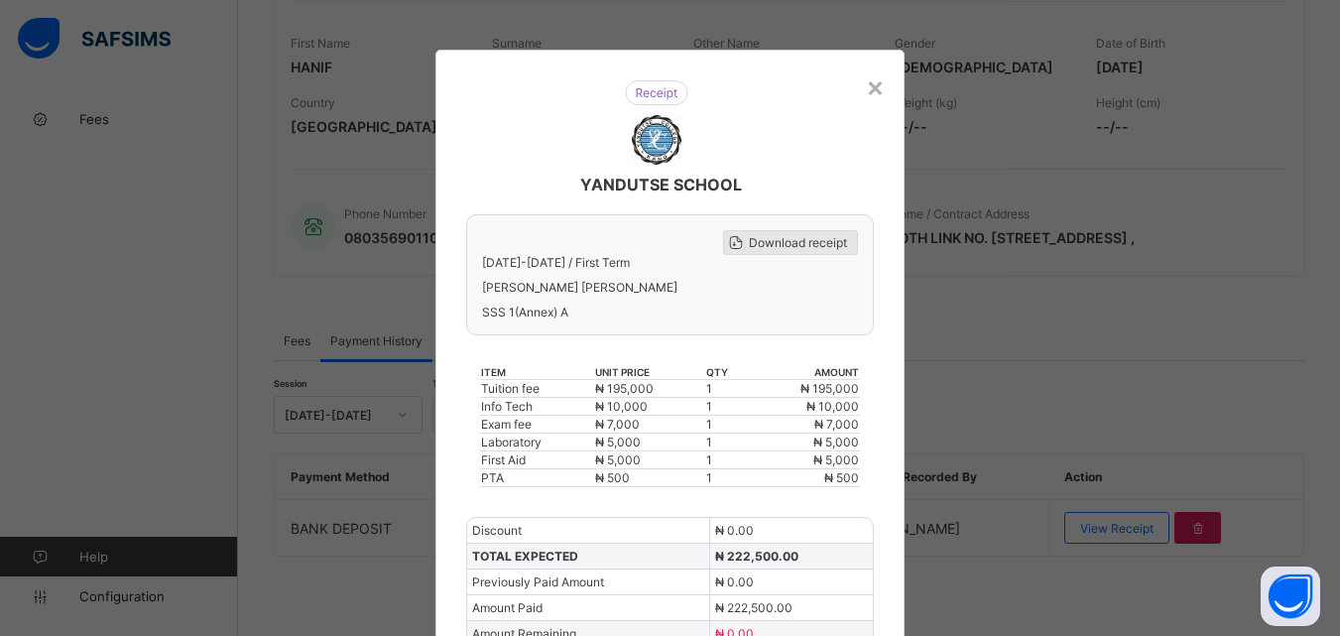
click at [809, 237] on span "Download receipt" at bounding box center [798, 242] width 98 height 15
click at [823, 244] on span "Download receipt" at bounding box center [798, 242] width 98 height 15
click at [866, 93] on div "×" at bounding box center [875, 86] width 19 height 34
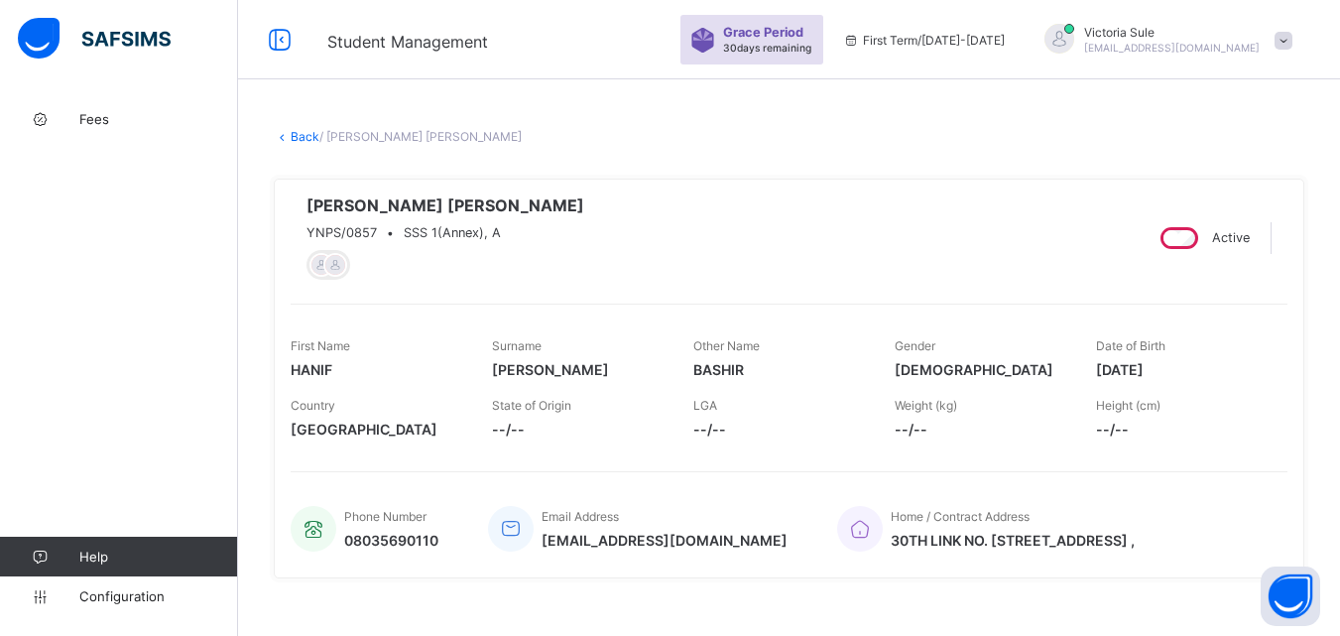
click at [301, 135] on link "Back" at bounding box center [305, 136] width 29 height 15
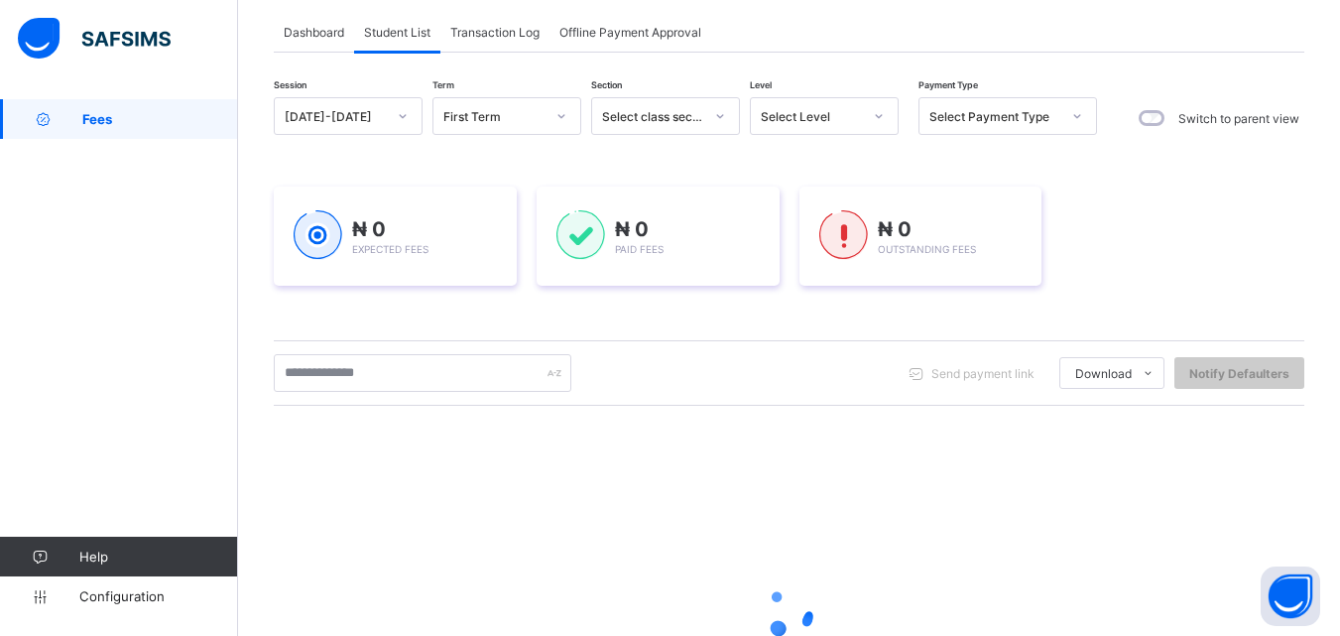
scroll to position [198, 0]
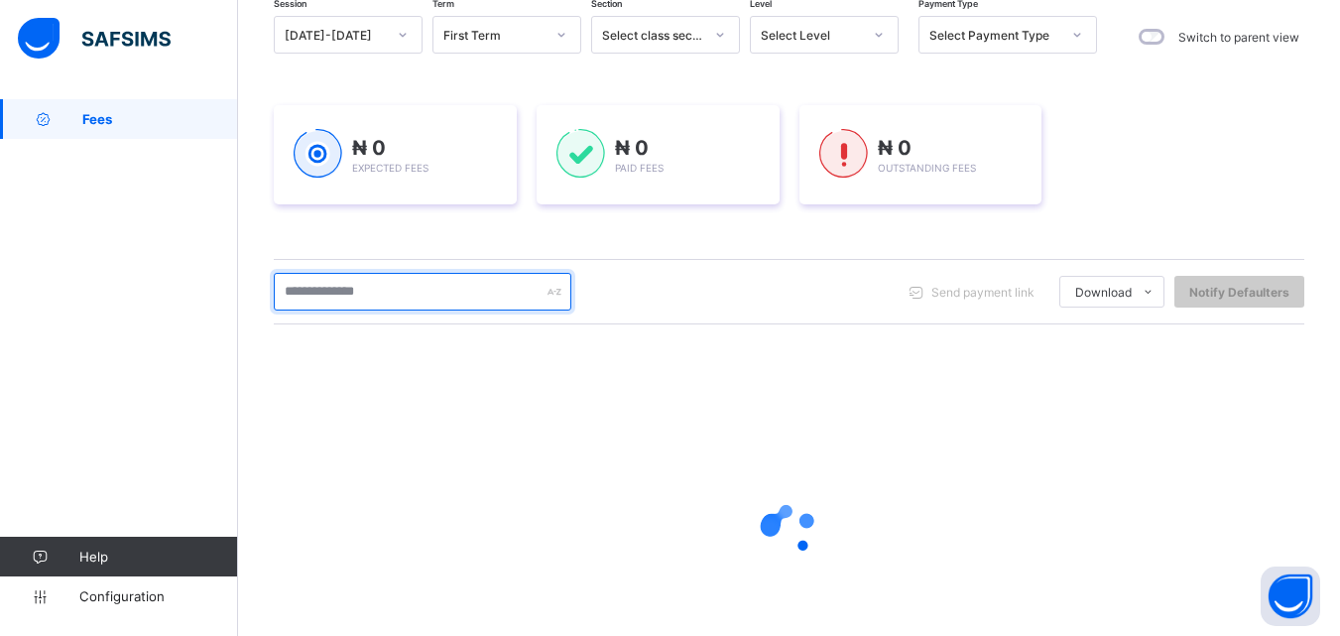
click at [459, 301] on input "text" at bounding box center [423, 292] width 298 height 38
type input "*****"
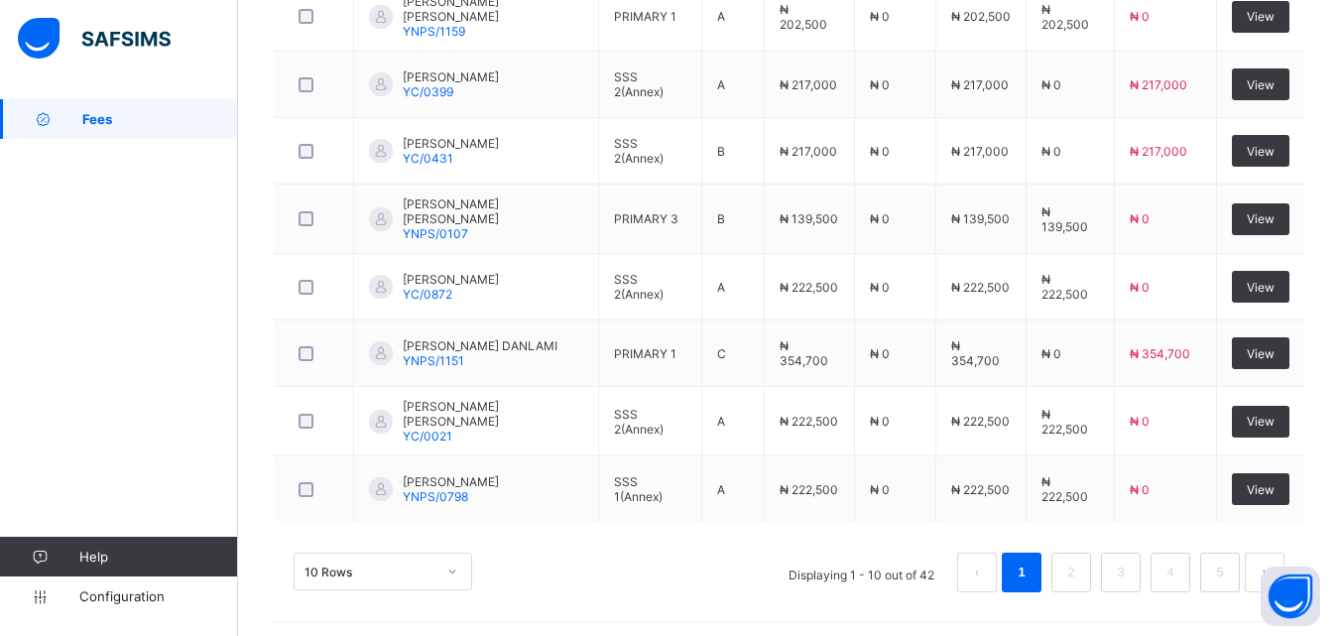
scroll to position [821, 0]
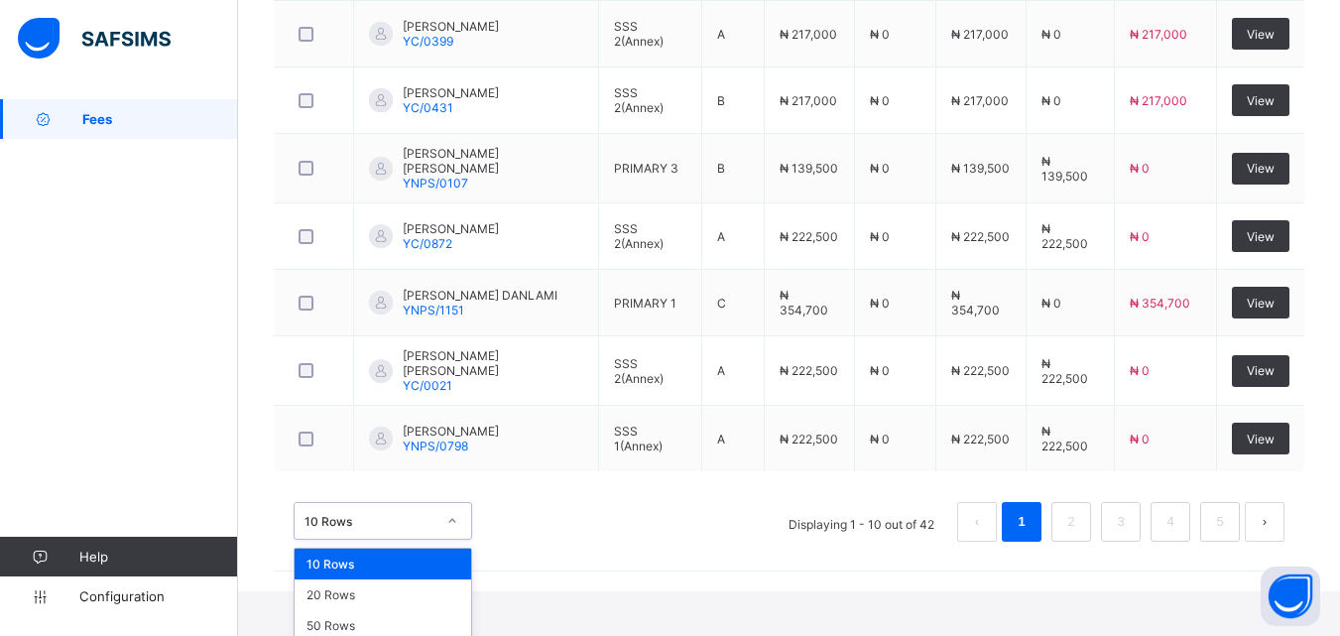
click at [458, 540] on div "option 10 Rows focused, 1 of 3. 3 results available. Use Up and Down to choose …" at bounding box center [383, 521] width 179 height 38
click at [396, 616] on div "50 Rows" at bounding box center [383, 625] width 177 height 31
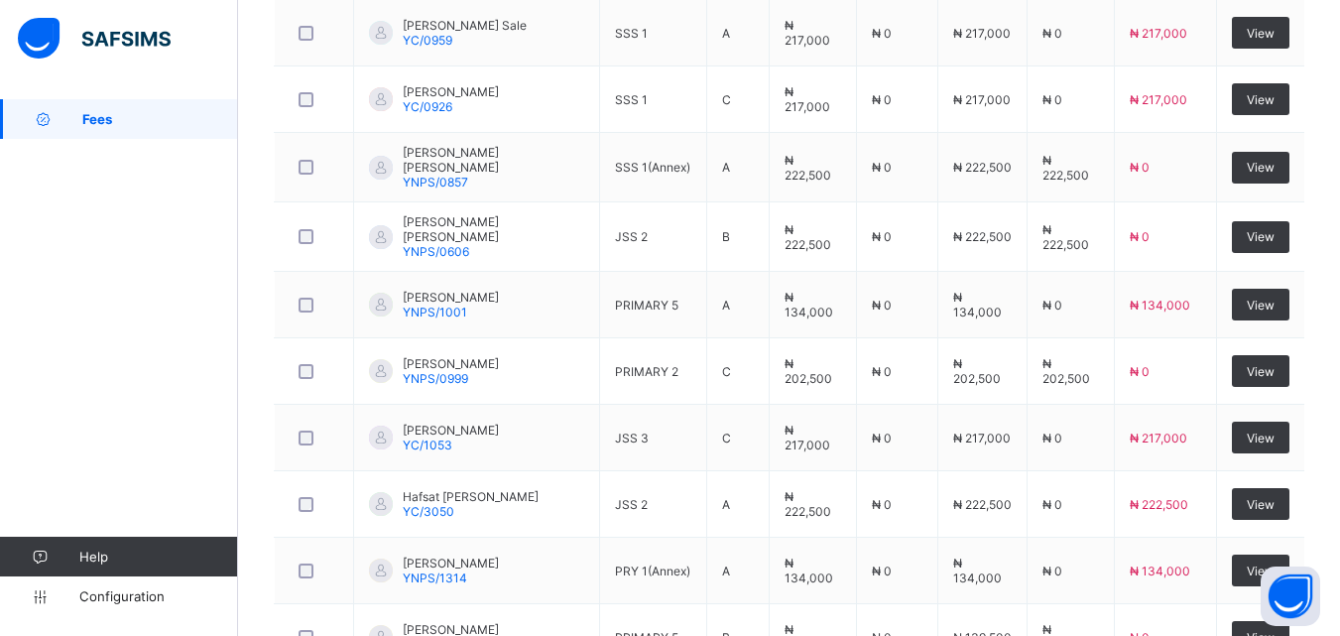
scroll to position [1260, 0]
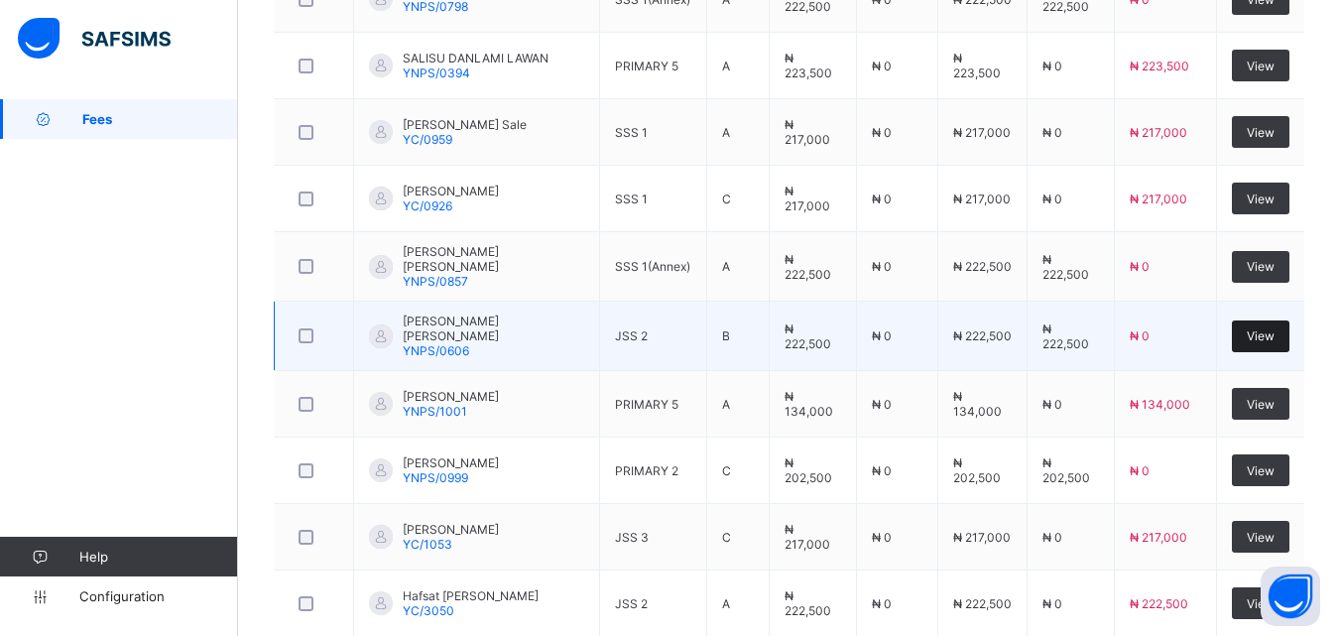
click at [1275, 332] on span "View" at bounding box center [1261, 335] width 28 height 15
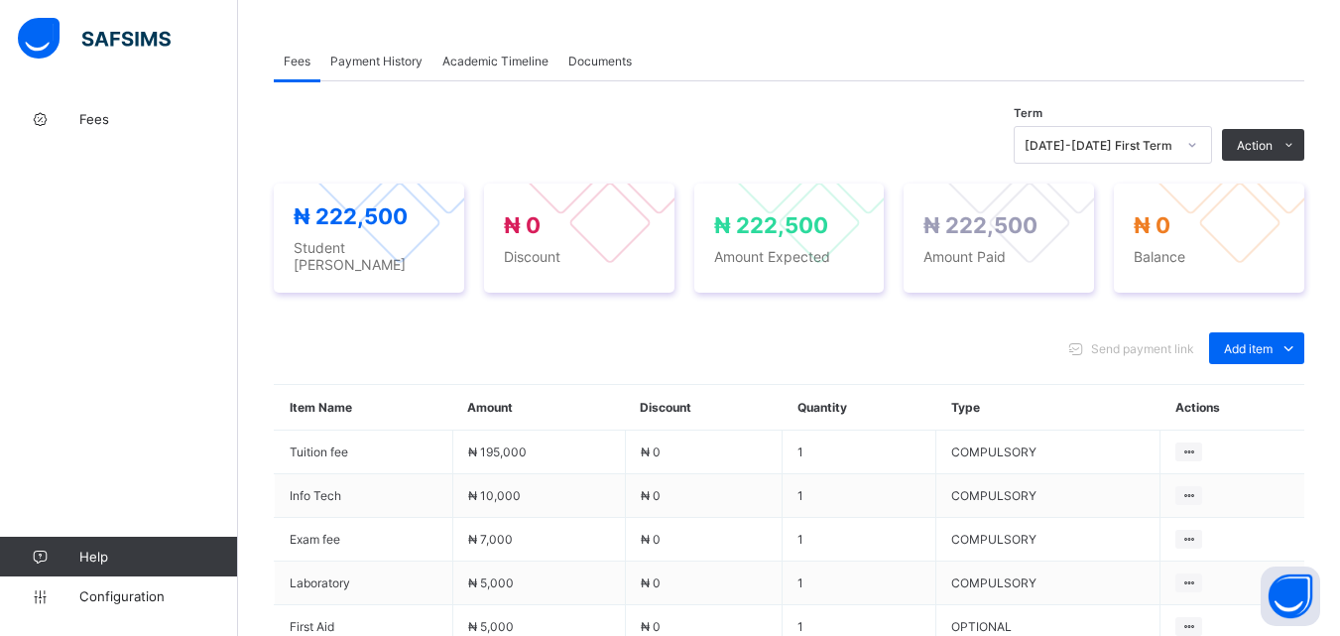
scroll to position [595, 0]
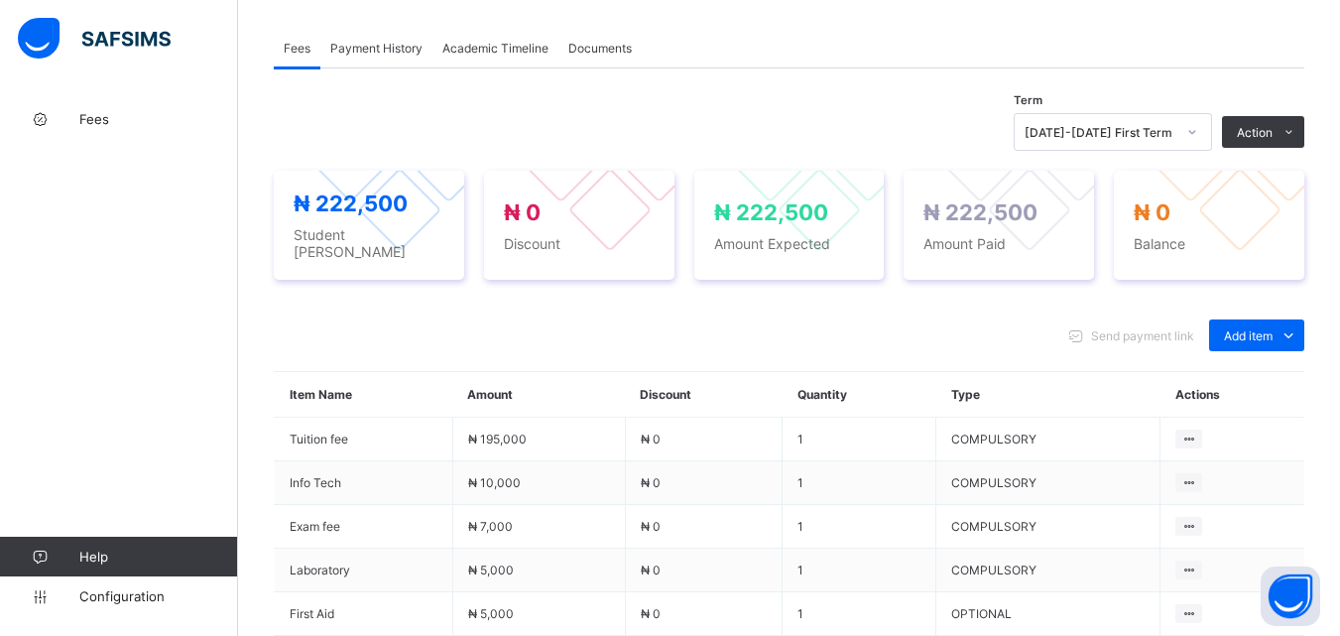
click at [372, 53] on span "Payment History" at bounding box center [376, 48] width 92 height 15
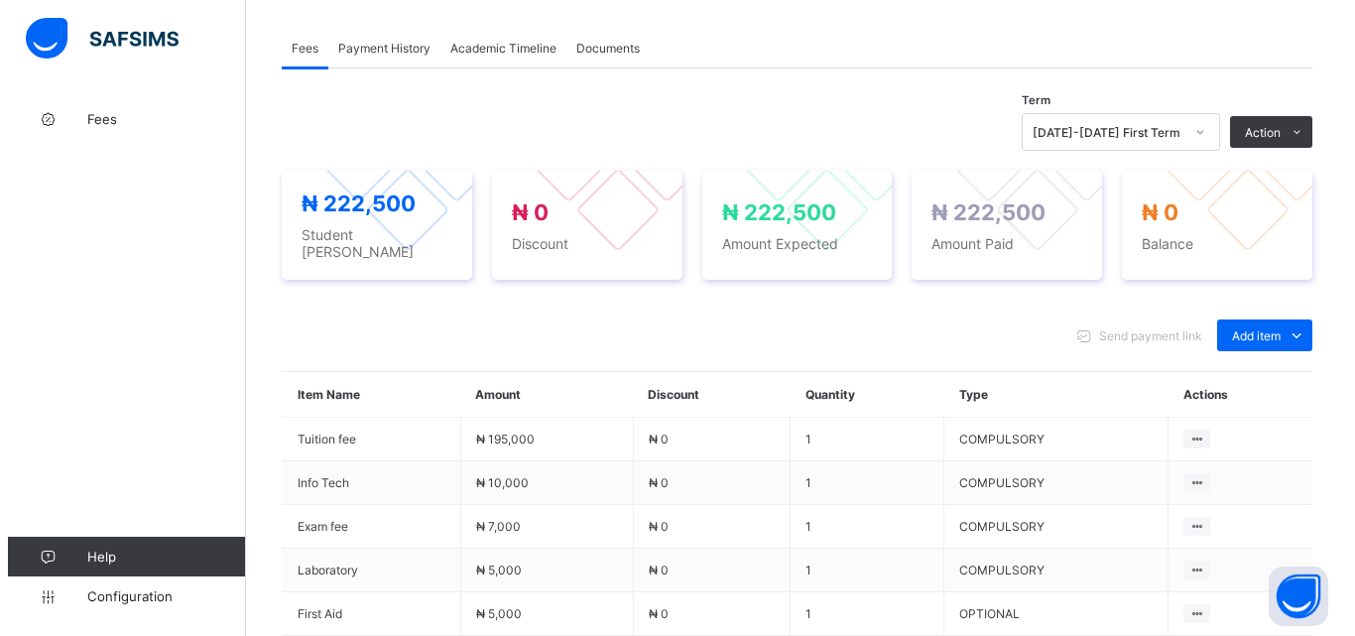
scroll to position [309, 0]
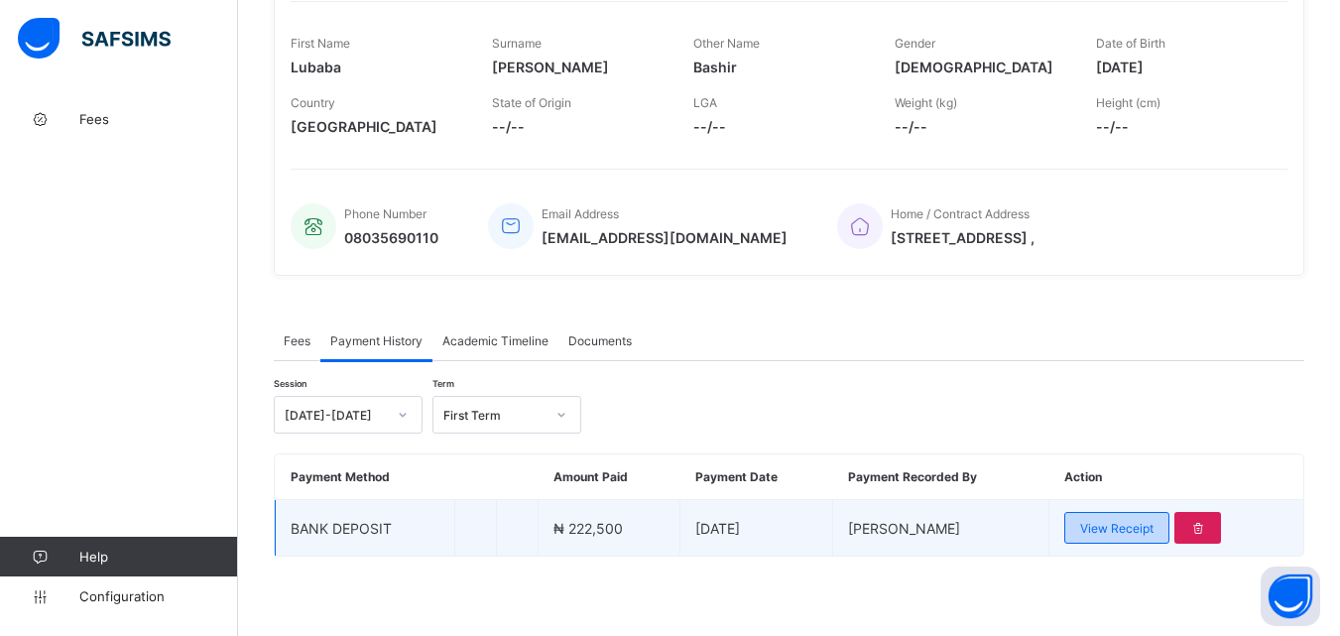
click at [1133, 532] on span "View Receipt" at bounding box center [1116, 528] width 73 height 15
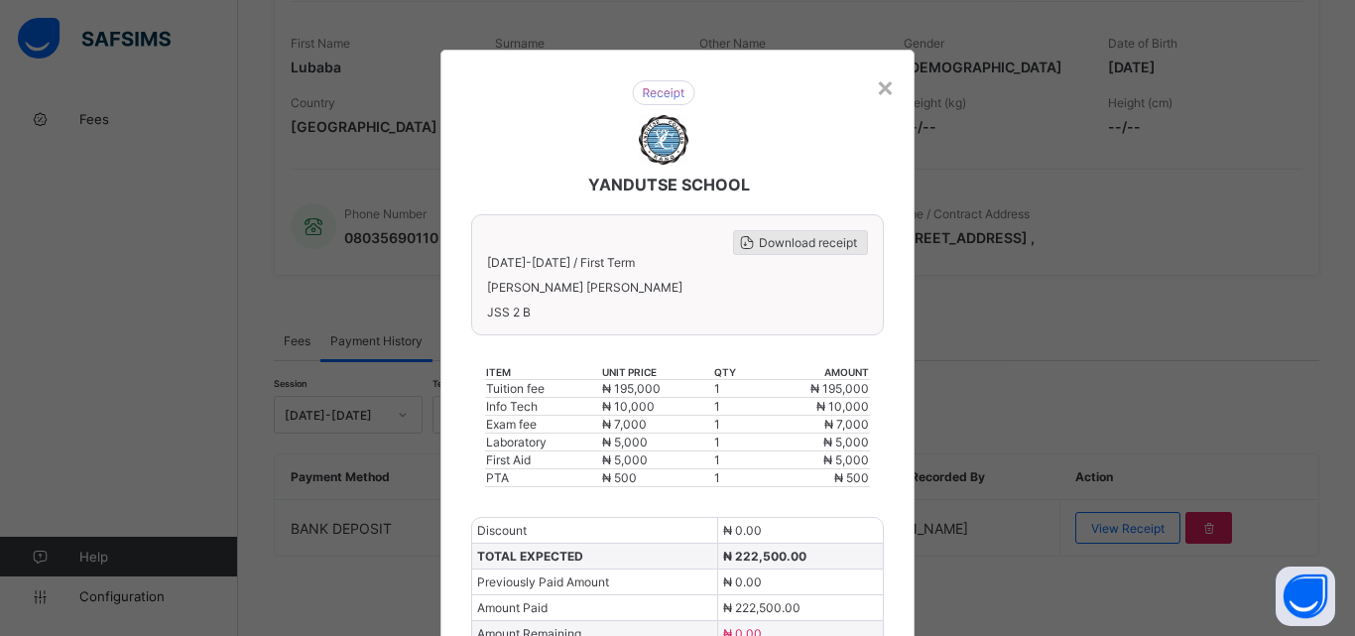
click at [807, 242] on span "Download receipt" at bounding box center [808, 242] width 98 height 15
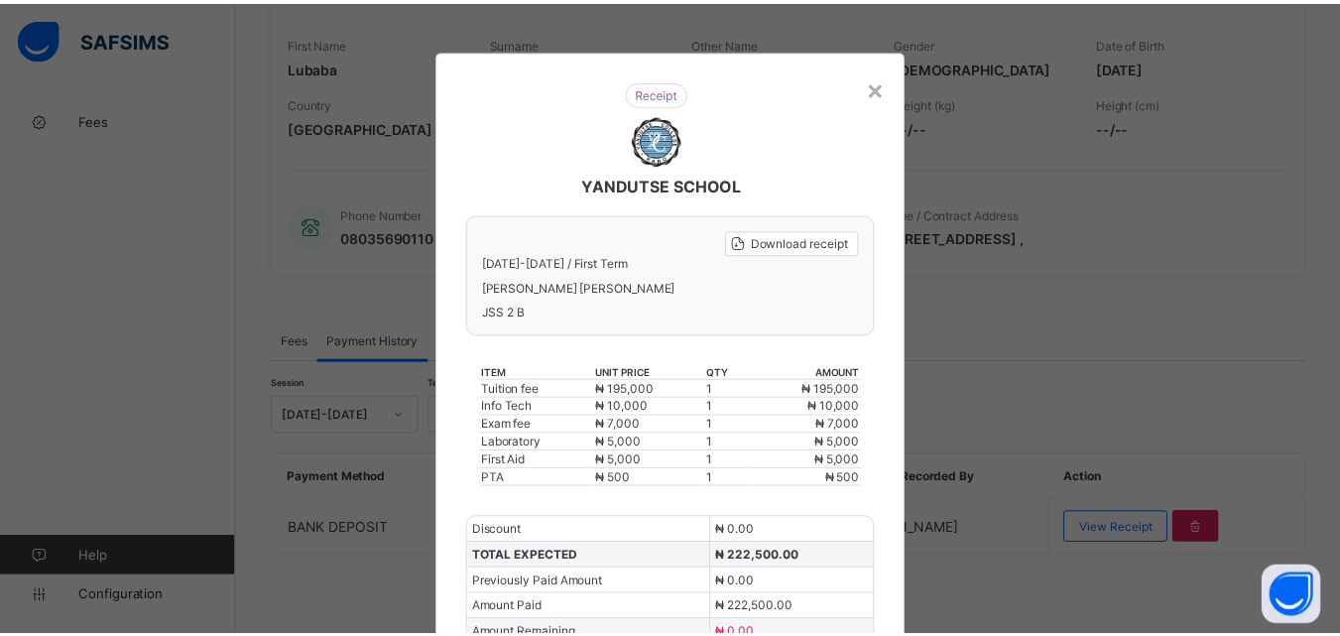
scroll to position [0, 0]
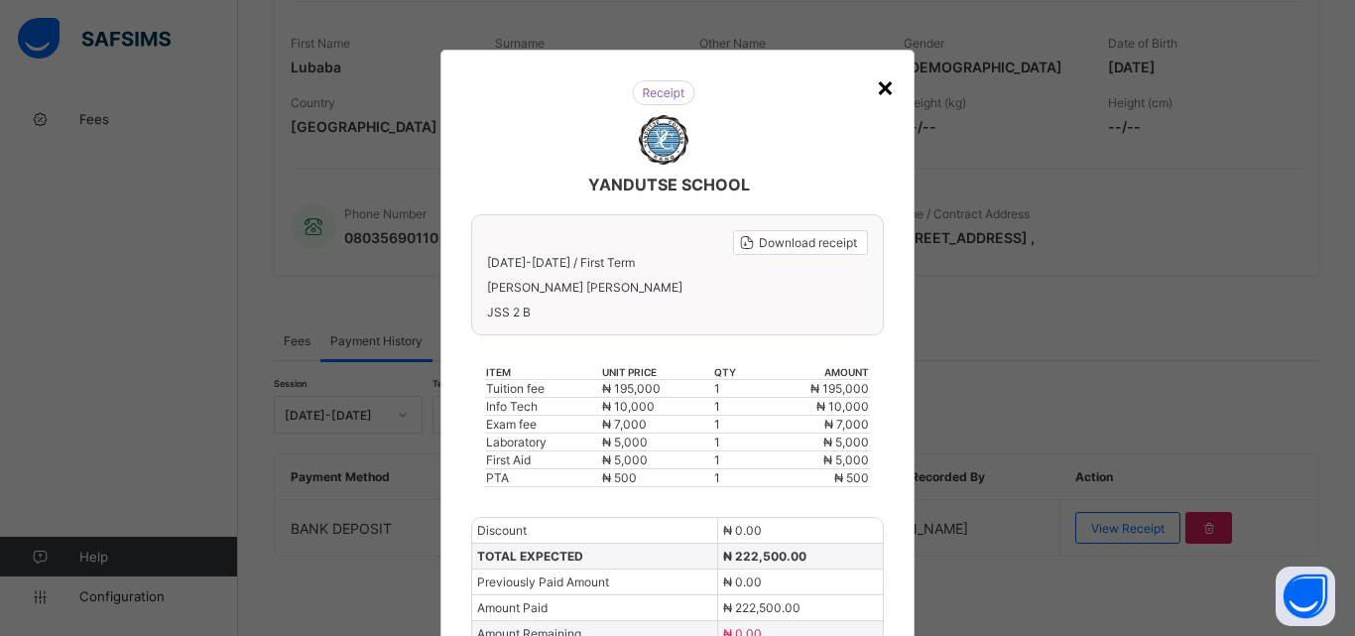
click at [876, 88] on div "×" at bounding box center [885, 86] width 19 height 34
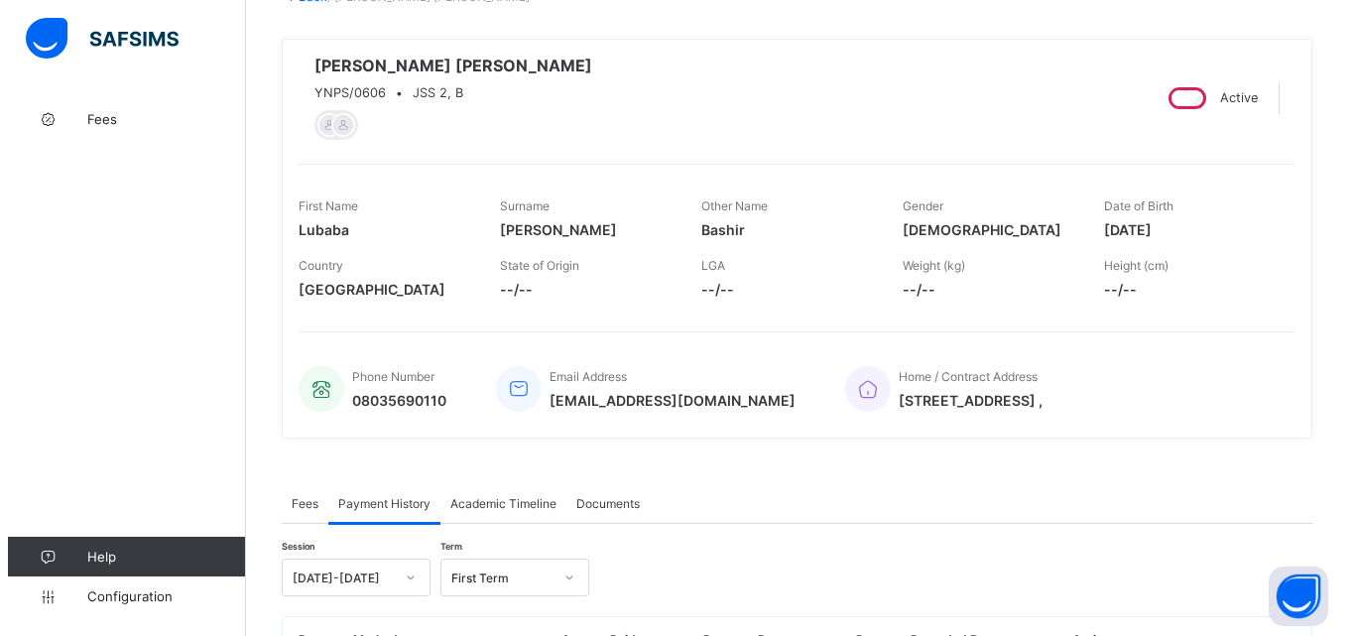
scroll to position [298, 0]
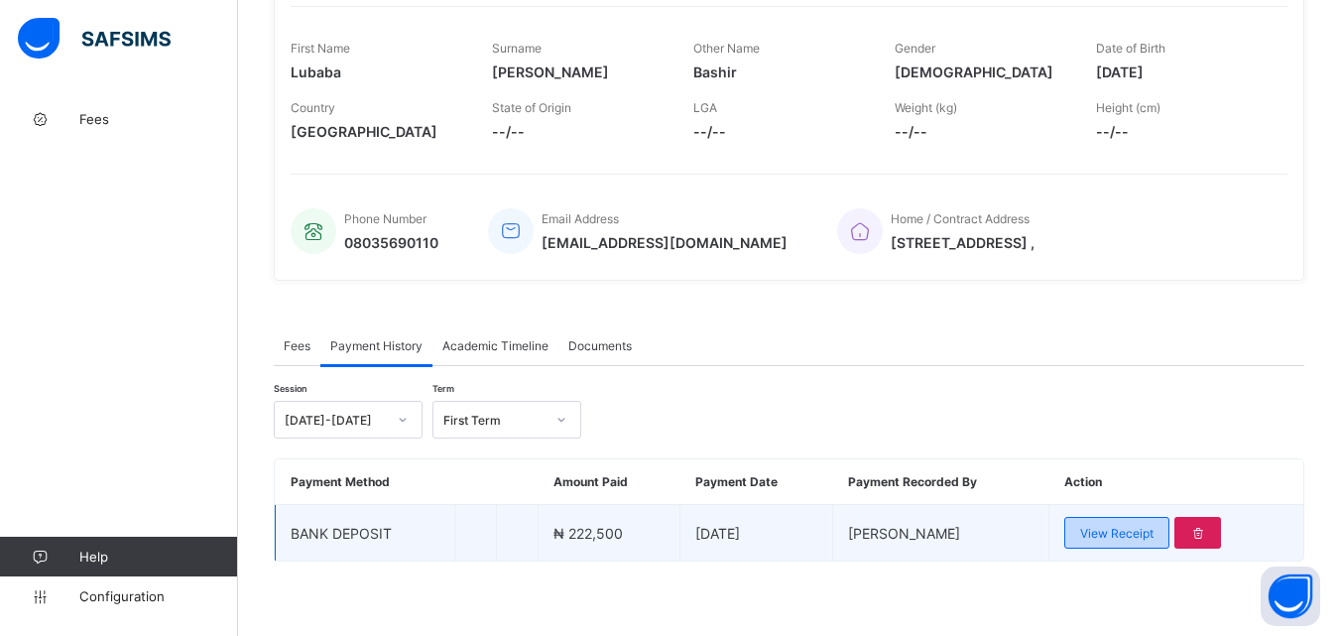
click at [1118, 541] on span "View Receipt" at bounding box center [1116, 533] width 73 height 15
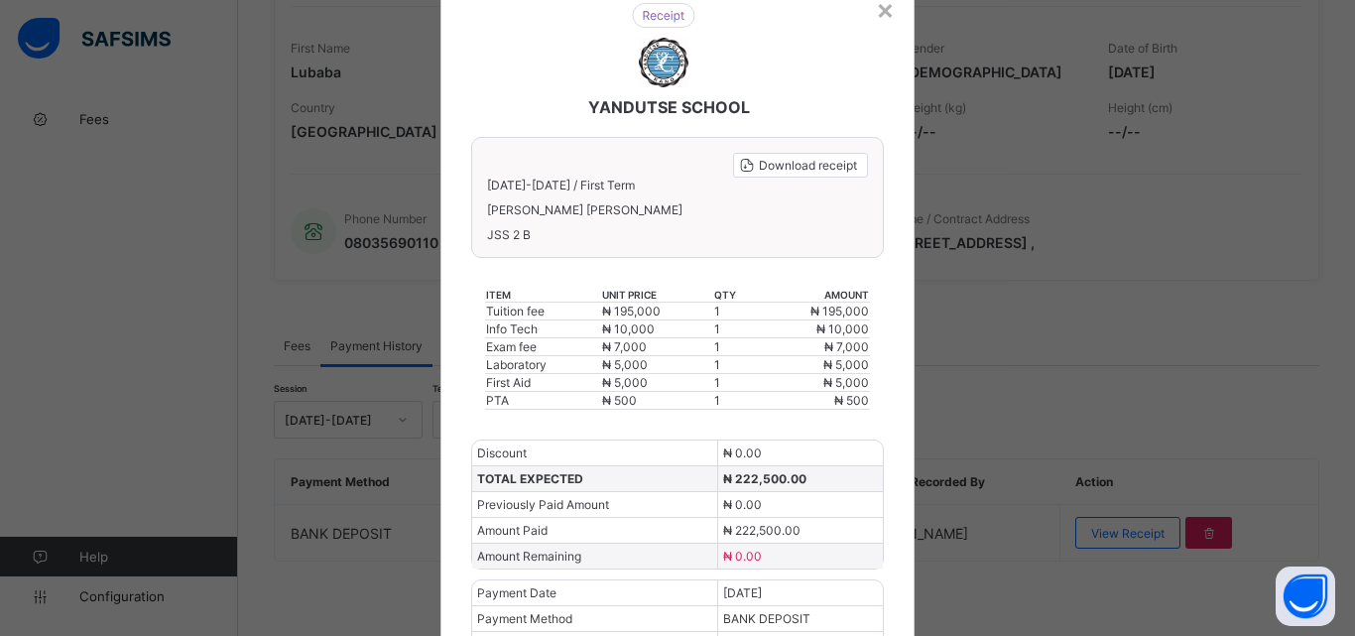
scroll to position [160, 0]
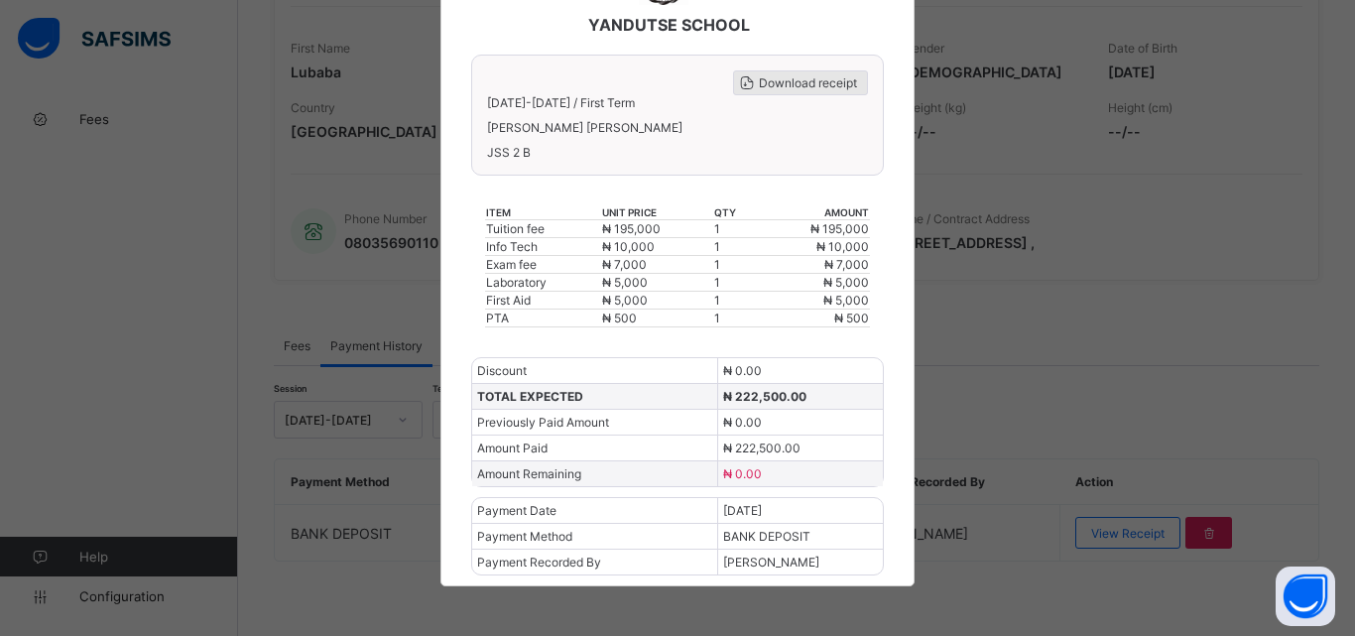
click at [783, 83] on span "Download receipt" at bounding box center [808, 82] width 98 height 15
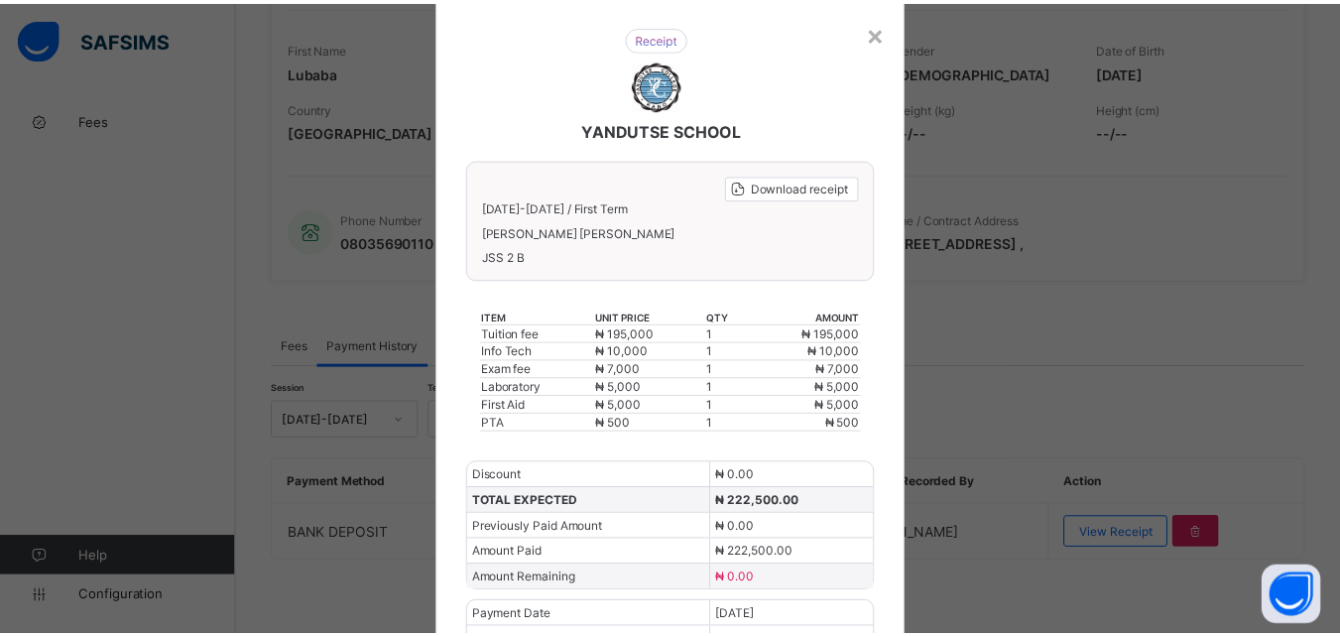
scroll to position [0, 0]
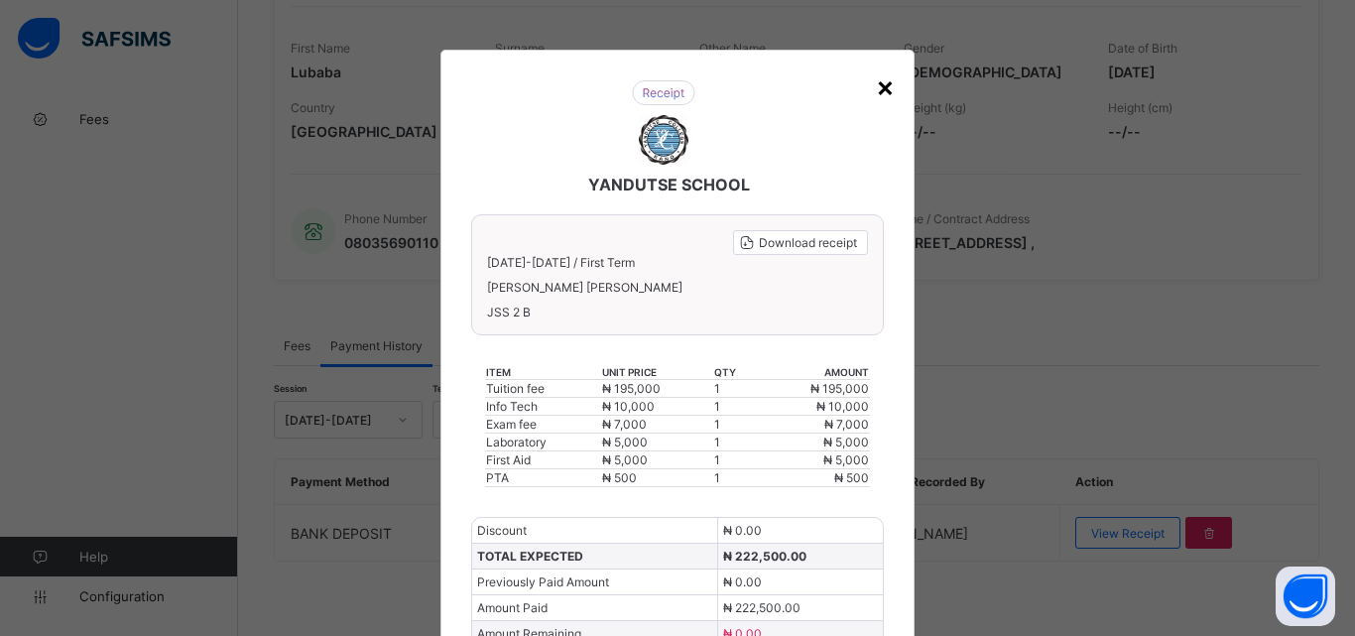
click at [877, 86] on div "×" at bounding box center [885, 86] width 19 height 34
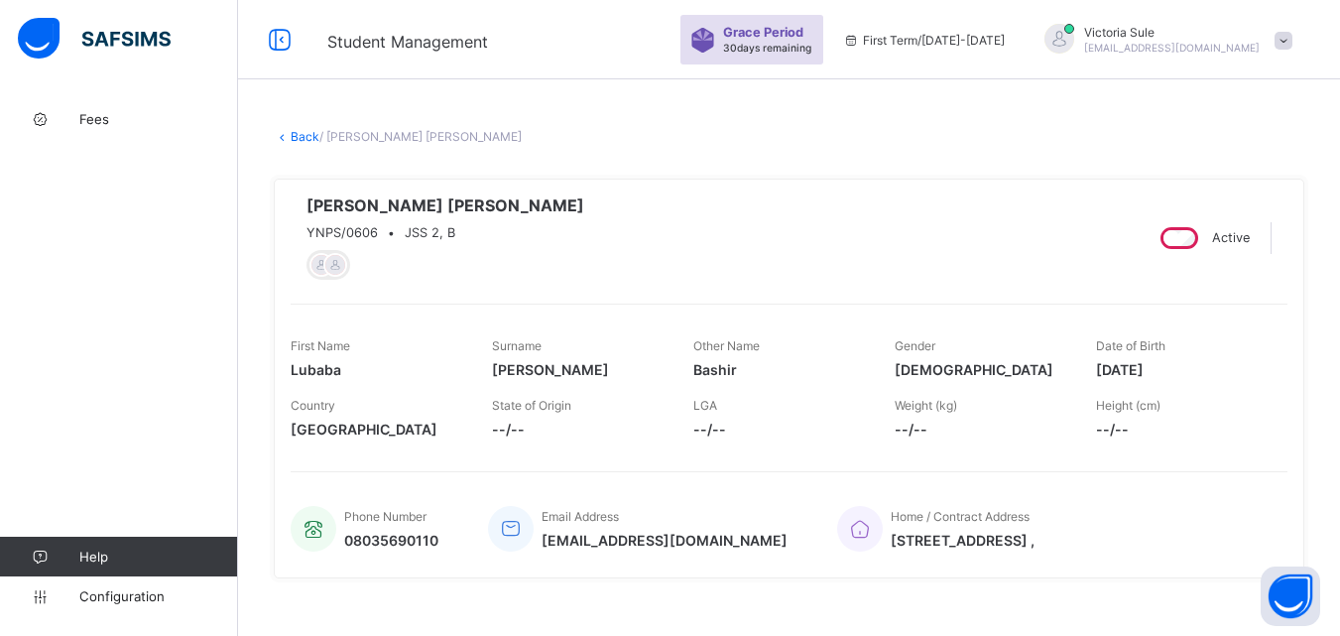
click at [307, 133] on link "Back" at bounding box center [305, 136] width 29 height 15
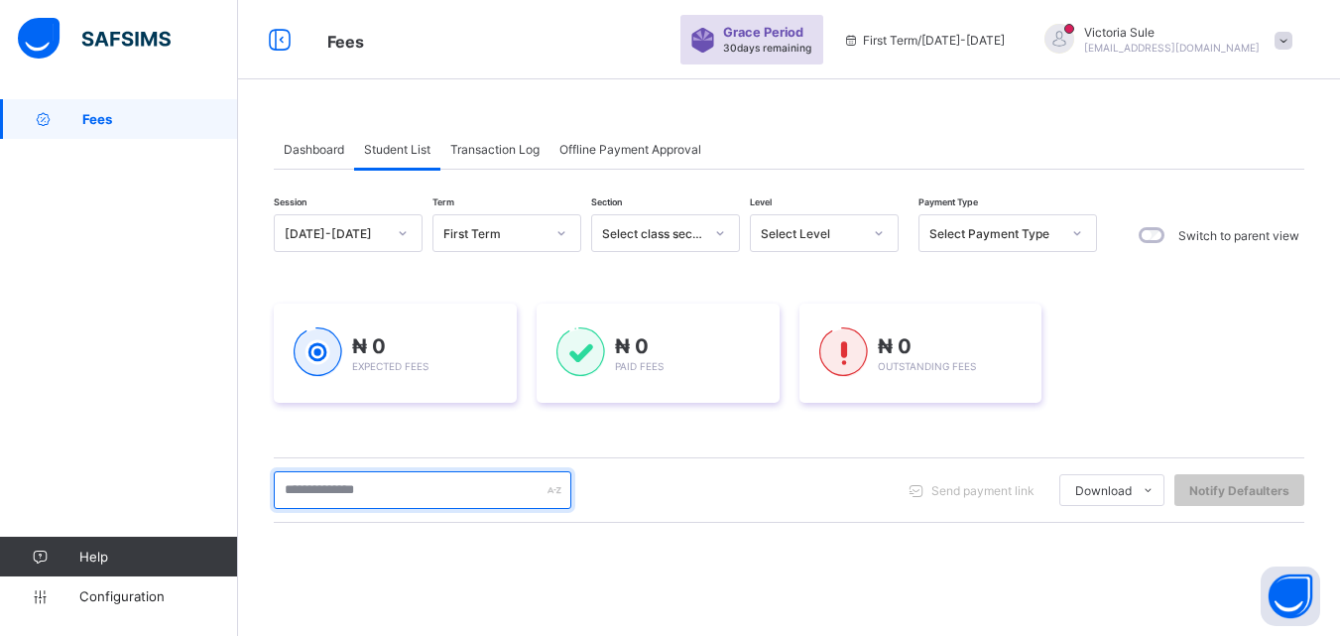
click at [490, 494] on input "text" at bounding box center [423, 490] width 298 height 38
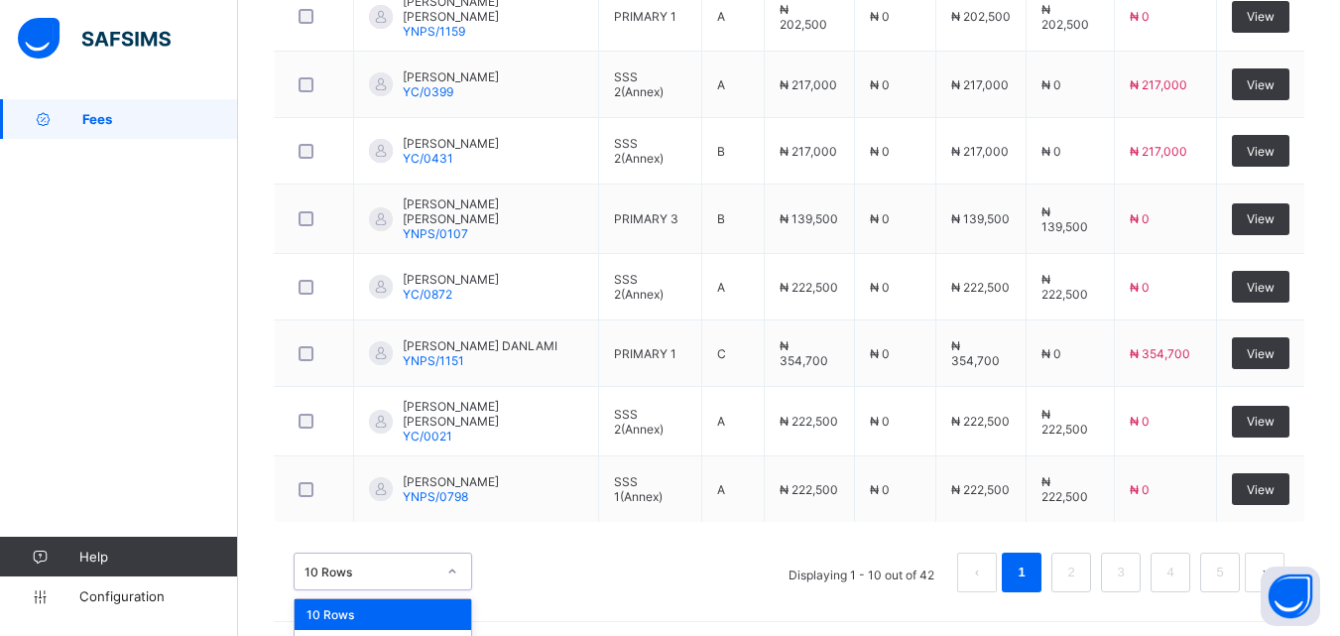
scroll to position [821, 0]
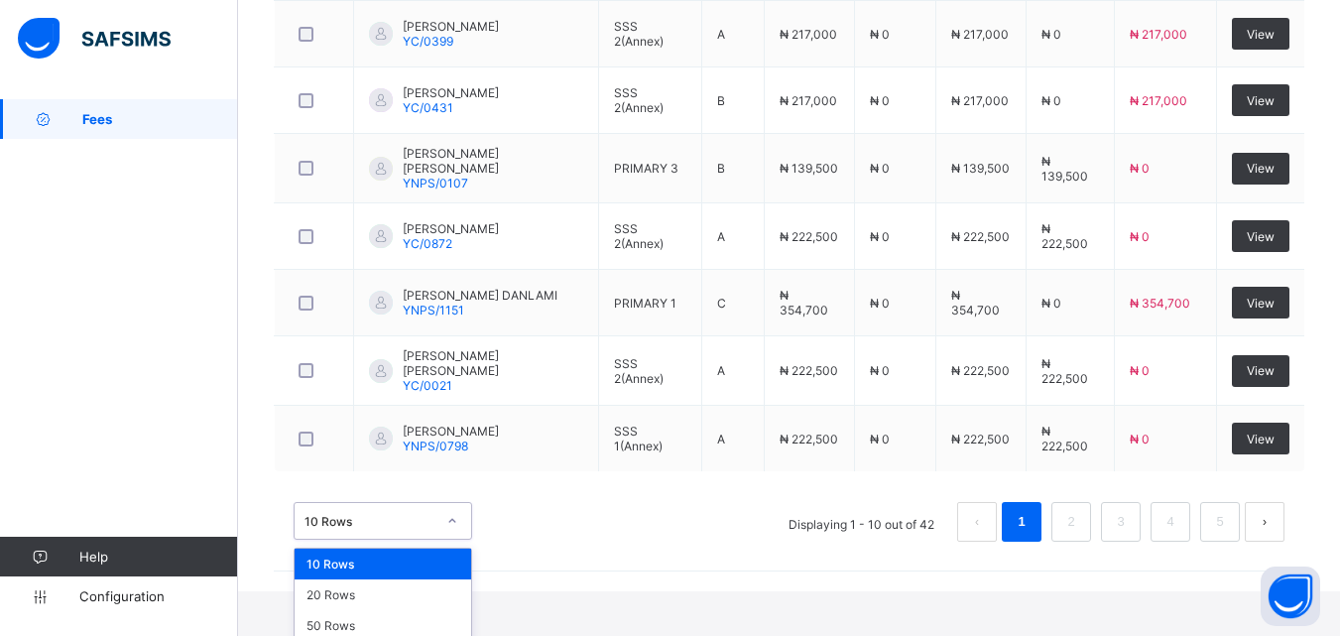
click at [454, 540] on div "option 10 Rows focused, 1 of 3. 3 results available. Use Up and Down to choose …" at bounding box center [383, 521] width 179 height 38
click at [339, 612] on div "50 Rows" at bounding box center [383, 625] width 177 height 31
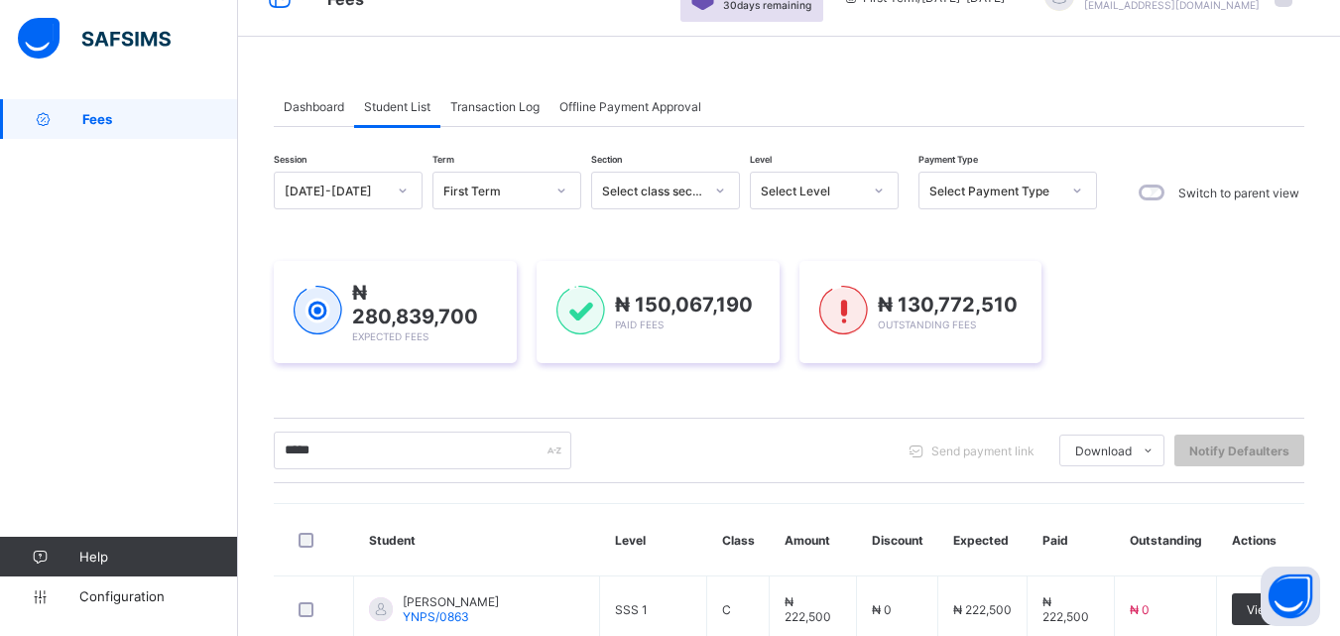
scroll to position [0, 0]
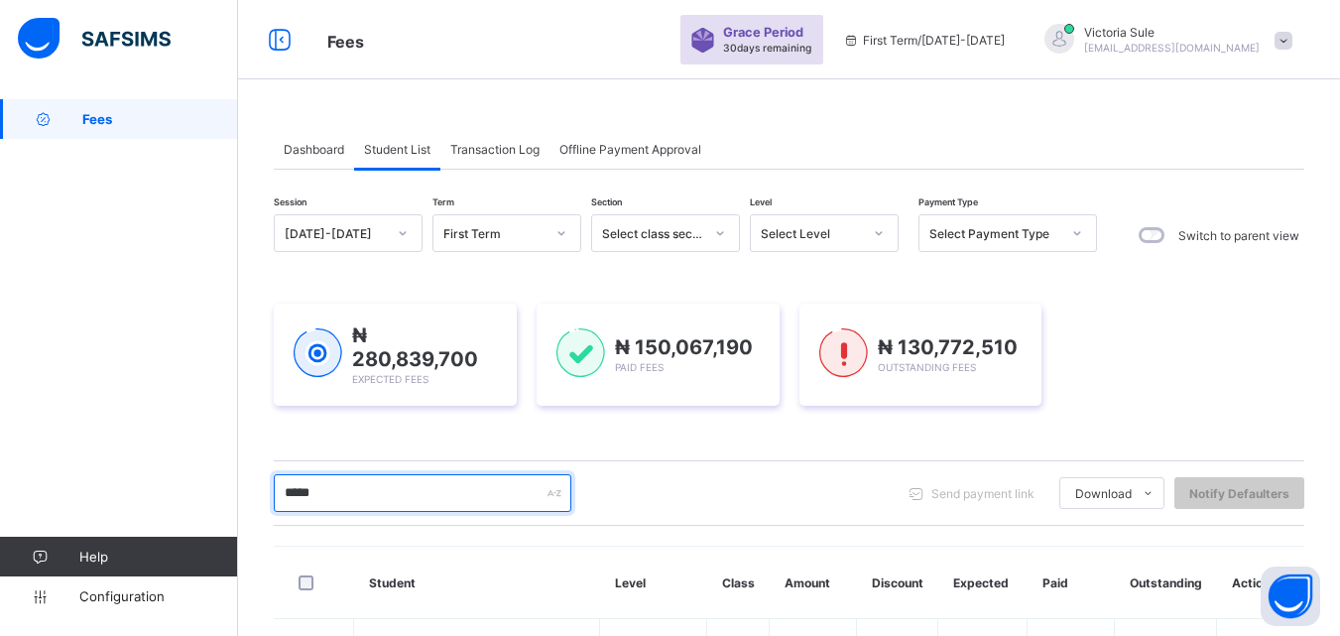
drag, startPoint x: 402, startPoint y: 483, endPoint x: 250, endPoint y: 485, distance: 151.8
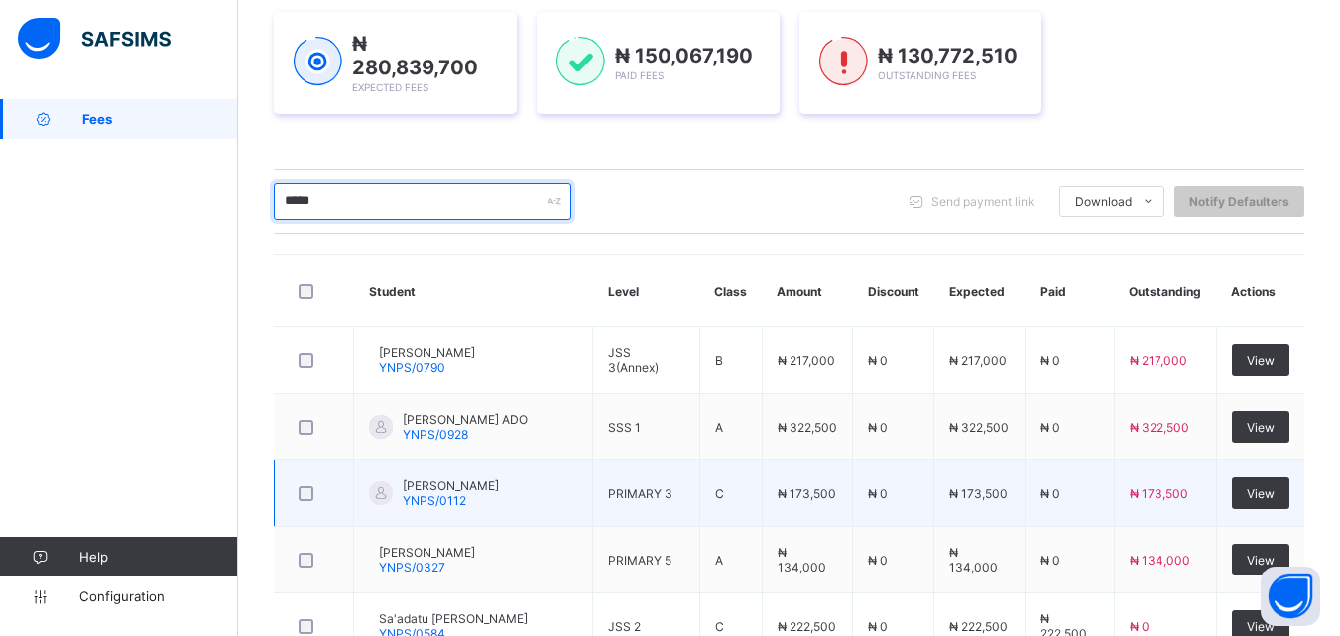
scroll to position [201, 0]
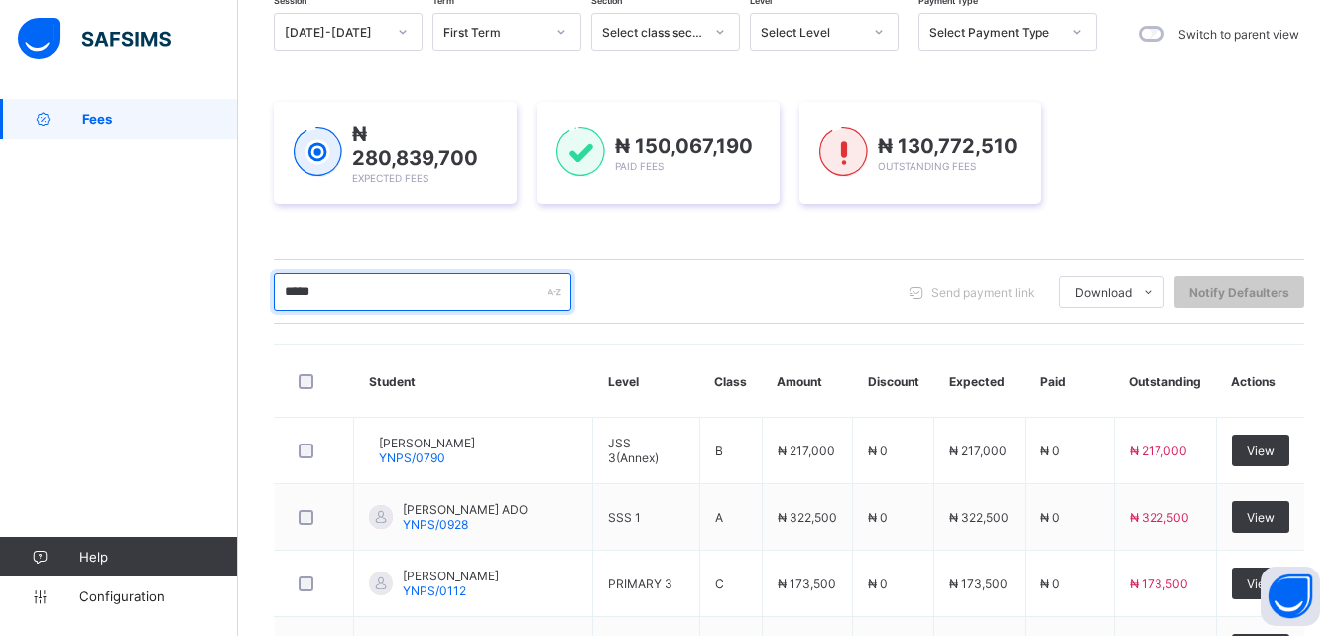
click at [350, 283] on input "*****" at bounding box center [423, 292] width 298 height 38
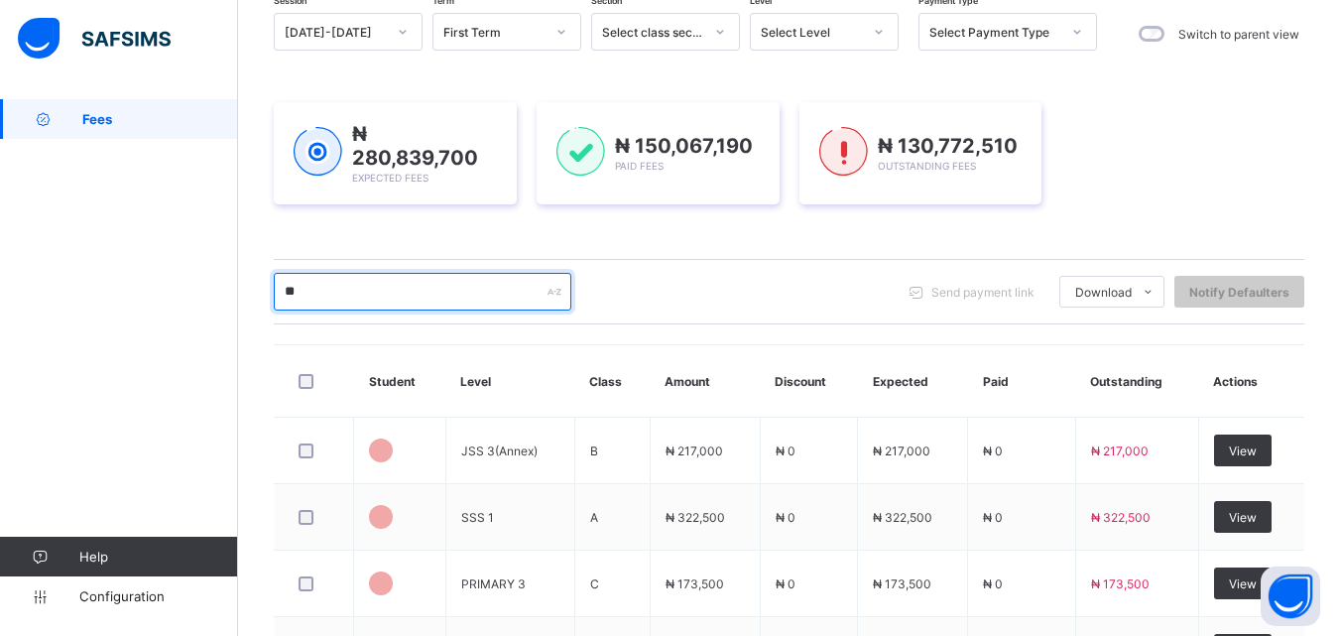
type input "*"
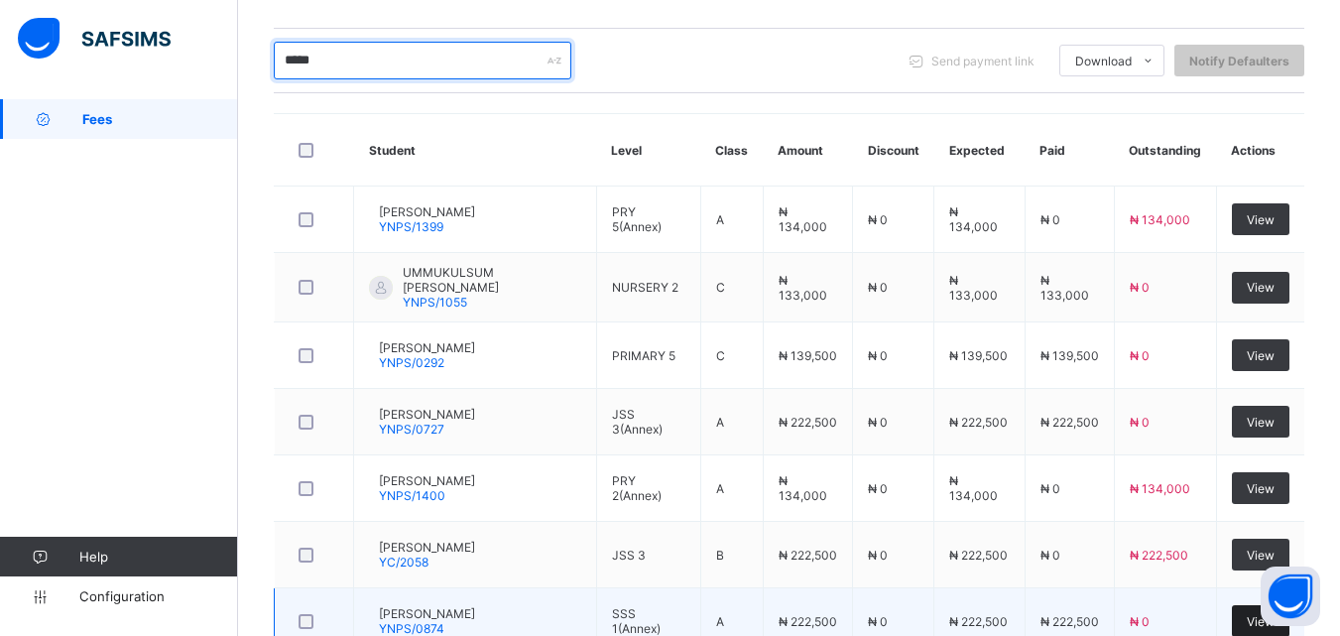
scroll to position [532, 0]
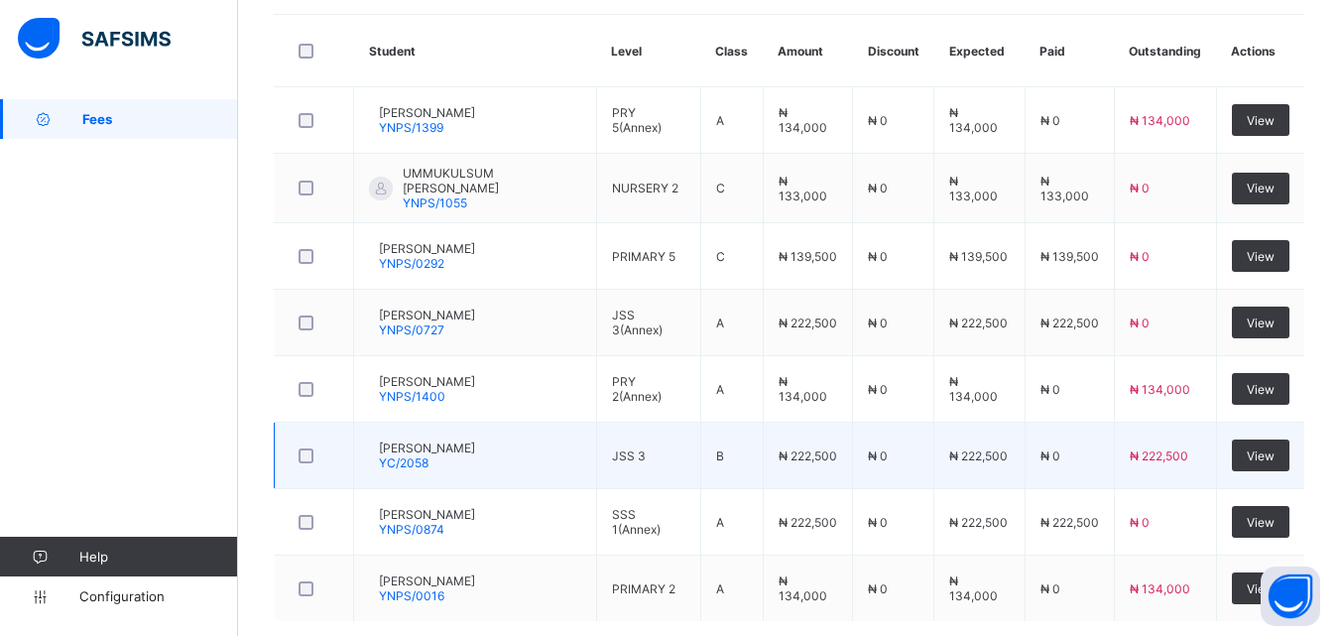
type input "*****"
click at [1274, 423] on td "View" at bounding box center [1260, 456] width 88 height 66
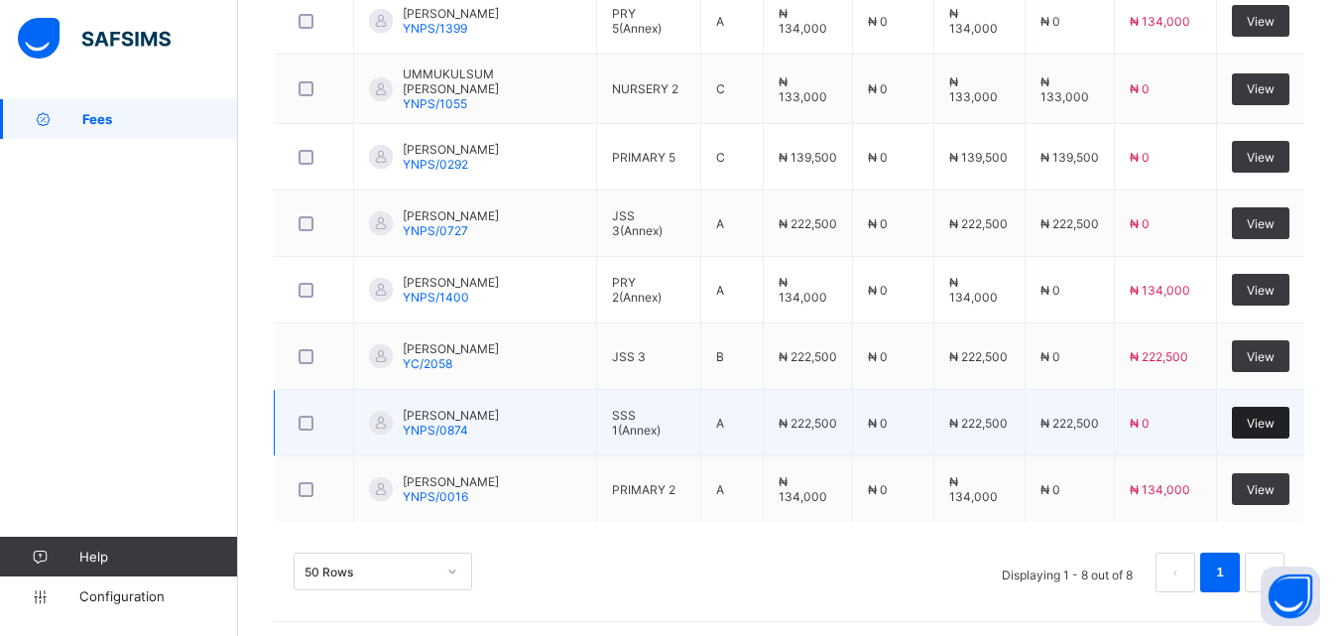
click at [1273, 416] on span "View" at bounding box center [1261, 423] width 28 height 15
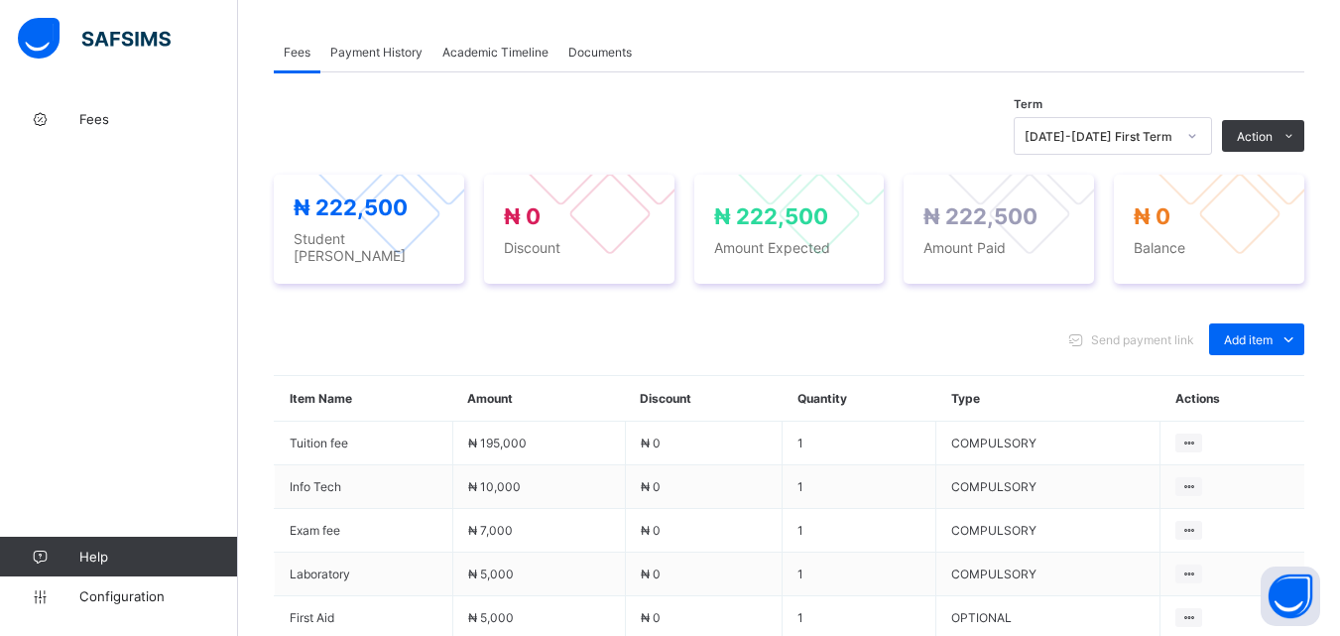
scroll to position [595, 0]
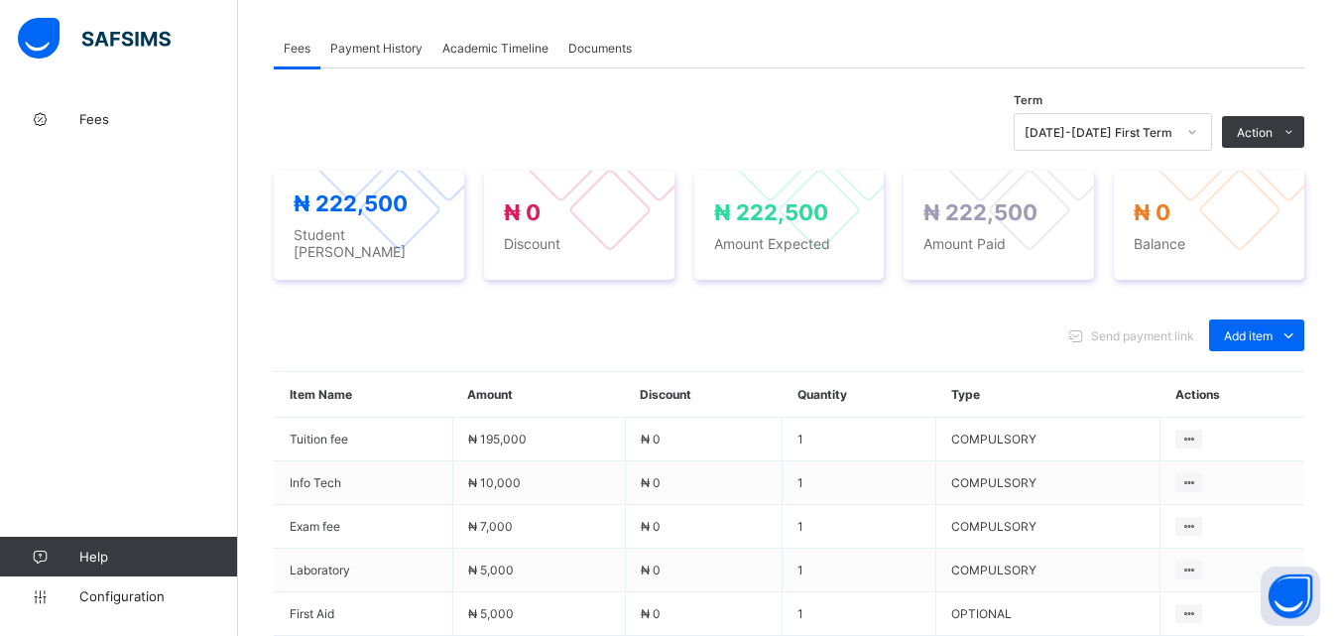
click at [354, 50] on span "Payment History" at bounding box center [376, 48] width 92 height 15
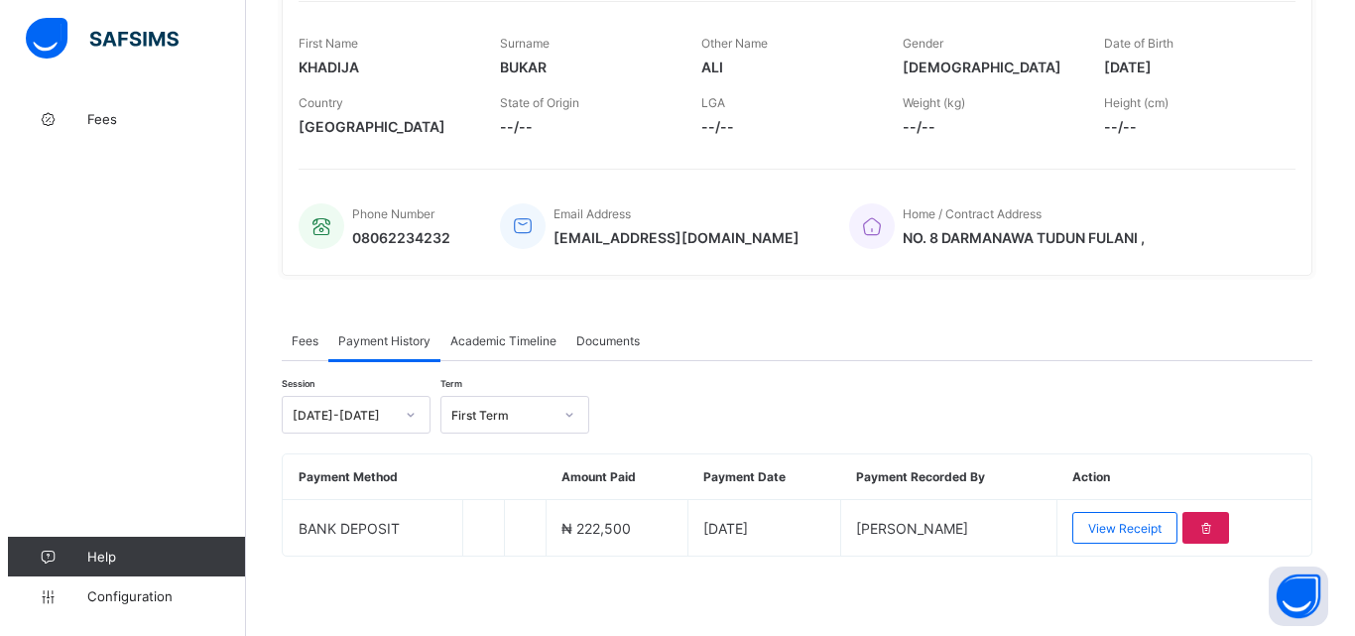
scroll to position [309, 0]
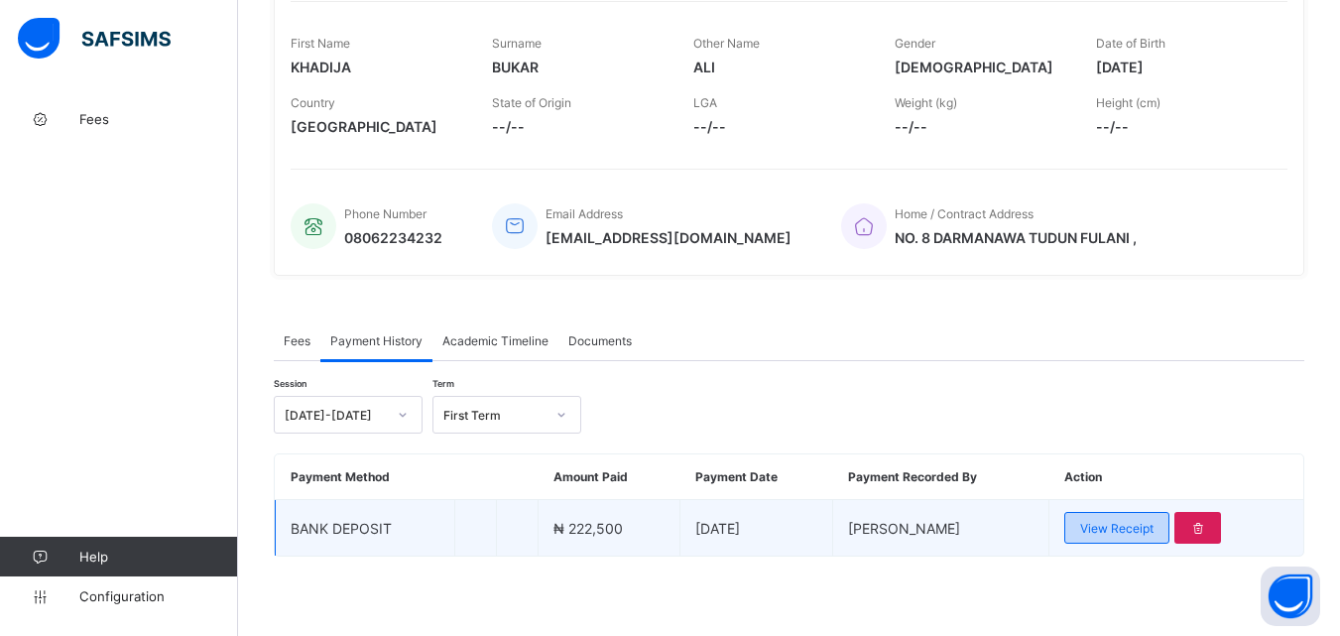
click at [1117, 534] on span "View Receipt" at bounding box center [1116, 528] width 73 height 15
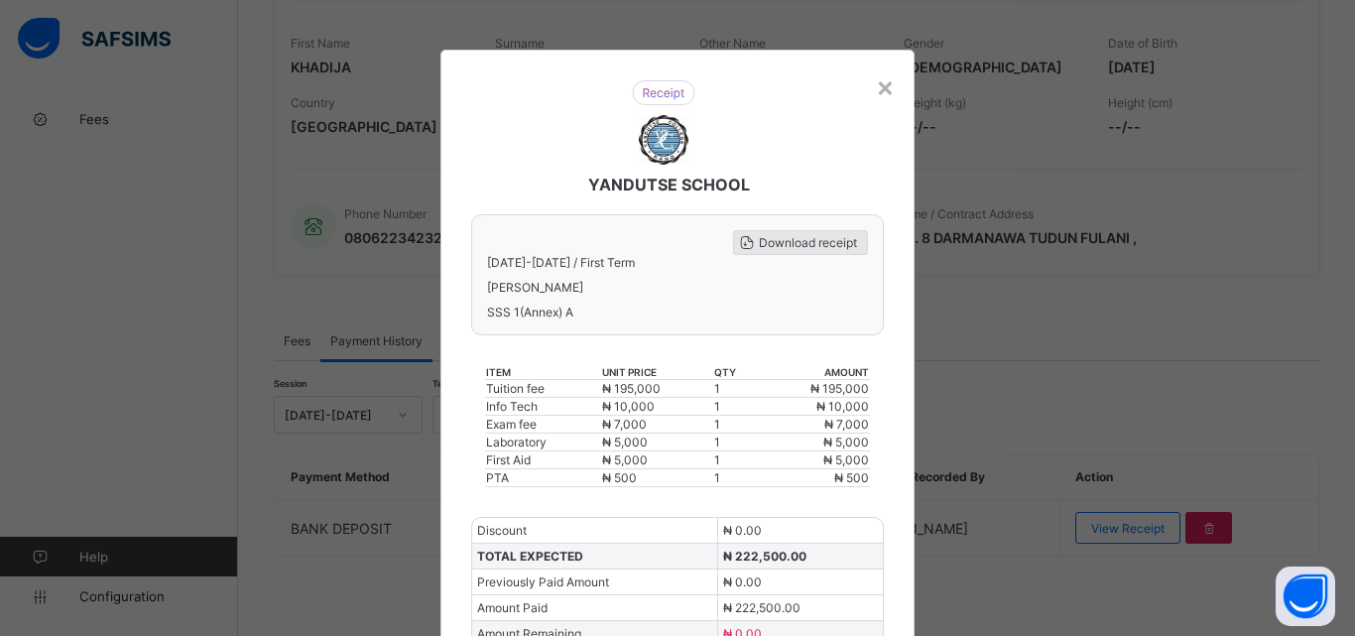
click at [814, 237] on span "Download receipt" at bounding box center [808, 242] width 98 height 15
click at [800, 251] on div "Download receipt" at bounding box center [800, 242] width 135 height 25
click at [879, 95] on div "×" at bounding box center [885, 86] width 19 height 34
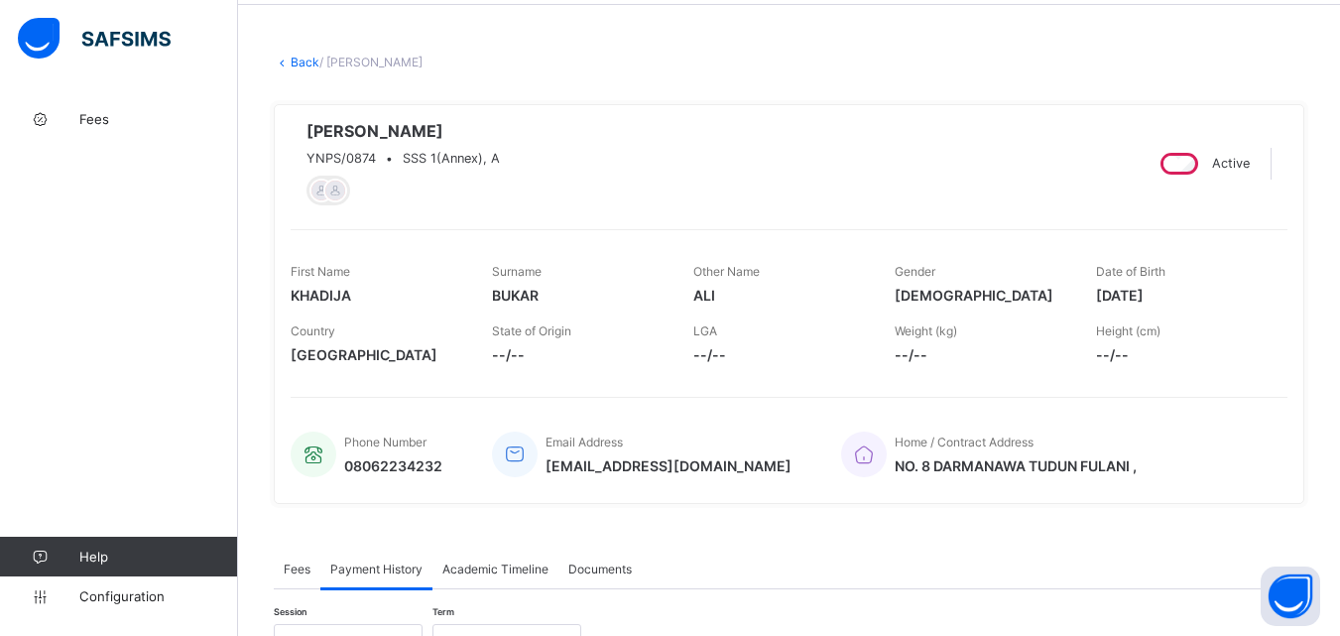
scroll to position [11, 0]
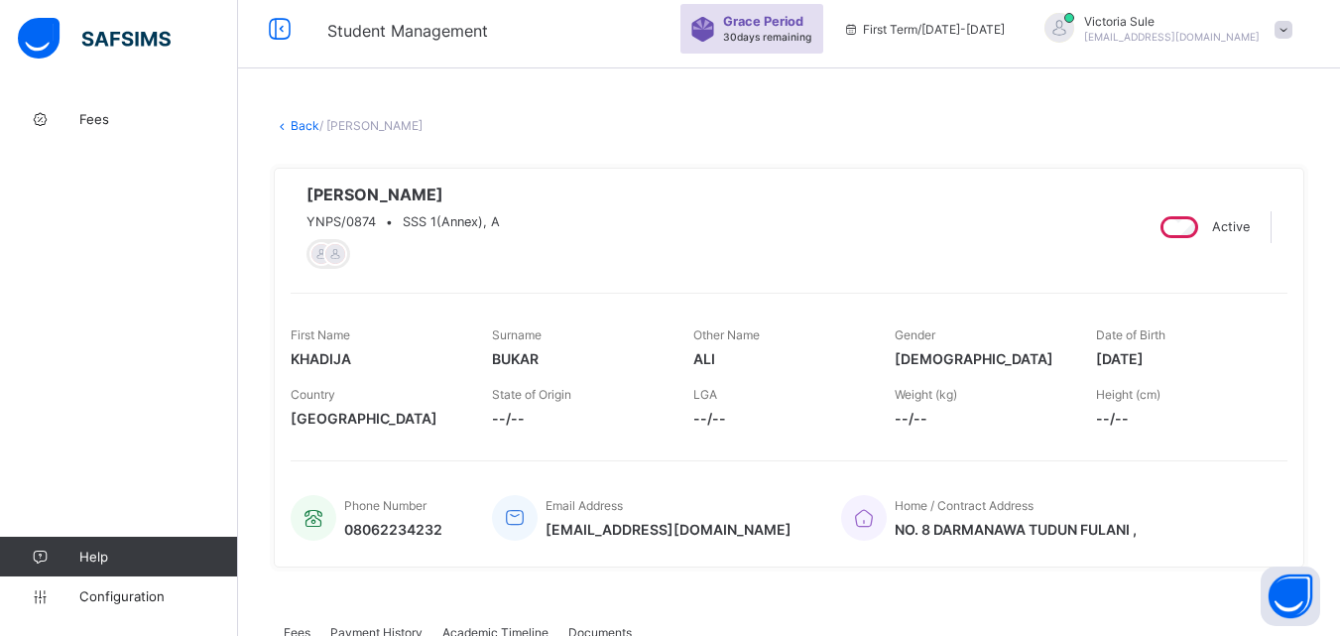
click at [296, 126] on link "Back" at bounding box center [305, 125] width 29 height 15
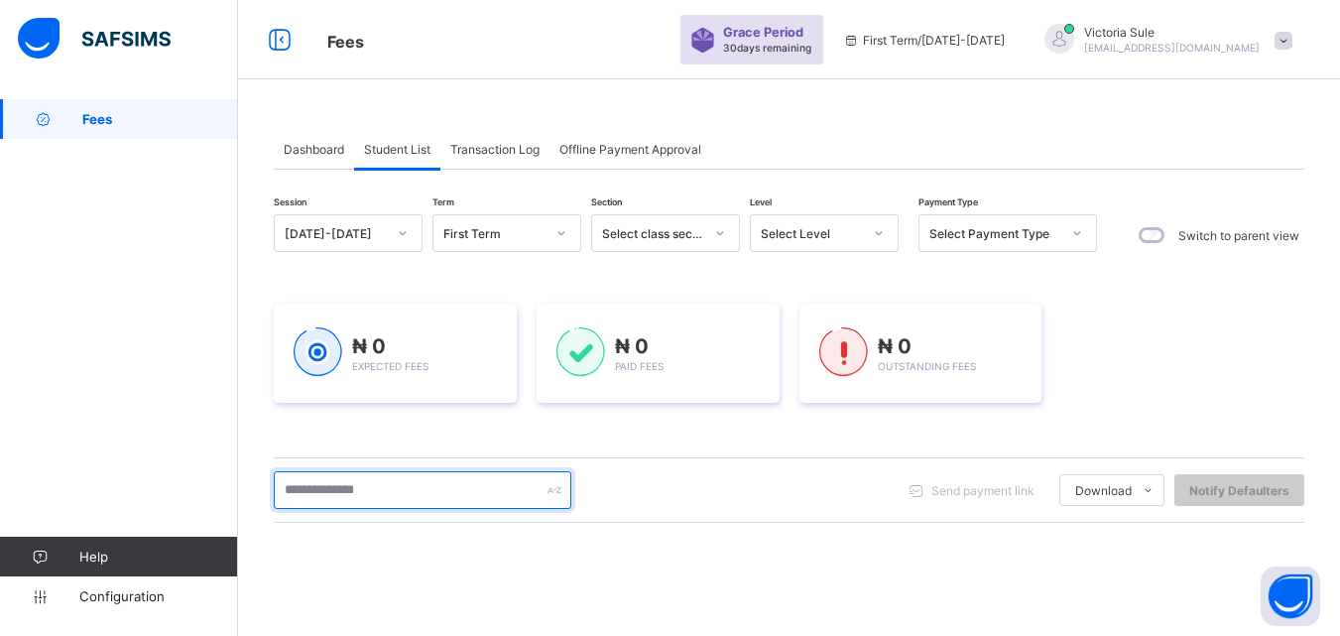
click at [449, 485] on input "text" at bounding box center [423, 490] width 298 height 38
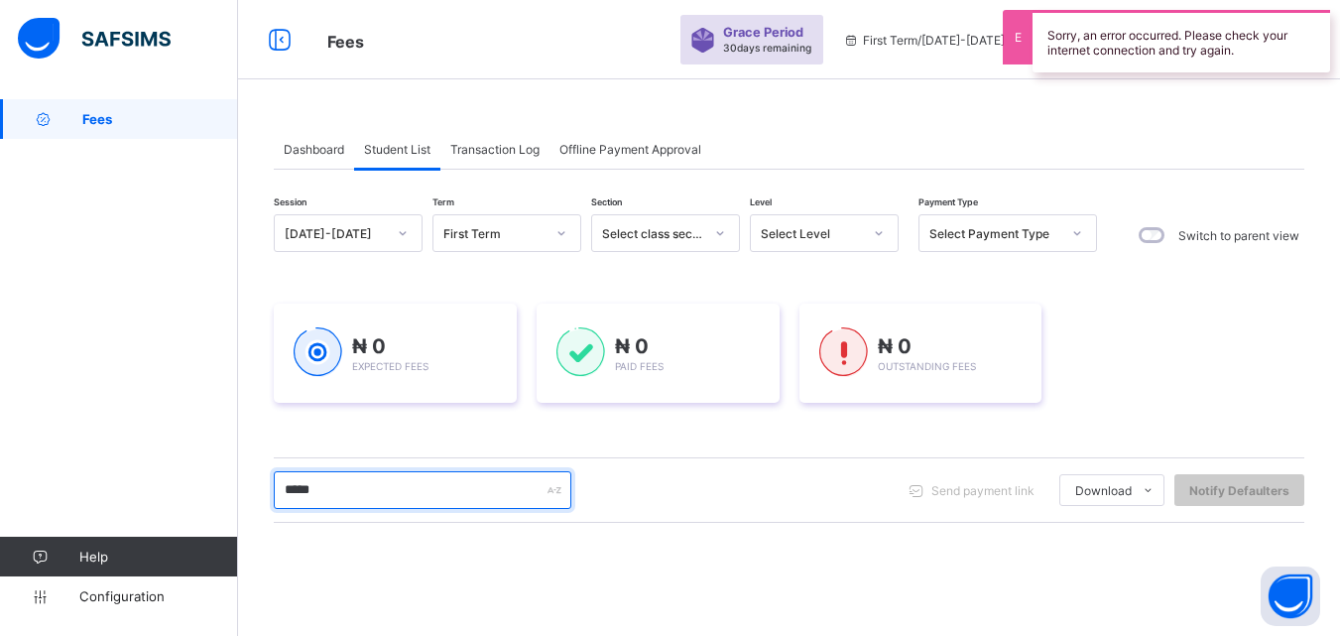
type input "*****"
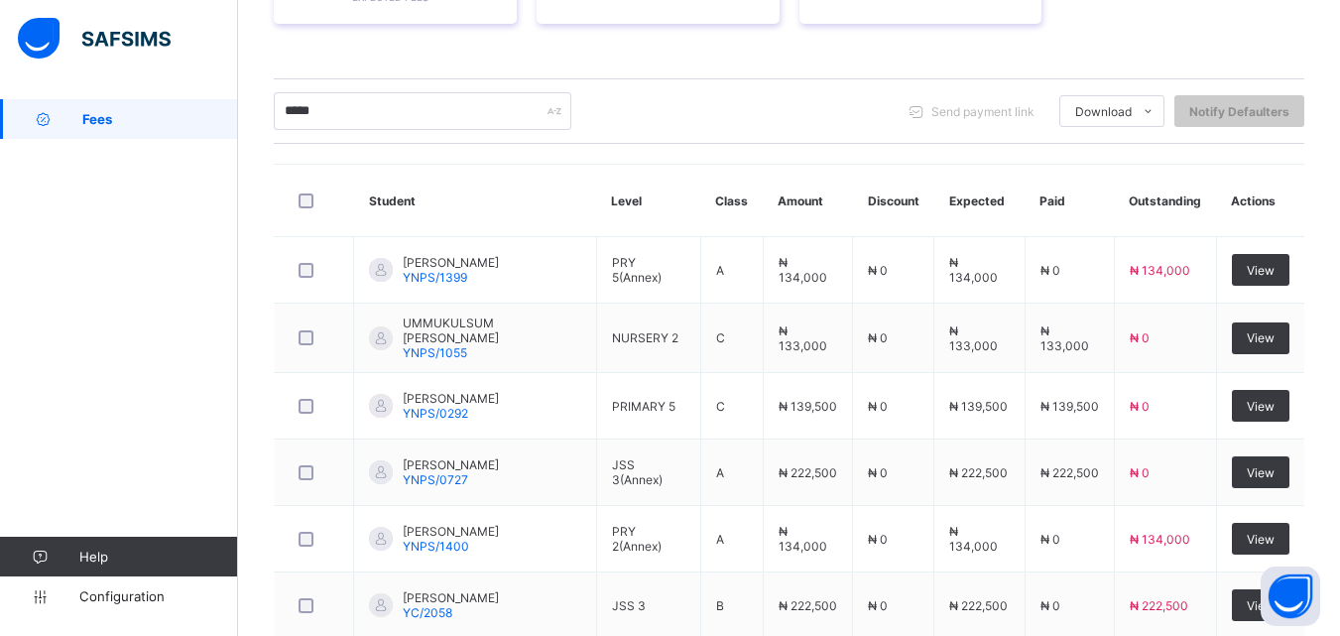
scroll to position [411, 0]
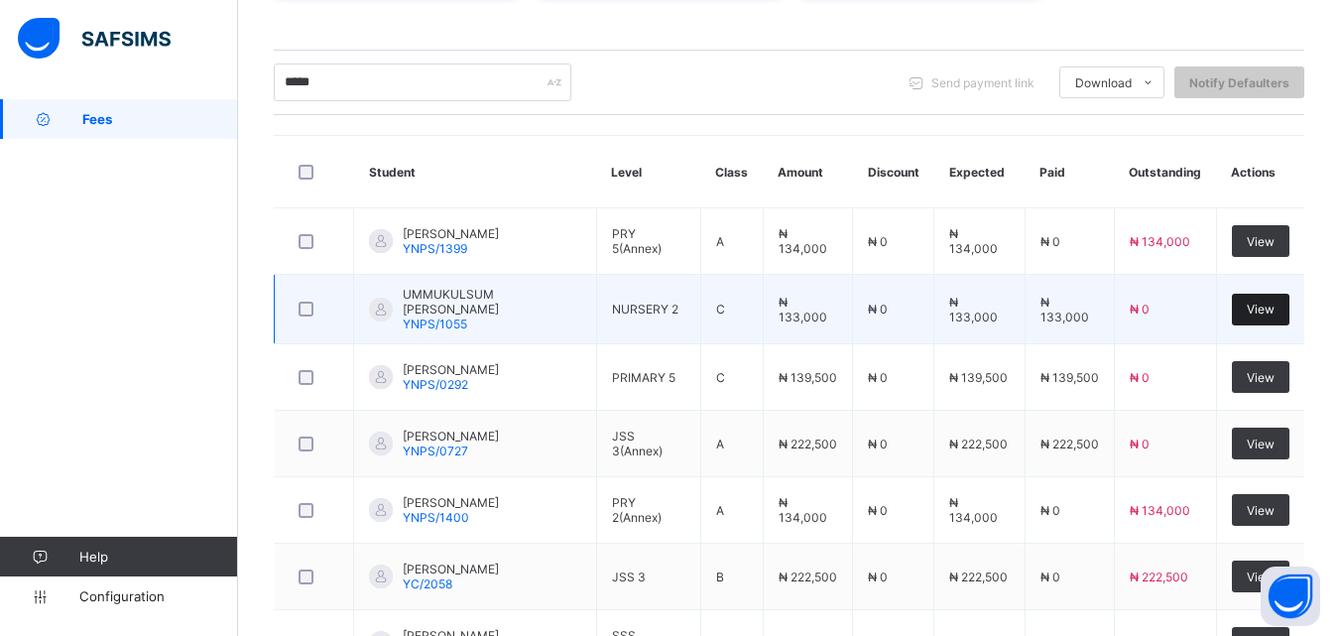
click at [1271, 313] on div "View" at bounding box center [1261, 310] width 58 height 32
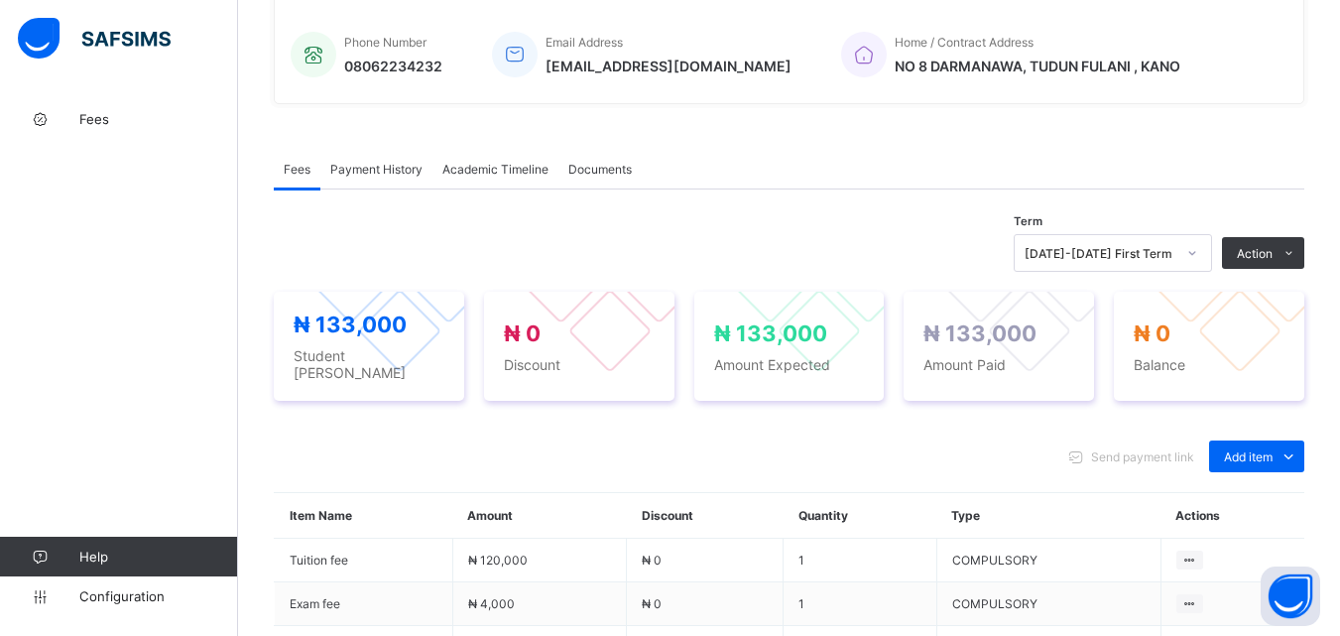
scroll to position [595, 0]
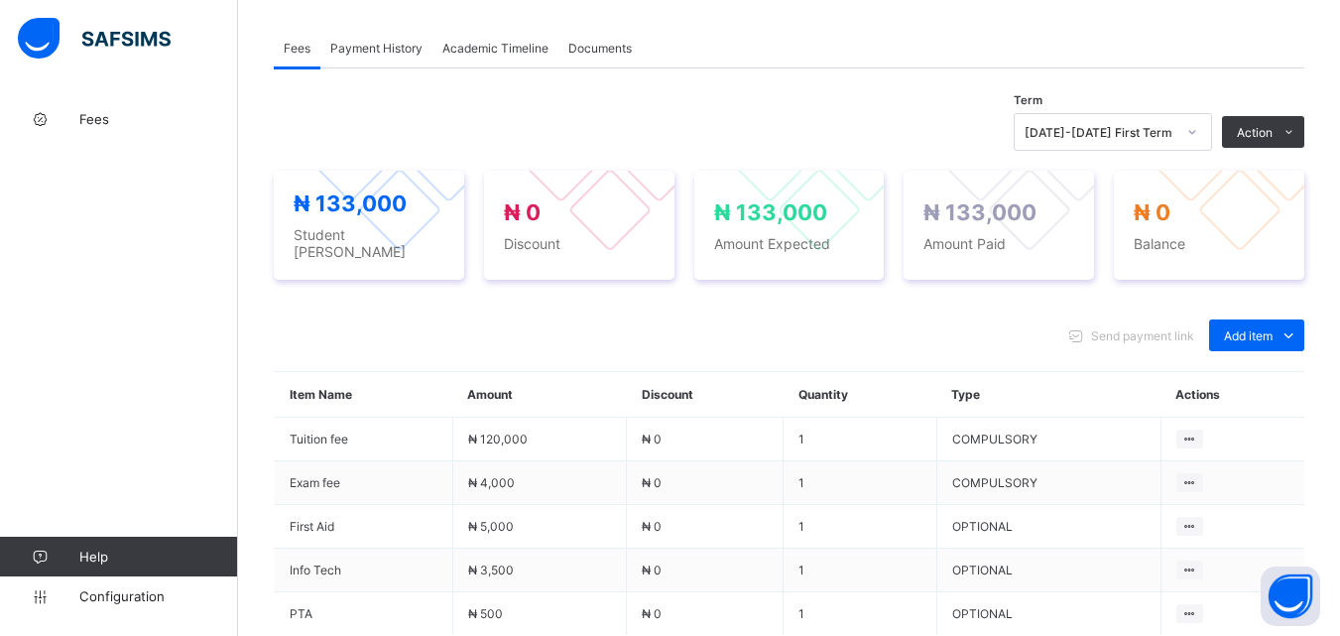
click at [359, 46] on span "Payment History" at bounding box center [376, 48] width 92 height 15
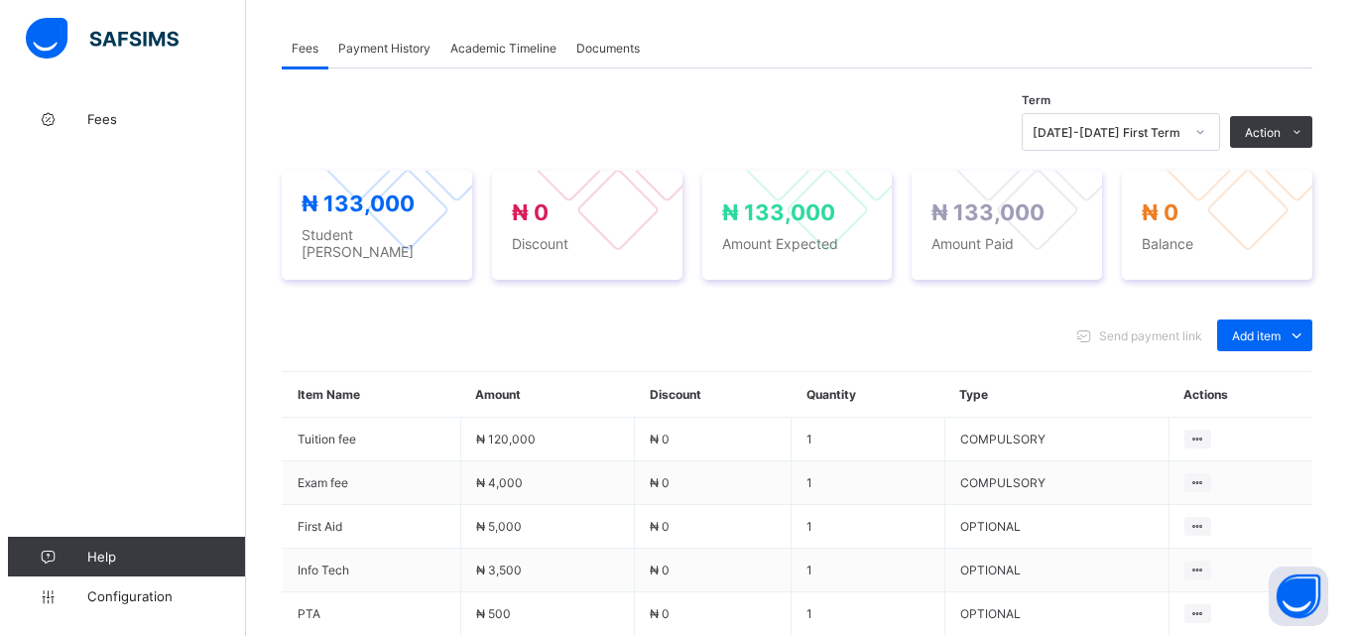
scroll to position [309, 0]
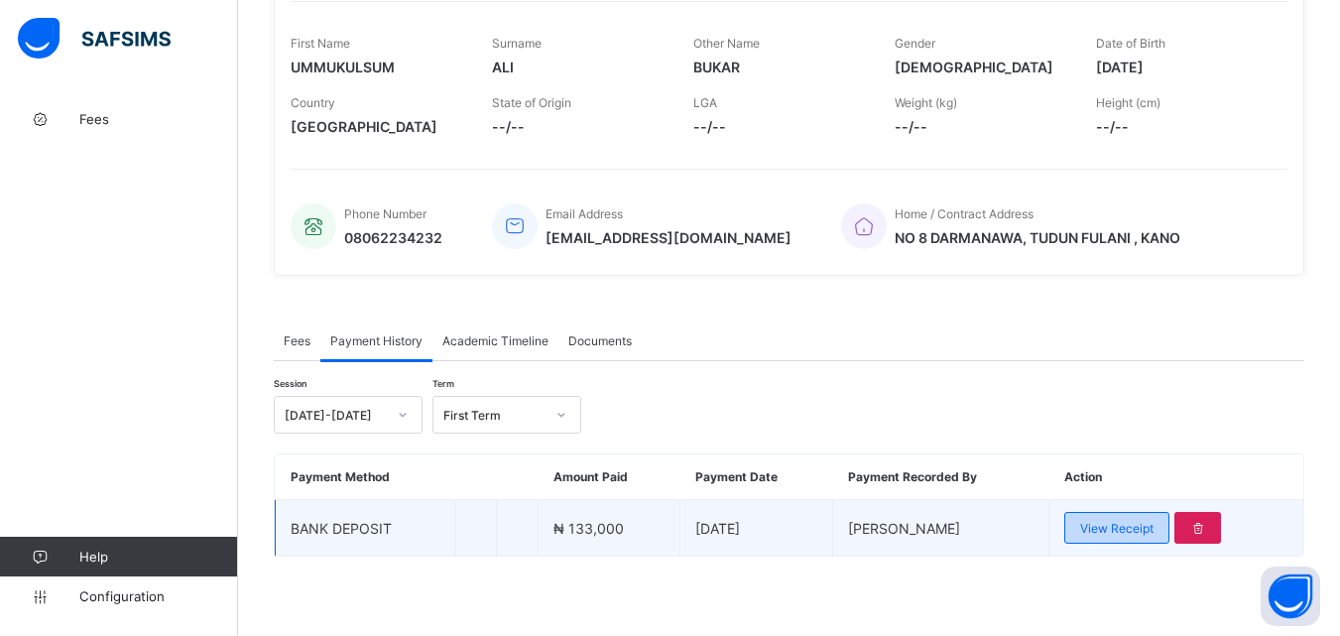
click at [1106, 534] on span "View Receipt" at bounding box center [1116, 528] width 73 height 15
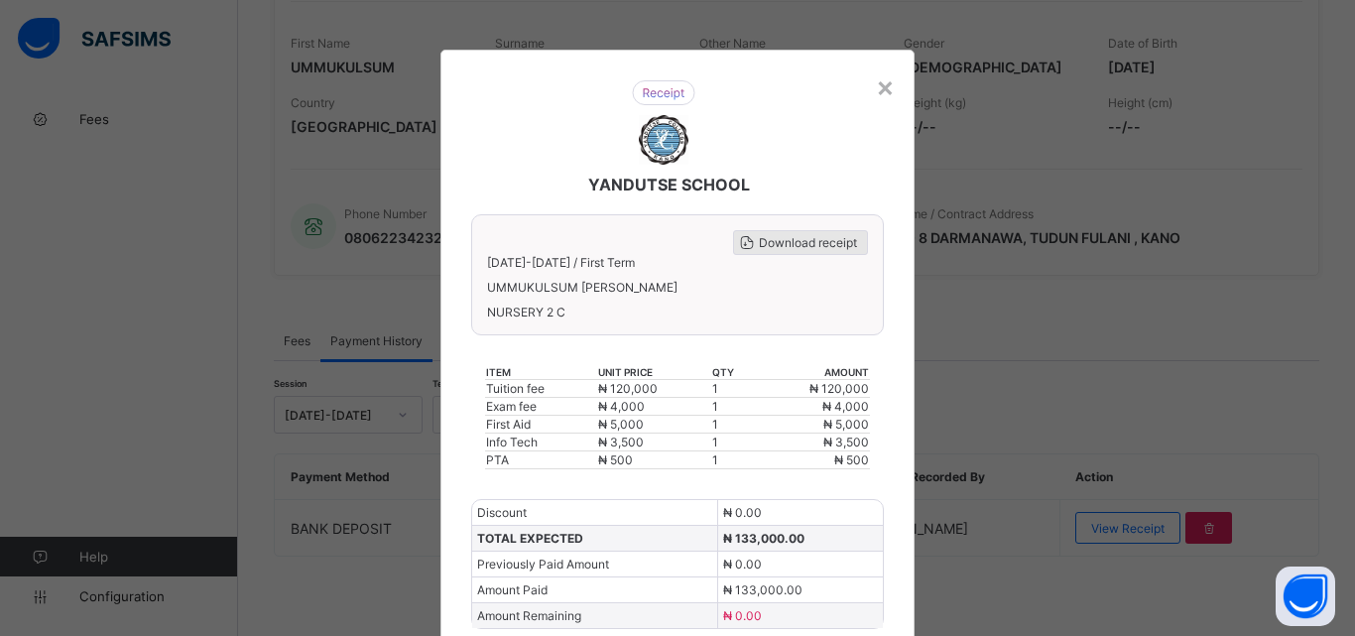
click at [811, 245] on span "Download receipt" at bounding box center [808, 242] width 98 height 15
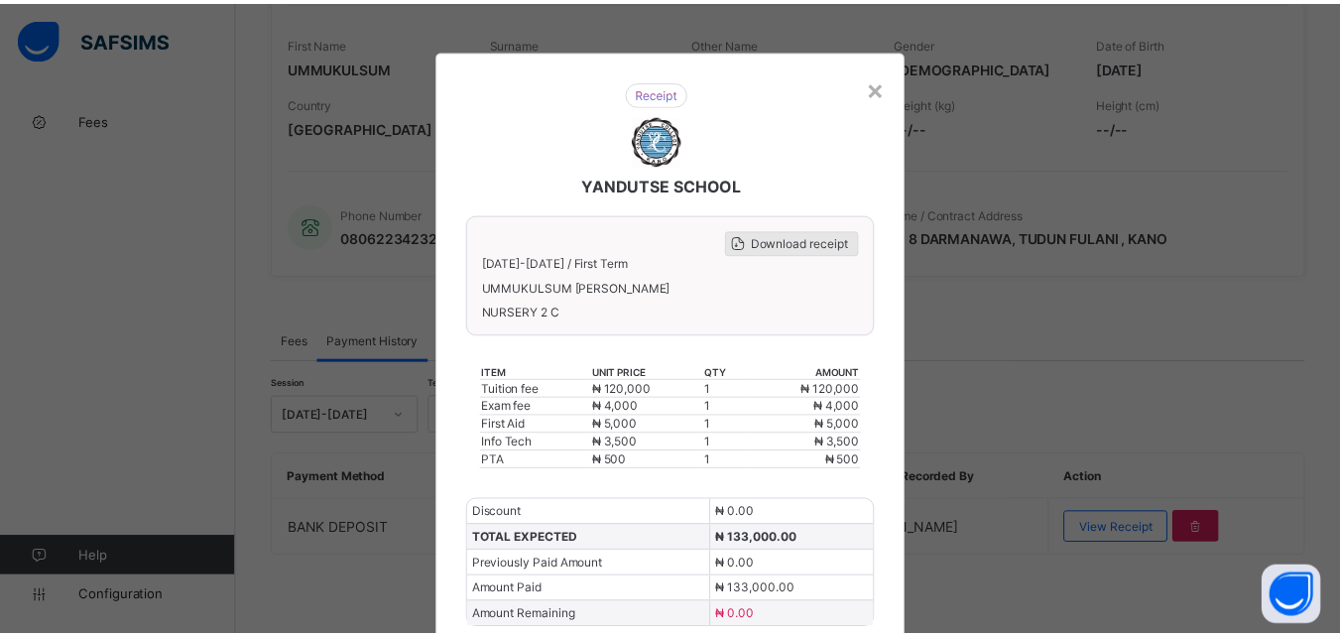
scroll to position [0, 0]
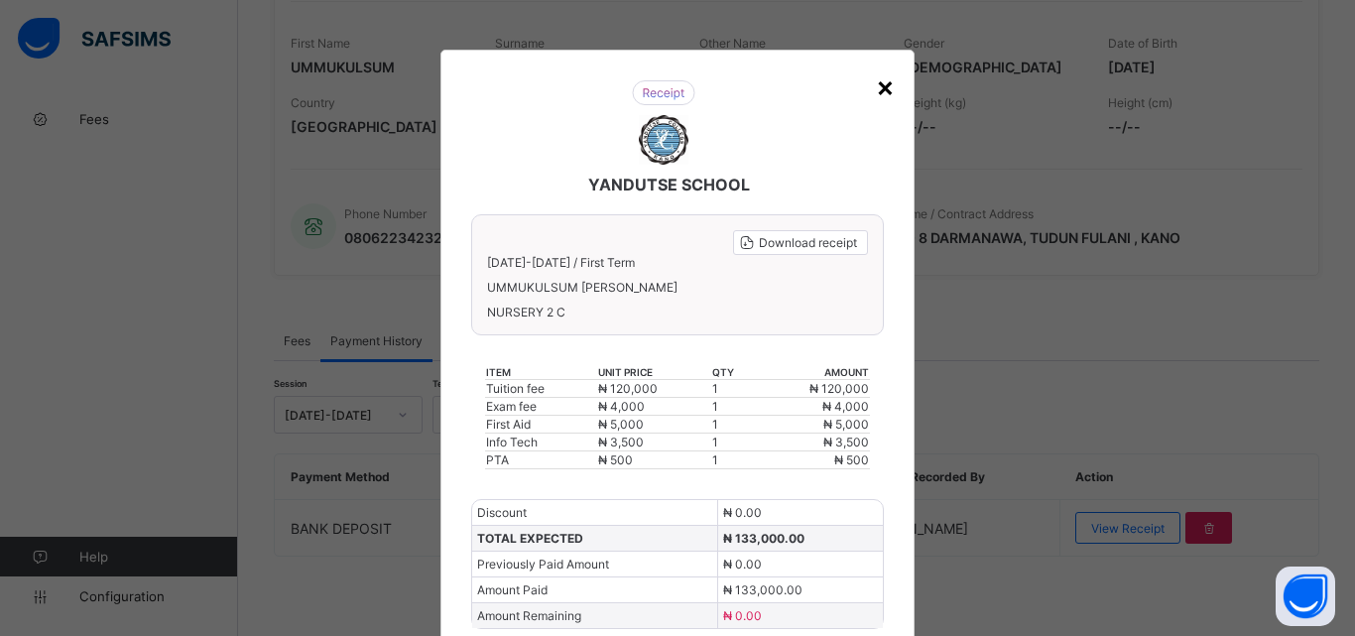
click at [876, 93] on div "×" at bounding box center [885, 86] width 19 height 34
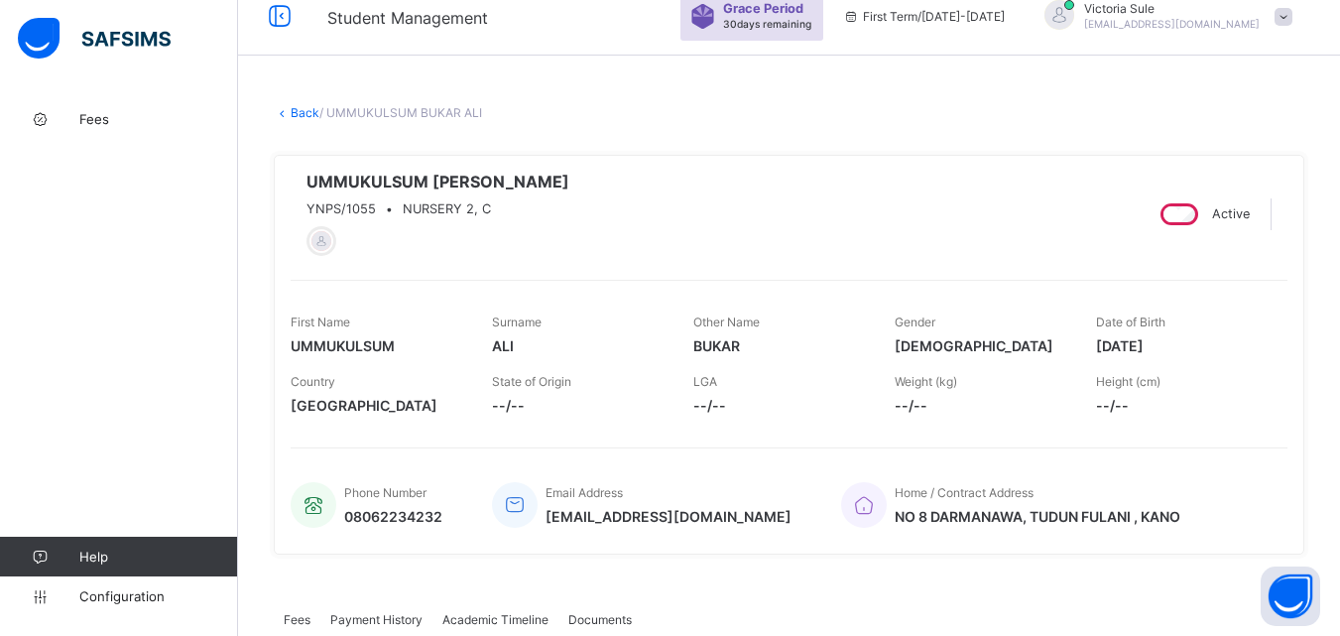
scroll to position [11, 0]
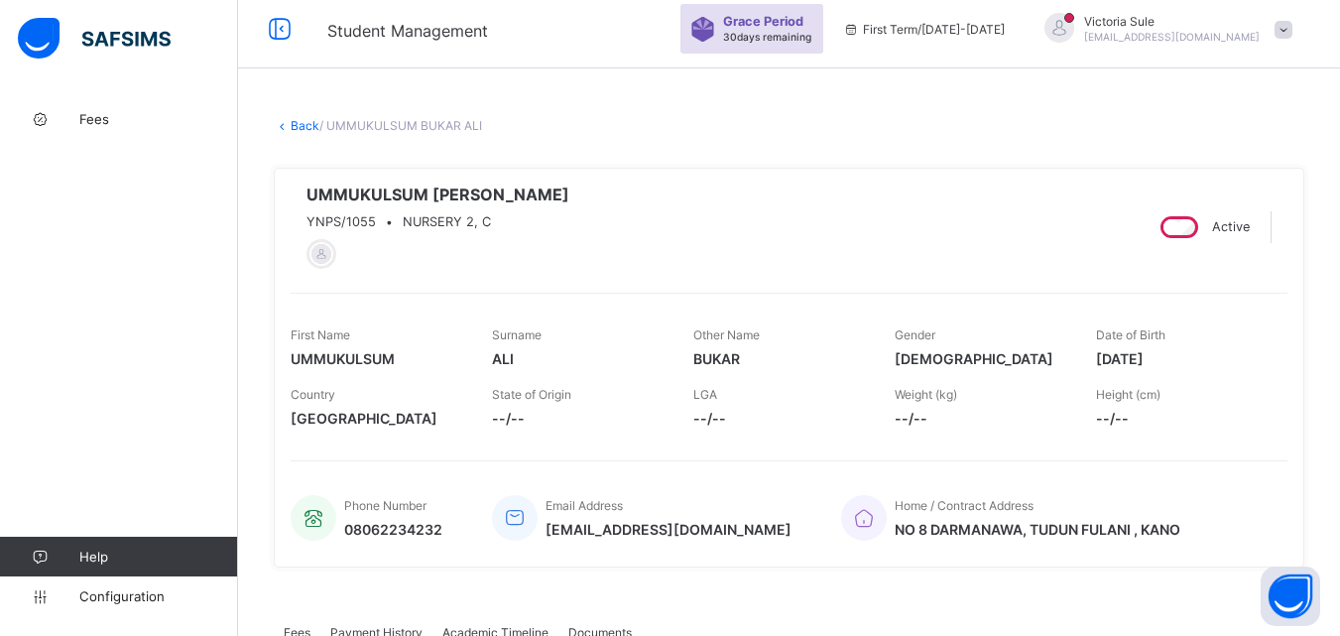
click at [308, 126] on link "Back" at bounding box center [305, 125] width 29 height 15
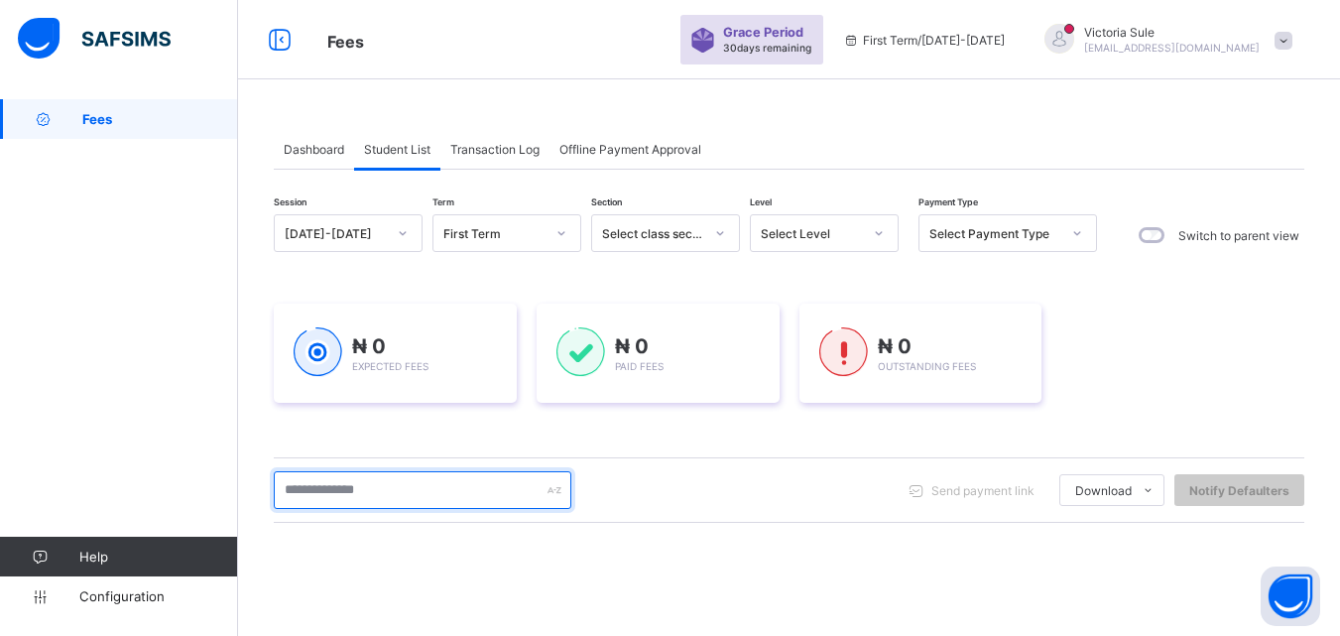
click at [434, 482] on input "text" at bounding box center [423, 490] width 298 height 38
type input "*****"
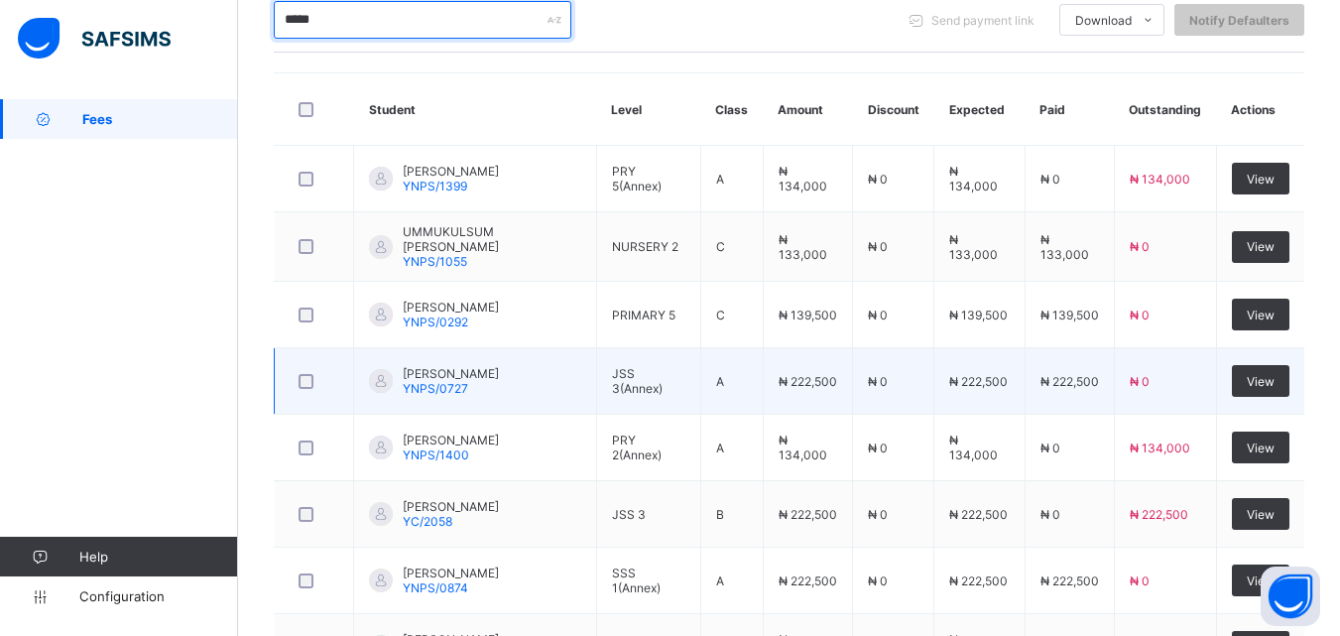
scroll to position [496, 0]
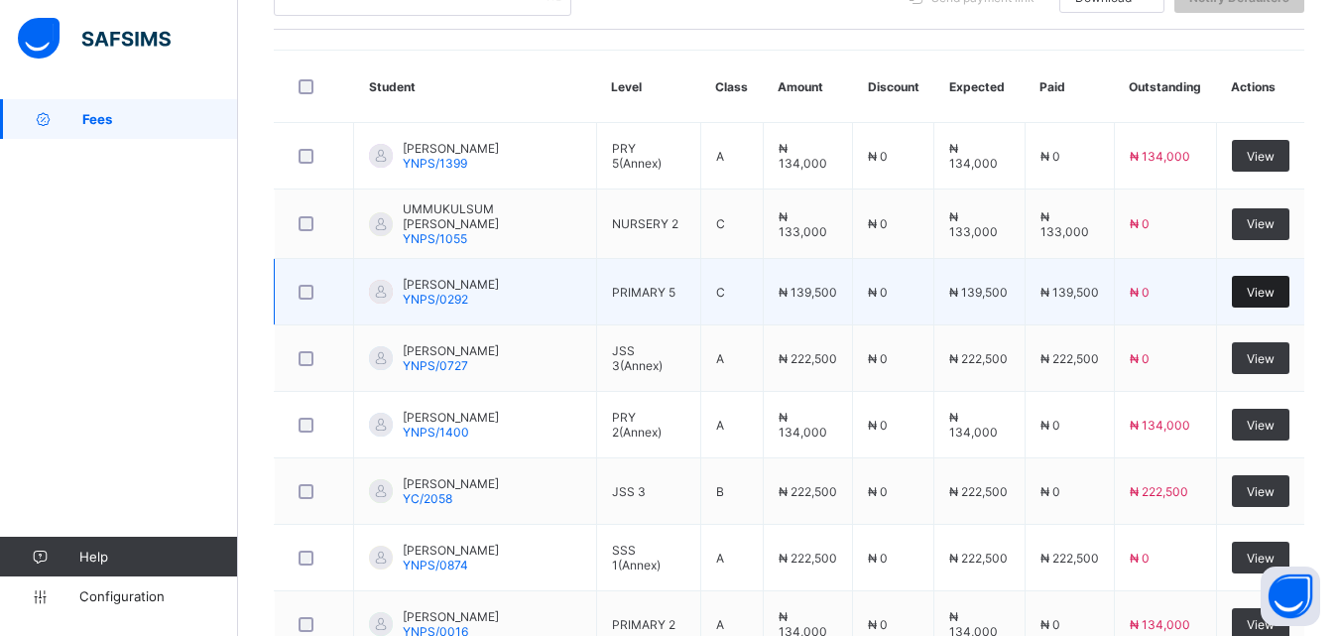
click at [1270, 285] on span "View" at bounding box center [1261, 292] width 28 height 15
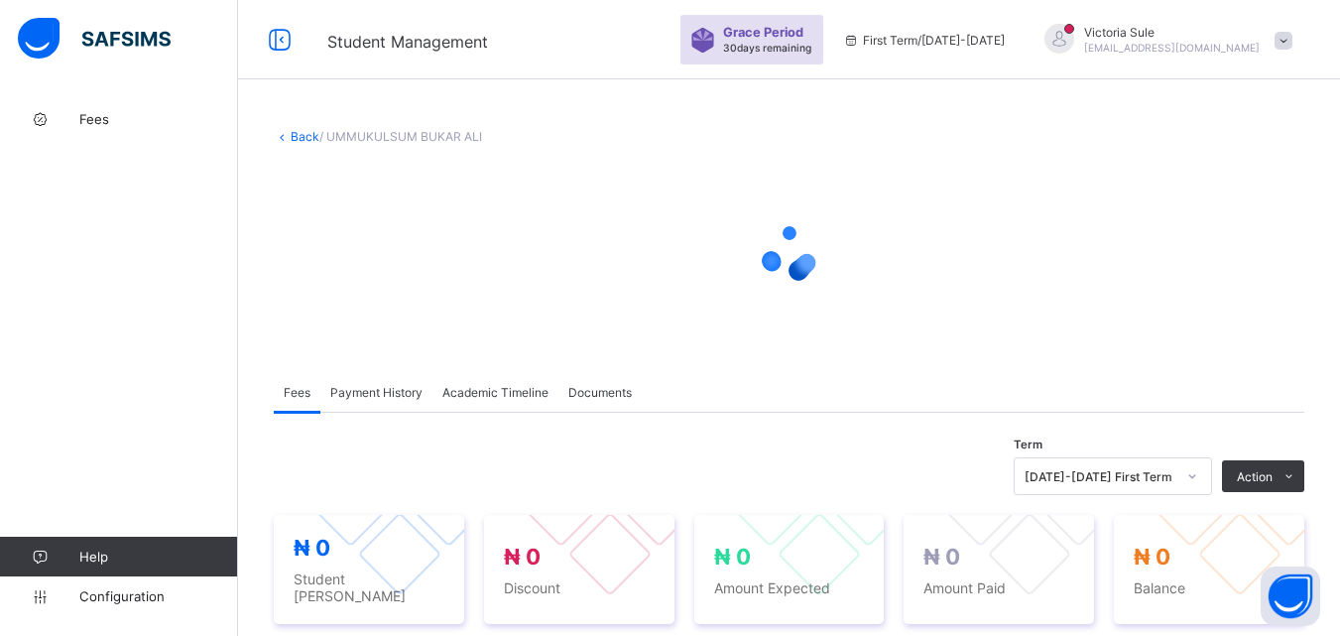
click at [348, 396] on span "Payment History" at bounding box center [376, 392] width 92 height 15
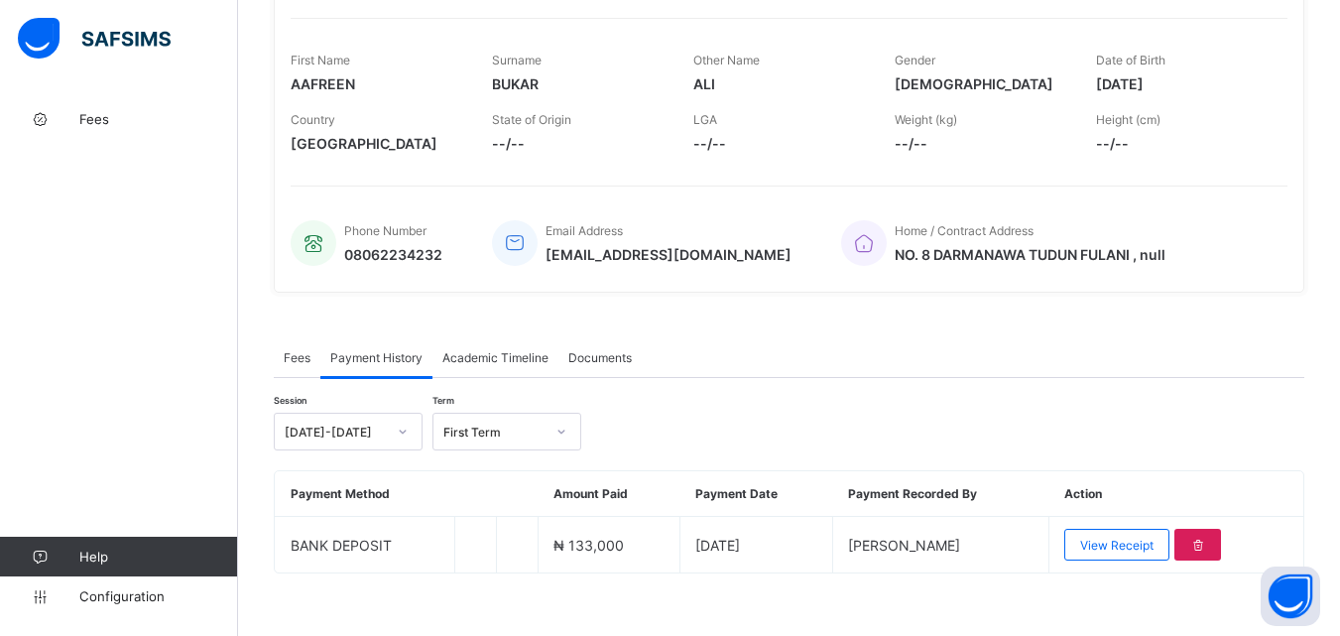
scroll to position [309, 0]
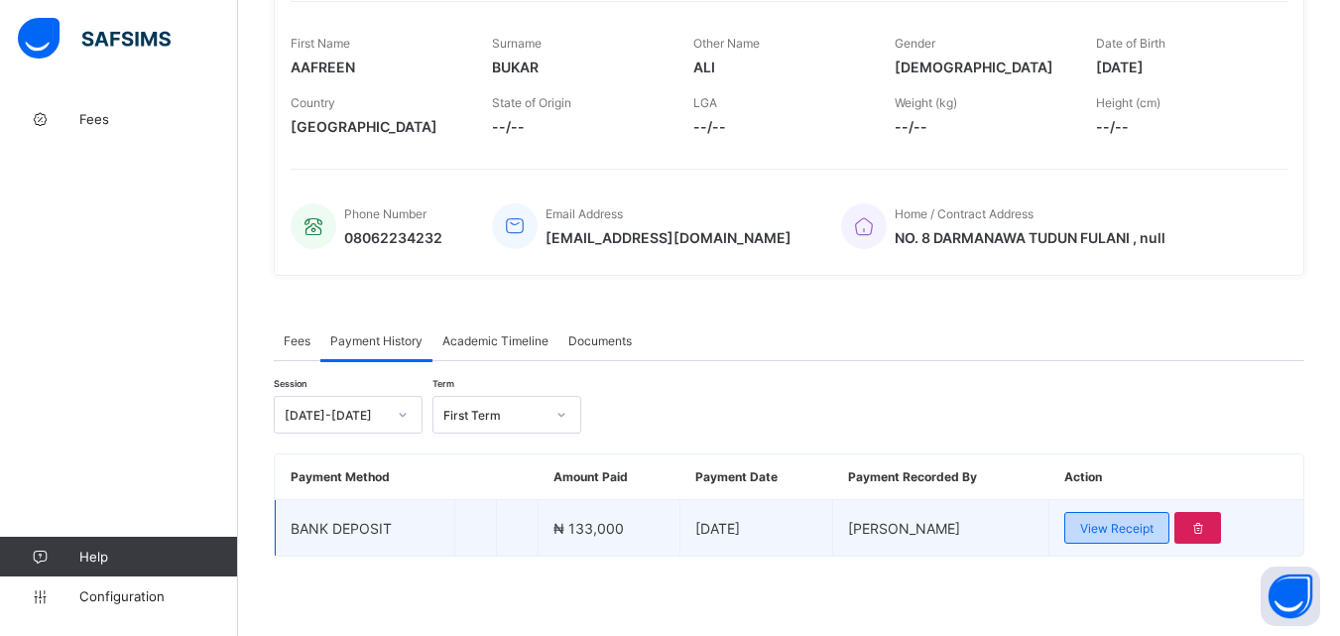
click at [1128, 521] on span "View Receipt" at bounding box center [1116, 528] width 73 height 15
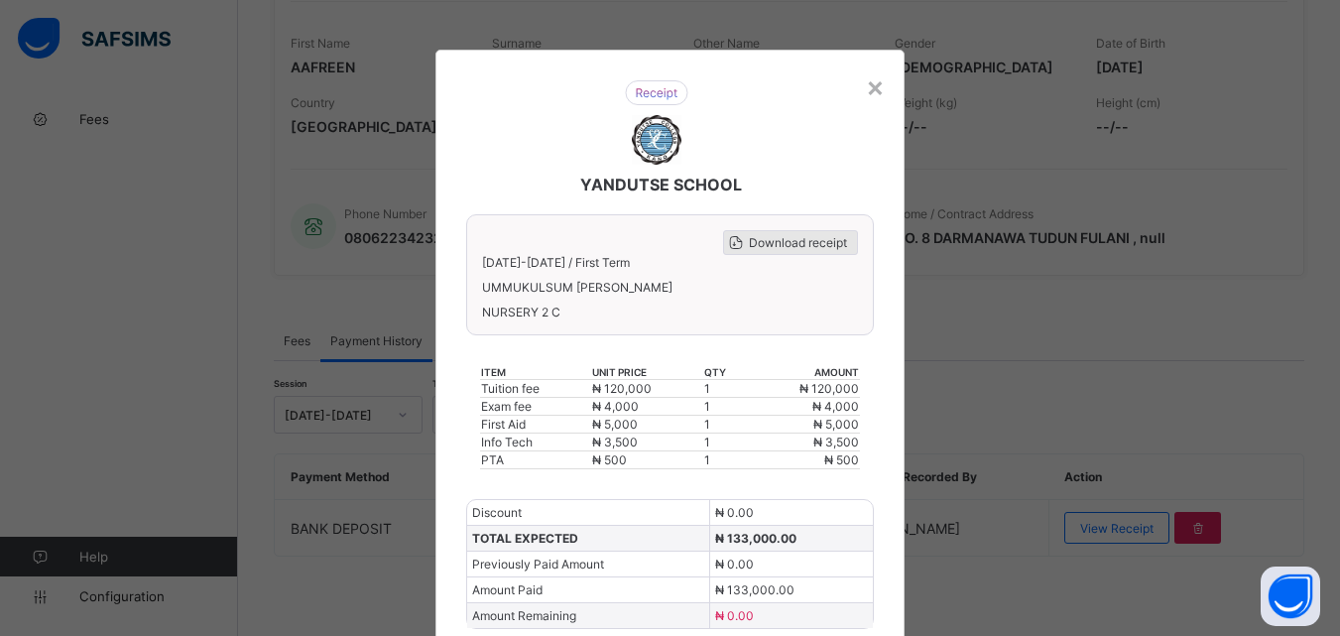
click at [807, 238] on span "Download receipt" at bounding box center [798, 242] width 98 height 15
click at [873, 85] on div "×" at bounding box center [875, 86] width 19 height 34
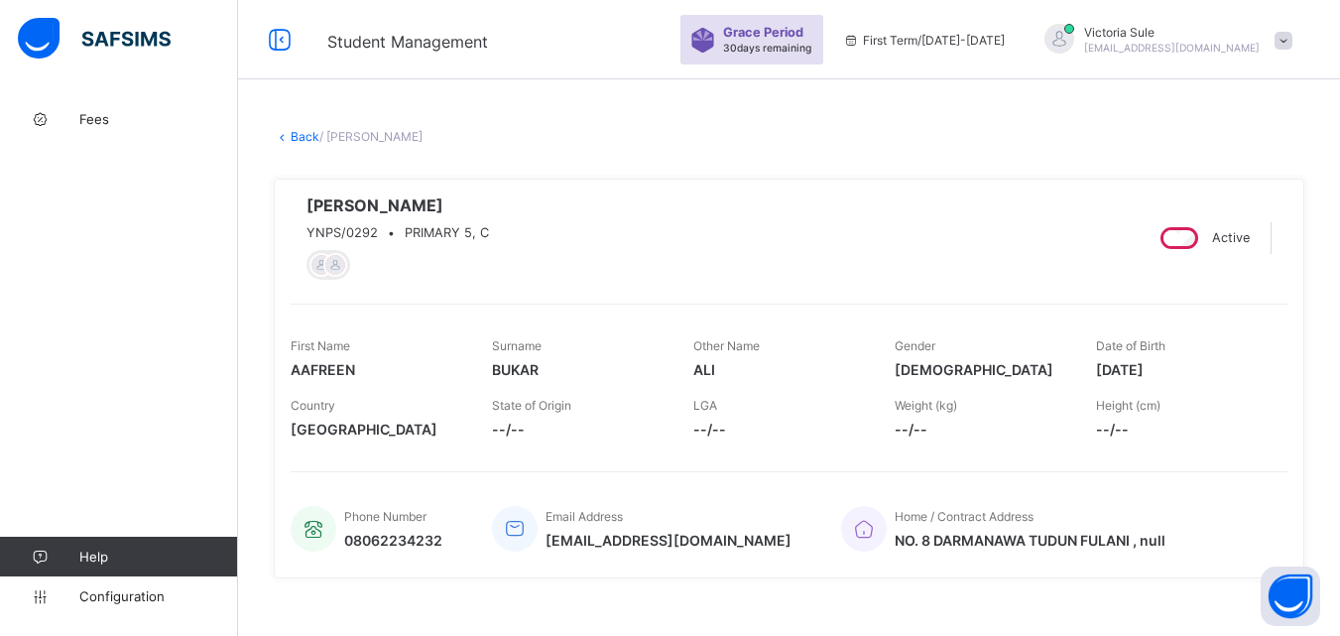
click at [307, 135] on link "Back" at bounding box center [305, 136] width 29 height 15
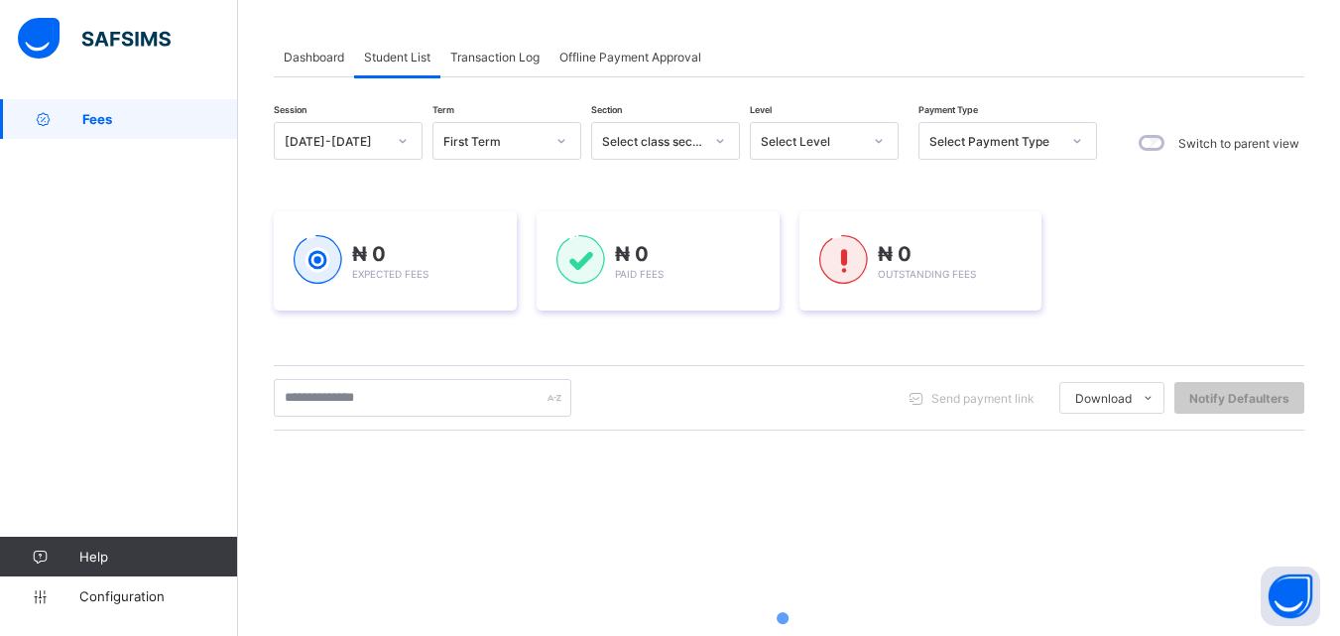
scroll to position [198, 0]
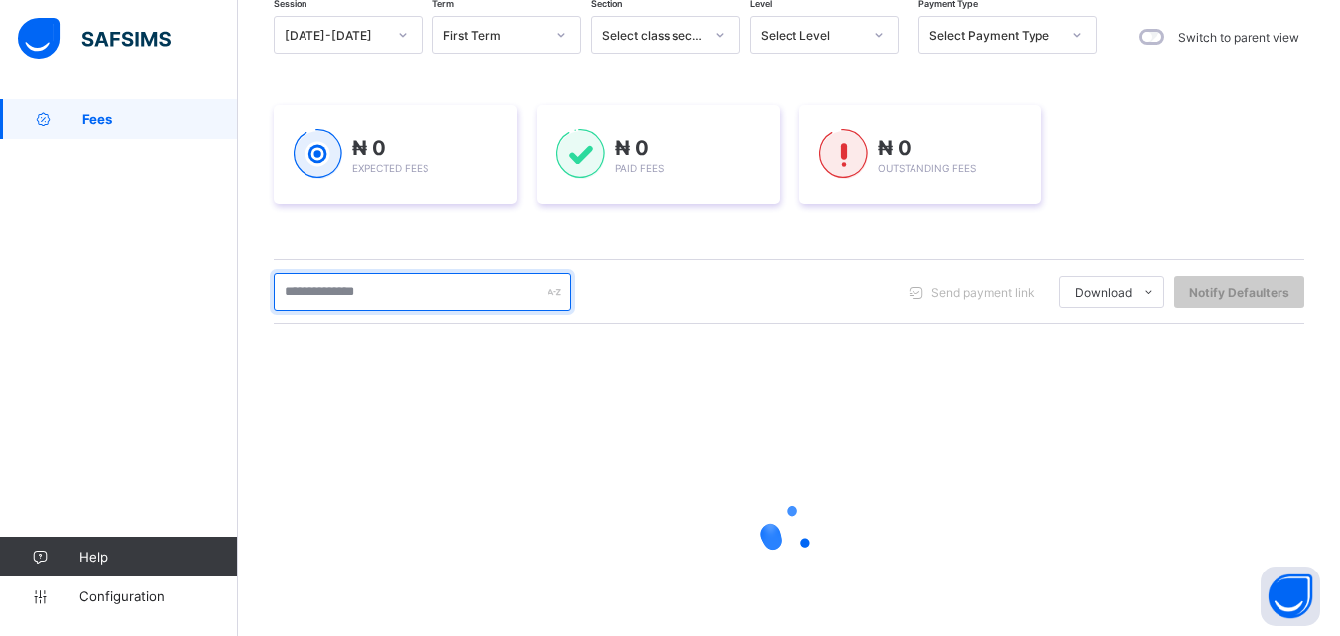
click at [444, 293] on input "text" at bounding box center [423, 292] width 298 height 38
type input "*****"
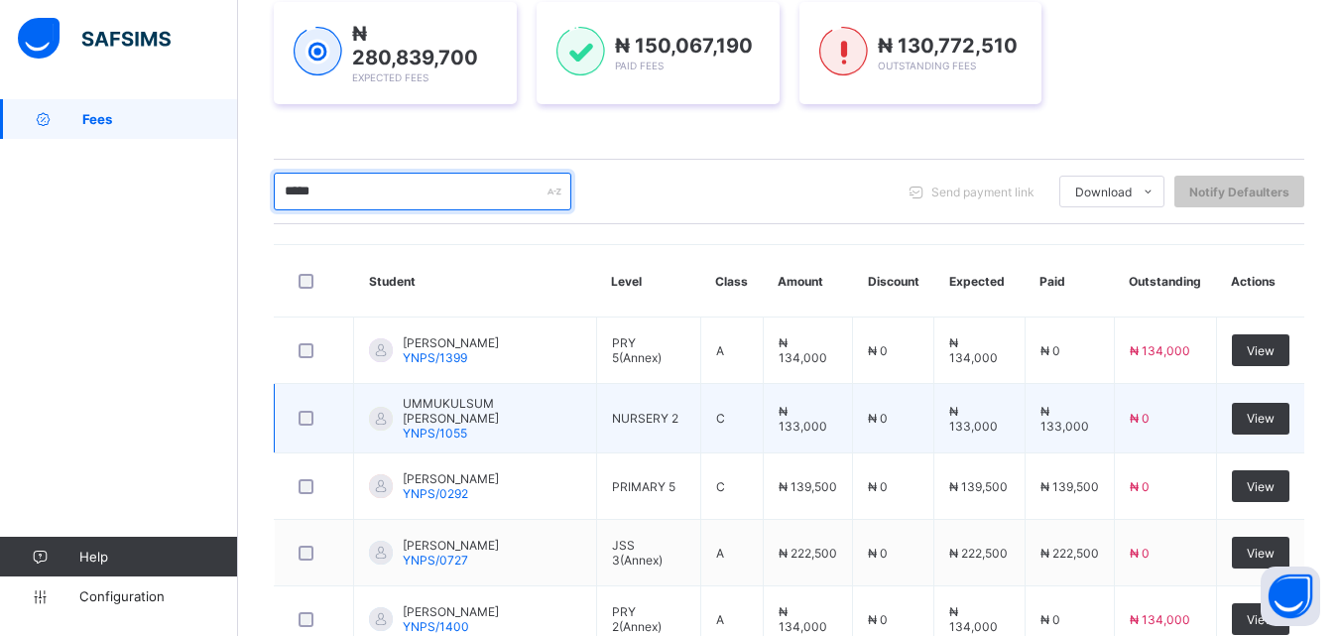
scroll to position [397, 0]
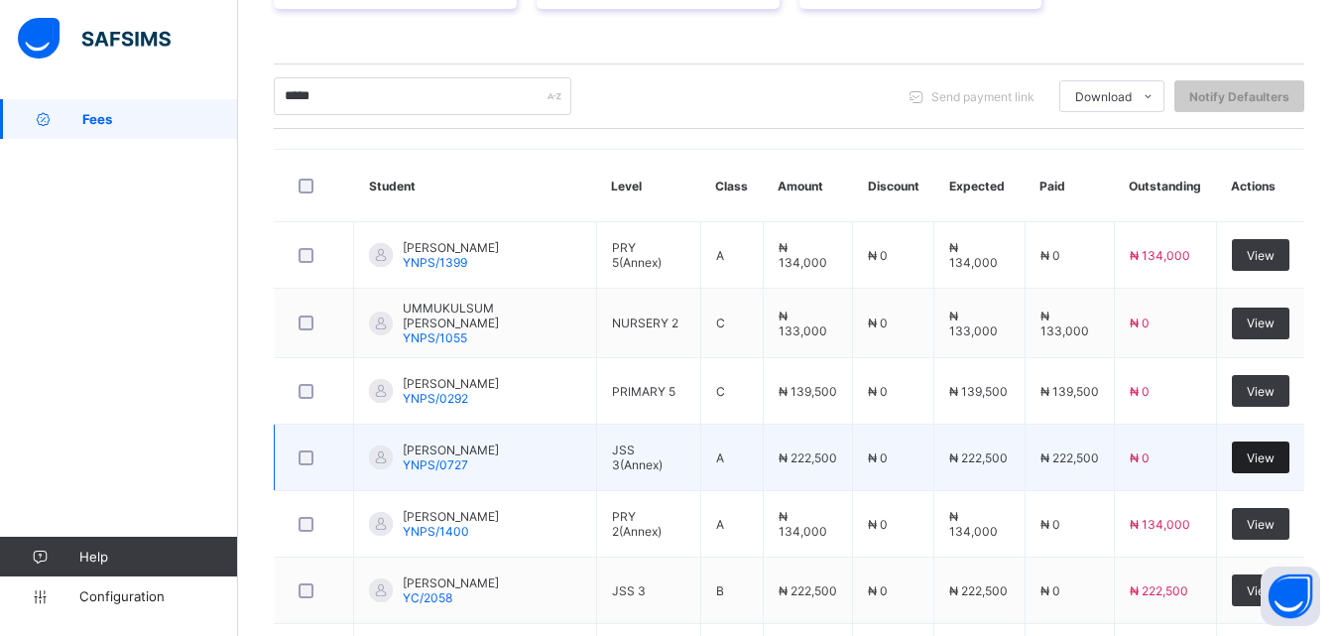
click at [1290, 457] on div "View" at bounding box center [1261, 458] width 58 height 32
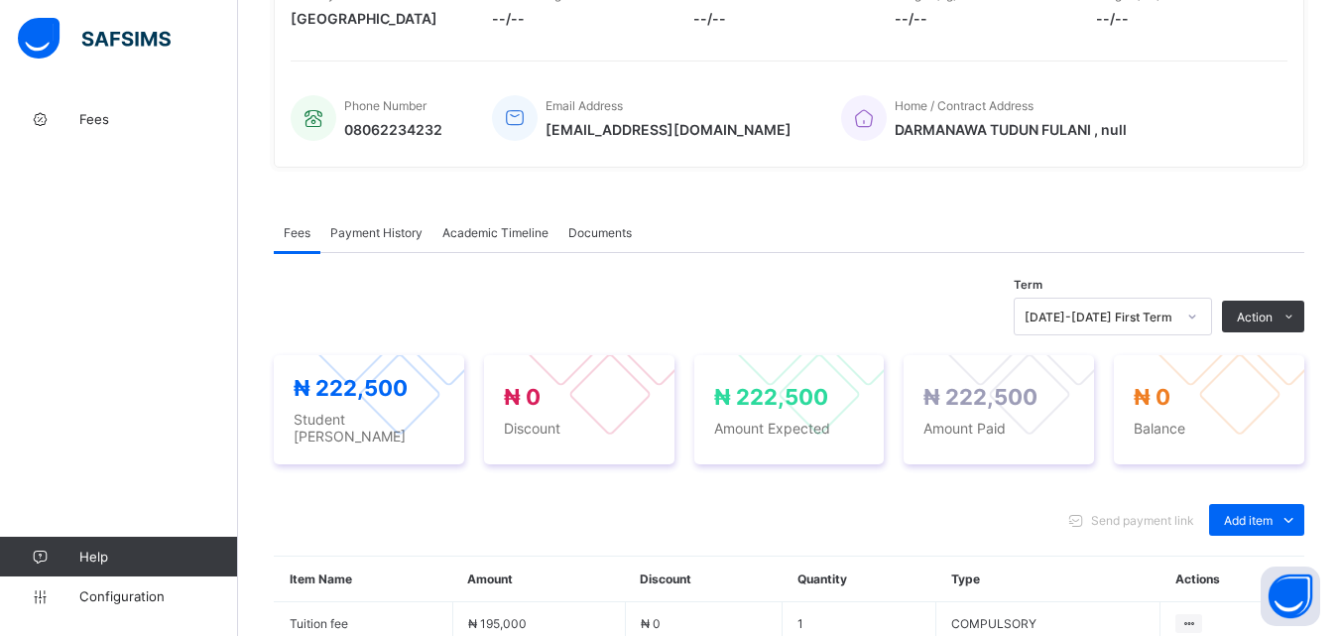
scroll to position [404, 0]
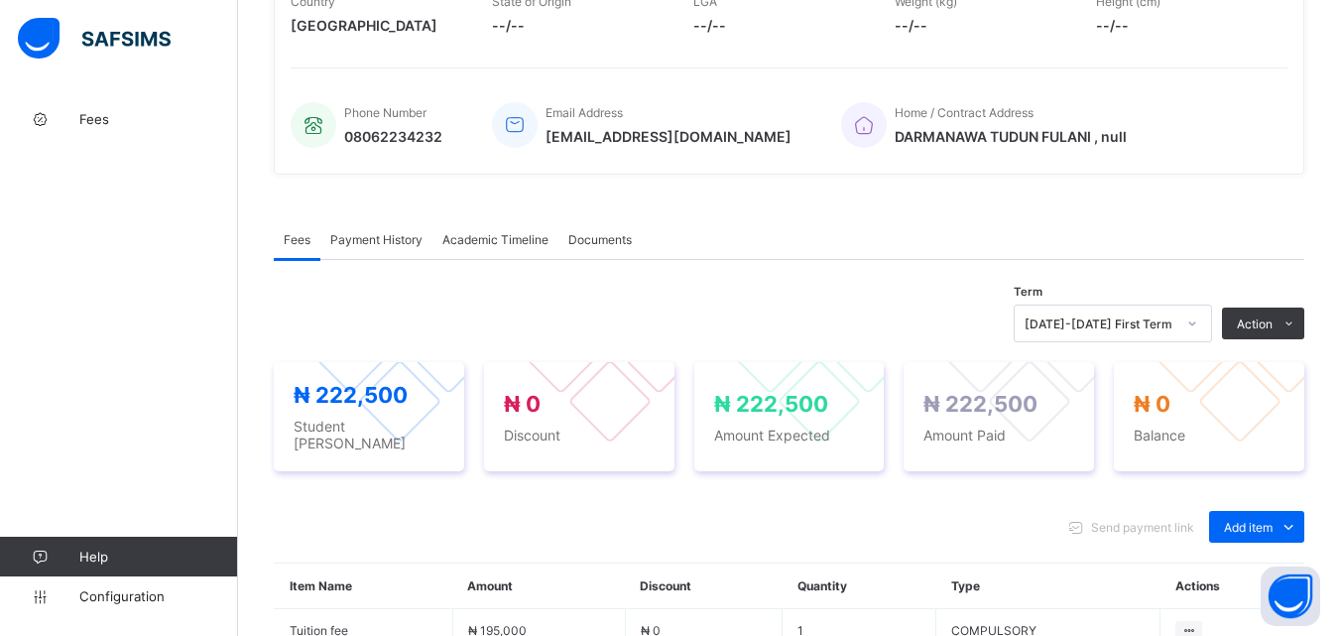
click at [394, 247] on span "Payment History" at bounding box center [376, 239] width 92 height 15
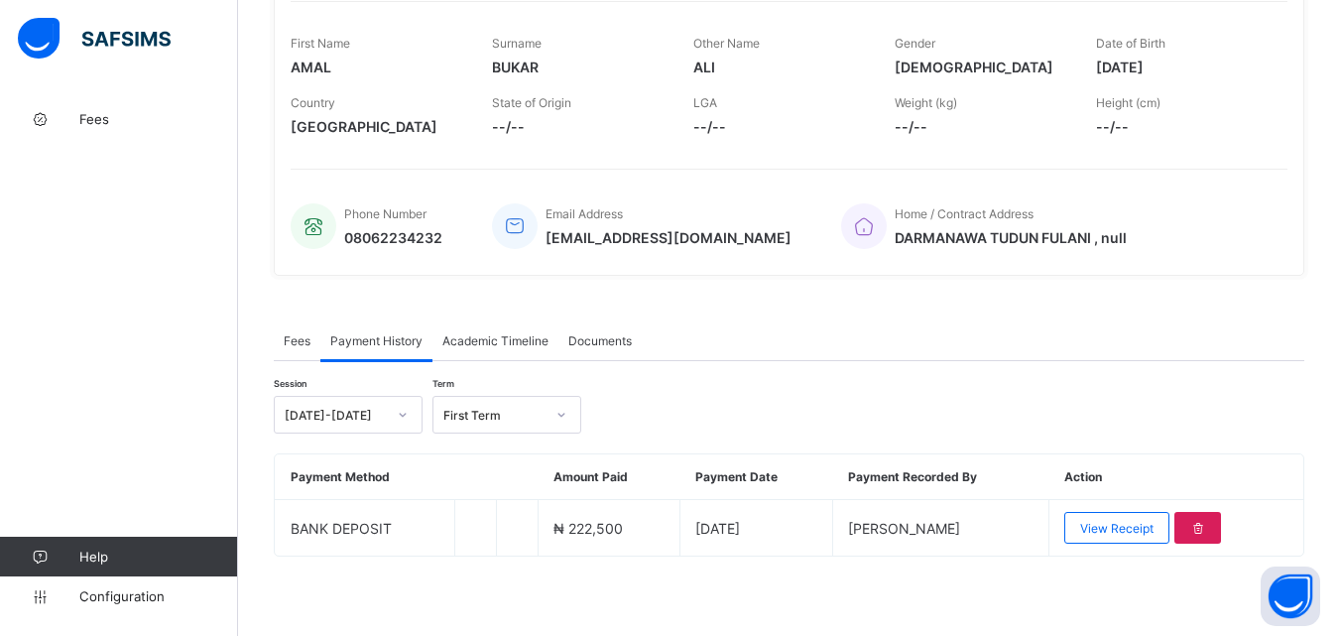
scroll to position [309, 0]
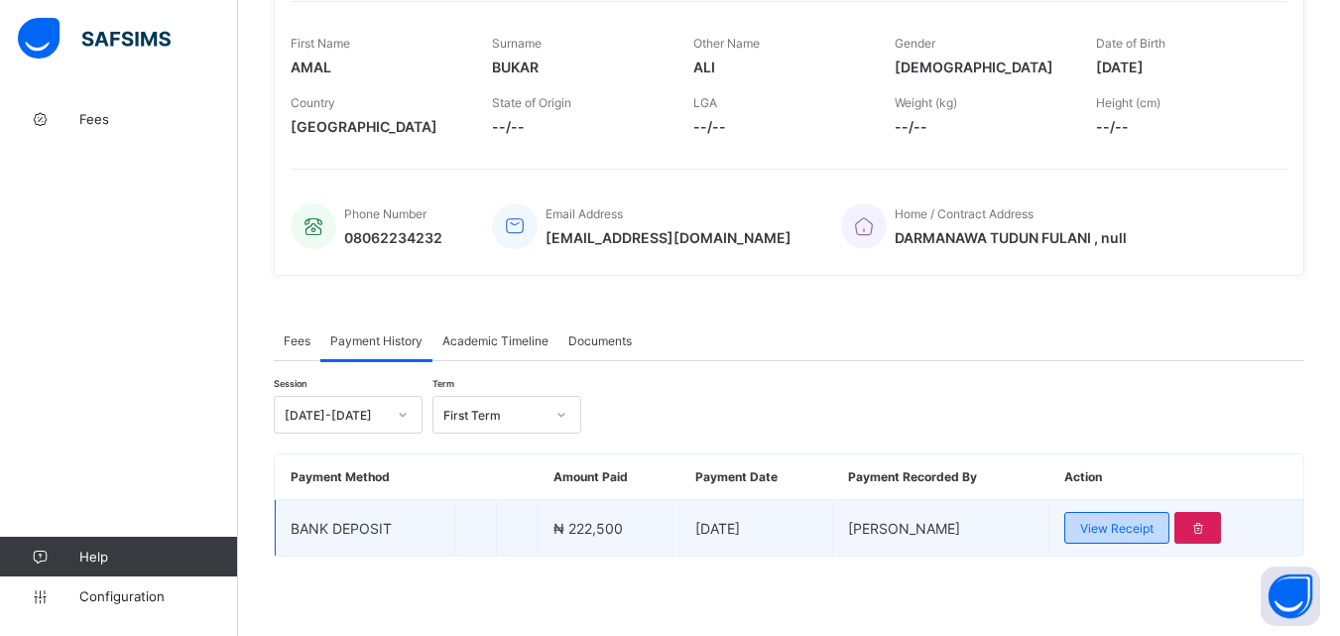
click at [1114, 522] on span "View Receipt" at bounding box center [1116, 528] width 73 height 15
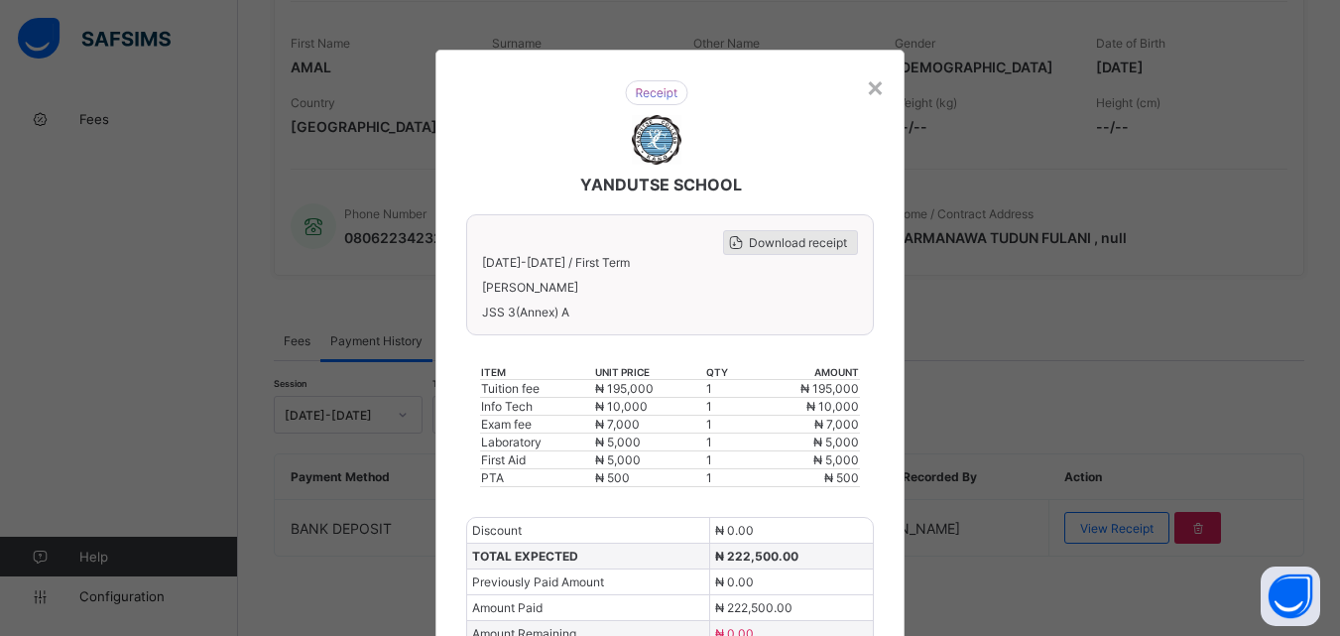
click at [802, 236] on span "Download receipt" at bounding box center [798, 242] width 98 height 15
click at [874, 86] on div "×" at bounding box center [875, 86] width 19 height 34
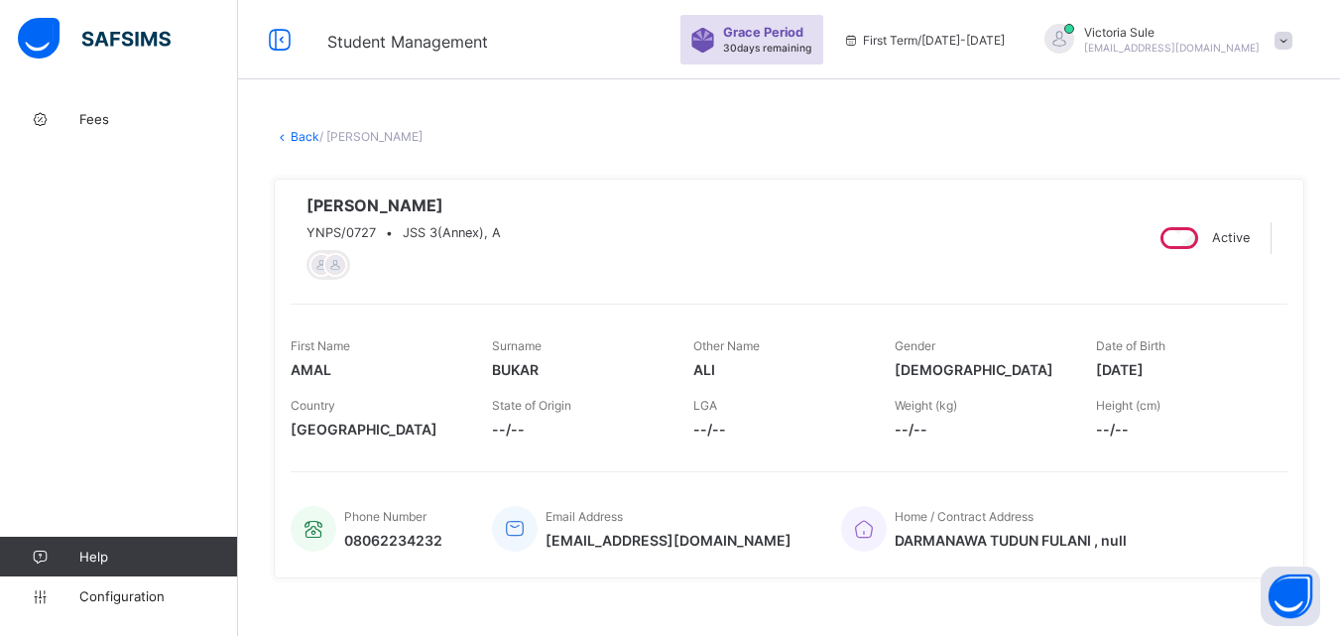
click at [306, 134] on link "Back" at bounding box center [305, 136] width 29 height 15
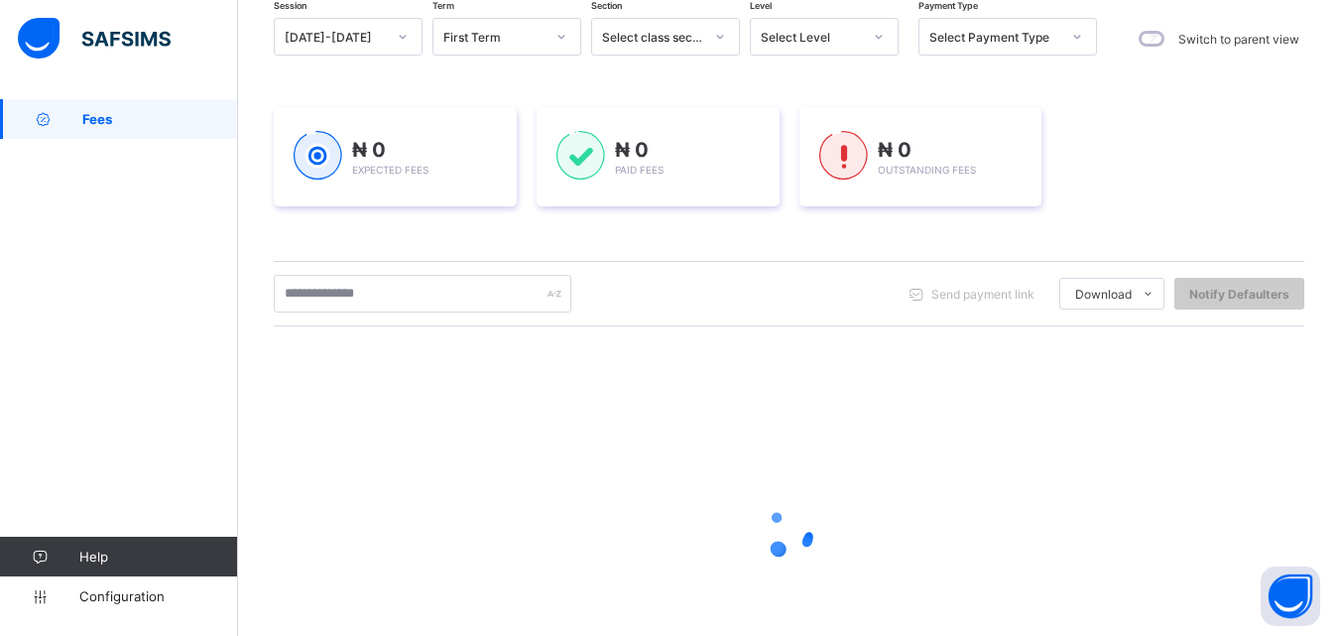
scroll to position [198, 0]
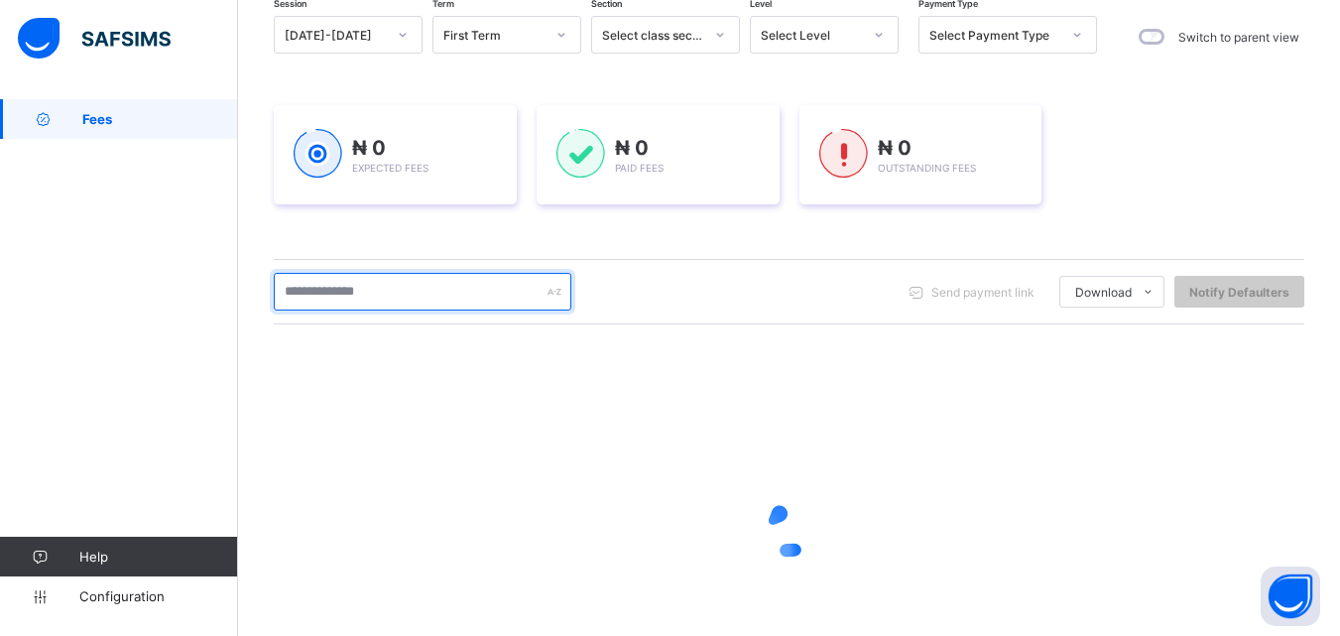
click at [391, 283] on input "text" at bounding box center [423, 292] width 298 height 38
type input "*****"
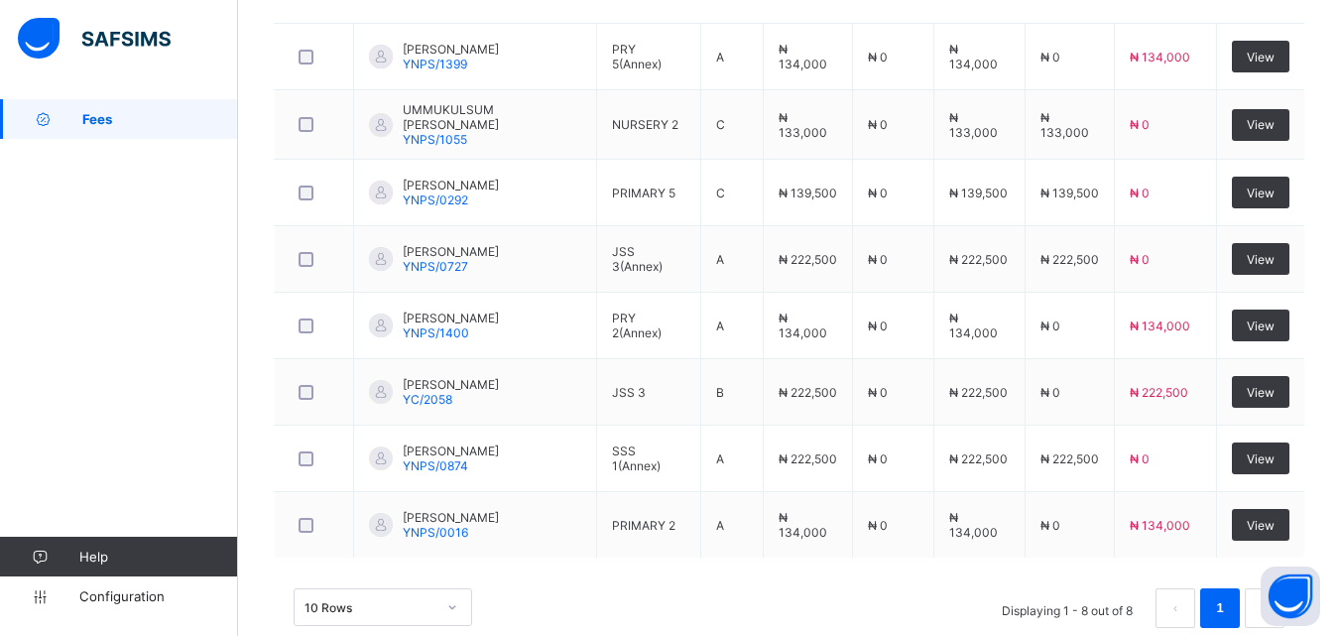
scroll to position [631, 0]
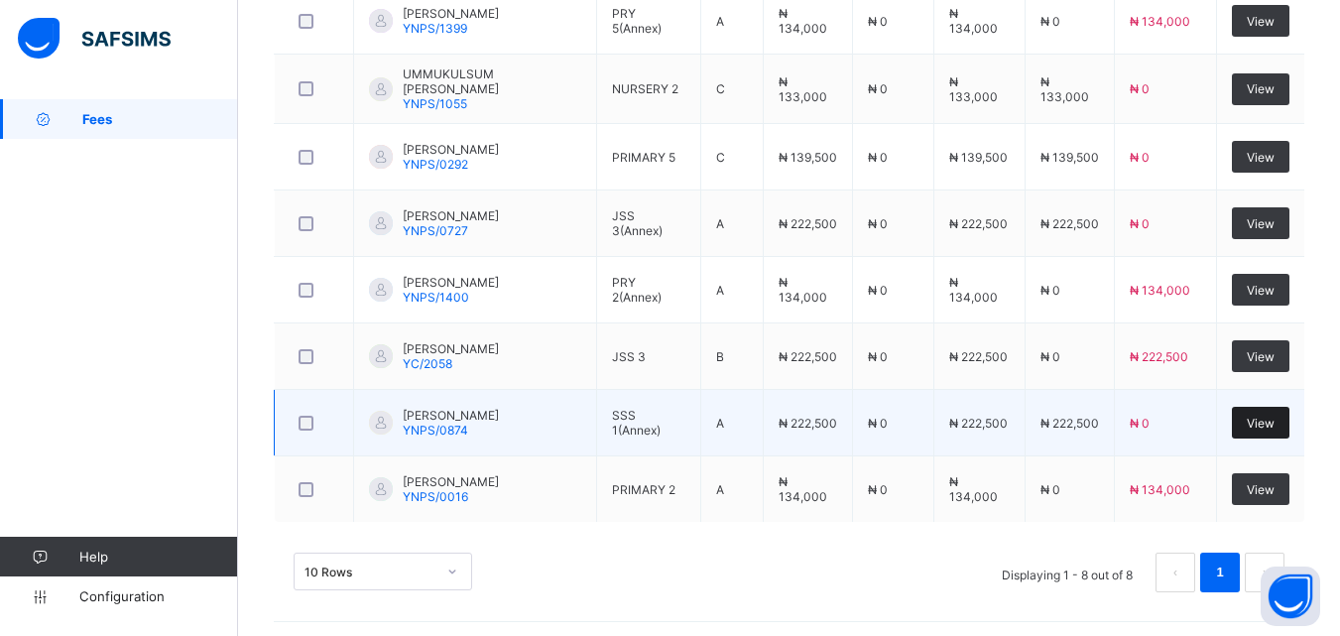
click at [1272, 419] on span "View" at bounding box center [1261, 423] width 28 height 15
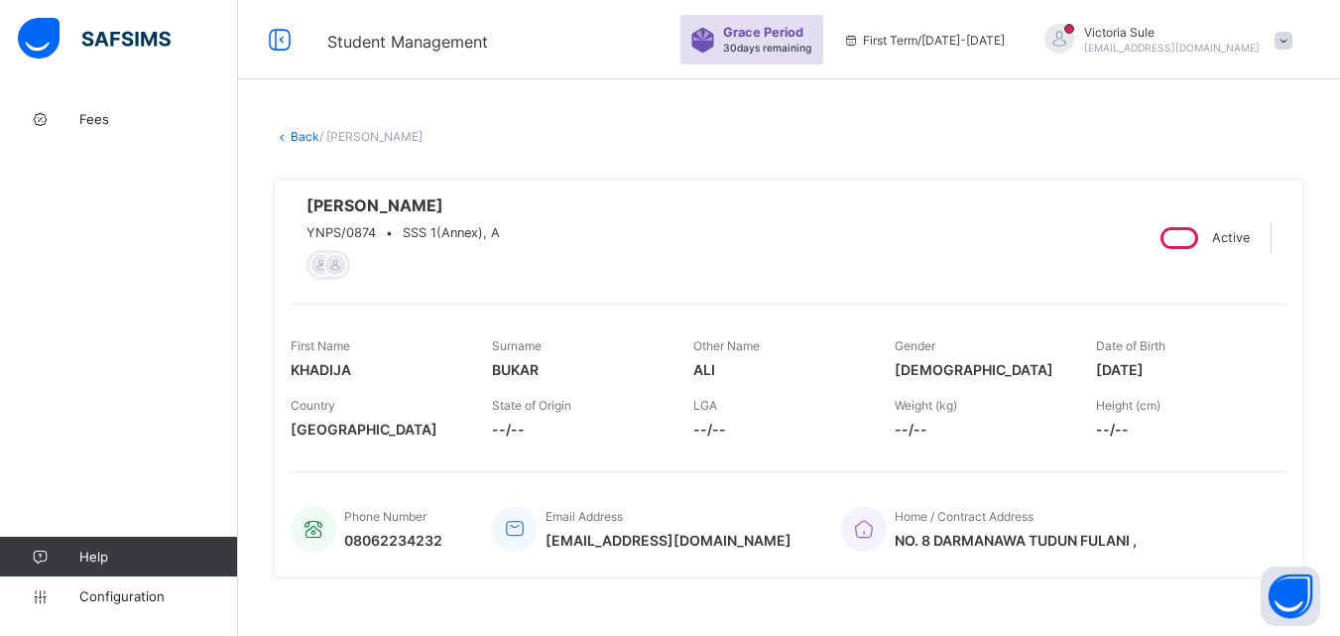
click at [306, 140] on link "Back" at bounding box center [305, 136] width 29 height 15
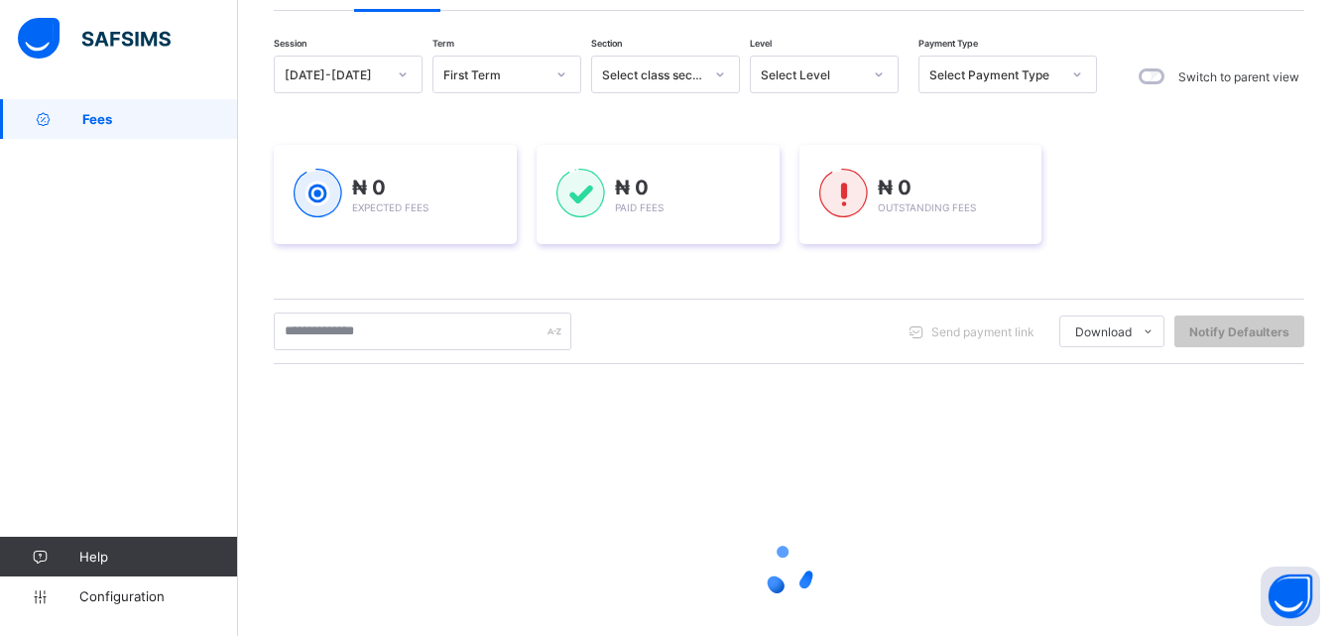
scroll to position [198, 0]
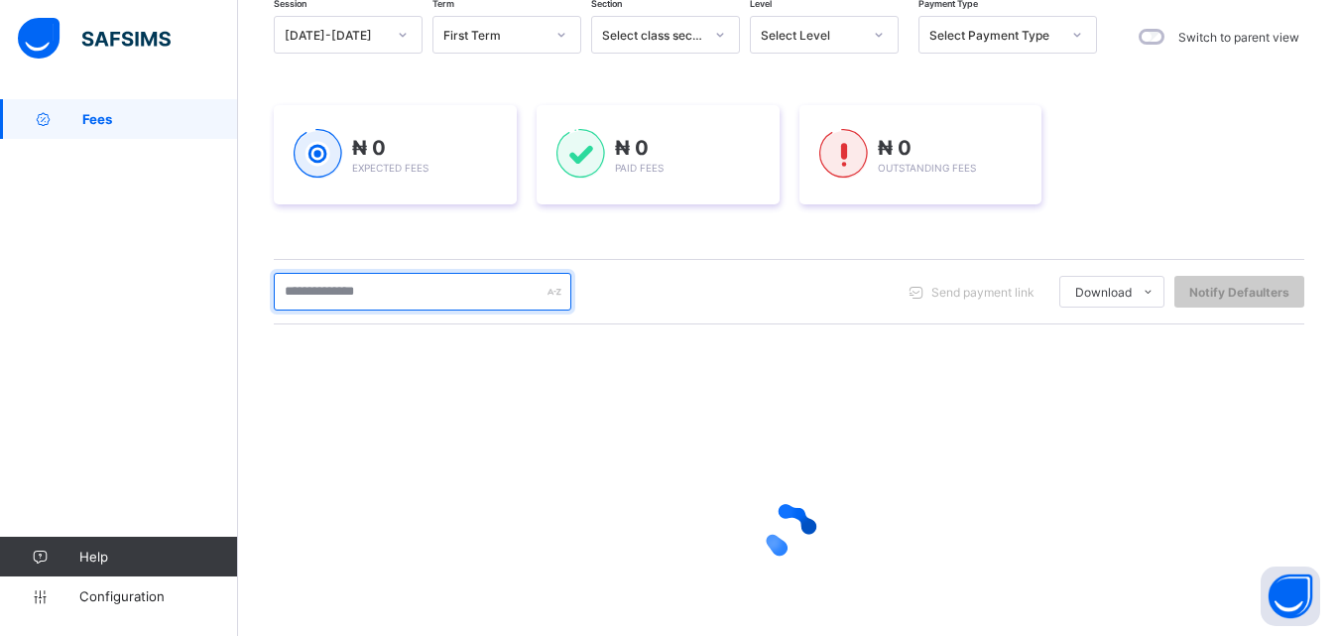
click at [360, 298] on input "text" at bounding box center [423, 292] width 298 height 38
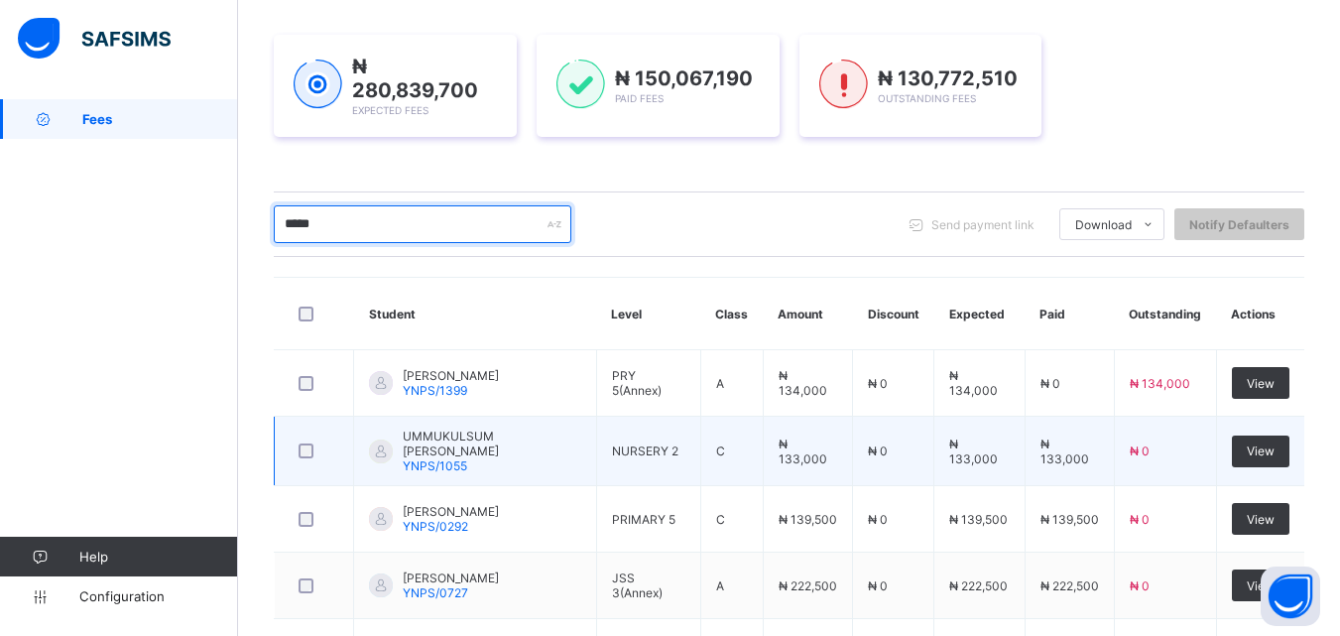
scroll to position [135, 0]
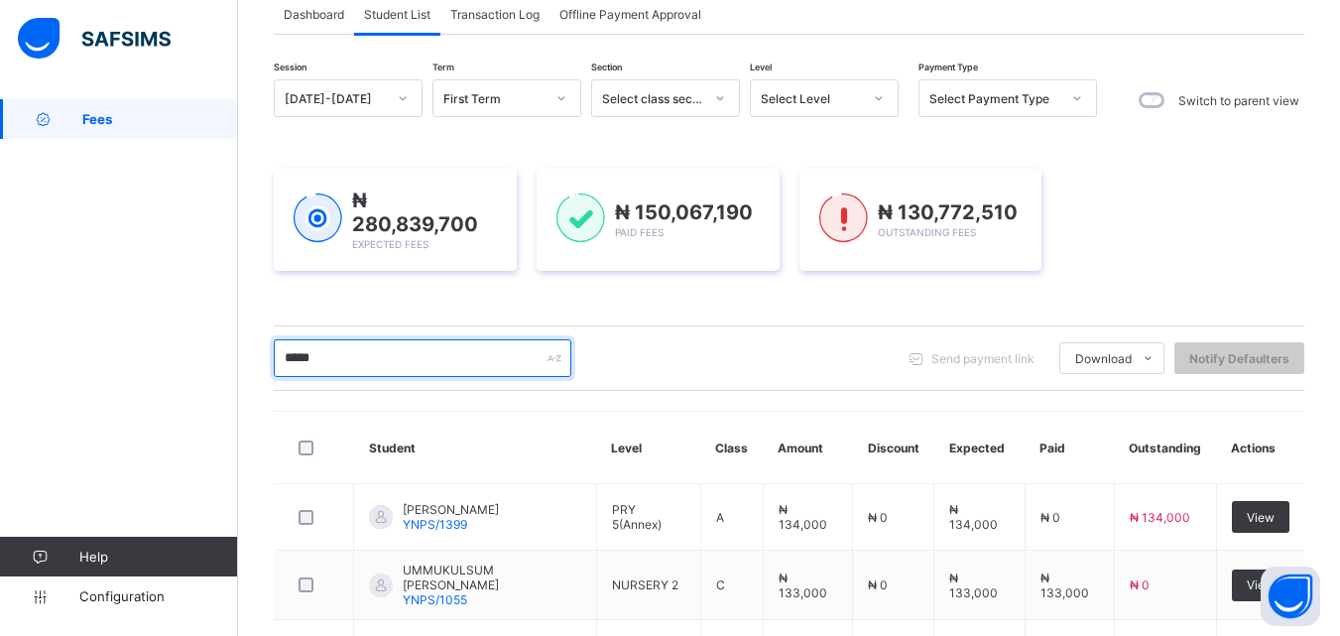
drag, startPoint x: 339, startPoint y: 352, endPoint x: 261, endPoint y: 378, distance: 82.5
click at [261, 378] on div "Dashboard Student List Transaction Log Offline Payment Approval Student List Mo…" at bounding box center [789, 551] width 1102 height 1174
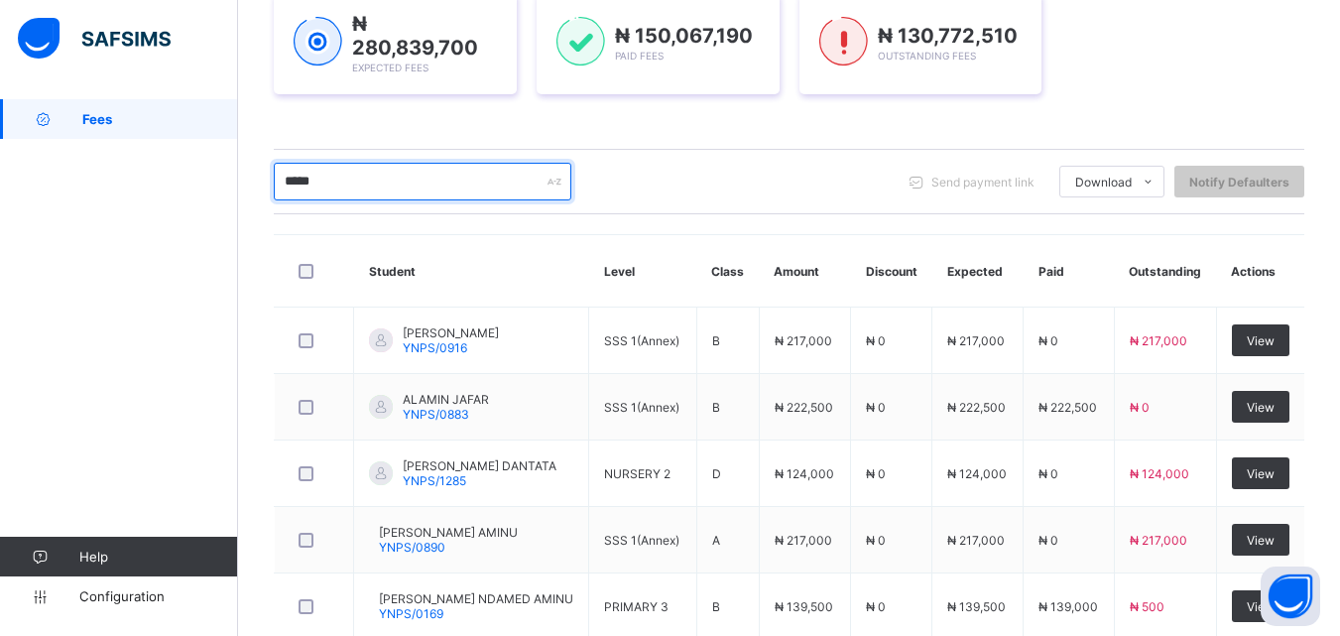
scroll to position [764, 0]
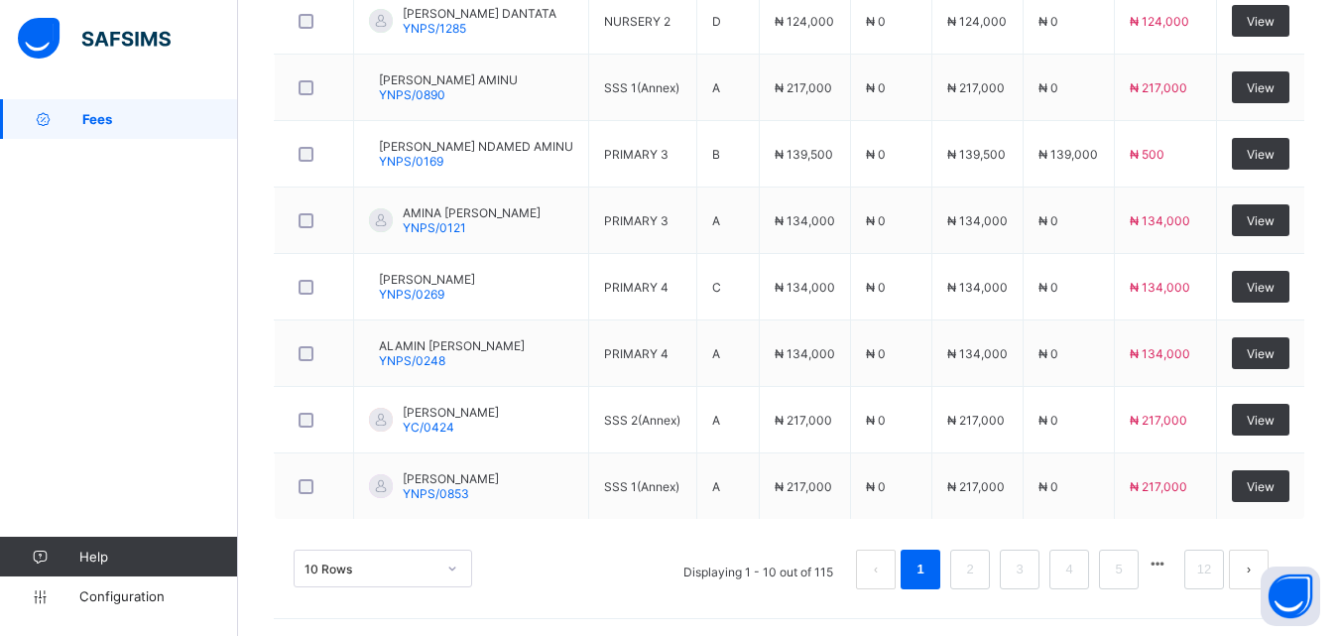
type input "*****"
click at [451, 564] on div "10 Rows" at bounding box center [383, 569] width 179 height 38
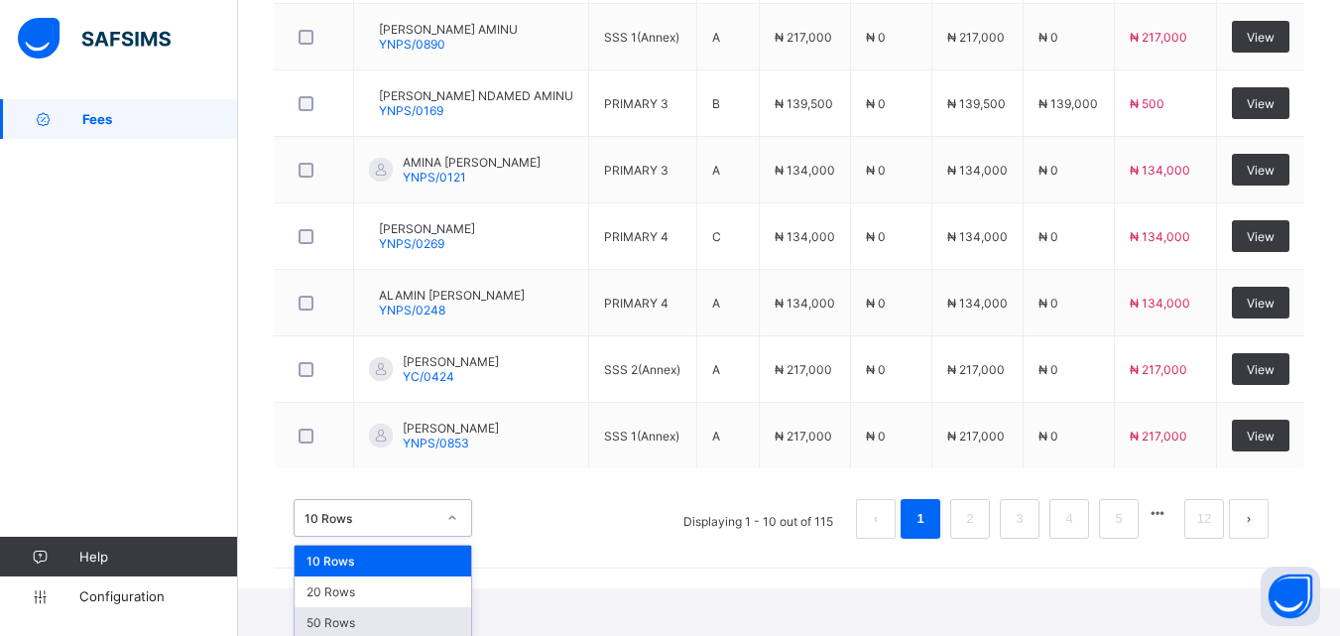
click at [422, 612] on div "50 Rows" at bounding box center [383, 622] width 177 height 31
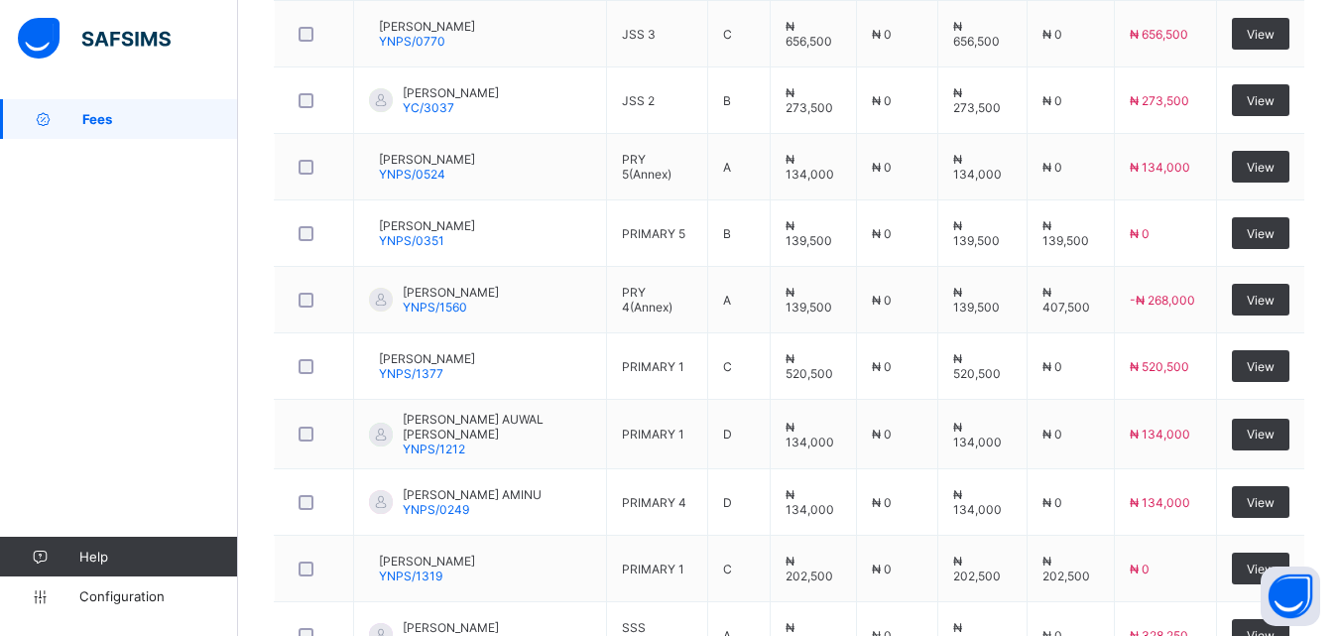
scroll to position [2252, 0]
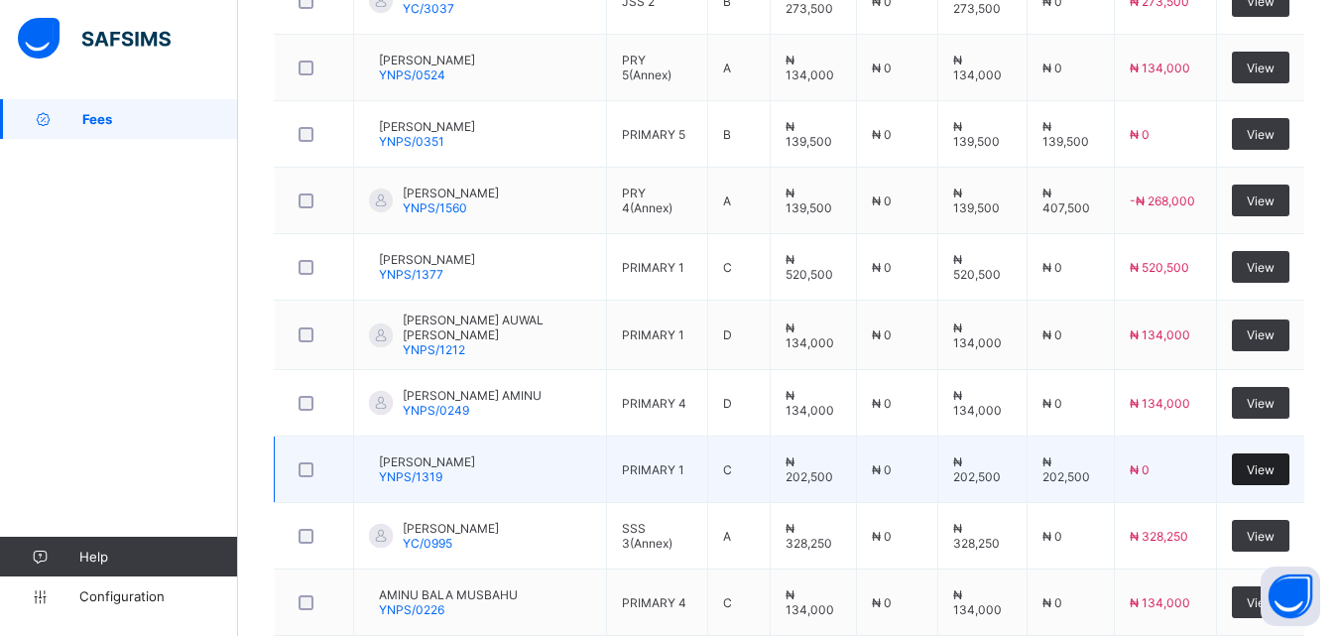
click at [1275, 462] on span "View" at bounding box center [1261, 469] width 28 height 15
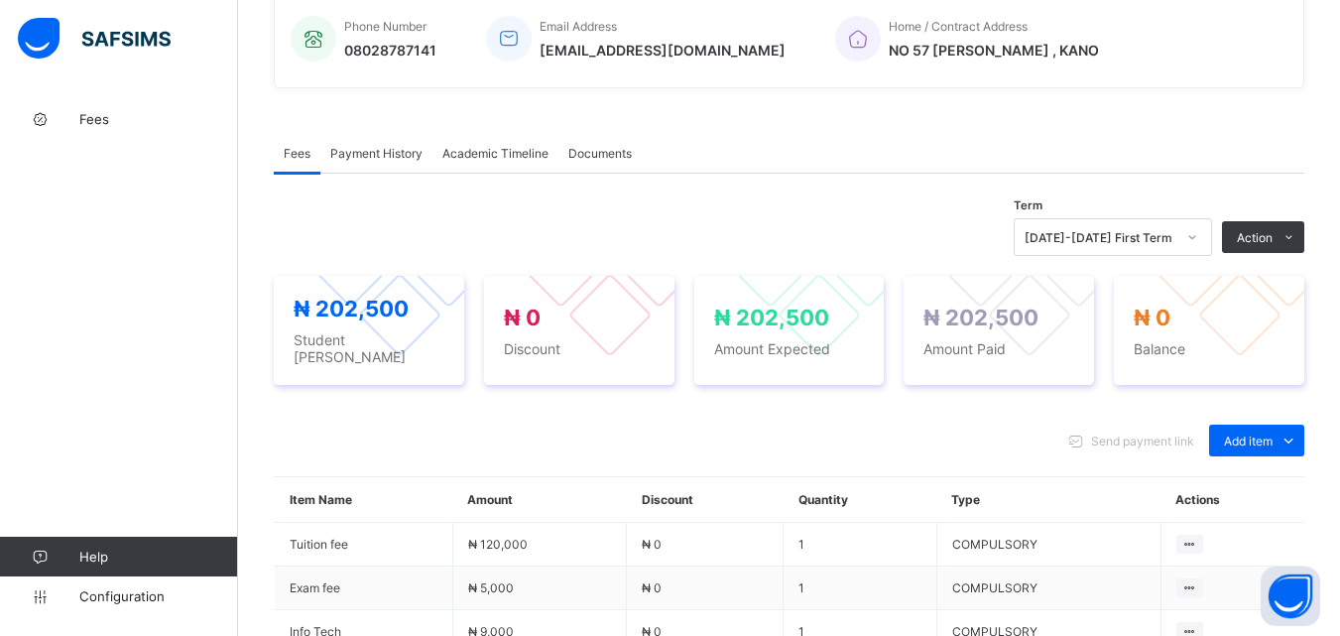
scroll to position [496, 0]
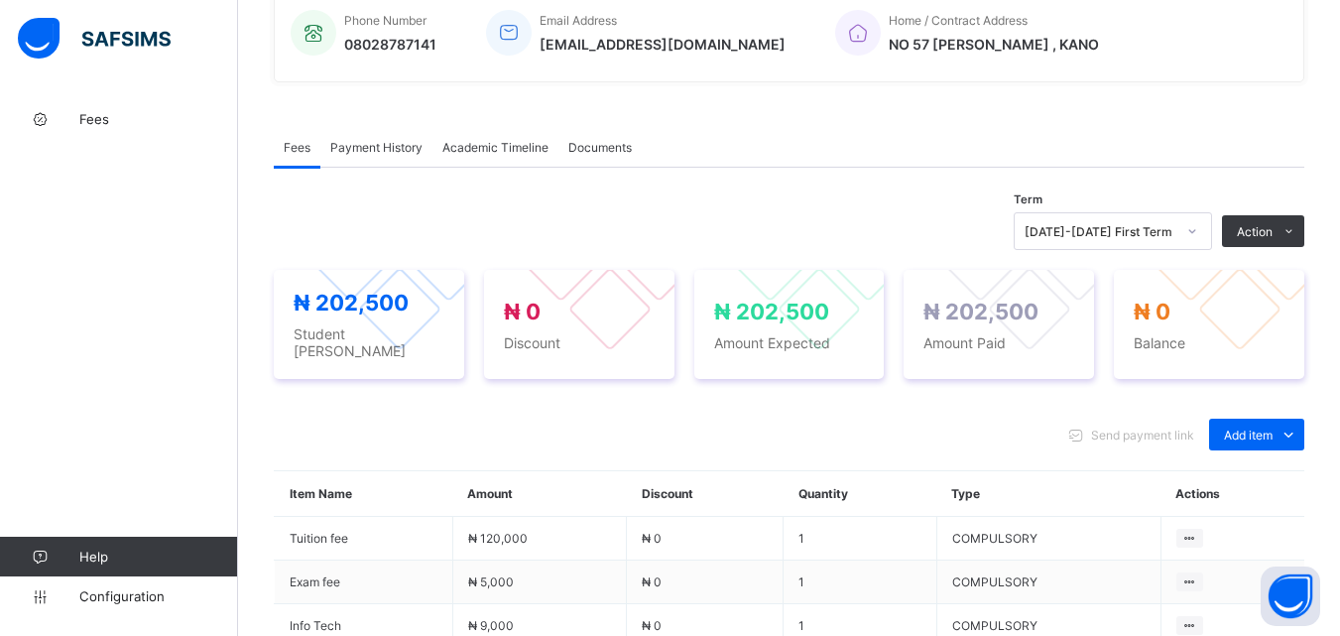
click at [397, 149] on span "Payment History" at bounding box center [376, 147] width 92 height 15
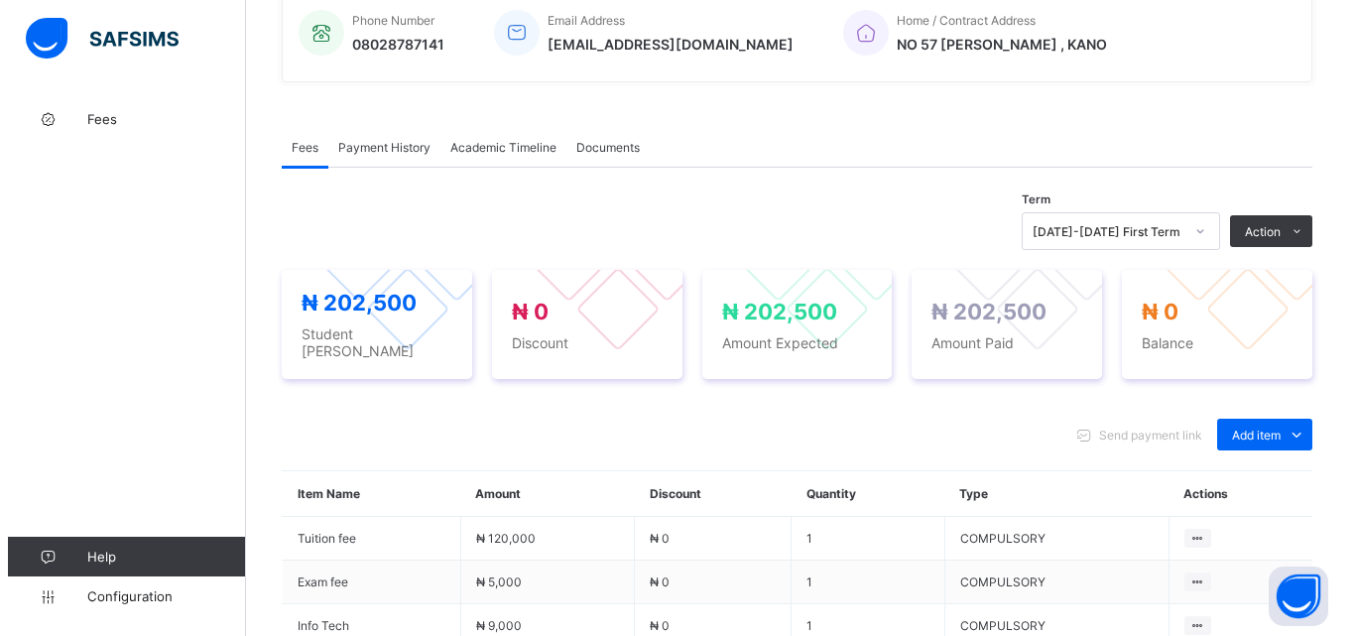
scroll to position [309, 0]
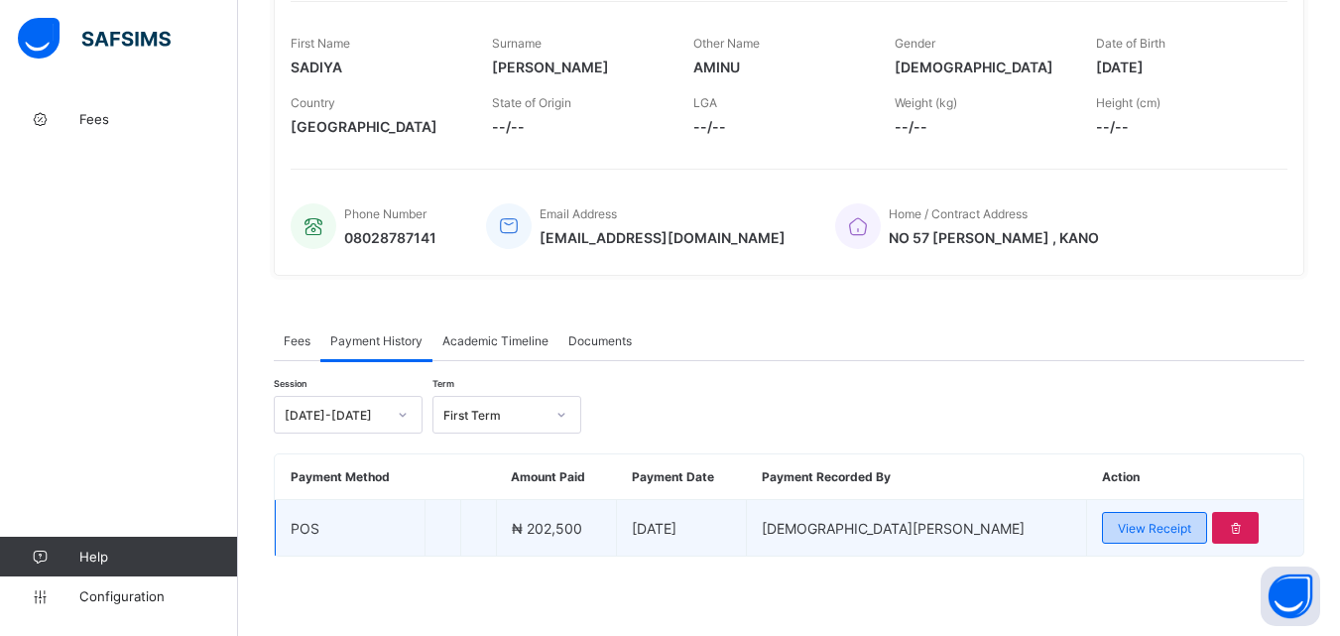
click at [1118, 530] on span "View Receipt" at bounding box center [1154, 528] width 73 height 15
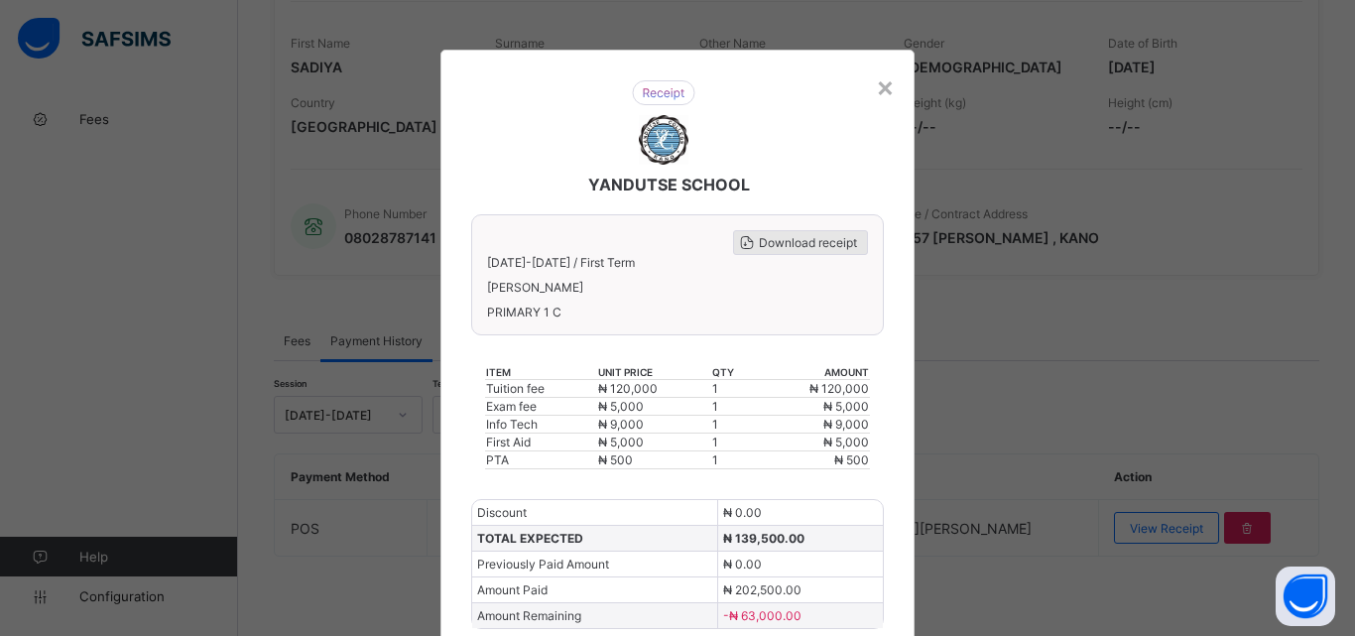
click at [803, 242] on span "Download receipt" at bounding box center [808, 242] width 98 height 15
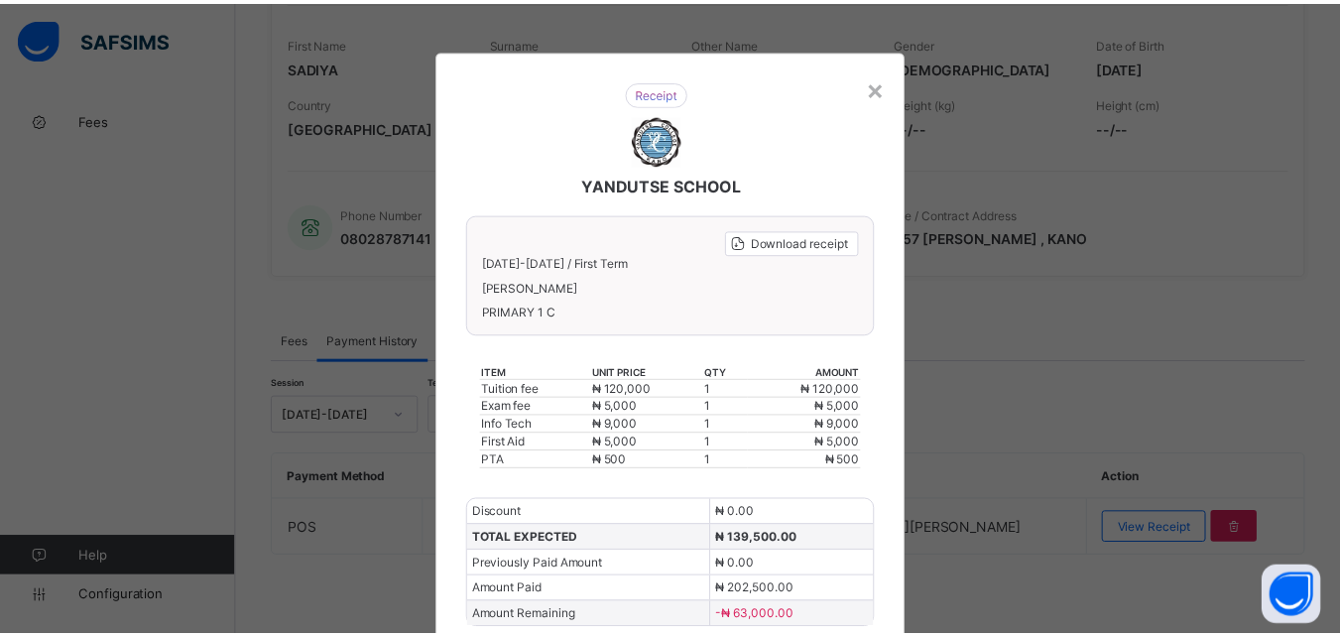
scroll to position [0, 0]
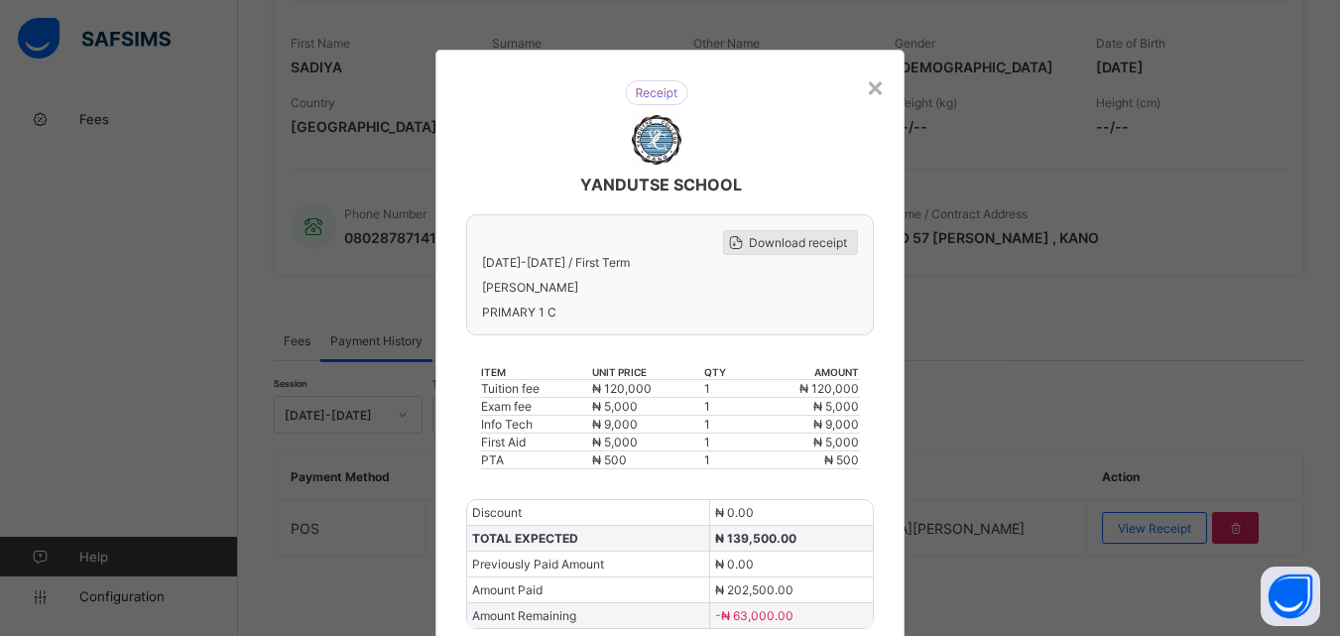
click at [793, 244] on span "Download receipt" at bounding box center [798, 242] width 98 height 15
click at [872, 94] on div "×" at bounding box center [875, 86] width 19 height 34
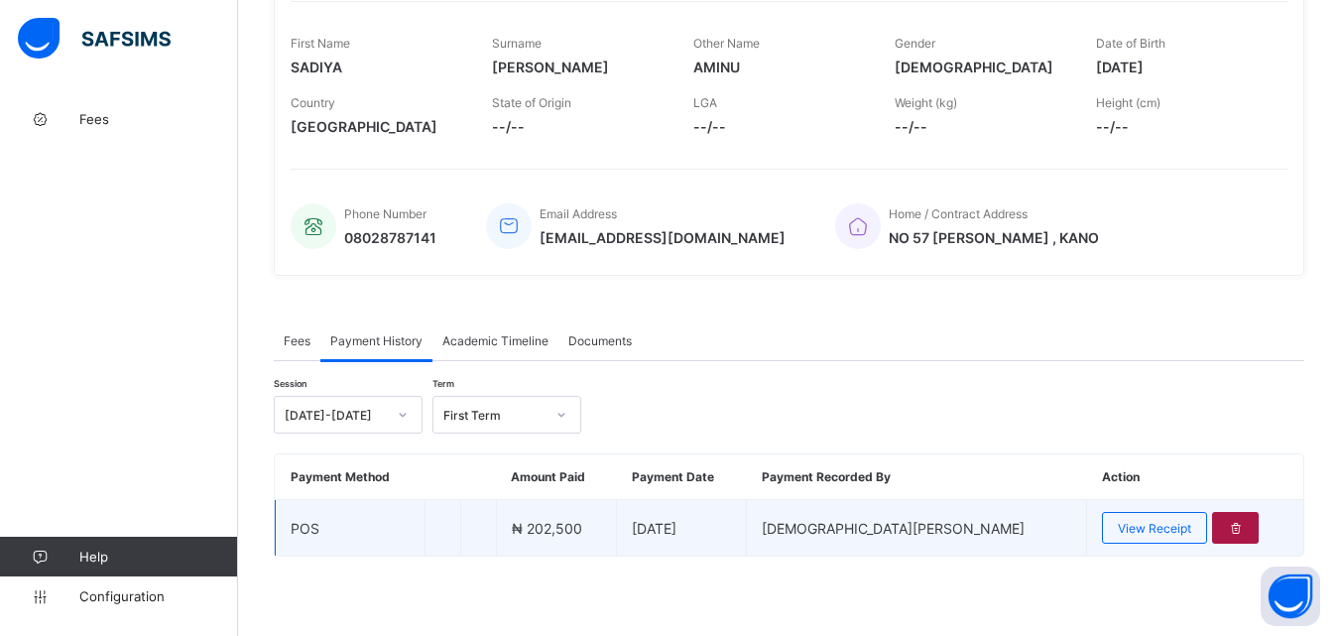
click at [1227, 525] on icon at bounding box center [1235, 528] width 17 height 15
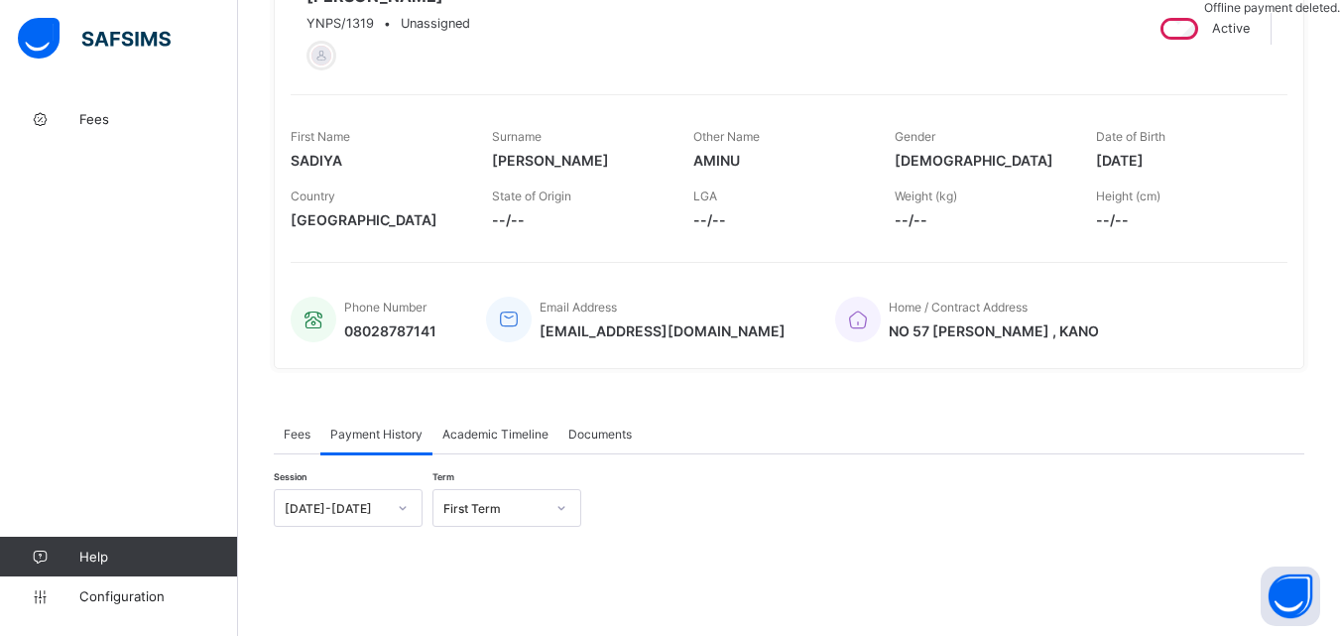
scroll to position [408, 0]
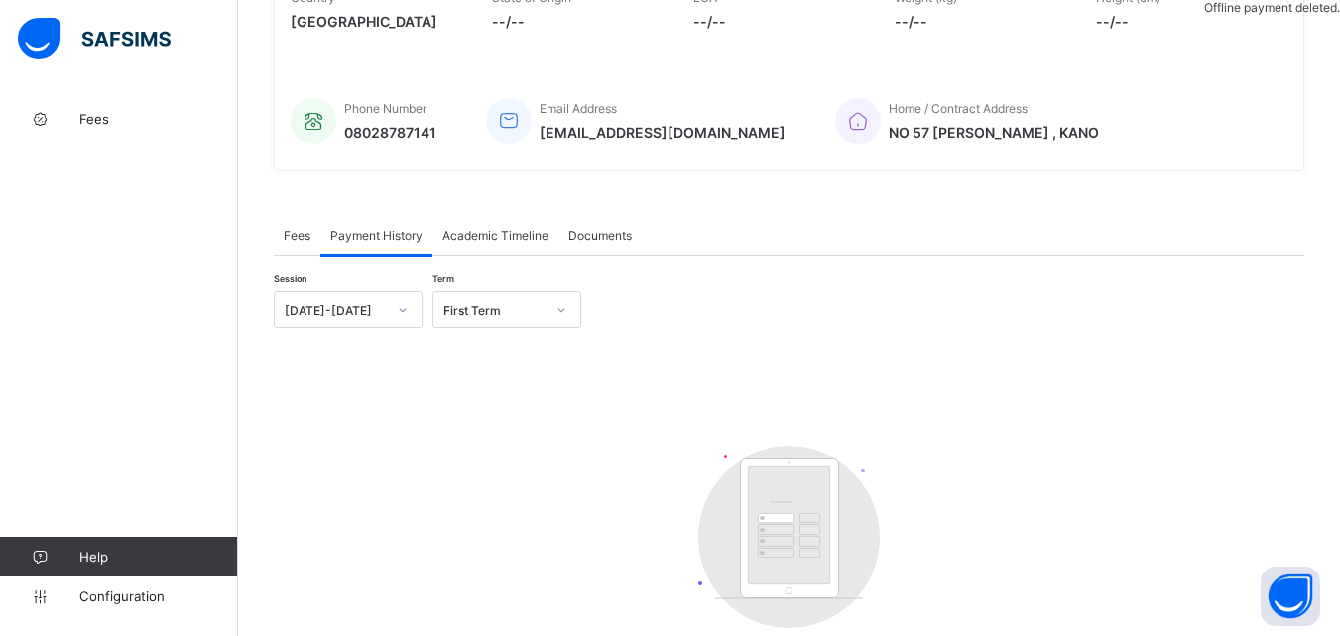
click at [291, 249] on div "Fees" at bounding box center [297, 235] width 47 height 40
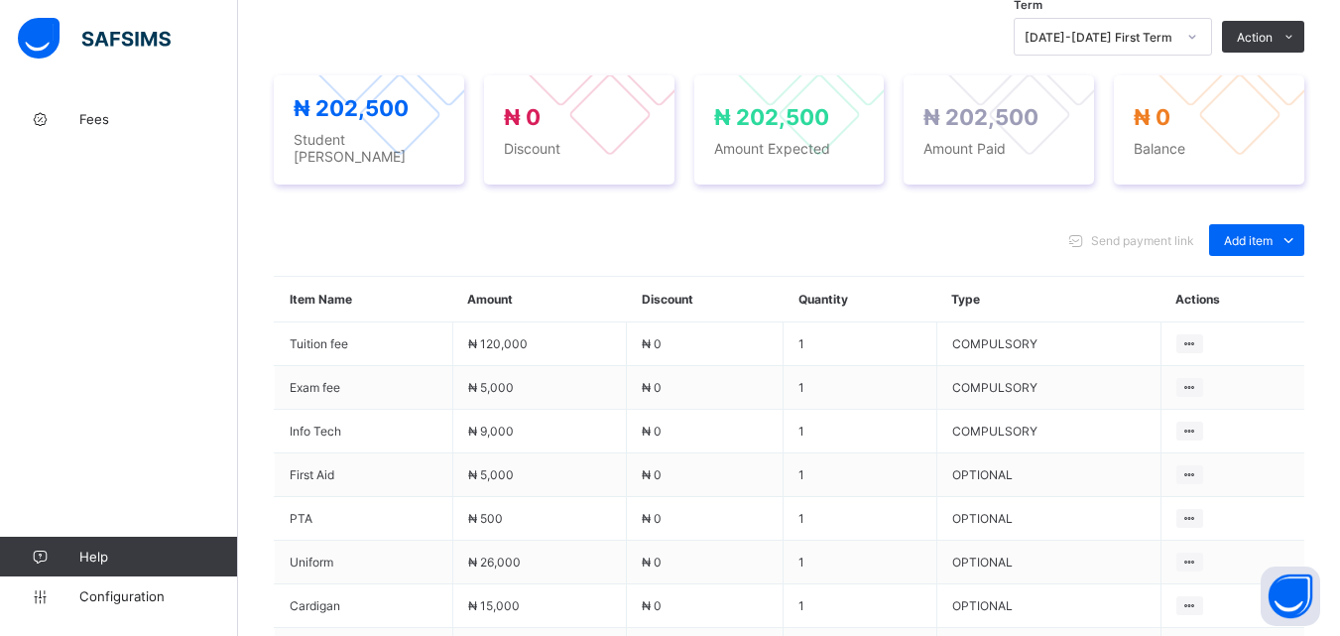
scroll to position [577, 0]
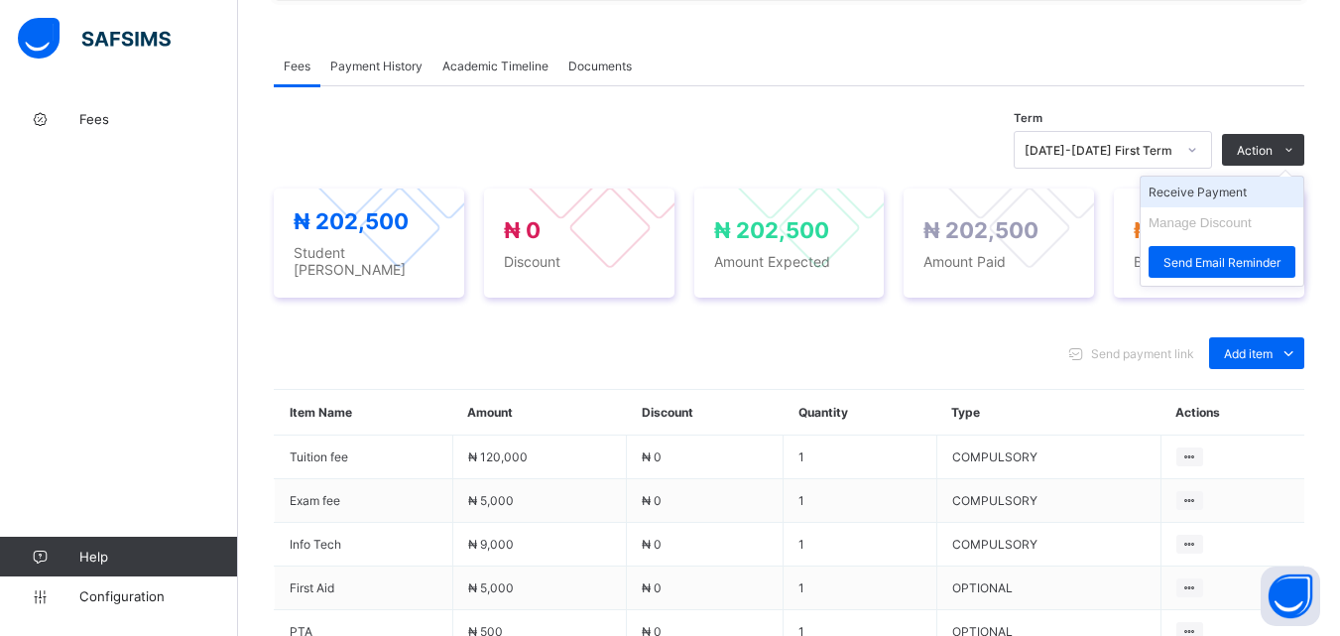
click at [1236, 193] on li "Receive Payment" at bounding box center [1222, 192] width 163 height 31
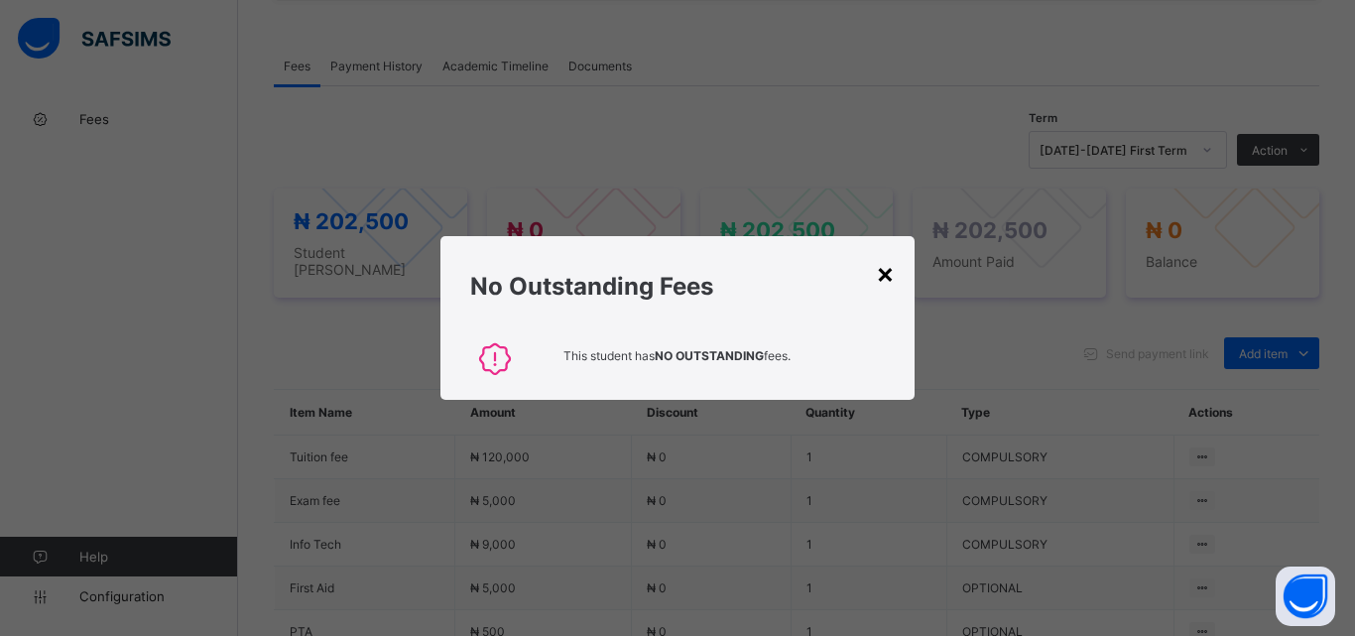
click at [886, 271] on div "×" at bounding box center [885, 273] width 19 height 34
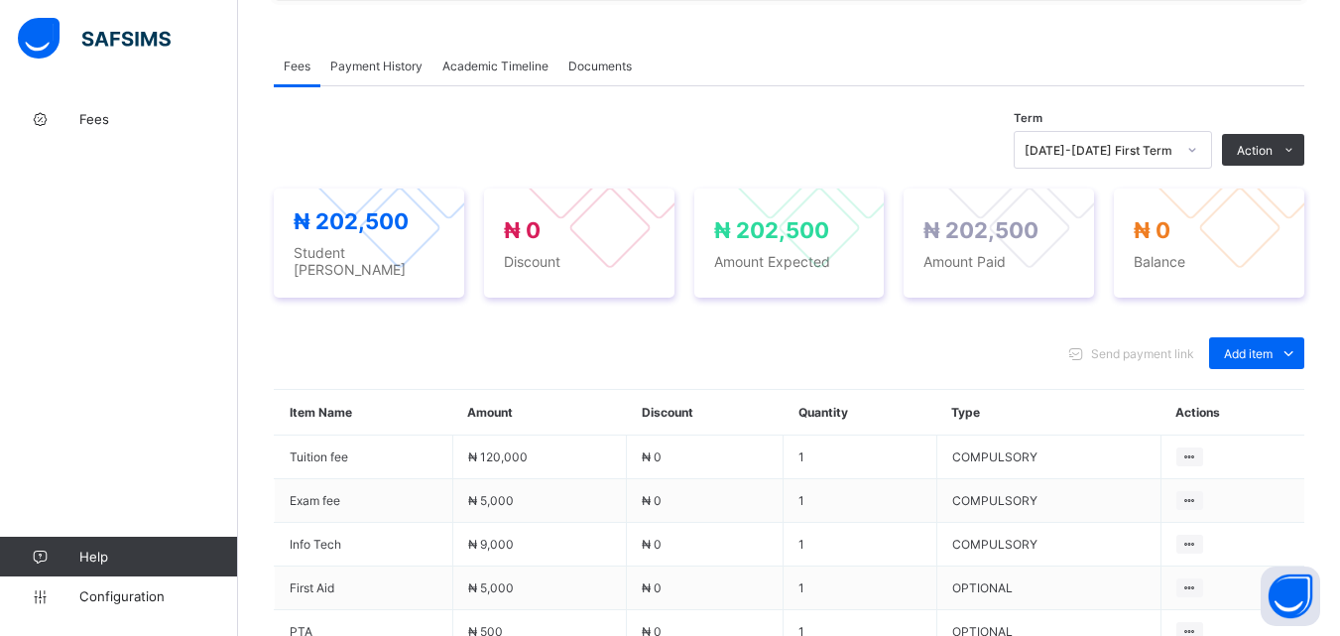
click at [408, 72] on span "Payment History" at bounding box center [376, 66] width 92 height 15
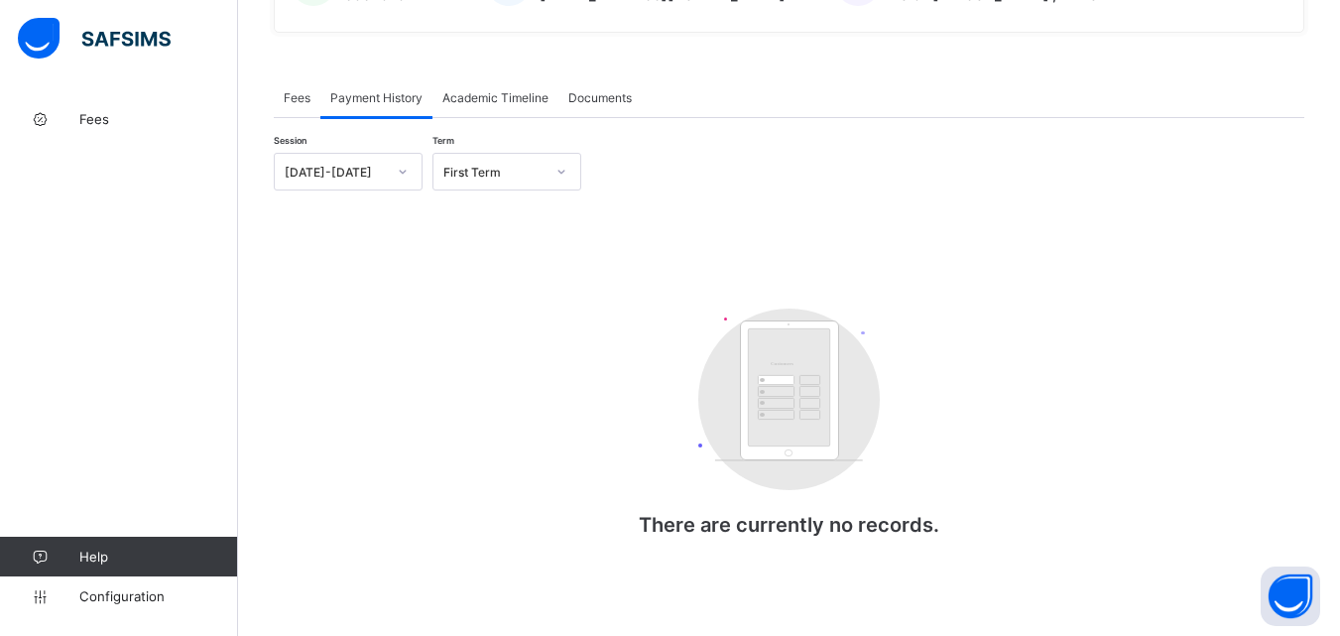
scroll to position [553, 0]
click at [284, 97] on span "Fees" at bounding box center [297, 97] width 27 height 15
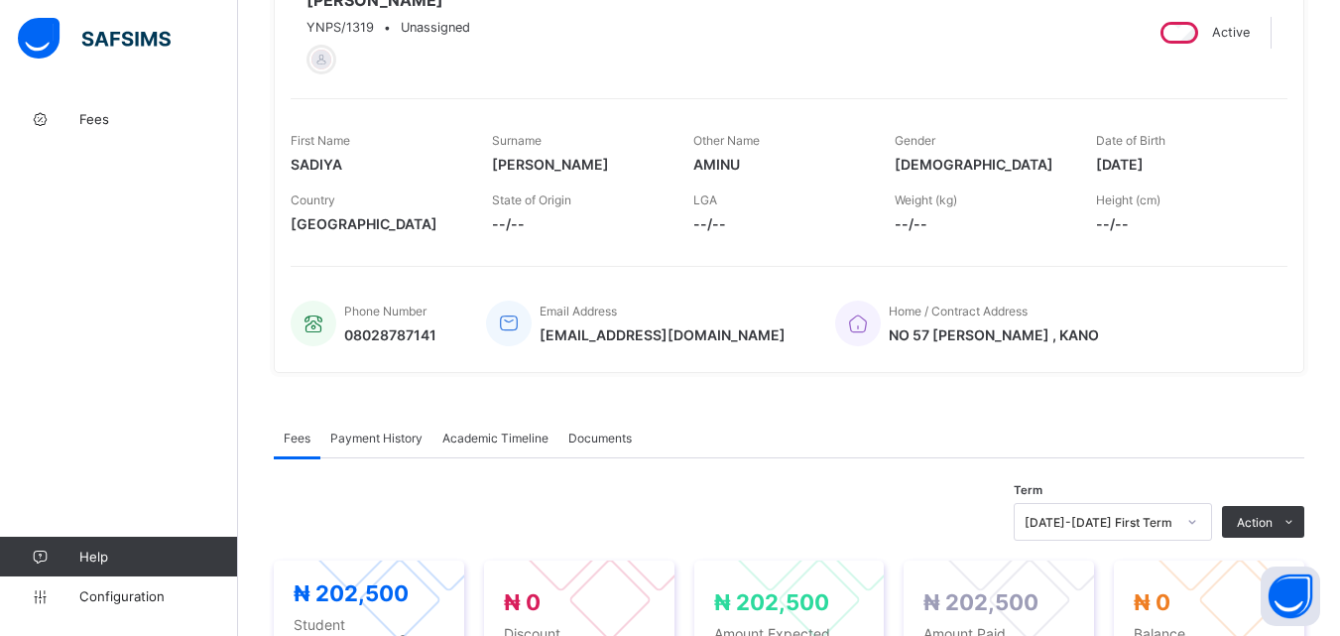
scroll to position [198, 0]
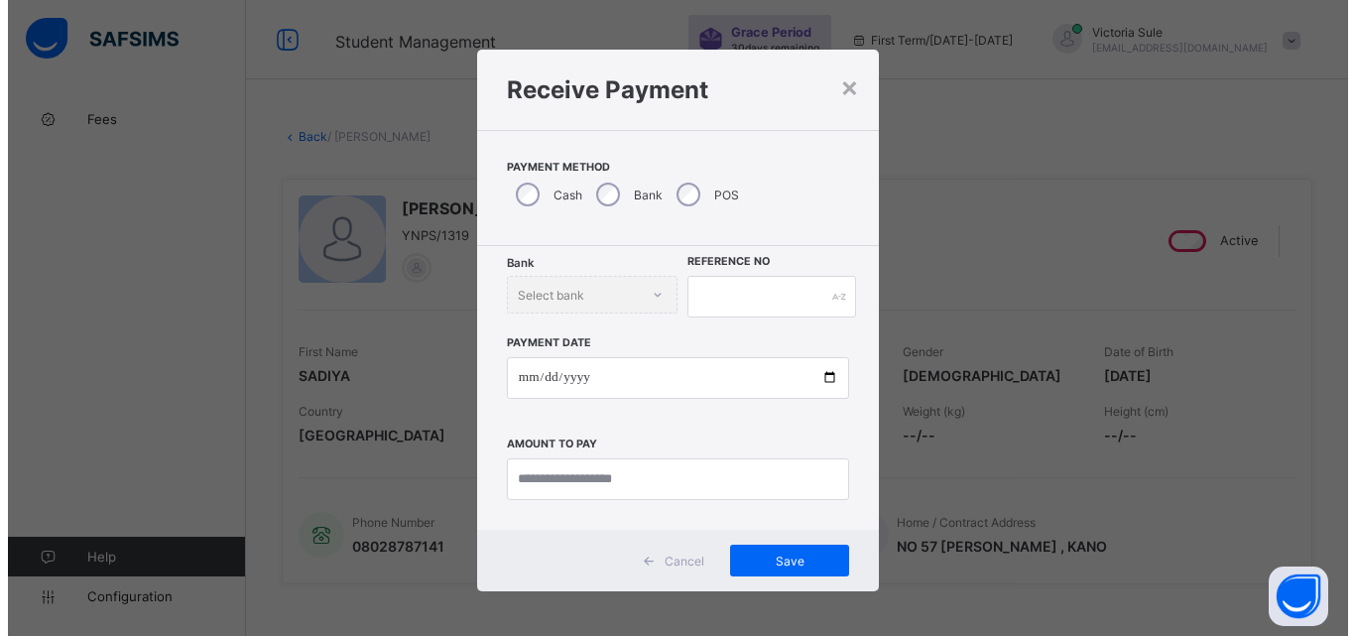
scroll to position [397, 0]
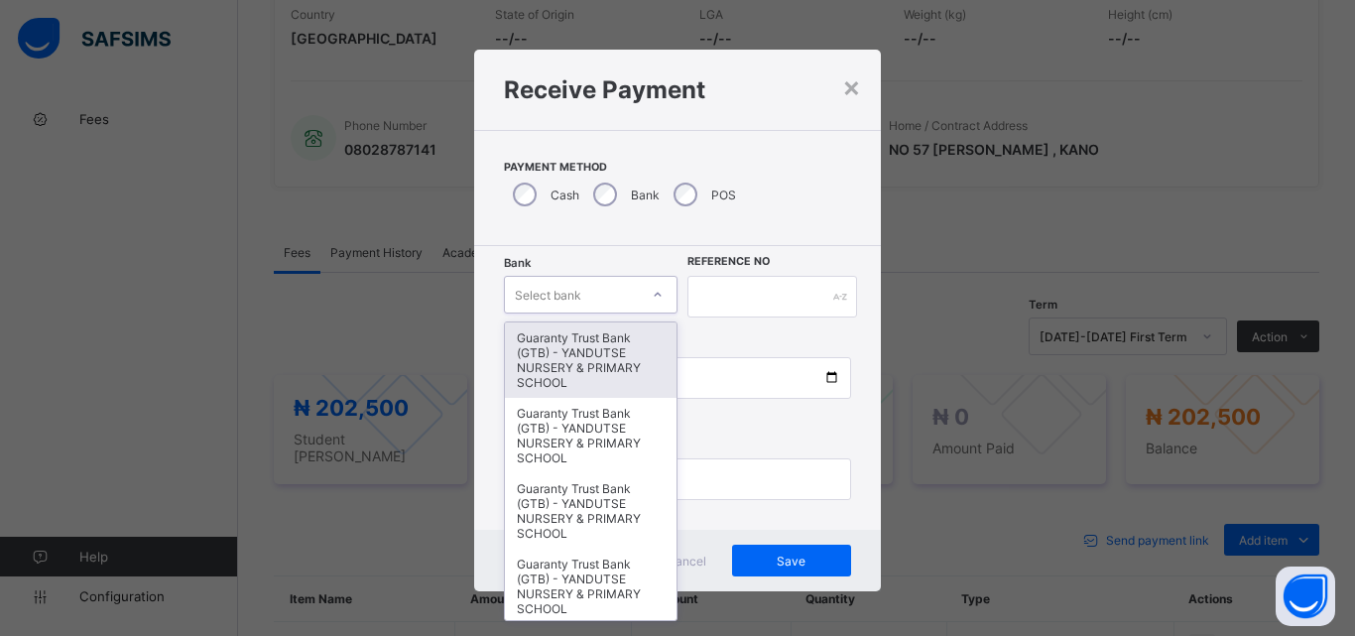
click at [647, 306] on div at bounding box center [658, 295] width 34 height 32
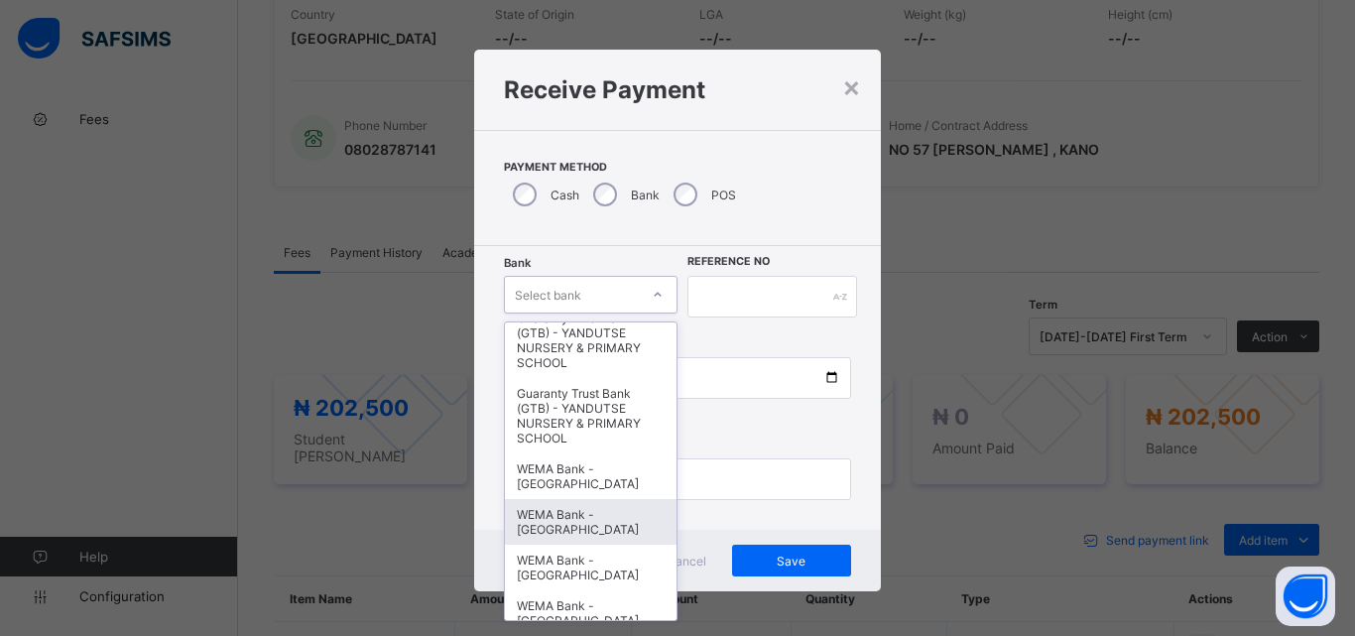
click at [599, 512] on div "WEMA Bank - [GEOGRAPHIC_DATA]" at bounding box center [591, 522] width 172 height 46
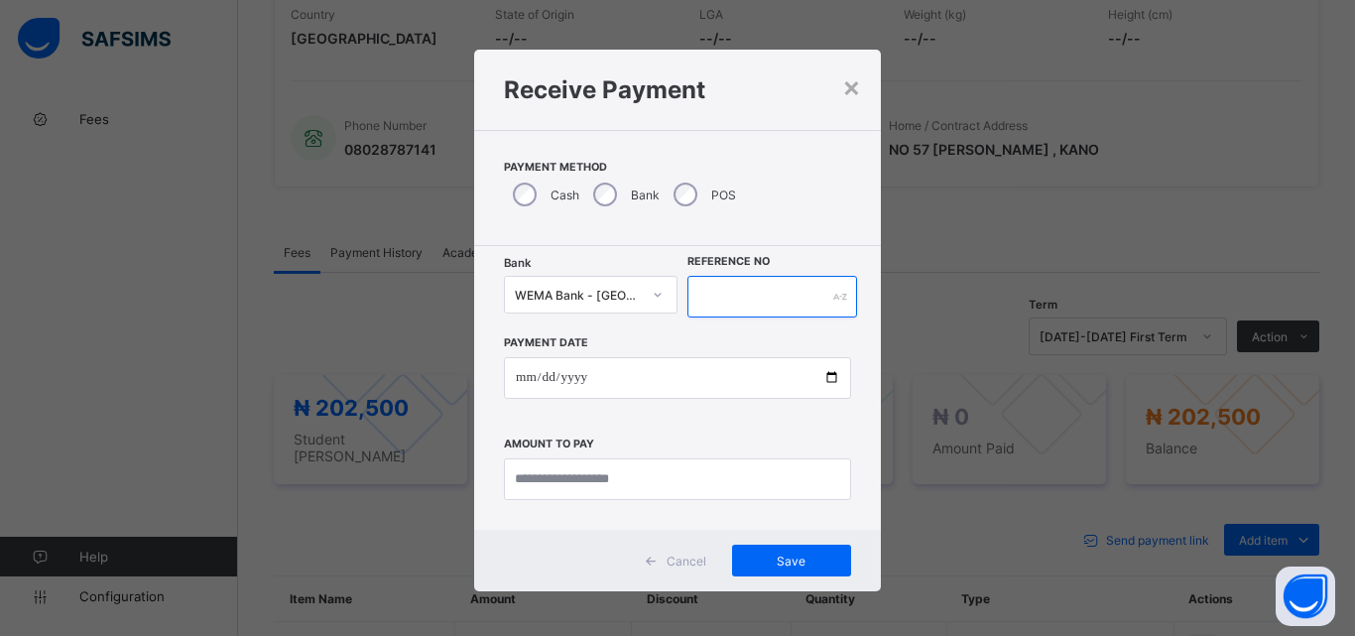
click at [744, 289] on input "text" at bounding box center [773, 297] width 170 height 42
type input "*"
type input "**********"
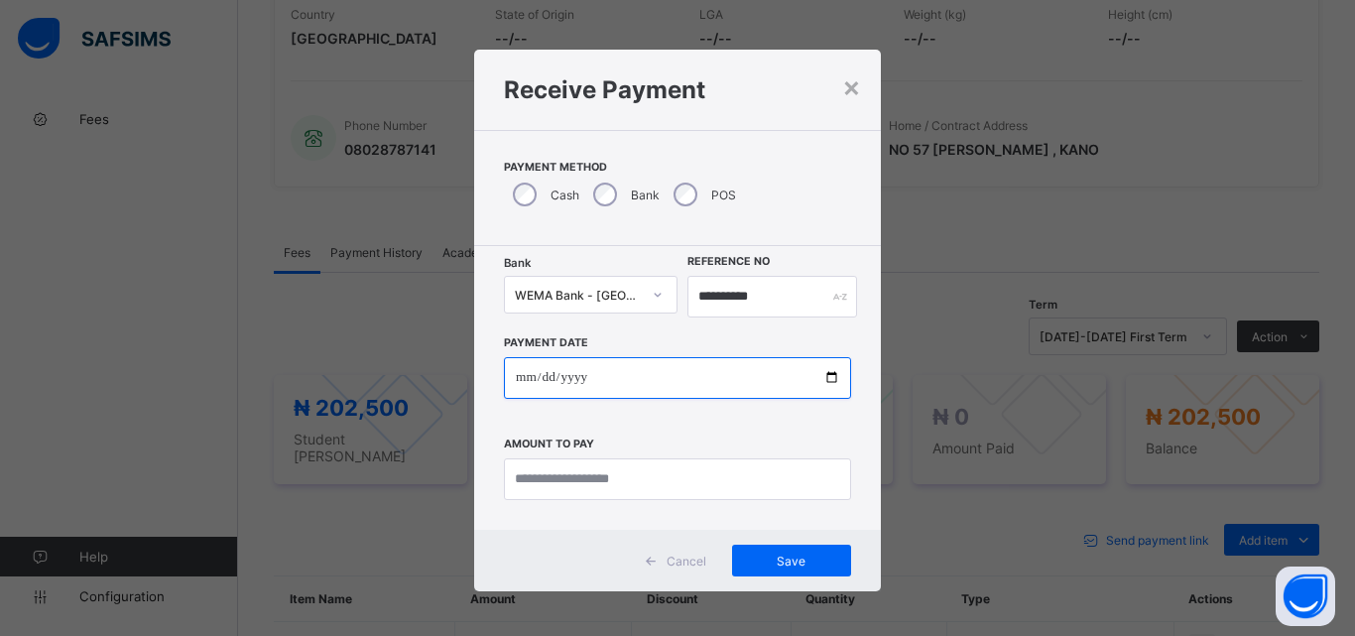
click at [825, 382] on input "date" at bounding box center [677, 378] width 347 height 42
type input "**********"
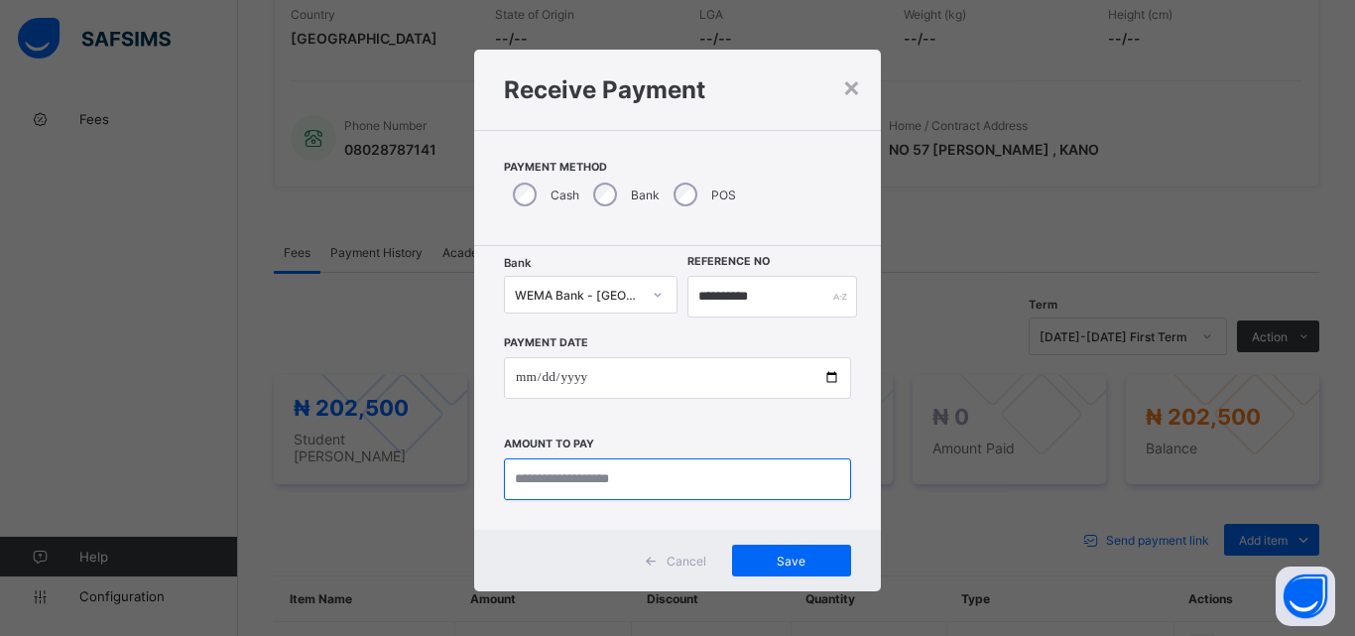
click at [583, 488] on input "currency" at bounding box center [677, 479] width 347 height 42
type input "*********"
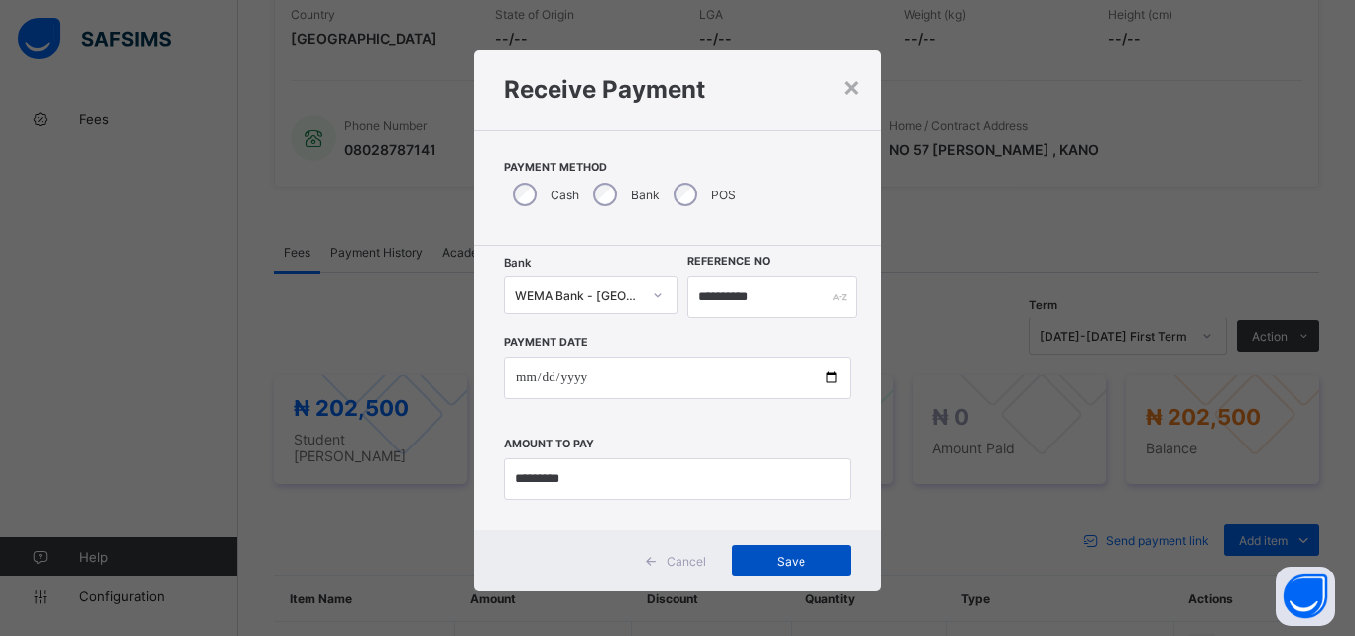
click at [807, 562] on span "Save" at bounding box center [791, 561] width 89 height 15
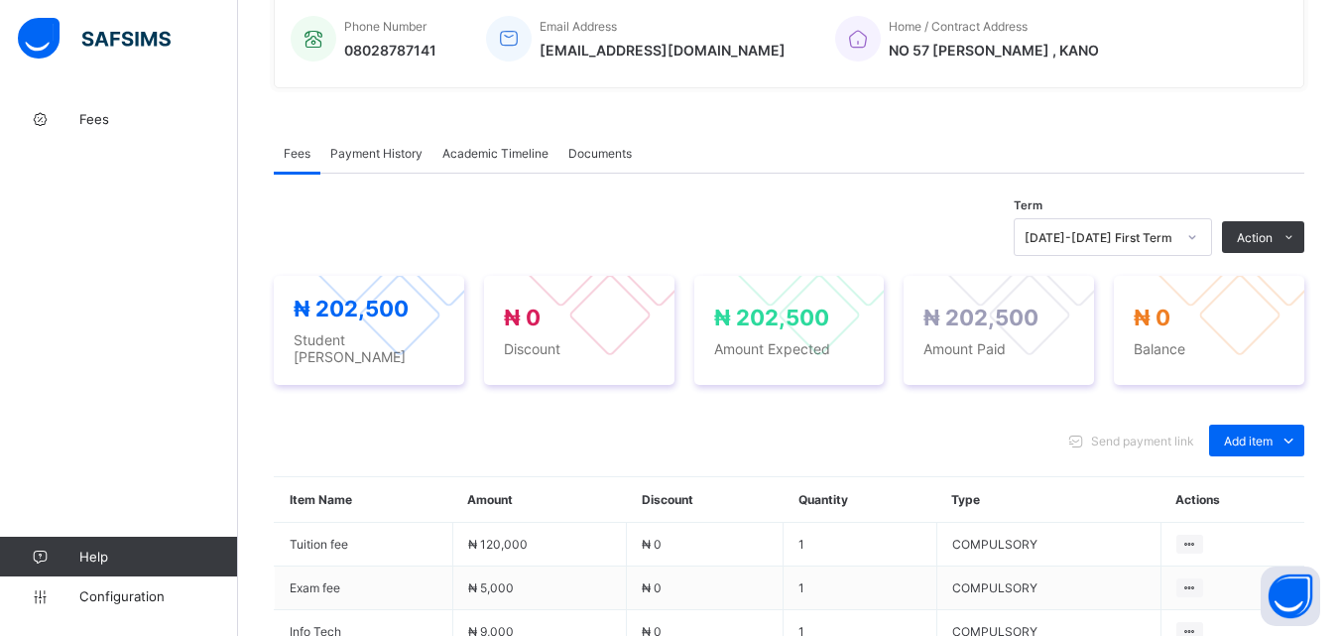
scroll to position [198, 0]
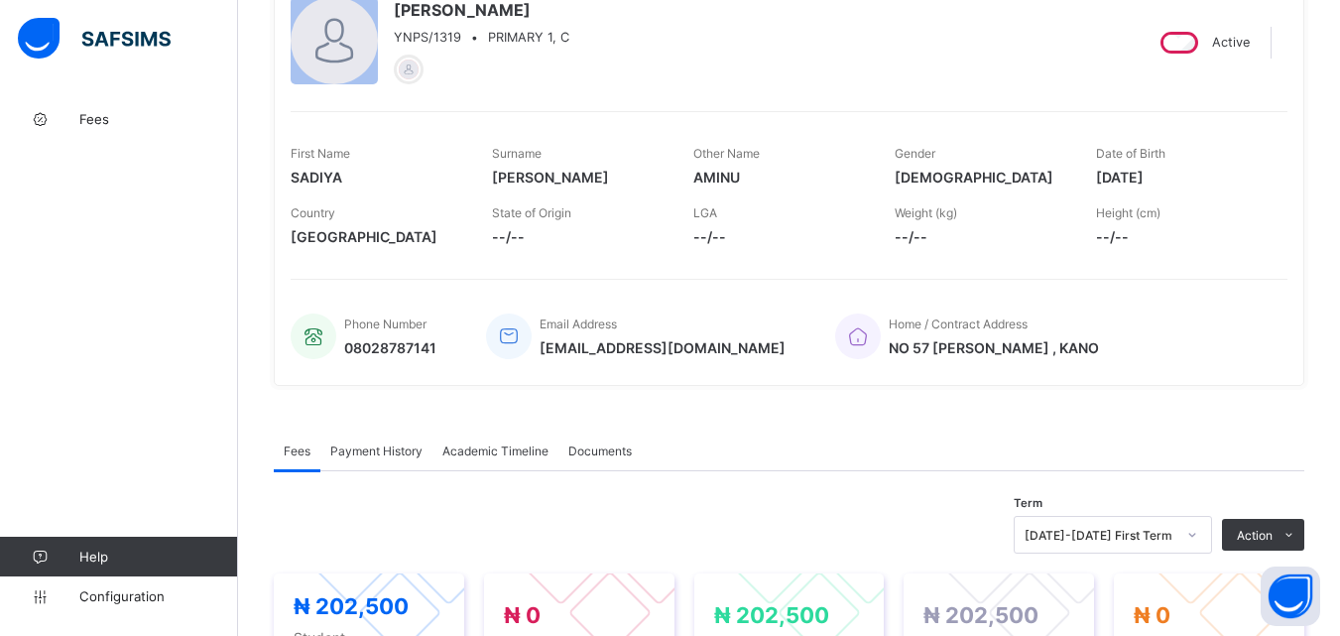
click at [386, 444] on span "Payment History" at bounding box center [376, 451] width 92 height 15
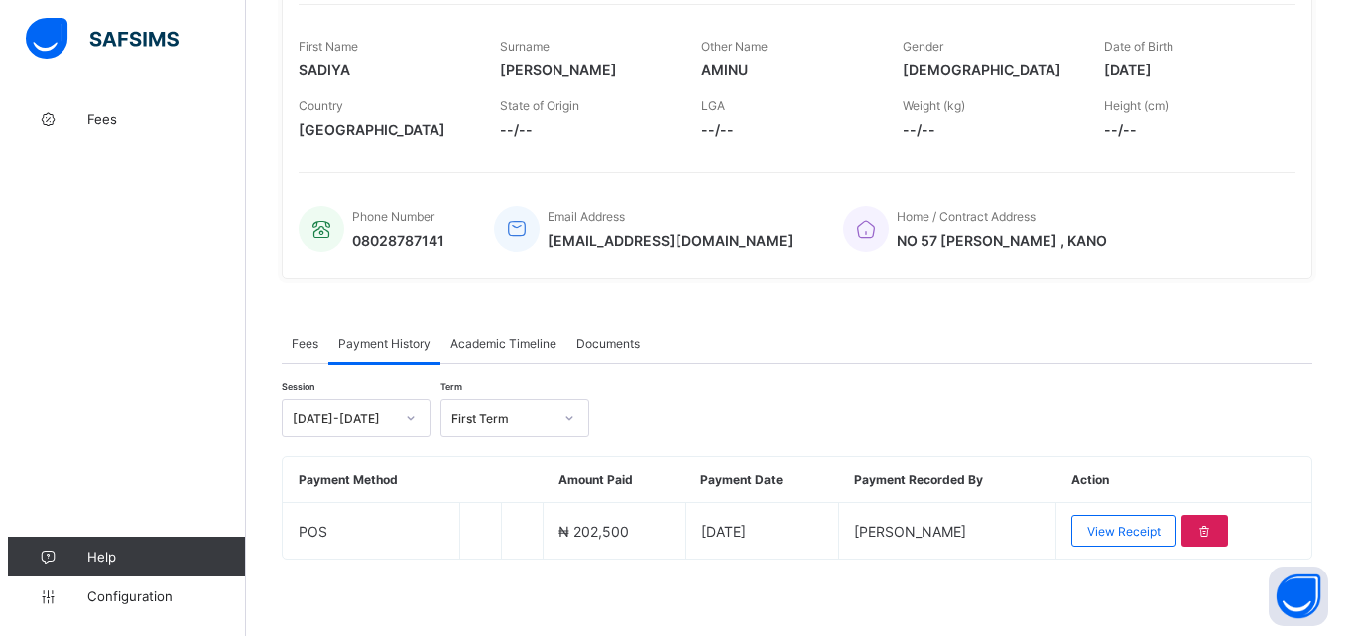
scroll to position [309, 0]
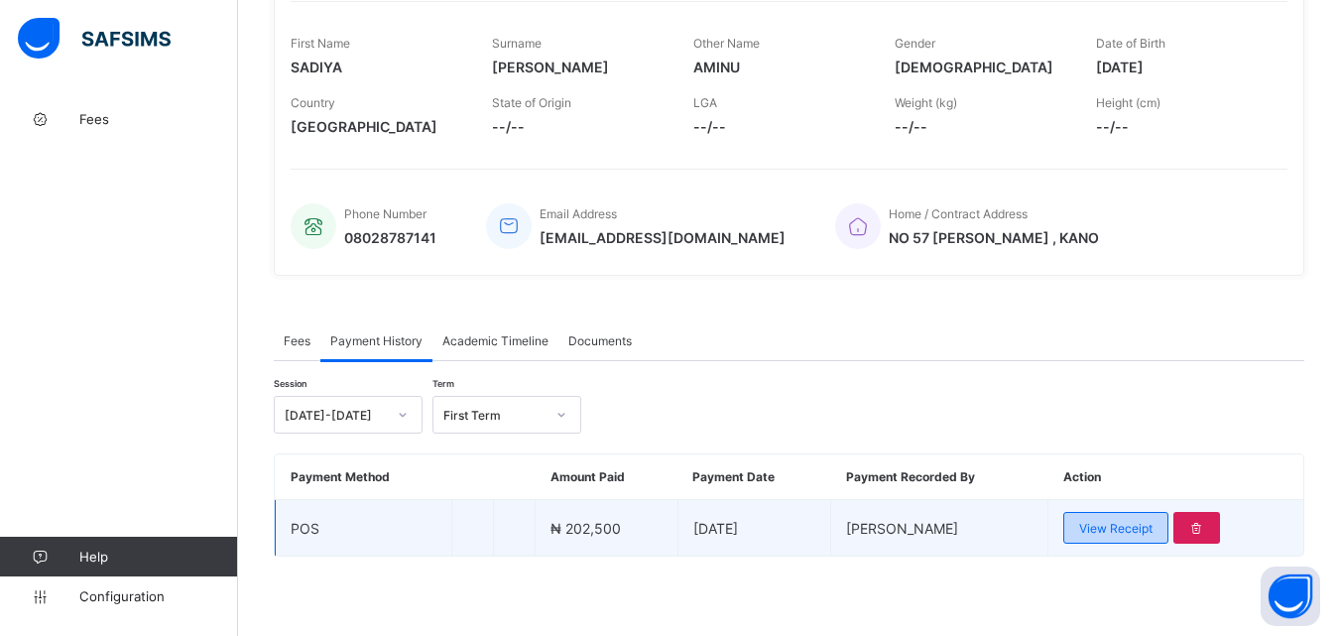
click at [1136, 524] on span "View Receipt" at bounding box center [1115, 528] width 73 height 15
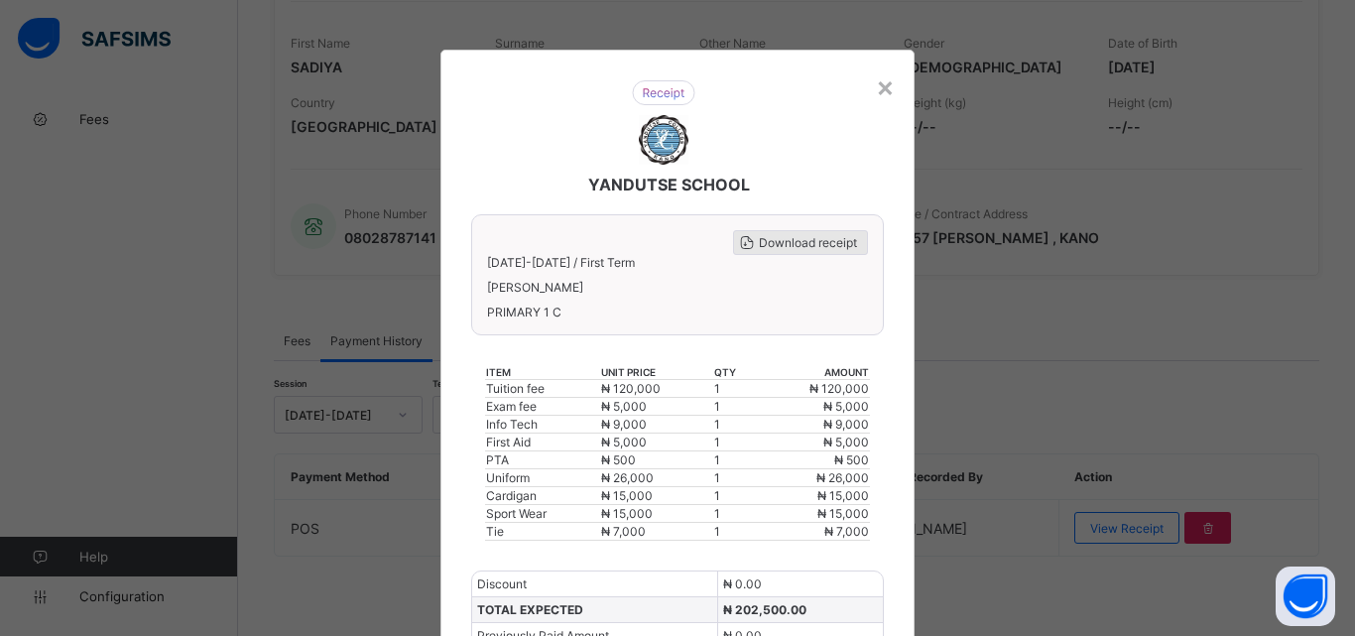
click at [798, 246] on span "Download receipt" at bounding box center [808, 242] width 98 height 15
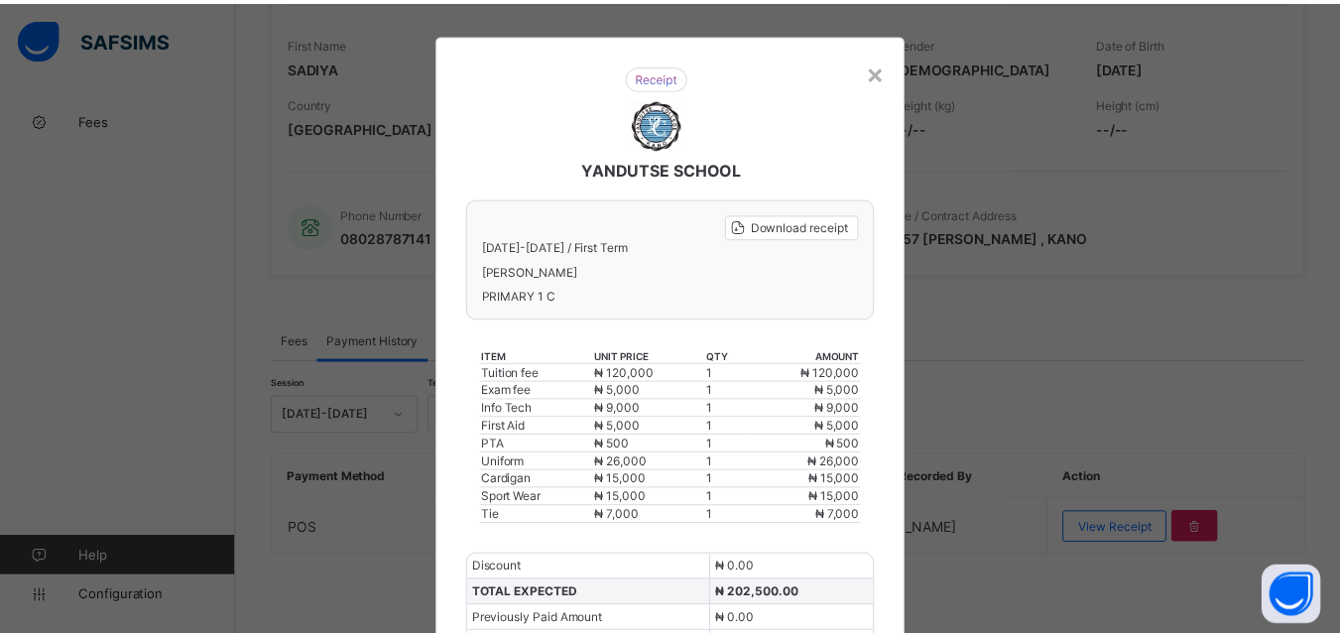
scroll to position [15, 0]
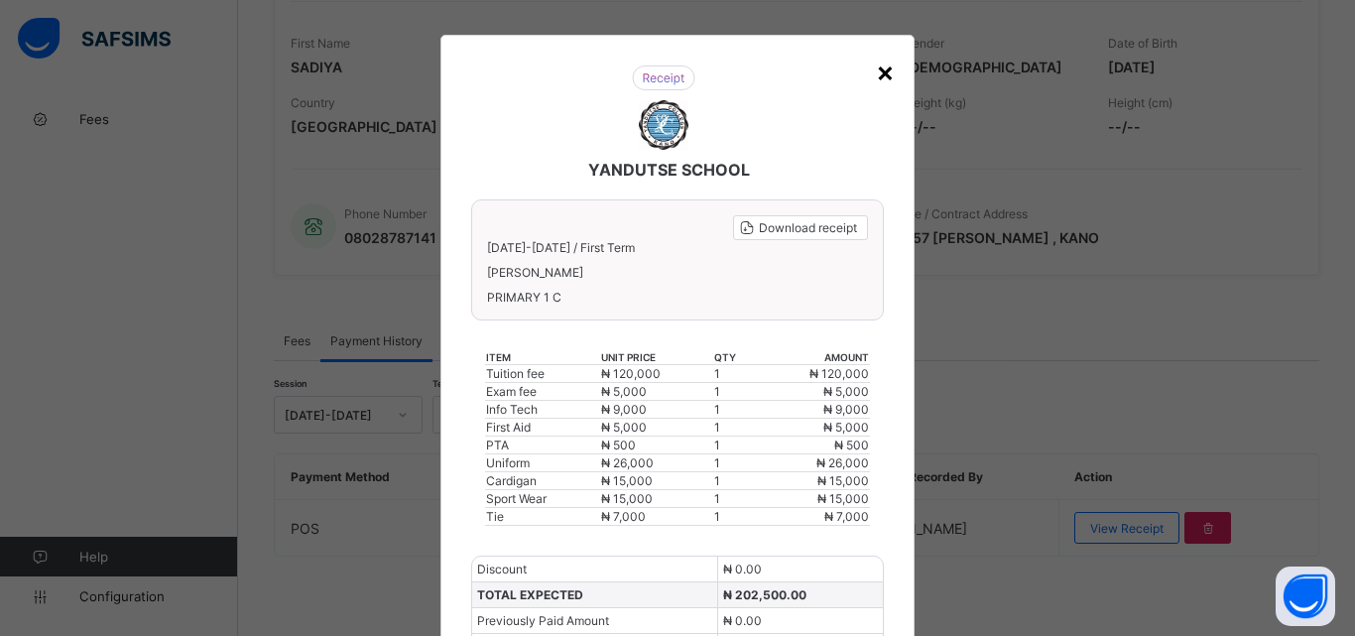
click at [883, 75] on div "×" at bounding box center [885, 72] width 19 height 34
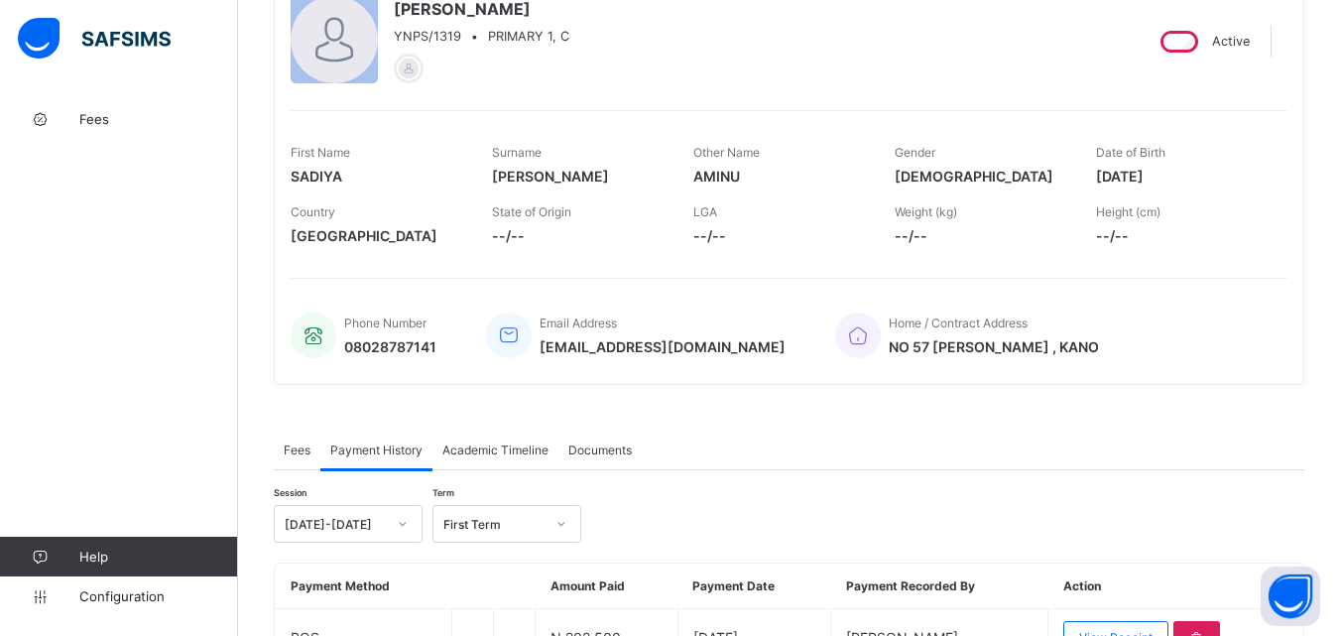
scroll to position [11, 0]
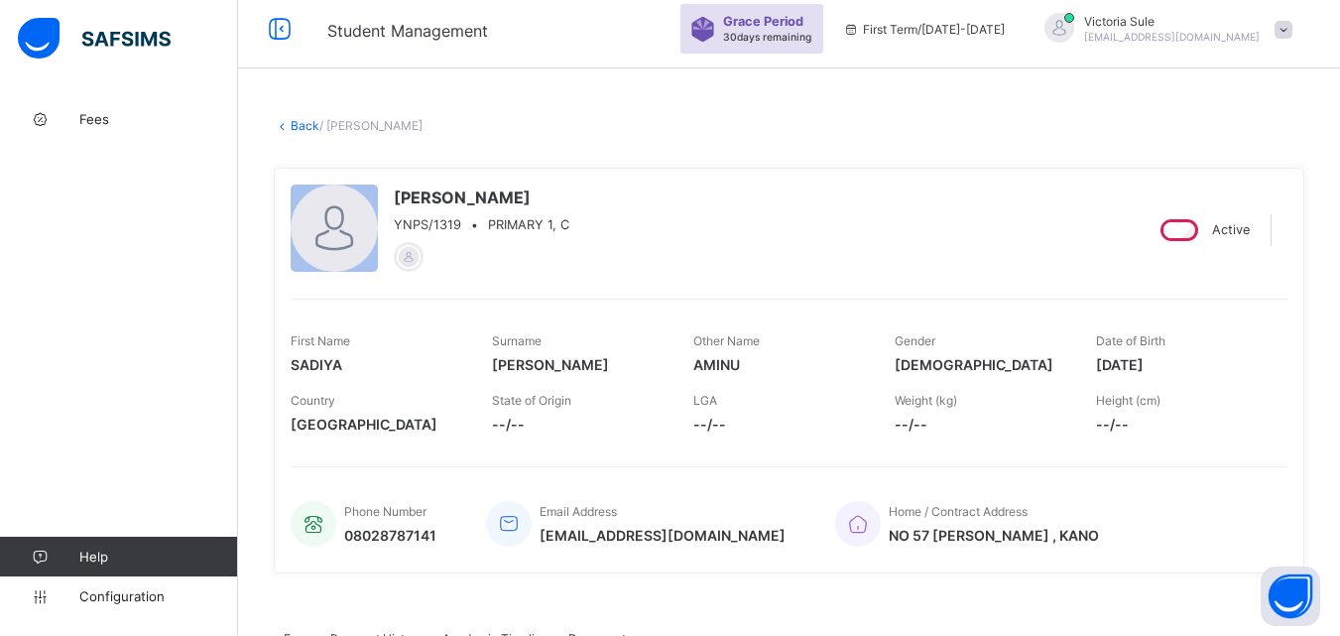
click at [296, 119] on link "Back" at bounding box center [305, 125] width 29 height 15
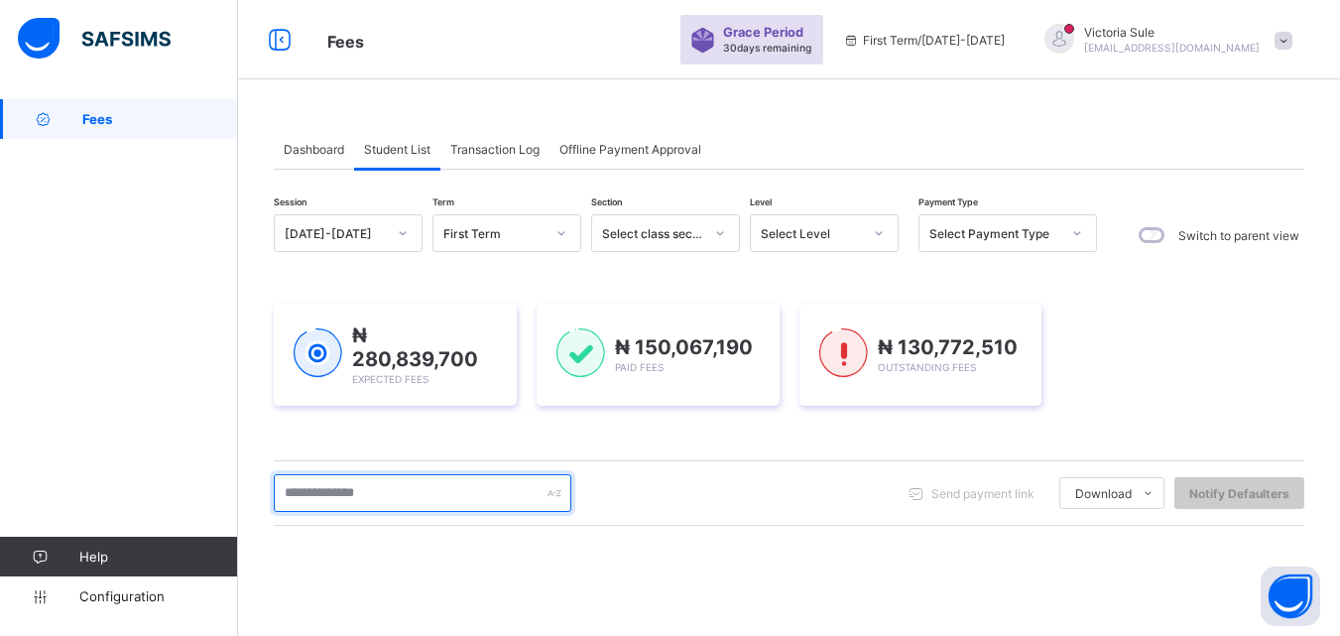
click at [405, 504] on input "text" at bounding box center [423, 493] width 298 height 38
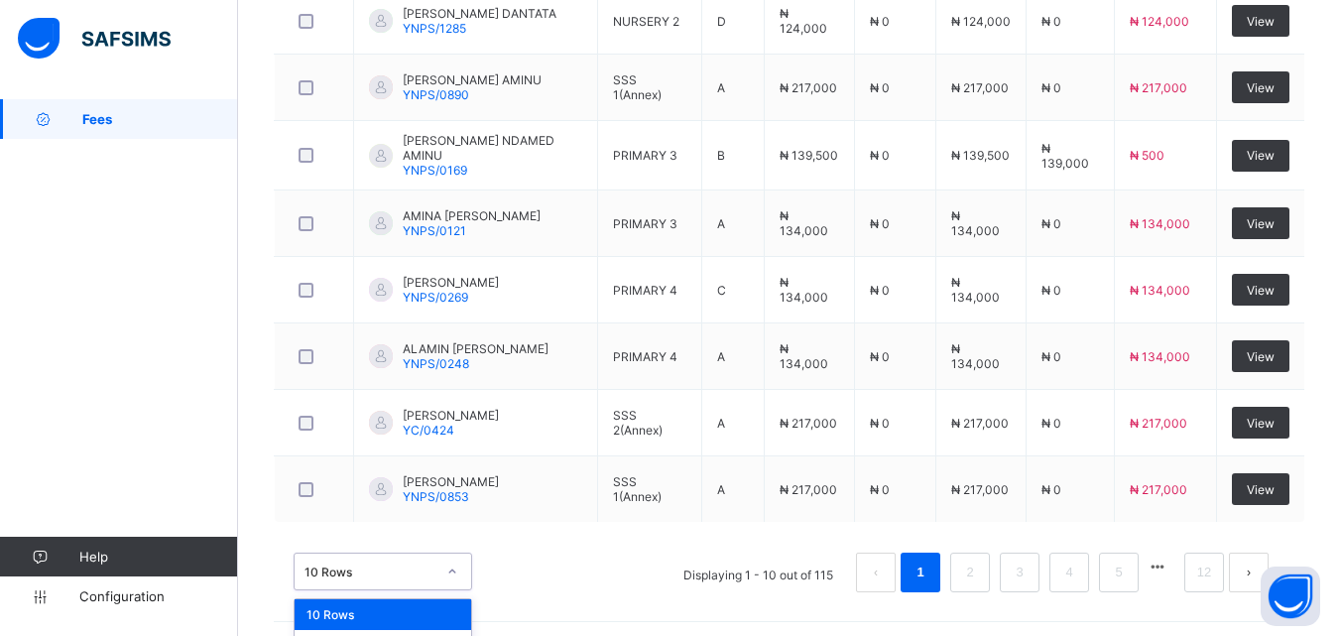
scroll to position [815, 0]
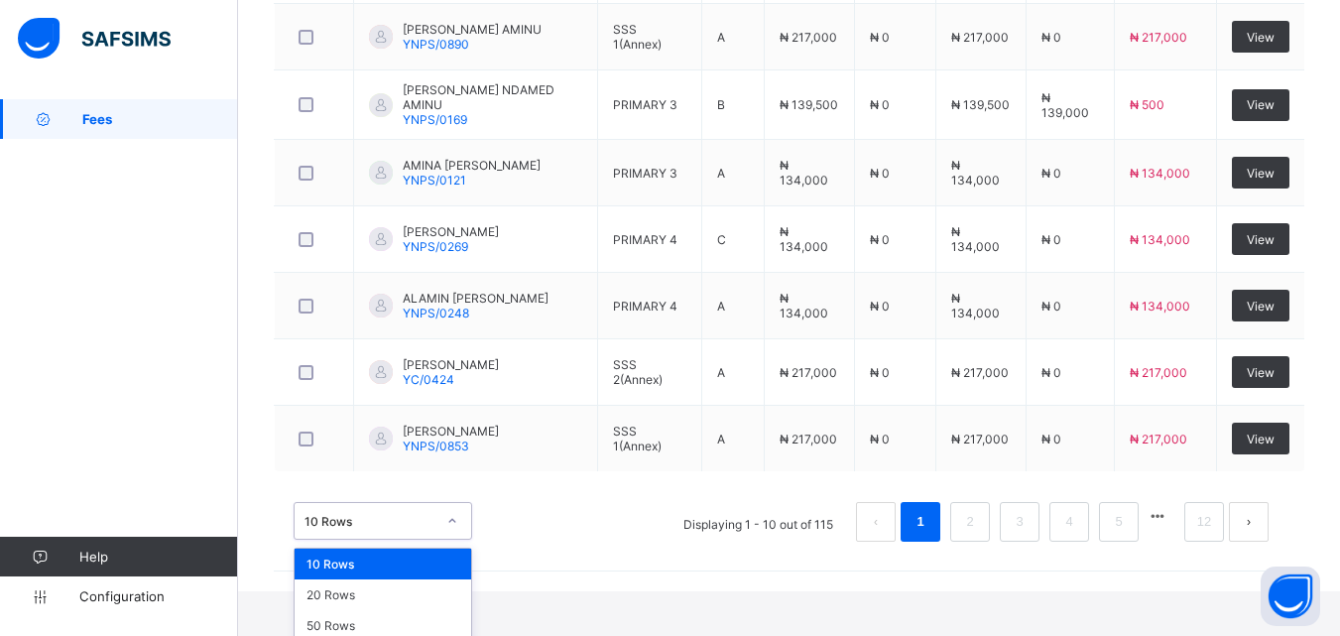
click at [447, 540] on div "option 10 Rows focused, 1 of 3. 3 results available. Use Up and Down to choose …" at bounding box center [383, 521] width 179 height 38
click at [445, 611] on div "50 Rows" at bounding box center [383, 625] width 177 height 31
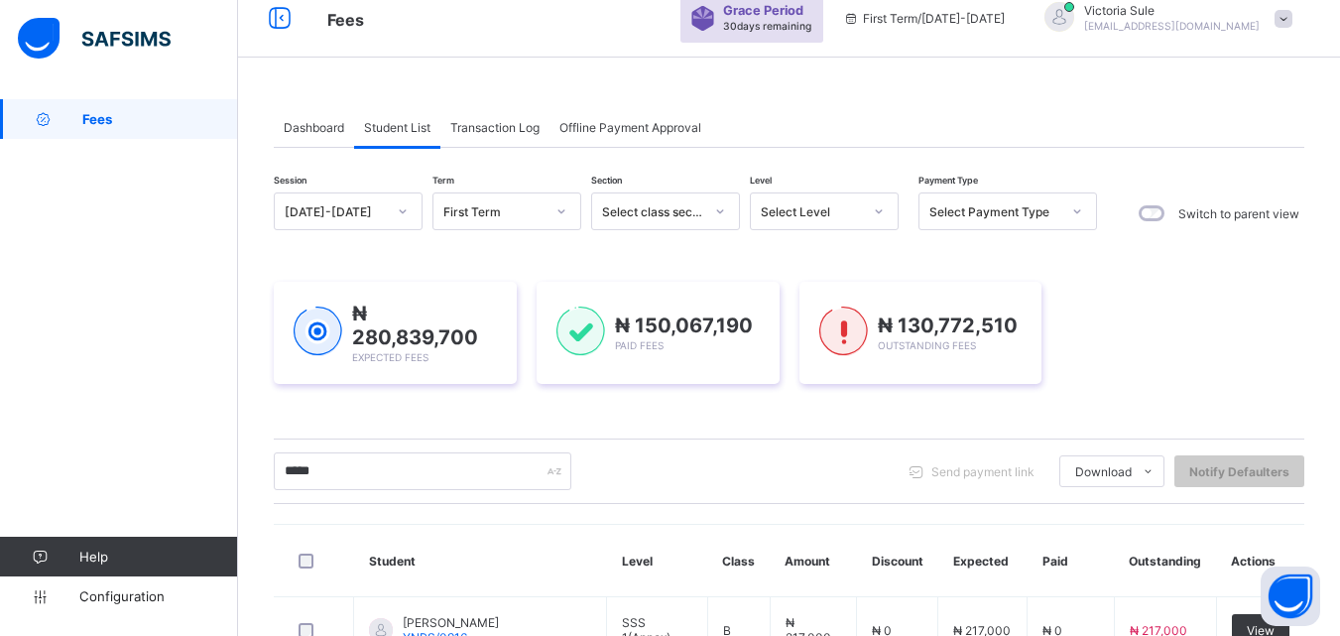
scroll to position [0, 0]
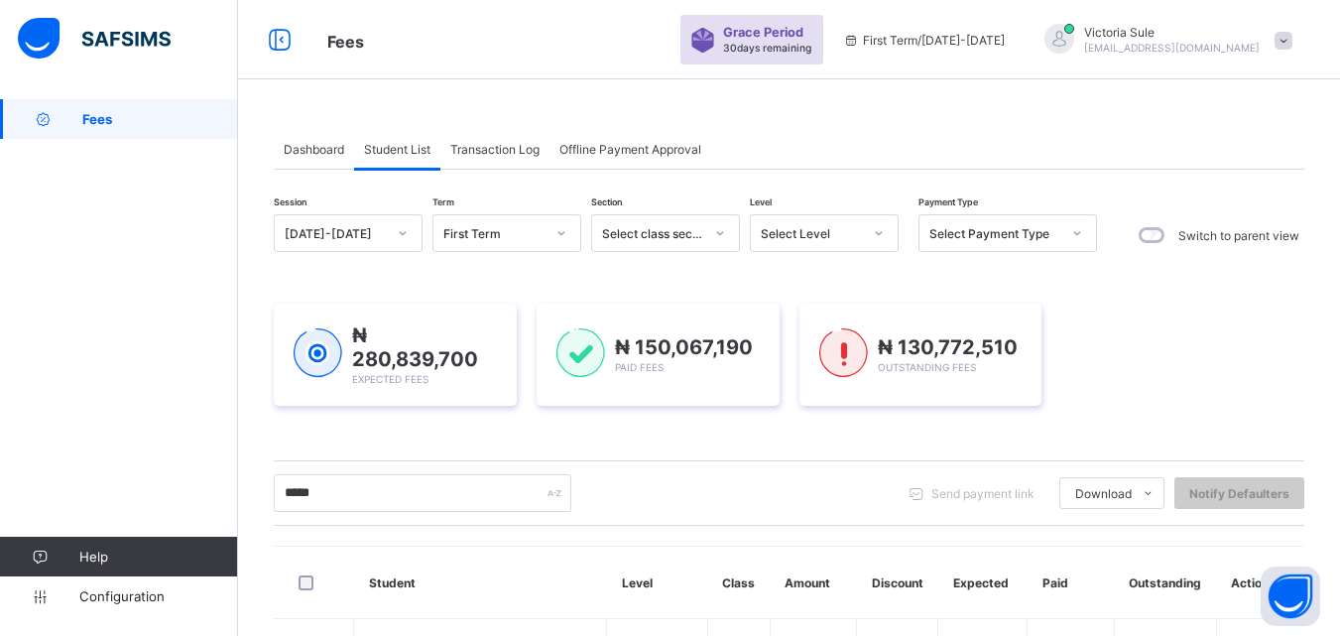
click at [857, 237] on div "Select Level" at bounding box center [811, 233] width 101 height 15
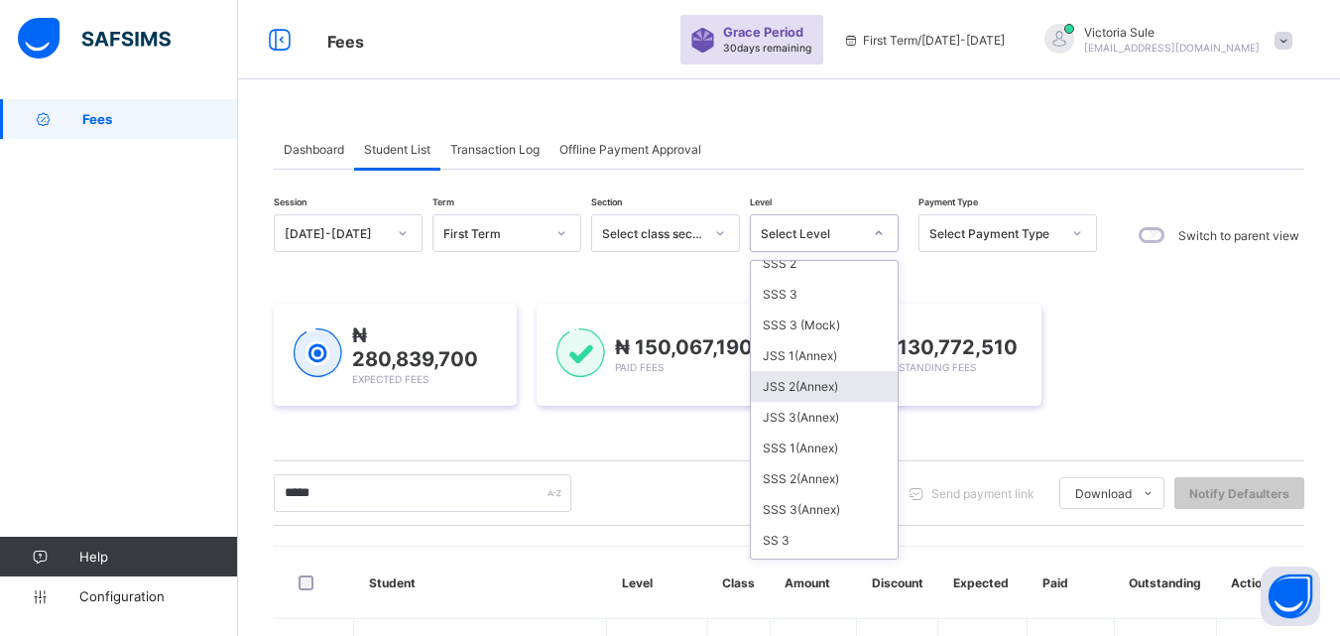
scroll to position [496, 0]
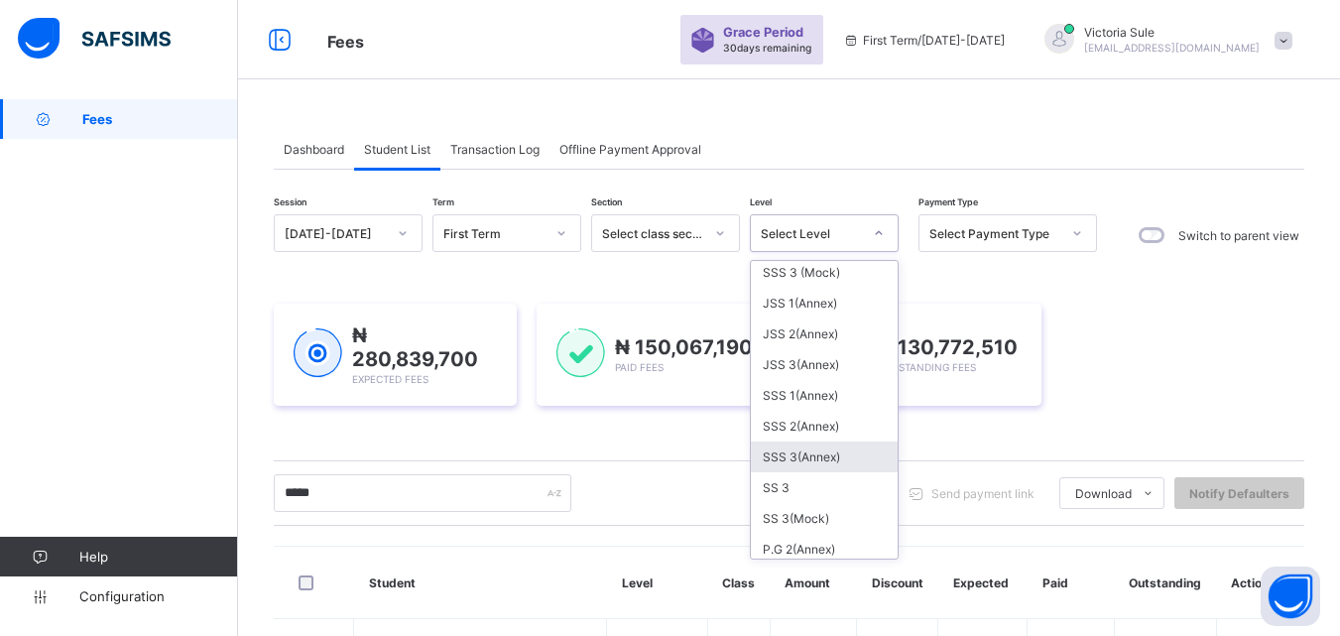
click at [809, 453] on div "SSS 3(Annex)" at bounding box center [824, 457] width 147 height 31
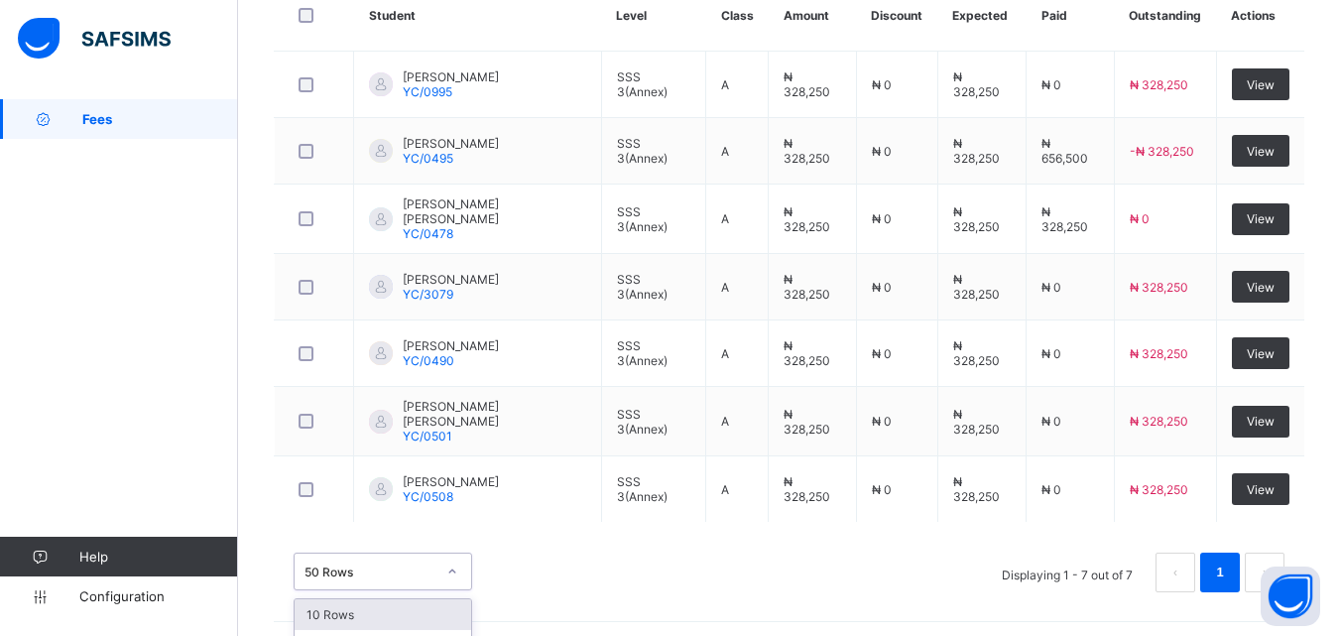
scroll to position [746, 0]
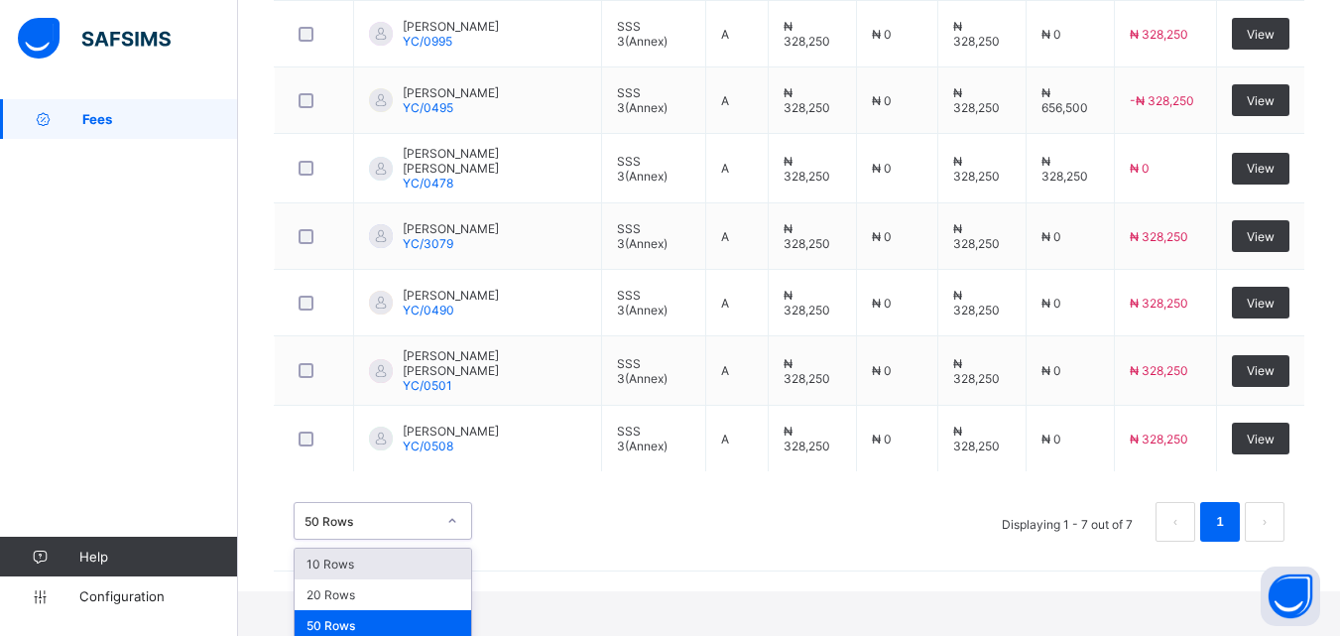
click at [436, 540] on div "option 10 Rows focused, 1 of 3. 3 results available. Use Up and Down to choose …" at bounding box center [383, 521] width 179 height 38
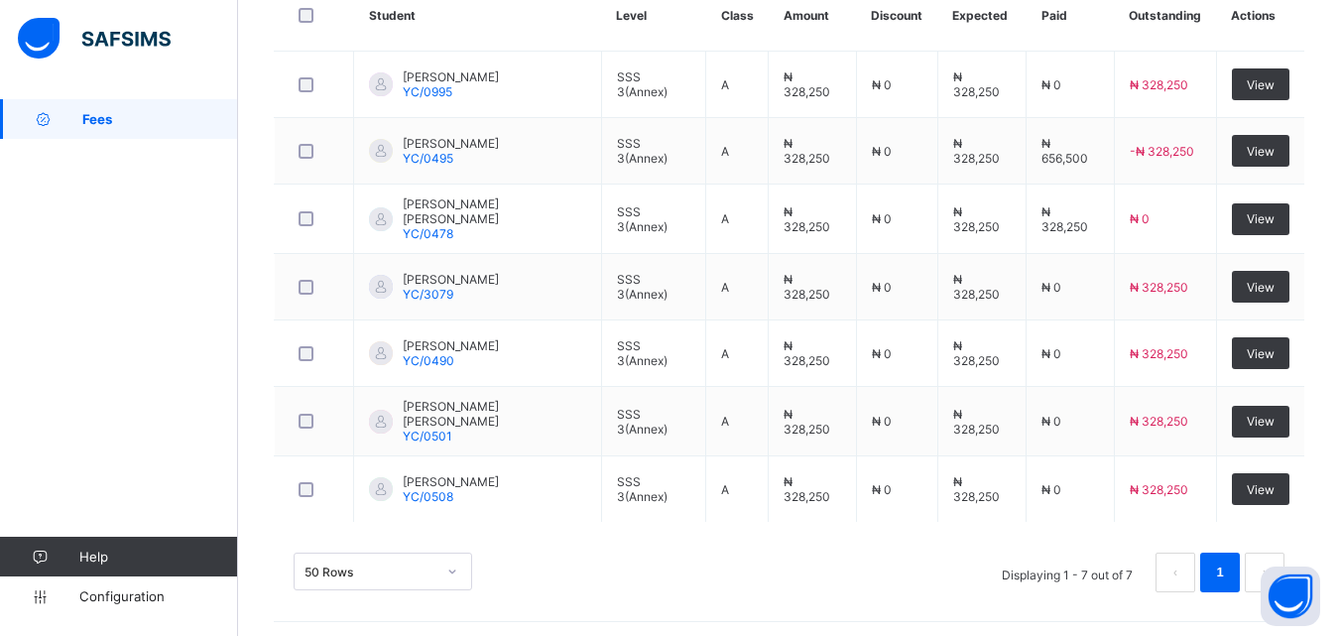
click at [699, 574] on div "Dashboard Student List Transaction Log Offline Payment Approval Student List Mo…" at bounding box center [789, 23] width 1102 height 1238
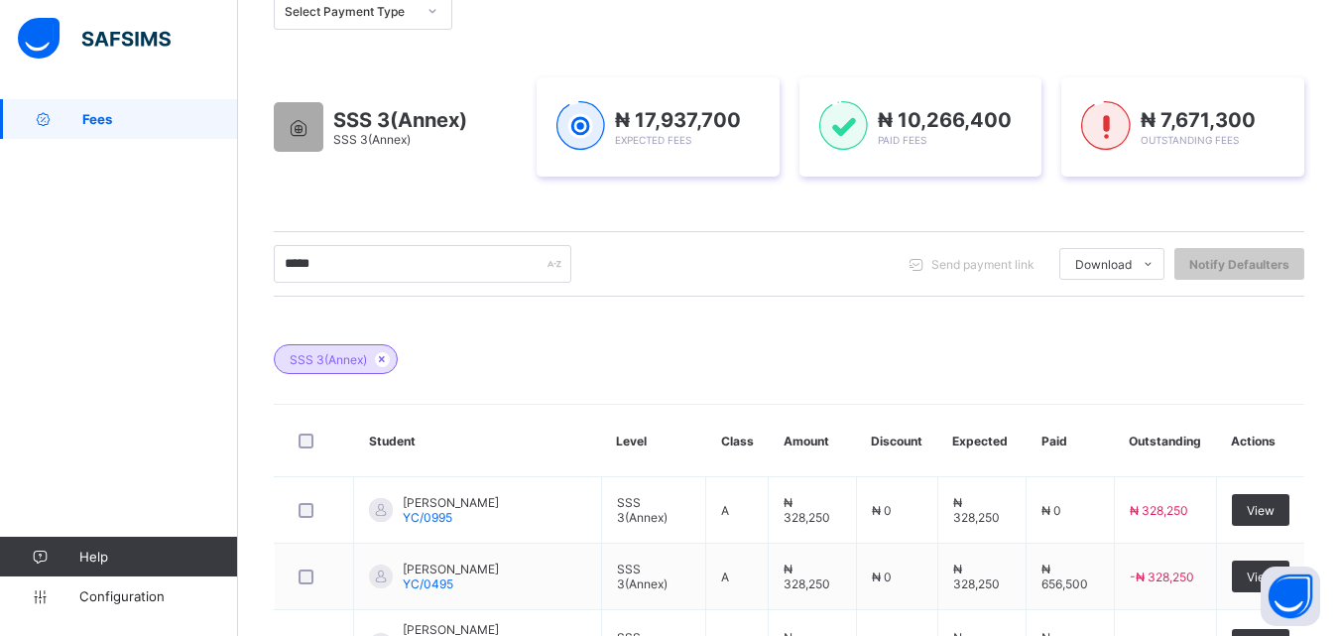
scroll to position [100, 0]
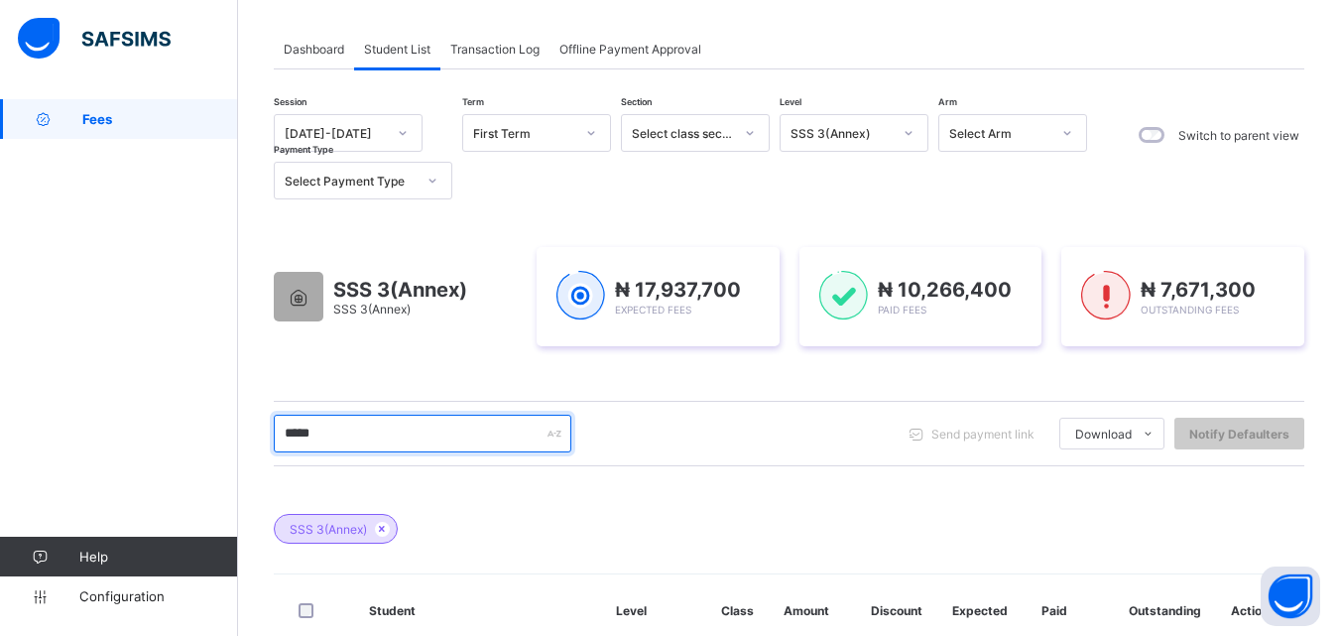
drag, startPoint x: 421, startPoint y: 440, endPoint x: 277, endPoint y: 462, distance: 145.7
click at [277, 462] on div "***** Send payment link Download Students Payment Students Payment Status Stude…" at bounding box center [789, 433] width 1031 height 65
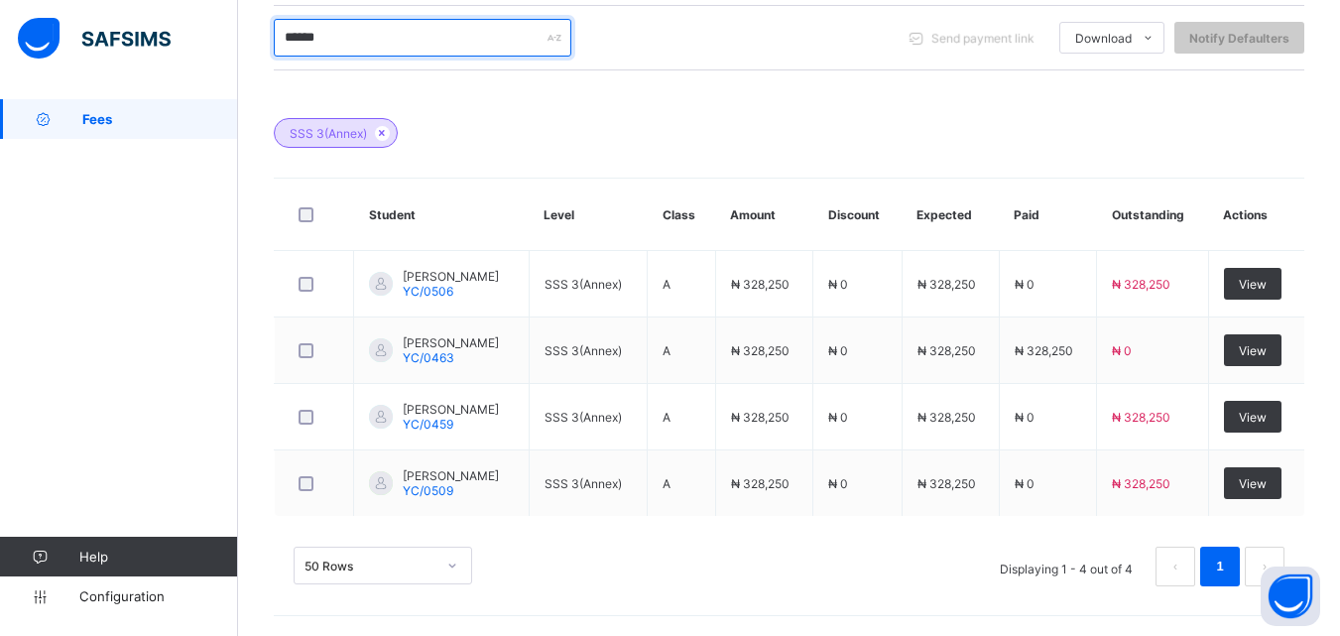
scroll to position [298, 0]
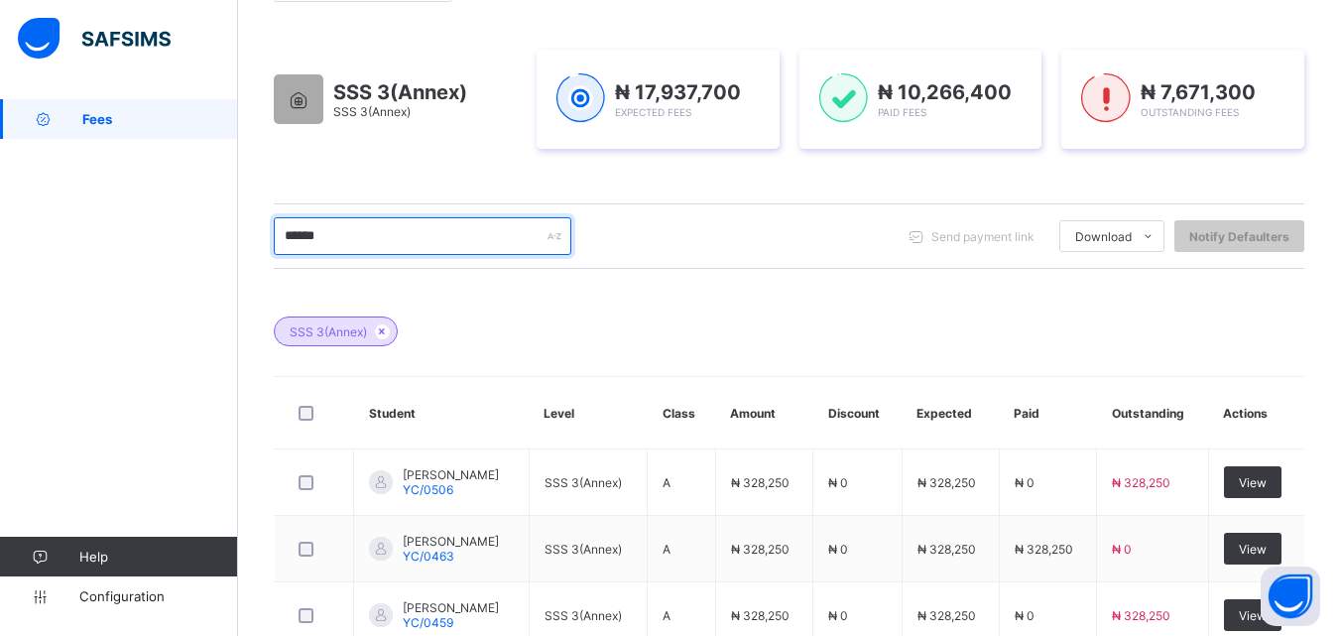
drag, startPoint x: 337, startPoint y: 241, endPoint x: 270, endPoint y: 269, distance: 73.0
click at [270, 269] on div "Dashboard Student List Transaction Log Offline Payment Approval Student List Mo…" at bounding box center [789, 318] width 1102 height 1033
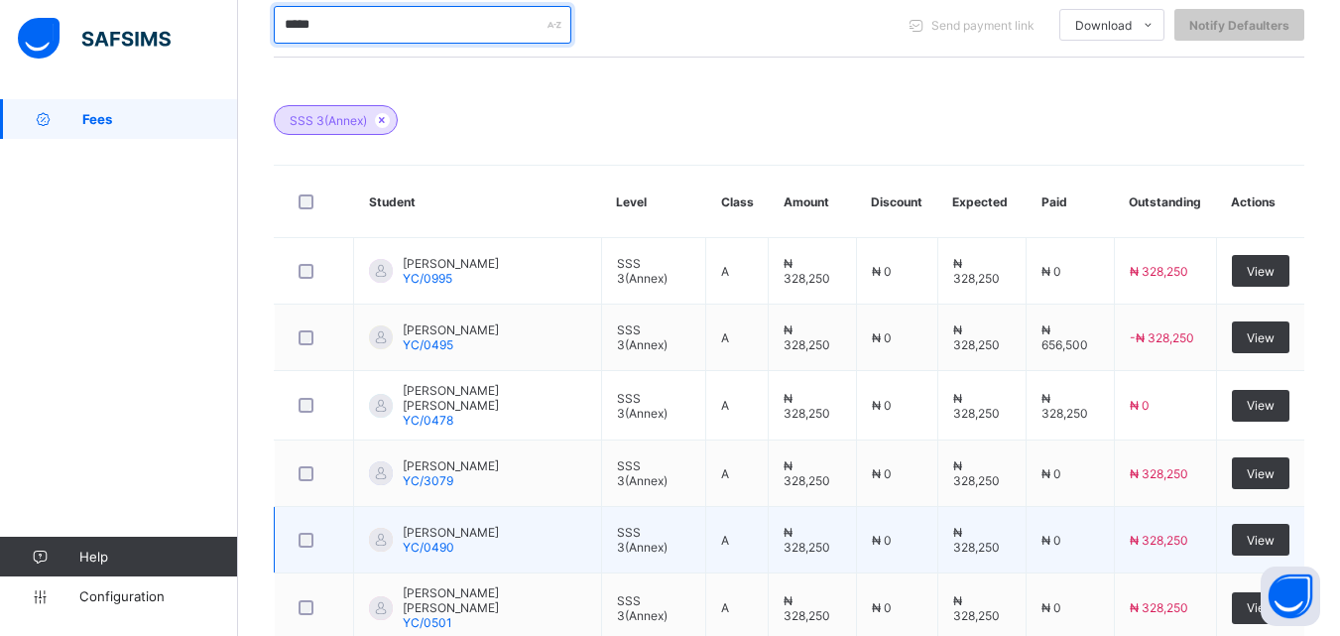
scroll to position [497, 0]
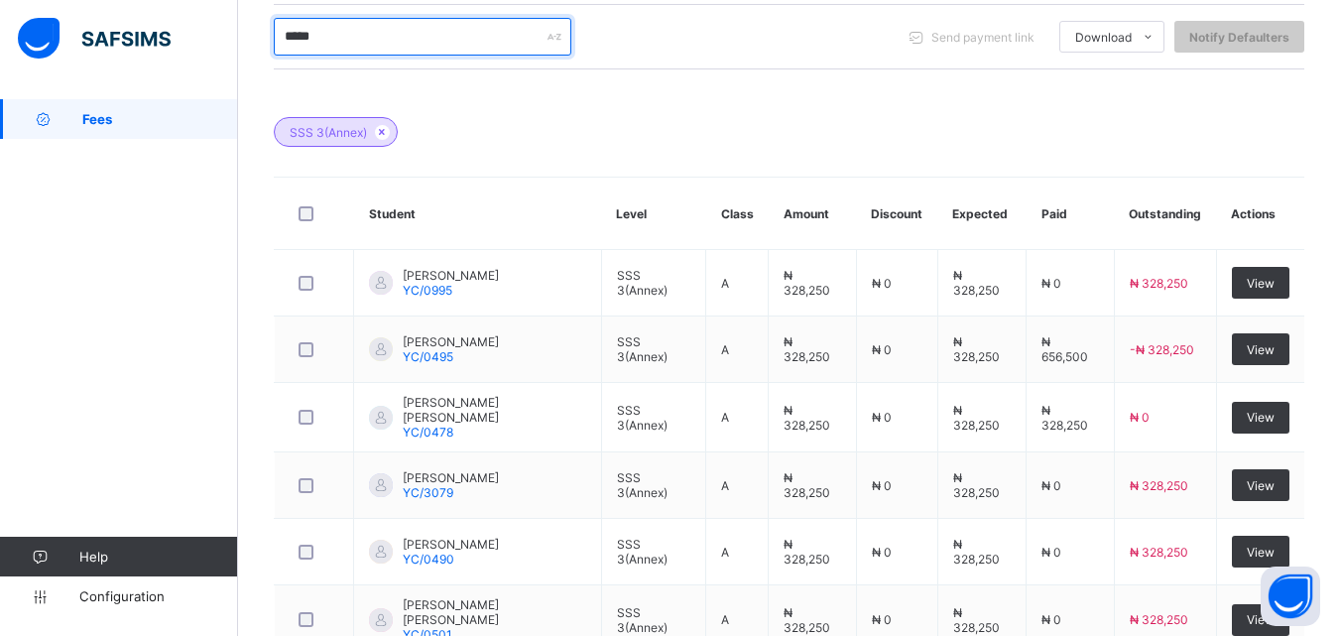
drag, startPoint x: 340, startPoint y: 49, endPoint x: 264, endPoint y: 55, distance: 76.6
click at [264, 55] on div "Dashboard Student List Transaction Log Offline Payment Approval Student List Mo…" at bounding box center [789, 221] width 1102 height 1238
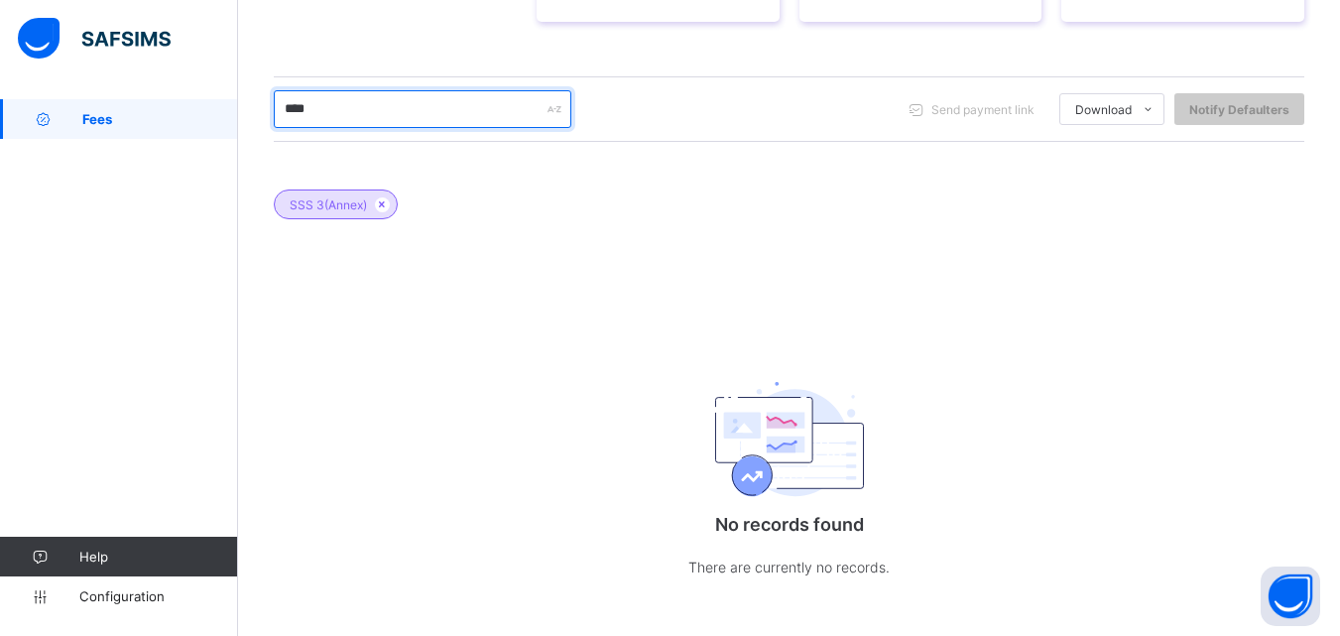
scroll to position [439, 0]
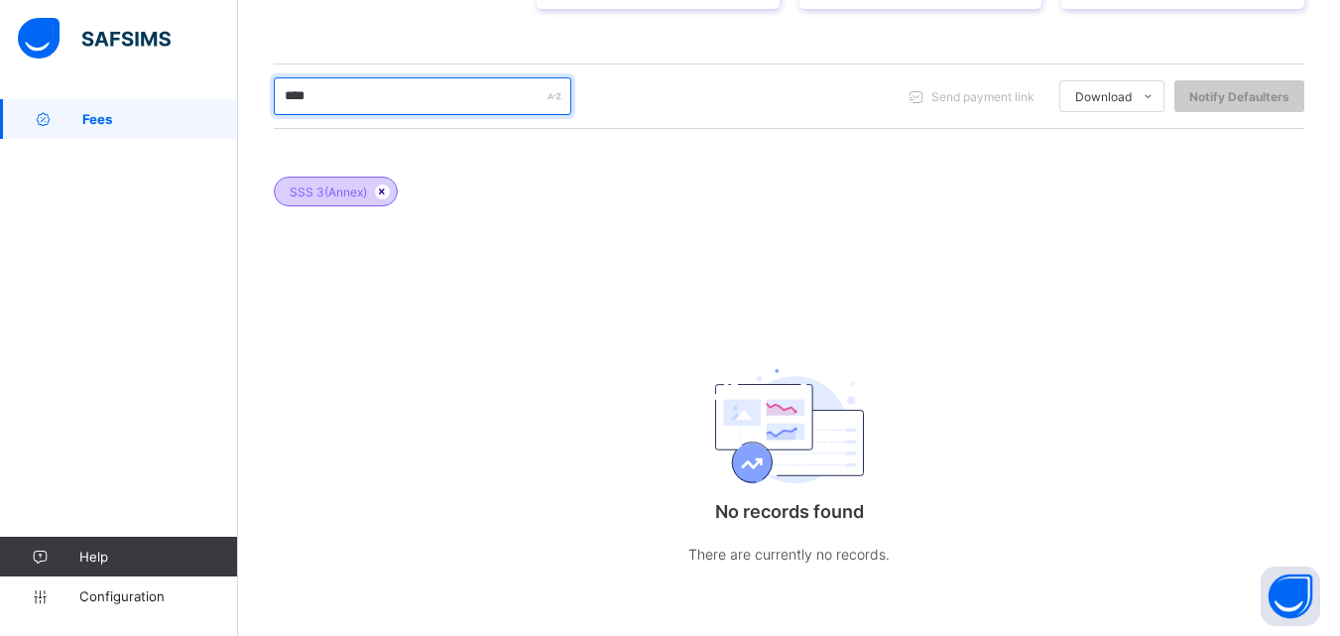
type input "****"
click at [381, 194] on icon at bounding box center [382, 192] width 17 height 12
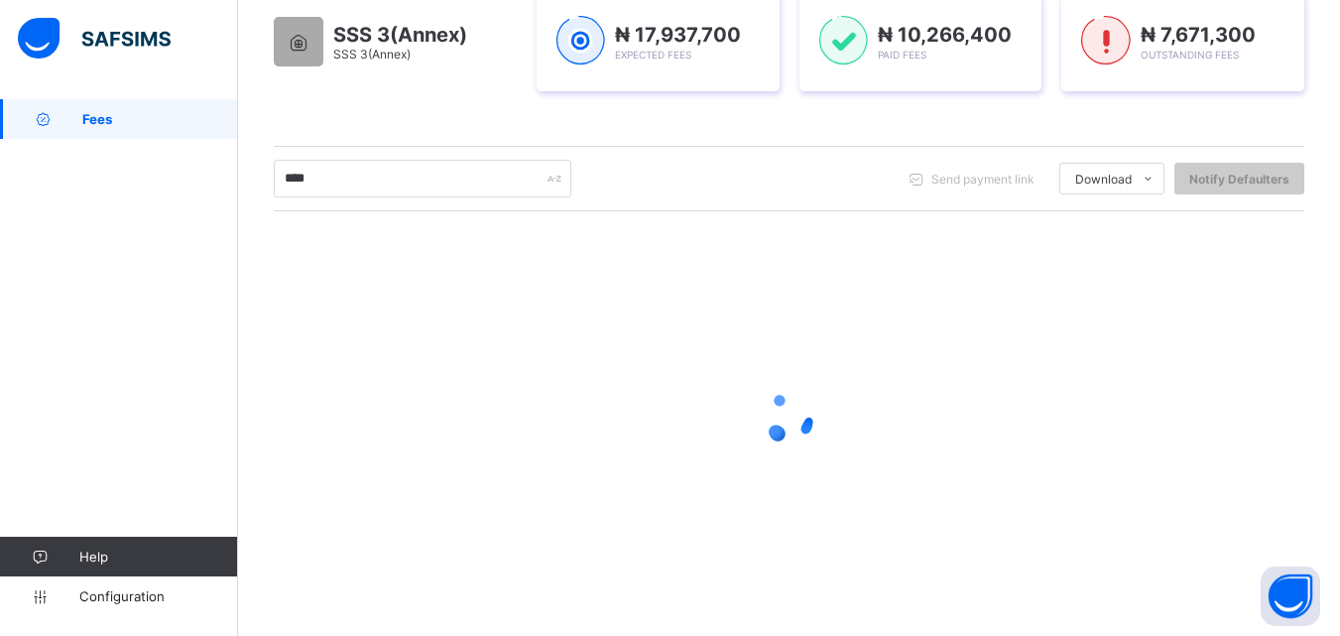
scroll to position [312, 0]
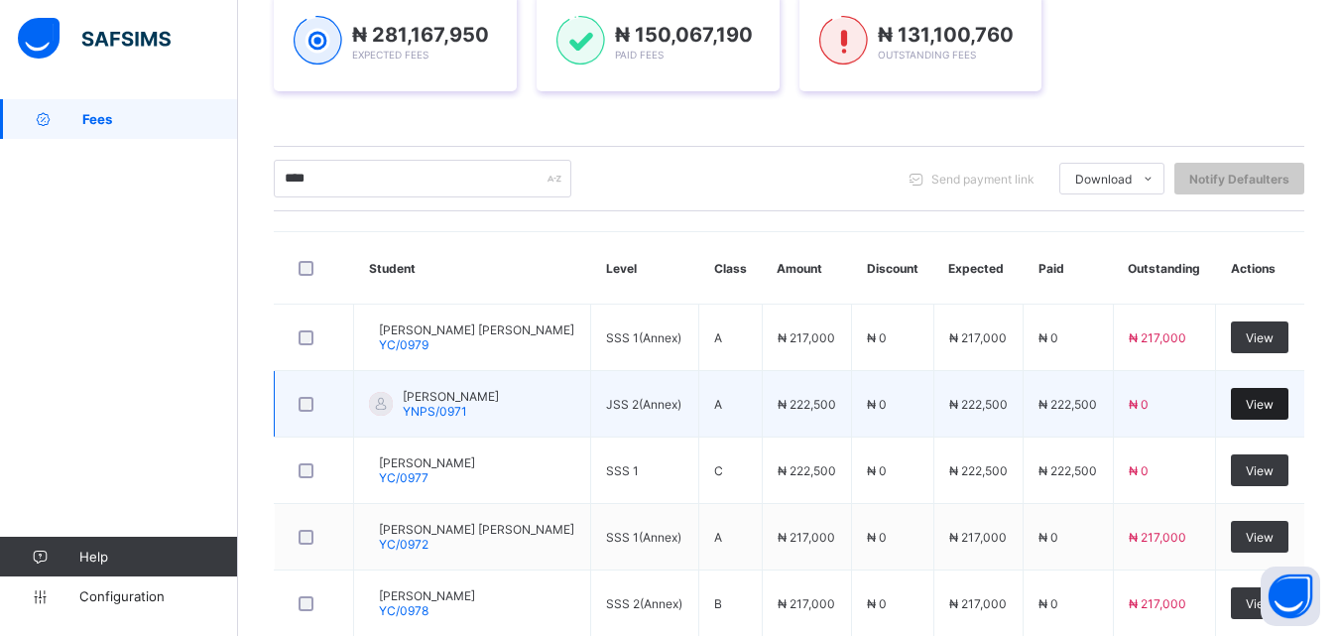
click at [1274, 398] on span "View" at bounding box center [1260, 404] width 28 height 15
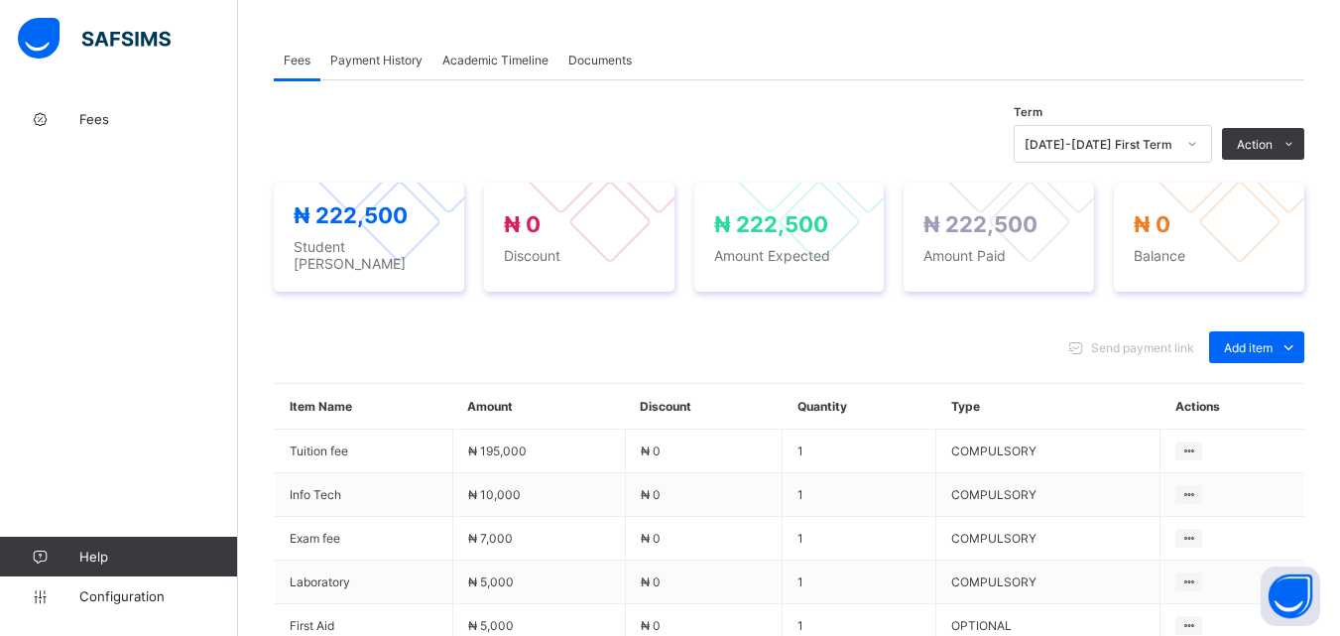
scroll to position [595, 0]
click at [391, 52] on span "Payment History" at bounding box center [376, 59] width 92 height 15
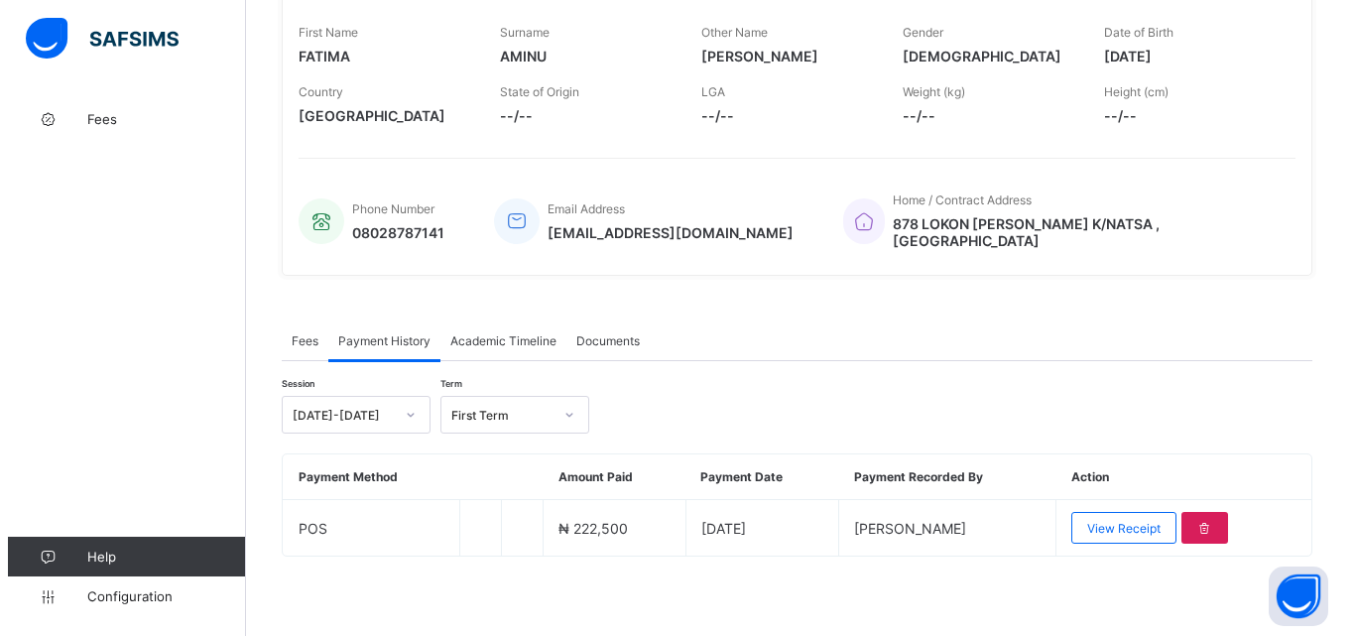
scroll to position [309, 0]
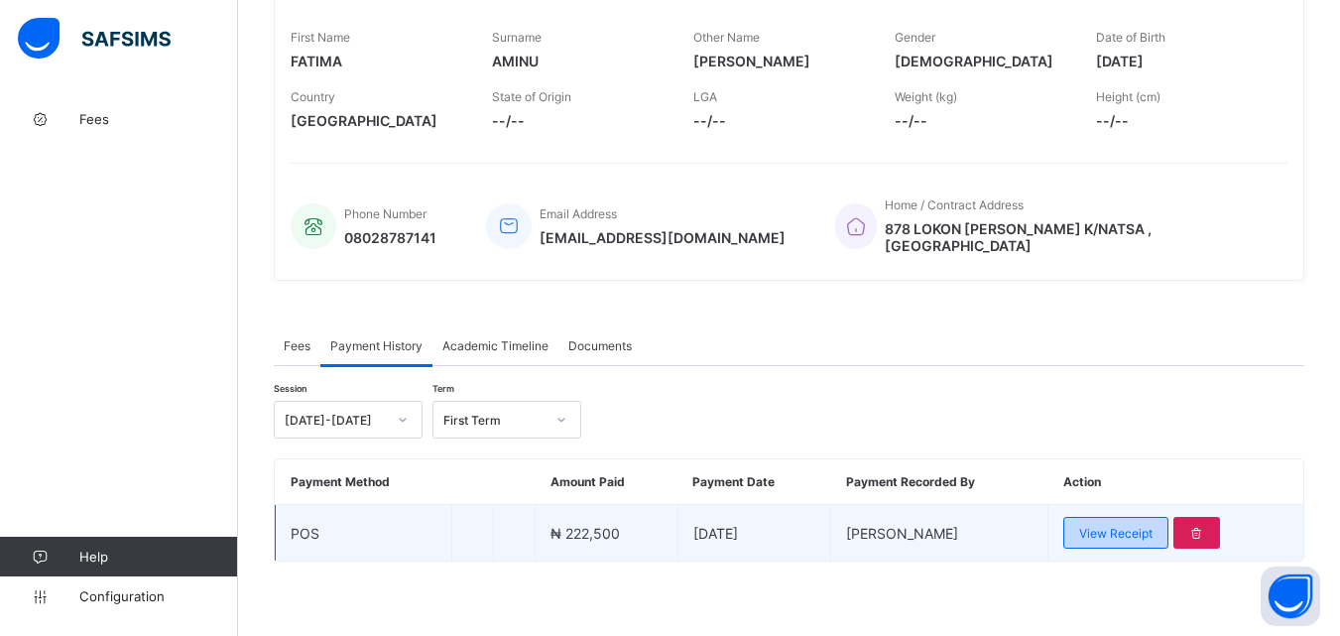
click at [1121, 529] on span "View Receipt" at bounding box center [1115, 533] width 73 height 15
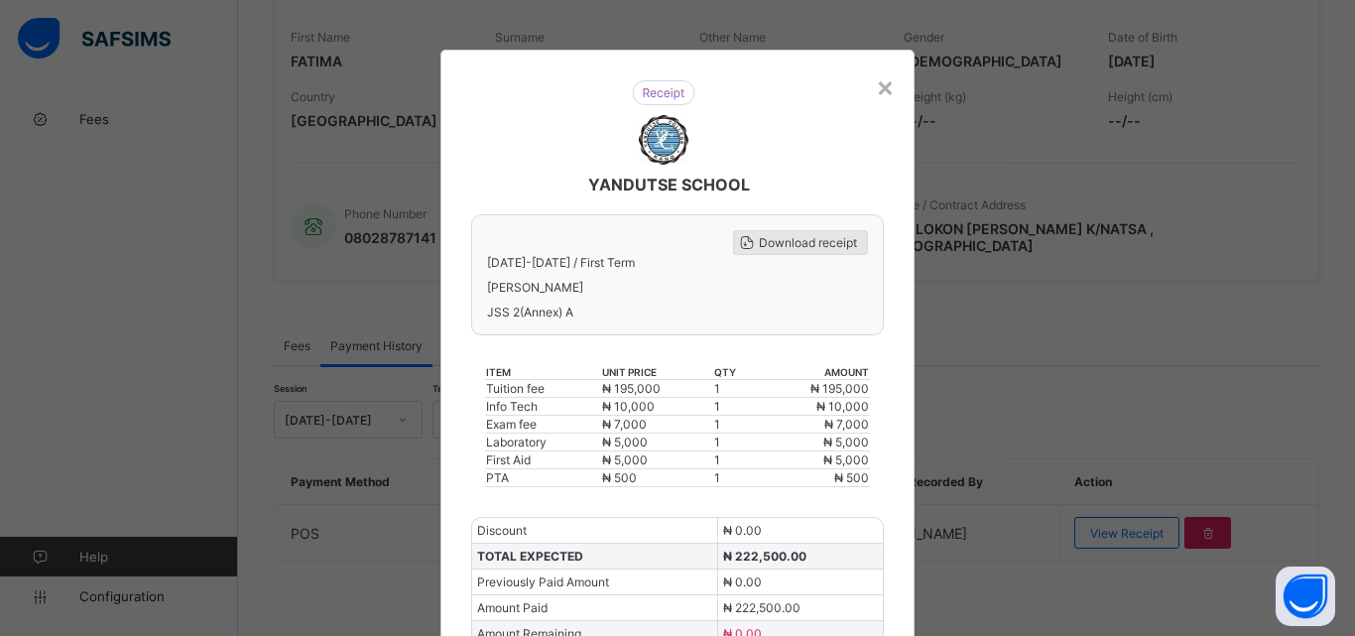
click at [793, 248] on span "Download receipt" at bounding box center [808, 242] width 98 height 15
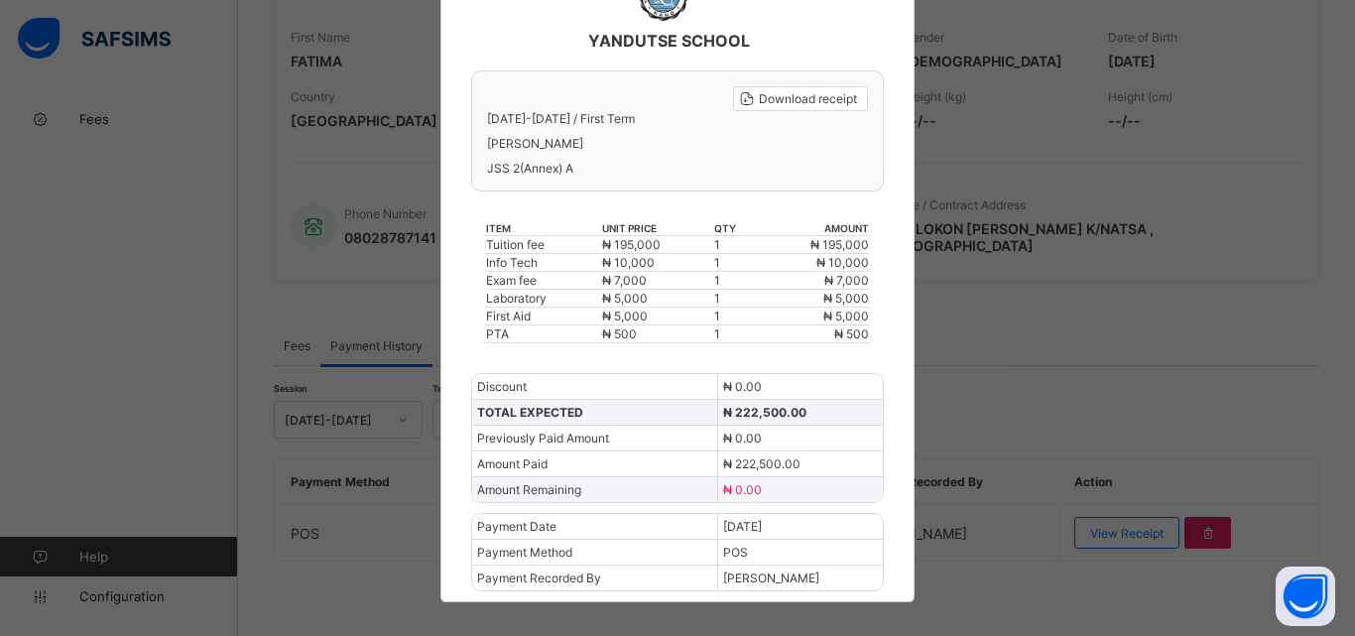
scroll to position [160, 0]
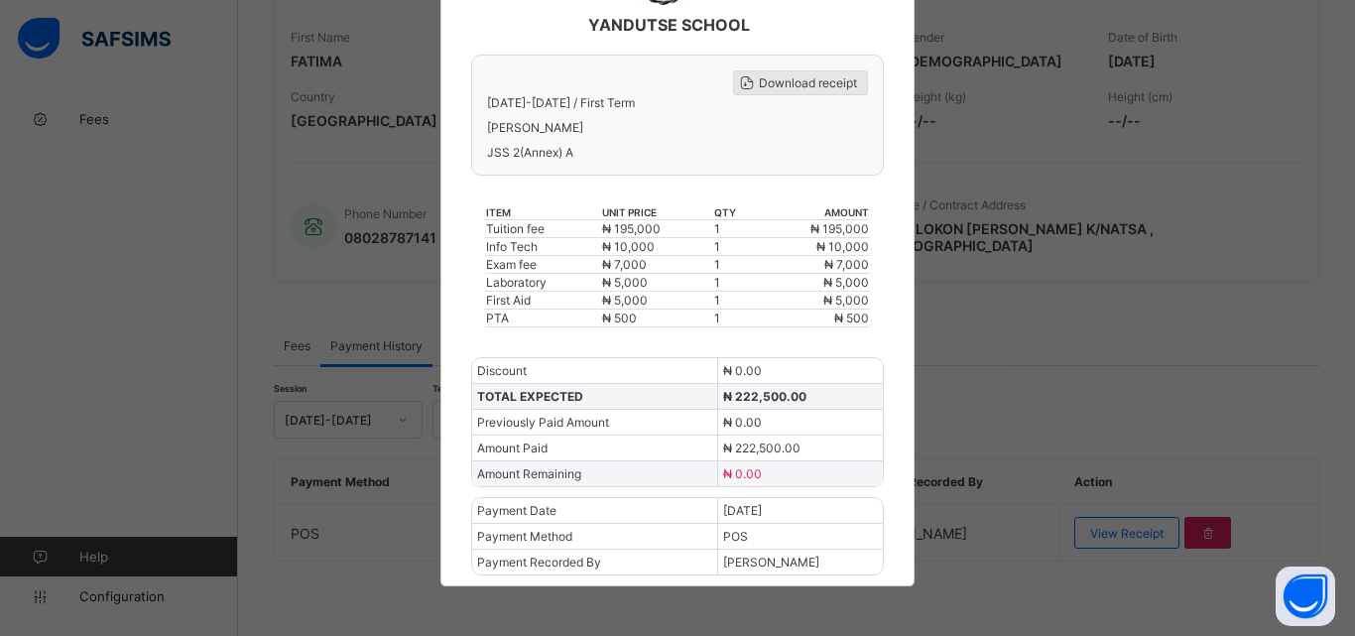
click at [830, 85] on span "Download receipt" at bounding box center [808, 82] width 98 height 15
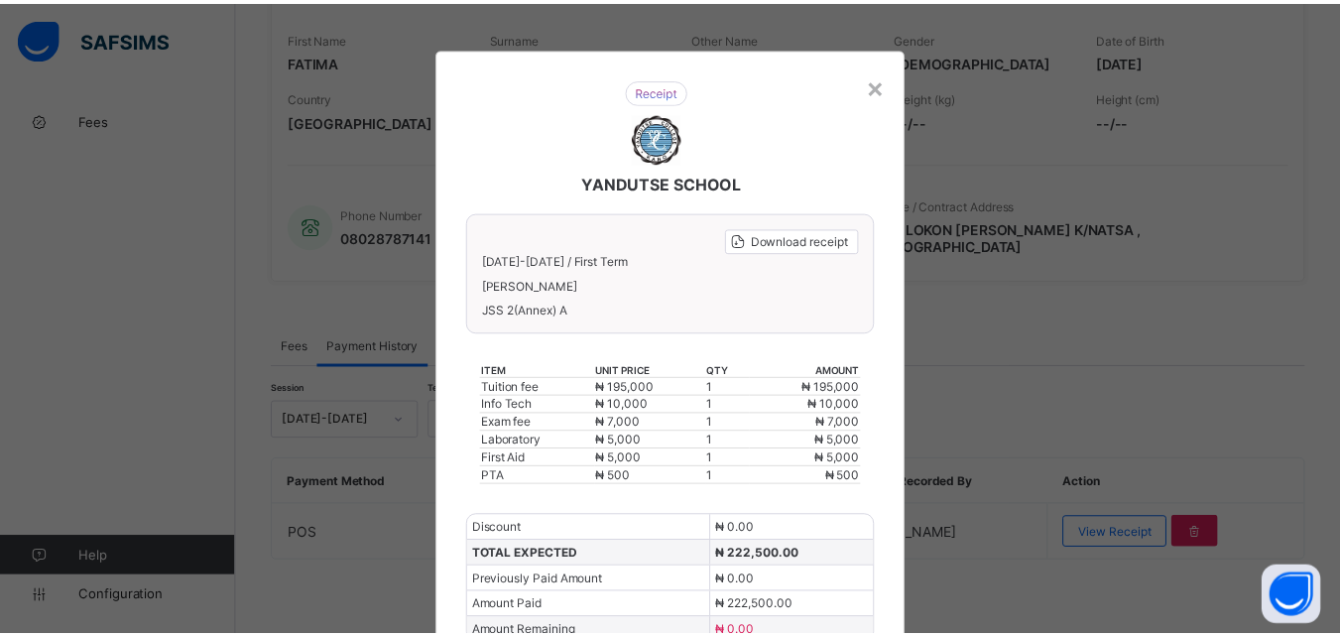
scroll to position [0, 0]
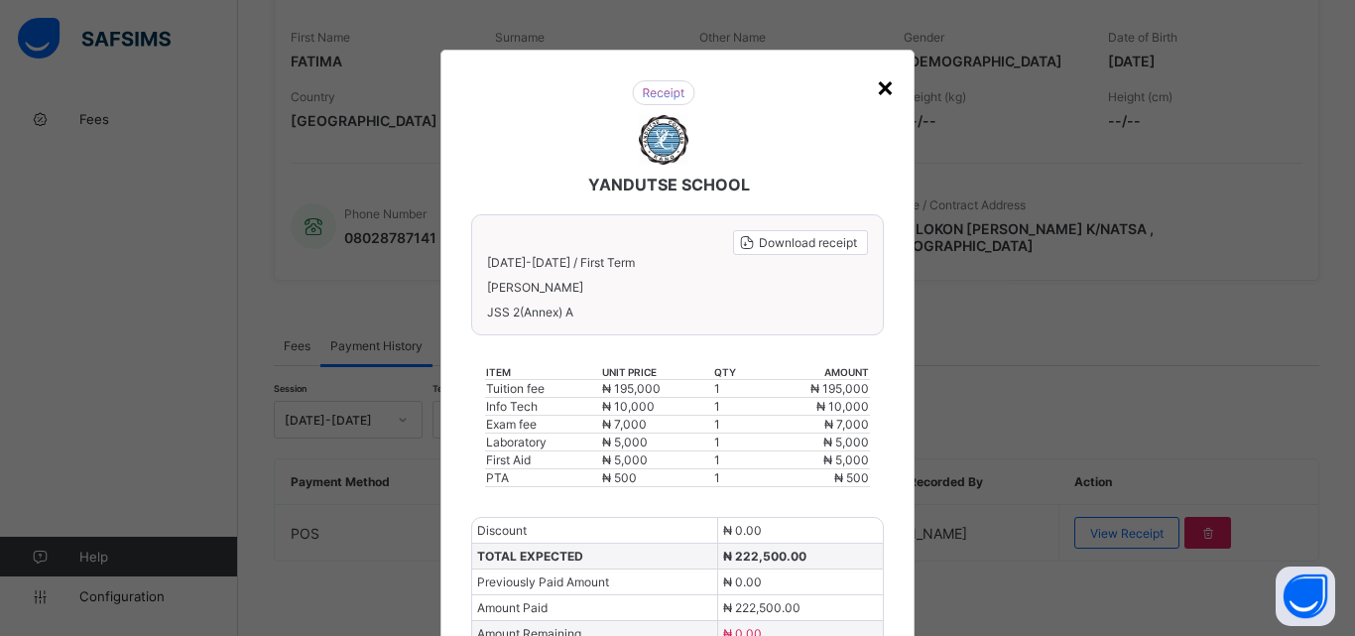
click at [877, 83] on div "×" at bounding box center [885, 86] width 19 height 34
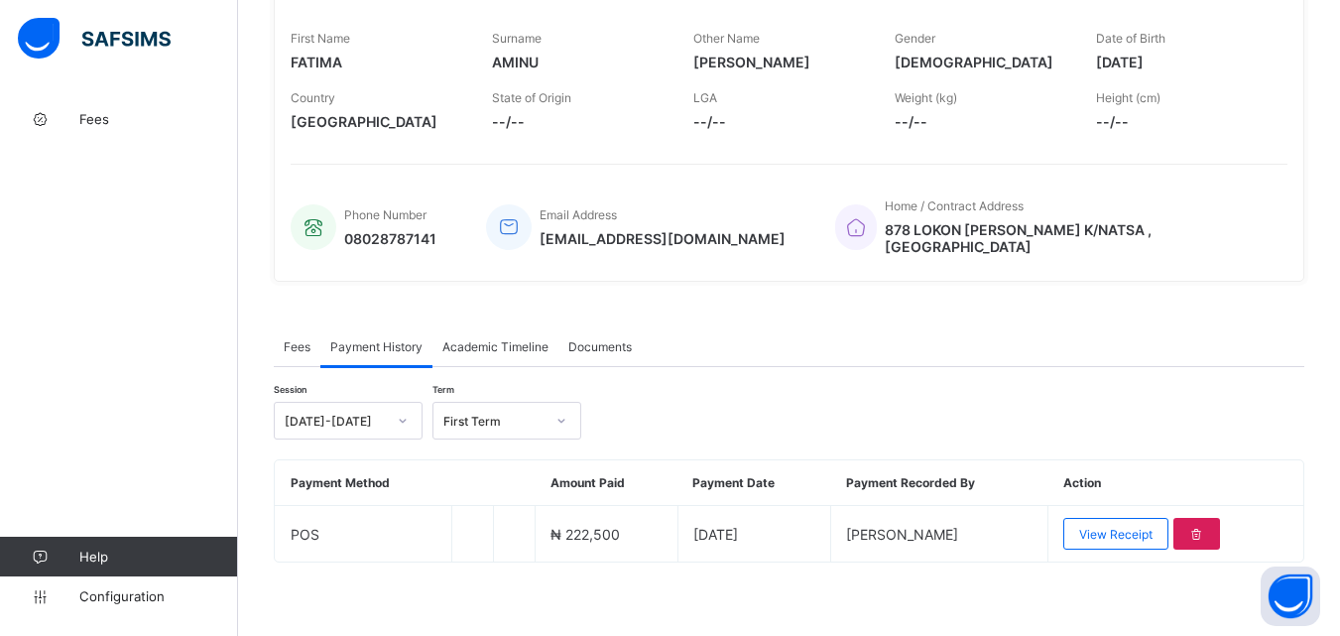
scroll to position [11, 0]
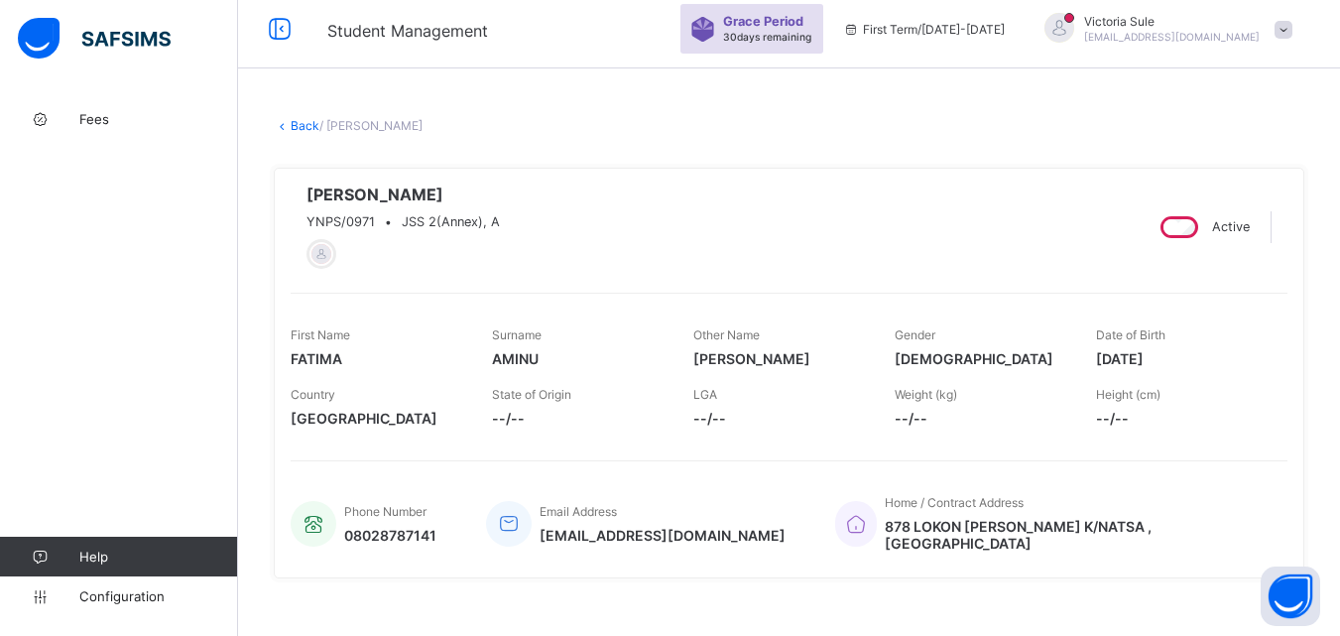
click at [301, 126] on link "Back" at bounding box center [305, 125] width 29 height 15
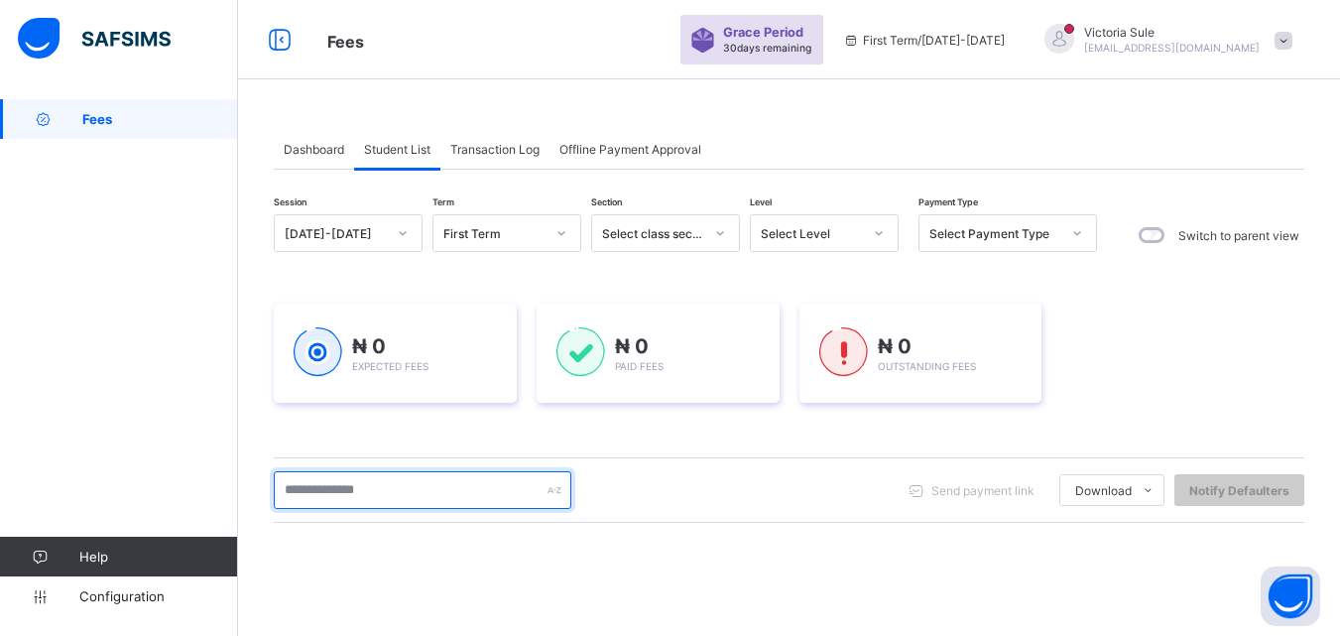
click at [424, 482] on input "text" at bounding box center [423, 490] width 298 height 38
type input "*****"
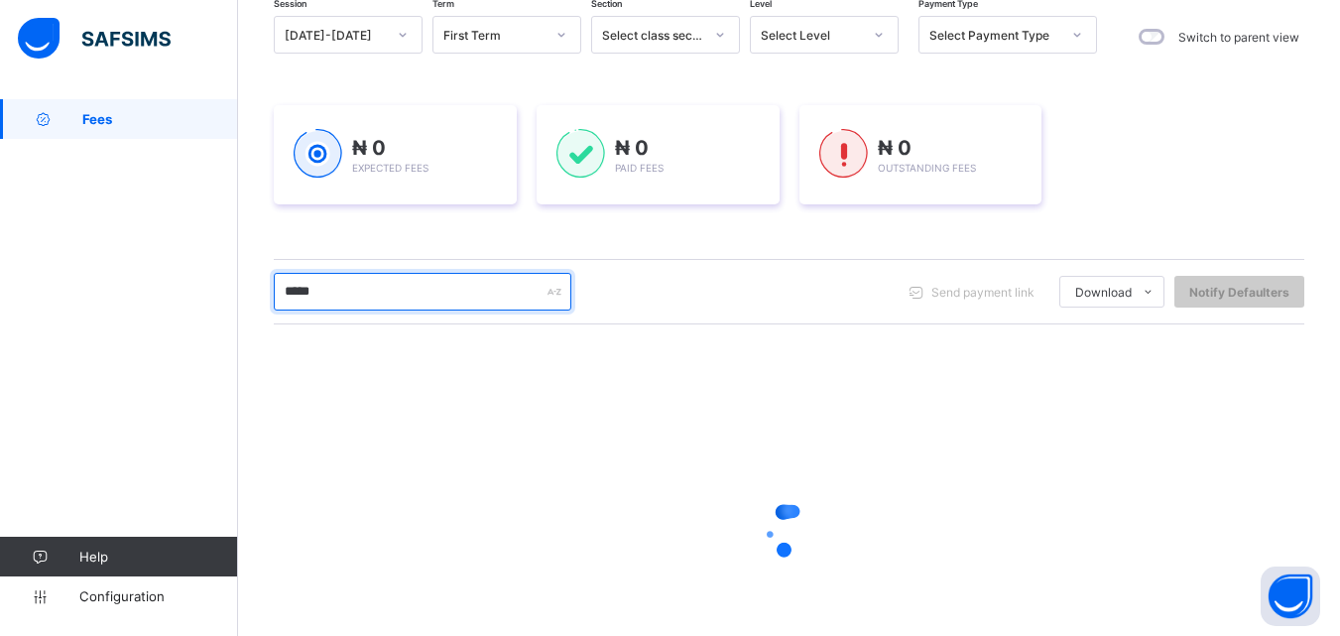
scroll to position [298, 0]
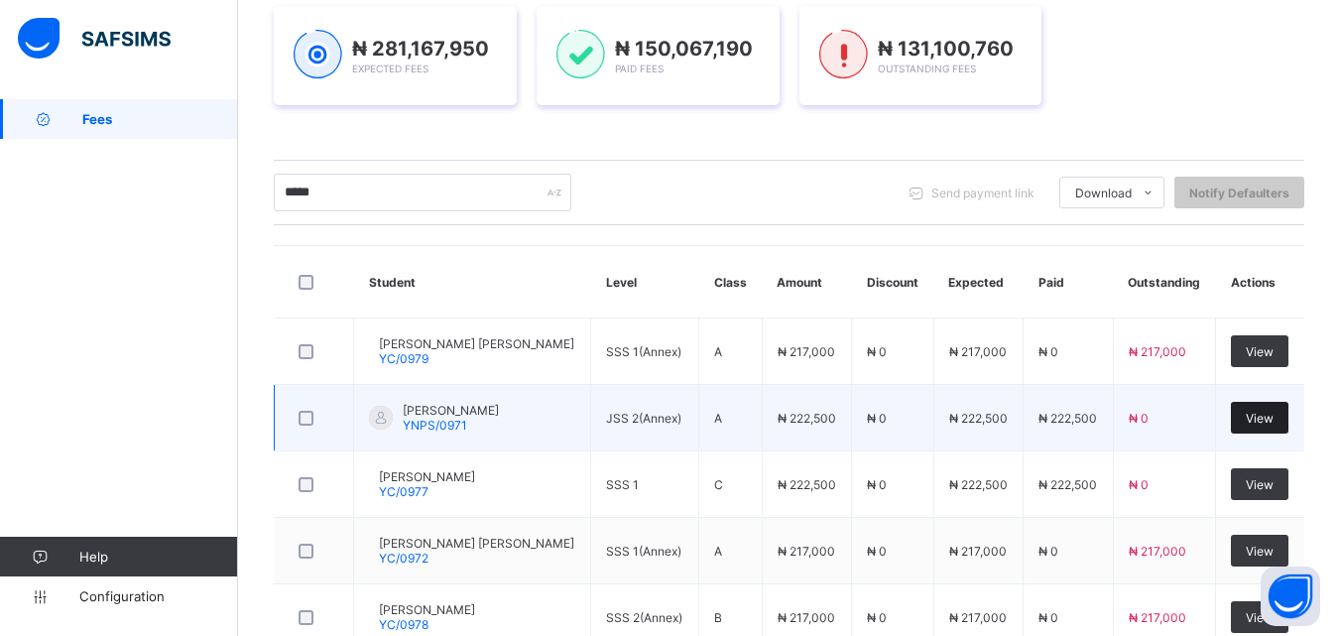
click at [1274, 425] on span "View" at bounding box center [1260, 418] width 28 height 15
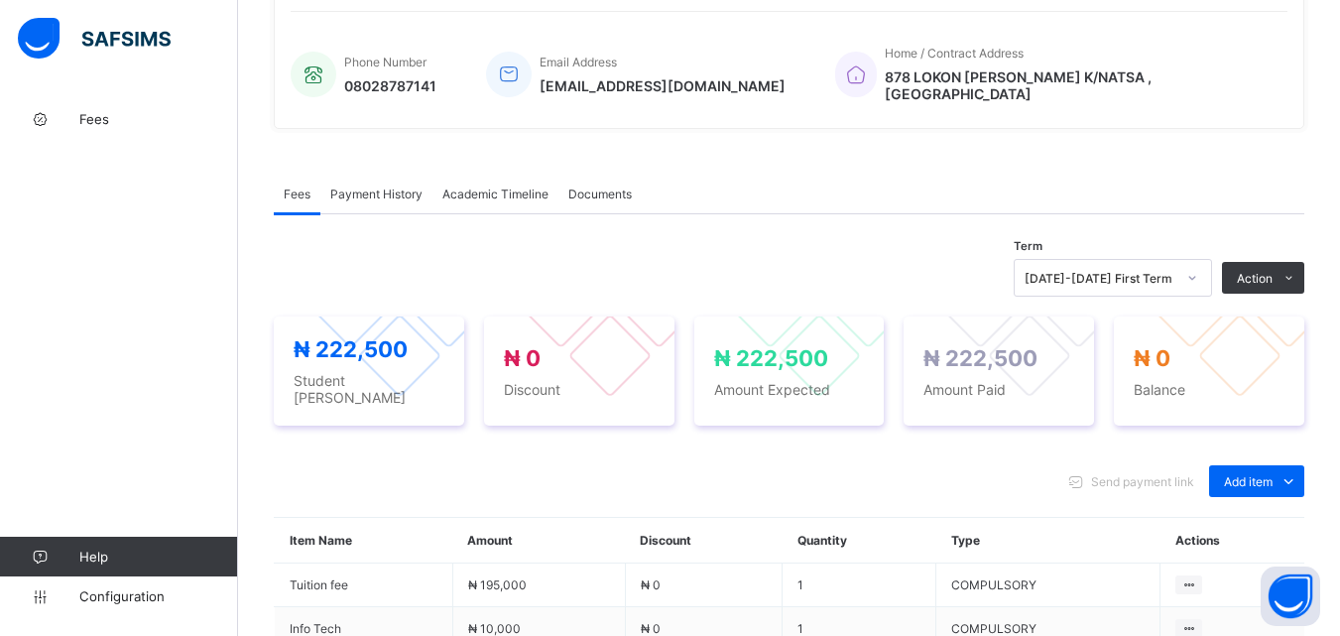
scroll to position [496, 0]
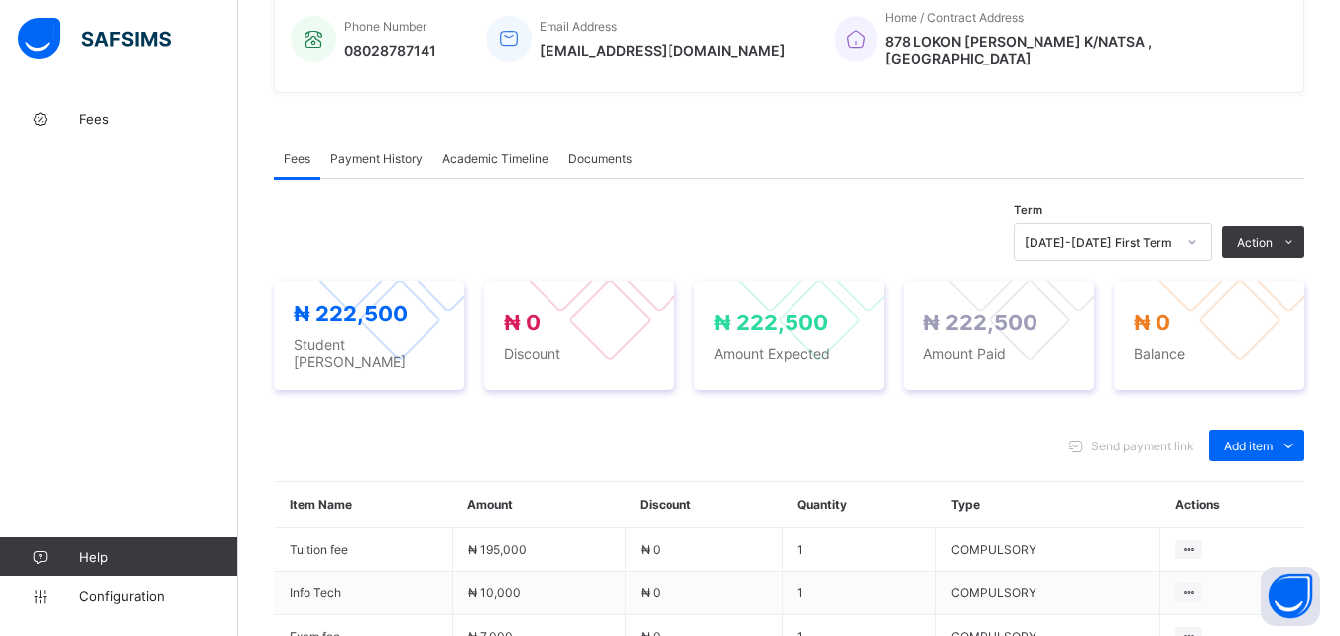
click at [390, 151] on span "Payment History" at bounding box center [376, 158] width 92 height 15
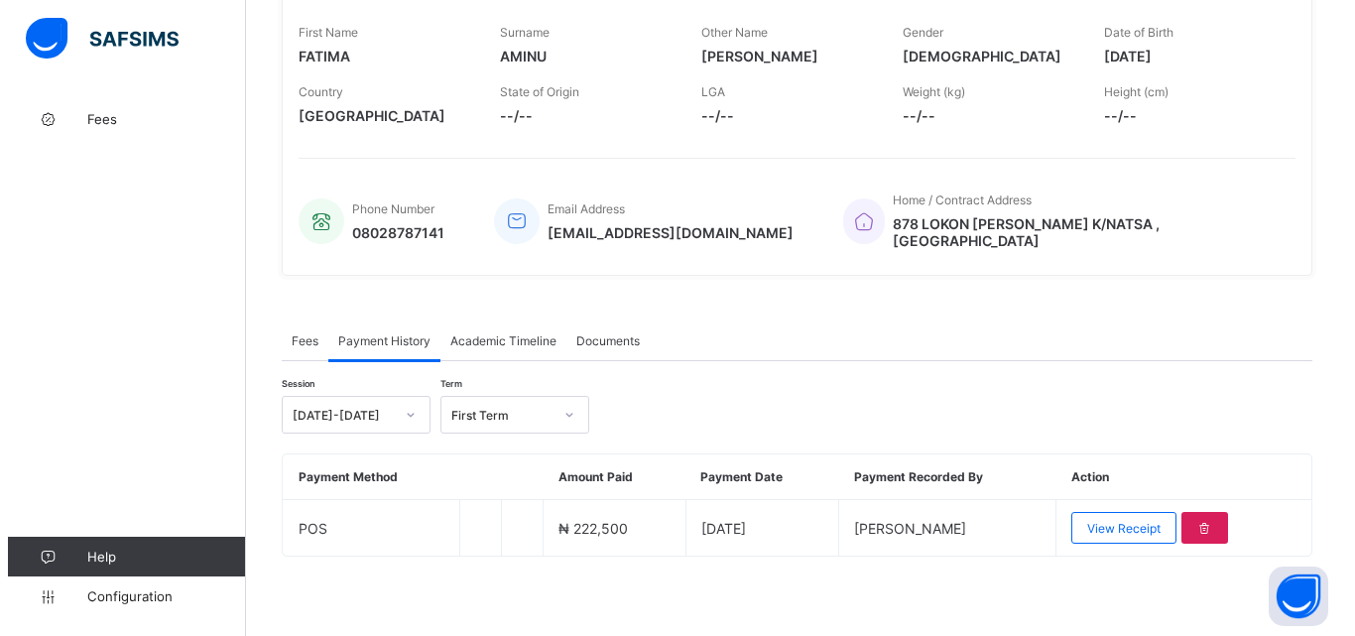
scroll to position [309, 0]
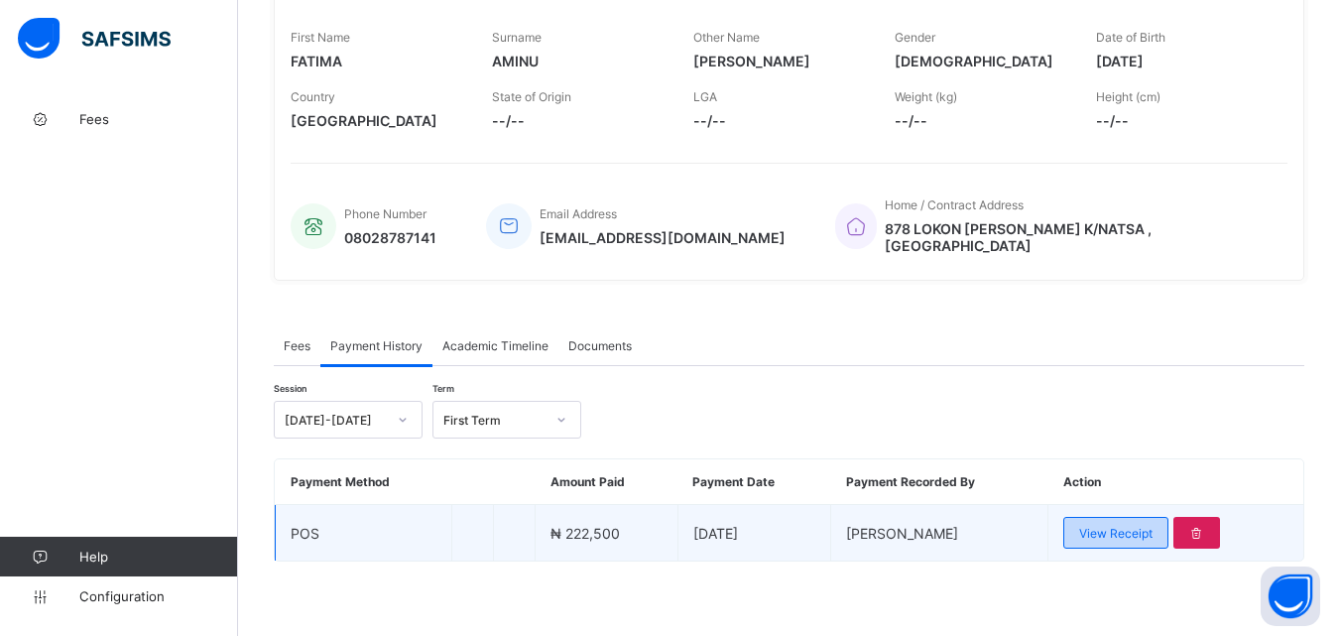
click at [1117, 532] on span "View Receipt" at bounding box center [1115, 533] width 73 height 15
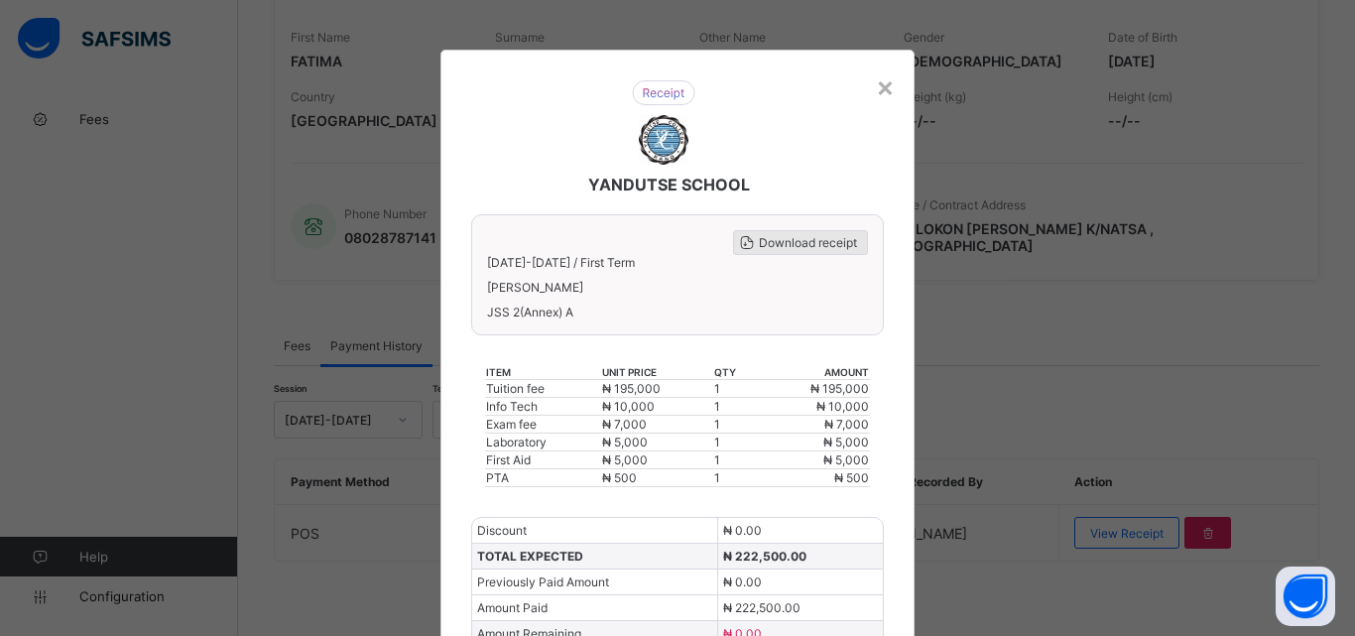
click at [809, 240] on span "Download receipt" at bounding box center [808, 242] width 98 height 15
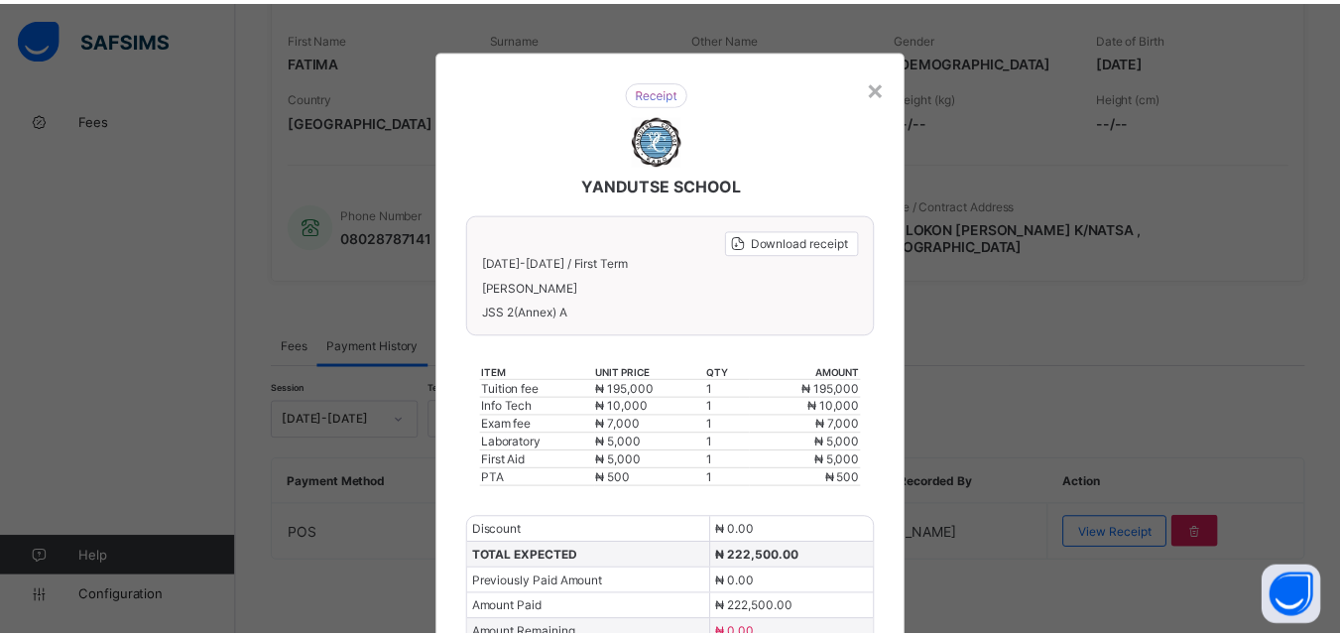
scroll to position [0, 0]
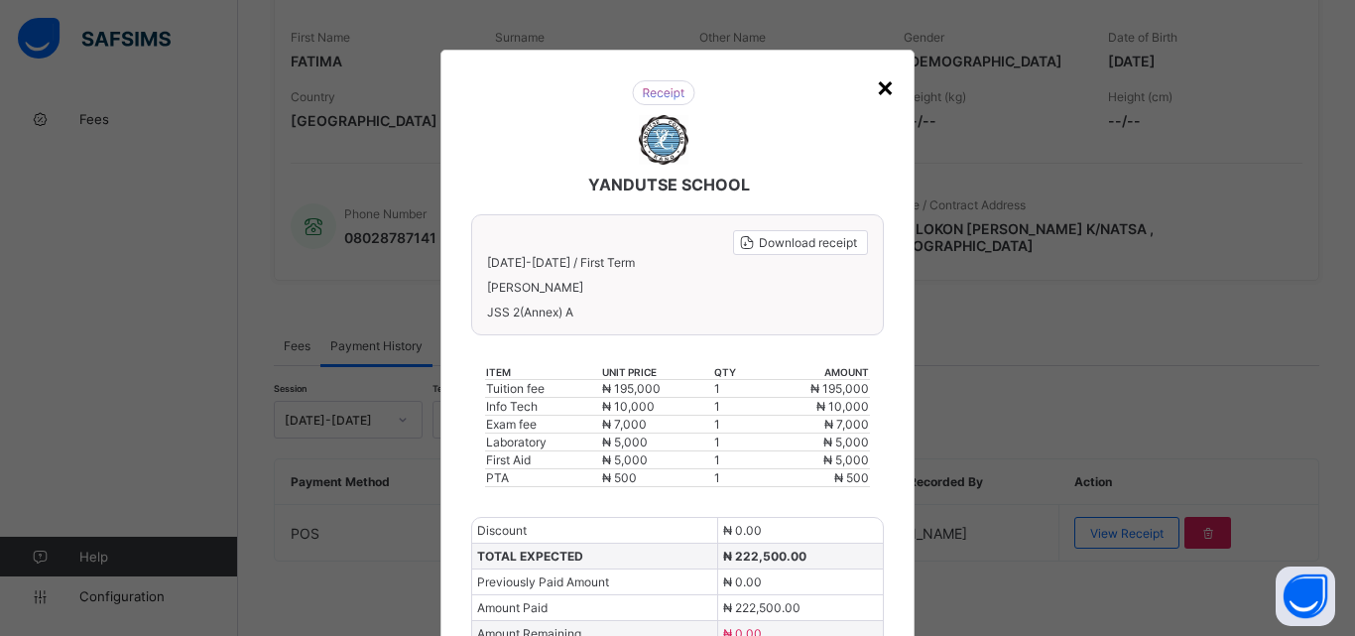
click at [881, 90] on div "×" at bounding box center [885, 86] width 19 height 34
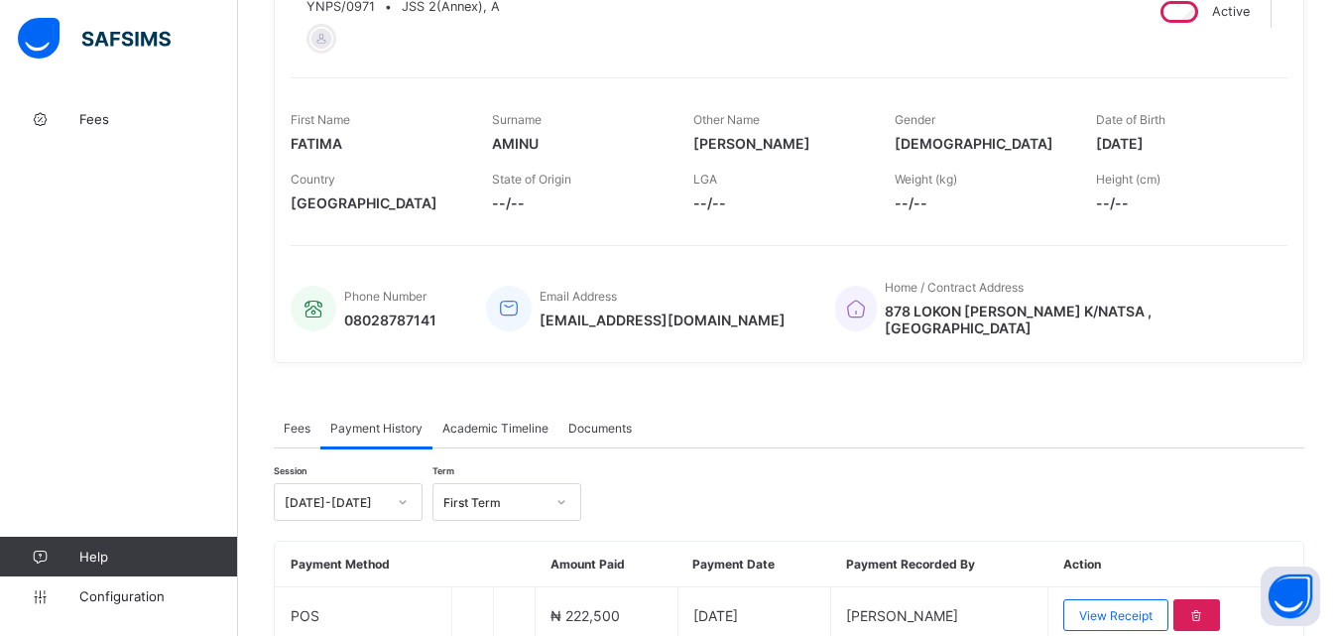
scroll to position [110, 0]
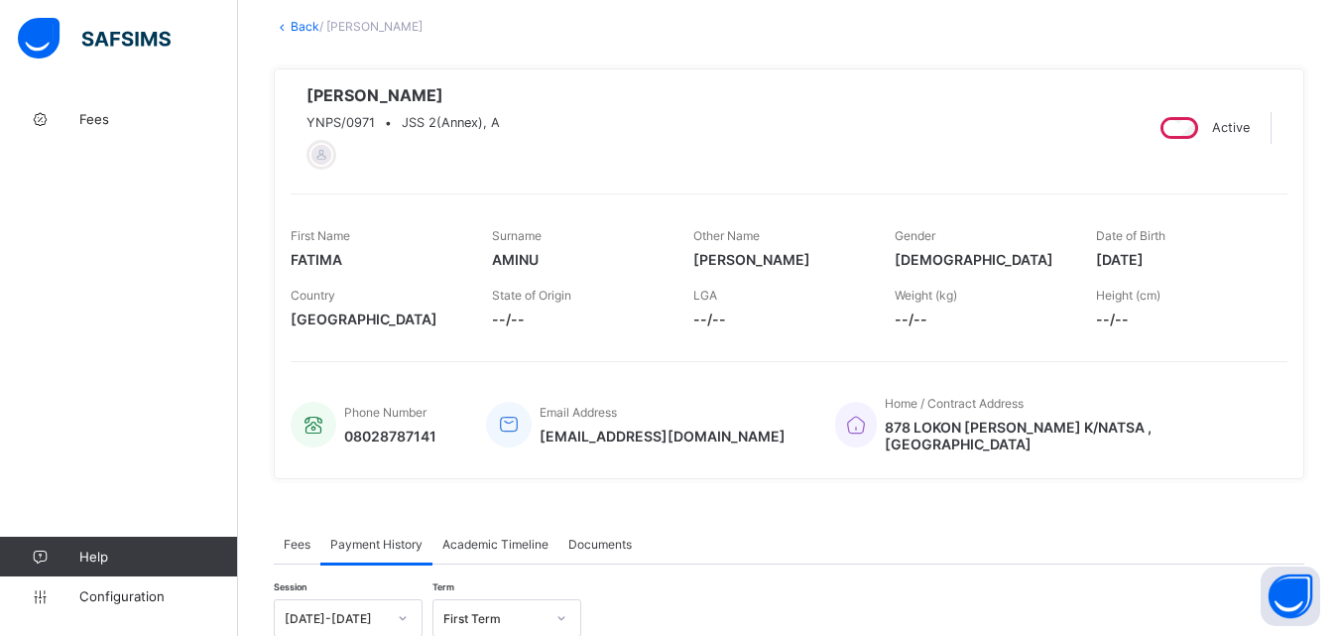
click at [299, 29] on link "Back" at bounding box center [305, 26] width 29 height 15
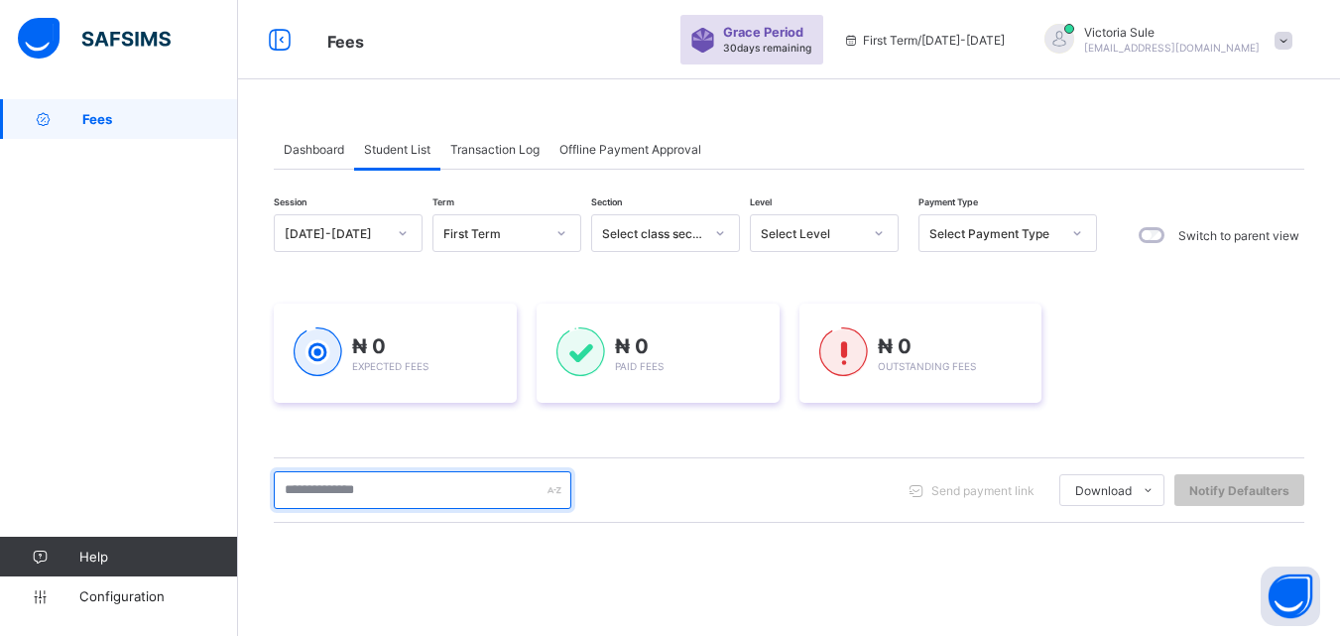
click at [443, 500] on input "text" at bounding box center [423, 490] width 298 height 38
type input "****"
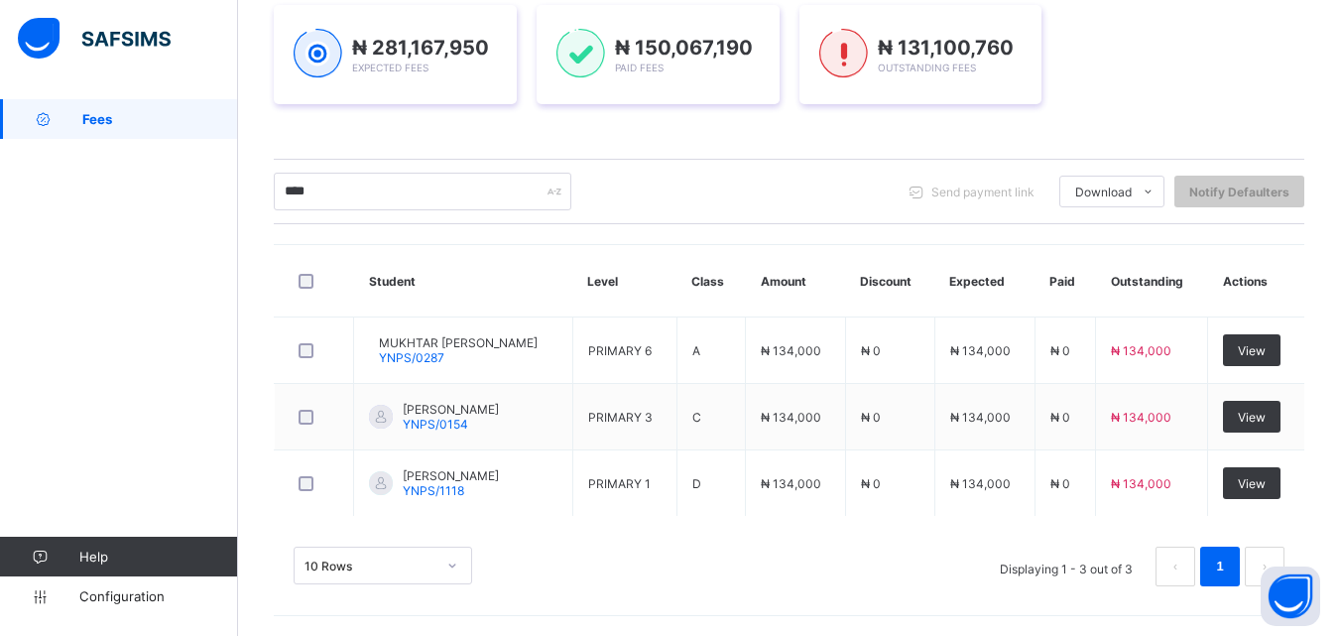
scroll to position [299, 0]
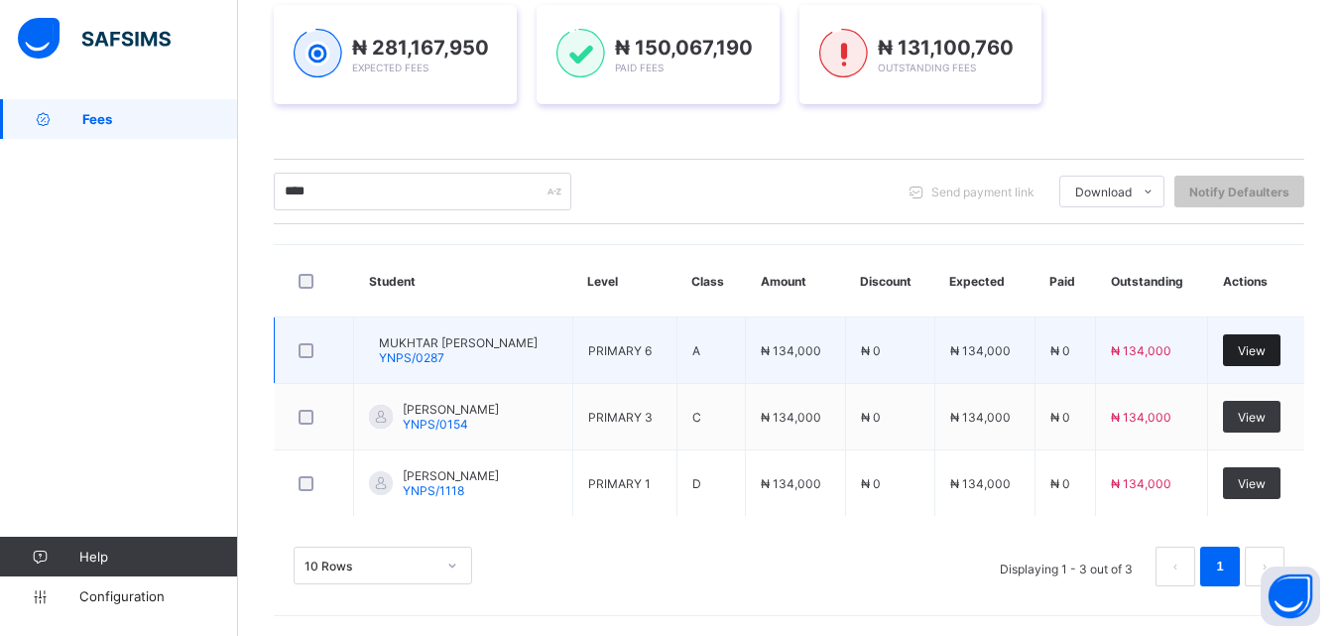
click at [1266, 346] on span "View" at bounding box center [1252, 350] width 28 height 15
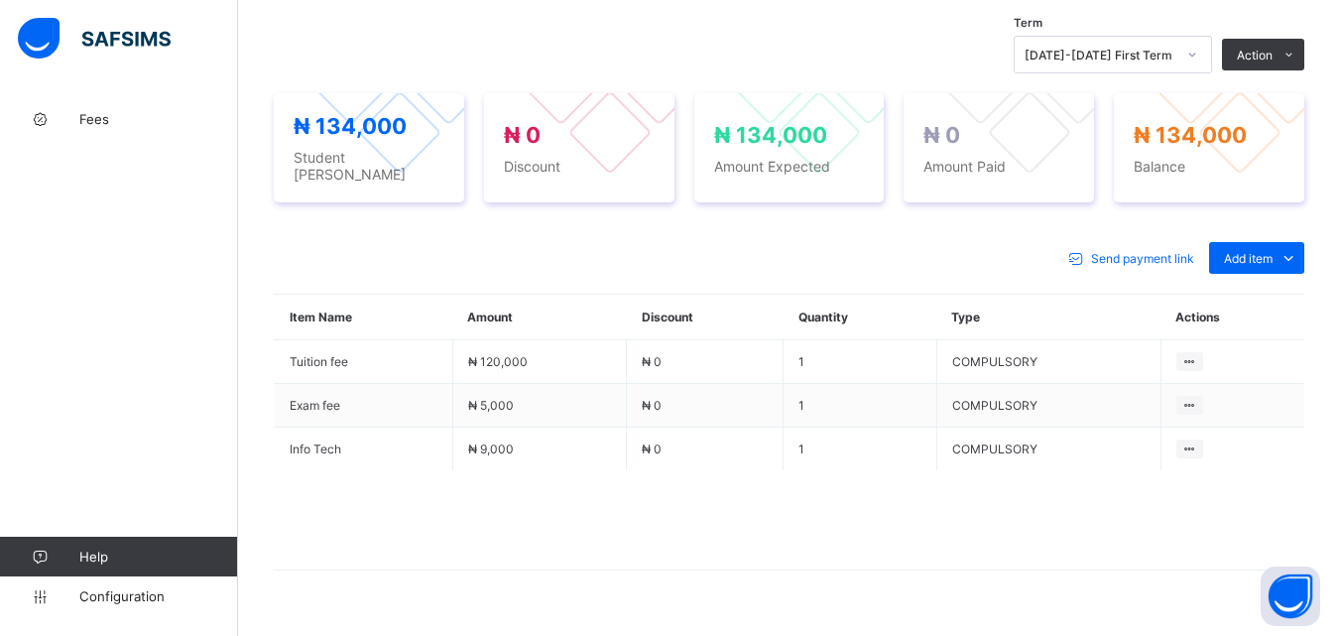
scroll to position [695, 0]
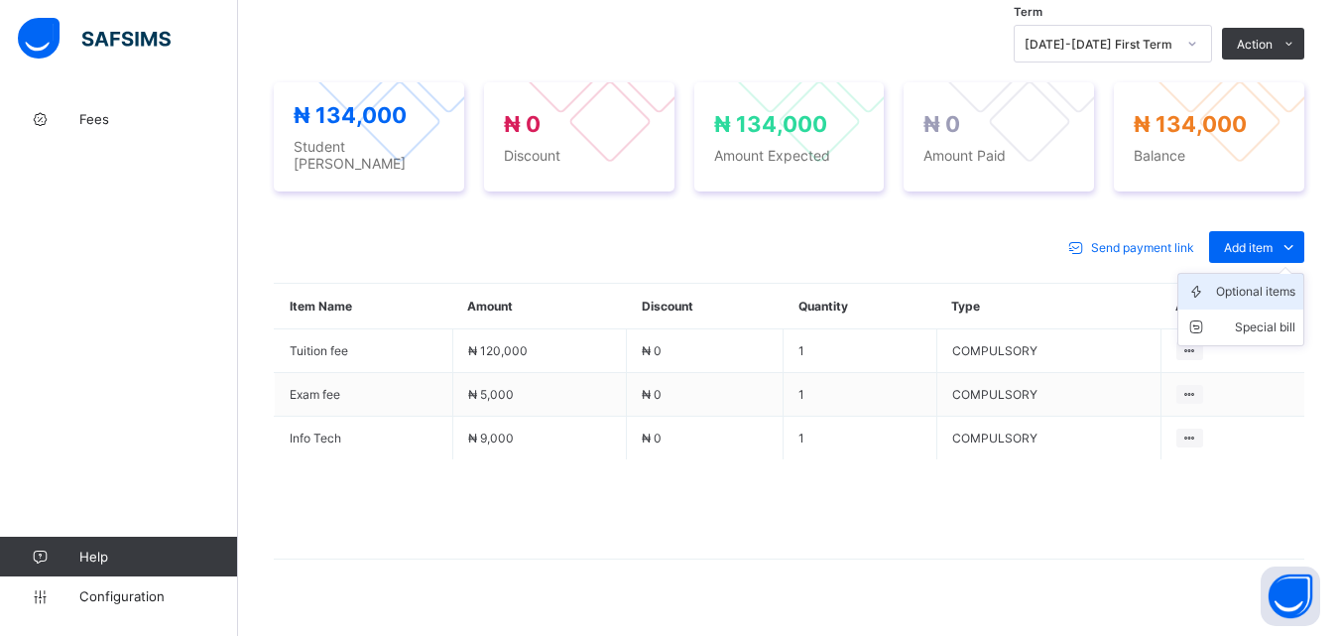
click at [1273, 282] on div "Optional items" at bounding box center [1255, 292] width 79 height 20
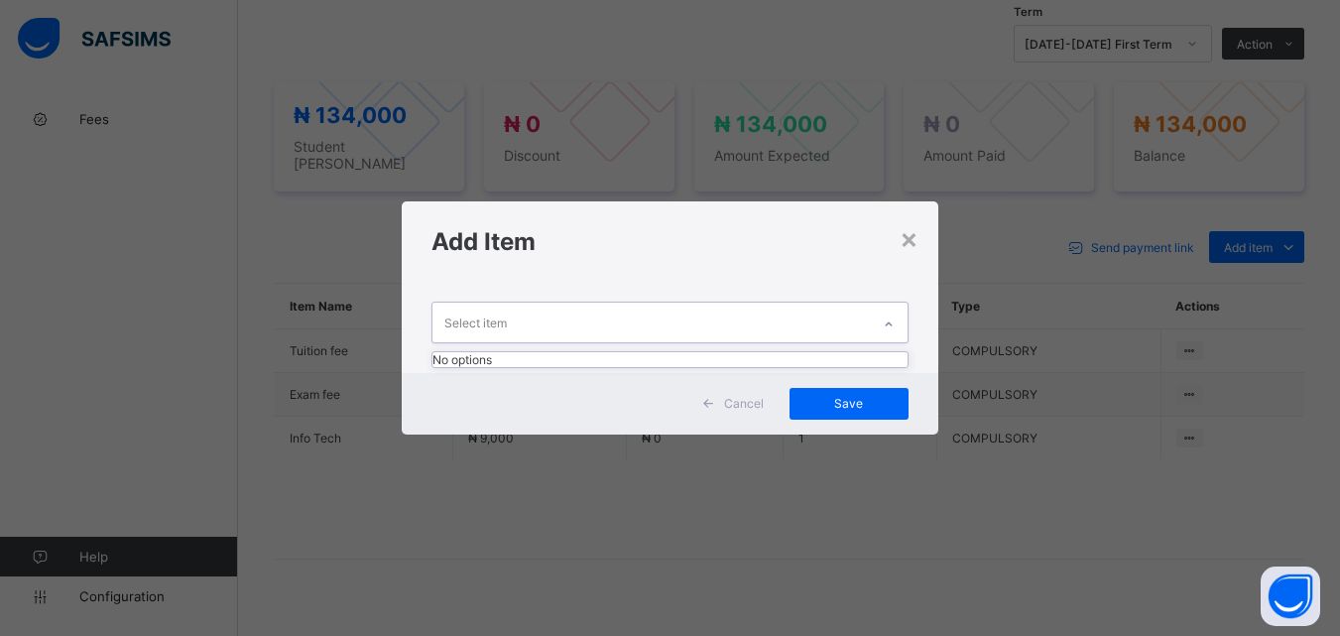
click at [886, 319] on icon at bounding box center [889, 325] width 12 height 20
click at [914, 232] on div "×" at bounding box center [909, 238] width 19 height 34
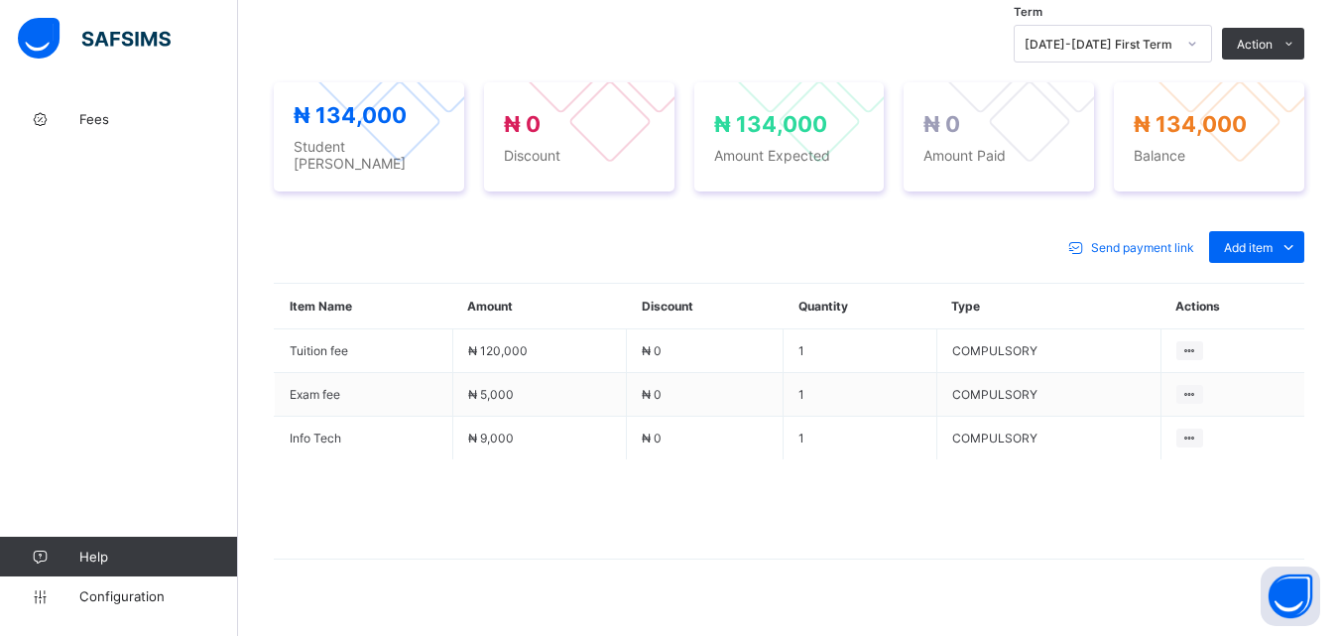
click at [0, 0] on div "Optional items" at bounding box center [0, 0] width 0 height 0
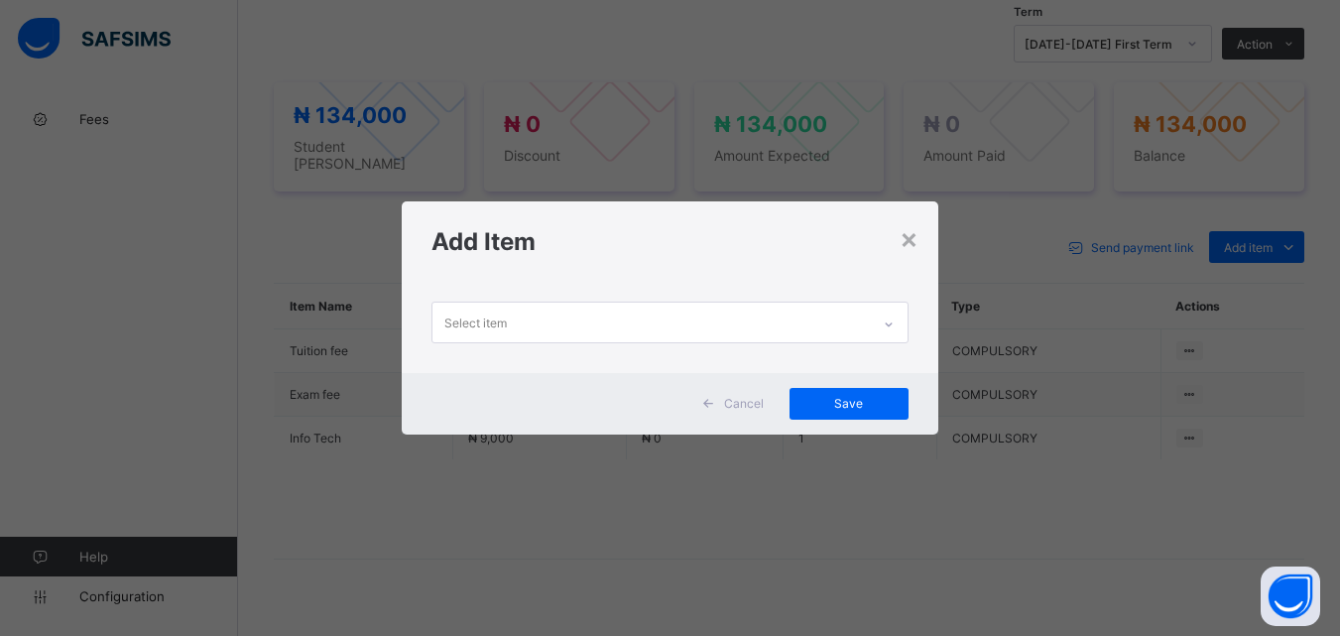
click at [889, 322] on icon at bounding box center [889, 325] width 12 height 20
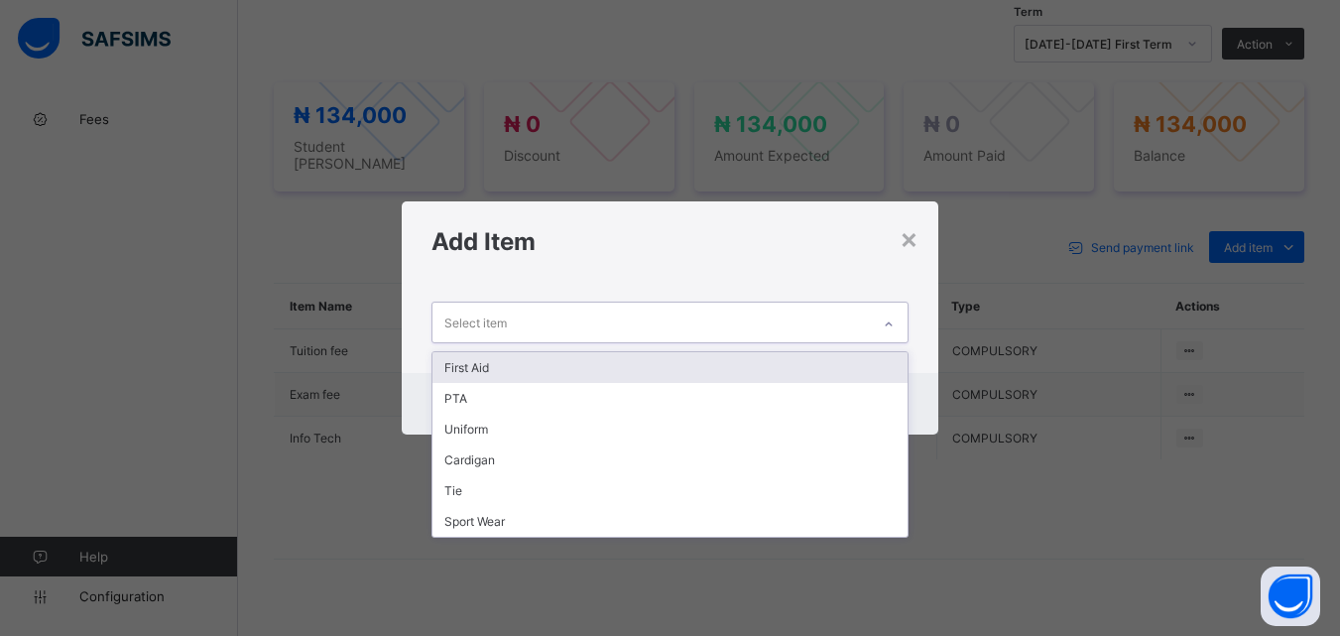
click at [858, 356] on div "First Aid" at bounding box center [670, 367] width 474 height 31
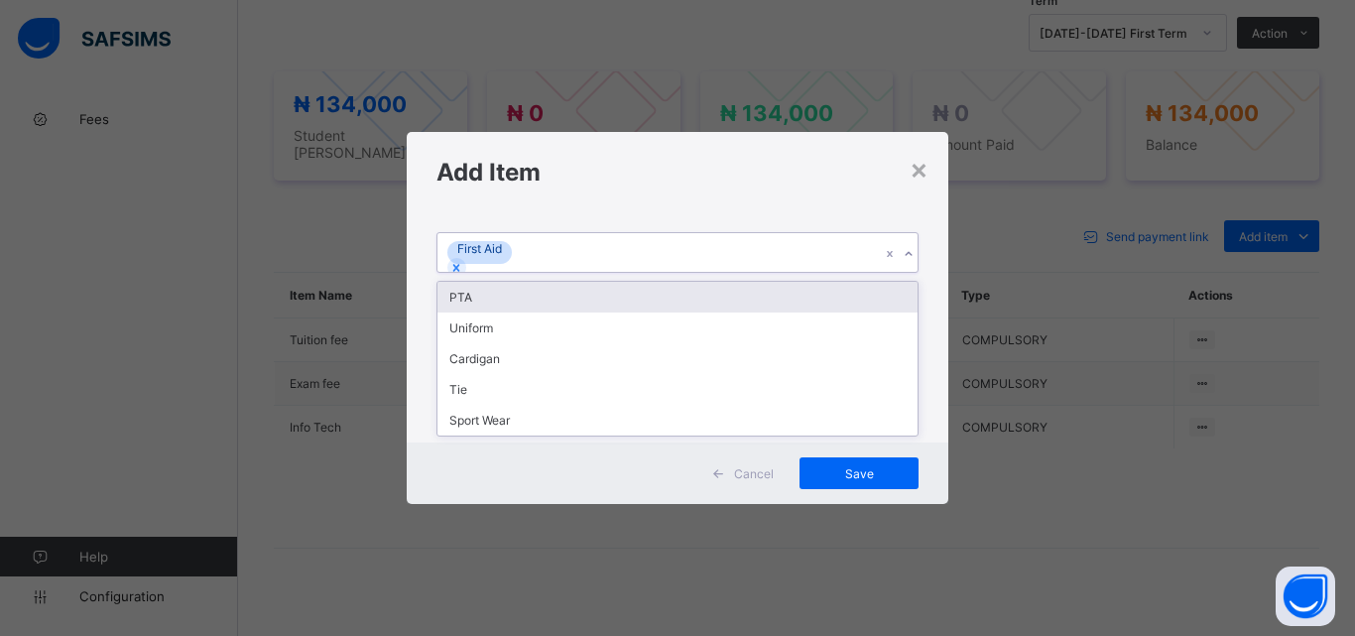
click at [834, 272] on div "First Aid" at bounding box center [659, 252] width 443 height 39
click at [835, 313] on div "PTA" at bounding box center [678, 297] width 480 height 31
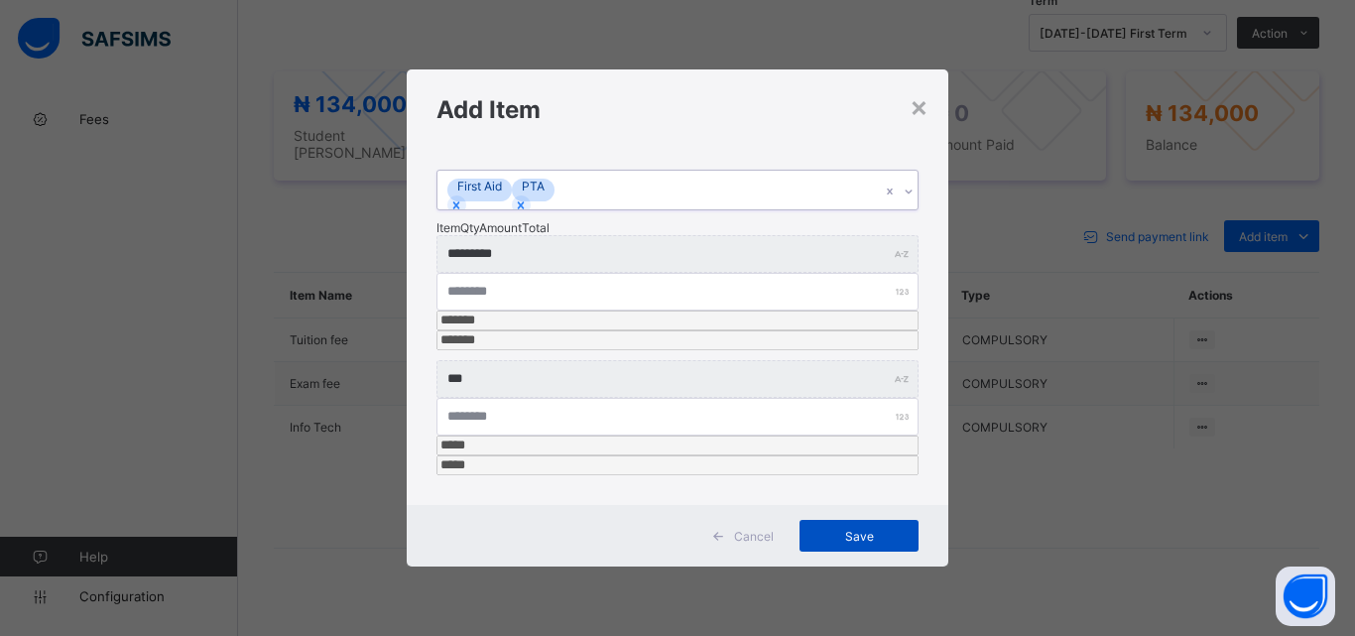
click at [866, 529] on span "Save" at bounding box center [859, 536] width 89 height 15
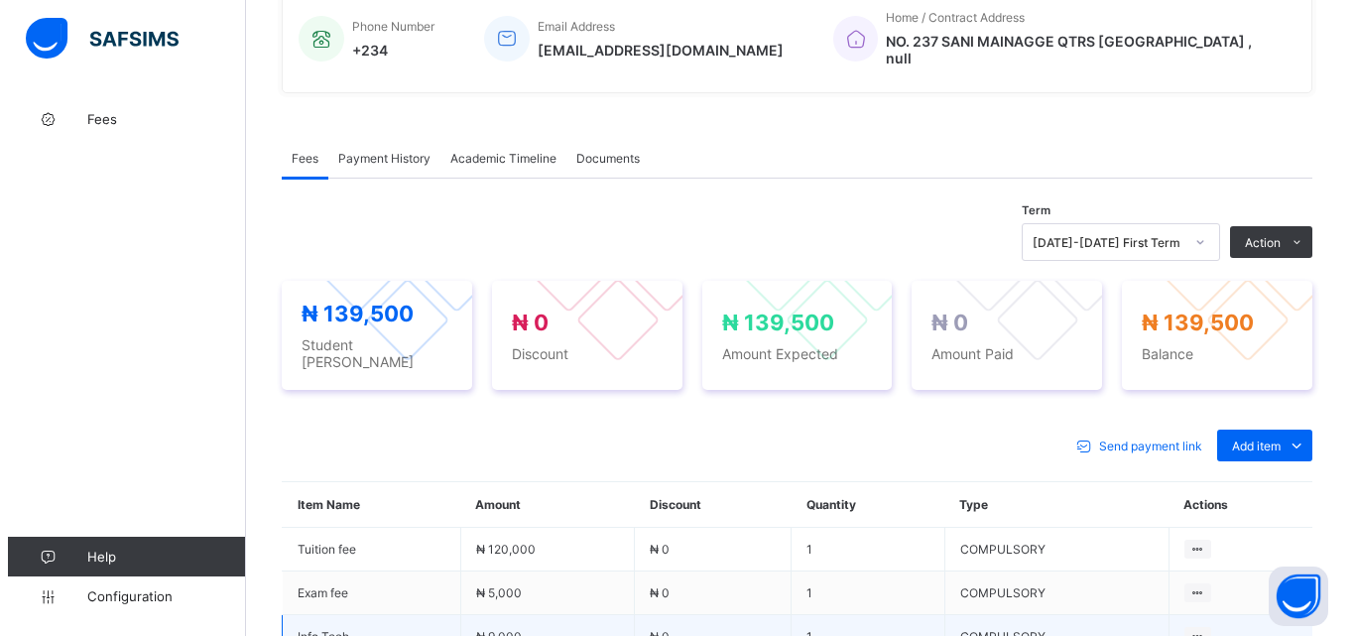
scroll to position [595, 0]
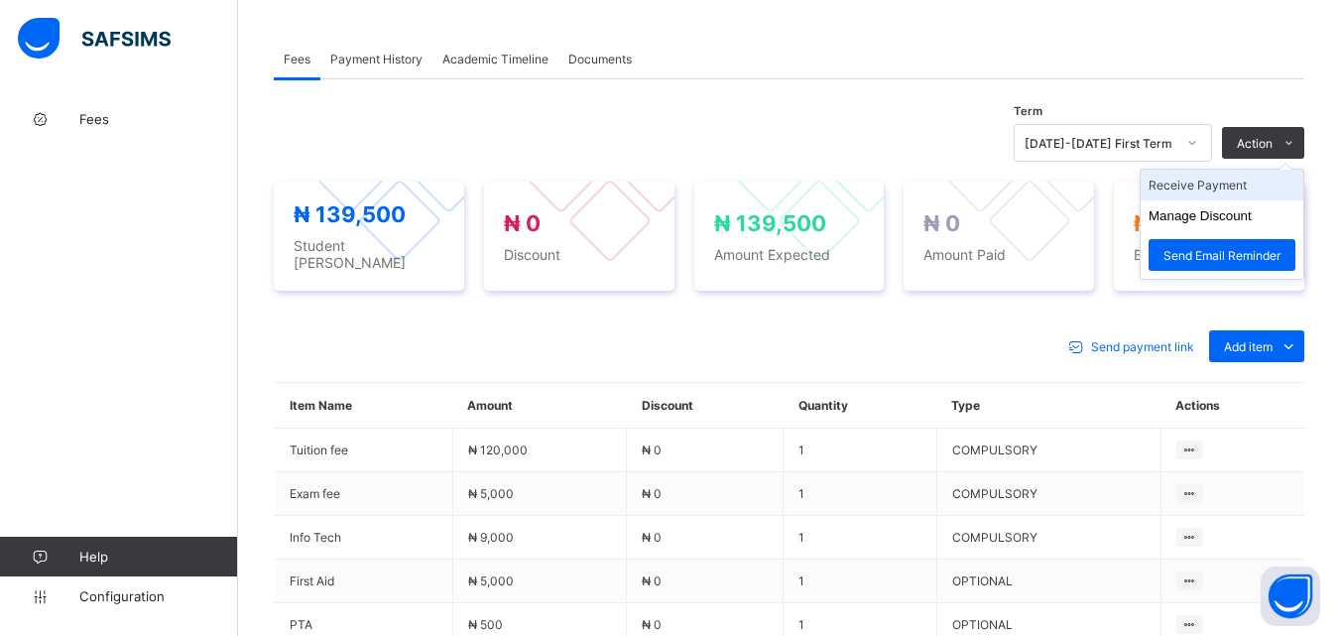
click at [1248, 178] on li "Receive Payment" at bounding box center [1222, 185] width 163 height 31
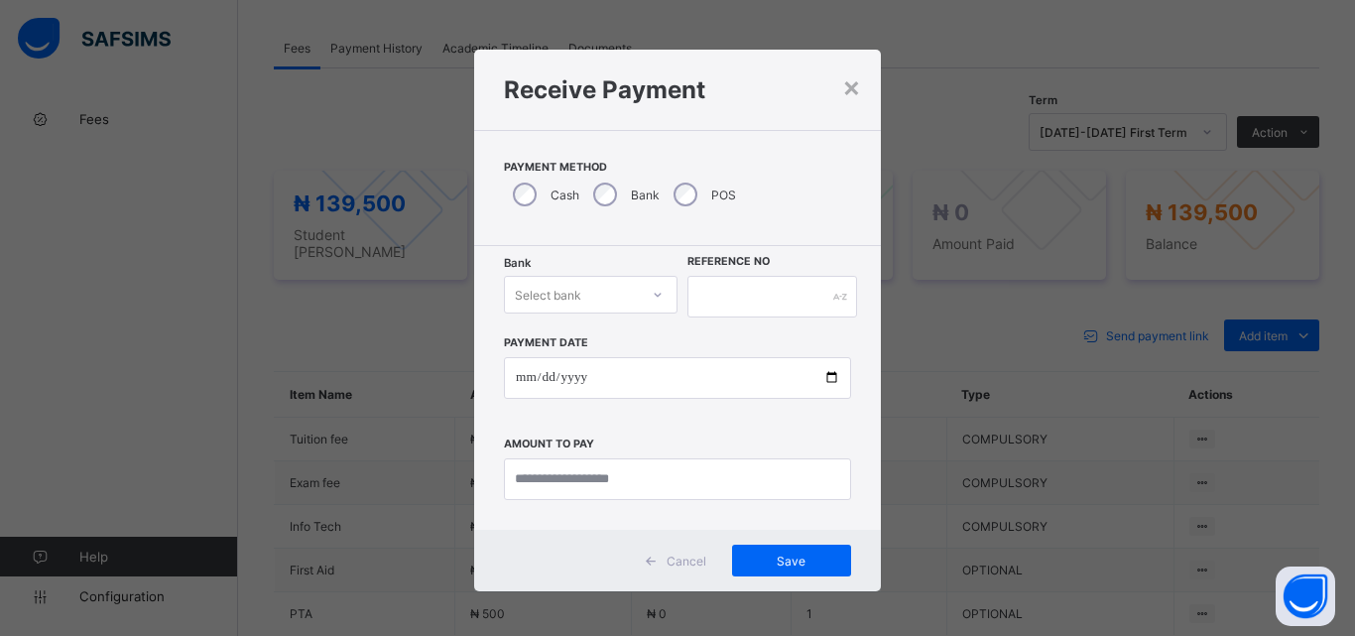
click at [652, 298] on icon at bounding box center [658, 295] width 12 height 20
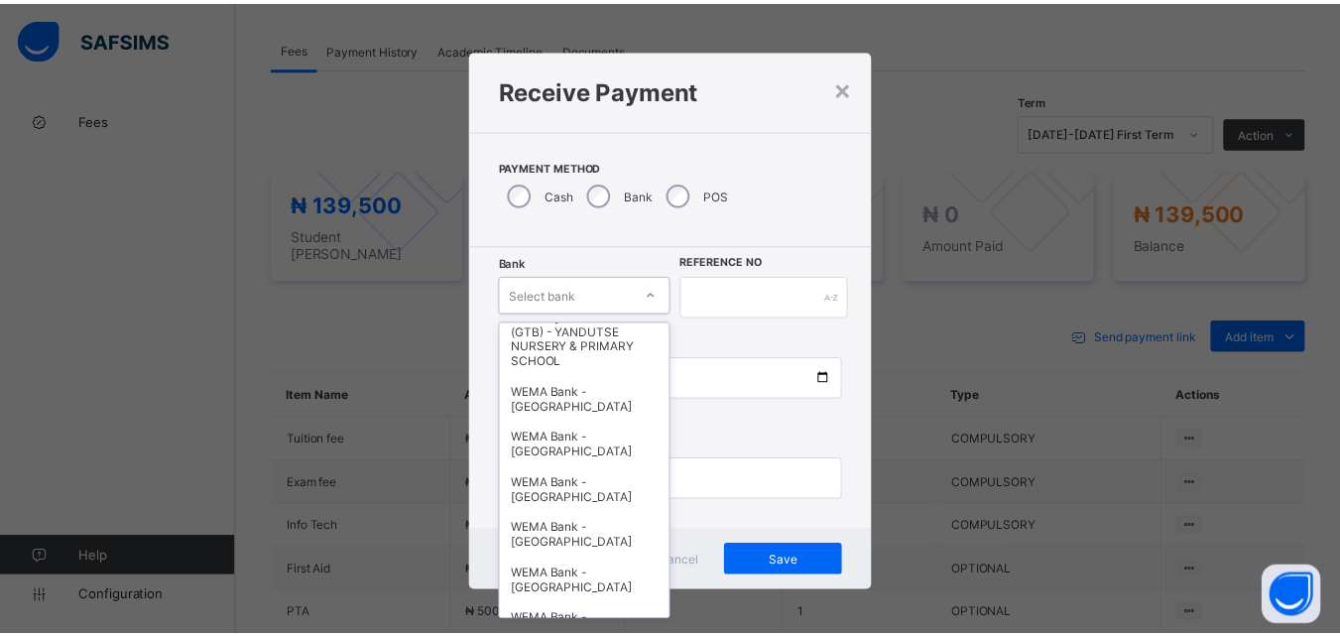
scroll to position [496, 0]
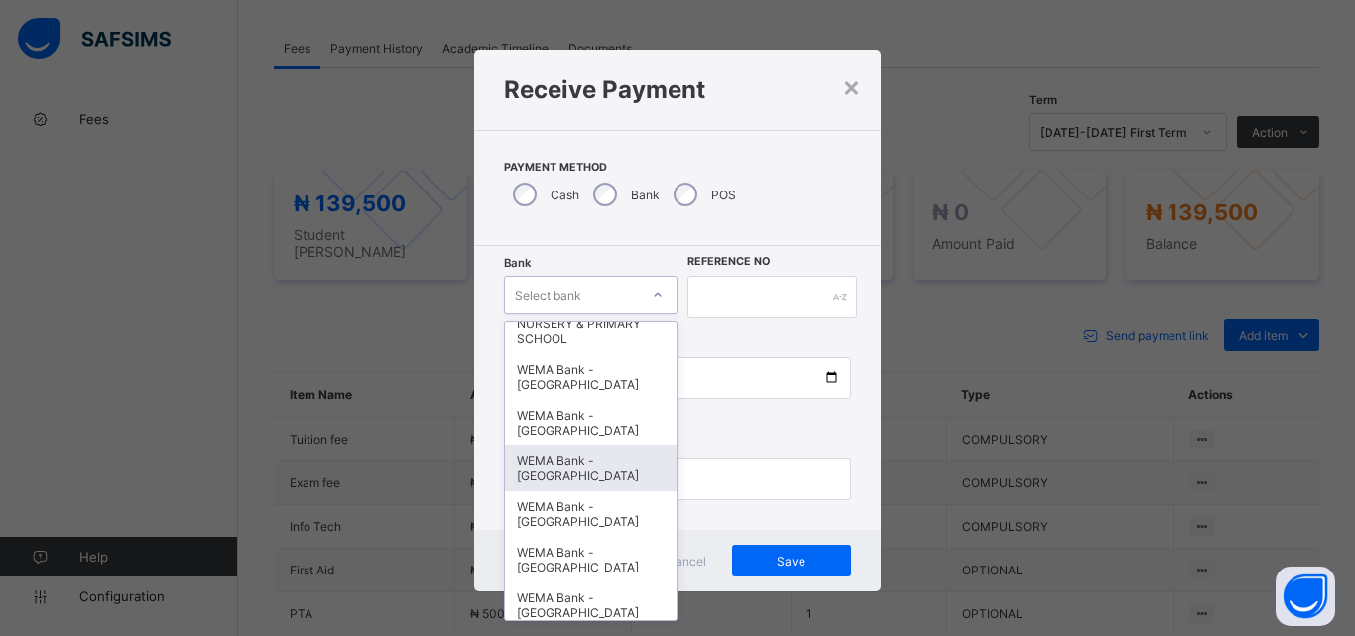
click at [546, 489] on div "WEMA Bank - YANDUTSE COLLEGE" at bounding box center [591, 468] width 172 height 46
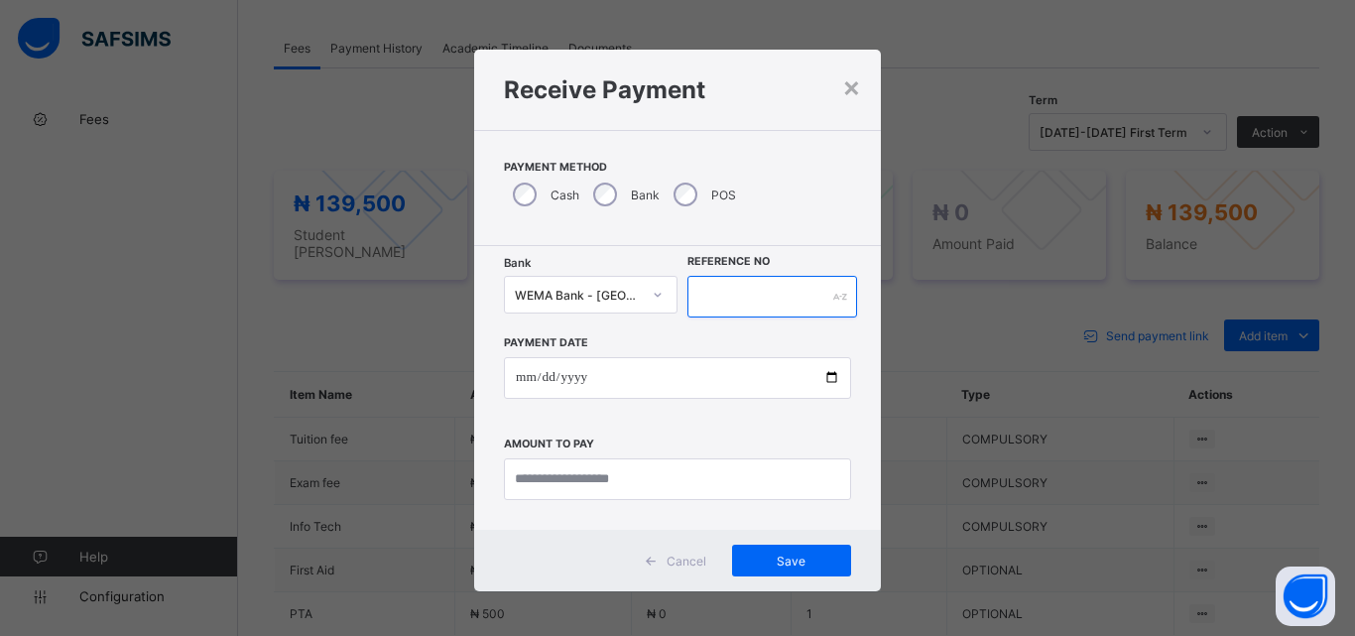
click at [720, 298] on input "text" at bounding box center [773, 297] width 170 height 42
type input "**********"
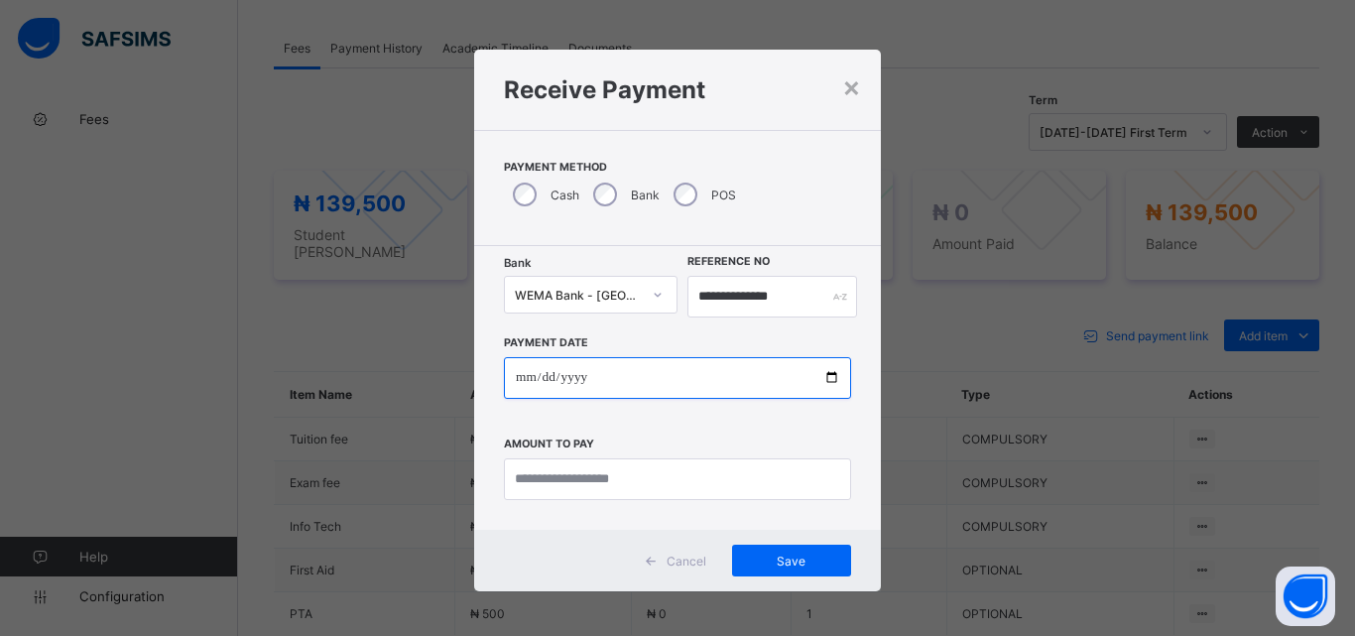
click at [824, 379] on input "date" at bounding box center [677, 378] width 347 height 42
type input "**********"
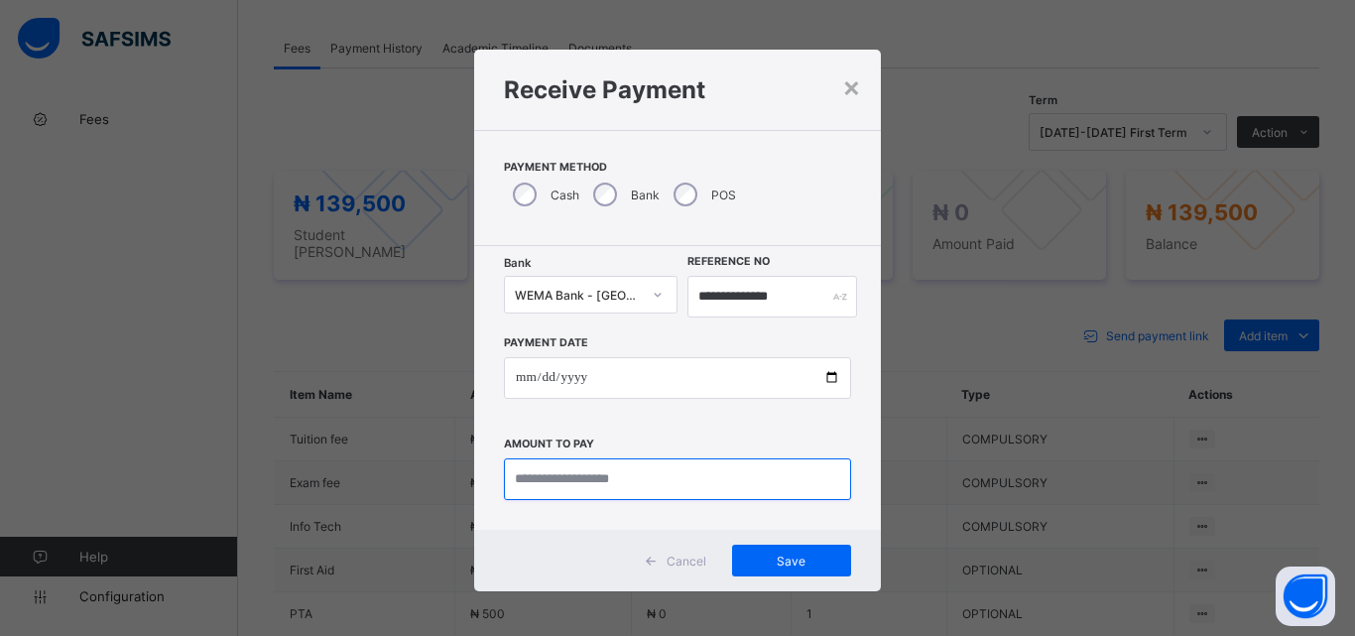
click at [536, 475] on input "currency" at bounding box center [677, 479] width 347 height 42
type input "*********"
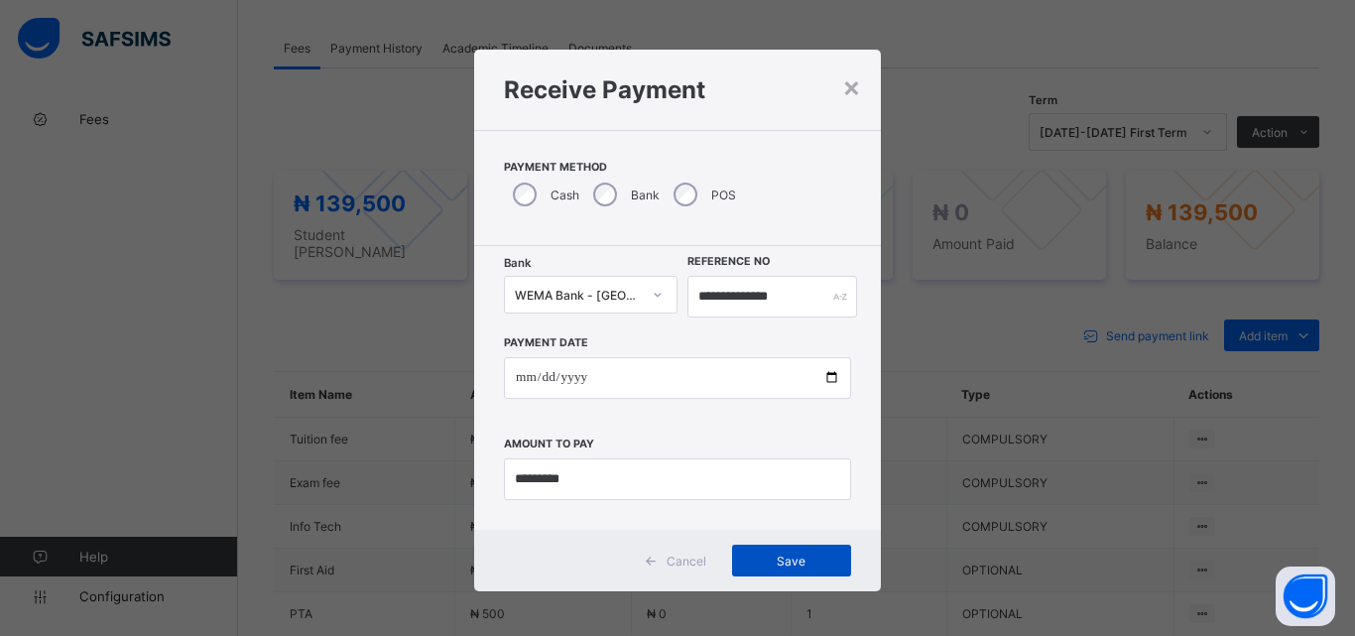
click at [786, 552] on div "Save" at bounding box center [791, 561] width 119 height 32
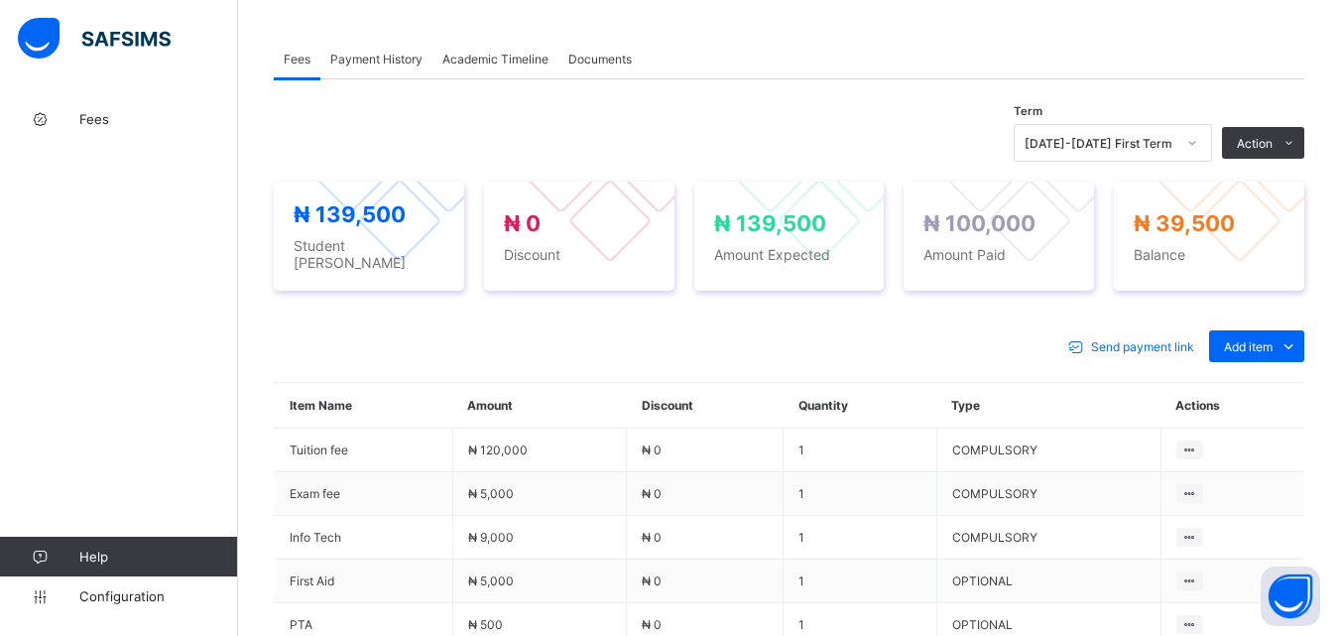
click at [398, 54] on span "Payment History" at bounding box center [376, 59] width 92 height 15
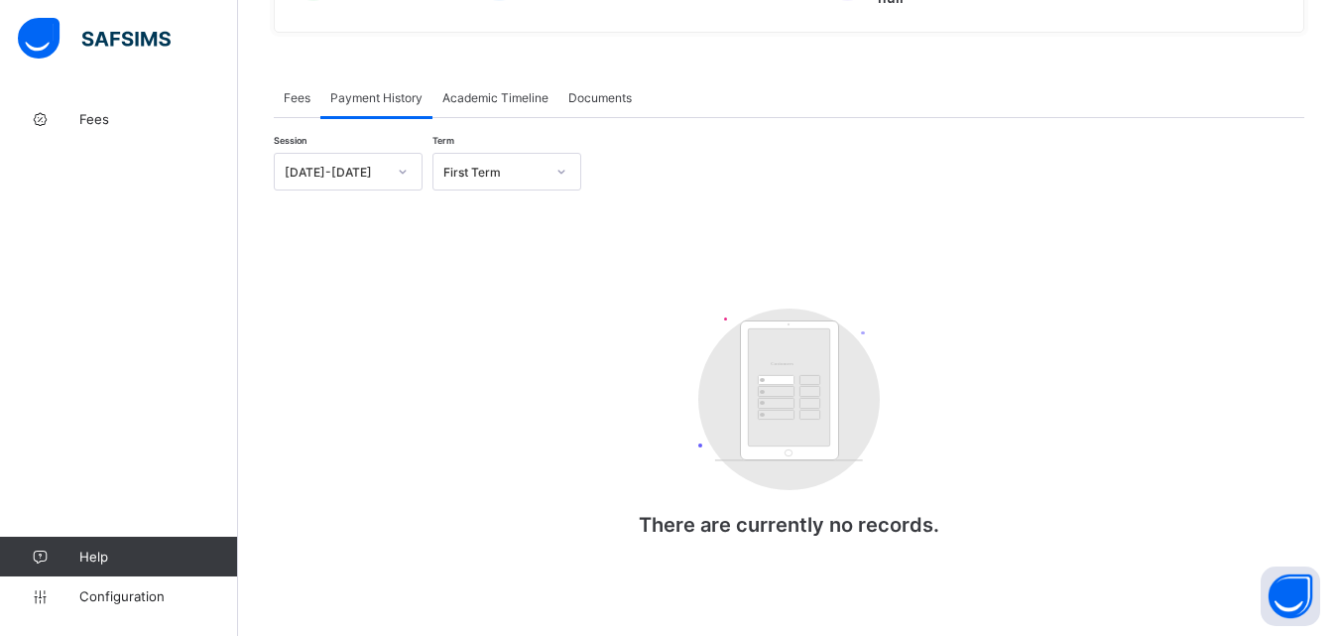
scroll to position [553, 0]
click at [293, 94] on span "Fees" at bounding box center [297, 101] width 27 height 15
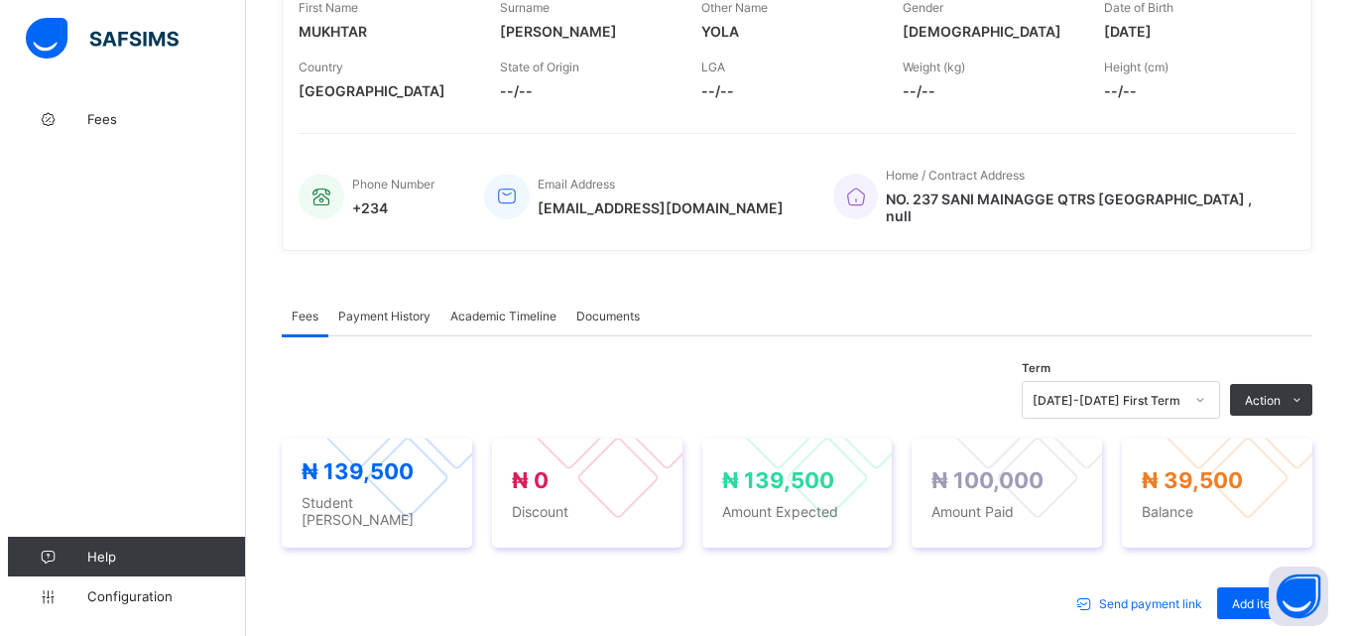
scroll to position [298, 0]
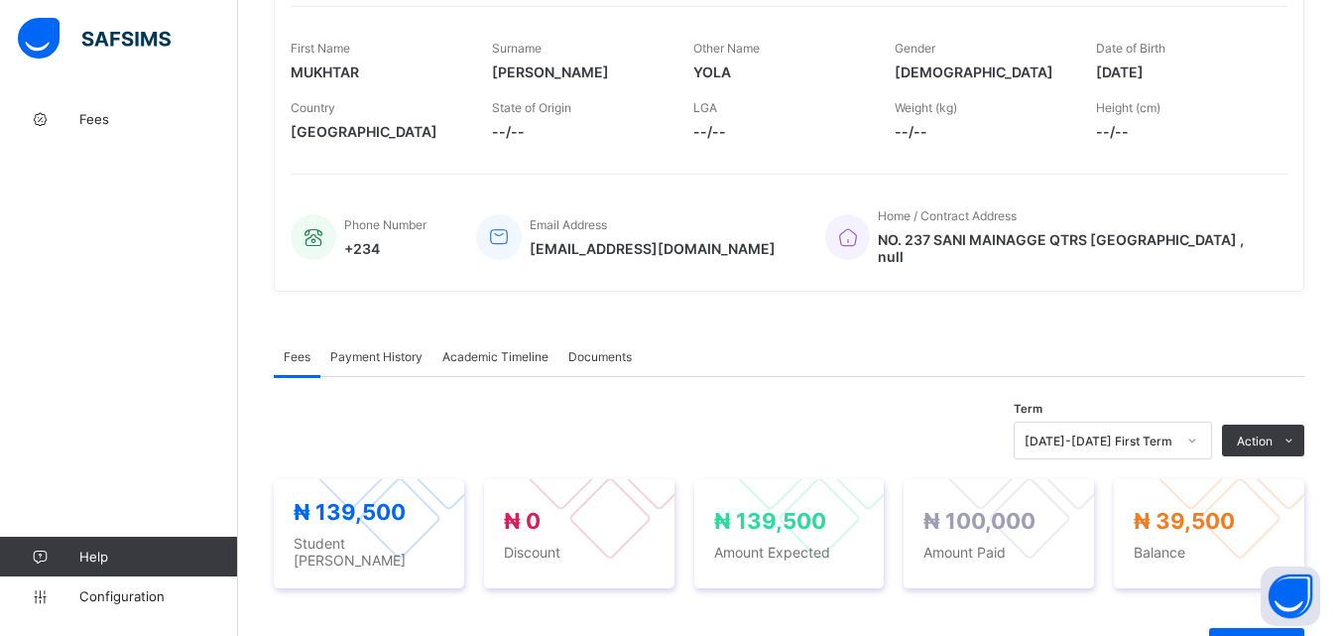
click at [389, 355] on span "Payment History" at bounding box center [376, 356] width 92 height 15
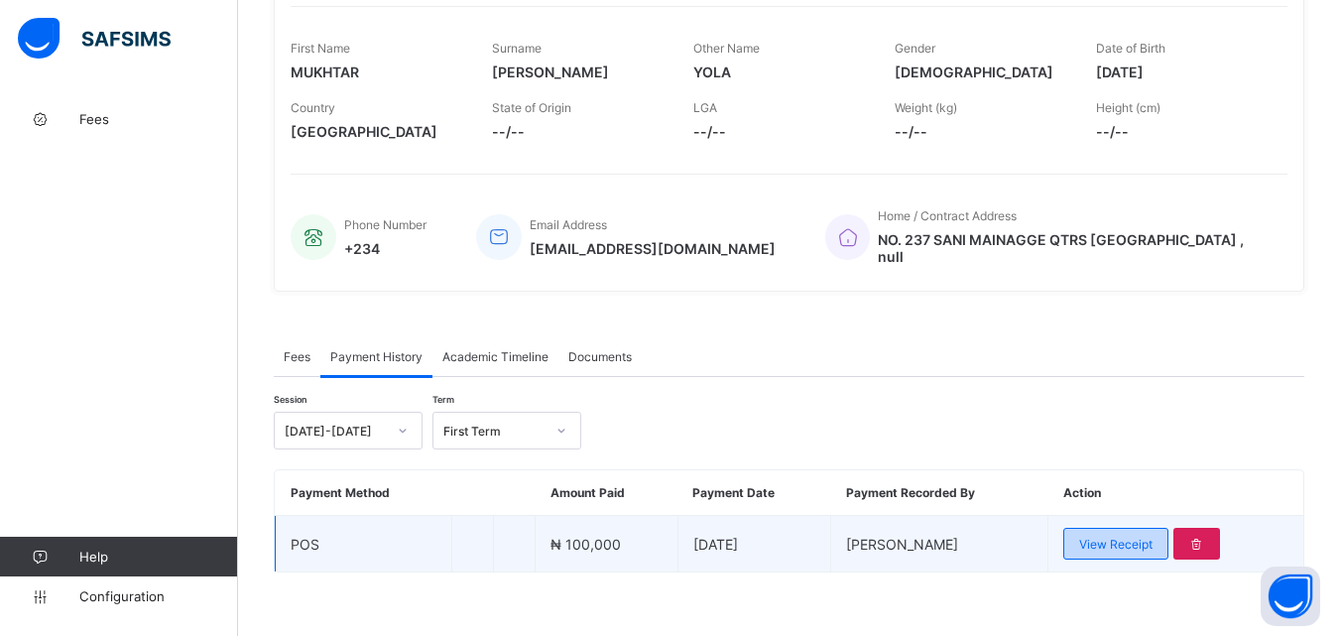
click at [1146, 546] on span "View Receipt" at bounding box center [1115, 544] width 73 height 15
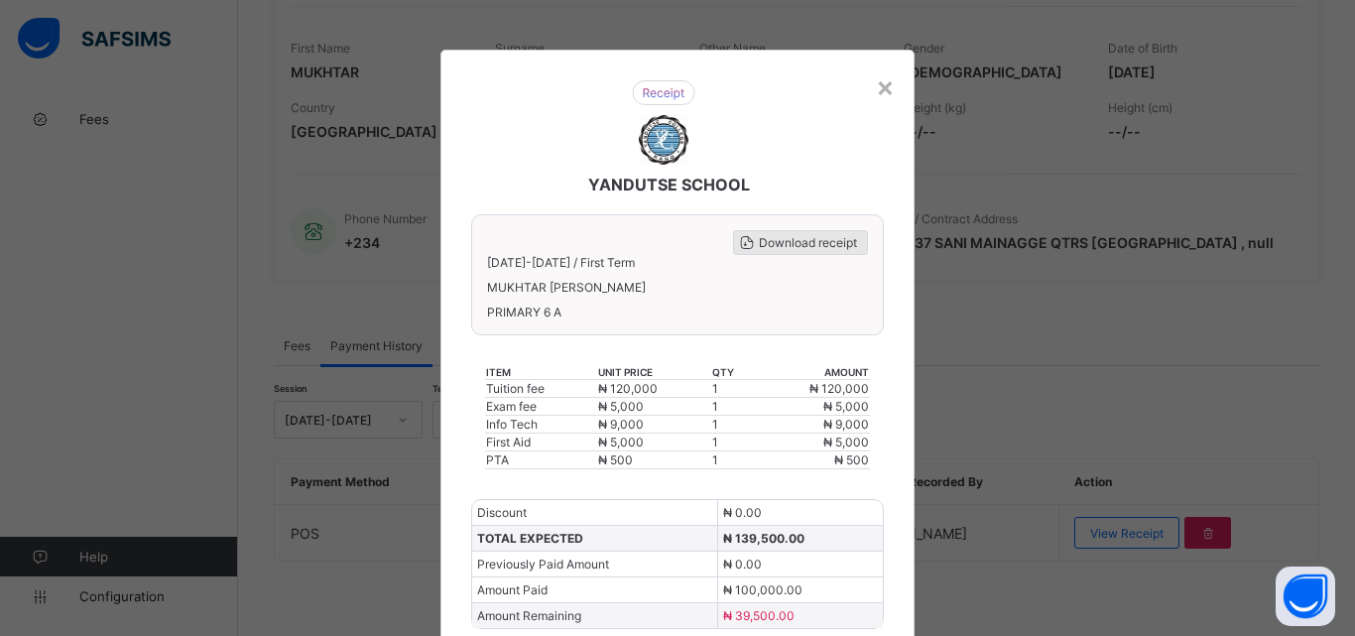
click at [801, 234] on div "Download receipt" at bounding box center [800, 242] width 135 height 25
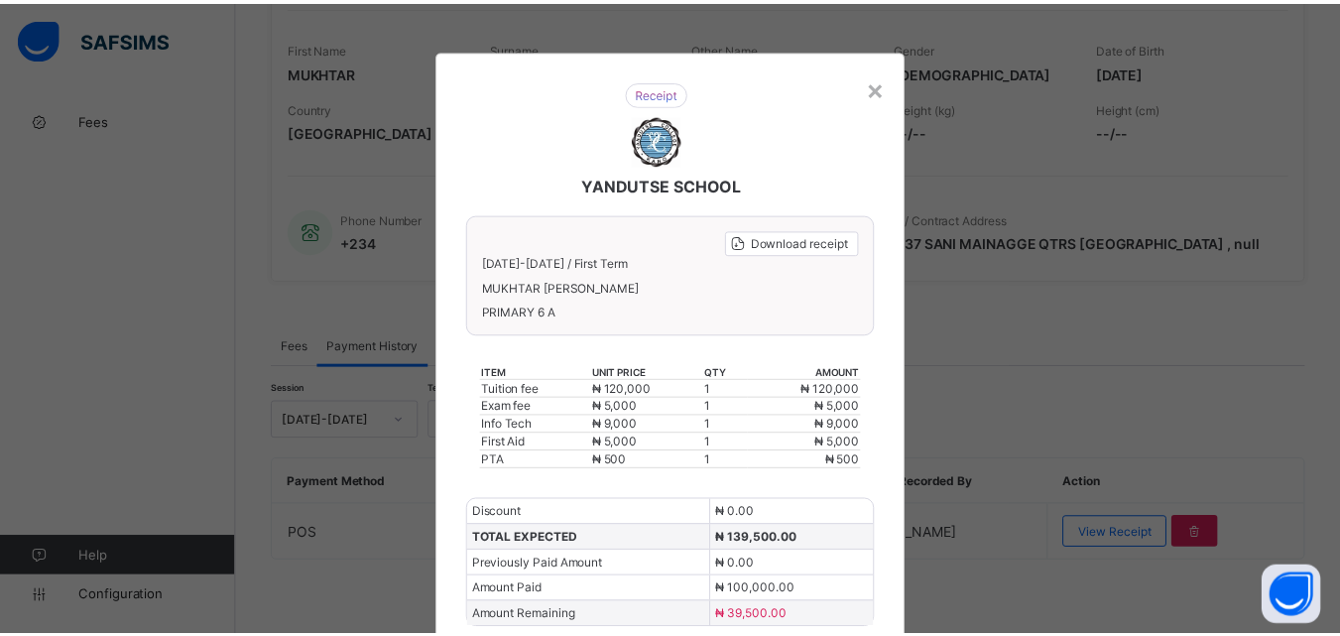
scroll to position [0, 0]
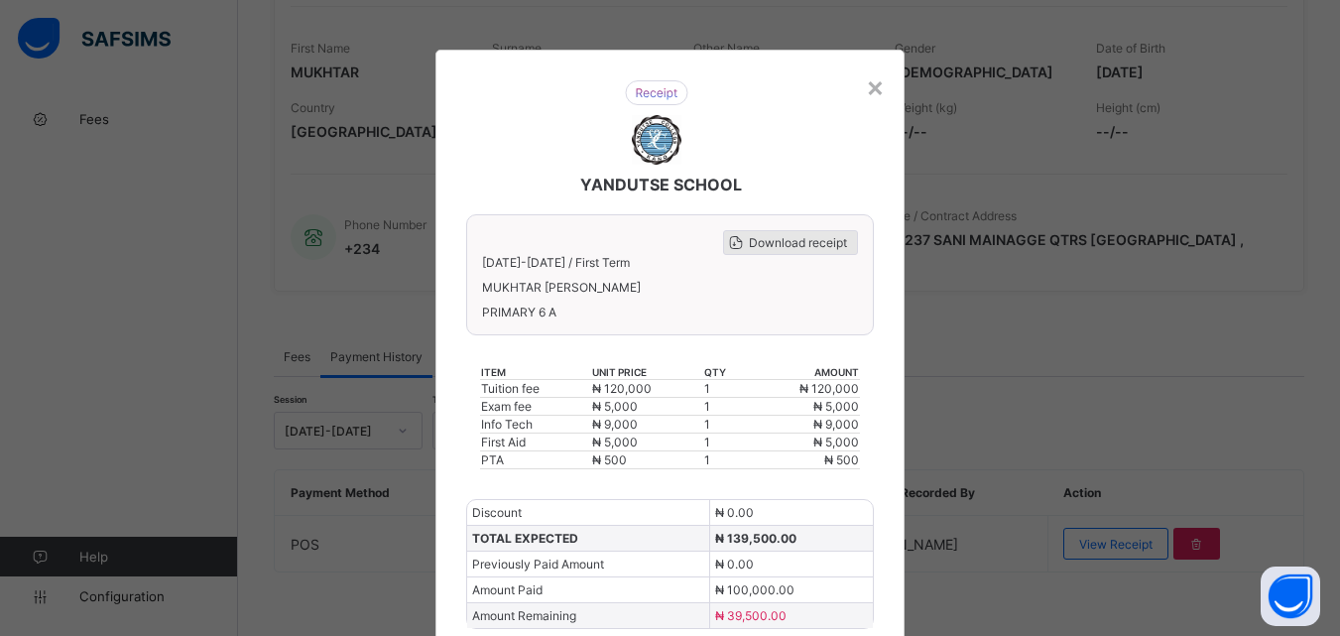
click at [811, 248] on span "Download receipt" at bounding box center [798, 242] width 98 height 15
click at [875, 85] on div "×" at bounding box center [875, 86] width 19 height 34
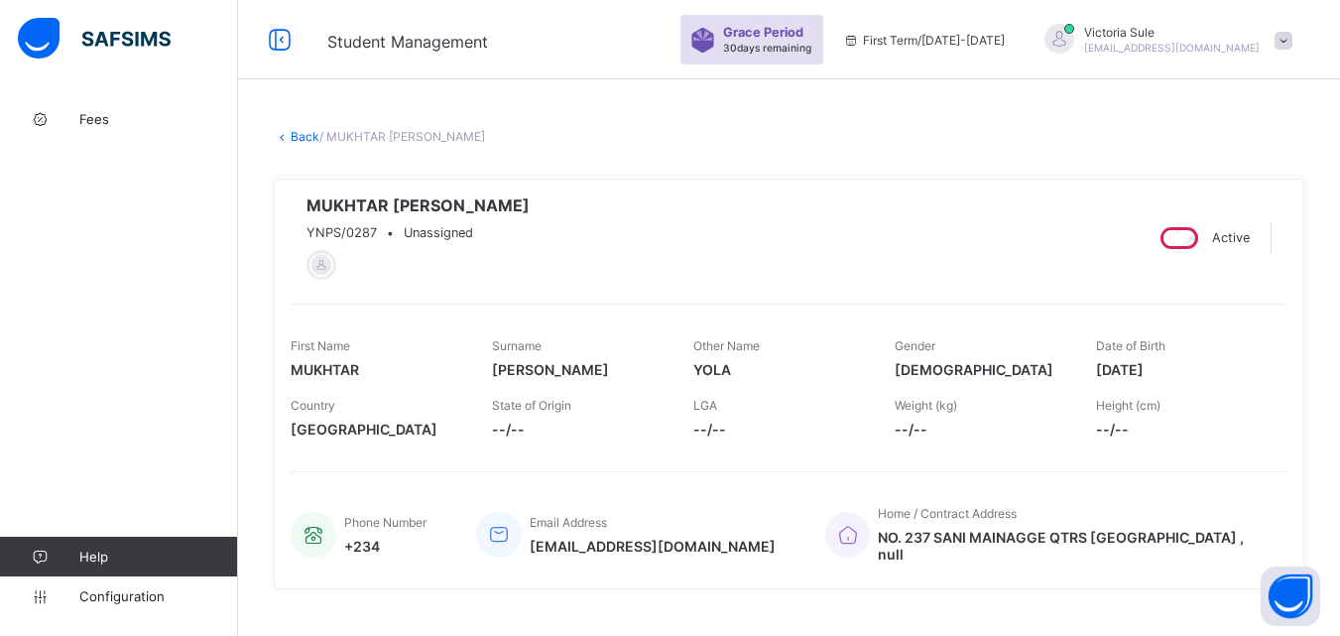
click at [307, 141] on link "Back" at bounding box center [305, 136] width 29 height 15
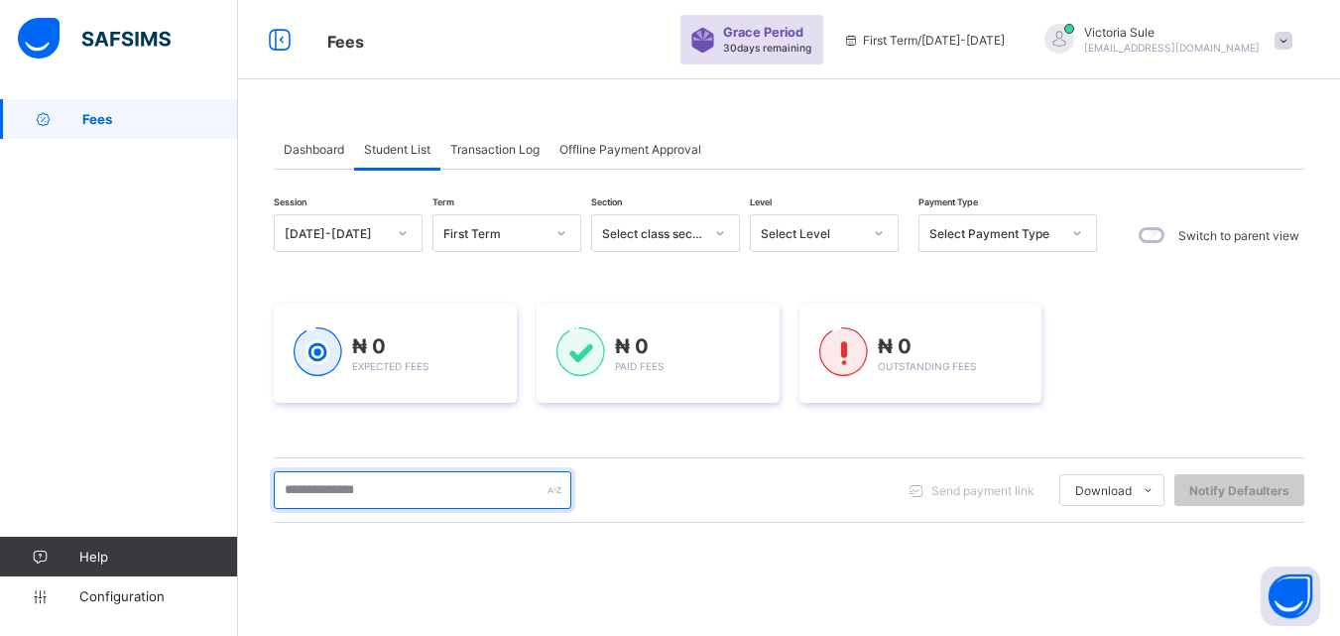
click at [417, 494] on input "text" at bounding box center [423, 490] width 298 height 38
type input "****"
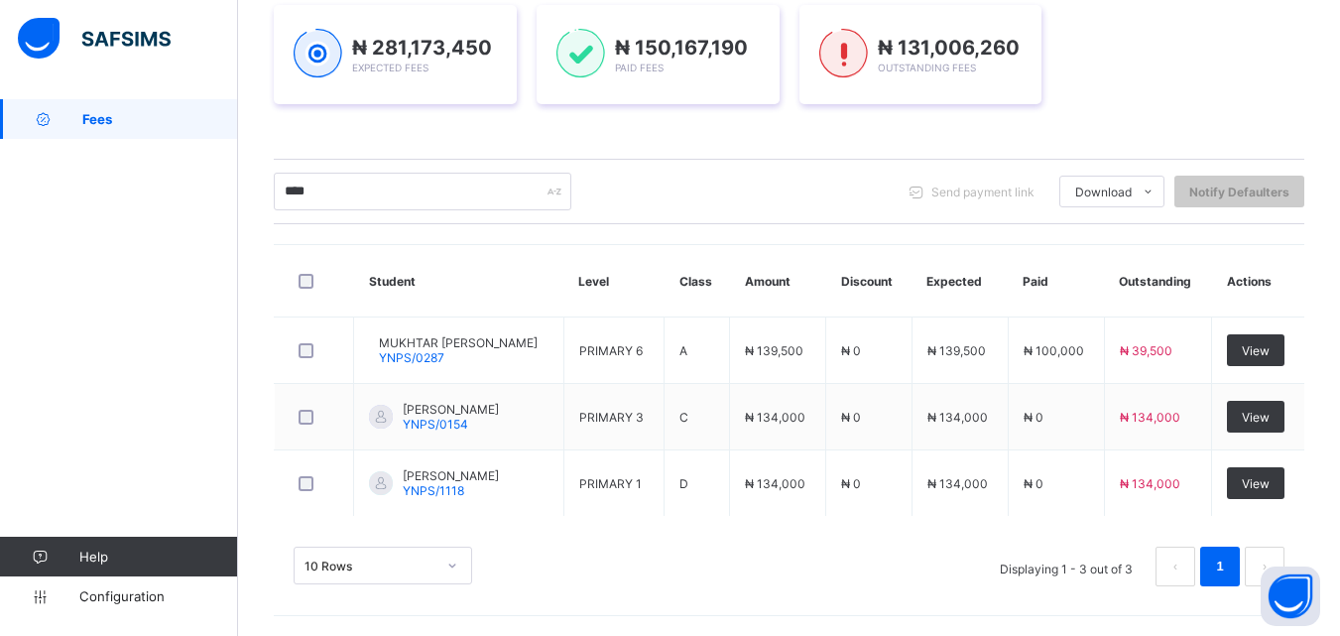
scroll to position [299, 0]
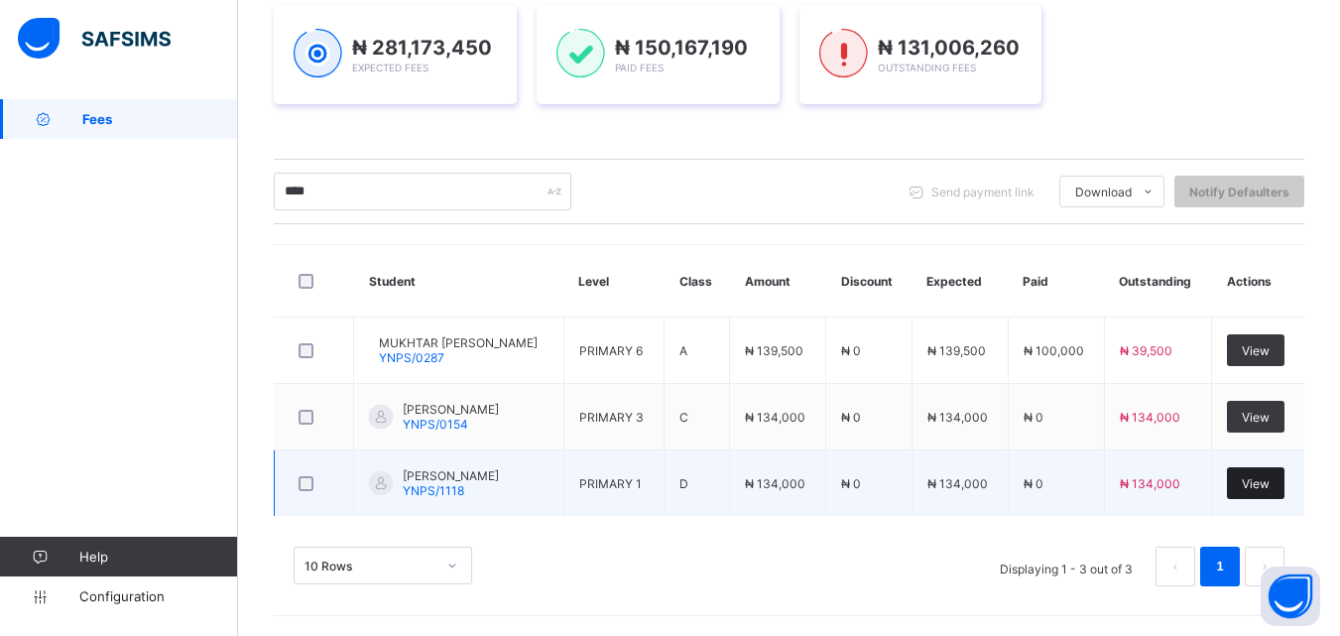
click at [1257, 484] on span "View" at bounding box center [1256, 483] width 28 height 15
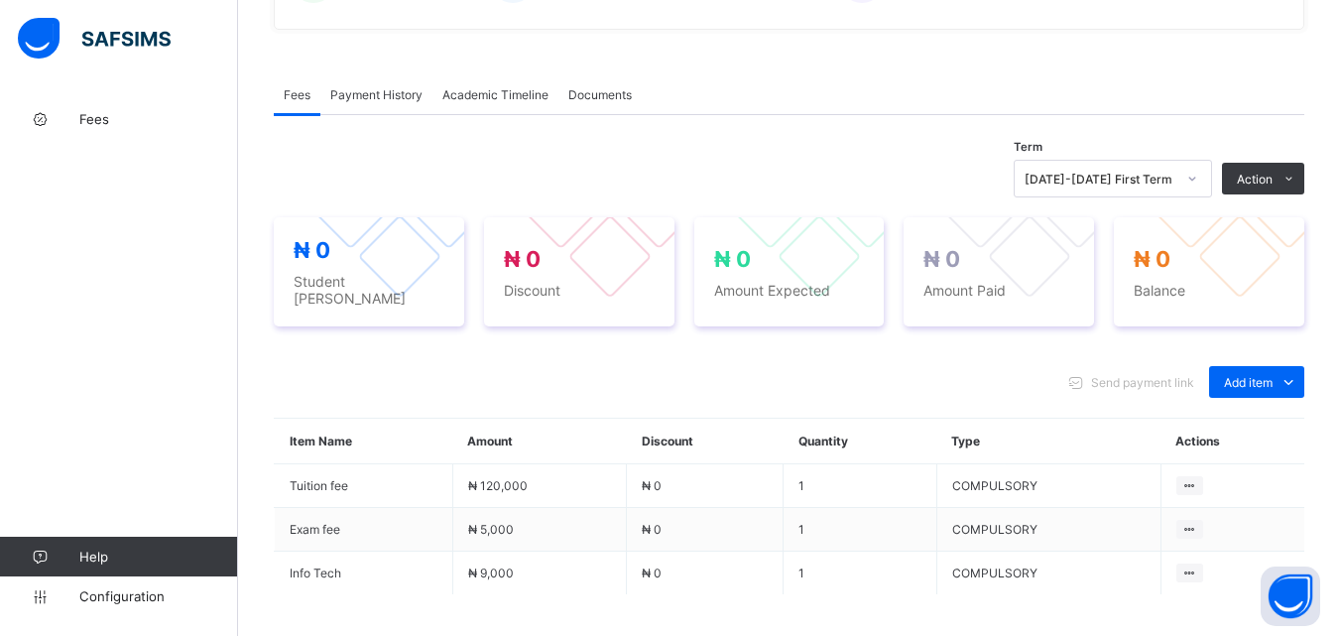
scroll to position [695, 0]
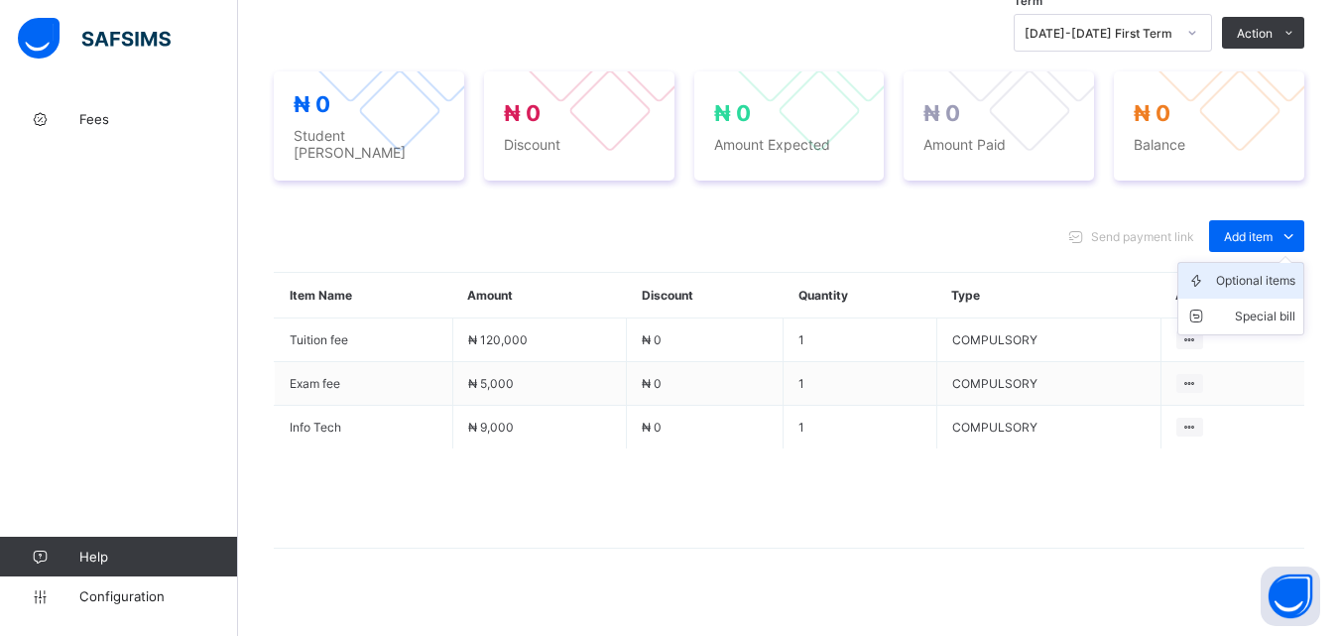
click at [1279, 277] on div "Optional items" at bounding box center [1255, 281] width 79 height 20
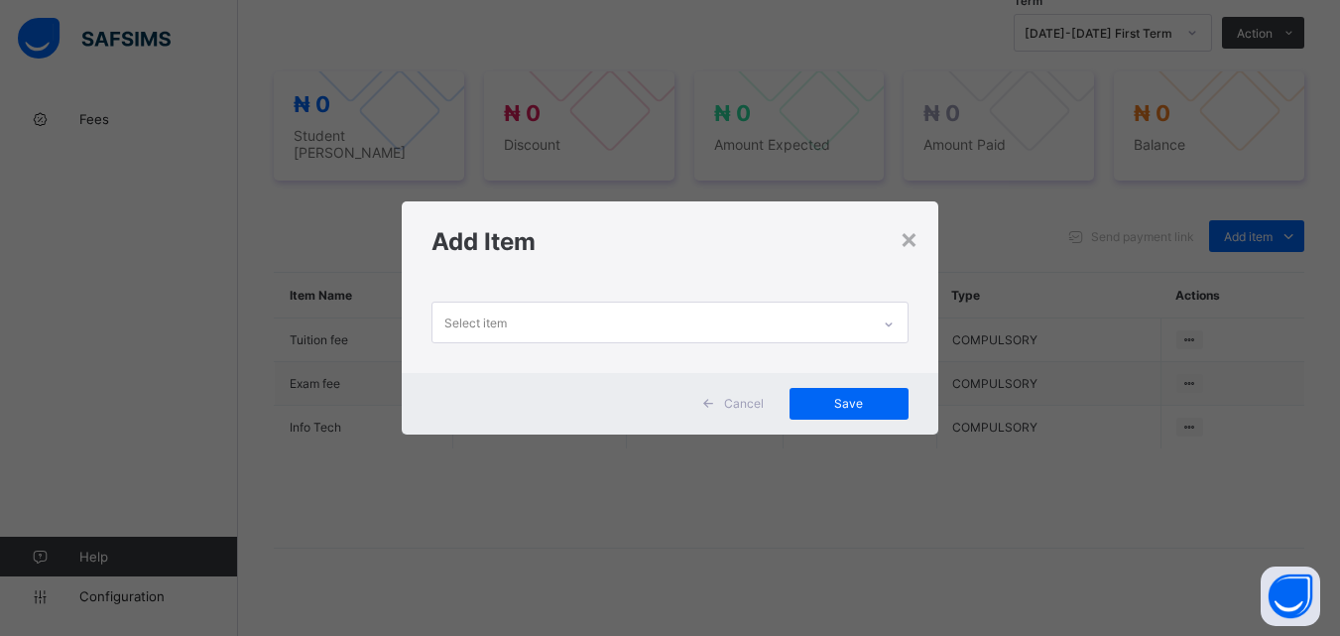
click at [885, 322] on icon at bounding box center [889, 325] width 12 height 20
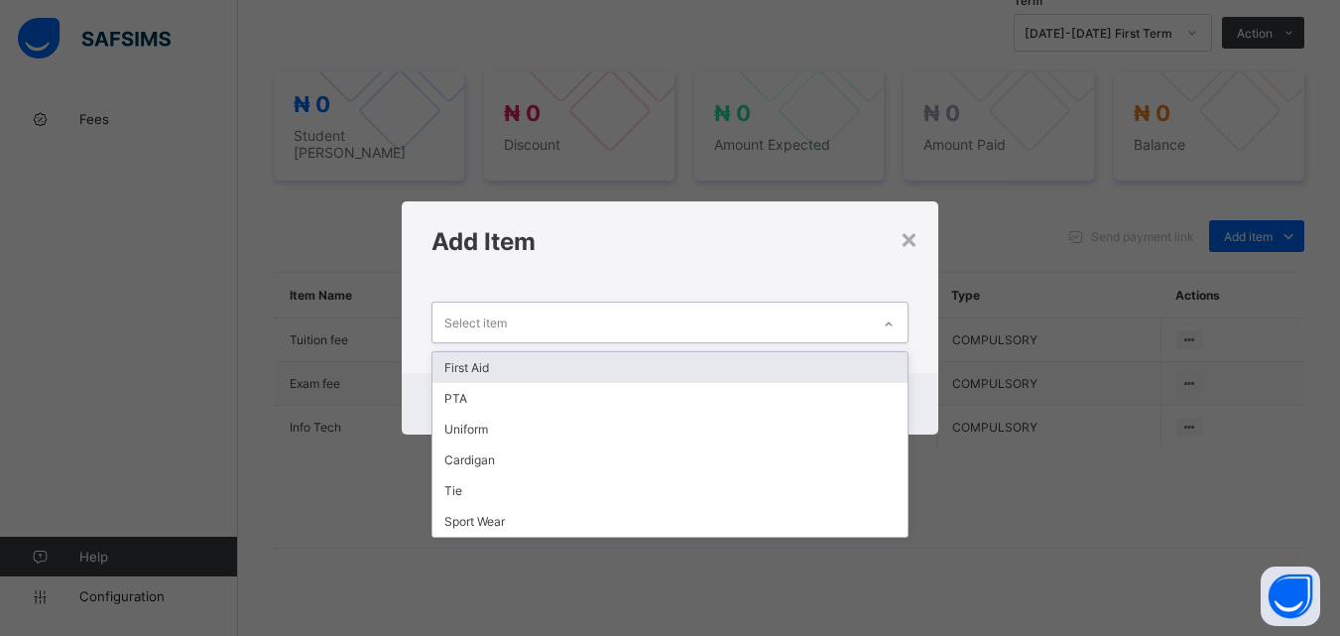
click at [851, 357] on div "First Aid" at bounding box center [670, 367] width 474 height 31
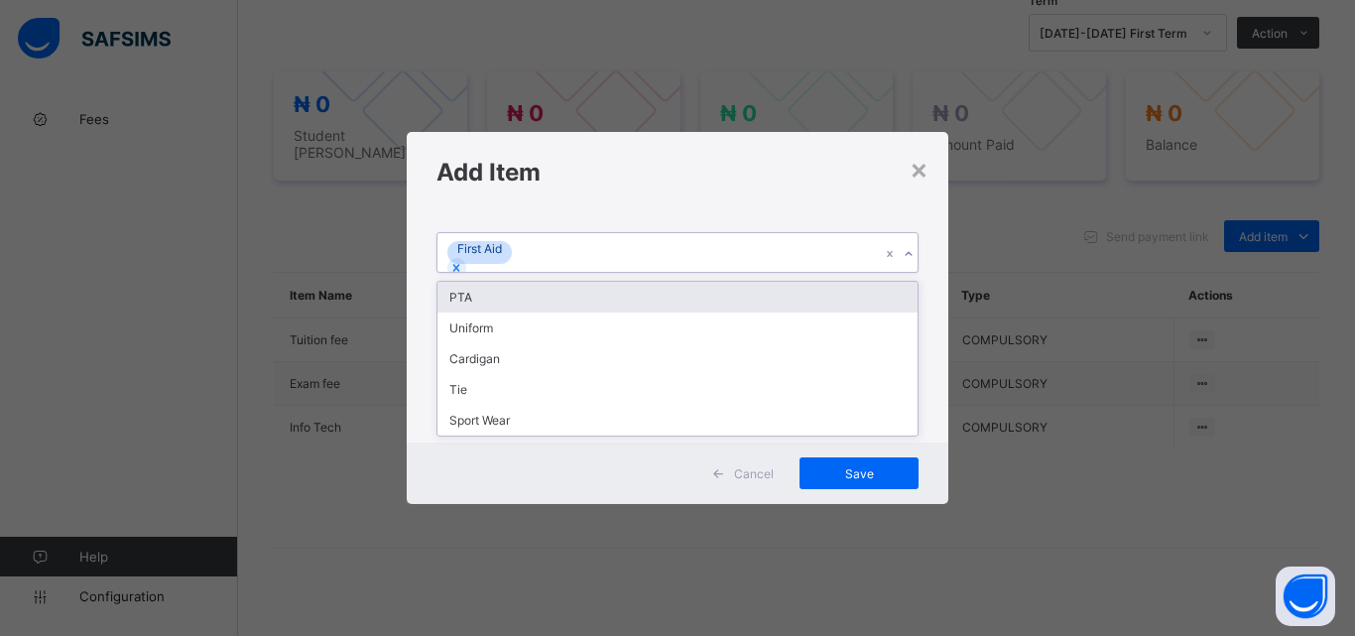
click at [823, 272] on div "First Aid" at bounding box center [659, 252] width 443 height 39
click at [821, 313] on div "PTA" at bounding box center [678, 297] width 480 height 31
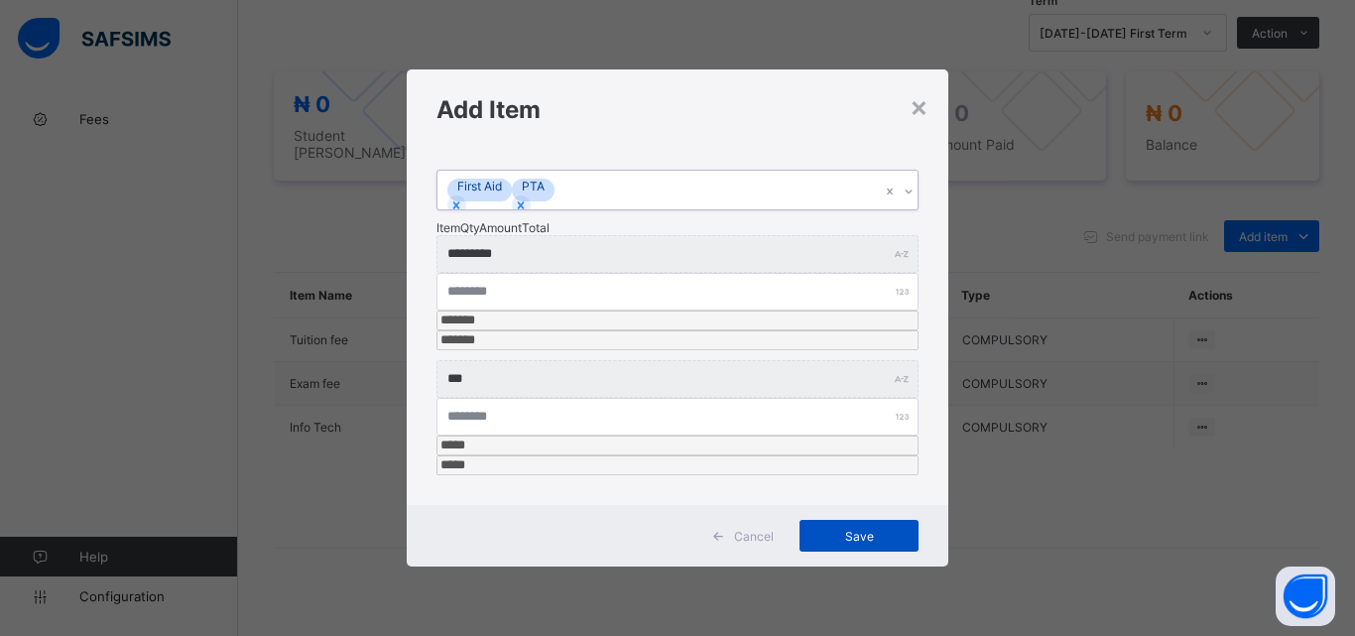
click at [879, 529] on span "Save" at bounding box center [859, 536] width 89 height 15
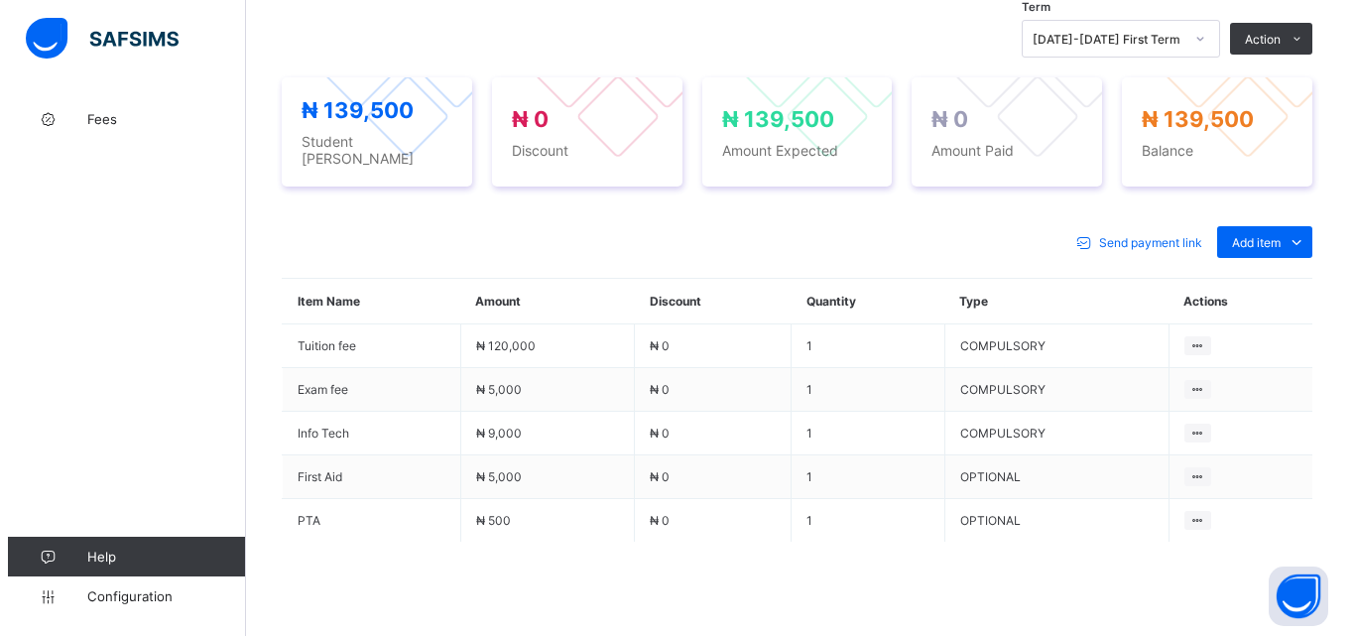
scroll to position [496, 0]
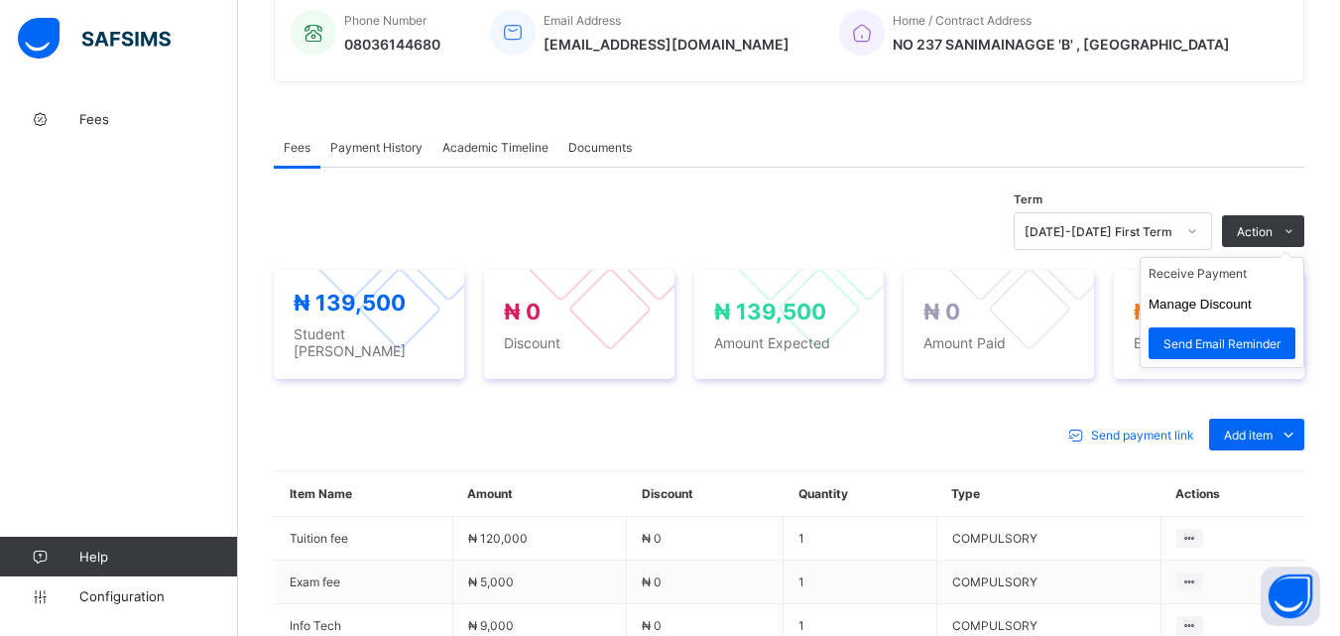
click at [1280, 257] on ul "Receive Payment Manage Discount Send Email Reminder" at bounding box center [1222, 312] width 165 height 111
click at [1214, 287] on li "Receive Payment" at bounding box center [1222, 273] width 163 height 31
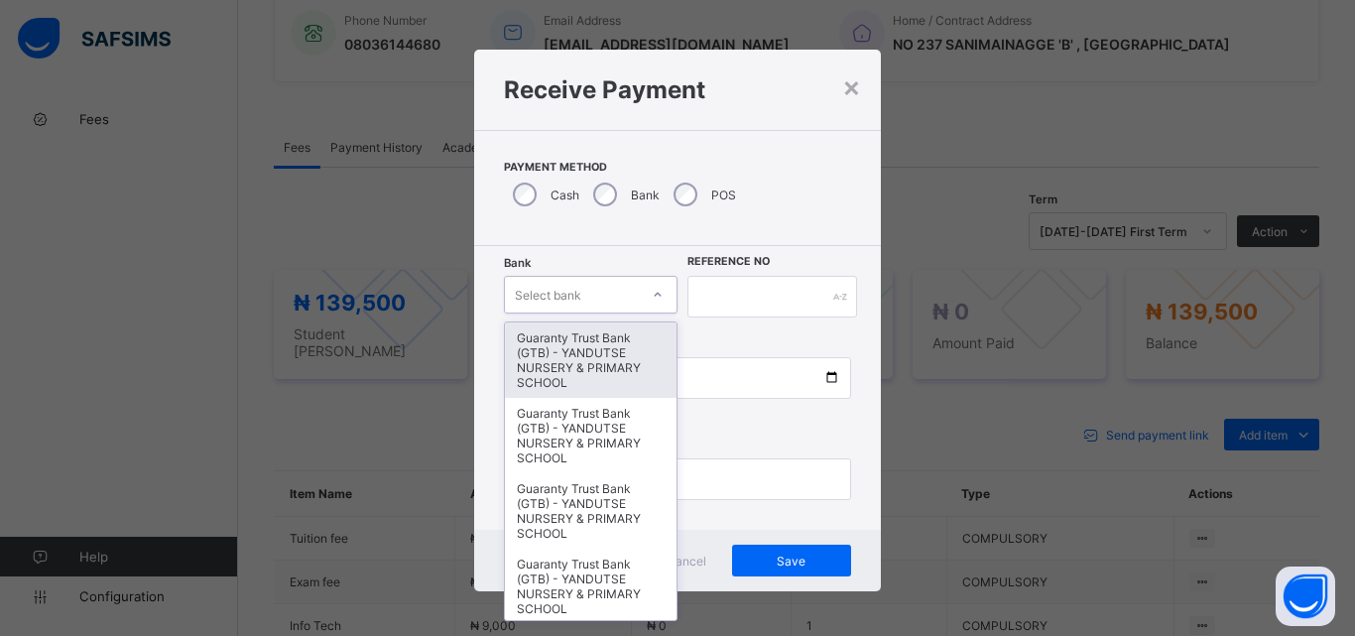
click at [644, 301] on div at bounding box center [658, 295] width 34 height 32
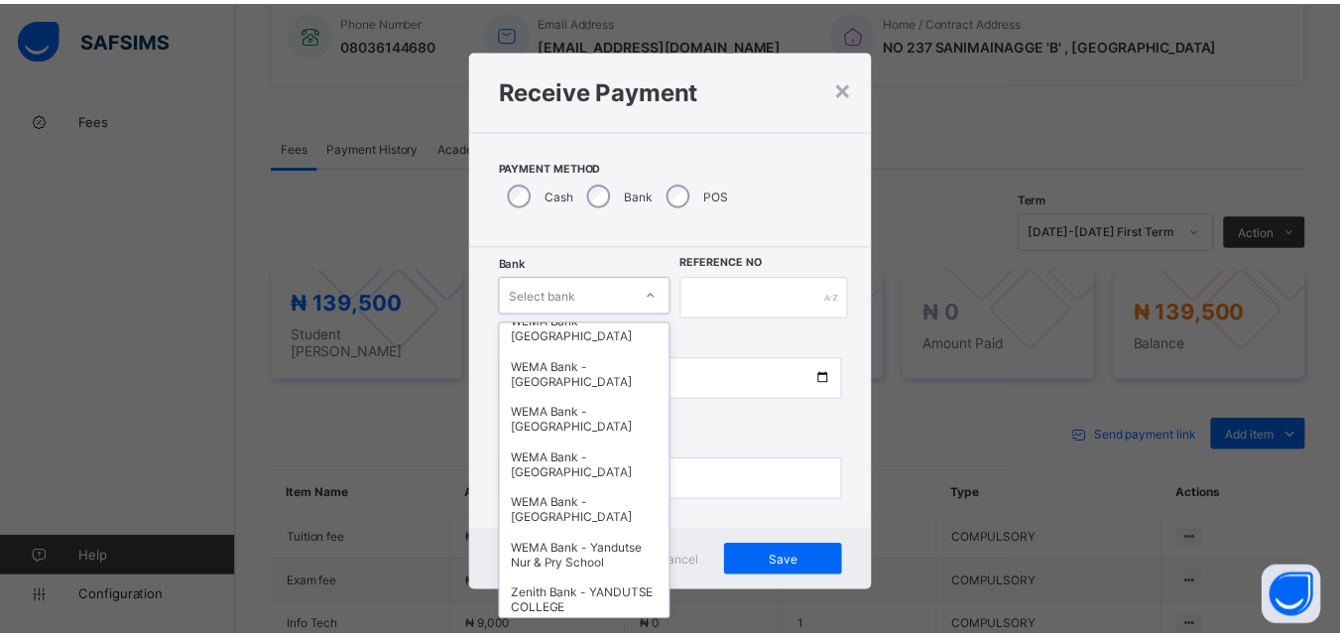
scroll to position [595, 0]
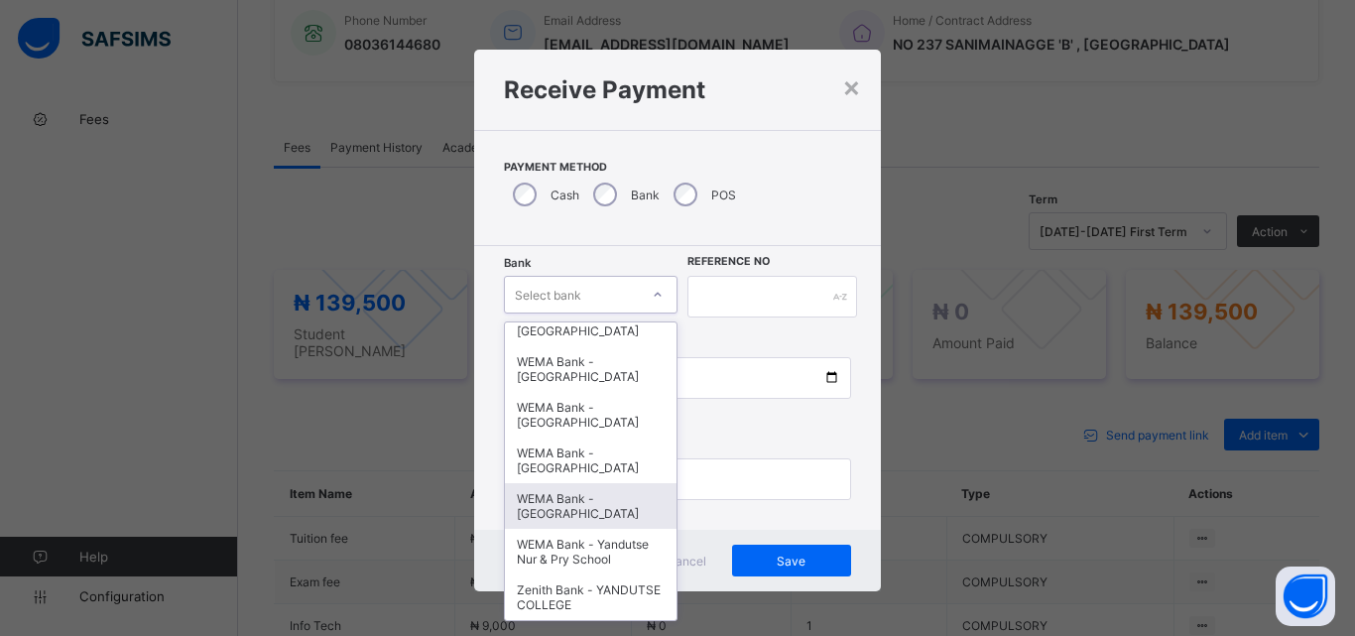
click at [590, 510] on div "WEMA Bank - YANDUTSE COLLEGE" at bounding box center [591, 506] width 172 height 46
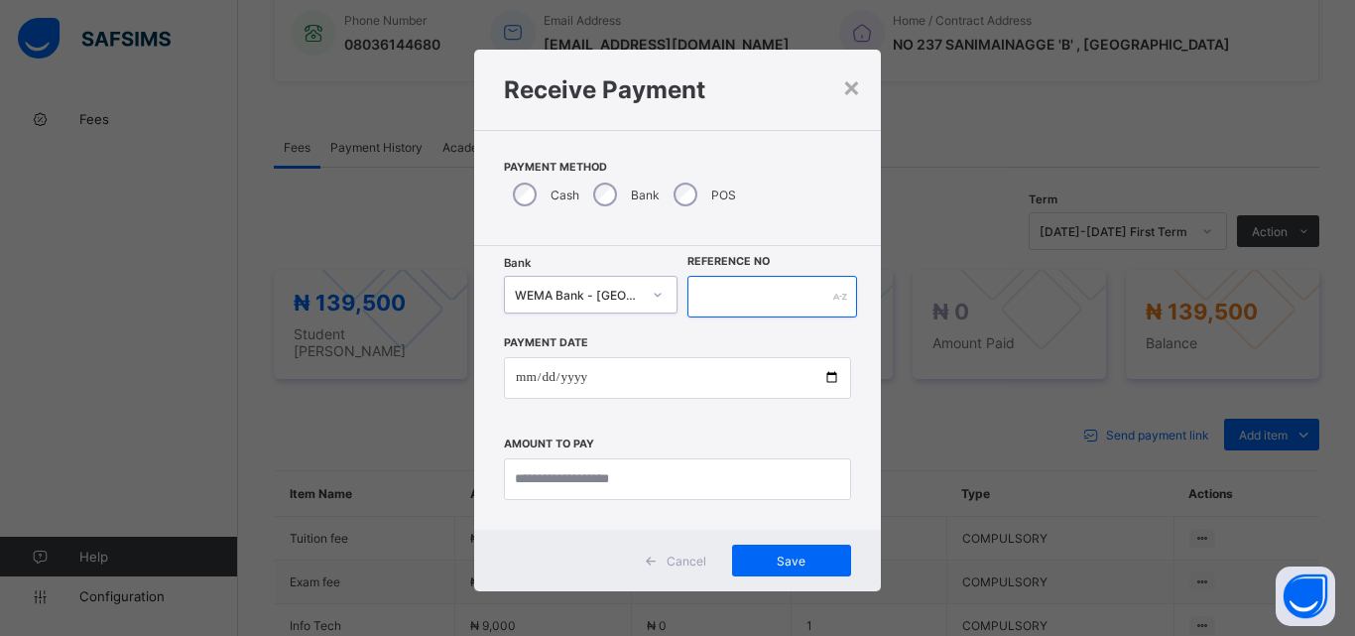
click at [716, 295] on input "text" at bounding box center [773, 297] width 170 height 42
type input "**********"
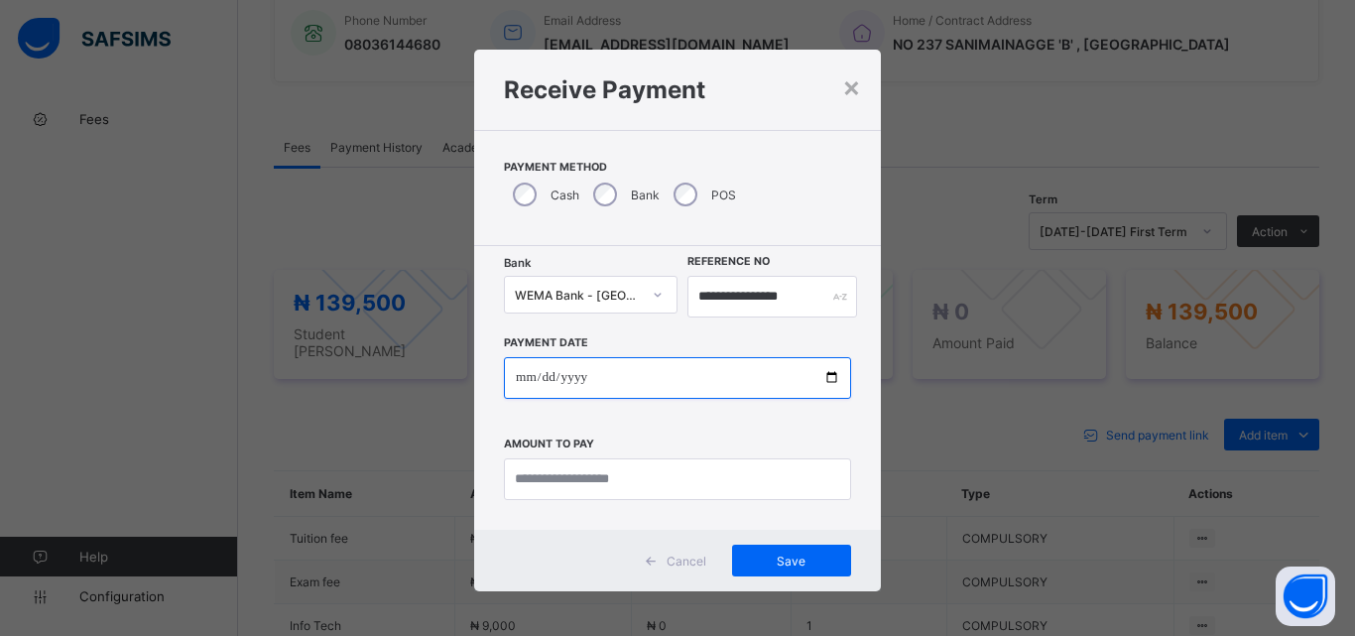
click at [825, 370] on input "date" at bounding box center [677, 378] width 347 height 42
type input "**********"
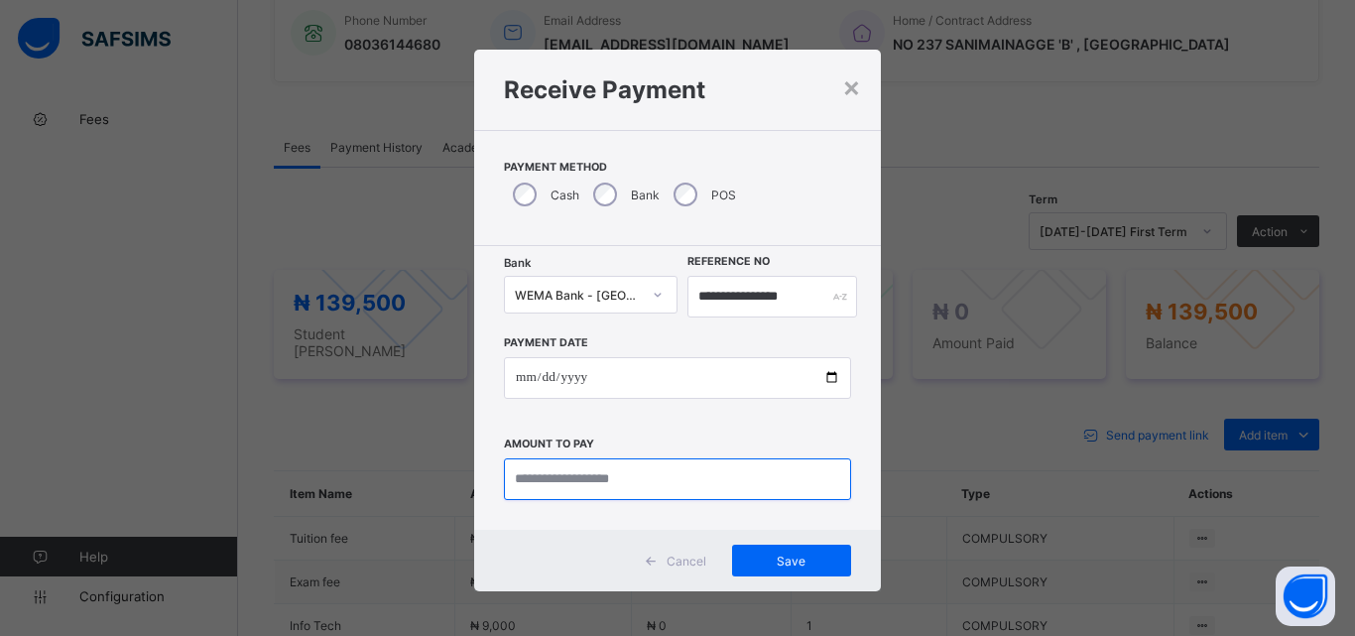
click at [535, 484] on input "currency" at bounding box center [677, 479] width 347 height 42
type input "*********"
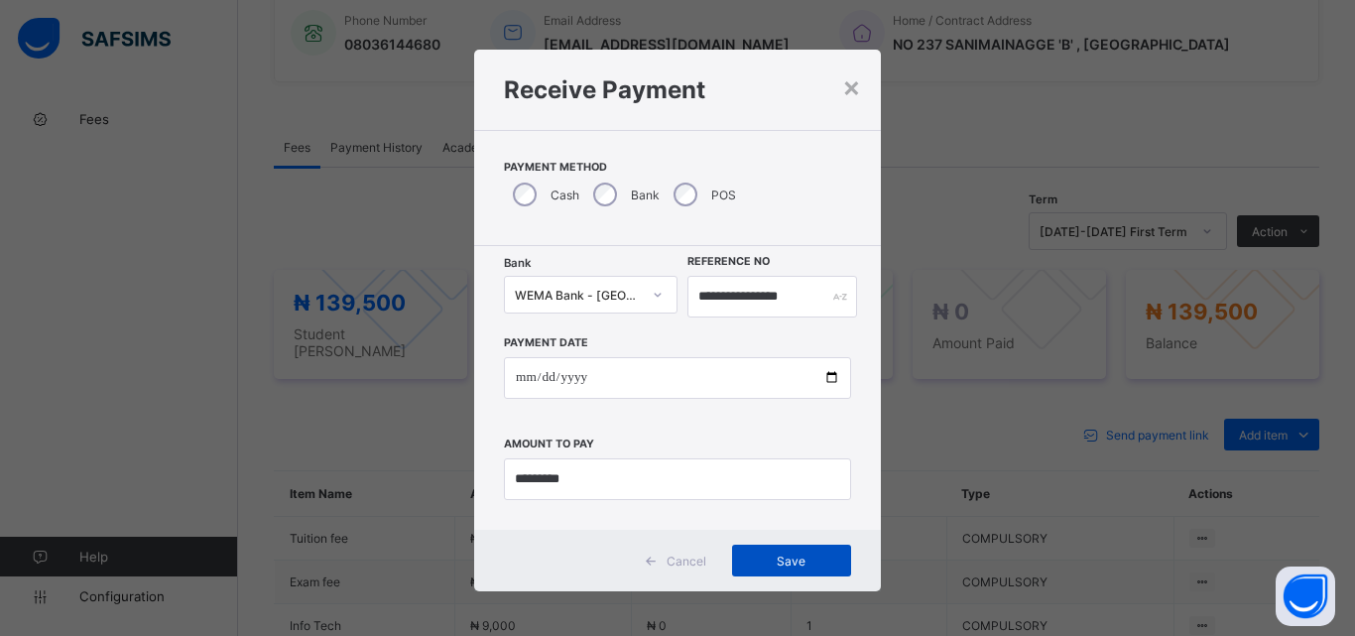
click at [793, 557] on span "Save" at bounding box center [791, 561] width 89 height 15
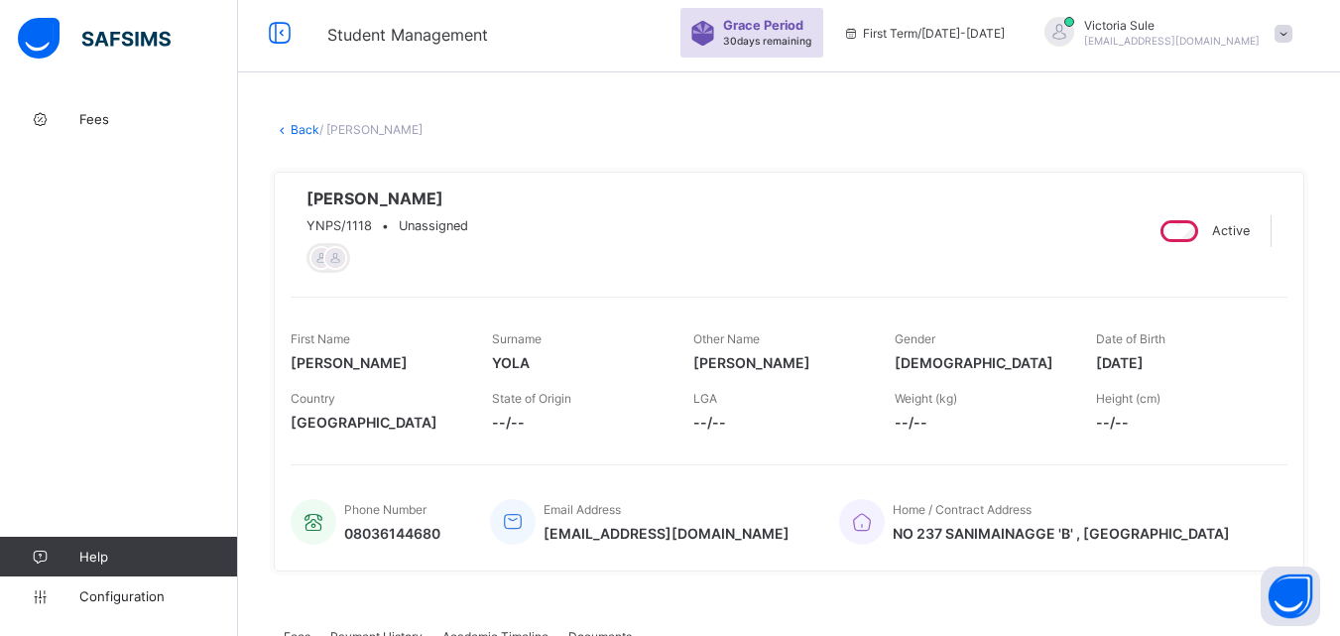
scroll to position [0, 0]
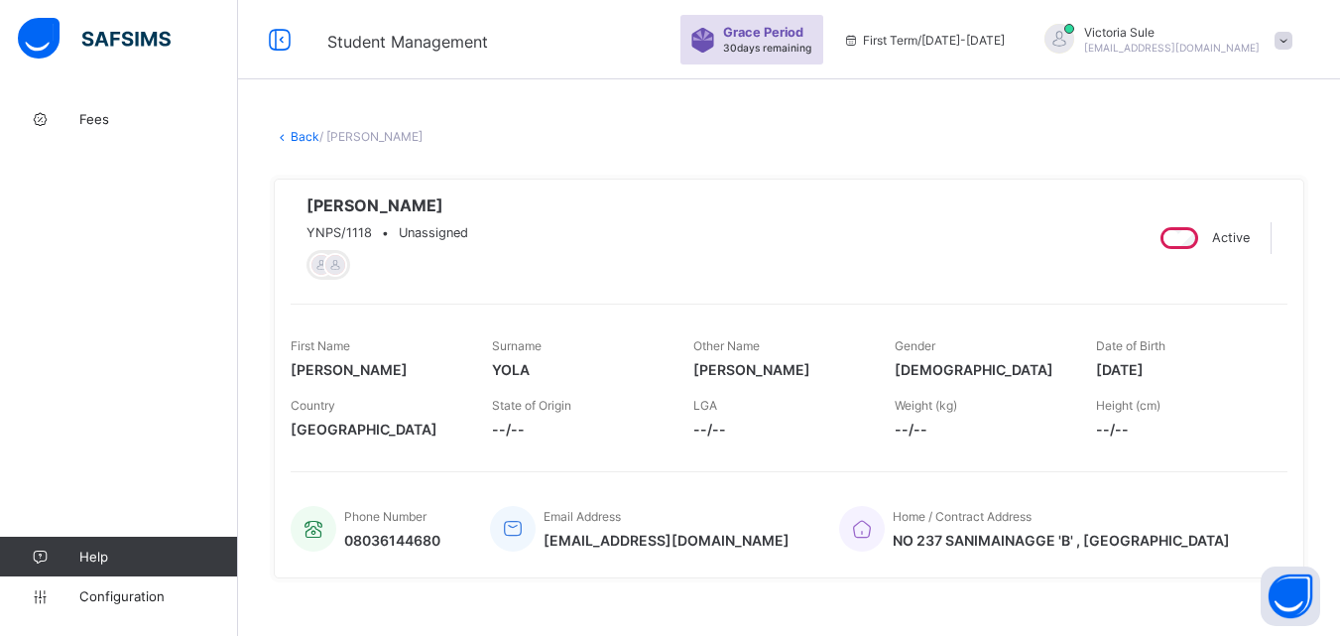
click at [299, 136] on link "Back" at bounding box center [305, 136] width 29 height 15
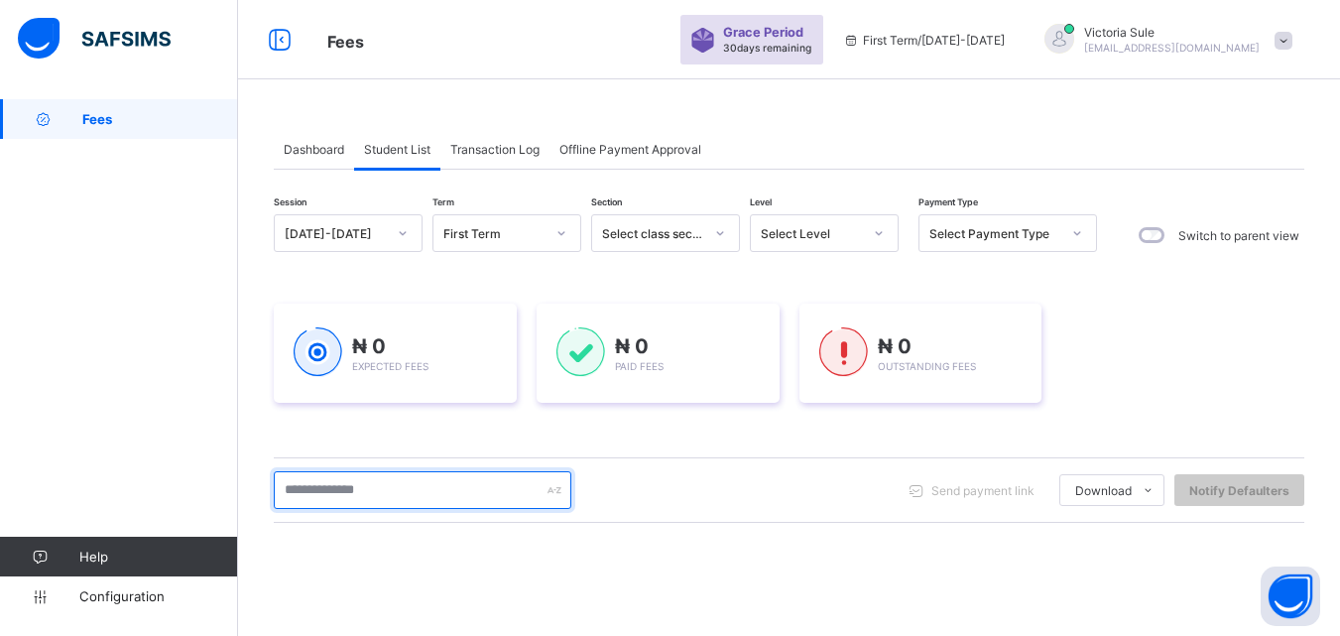
click at [426, 489] on input "text" at bounding box center [423, 490] width 298 height 38
type input "******"
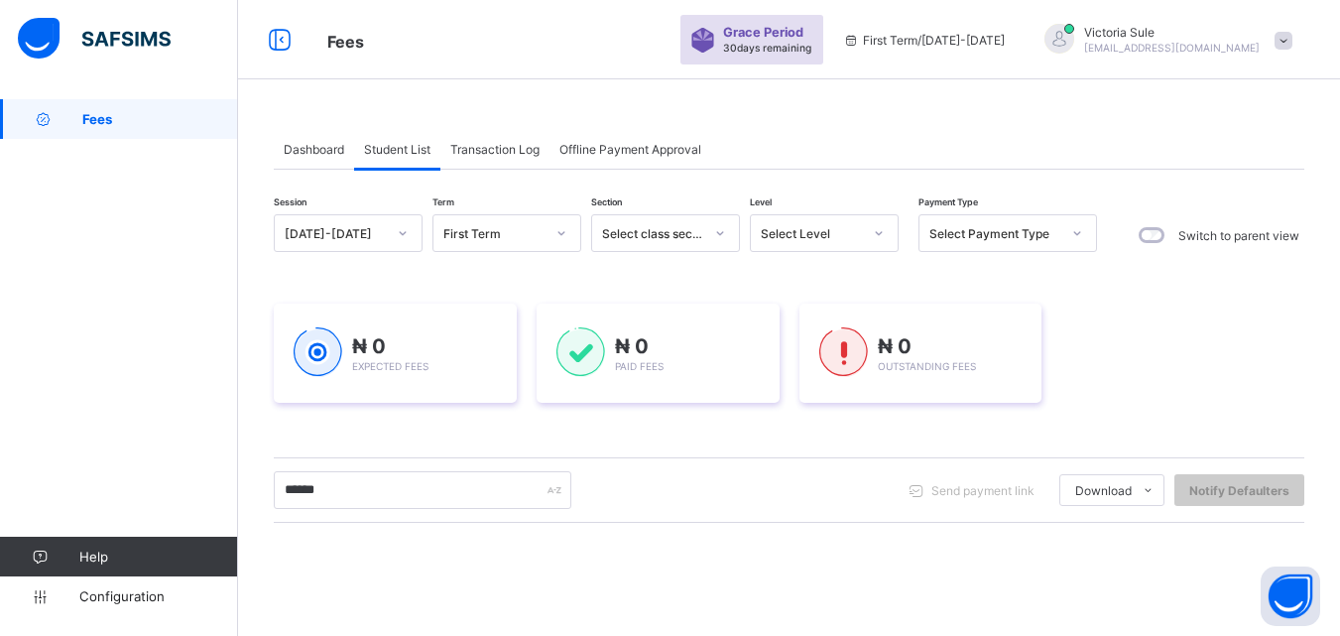
click at [868, 232] on div at bounding box center [879, 233] width 34 height 32
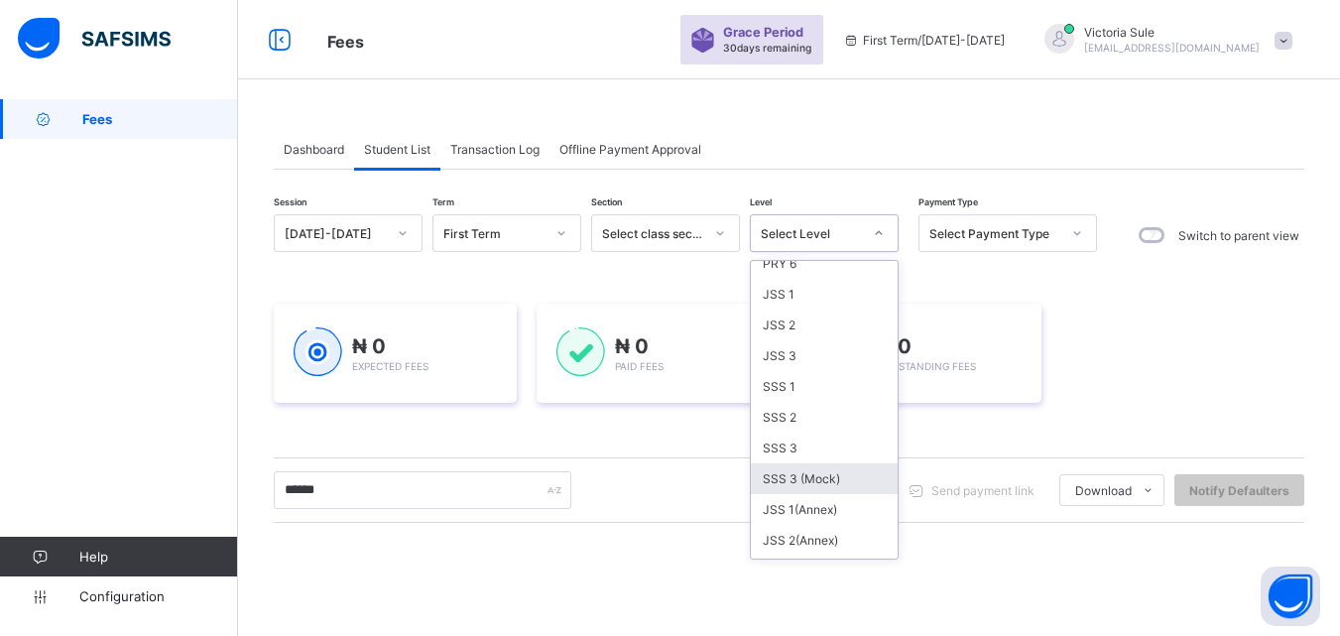
scroll to position [397, 0]
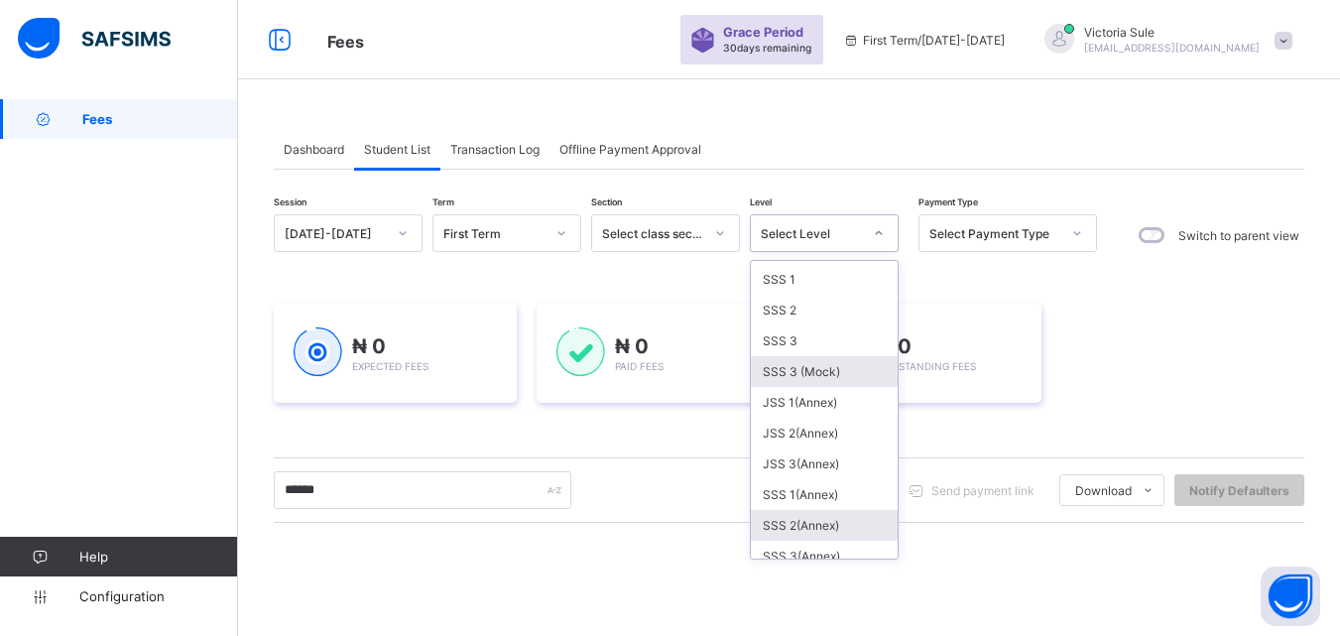
click at [814, 530] on div "SSS 2(Annex)" at bounding box center [824, 525] width 147 height 31
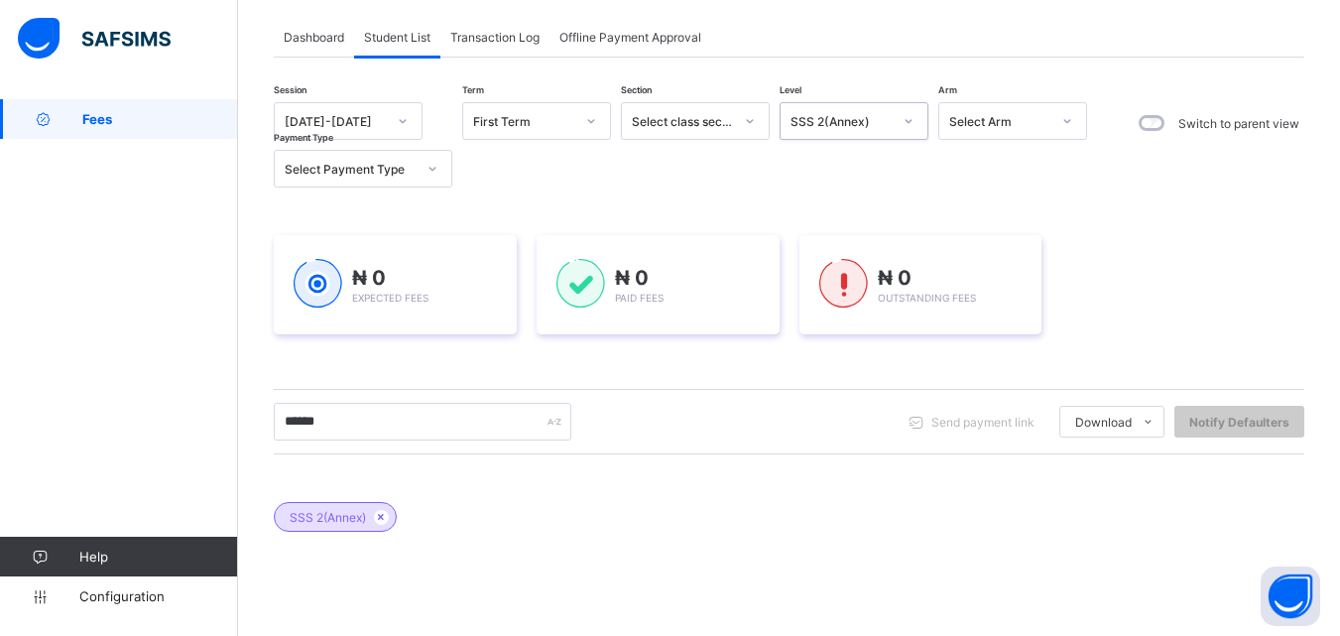
scroll to position [99, 0]
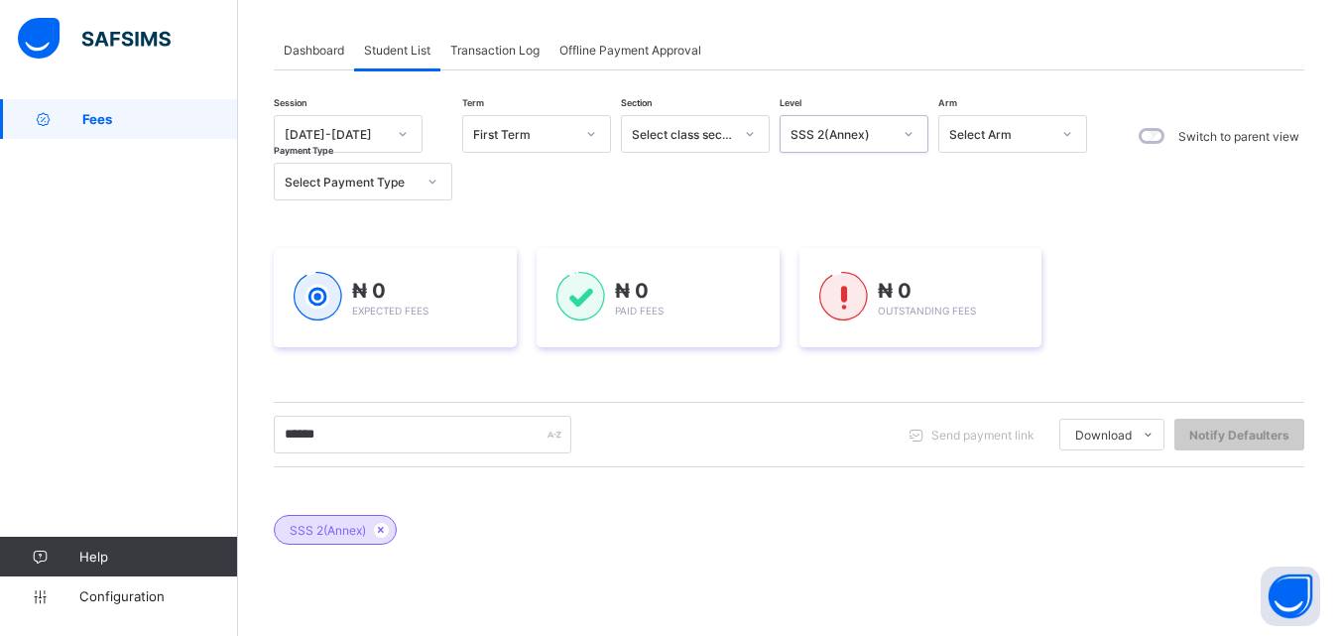
click at [1018, 120] on div "Select Arm" at bounding box center [994, 134] width 109 height 28
click at [994, 206] on div "A" at bounding box center [1013, 206] width 147 height 31
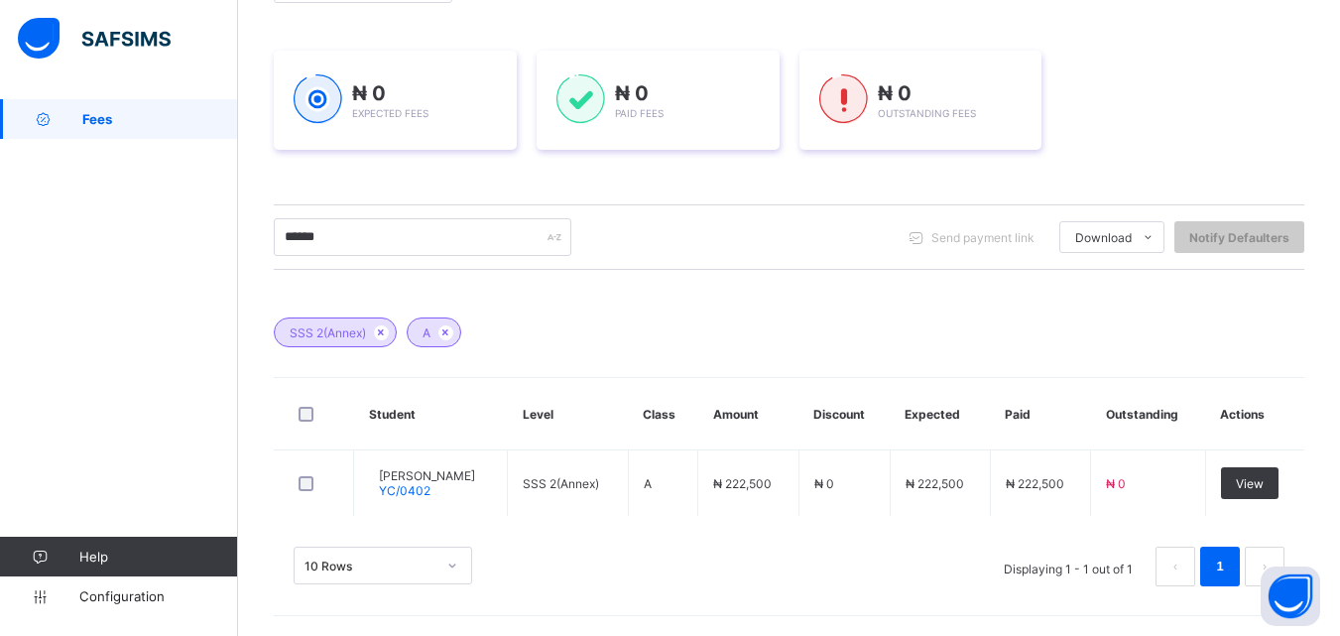
scroll to position [297, 0]
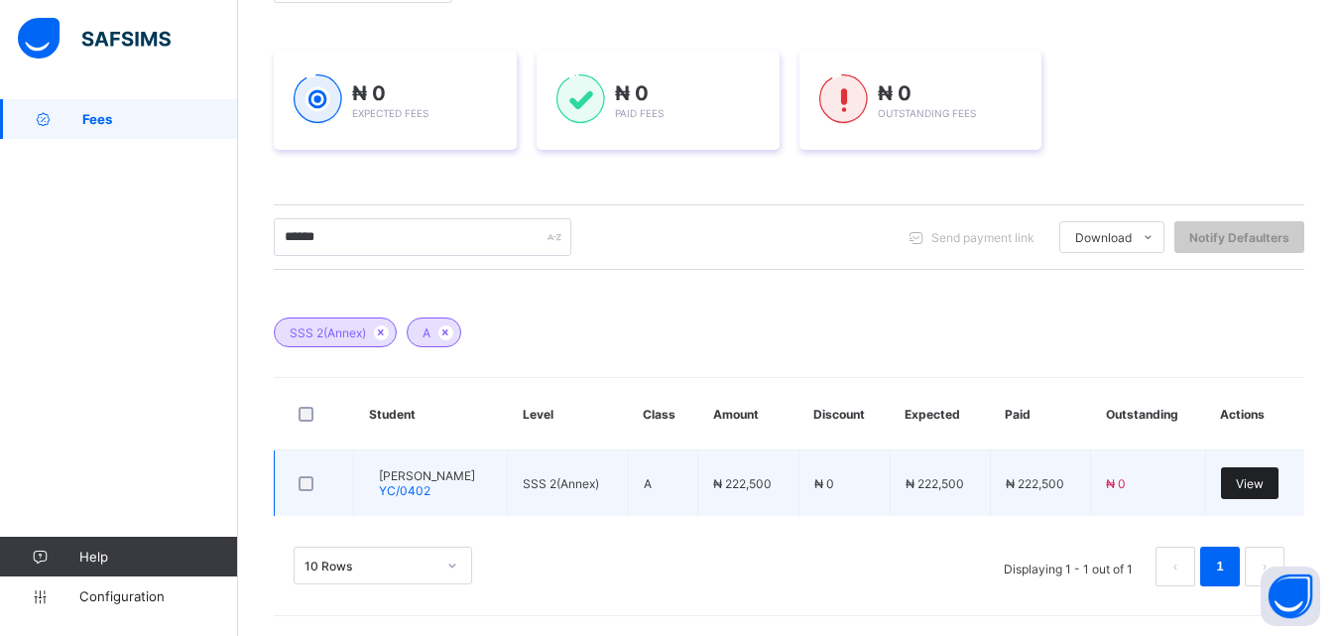
click at [1270, 491] on div "View" at bounding box center [1250, 483] width 58 height 32
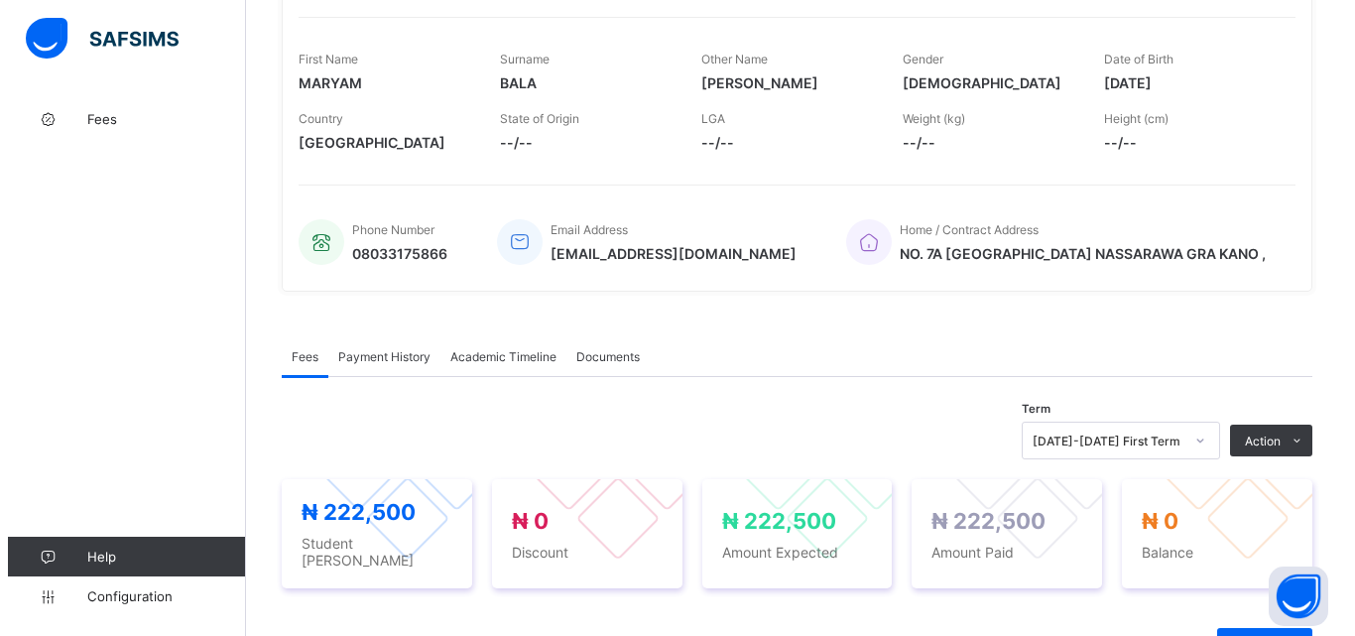
scroll to position [298, 0]
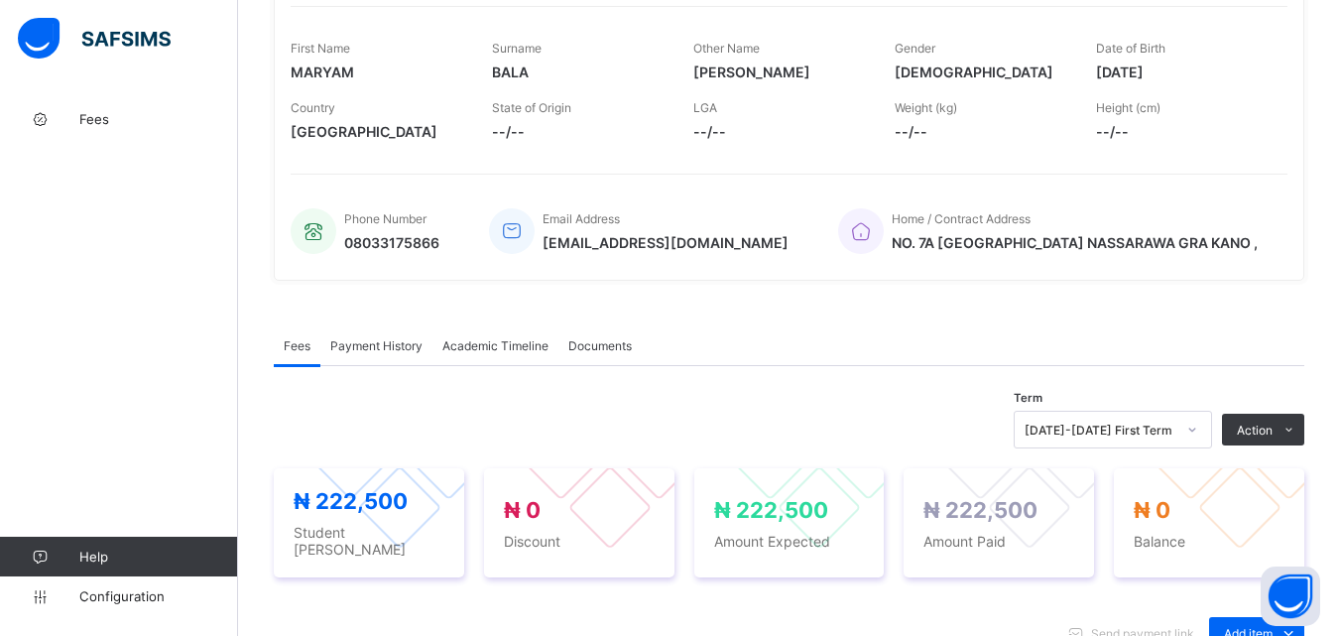
drag, startPoint x: 366, startPoint y: 353, endPoint x: 389, endPoint y: 366, distance: 26.2
click at [366, 353] on span "Payment History" at bounding box center [376, 345] width 92 height 15
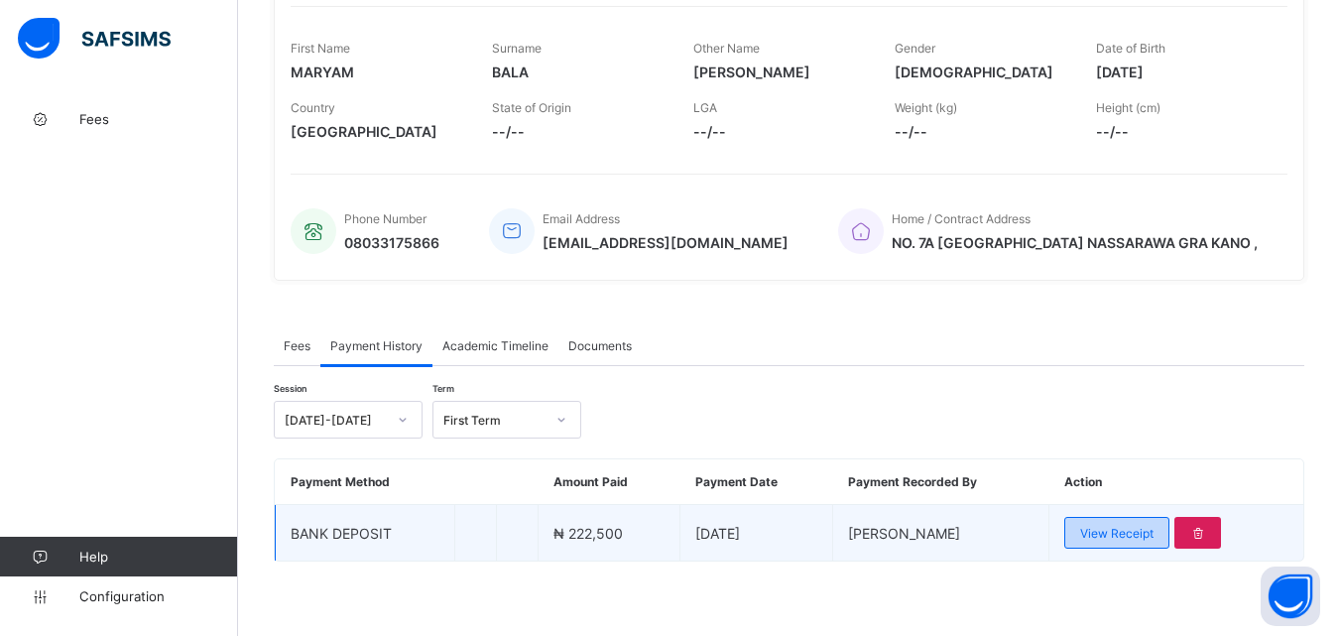
click at [1127, 537] on span "View Receipt" at bounding box center [1116, 533] width 73 height 15
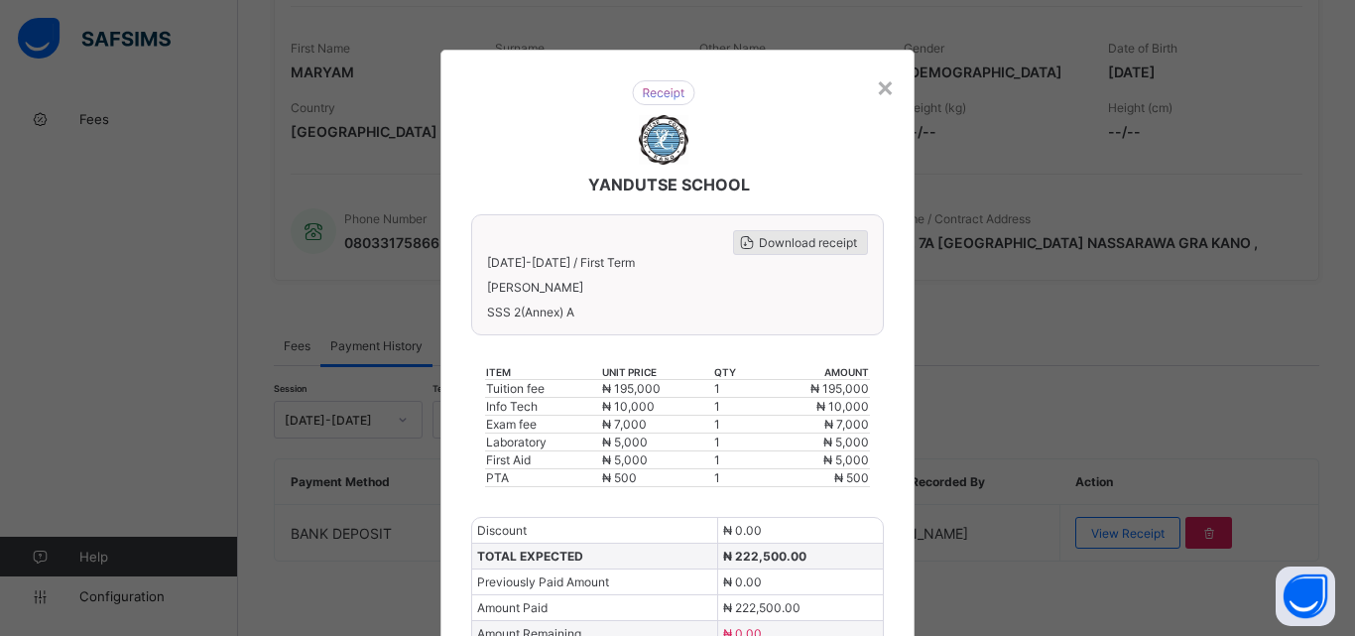
click at [798, 242] on span "Download receipt" at bounding box center [808, 242] width 98 height 15
click at [876, 86] on div "×" at bounding box center [885, 86] width 19 height 34
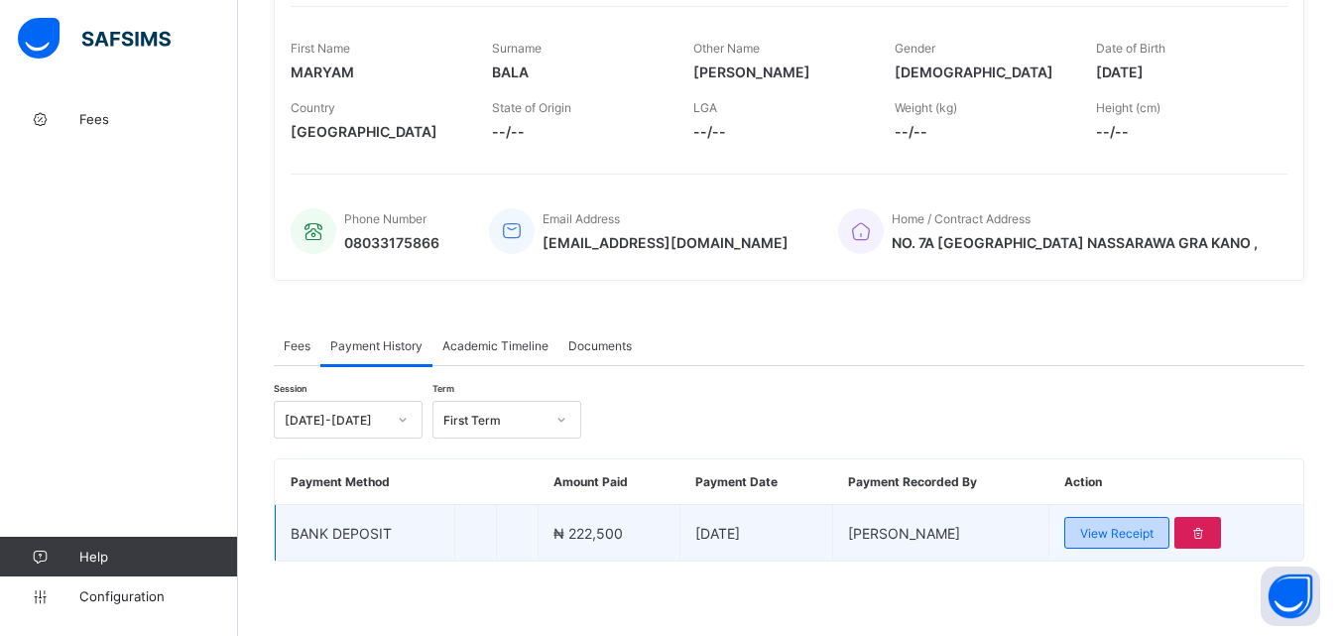
click at [1137, 548] on div "View Receipt" at bounding box center [1117, 533] width 105 height 32
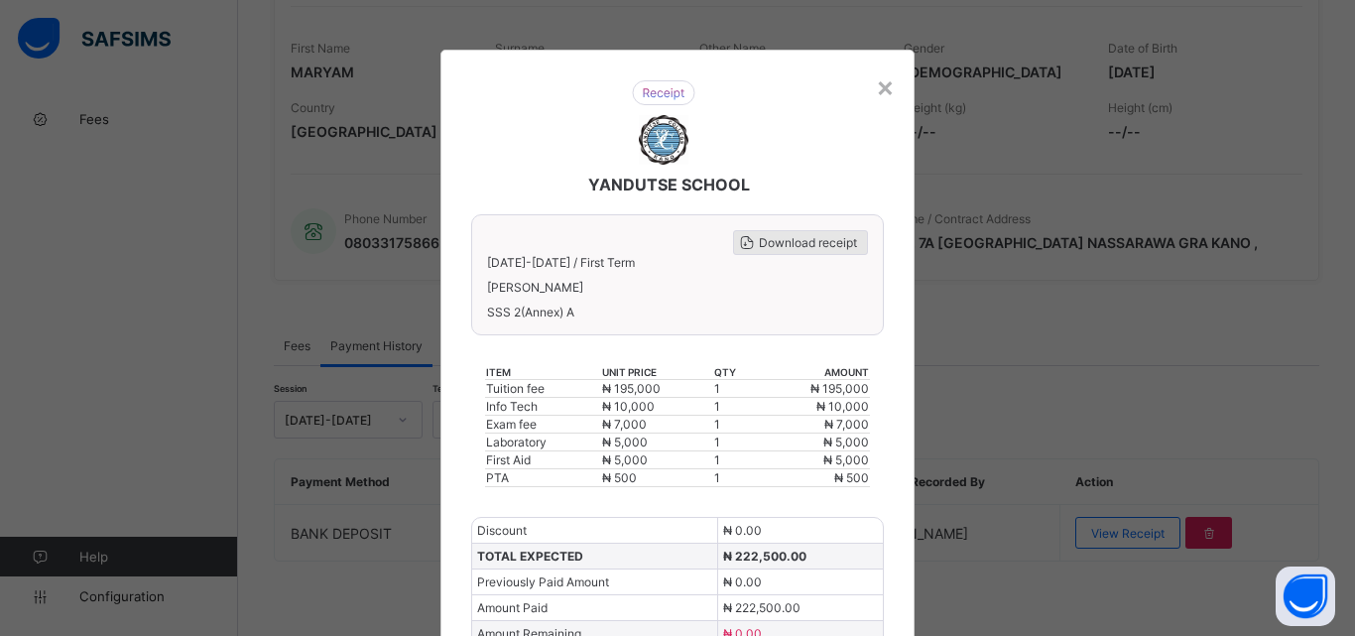
click at [802, 240] on span "Download receipt" at bounding box center [808, 242] width 98 height 15
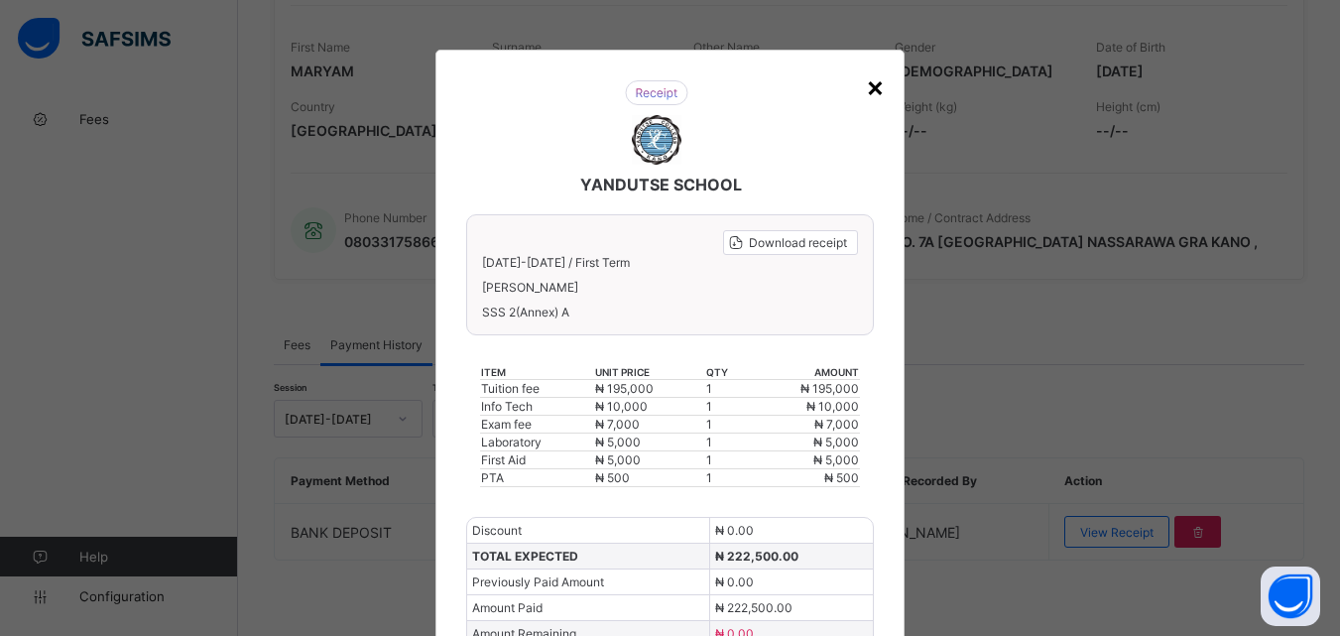
click at [869, 89] on div "×" at bounding box center [875, 86] width 19 height 34
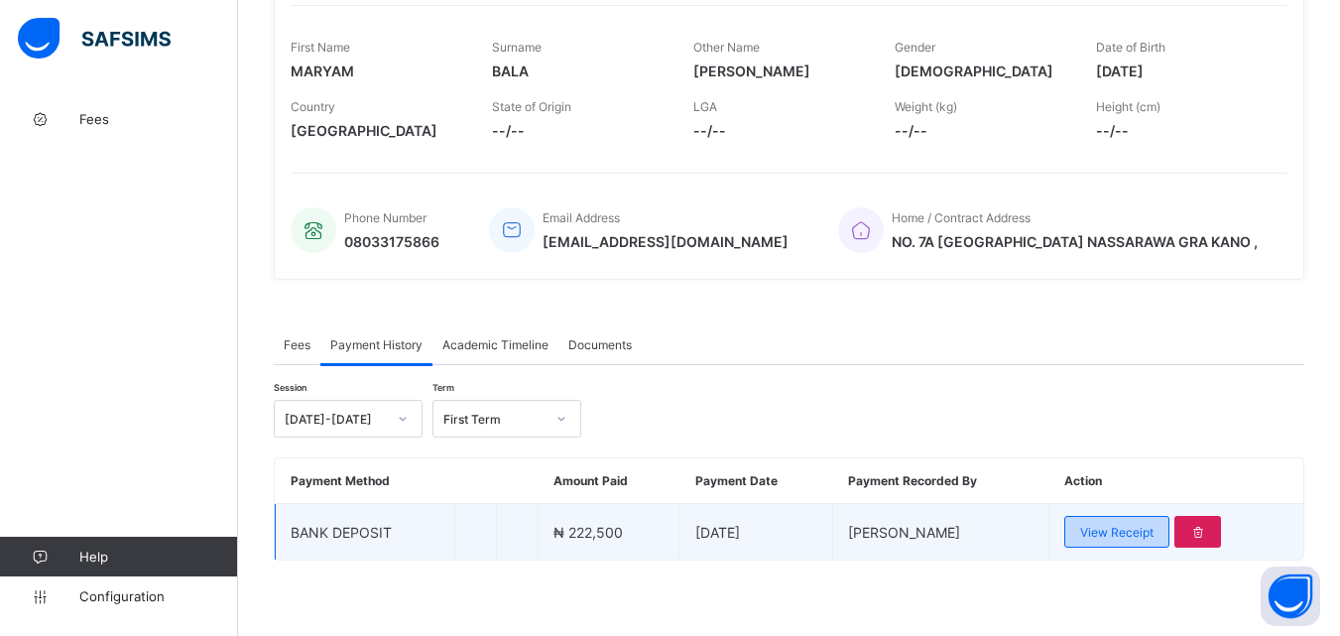
click at [1146, 536] on span "View Receipt" at bounding box center [1116, 532] width 73 height 15
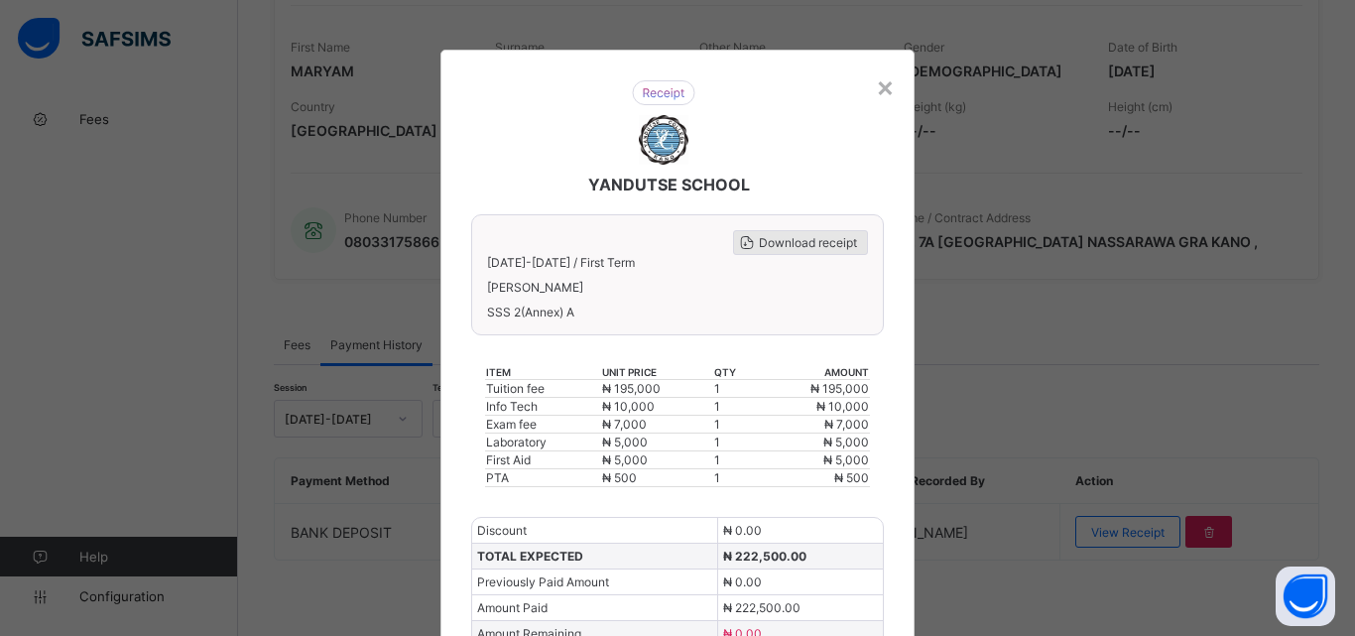
click at [794, 245] on span "Download receipt" at bounding box center [808, 242] width 98 height 15
click at [878, 91] on div "×" at bounding box center [885, 86] width 19 height 34
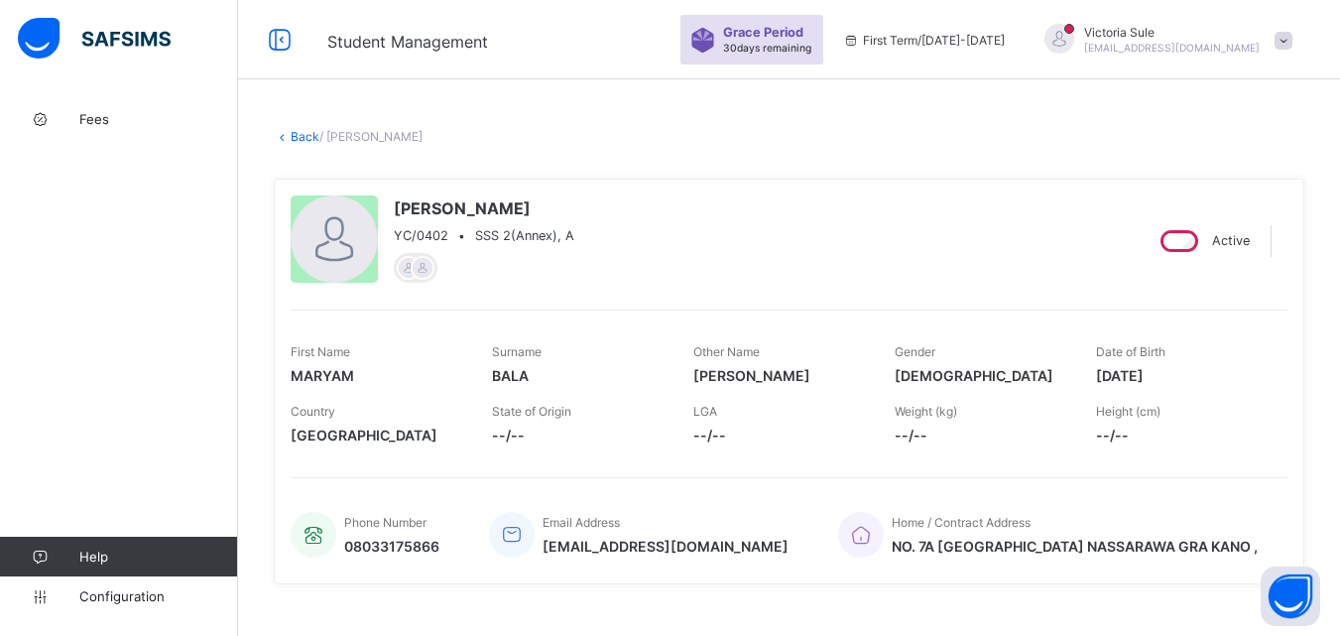
click at [298, 138] on link "Back" at bounding box center [305, 136] width 29 height 15
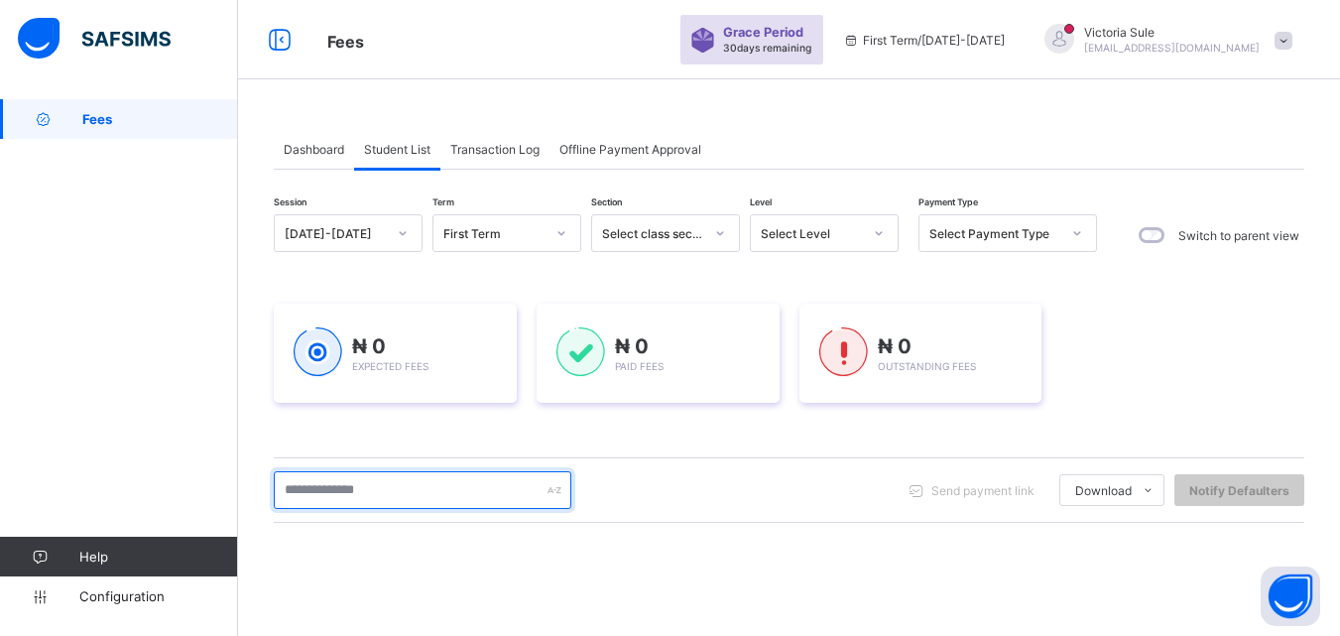
click at [363, 489] on input "text" at bounding box center [423, 490] width 298 height 38
type input "*****"
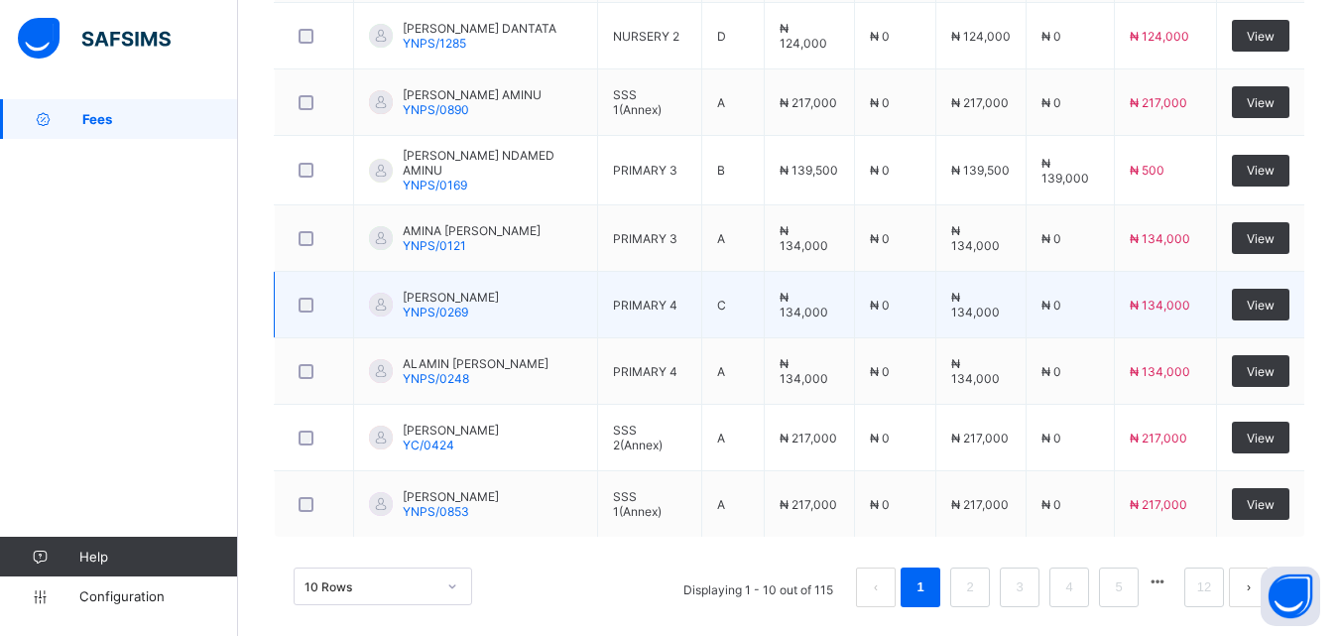
scroll to position [764, 0]
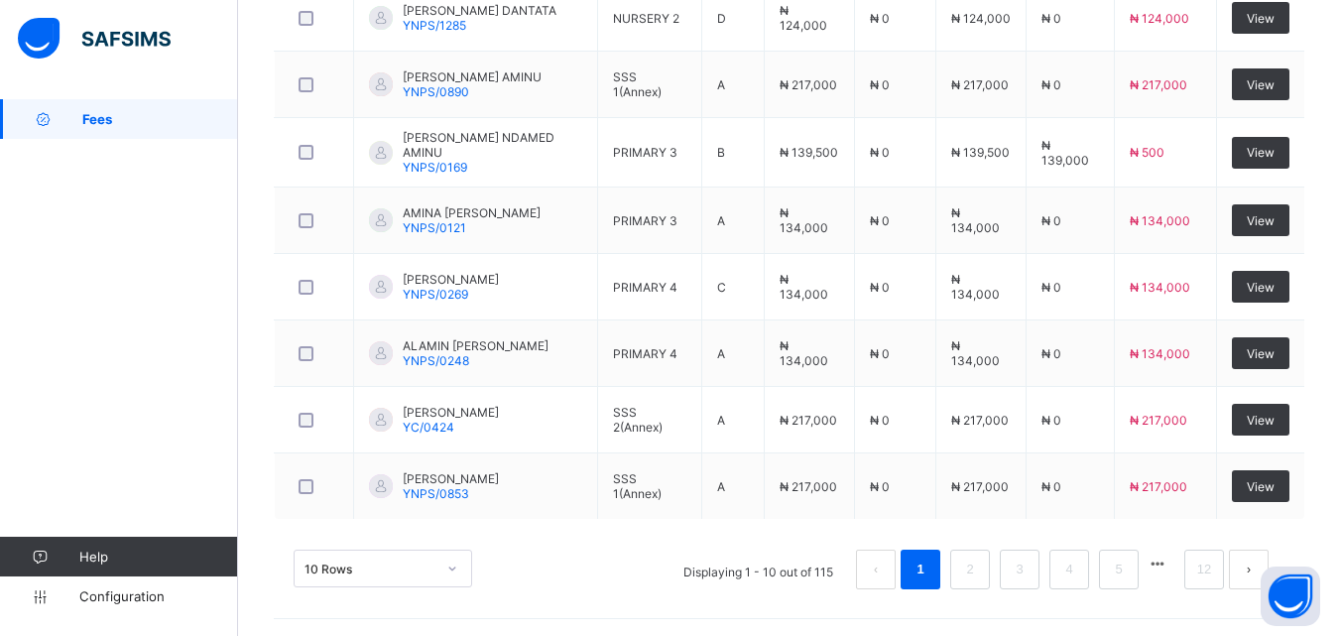
click at [445, 564] on div "10 Rows" at bounding box center [383, 569] width 179 height 38
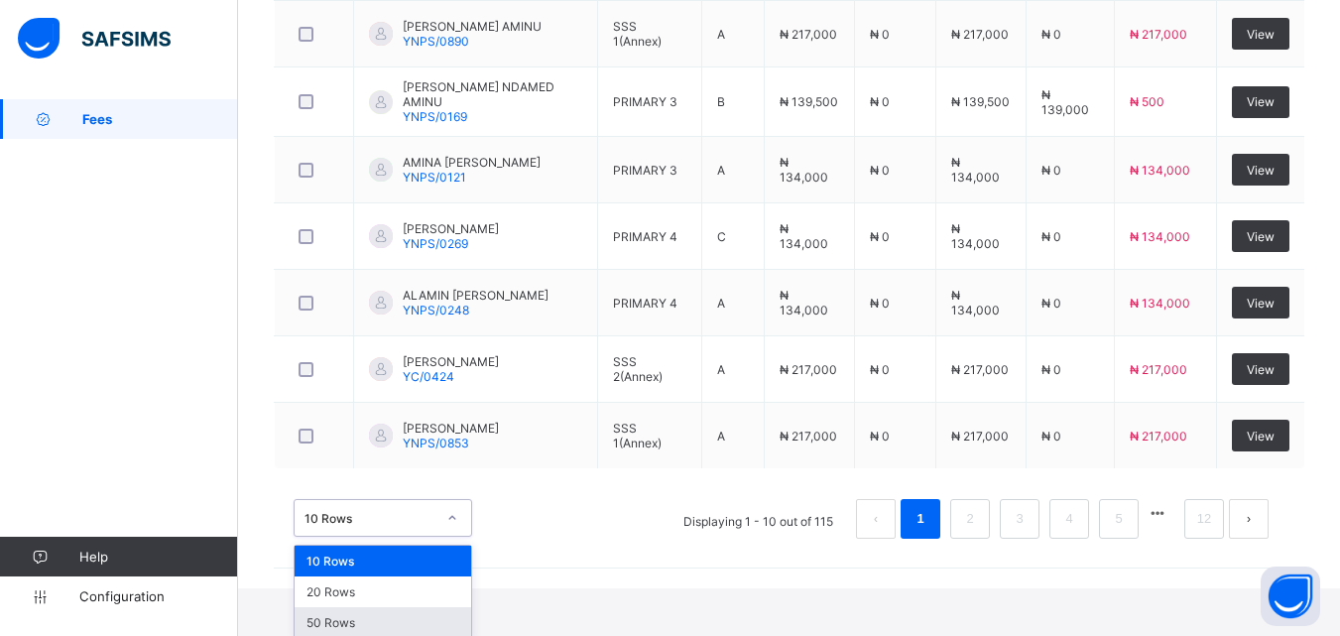
click at [437, 608] on div "50 Rows" at bounding box center [383, 622] width 177 height 31
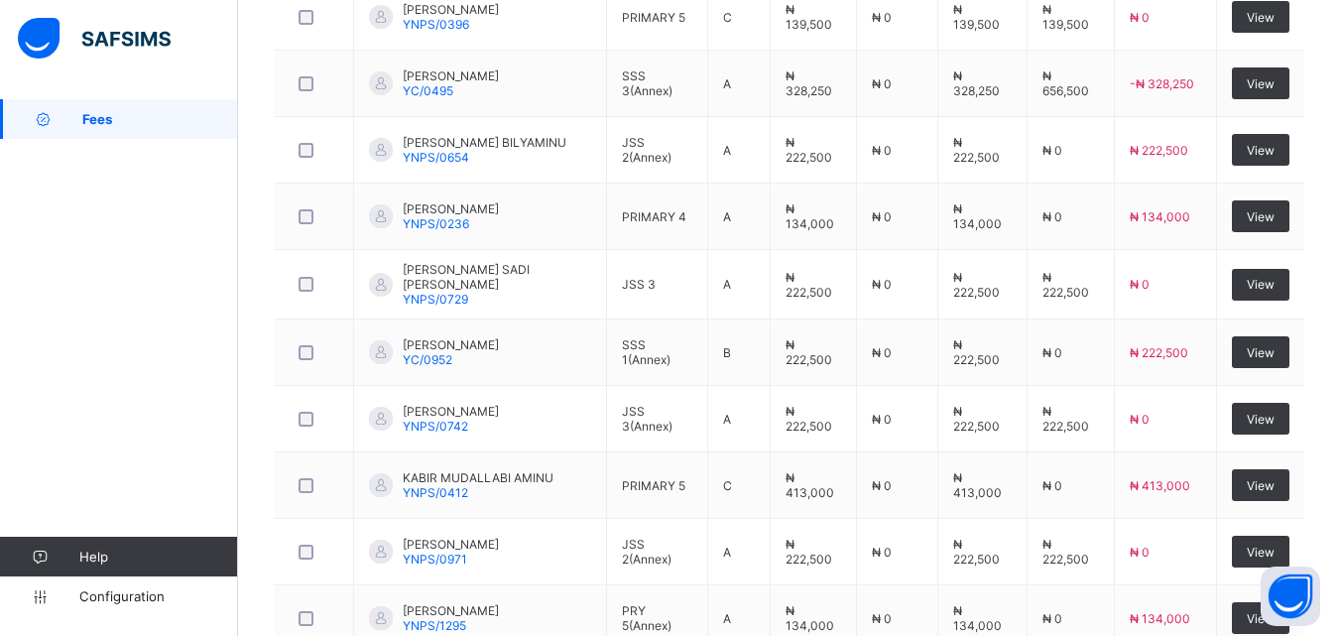
scroll to position [3145, 0]
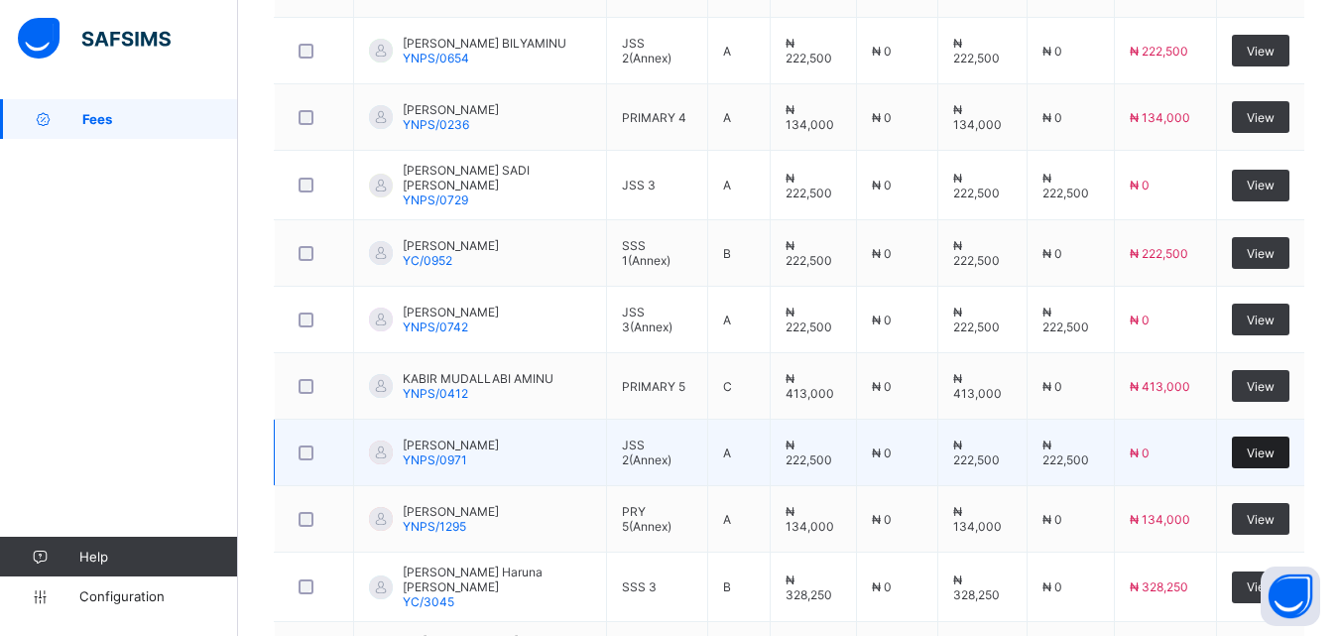
click at [1272, 437] on div "View" at bounding box center [1261, 453] width 58 height 32
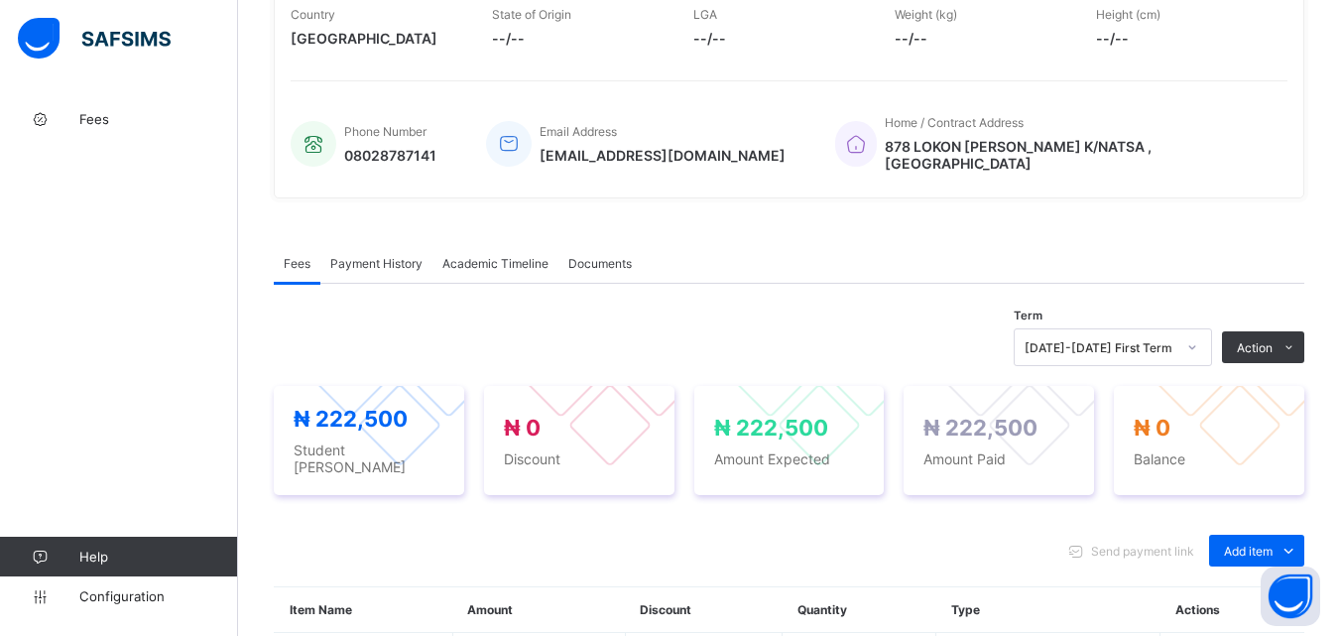
scroll to position [496, 0]
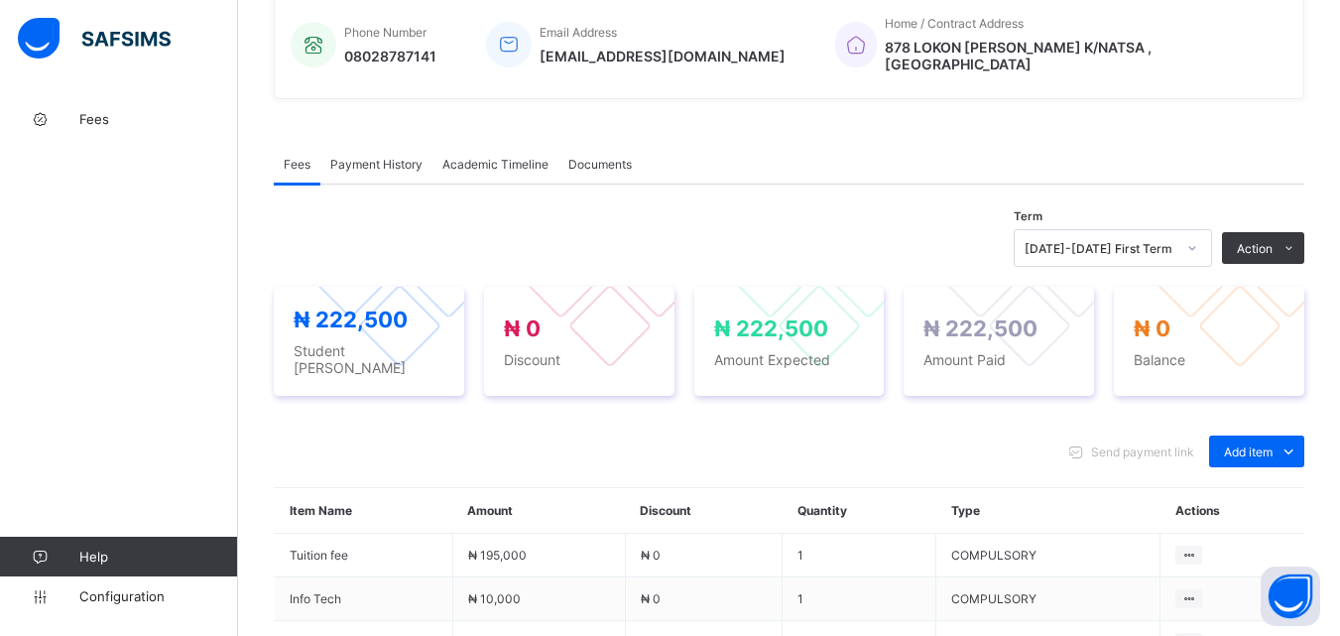
click at [385, 157] on span "Payment History" at bounding box center [376, 164] width 92 height 15
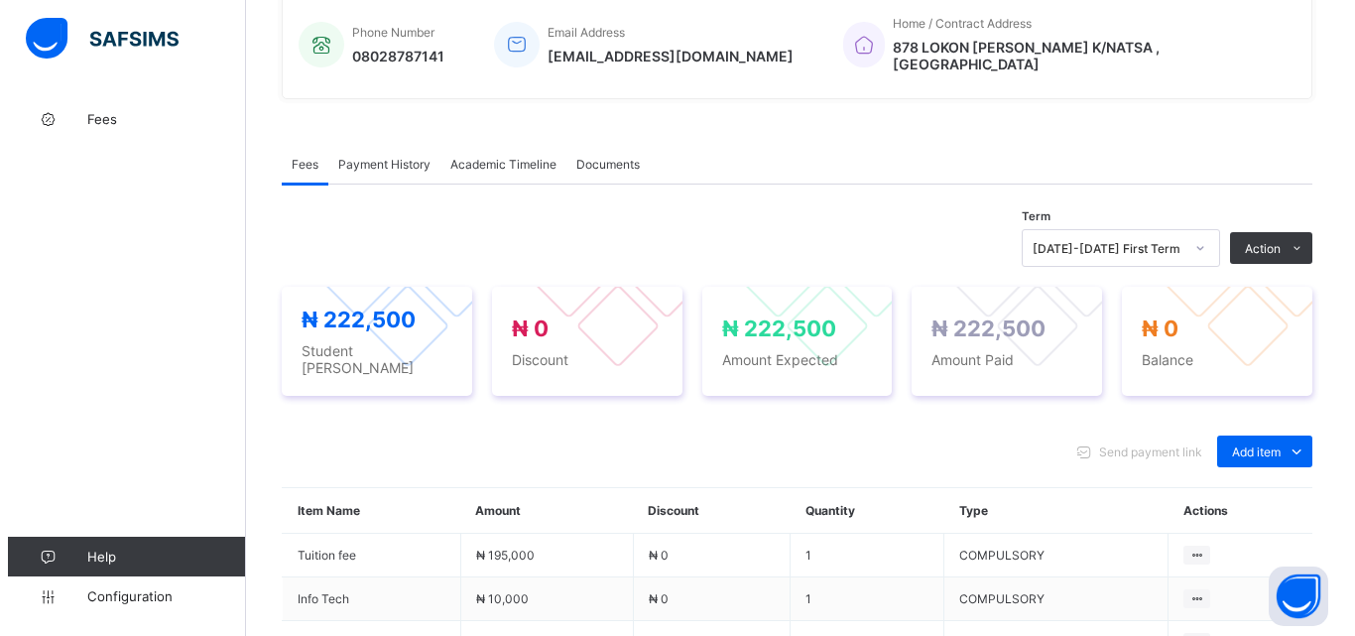
scroll to position [309, 0]
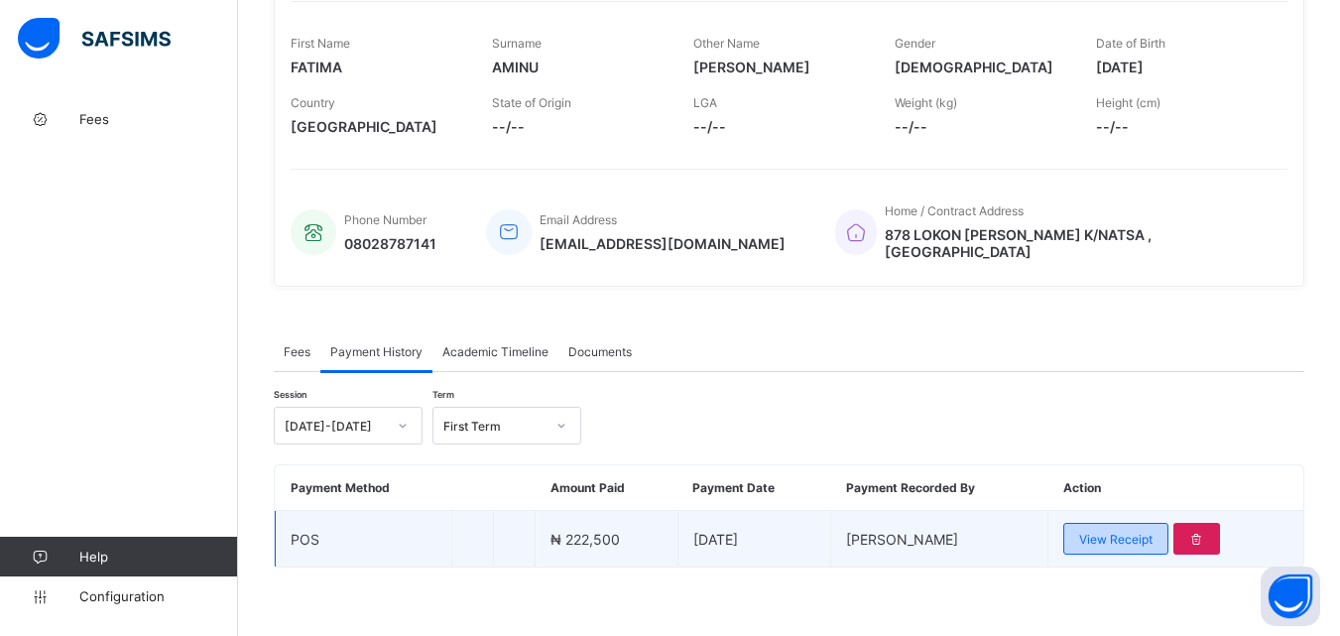
click at [1129, 532] on span "View Receipt" at bounding box center [1115, 539] width 73 height 15
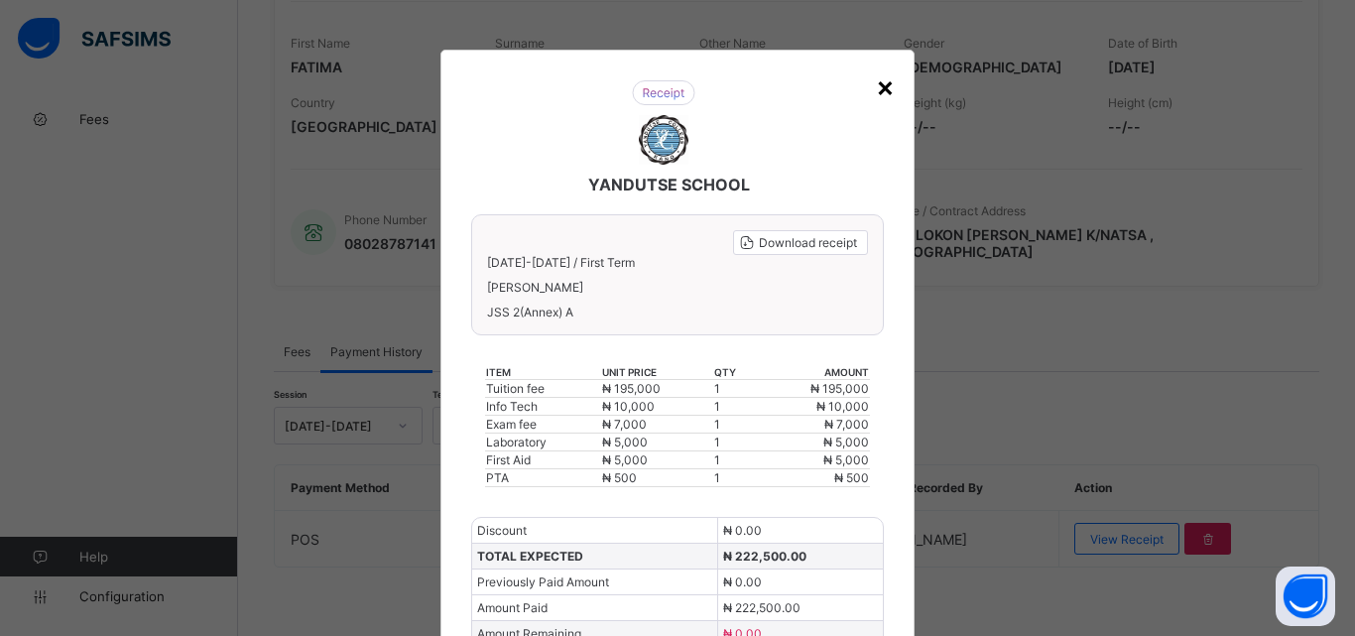
click at [880, 90] on div "×" at bounding box center [885, 86] width 19 height 34
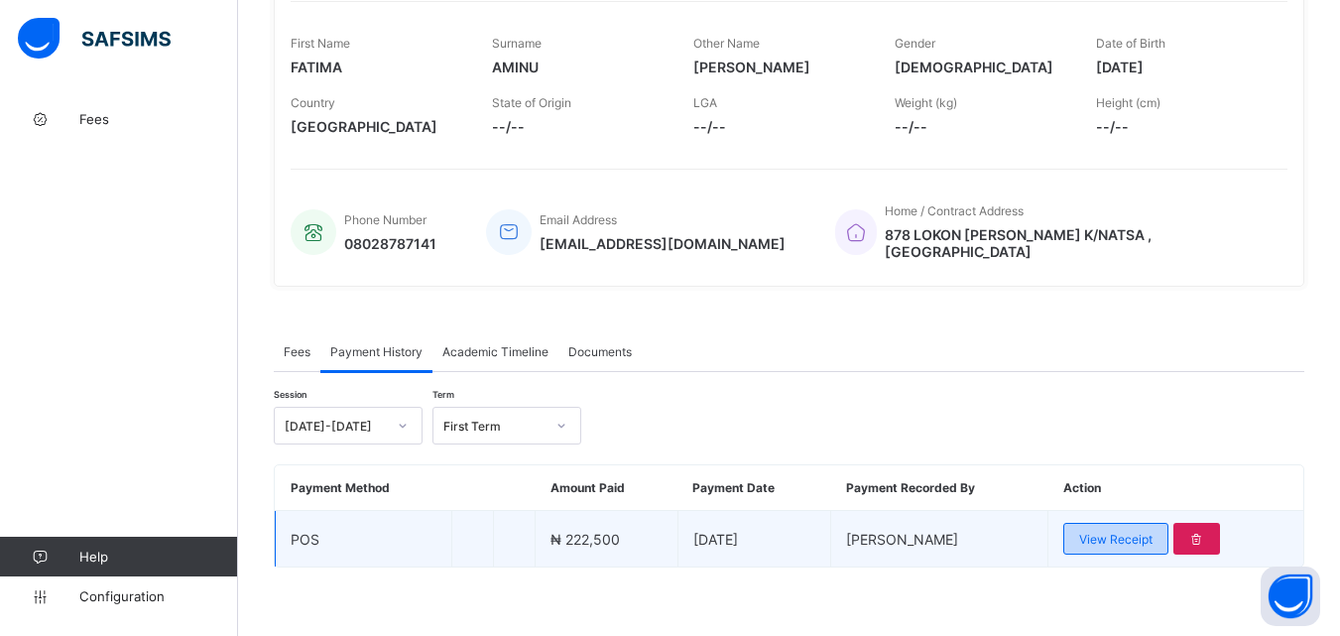
click at [1153, 532] on span "View Receipt" at bounding box center [1115, 539] width 73 height 15
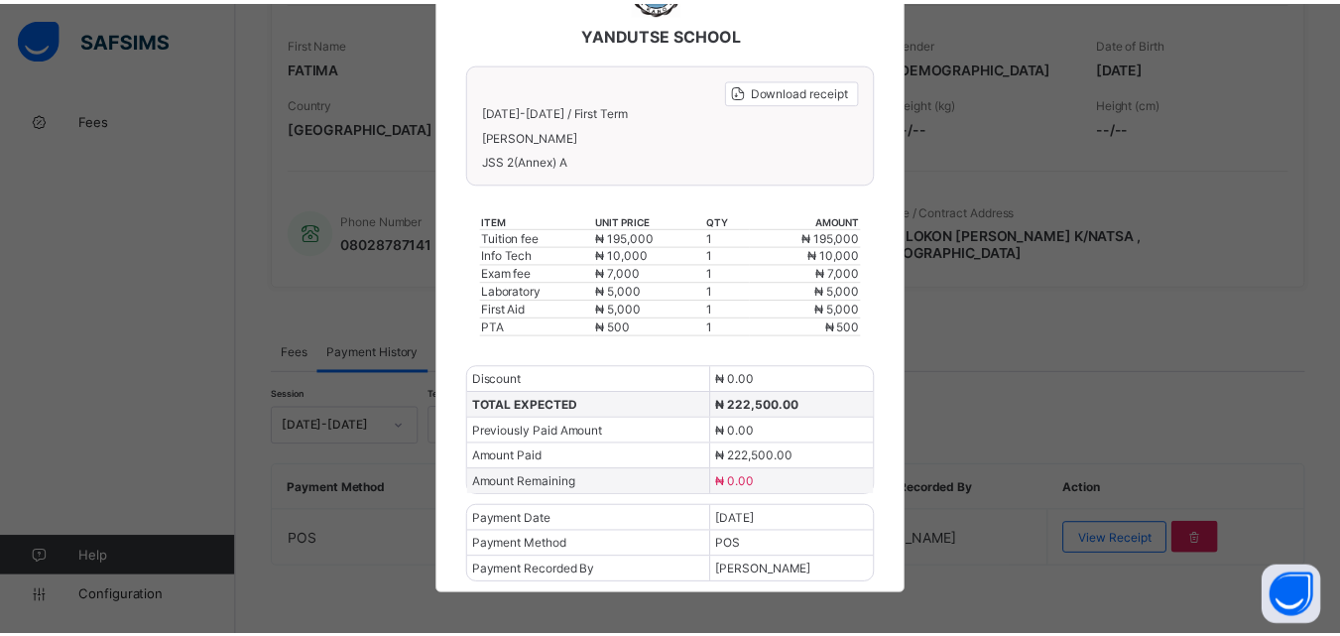
scroll to position [160, 0]
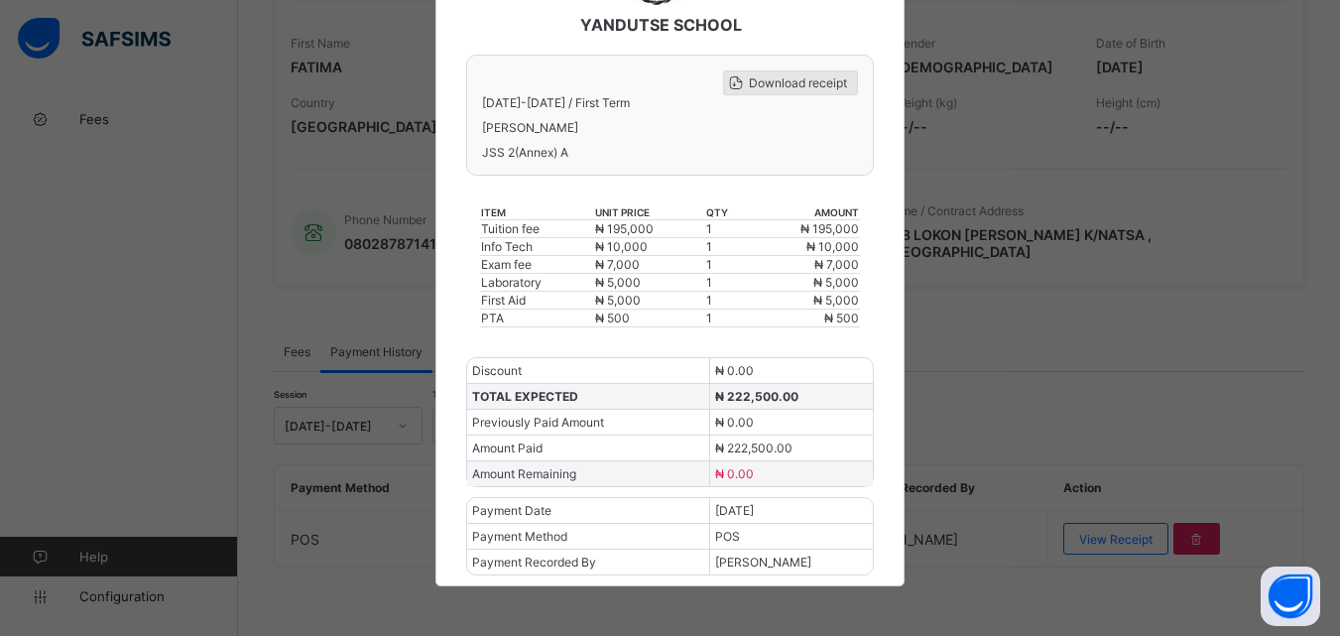
click at [796, 81] on span "Download receipt" at bounding box center [798, 82] width 98 height 15
click at [787, 85] on span "Download receipt" at bounding box center [798, 82] width 98 height 15
click at [800, 90] on div "Download receipt" at bounding box center [790, 82] width 135 height 25
click at [816, 82] on span "Download receipt" at bounding box center [798, 82] width 98 height 15
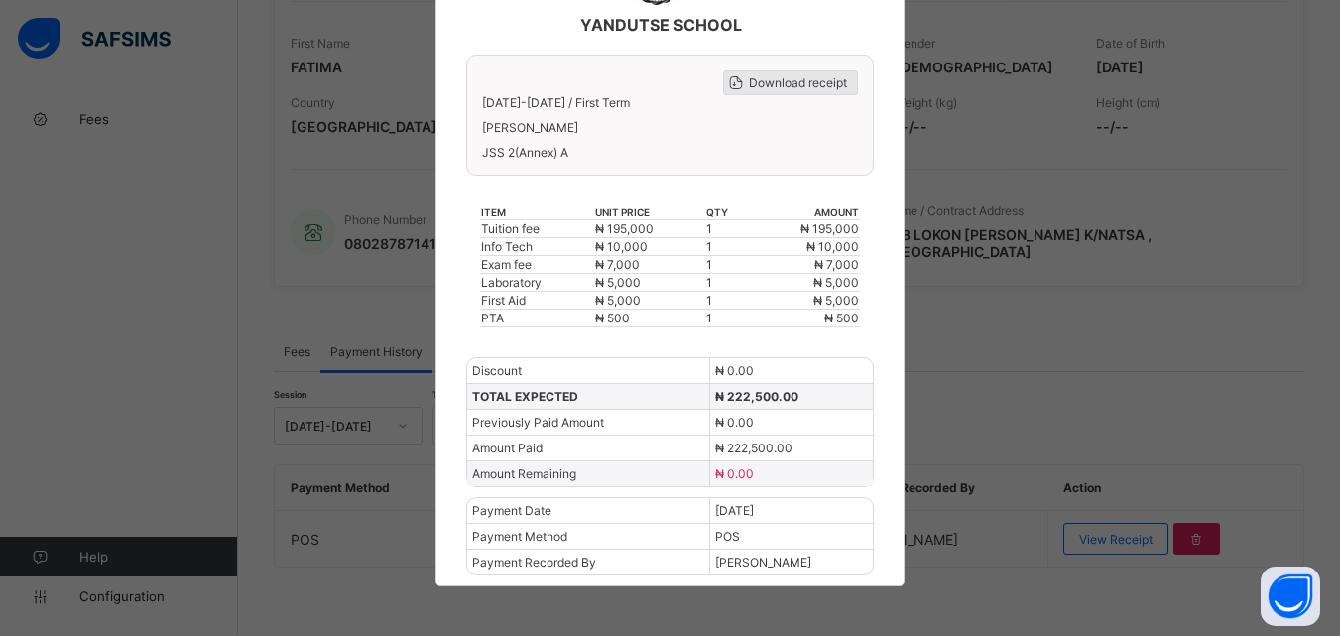
click at [802, 83] on span "Download receipt" at bounding box center [798, 82] width 98 height 15
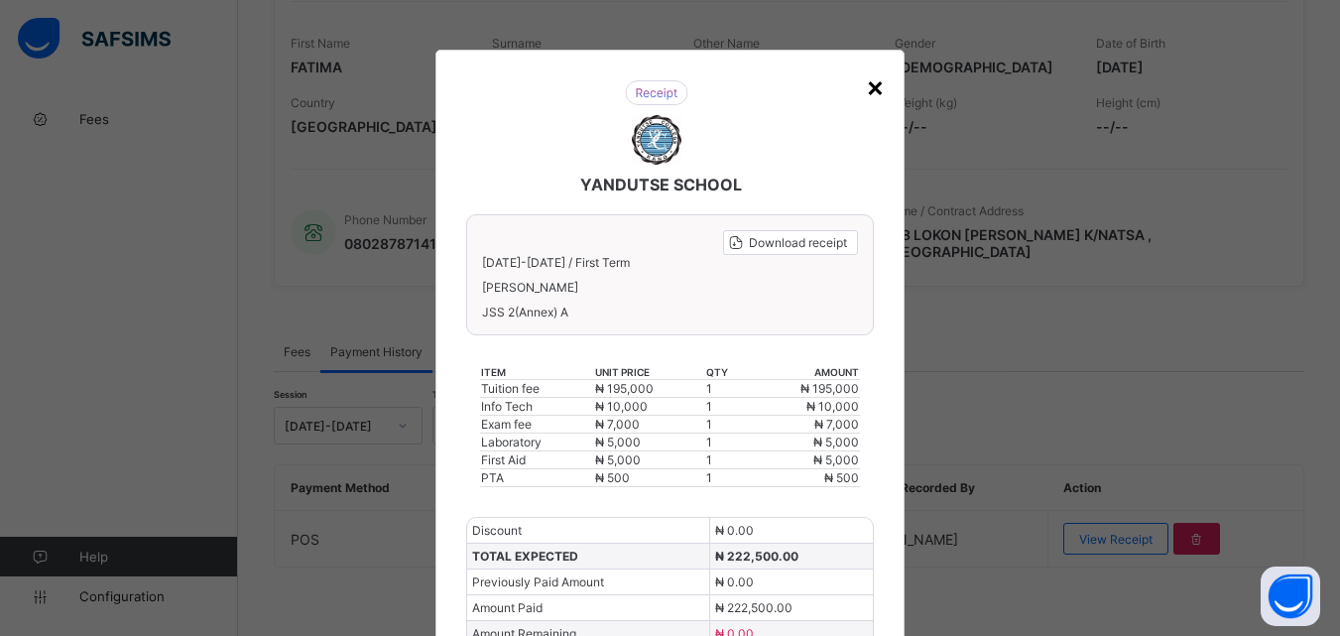
click at [877, 83] on div "×" at bounding box center [875, 86] width 19 height 34
